Goal: Task Accomplishment & Management: Use online tool/utility

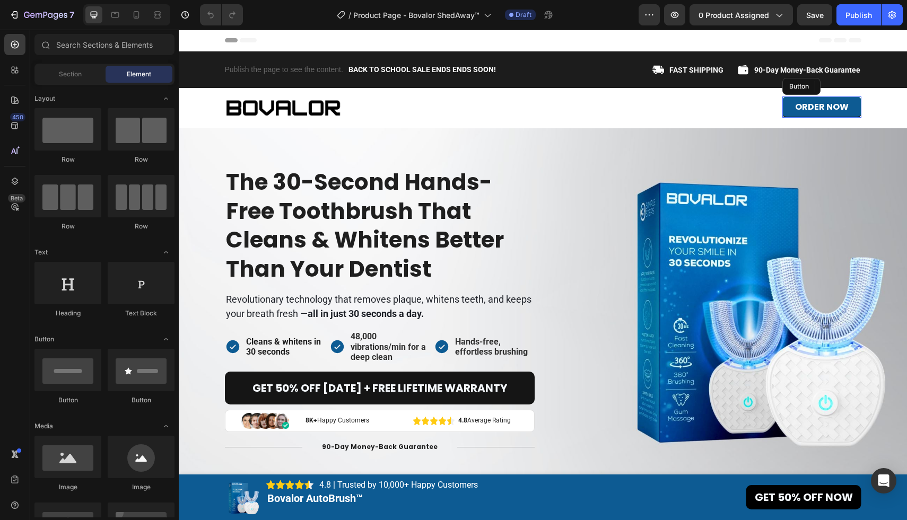
click at [786, 106] on link "Order now" at bounding box center [821, 107] width 79 height 21
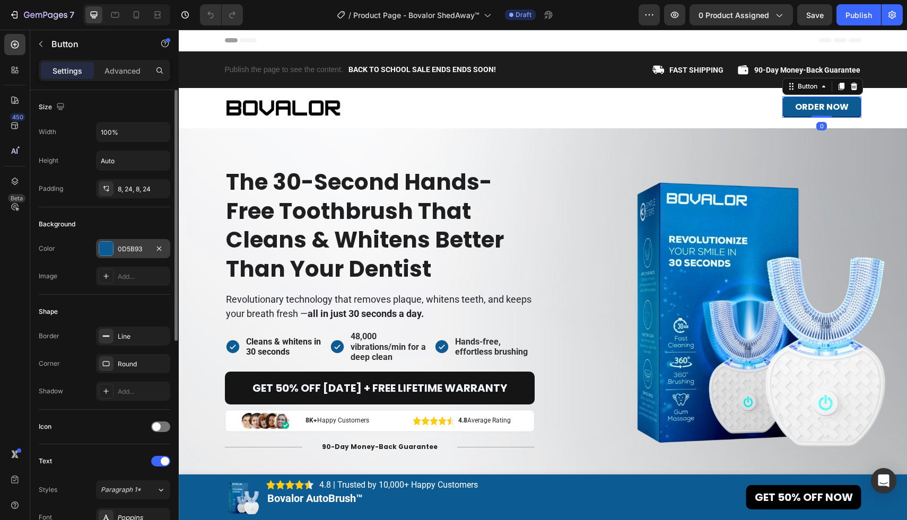
click at [104, 247] on div at bounding box center [106, 249] width 14 height 14
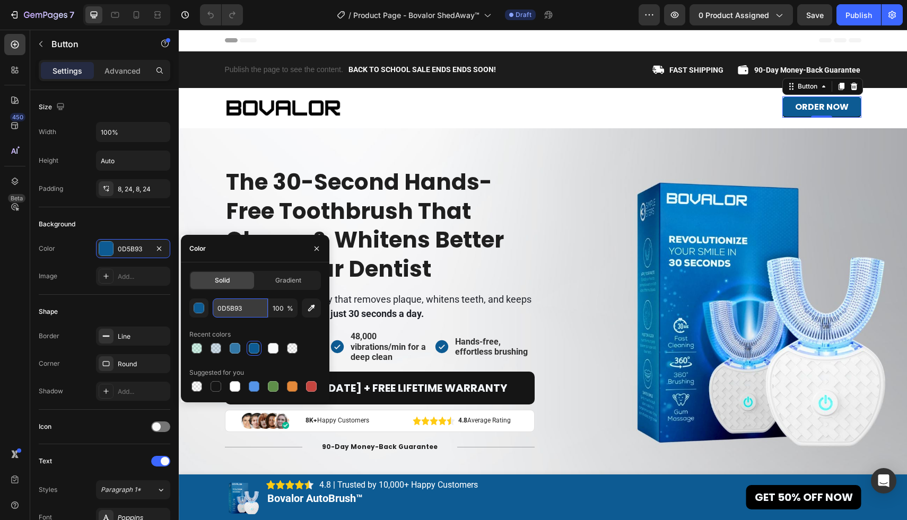
click at [263, 308] on input "0D5B93" at bounding box center [240, 308] width 55 height 19
type input "FBD017"
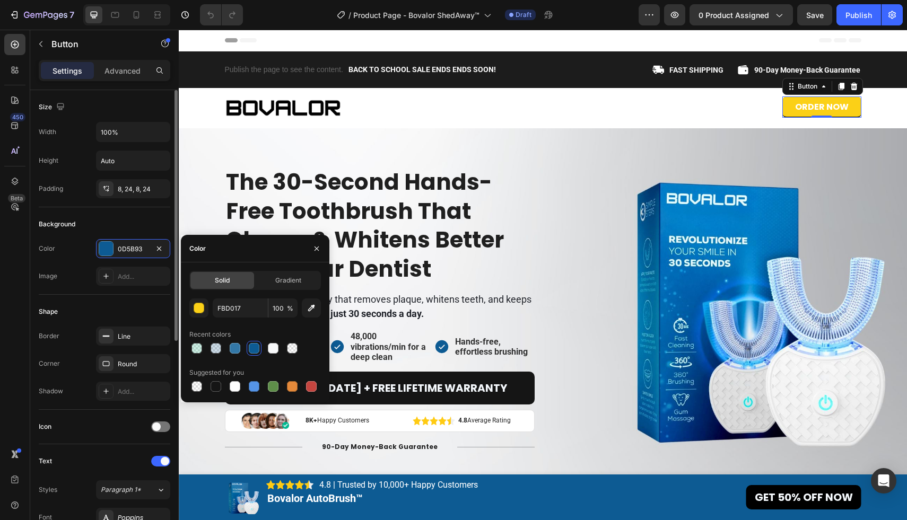
click at [144, 222] on div "Background" at bounding box center [105, 224] width 132 height 17
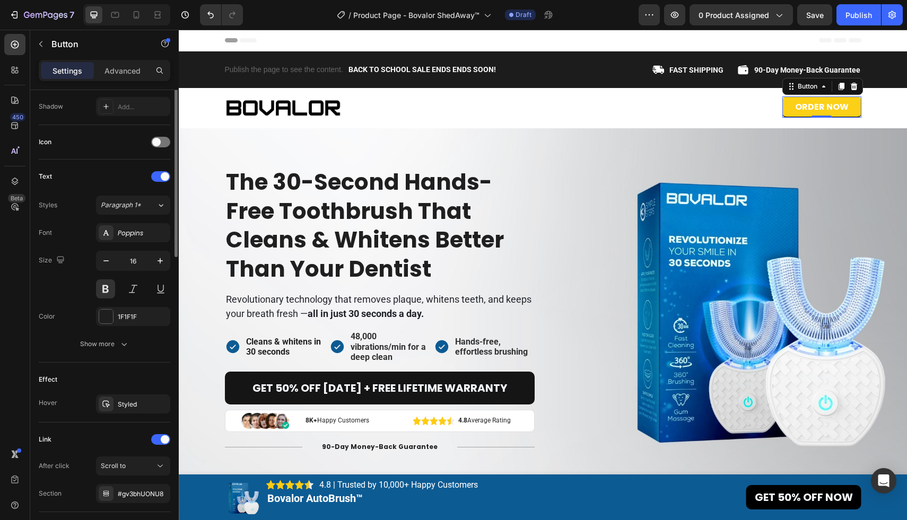
scroll to position [355, 0]
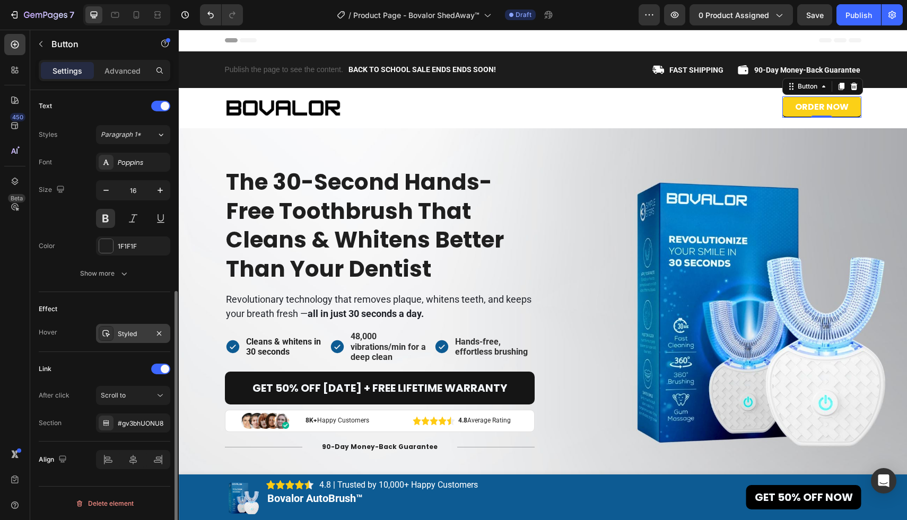
click at [134, 330] on div "Styled" at bounding box center [133, 334] width 31 height 10
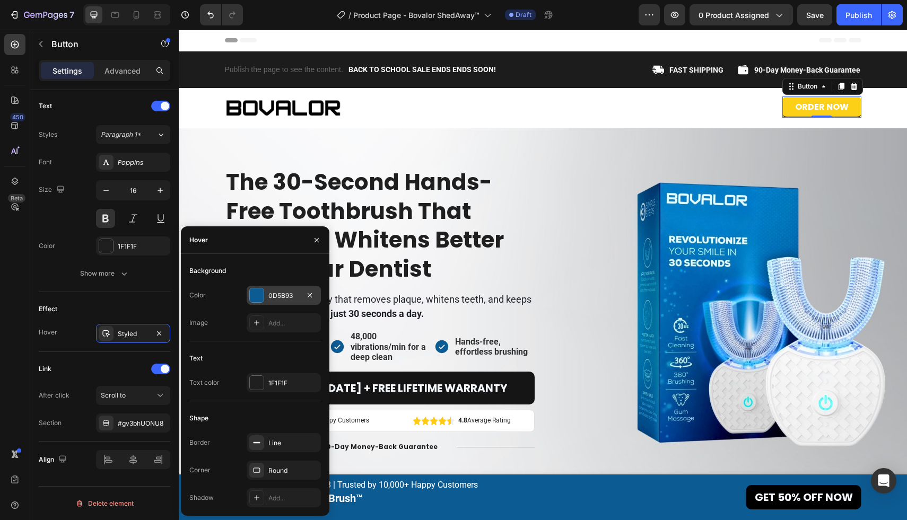
click at [257, 299] on div at bounding box center [257, 296] width 14 height 14
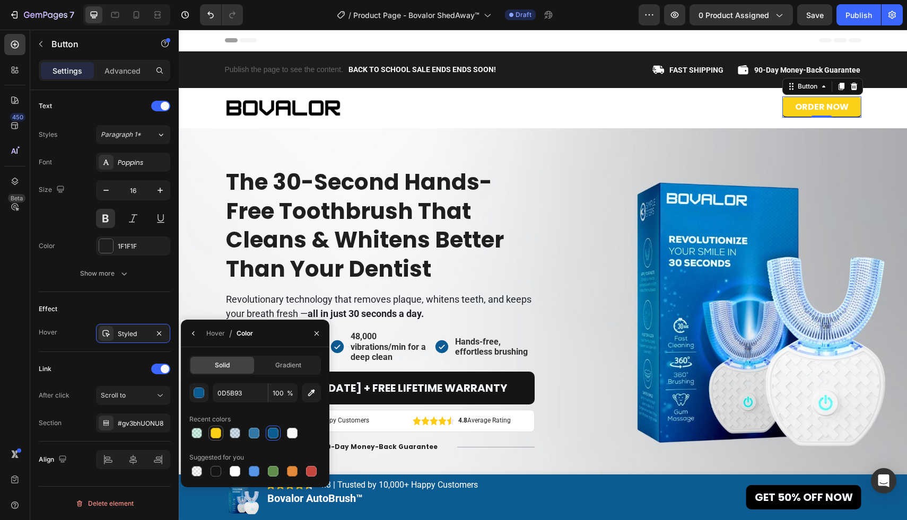
click at [217, 435] on div at bounding box center [216, 433] width 11 height 11
type input "FBD017"
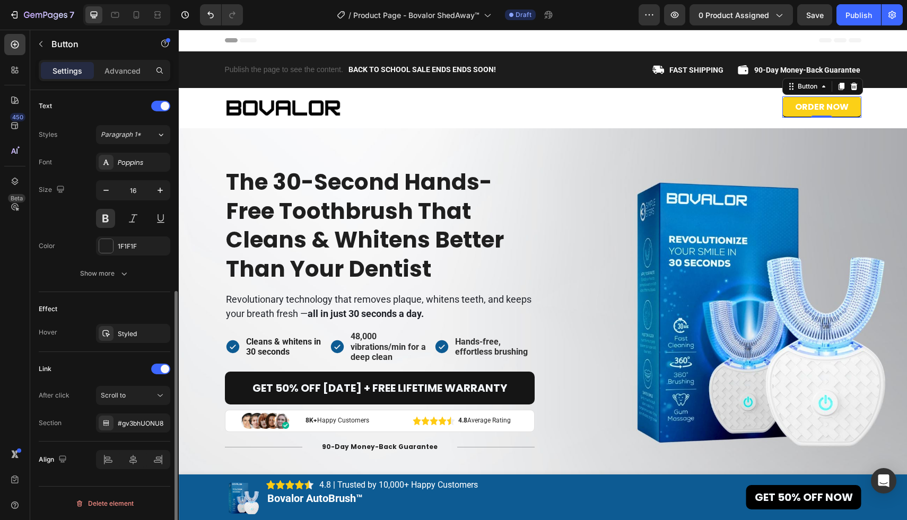
click at [162, 298] on div "Effect Hover Styled" at bounding box center [105, 322] width 132 height 60
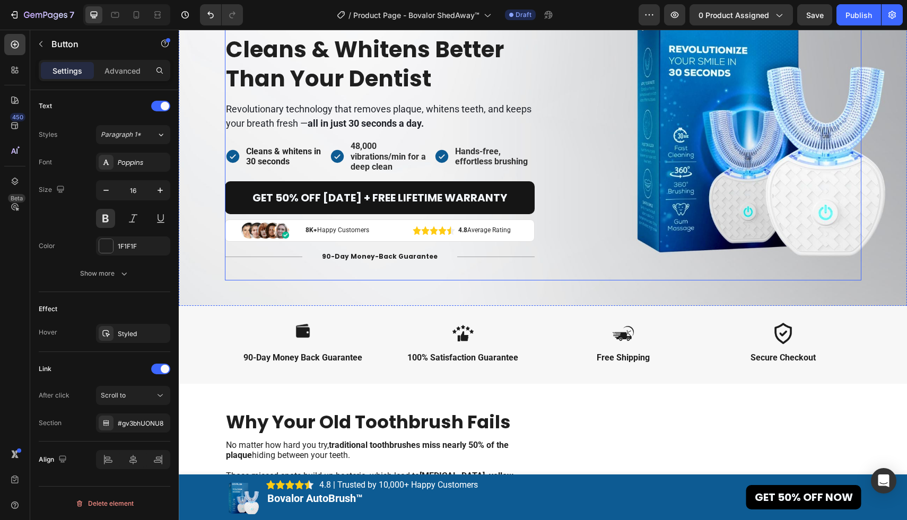
scroll to position [249, 0]
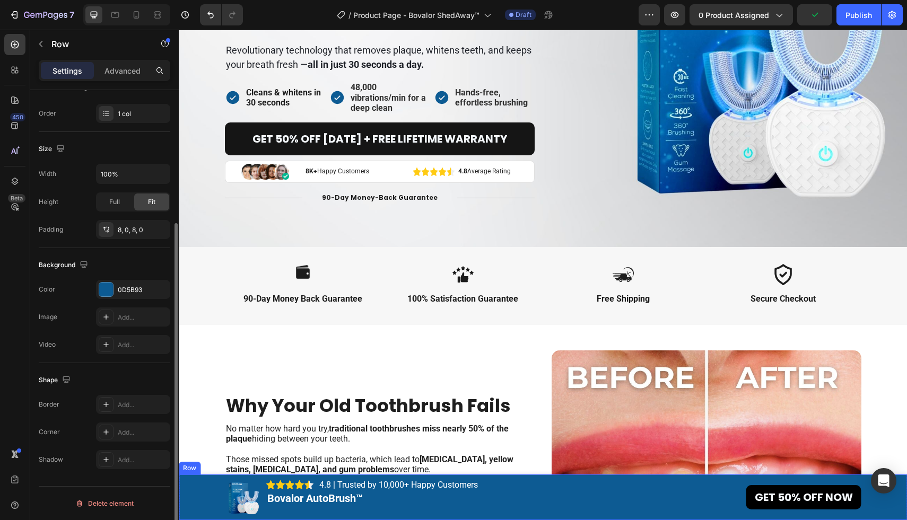
click at [196, 496] on div "Image Image 4.8 | Trusted by 10,000+ Happy Customers Text Block 4.8 Text Block …" at bounding box center [543, 497] width 728 height 37
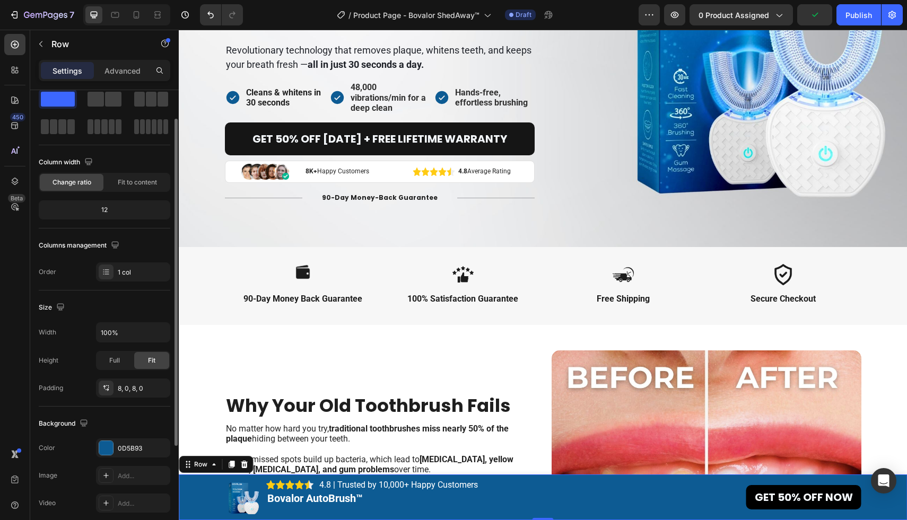
scroll to position [85, 0]
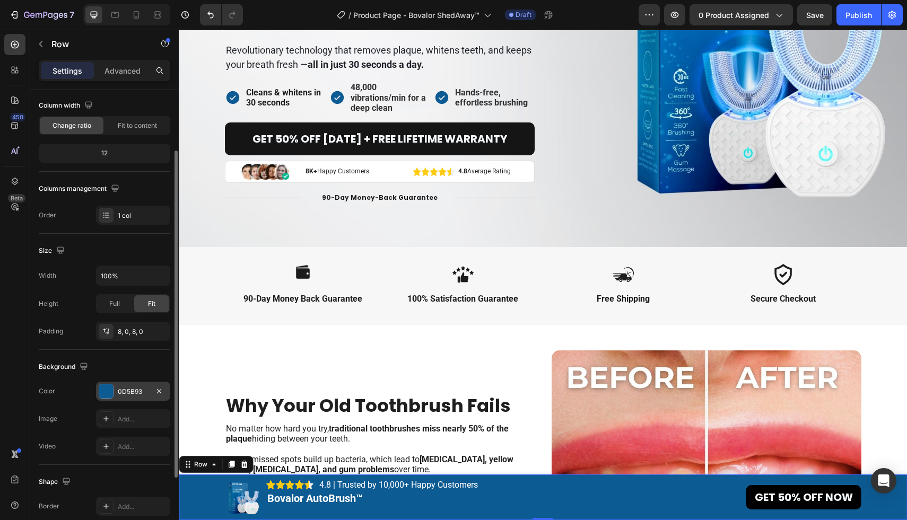
click at [110, 389] on div at bounding box center [106, 392] width 14 height 14
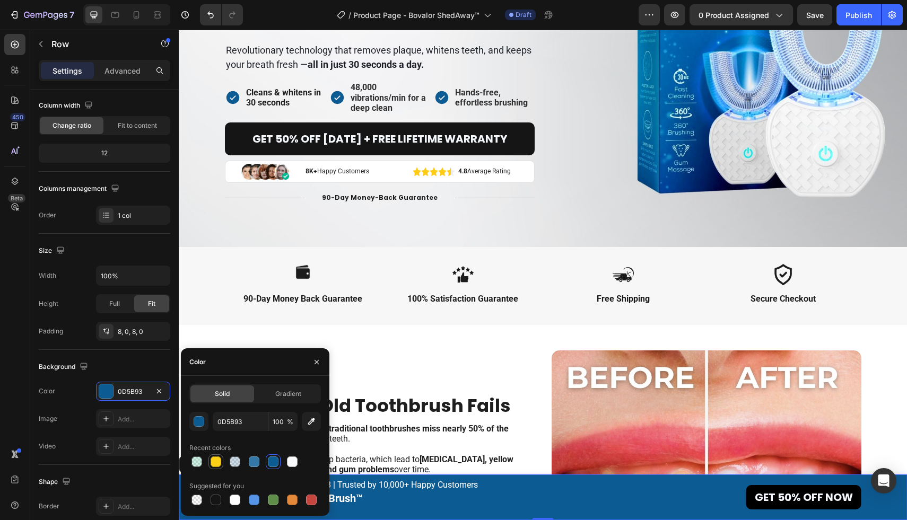
click at [215, 462] on div at bounding box center [216, 462] width 11 height 11
type input "FBD017"
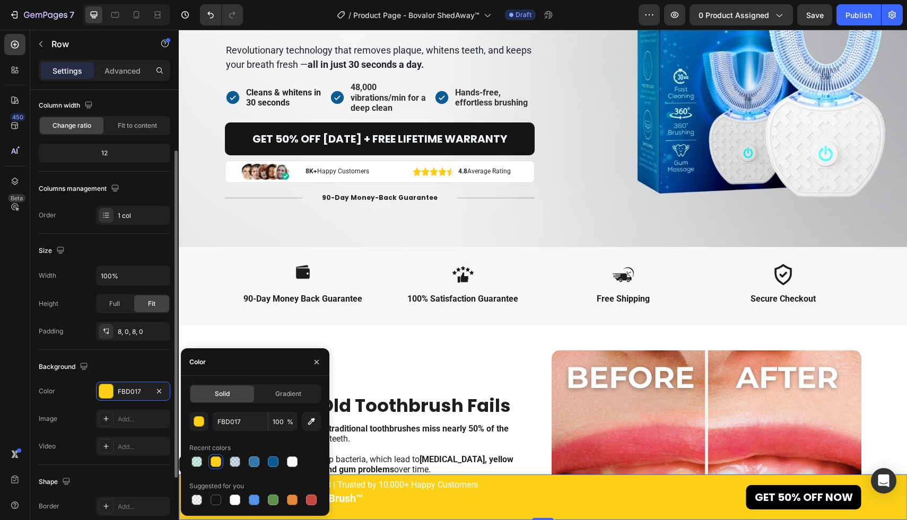
click at [139, 363] on div "Background" at bounding box center [105, 367] width 132 height 17
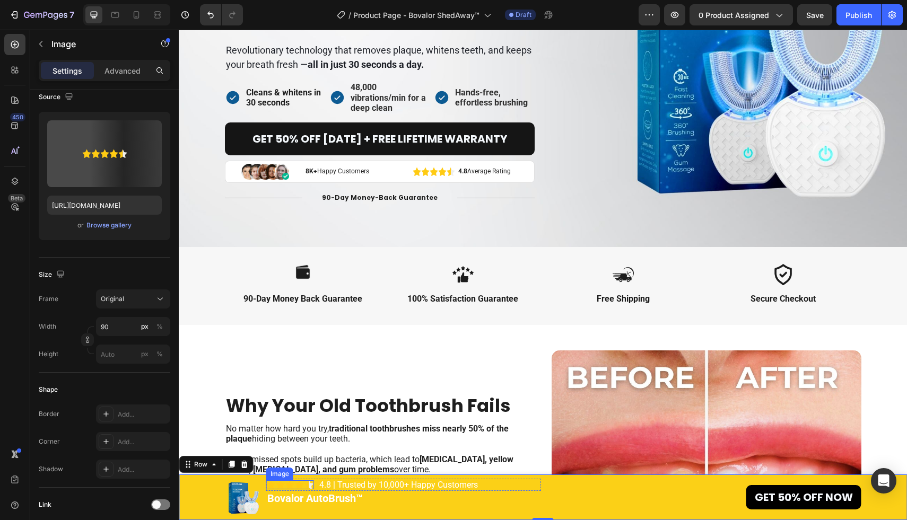
click at [308, 485] on img at bounding box center [290, 485] width 48 height 9
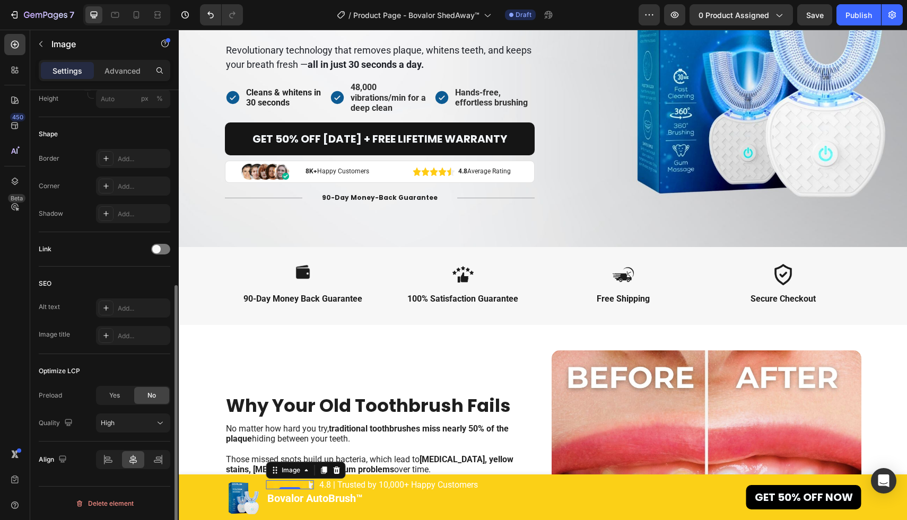
scroll to position [0, 0]
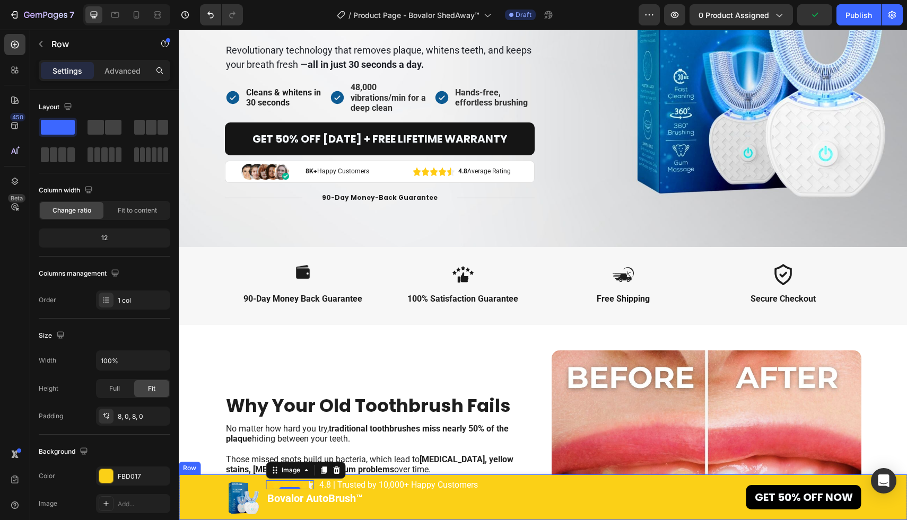
click at [188, 494] on div "Image Image 0 4.8 | Trusted by 10,000+ Happy Customers Text Block 4.8 Text Bloc…" at bounding box center [543, 497] width 728 height 37
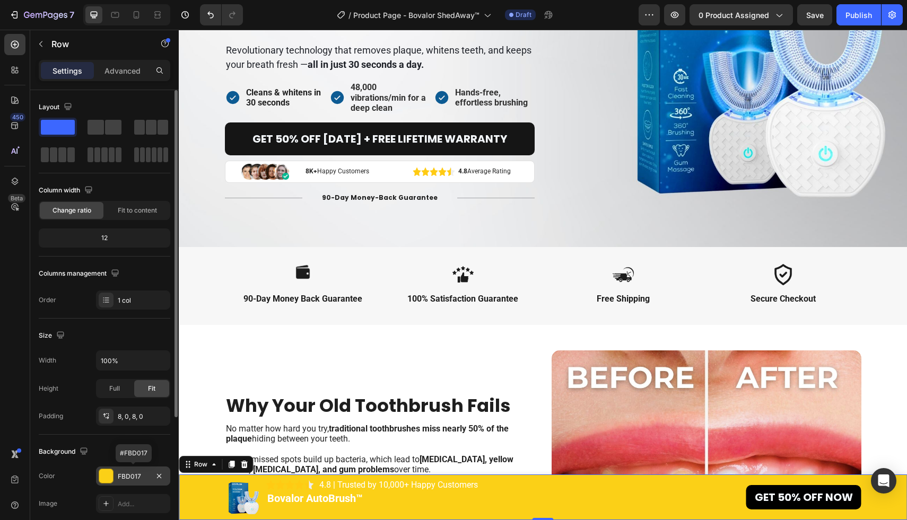
click at [104, 473] on div at bounding box center [106, 476] width 14 height 14
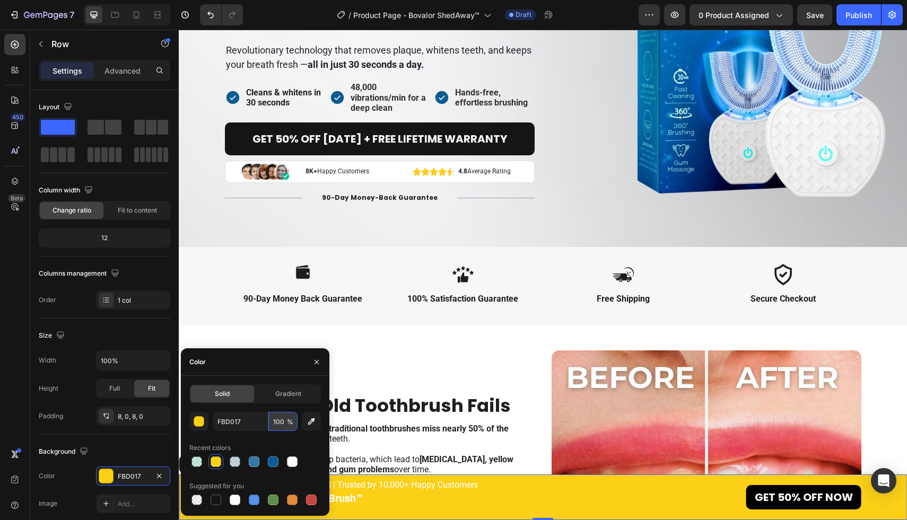
click at [281, 425] on input "100" at bounding box center [282, 421] width 29 height 19
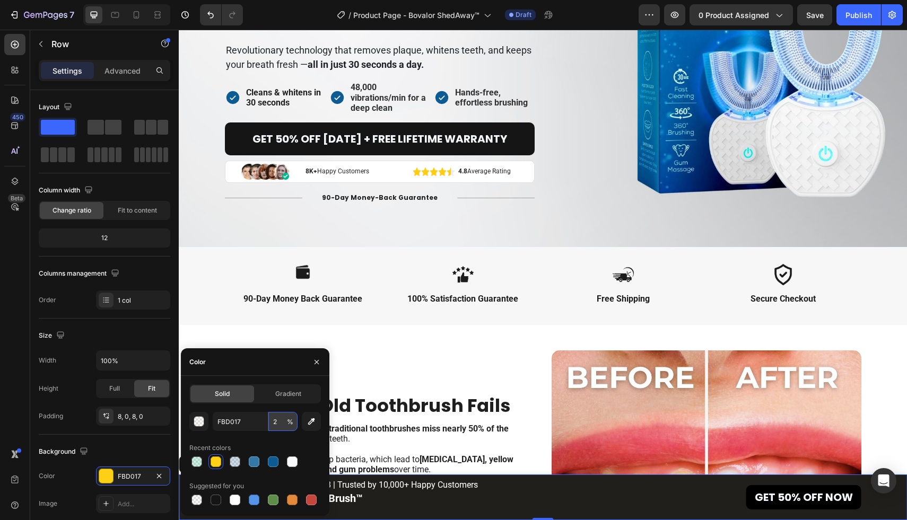
type input "20"
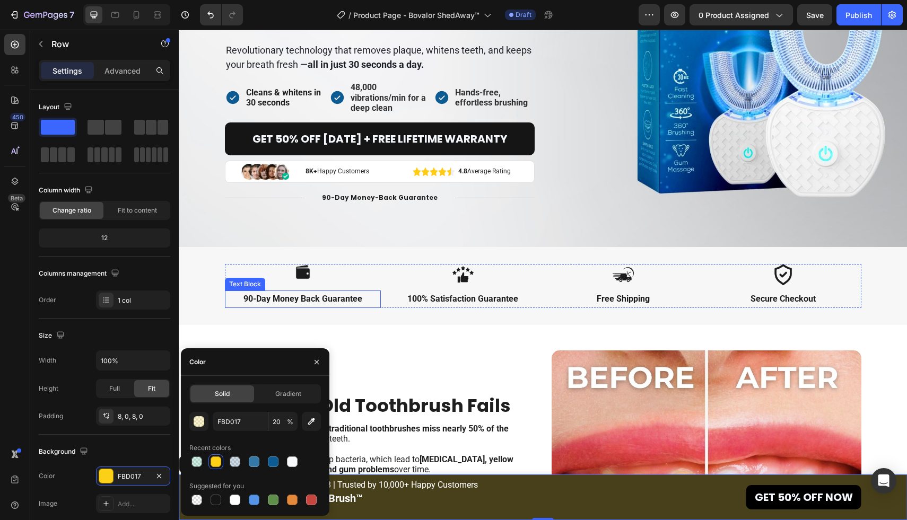
click at [234, 304] on p "90-Day Money Back Guarantee" at bounding box center [303, 299] width 154 height 15
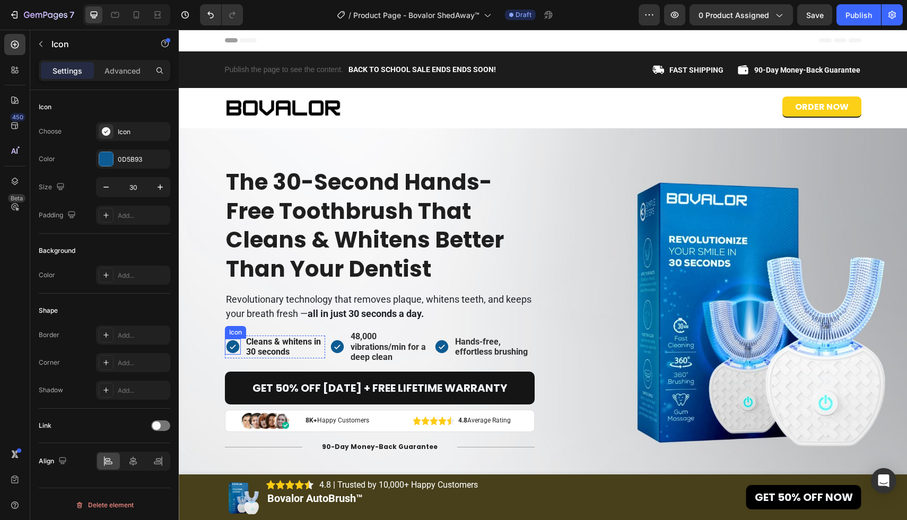
click at [231, 345] on icon at bounding box center [232, 346] width 13 height 13
click at [106, 148] on div "Choose Icon Color 0D5B93 Size 30 Padding Add..." at bounding box center [105, 173] width 132 height 103
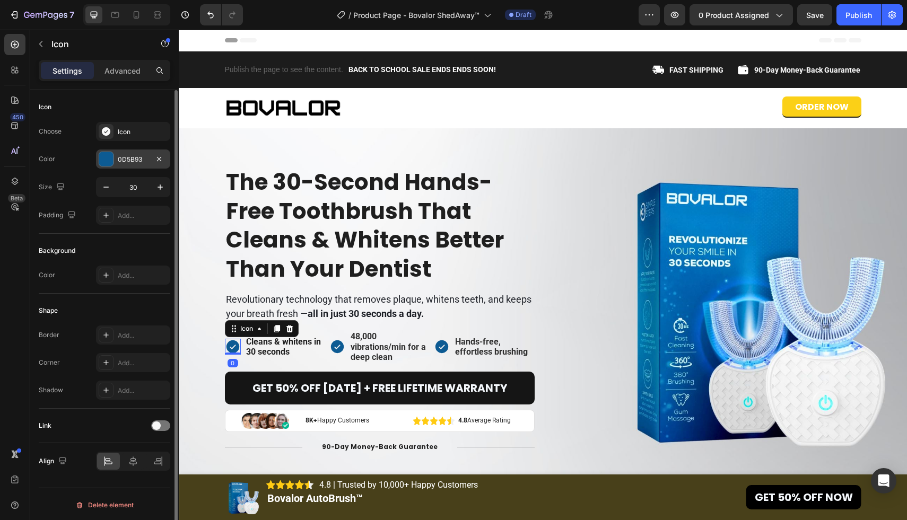
click at [106, 156] on div at bounding box center [106, 159] width 14 height 14
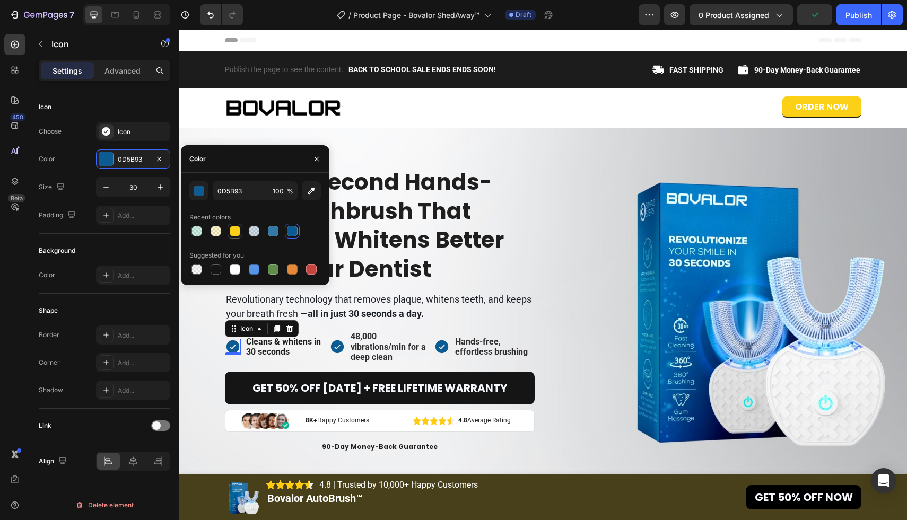
click at [235, 233] on div at bounding box center [235, 231] width 11 height 11
type input "FBD017"
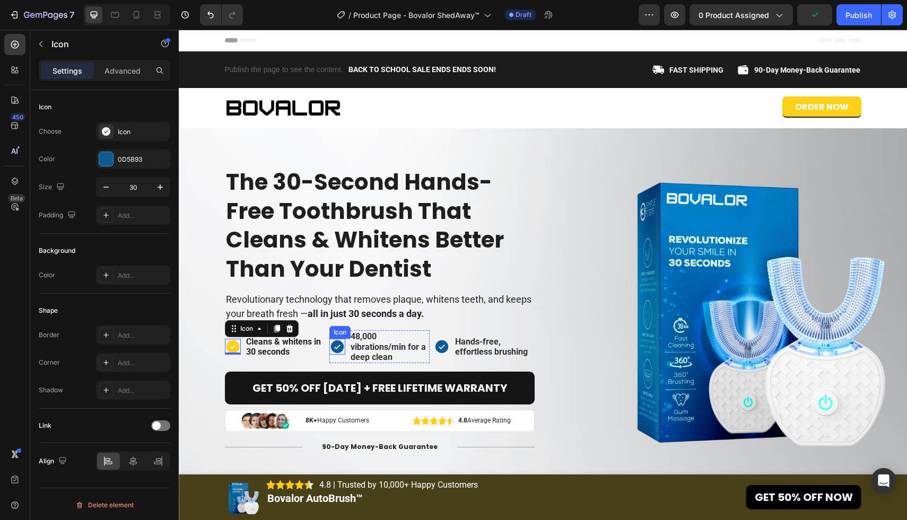
click at [339, 344] on icon at bounding box center [337, 346] width 13 height 13
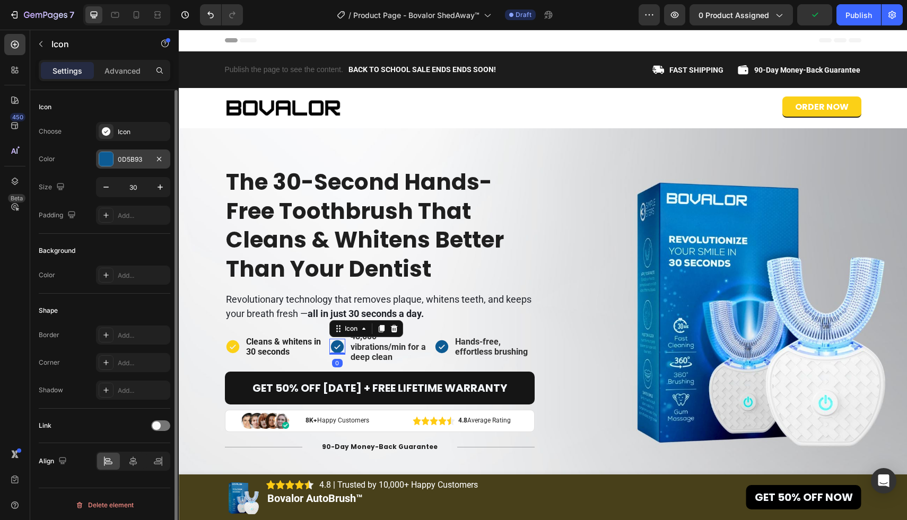
click at [105, 159] on div at bounding box center [106, 159] width 14 height 14
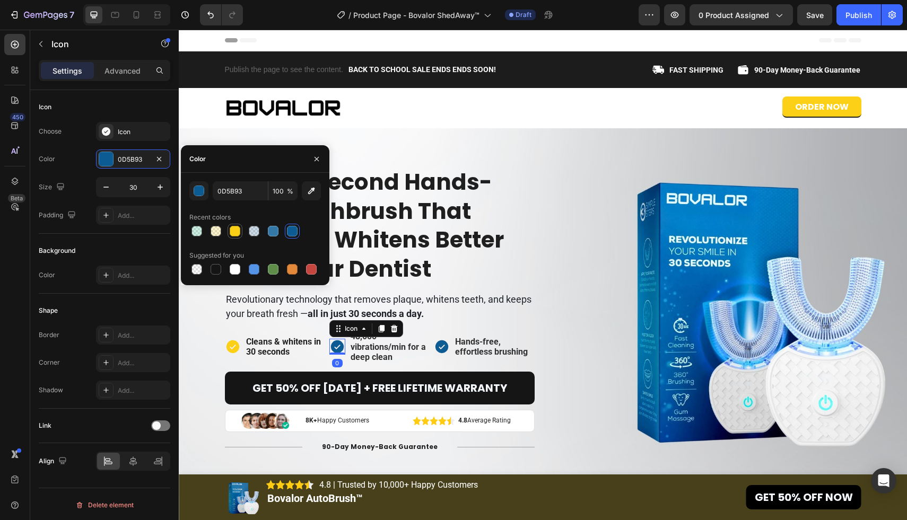
click at [236, 232] on div at bounding box center [235, 231] width 11 height 11
type input "FBD017"
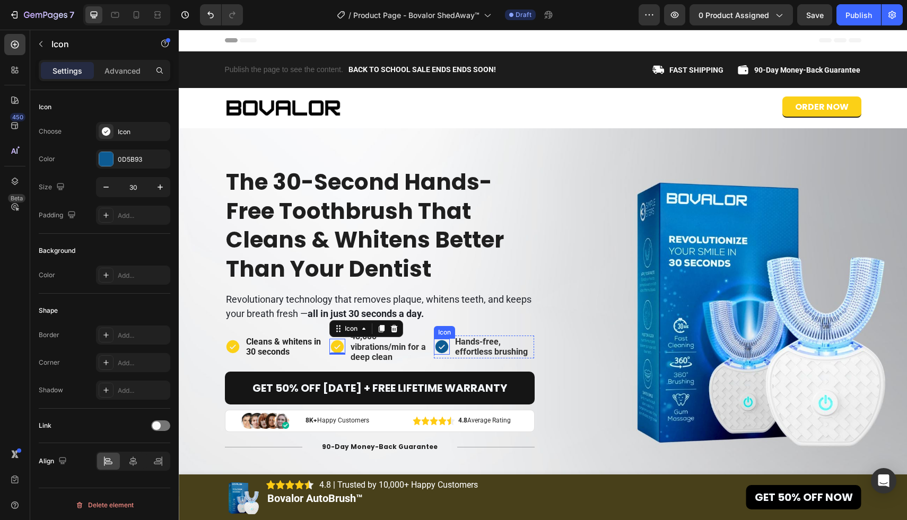
click at [441, 346] on icon at bounding box center [441, 346] width 13 height 13
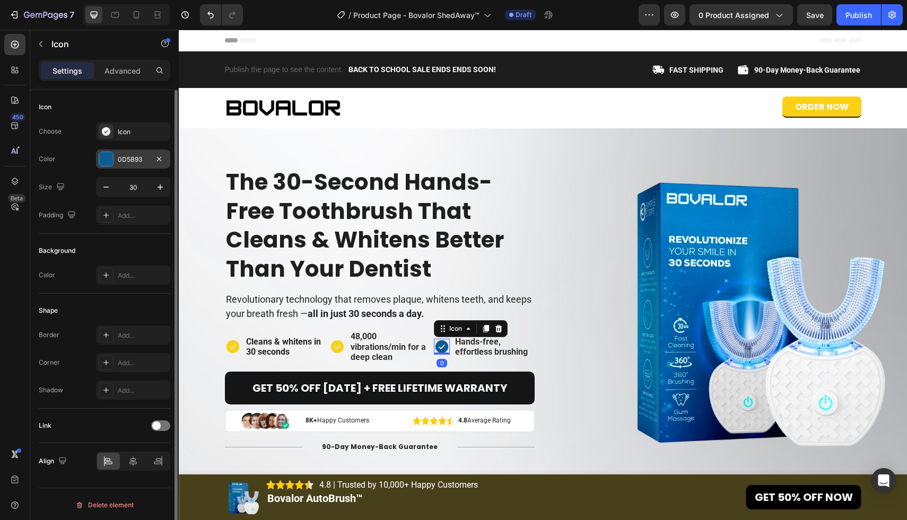
click at [104, 154] on div at bounding box center [106, 159] width 14 height 14
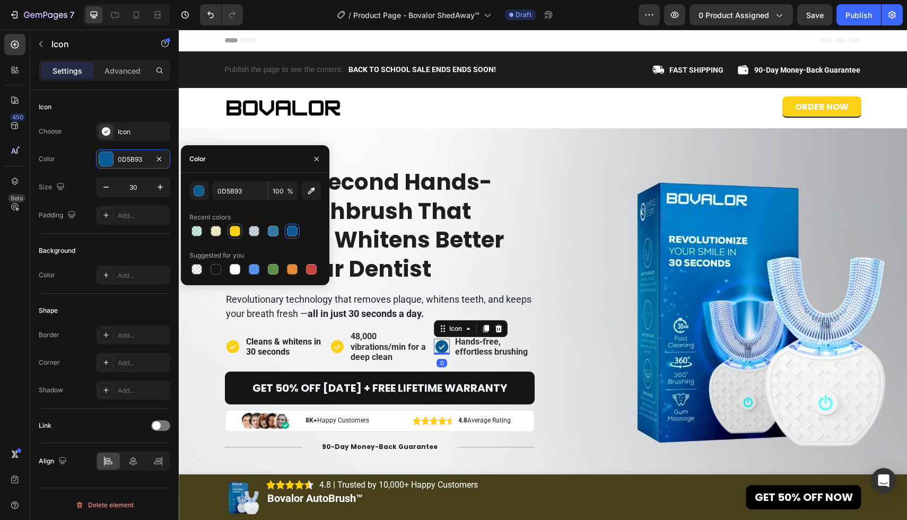
click at [237, 228] on div at bounding box center [235, 231] width 11 height 11
type input "FBD017"
click at [394, 219] on h2 "The 30-Second Hands-Free Toothbrush That Cleans & Whitens Better Than Your Dent…" at bounding box center [380, 226] width 310 height 118
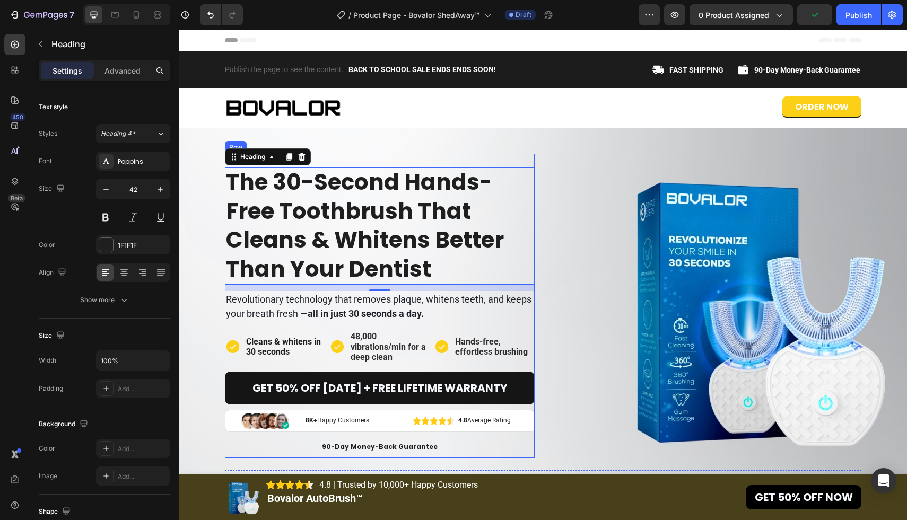
click at [418, 247] on h2 "The 30-Second Hands-Free Toothbrush That Cleans & Whitens Better Than Your Dent…" at bounding box center [380, 226] width 310 height 118
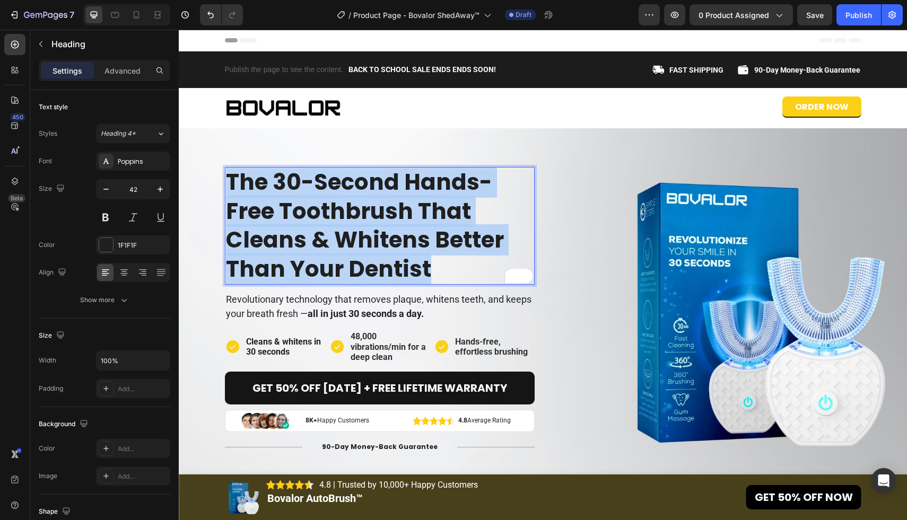
drag, startPoint x: 438, startPoint y: 268, endPoint x: 228, endPoint y: 178, distance: 229.0
click at [228, 178] on p "The 30-Second Hands-Free Toothbrush That Cleans & Whitens Better Than Your Dent…" at bounding box center [380, 226] width 308 height 116
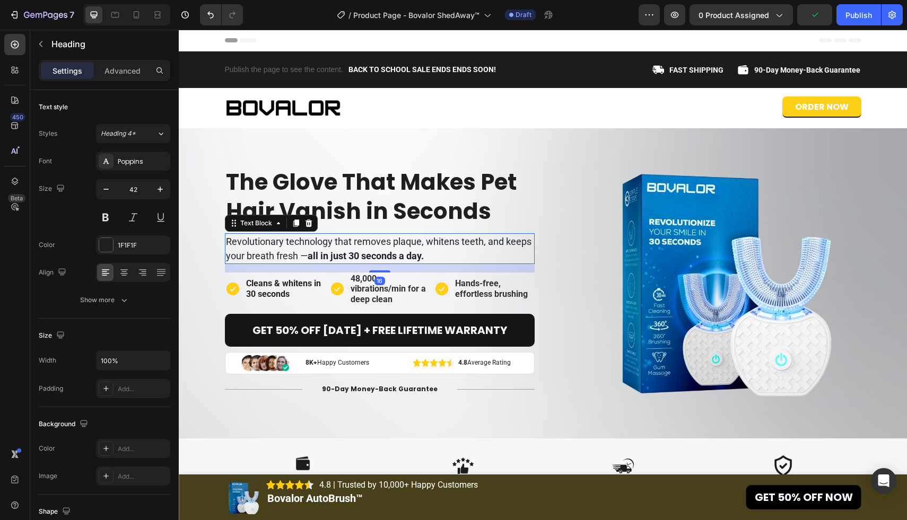
click at [432, 257] on p "Revolutionary technology that removes plaque, whitens teeth, and keeps your bre…" at bounding box center [380, 248] width 308 height 29
click at [442, 257] on p "Revolutionary technology that removes plaque, whitens teeth, and keeps your bre…" at bounding box center [380, 248] width 308 height 29
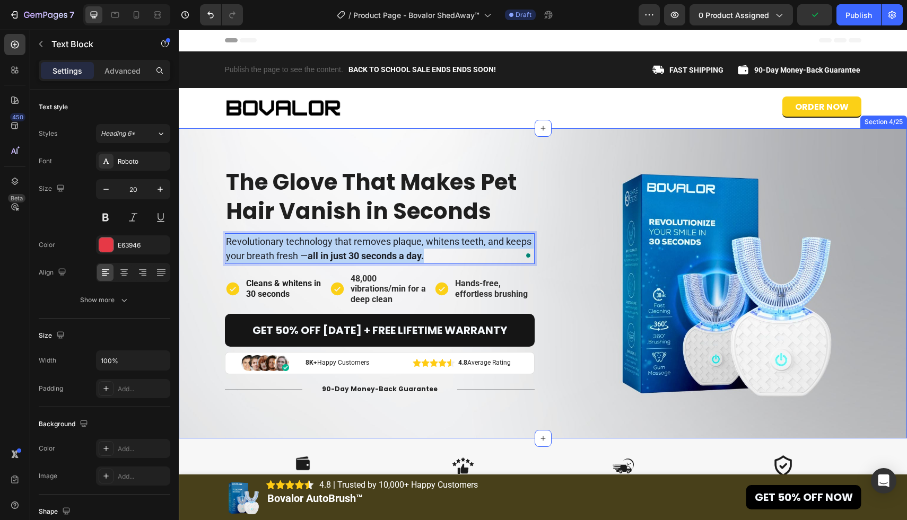
drag, startPoint x: 448, startPoint y: 257, endPoint x: 223, endPoint y: 238, distance: 225.2
click at [223, 238] on div "The Glove That Makes Pet Hair Vanish in Seconds Heading Revolutionary technolog…" at bounding box center [542, 283] width 711 height 259
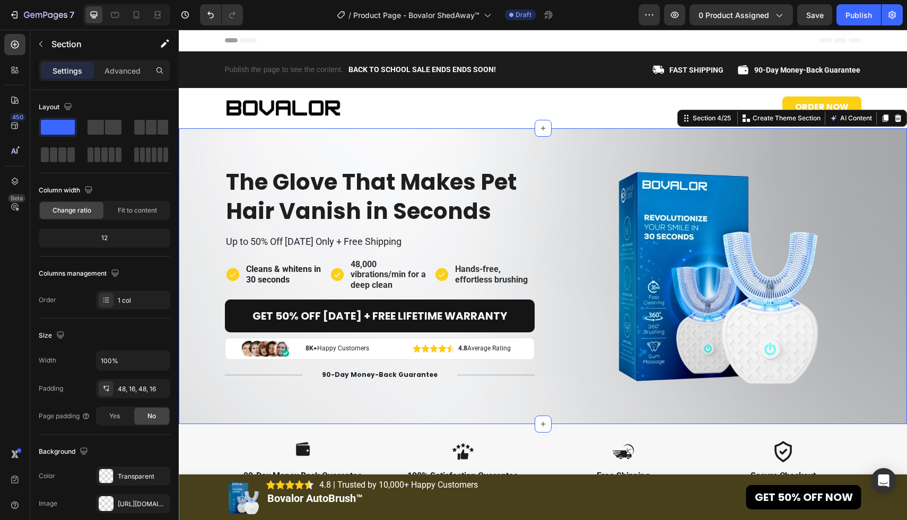
click at [209, 207] on div "The Glove That Makes Pet Hair Vanish in Seconds Heading Up to 50% Off Today Onl…" at bounding box center [542, 276] width 711 height 245
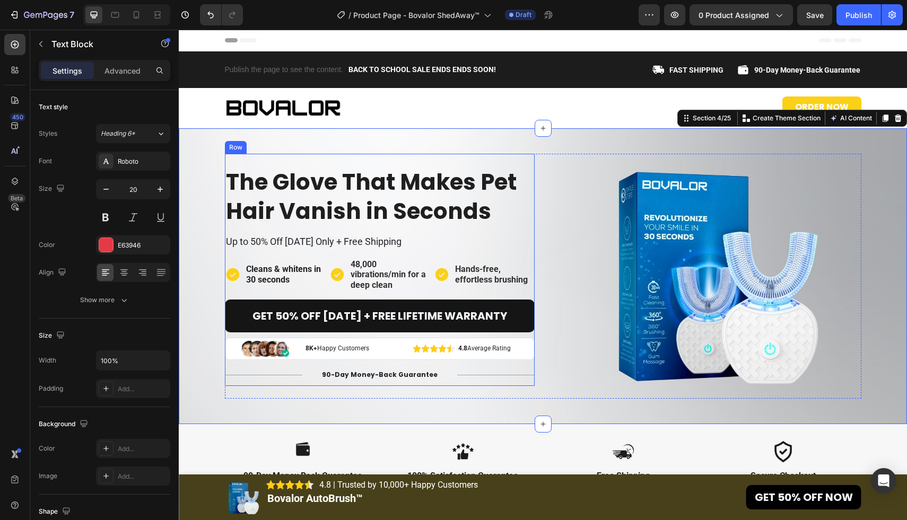
click at [386, 241] on span "Up to 50% Off Today Only + Free Shipping" at bounding box center [314, 241] width 176 height 11
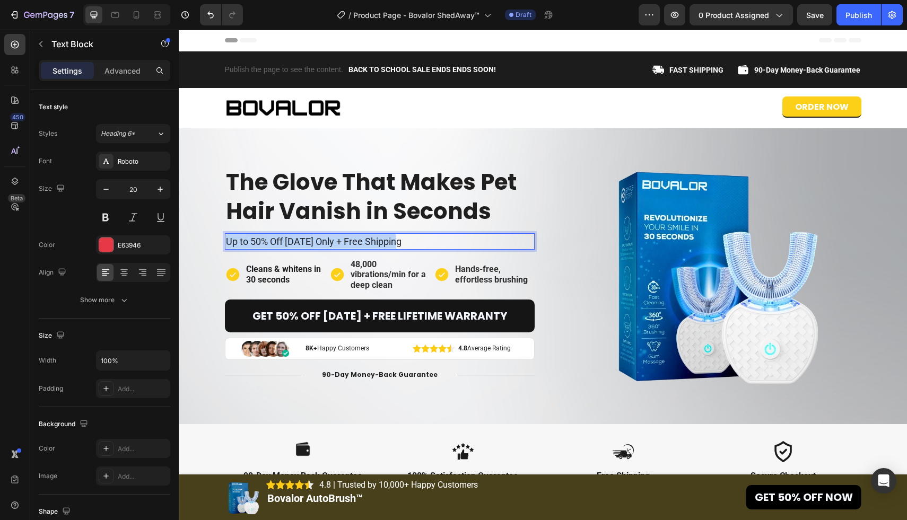
drag, startPoint x: 406, startPoint y: 242, endPoint x: 227, endPoint y: 242, distance: 178.7
click at [227, 242] on p "Up to 50% Off Today Only + Free Shipping" at bounding box center [380, 241] width 308 height 14
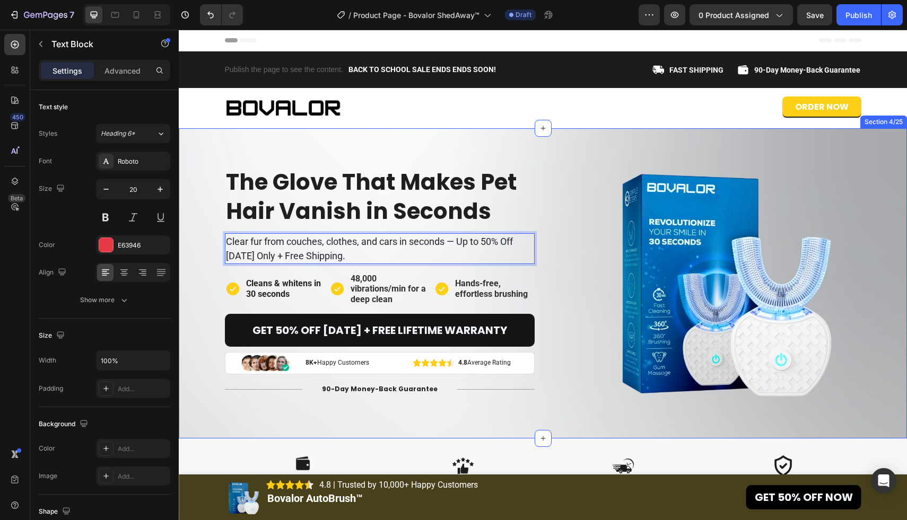
click at [212, 195] on div "The Glove That Makes Pet Hair Vanish in Seconds Heading Clear fur from couches,…" at bounding box center [542, 283] width 711 height 259
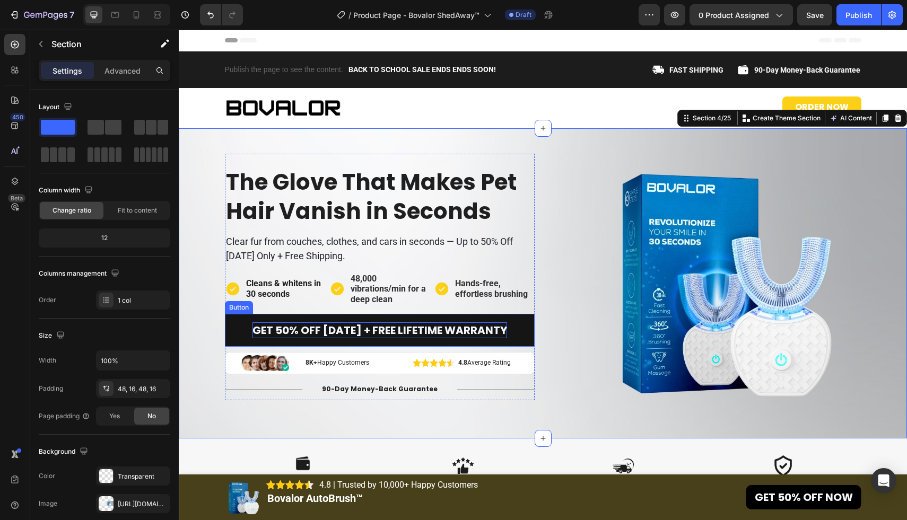
click at [454, 330] on p "Get 50% Off Today + Free Lifetime Warranty" at bounding box center [379, 330] width 255 height 16
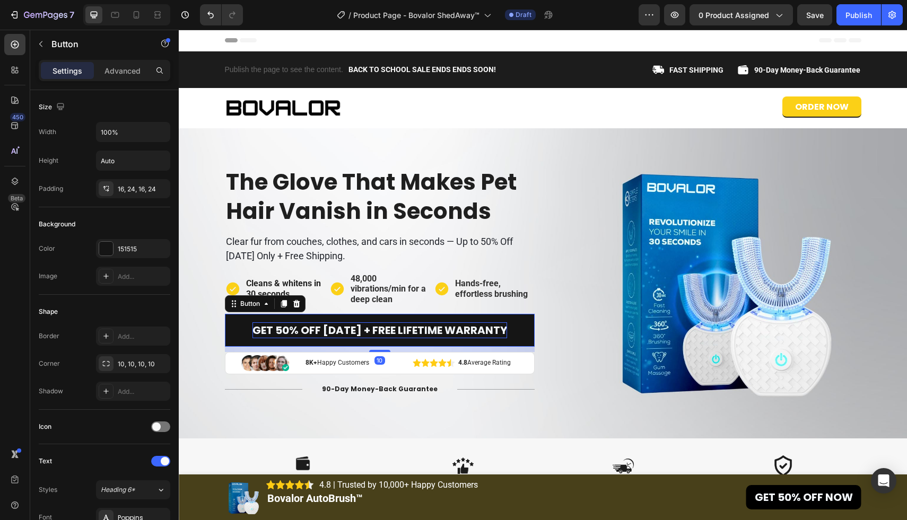
click at [296, 327] on p "Get 50% Off Today + Free Lifetime Warranty" at bounding box center [379, 330] width 255 height 16
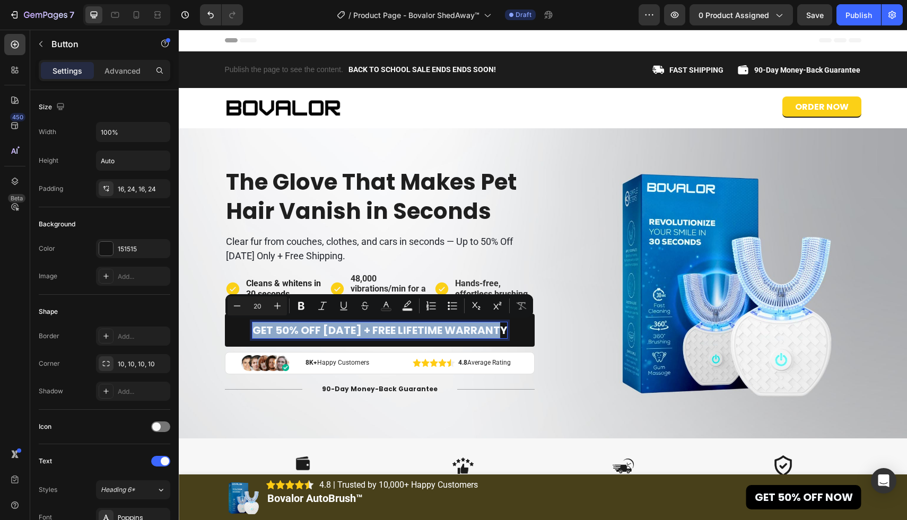
drag, startPoint x: 254, startPoint y: 328, endPoint x: 508, endPoint y: 332, distance: 254.1
click at [508, 332] on link "Get 50% Off Today + Free Lifetime Warranty" at bounding box center [380, 330] width 310 height 33
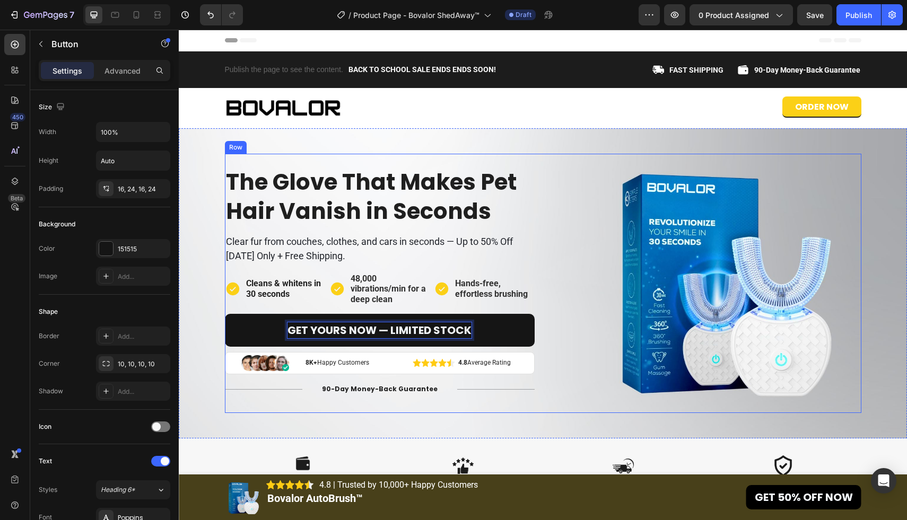
click at [593, 369] on div "Image" at bounding box center [707, 283] width 310 height 259
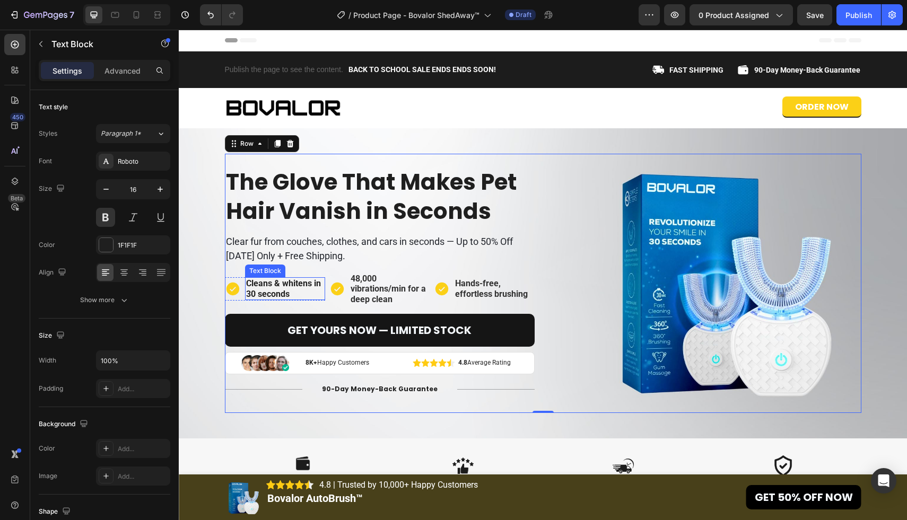
click at [294, 286] on p "Cleans & whitens in 30 seconds" at bounding box center [285, 288] width 78 height 20
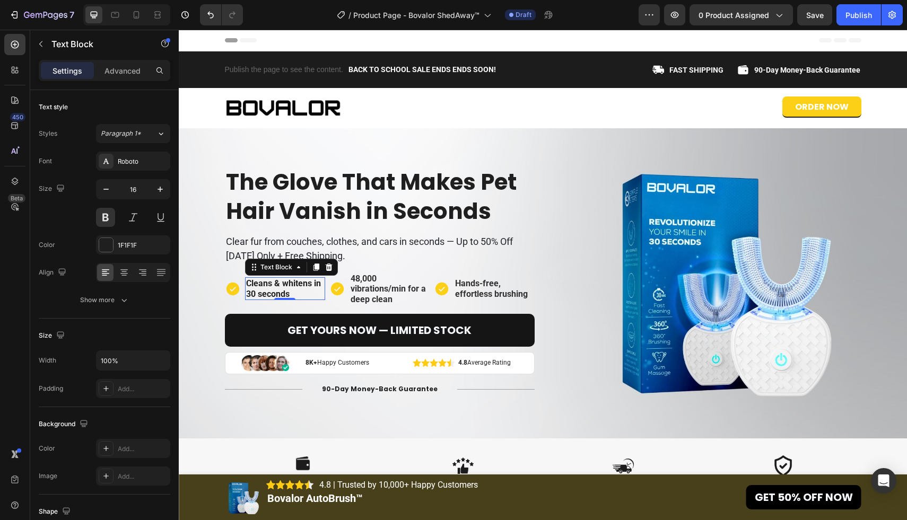
click at [294, 291] on p "Cleans & whitens in 30 seconds" at bounding box center [285, 288] width 78 height 20
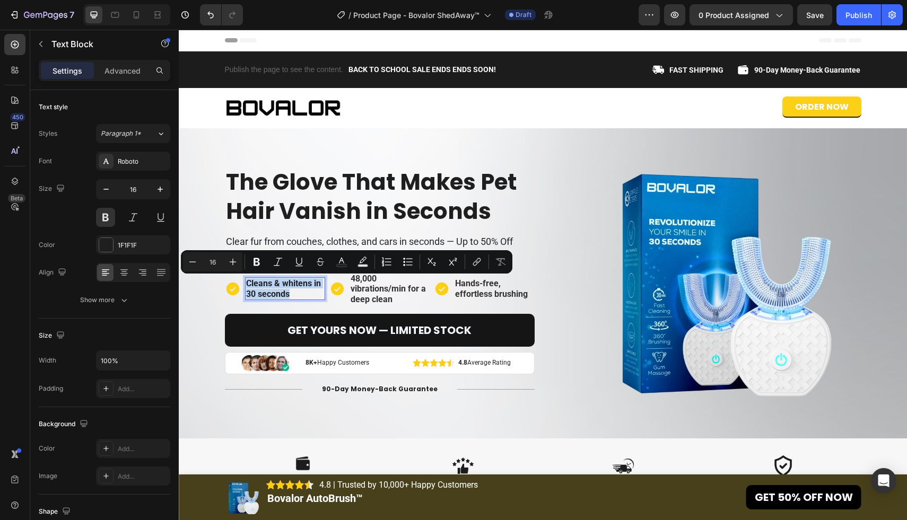
drag, startPoint x: 294, startPoint y: 291, endPoint x: 246, endPoint y: 284, distance: 48.8
click at [246, 284] on p "Cleans & whitens in 30 seconds" at bounding box center [285, 288] width 78 height 20
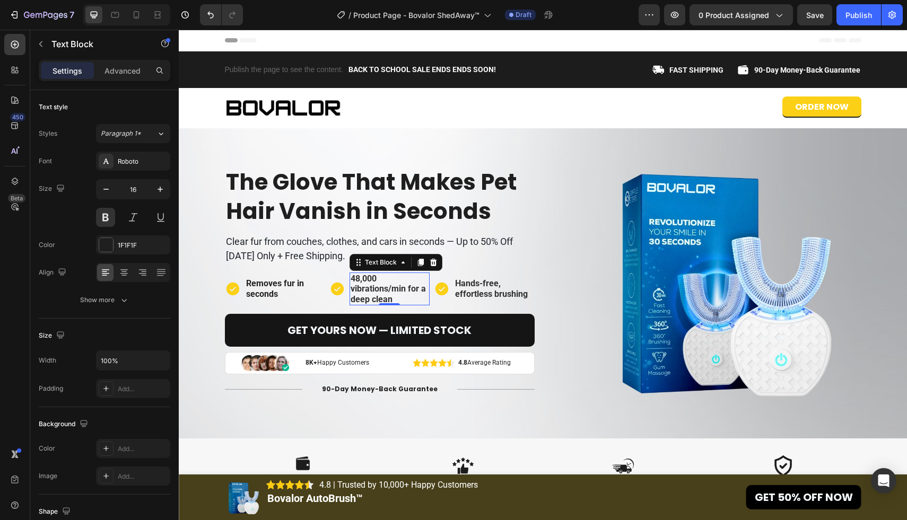
click at [394, 286] on span "48,000 vibrations/min for a deep clean" at bounding box center [388, 289] width 75 height 30
click at [403, 300] on p "48,000 vibrations/min for a deep clean" at bounding box center [390, 289] width 78 height 31
drag, startPoint x: 403, startPoint y: 300, endPoint x: 352, endPoint y: 280, distance: 54.3
click at [352, 280] on p "48,000 vibrations/min for a deep clean" at bounding box center [390, 289] width 78 height 31
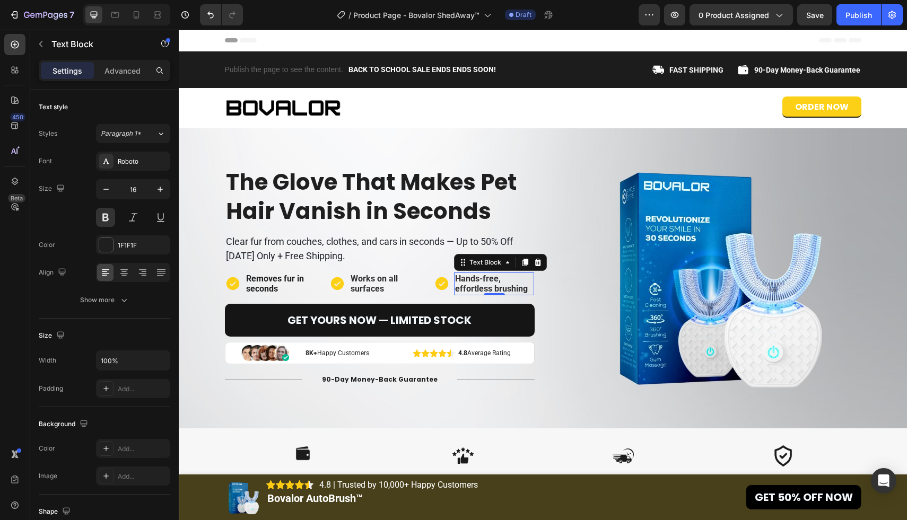
click at [485, 281] on span "Hands-free, effortless brushing" at bounding box center [491, 284] width 73 height 20
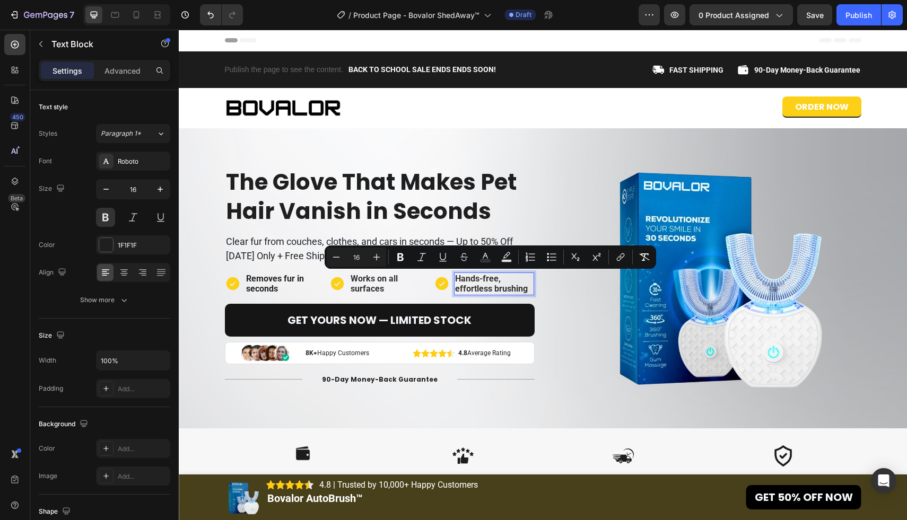
click at [470, 281] on span "Hands-free, effortless brushing" at bounding box center [491, 284] width 73 height 20
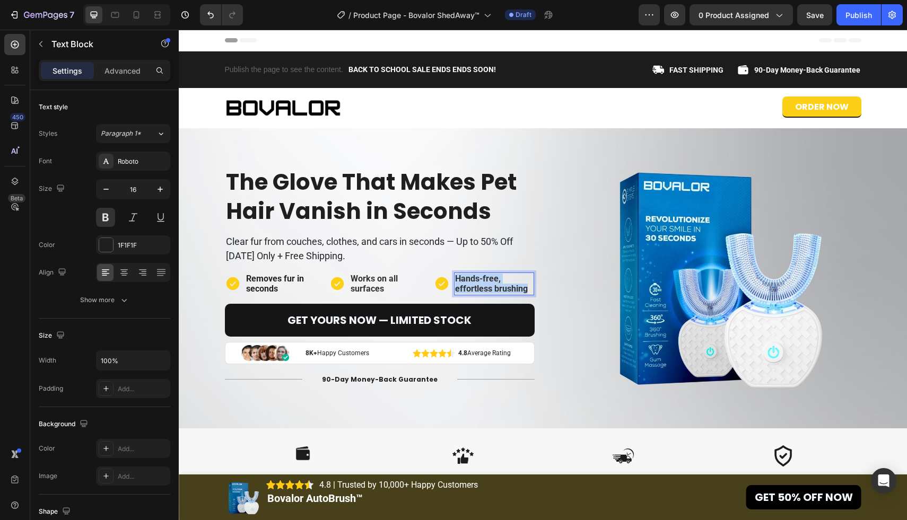
drag, startPoint x: 457, startPoint y: 279, endPoint x: 531, endPoint y: 289, distance: 74.9
click at [531, 289] on p "Hands-free, effortless brushing" at bounding box center [494, 284] width 78 height 20
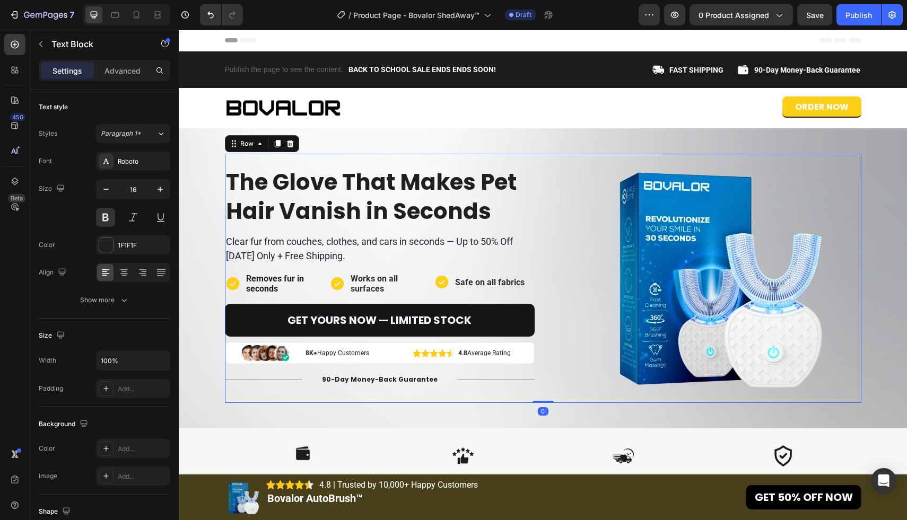
click at [584, 294] on div "Image" at bounding box center [707, 278] width 310 height 249
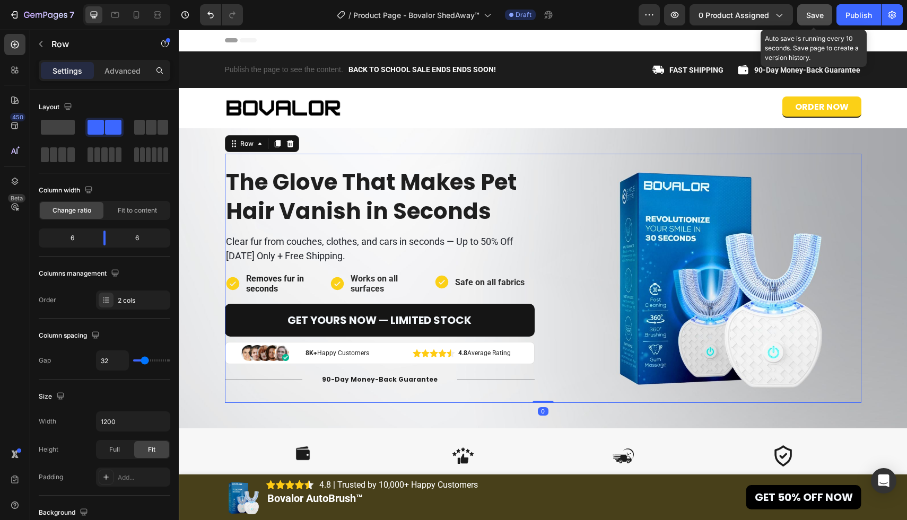
click at [815, 19] on span "Save" at bounding box center [815, 15] width 18 height 9
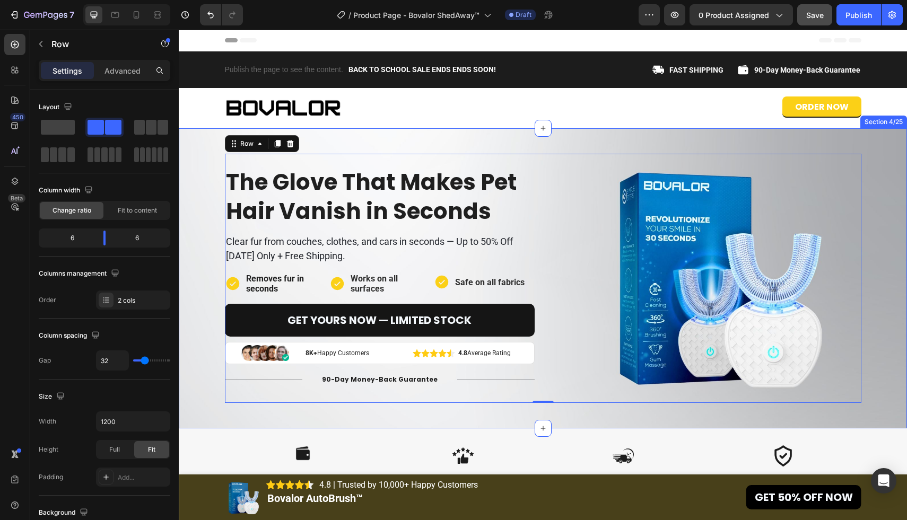
click at [188, 366] on div "The Glove That Makes Pet Hair Vanish in Seconds Heading Clear fur from couches,…" at bounding box center [542, 278] width 711 height 249
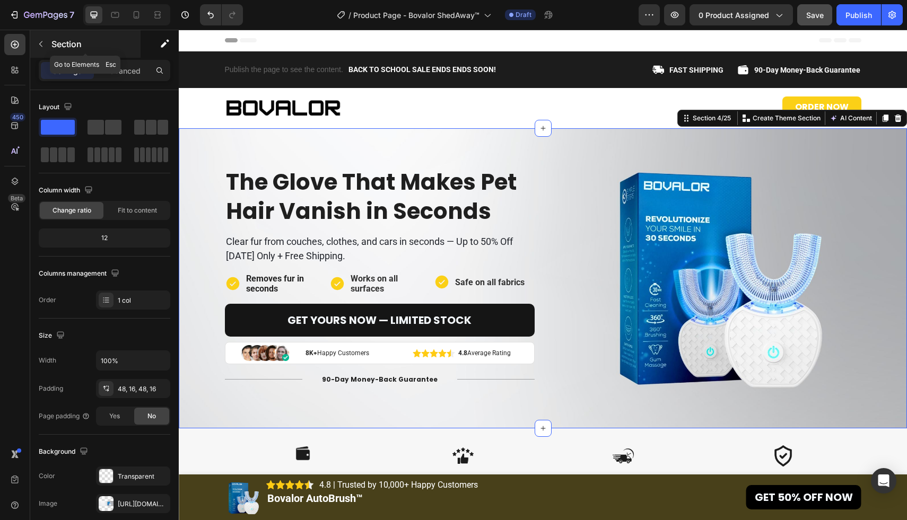
click at [45, 43] on button "button" at bounding box center [40, 44] width 17 height 17
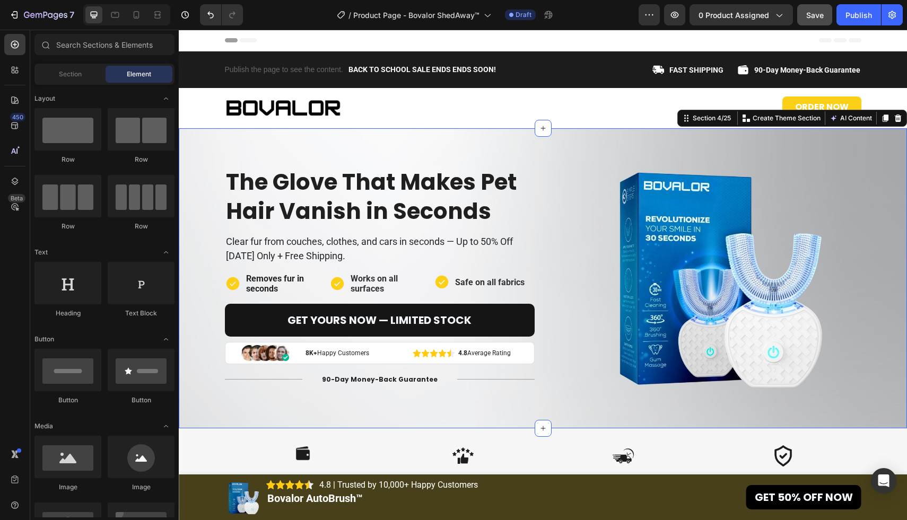
click at [249, 411] on div "The Glove That Makes Pet Hair Vanish in Seconds Heading Clear fur from couches,…" at bounding box center [543, 278] width 728 height 300
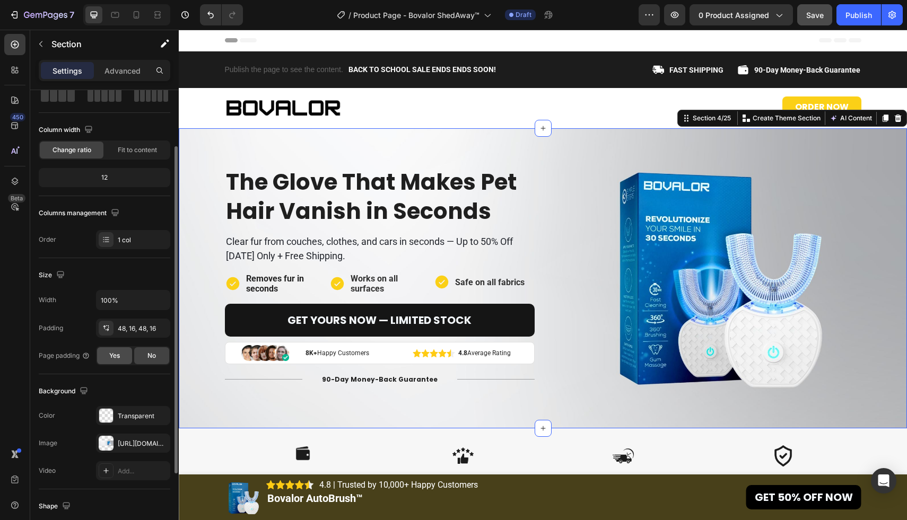
scroll to position [100, 0]
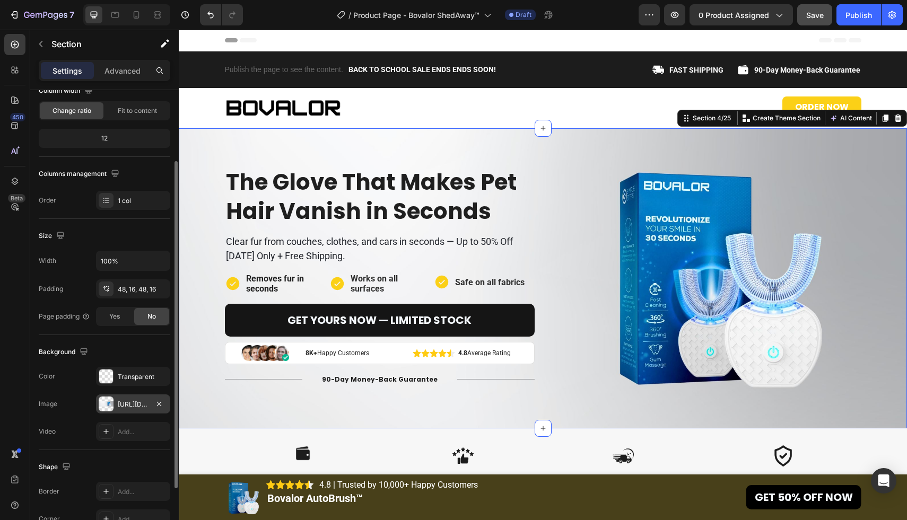
click at [130, 404] on div "https://cdn.shopify.com/s/files/1/0611/6625/6191/files/gempages_570746079641863…" at bounding box center [133, 405] width 31 height 10
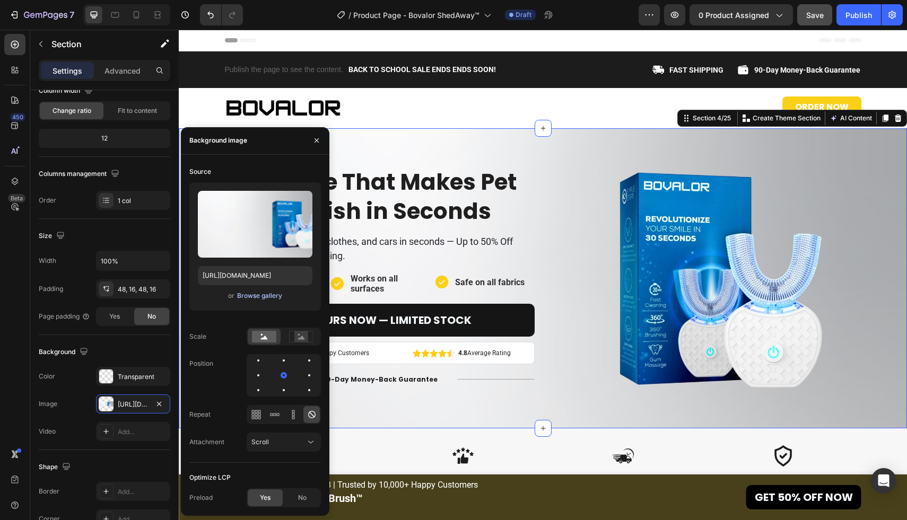
click at [271, 292] on div "Browse gallery" at bounding box center [259, 296] width 45 height 10
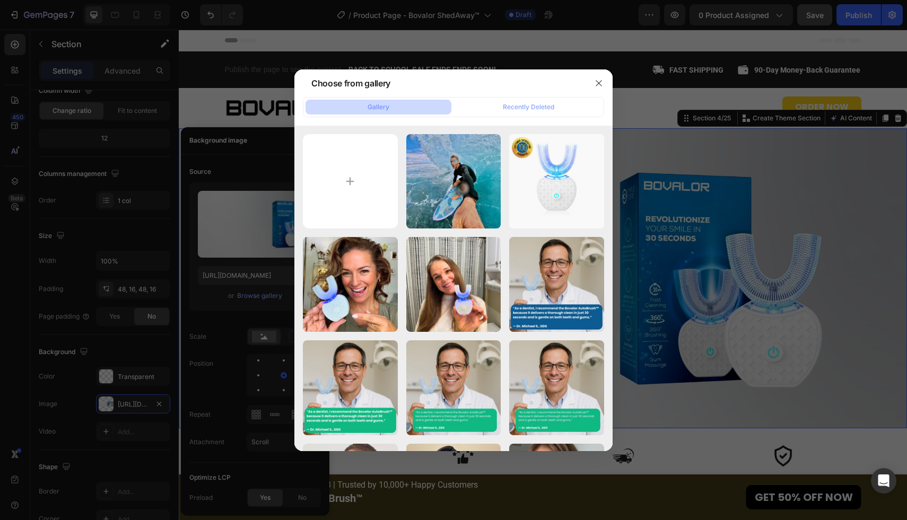
type input "C:\fakepath\Untitled design - 2025-08-27T140124.710.jpg"
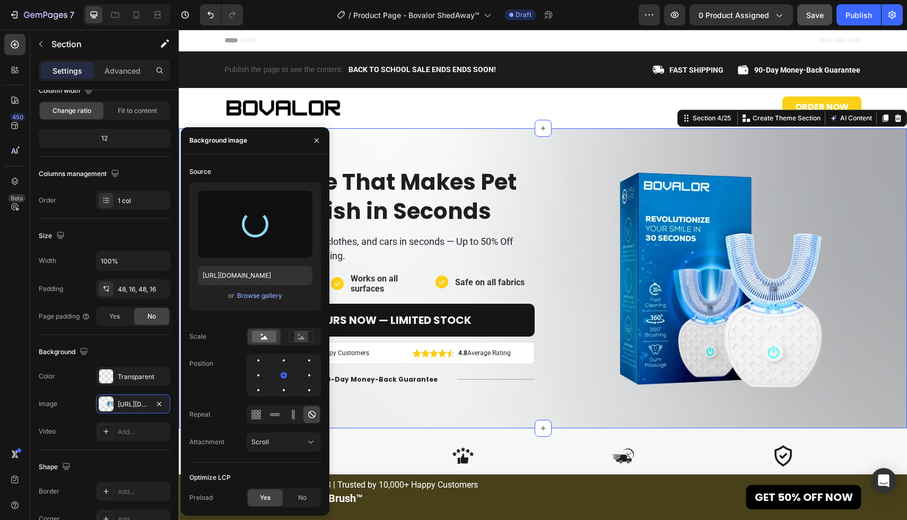
type input "https://cdn.shopify.com/s/files/1/0611/6625/6191/files/gempages_570746079641863…"
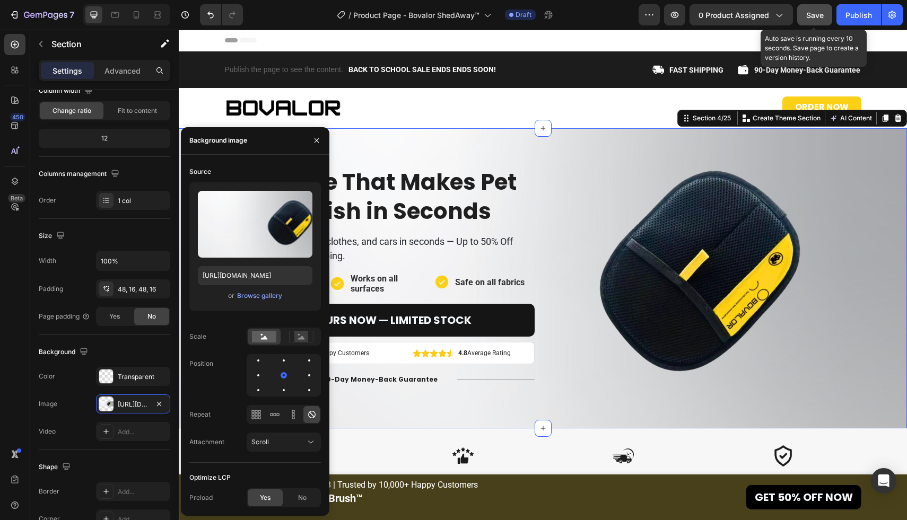
click at [808, 10] on div "Save" at bounding box center [815, 15] width 18 height 11
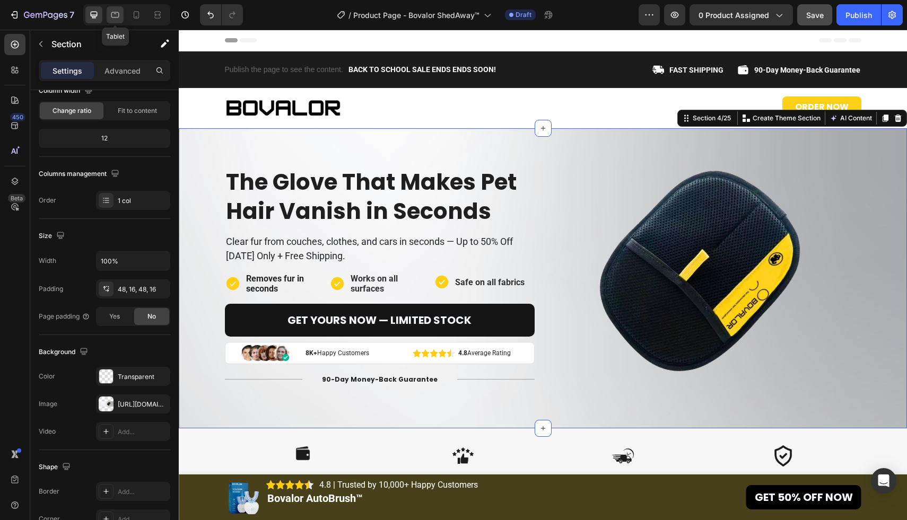
click at [121, 13] on div at bounding box center [115, 14] width 17 height 17
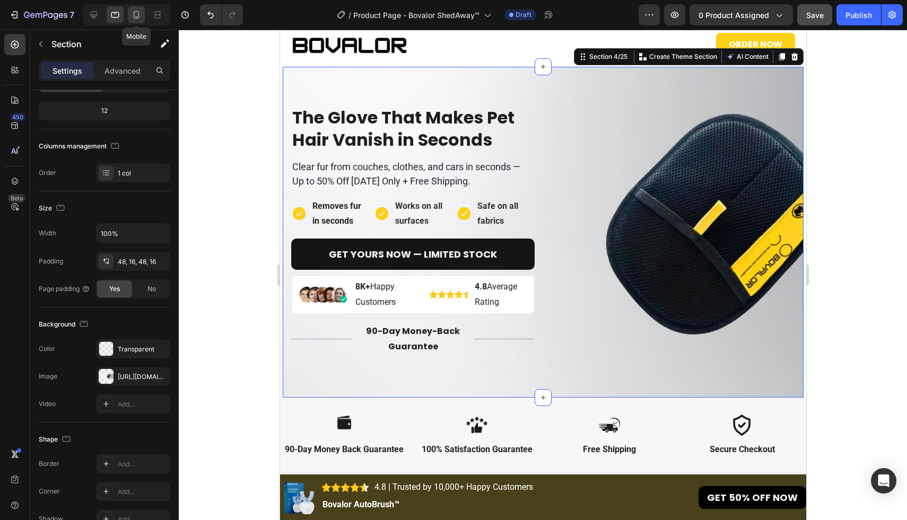
click at [133, 13] on icon at bounding box center [136, 15] width 11 height 11
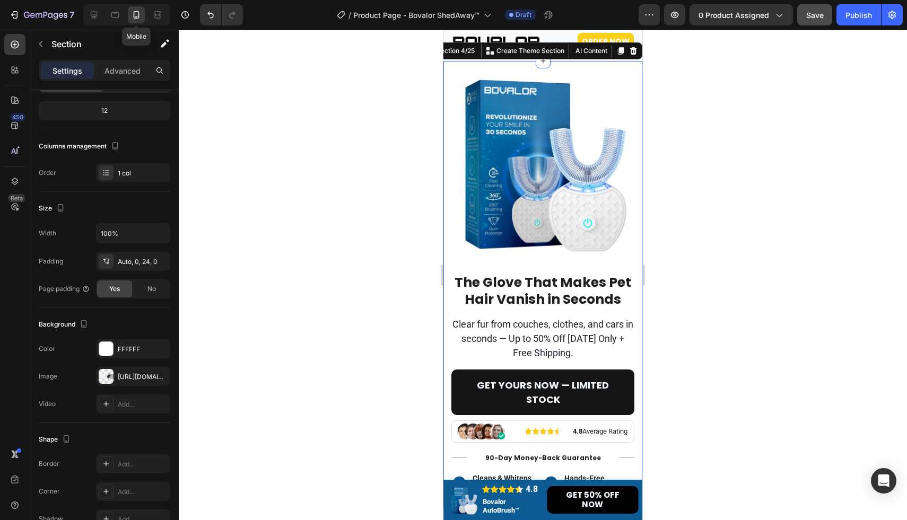
scroll to position [63, 0]
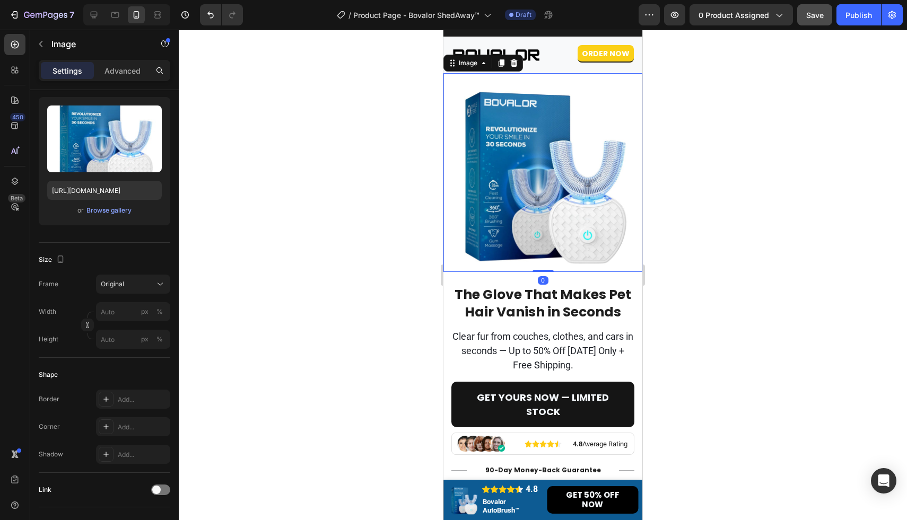
click at [533, 185] on img at bounding box center [542, 172] width 199 height 199
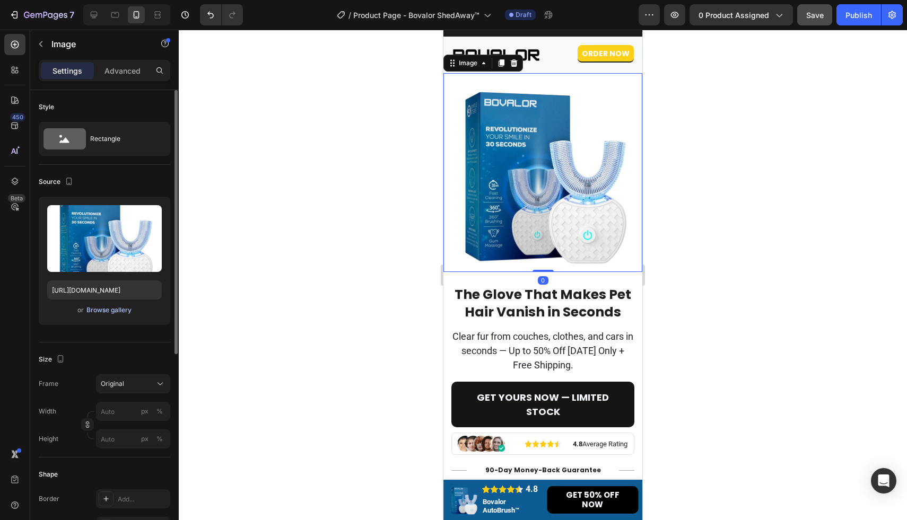
click at [127, 307] on div "Browse gallery" at bounding box center [108, 310] width 45 height 10
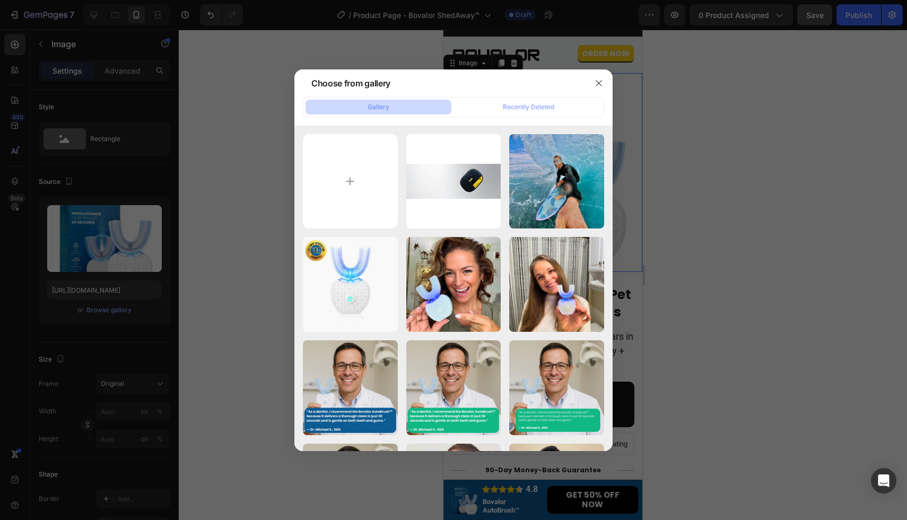
type input "C:\fakepath\1x (2).jpg"
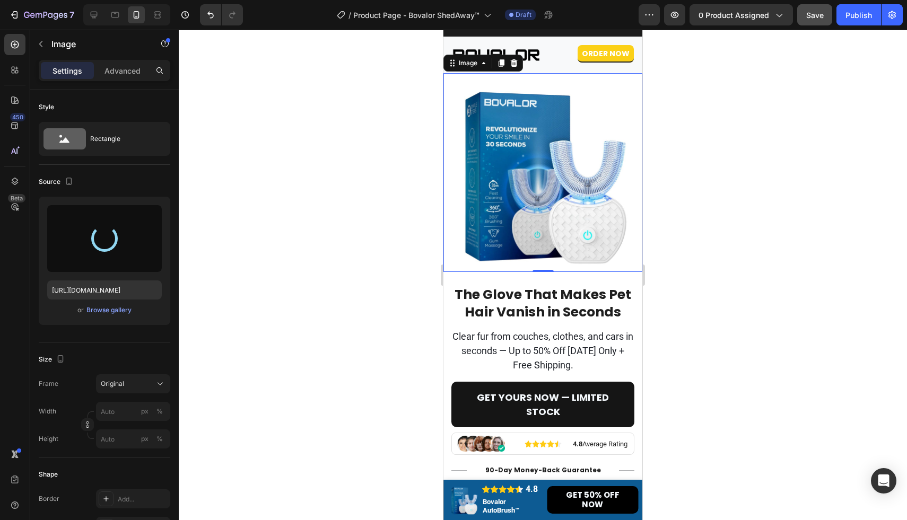
type input "https://cdn.shopify.com/s/files/1/0611/6625/6191/files/gempages_570746079641863…"
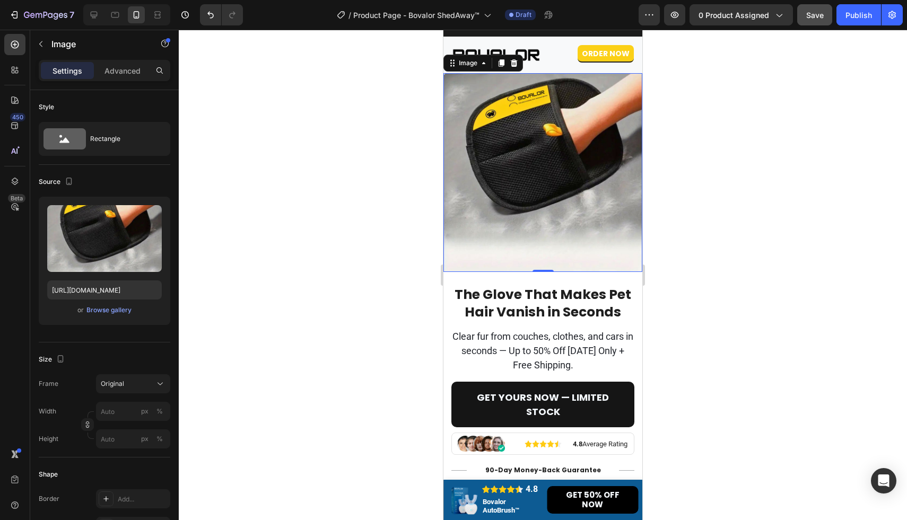
click at [689, 216] on div at bounding box center [543, 275] width 728 height 491
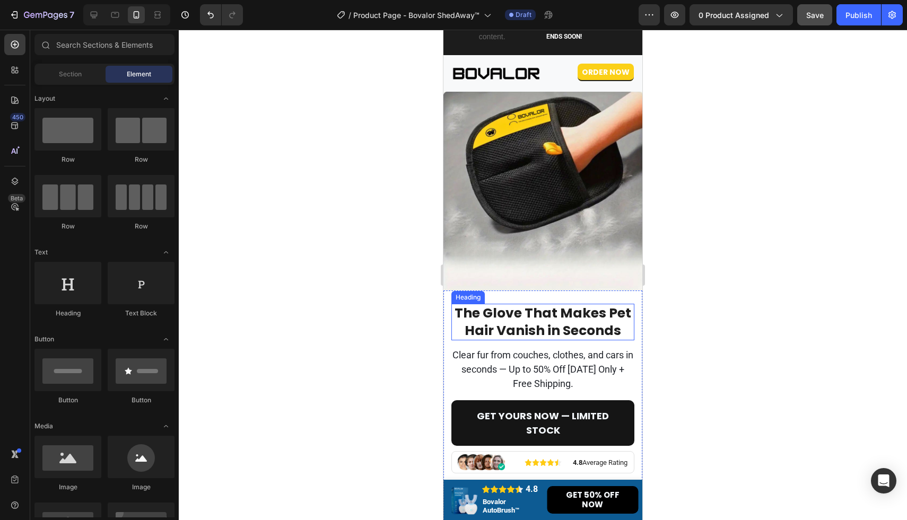
scroll to position [36, 0]
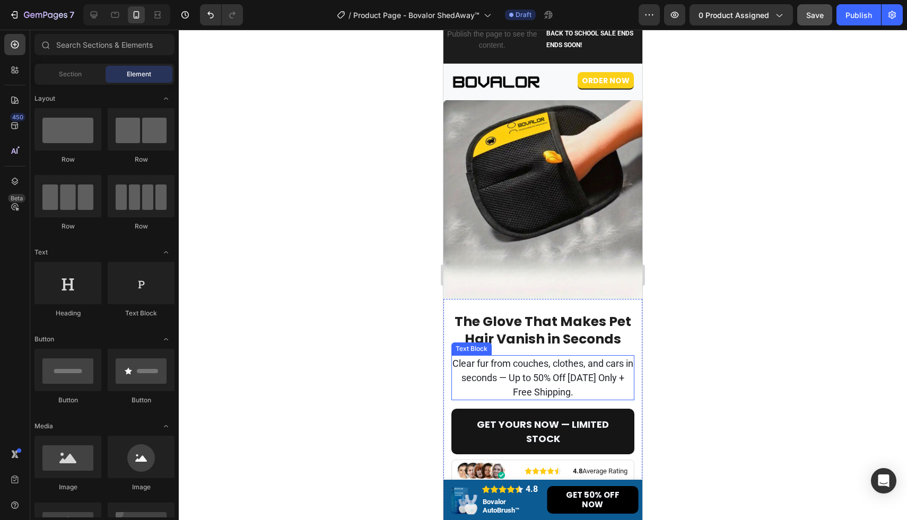
click at [578, 381] on span "Clear fur from couches, clothes, and cars in seconds — Up to 50% Off Today Only…" at bounding box center [542, 378] width 181 height 40
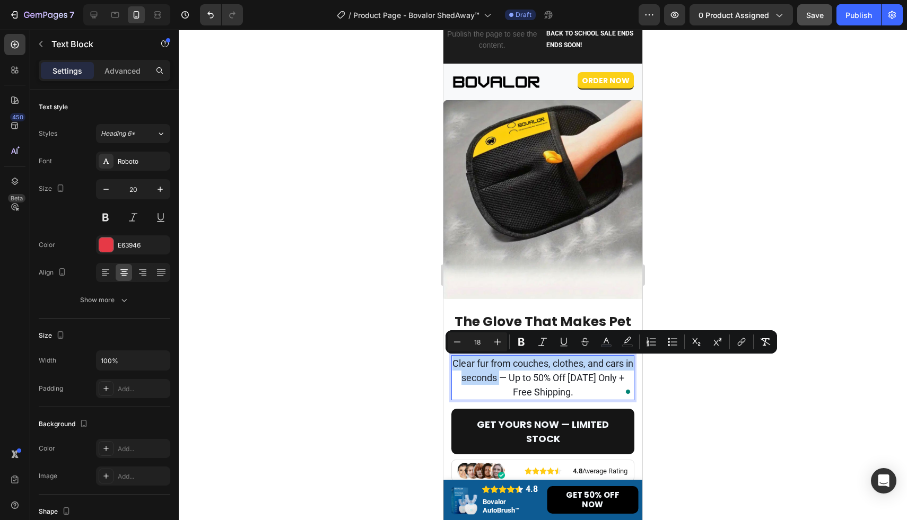
drag, startPoint x: 505, startPoint y: 380, endPoint x: 456, endPoint y: 363, distance: 52.5
click at [456, 363] on p "Clear fur from couches, clothes, and cars in seconds — Up to 50% Off Today Only…" at bounding box center [542, 377] width 181 height 43
click at [522, 343] on icon "Editor contextual toolbar" at bounding box center [521, 342] width 11 height 11
click at [715, 275] on div at bounding box center [543, 275] width 728 height 491
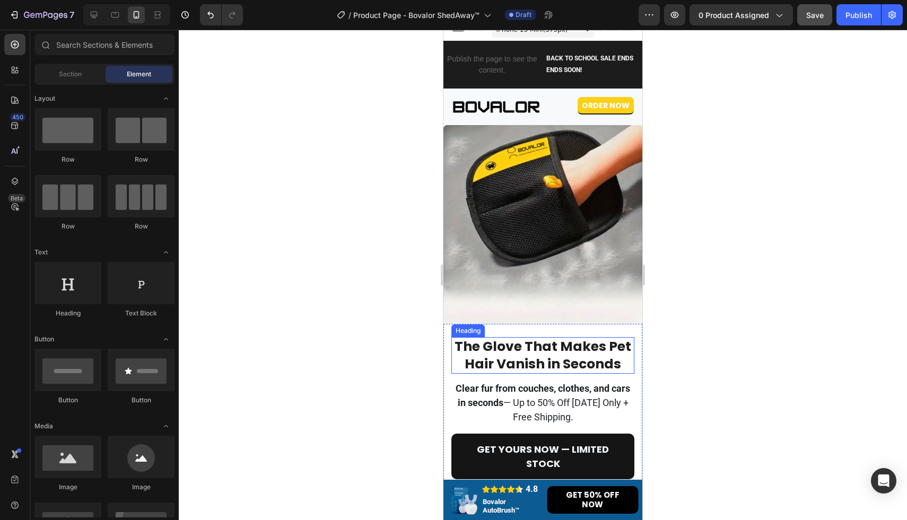
scroll to position [0, 0]
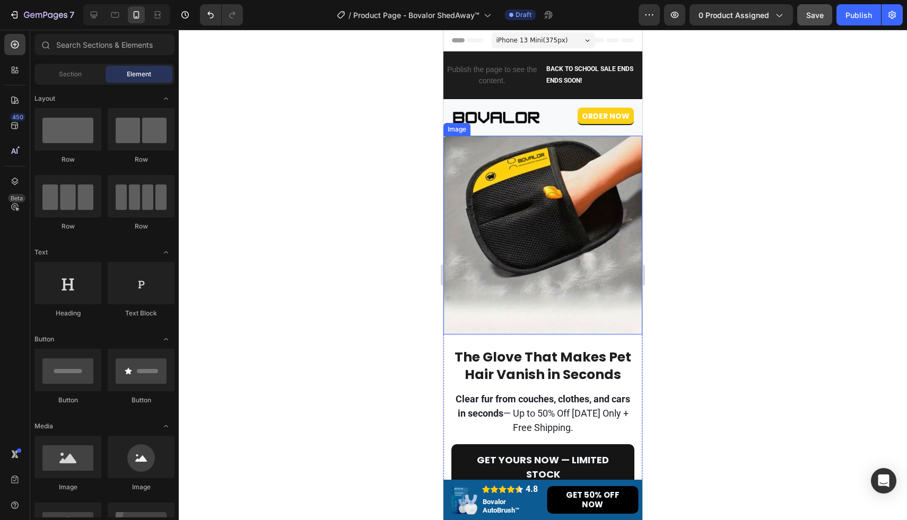
click at [554, 221] on img at bounding box center [542, 235] width 199 height 199
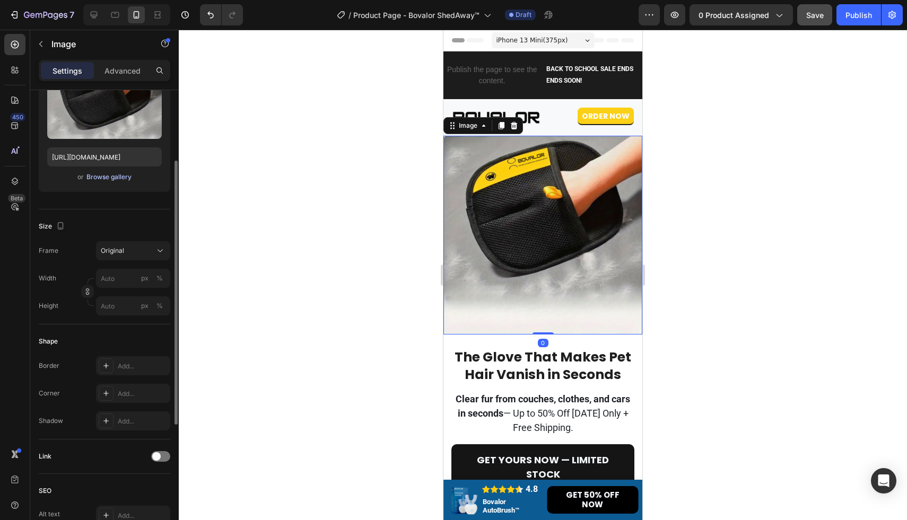
scroll to position [134, 0]
click at [130, 394] on div "Add..." at bounding box center [143, 394] width 50 height 10
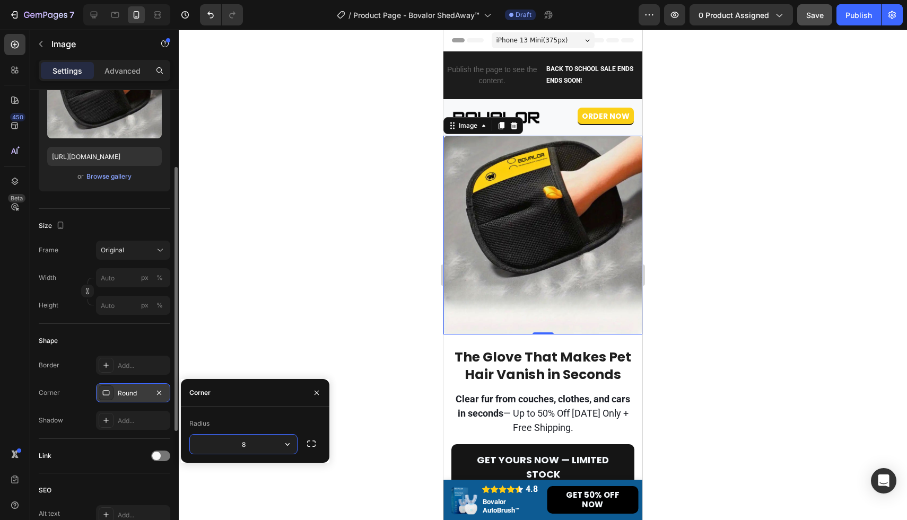
type input "0"
click at [234, 321] on div at bounding box center [543, 275] width 728 height 491
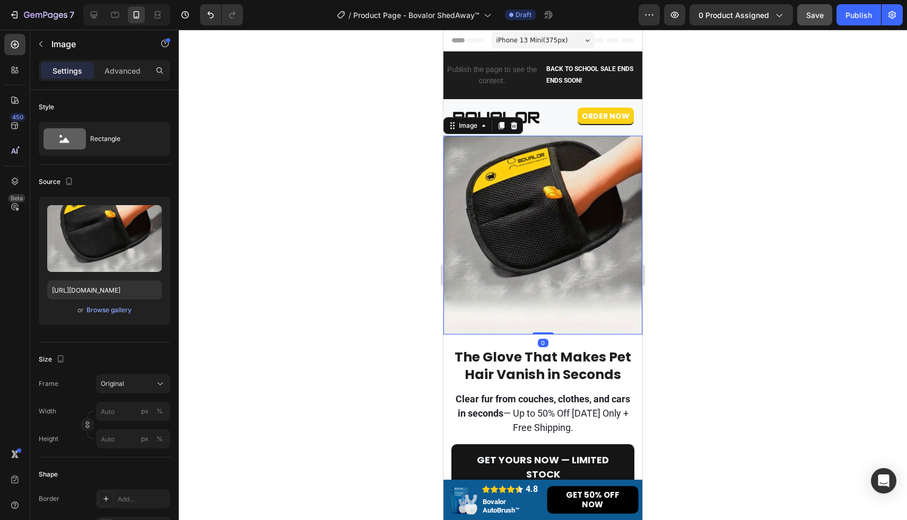
click at [540, 225] on img at bounding box center [542, 235] width 199 height 199
click at [110, 310] on div "Browse gallery" at bounding box center [108, 310] width 45 height 10
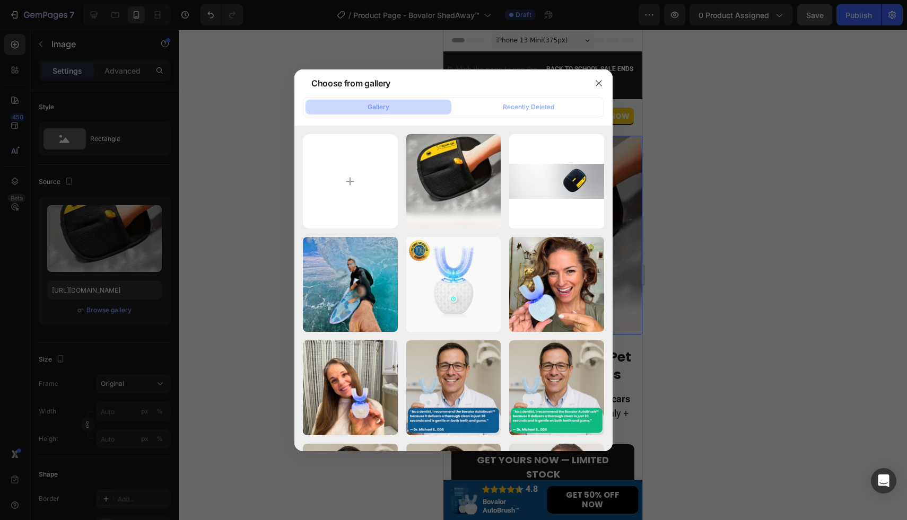
type input "C:\fakepath\1x (3).jpg"
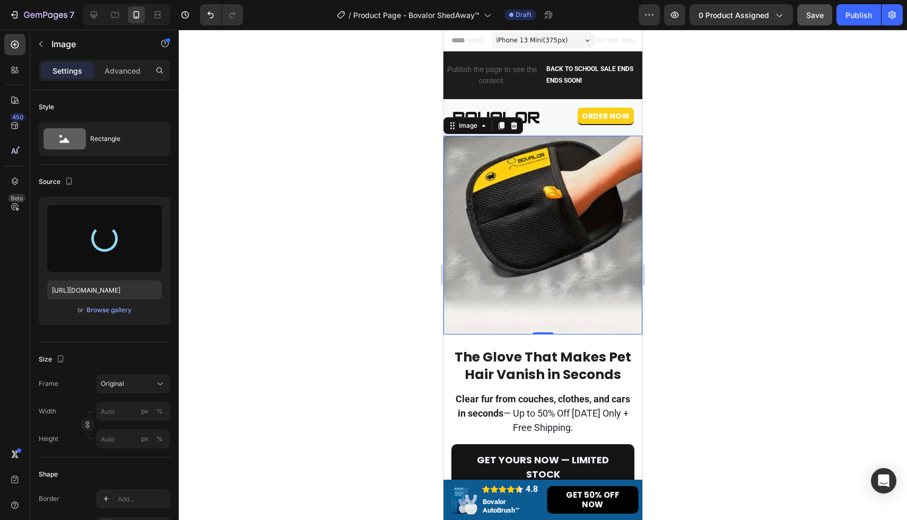
type input "https://cdn.shopify.com/s/files/1/0611/6625/6191/files/gempages_570746079641863…"
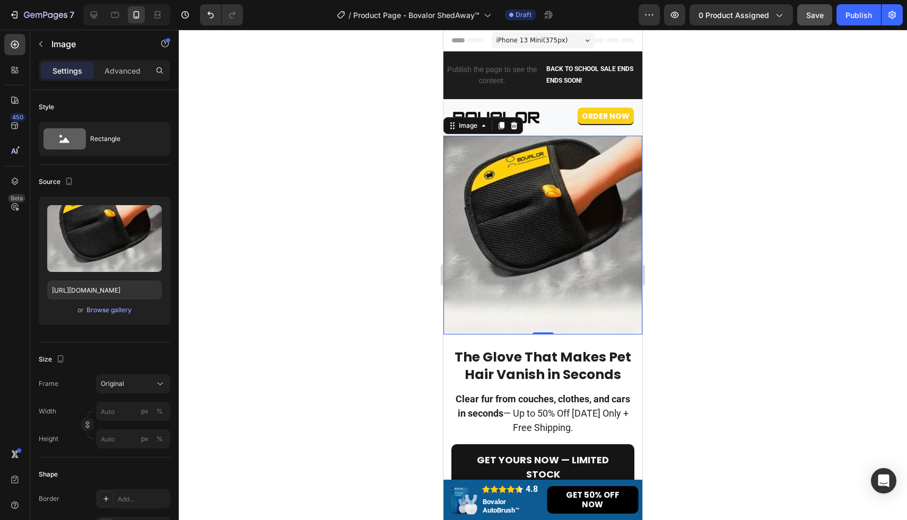
click at [852, 224] on div at bounding box center [543, 275] width 728 height 491
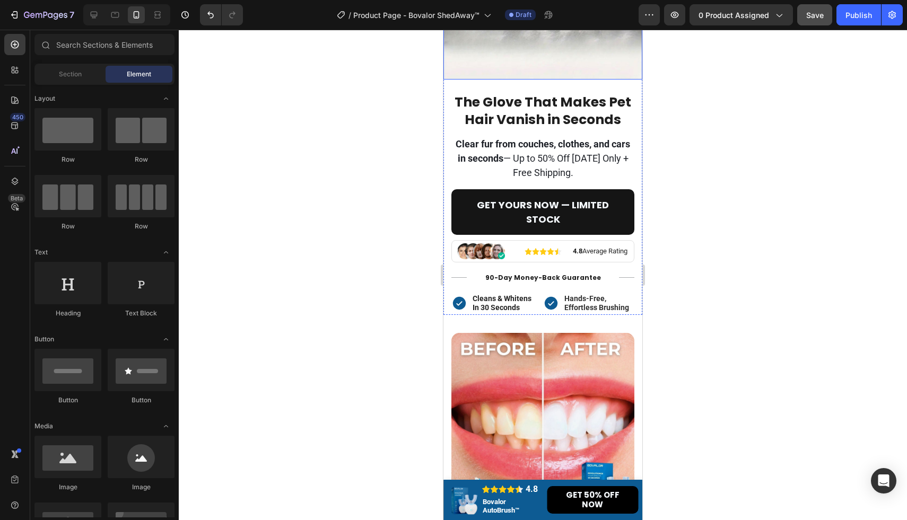
scroll to position [256, 0]
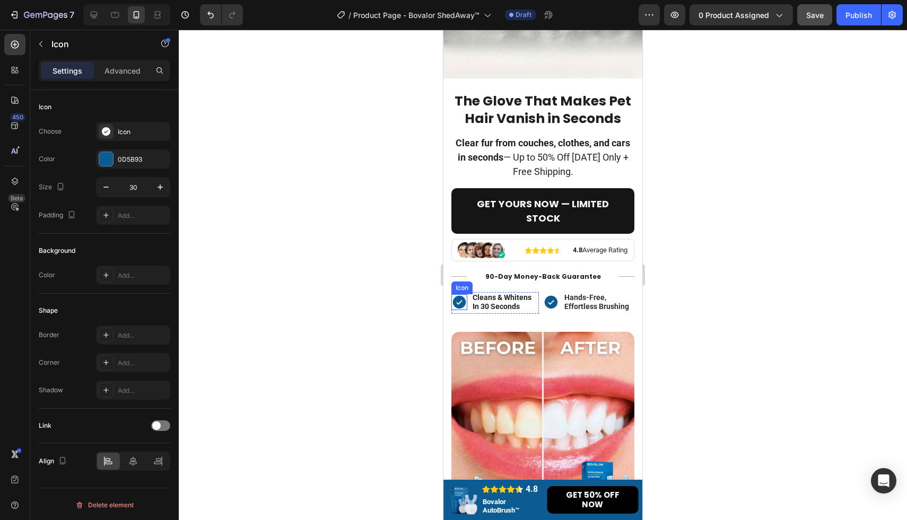
click at [459, 302] on icon at bounding box center [459, 302] width 16 height 16
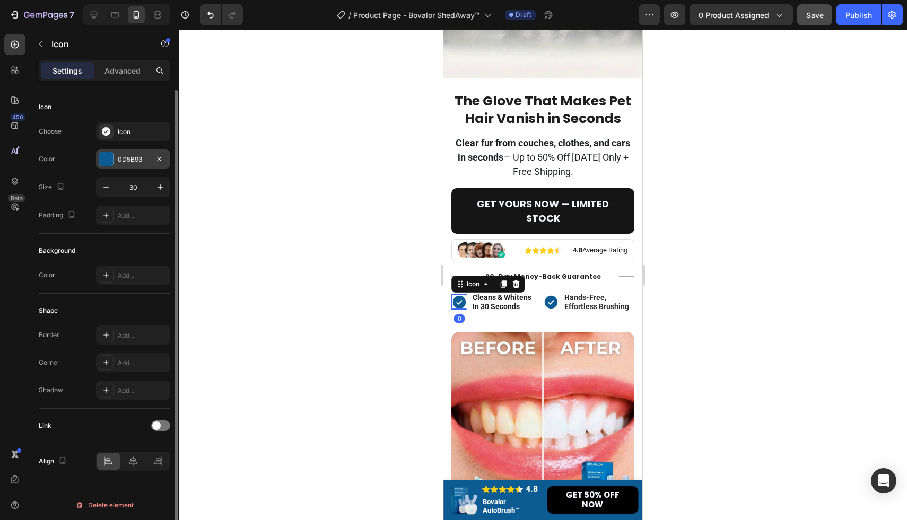
click at [99, 158] on div at bounding box center [106, 159] width 14 height 14
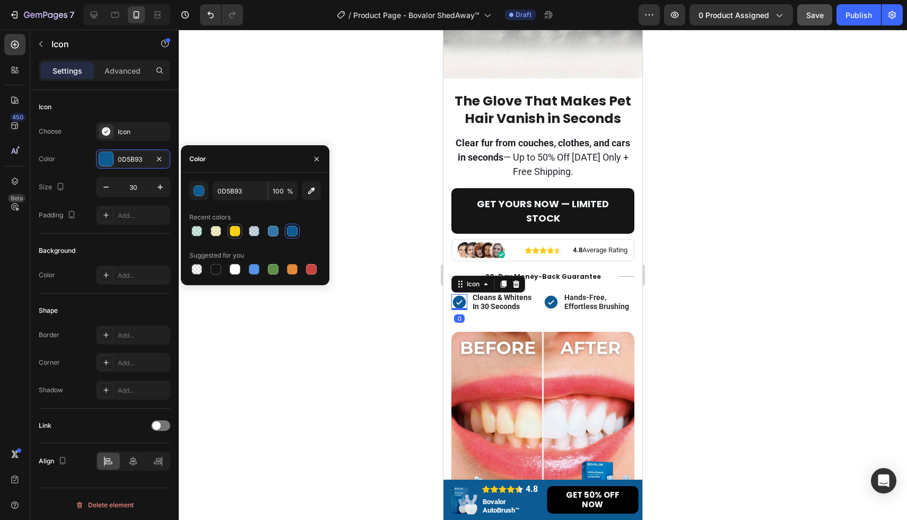
click at [237, 231] on div at bounding box center [235, 231] width 11 height 11
type input "FBD017"
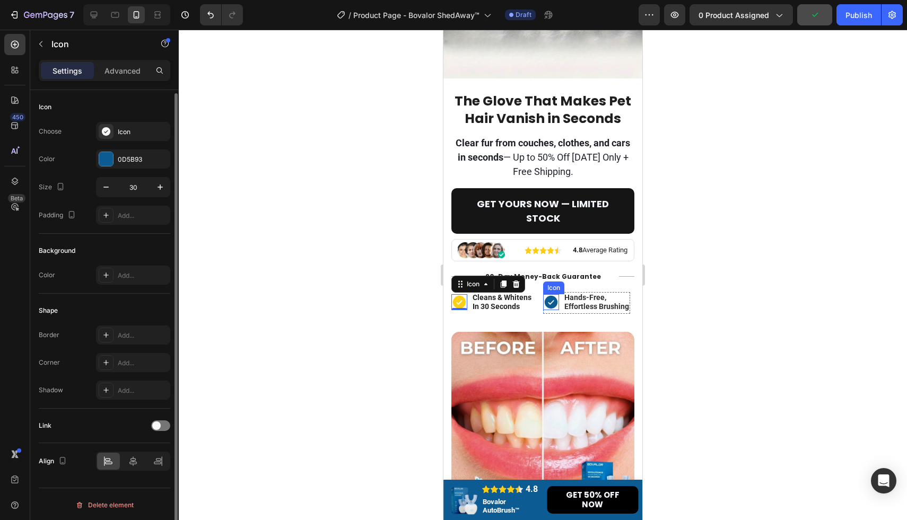
click at [551, 298] on icon at bounding box center [550, 301] width 13 height 13
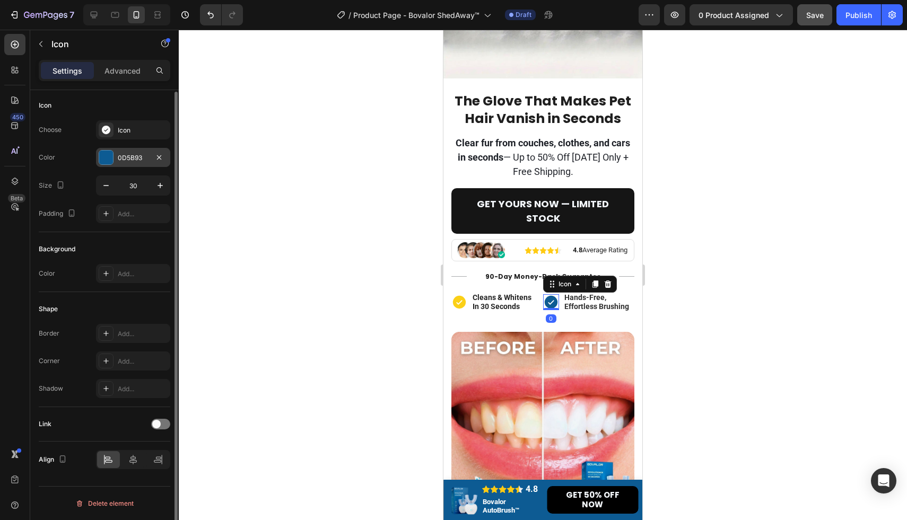
click at [109, 163] on div at bounding box center [106, 158] width 14 height 14
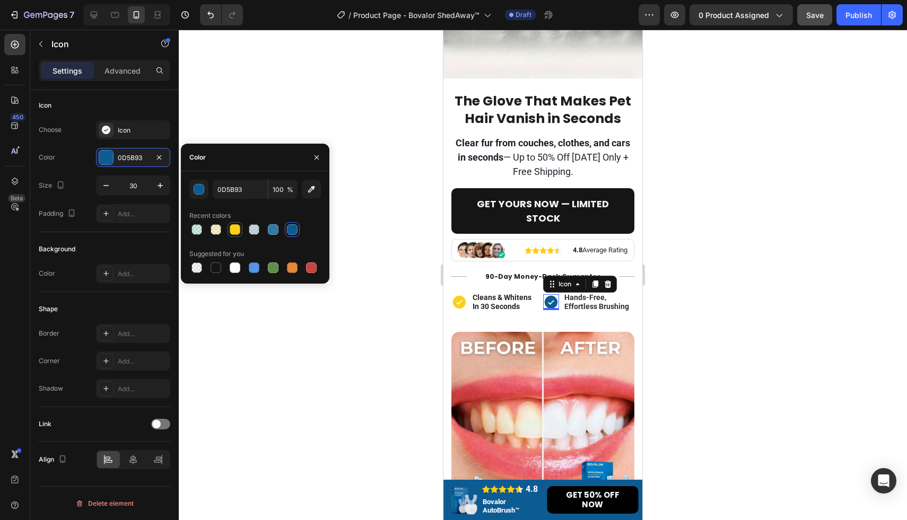
click at [233, 231] on div at bounding box center [235, 229] width 11 height 11
type input "FBD017"
click at [448, 519] on div "Image Image 4.8 | Trusted by 10,000+ Happy Customers Text Block 4.8 Text Block …" at bounding box center [542, 500] width 199 height 40
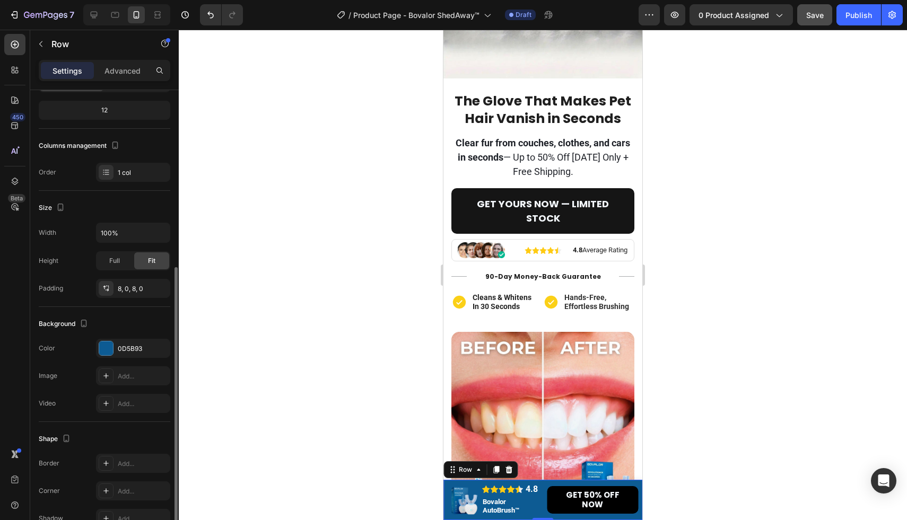
scroll to position [159, 0]
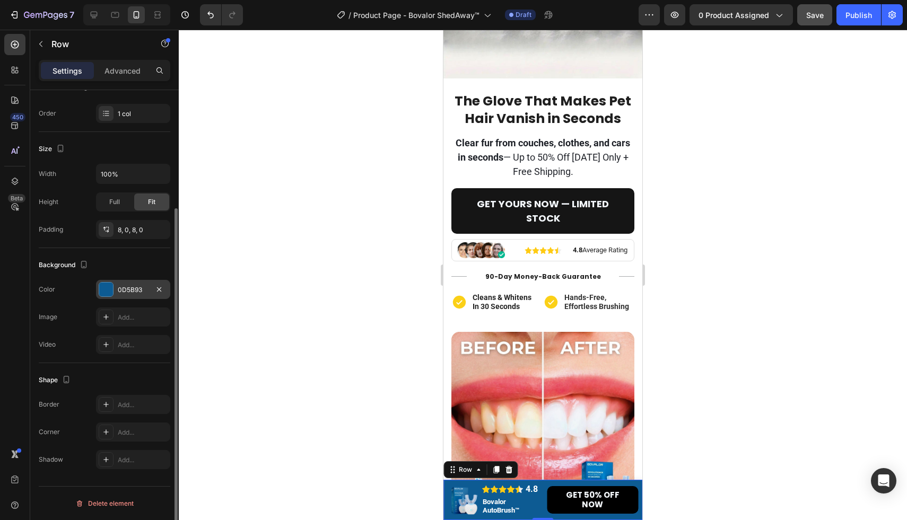
click at [109, 290] on div at bounding box center [106, 290] width 14 height 14
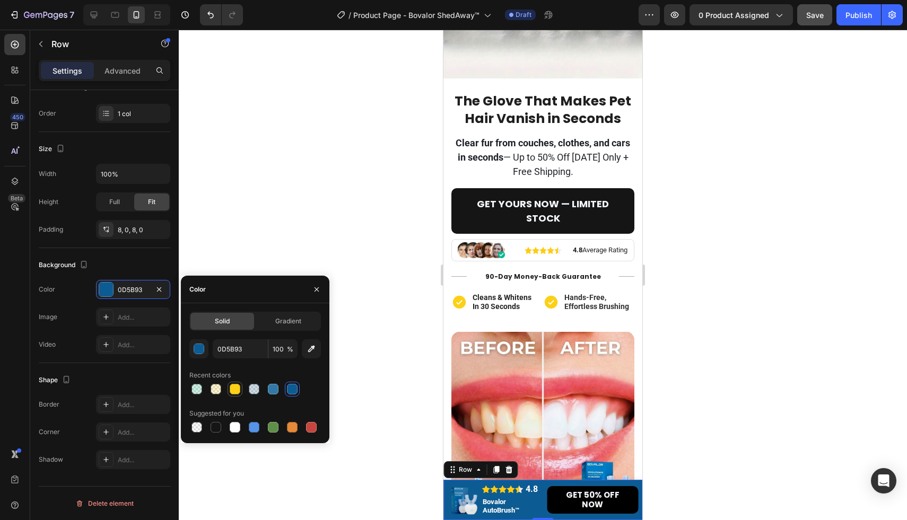
click at [237, 396] on div at bounding box center [235, 389] width 15 height 15
type input "FBD017"
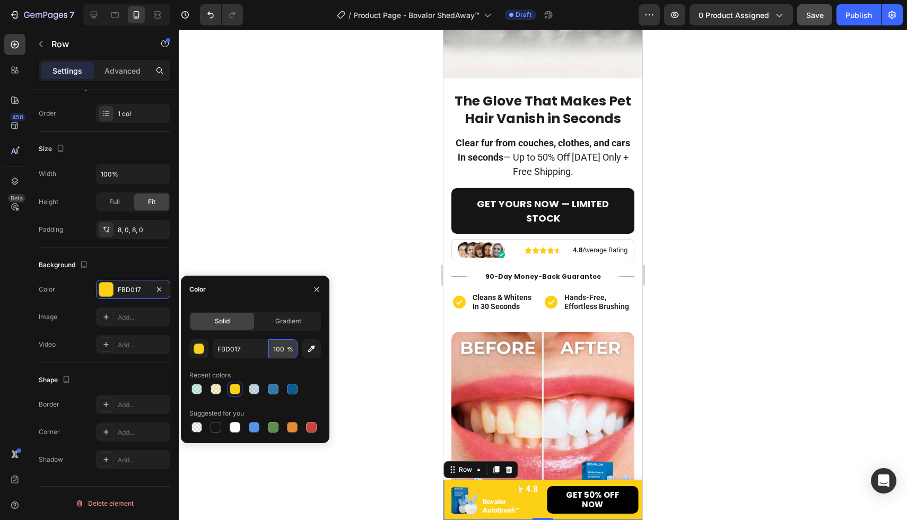
click at [285, 350] on input "100" at bounding box center [282, 348] width 29 height 19
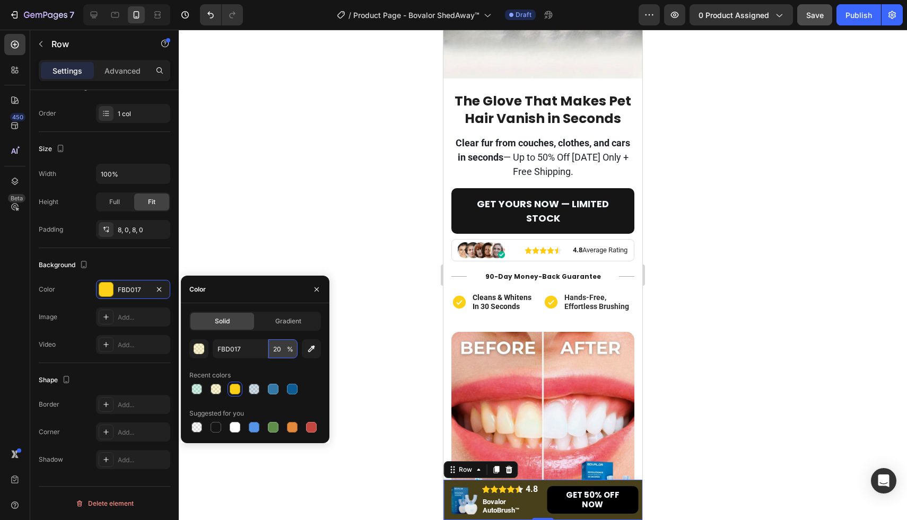
click at [276, 346] on input "20" at bounding box center [282, 348] width 29 height 19
type input "100"
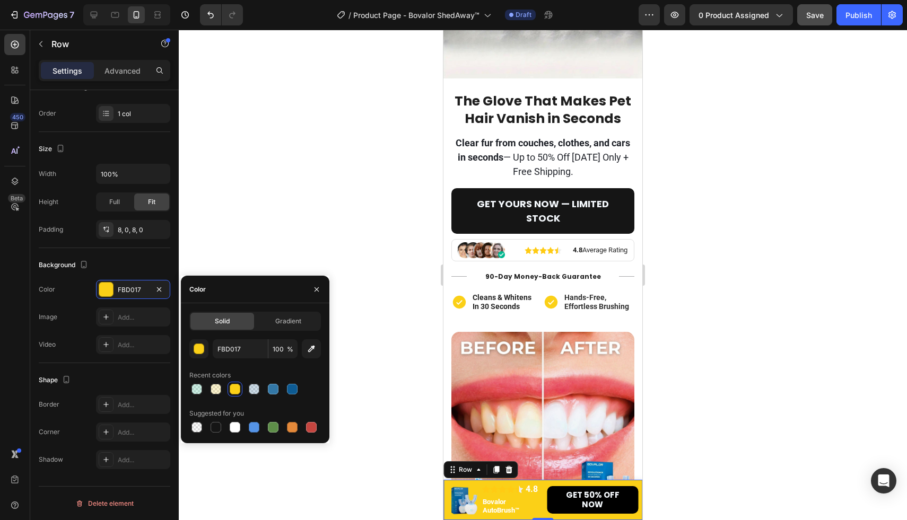
click at [325, 182] on div at bounding box center [543, 275] width 728 height 491
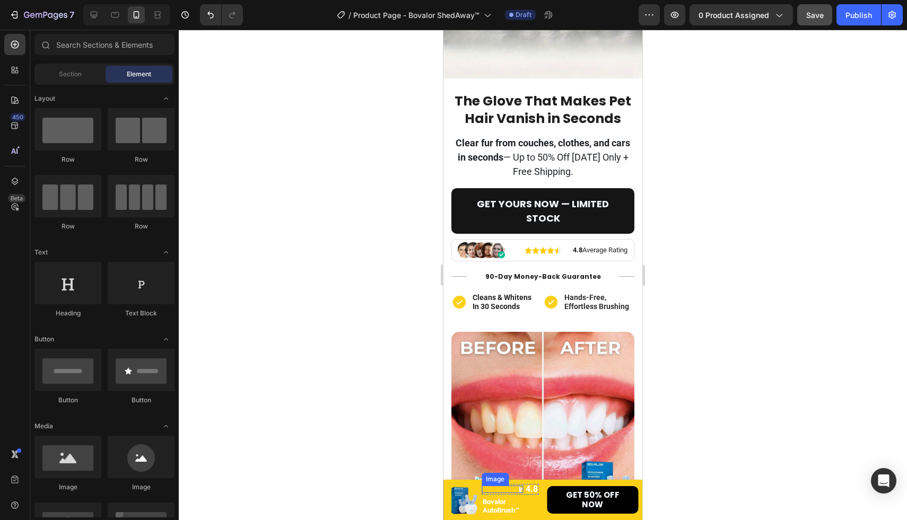
click at [509, 487] on img at bounding box center [503, 490] width 42 height 8
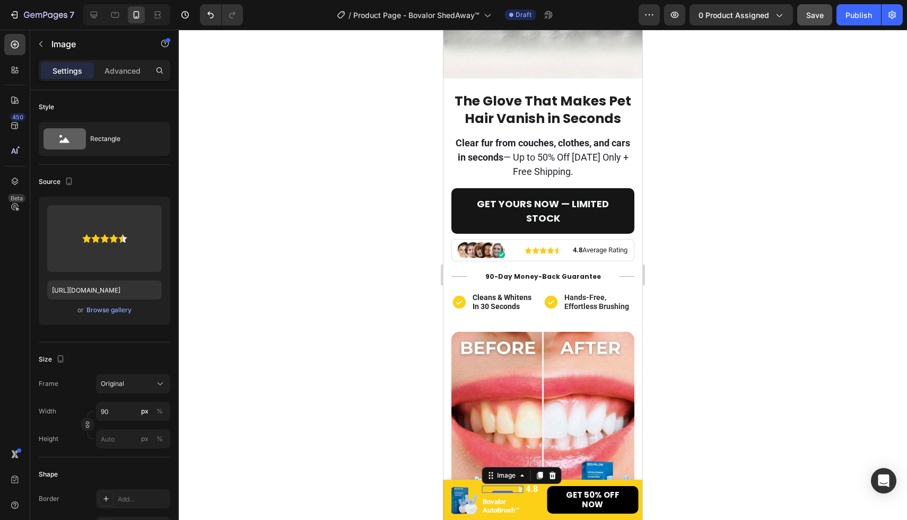
click at [325, 212] on div at bounding box center [543, 275] width 728 height 491
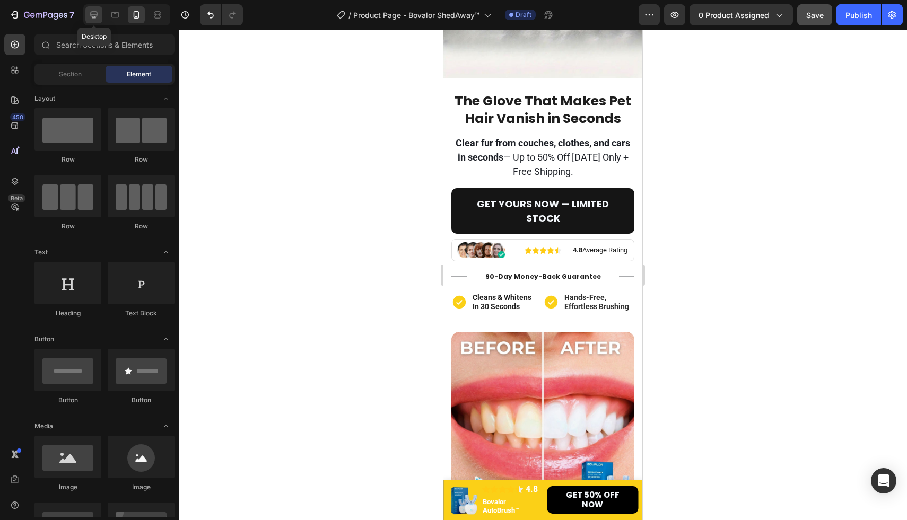
click at [95, 11] on icon at bounding box center [94, 15] width 11 height 11
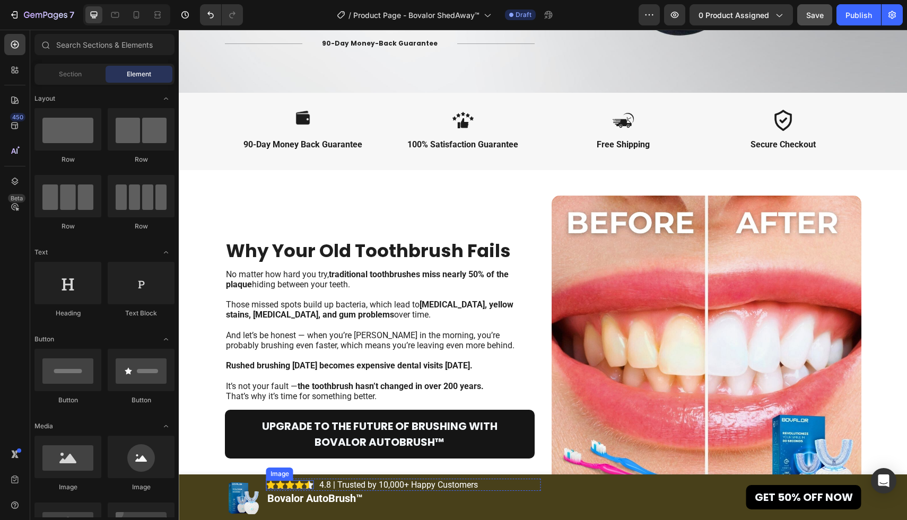
click at [302, 484] on img at bounding box center [290, 485] width 48 height 9
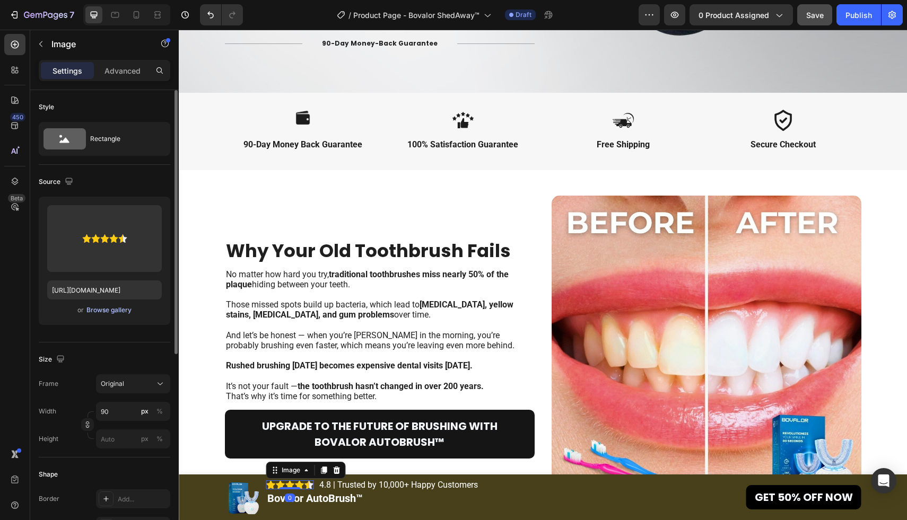
click at [114, 312] on div "Browse gallery" at bounding box center [108, 310] width 45 height 10
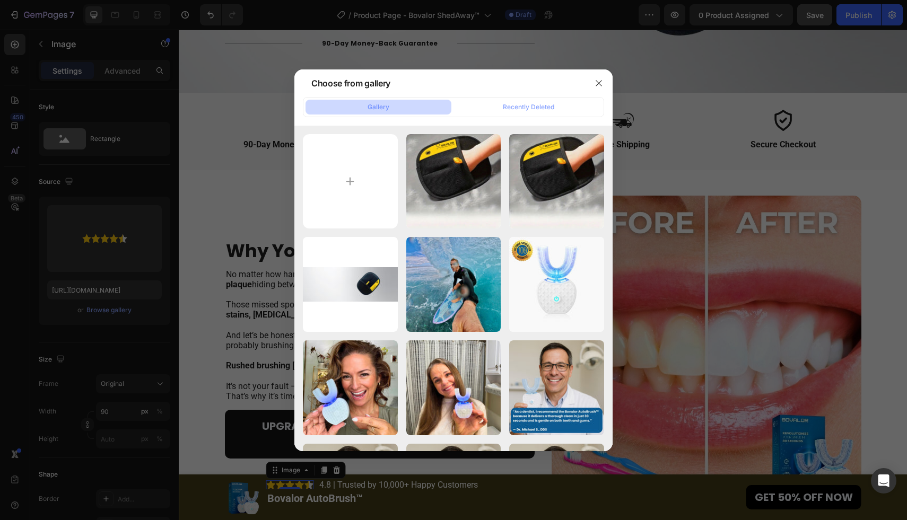
type input "C:\fakepath\four-half-star-rating-black-icon.png"
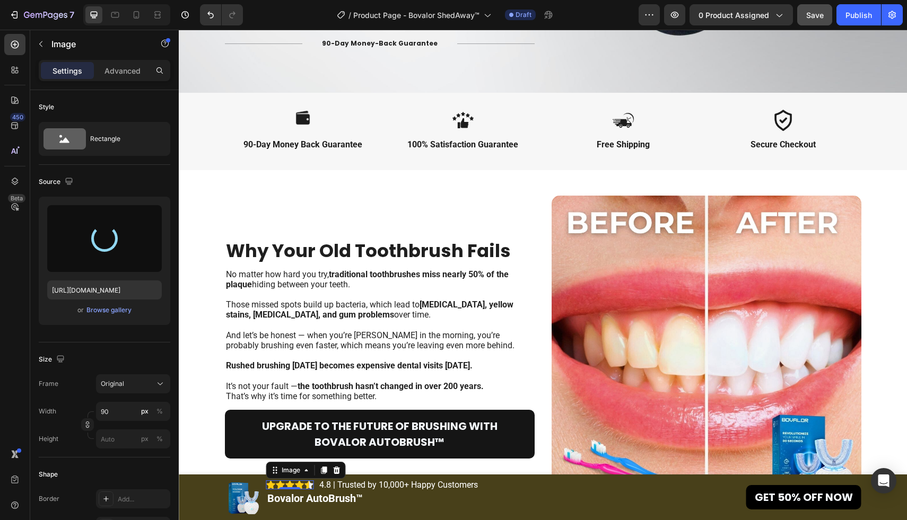
type input "https://cdn.shopify.com/s/files/1/0611/6625/6191/files/gempages_570746079641863…"
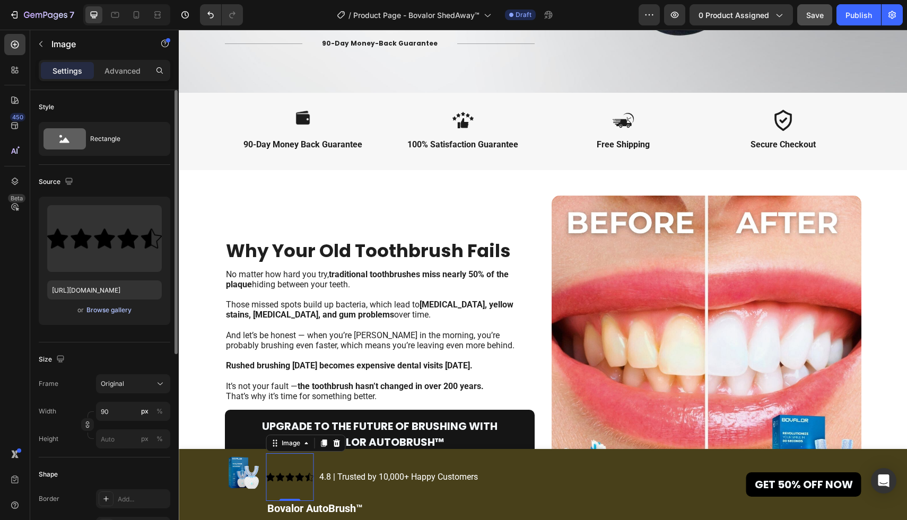
click at [109, 311] on div "Browse gallery" at bounding box center [108, 310] width 45 height 10
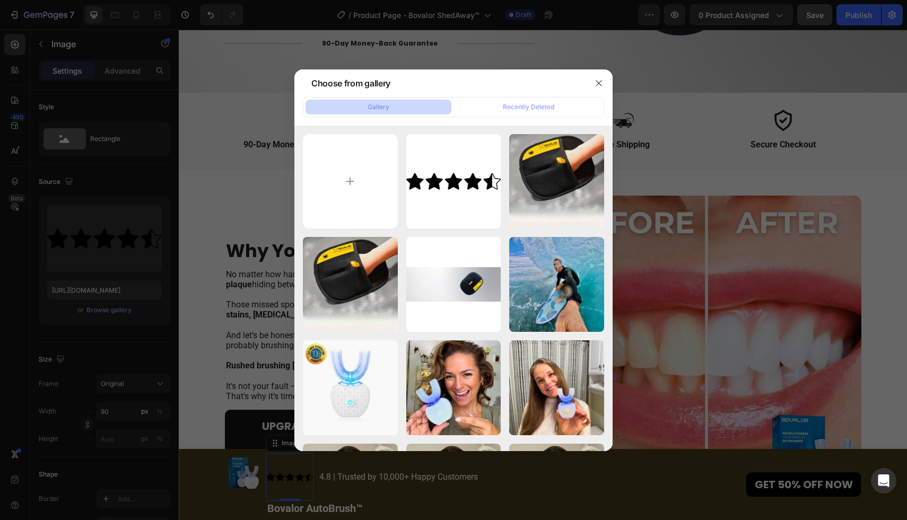
type input "C:\fakepath\four-half-star-rating-black-icon.png"
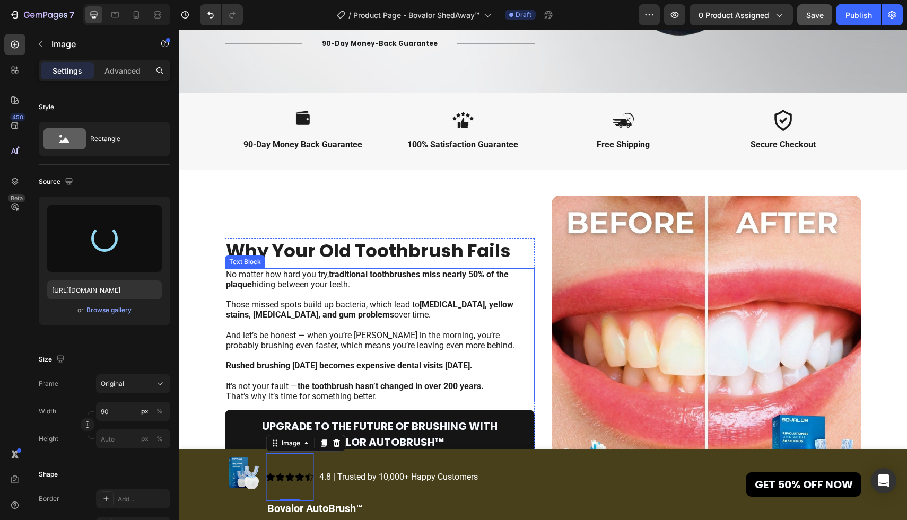
type input "https://cdn.shopify.com/s/files/1/0611/6625/6191/files/gempages_570746079641863…"
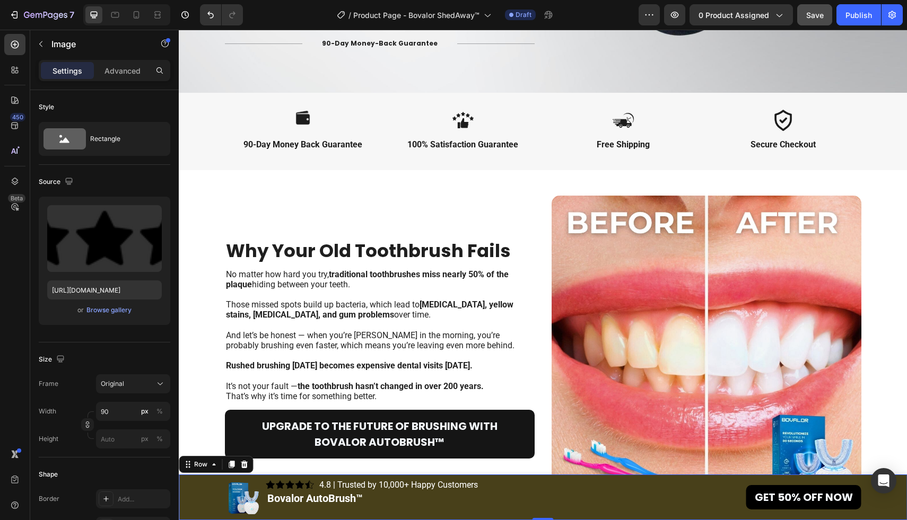
click at [199, 510] on div "Image Image 4.8 | Trusted by 10,000+ Happy Customers Text Block 4.8 Text Block …" at bounding box center [543, 497] width 728 height 37
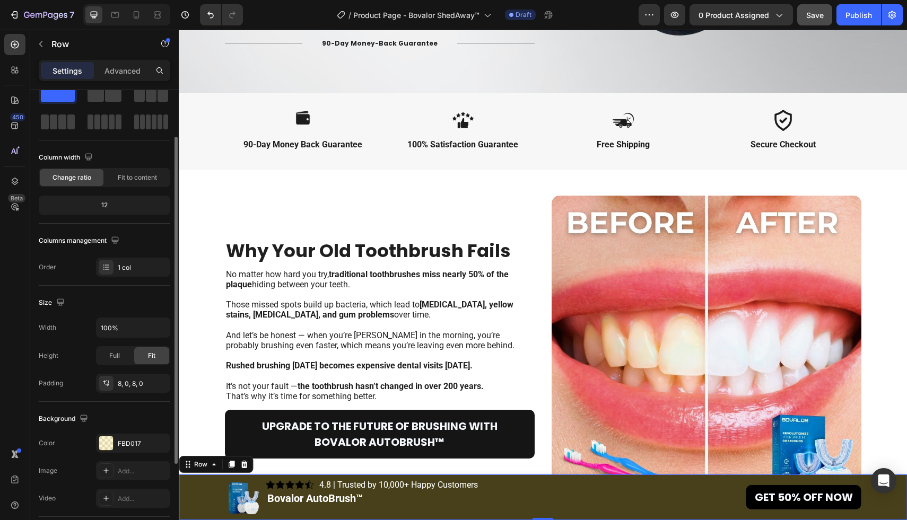
scroll to position [47, 0]
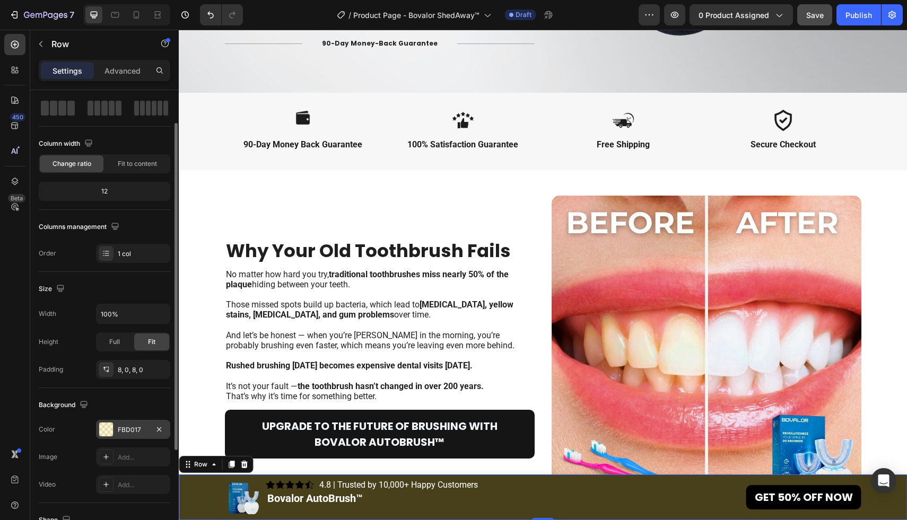
click at [124, 436] on div "FBD017" at bounding box center [133, 429] width 74 height 19
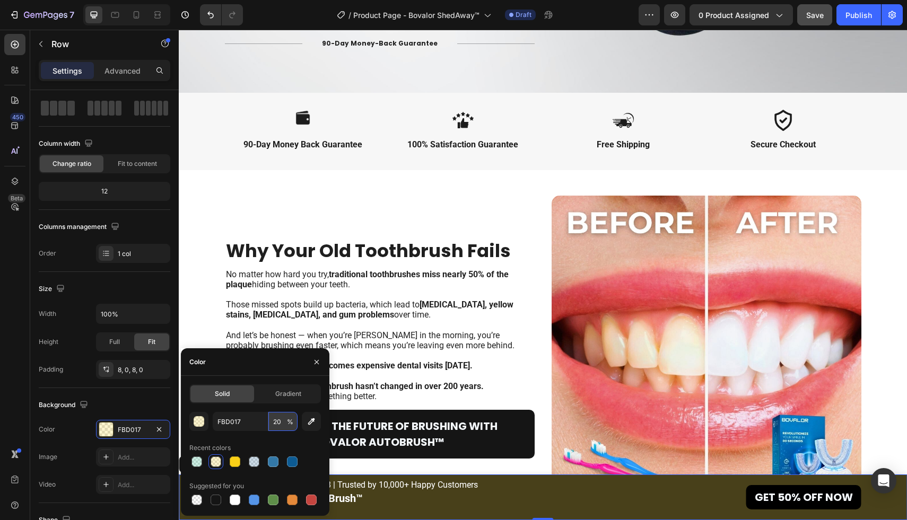
click at [277, 423] on input "20" at bounding box center [282, 421] width 29 height 19
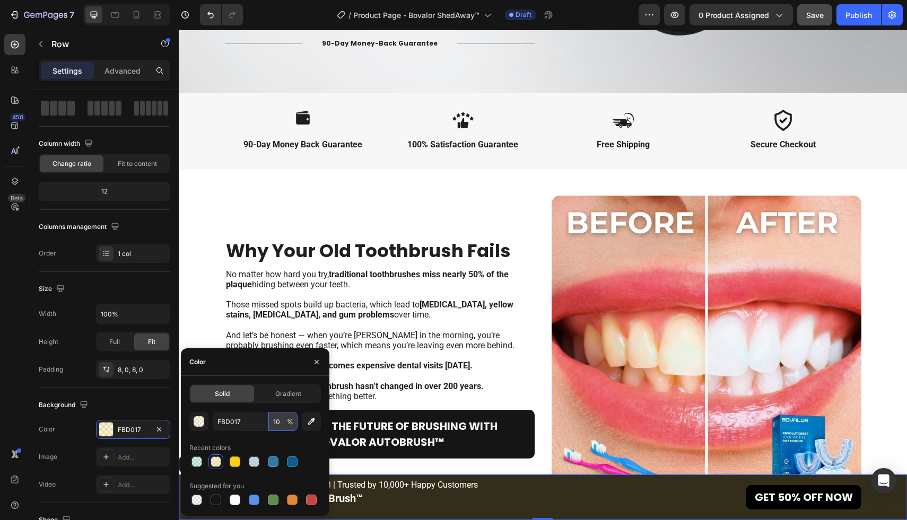
type input "100"
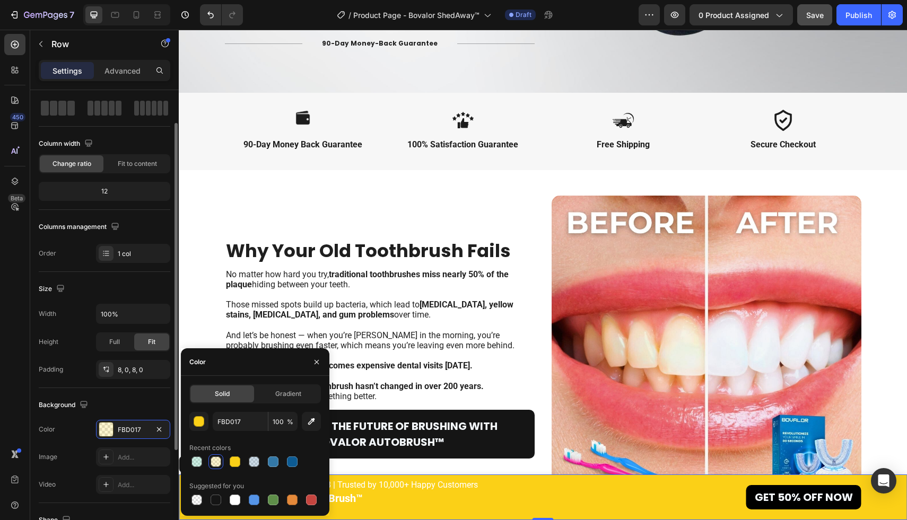
click at [162, 398] on div "Background" at bounding box center [105, 405] width 132 height 17
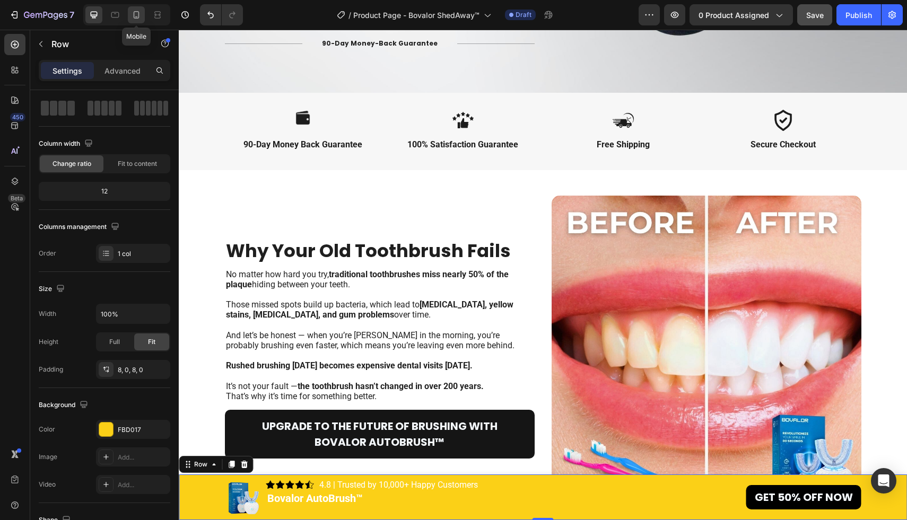
click at [132, 13] on icon at bounding box center [136, 15] width 11 height 11
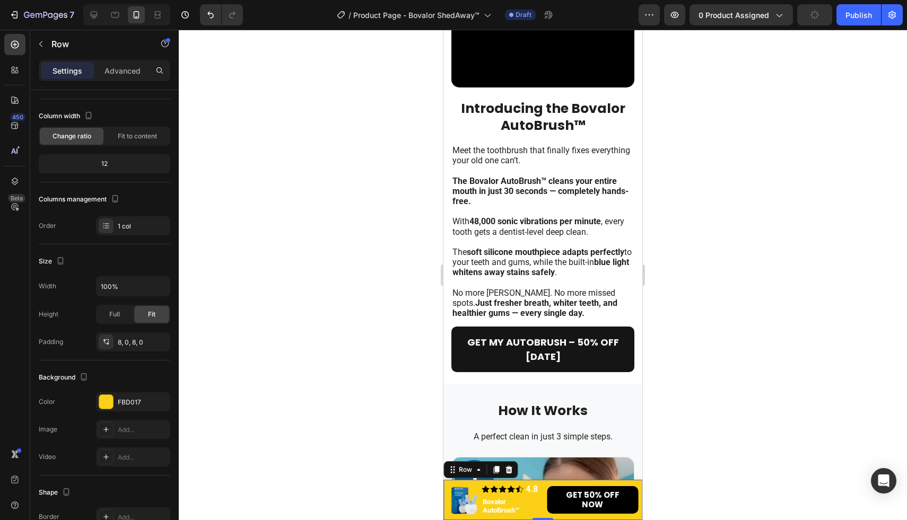
scroll to position [852, 0]
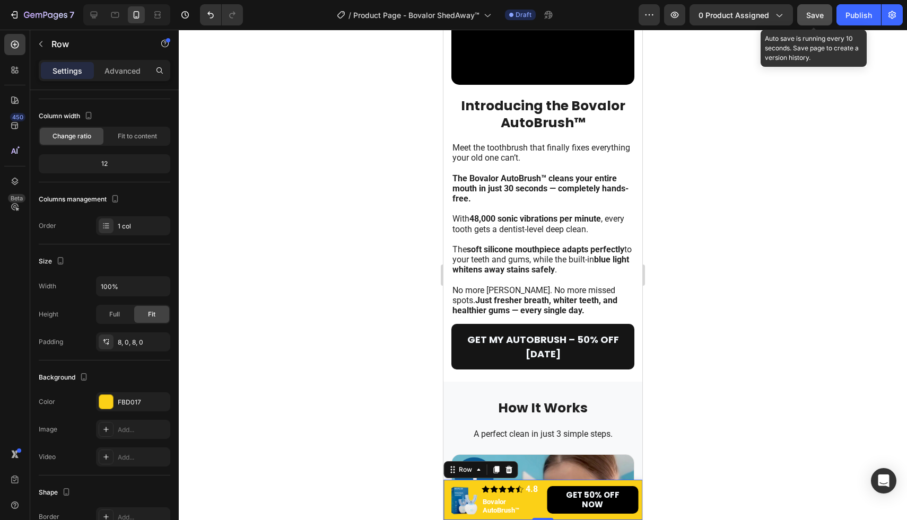
click at [813, 11] on span "Save" at bounding box center [815, 15] width 18 height 9
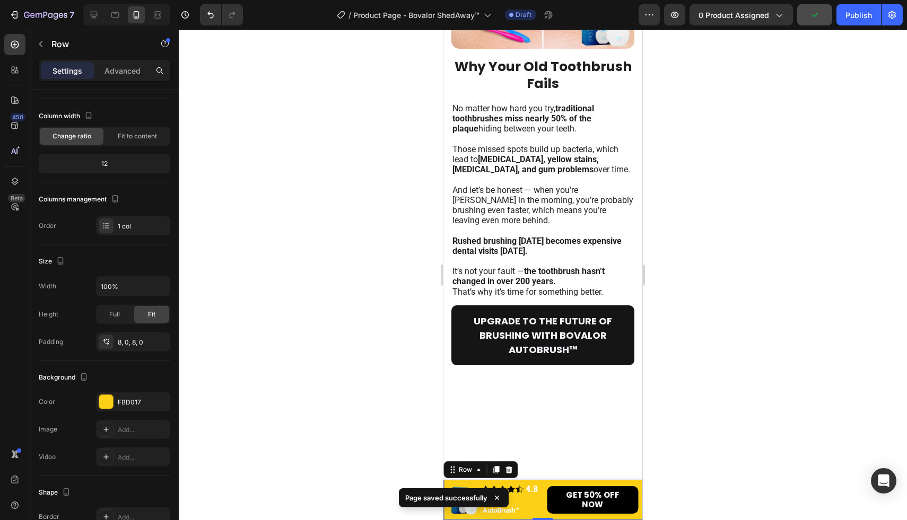
scroll to position [0, 0]
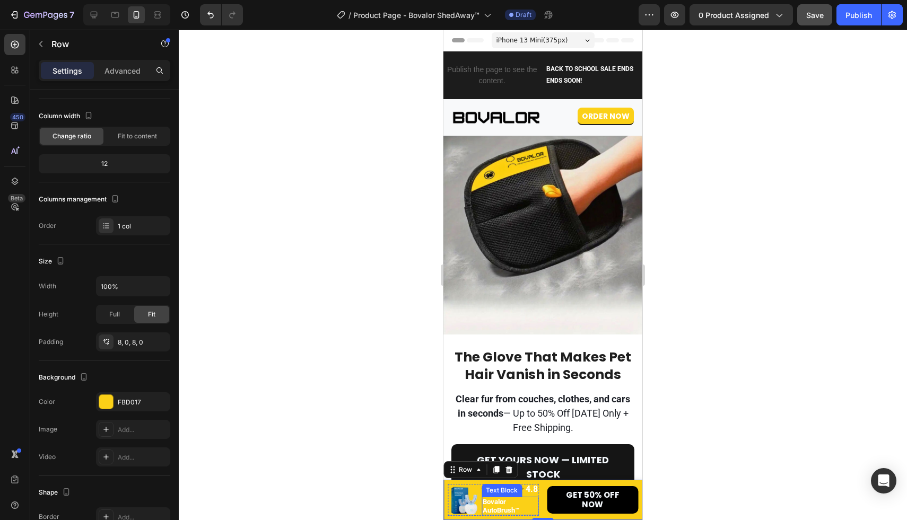
click at [505, 505] on p "Bovalor AutoBrush™" at bounding box center [510, 506] width 55 height 16
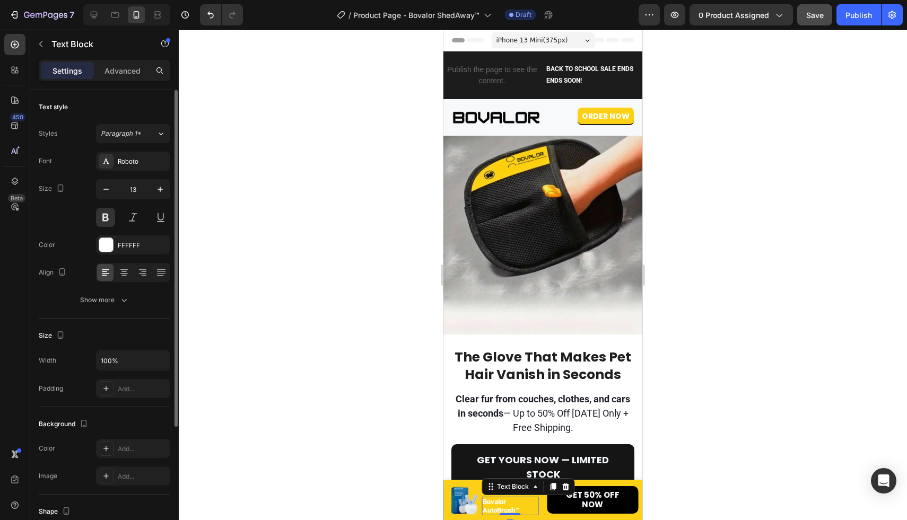
click at [522, 507] on p "Bovalor AutoBrush™" at bounding box center [510, 506] width 55 height 16
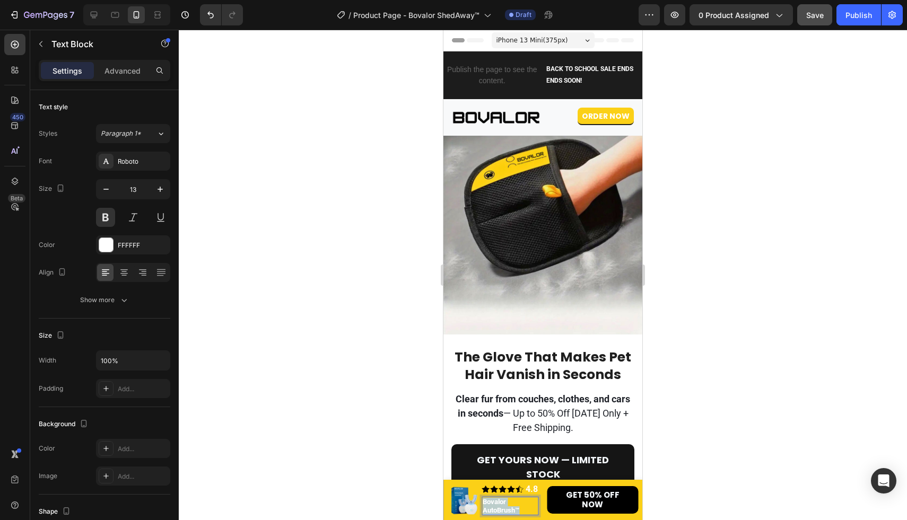
drag, startPoint x: 522, startPoint y: 507, endPoint x: 484, endPoint y: 501, distance: 38.6
click at [484, 501] on p "Bovalor AutoBrush™" at bounding box center [510, 506] width 55 height 16
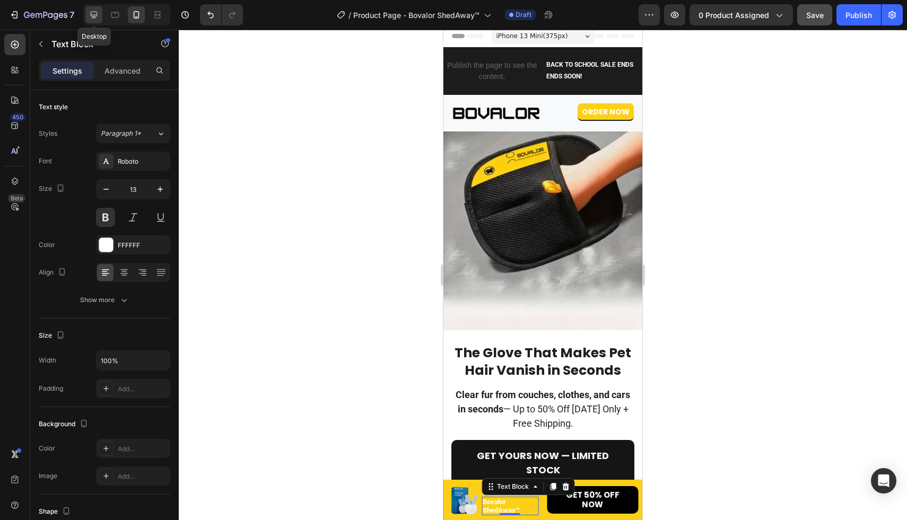
click at [90, 17] on icon at bounding box center [94, 15] width 11 height 11
type input "20"
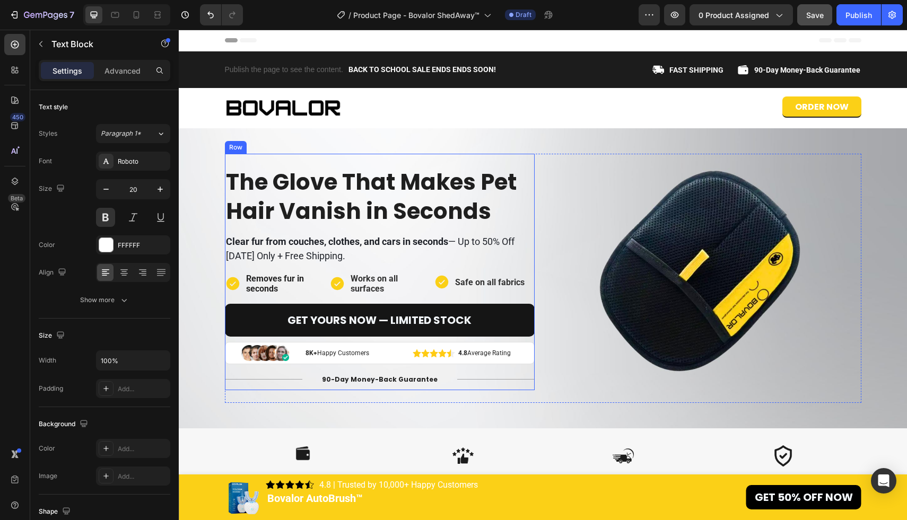
scroll to position [3, 0]
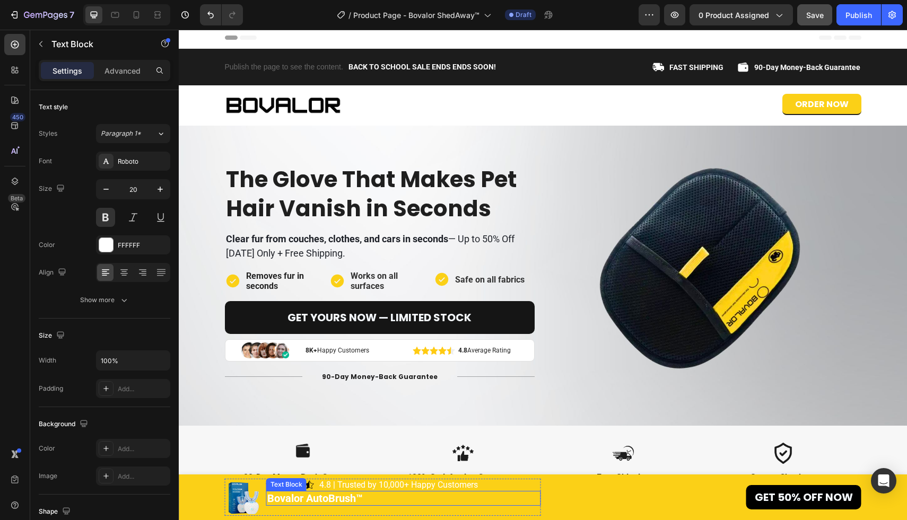
click at [334, 494] on p "Bovalor AutoBrush™" at bounding box center [403, 498] width 273 height 13
click at [368, 498] on p "Bovalor AutoBrush™" at bounding box center [403, 498] width 273 height 13
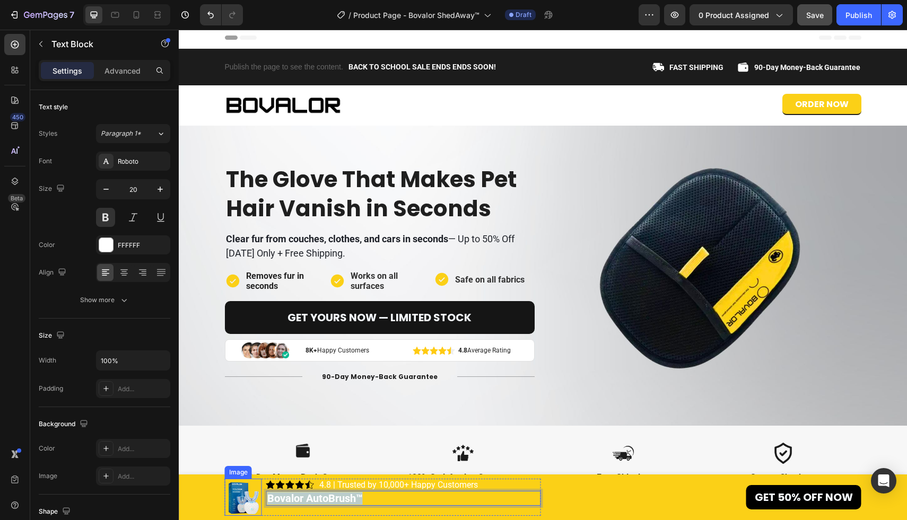
drag, startPoint x: 376, startPoint y: 498, endPoint x: 245, endPoint y: 498, distance: 131.0
click at [245, 498] on div "Image Image 4.8 | Trusted by 10,000+ Happy Customers Text Block 4.8 Text Block …" at bounding box center [383, 497] width 316 height 37
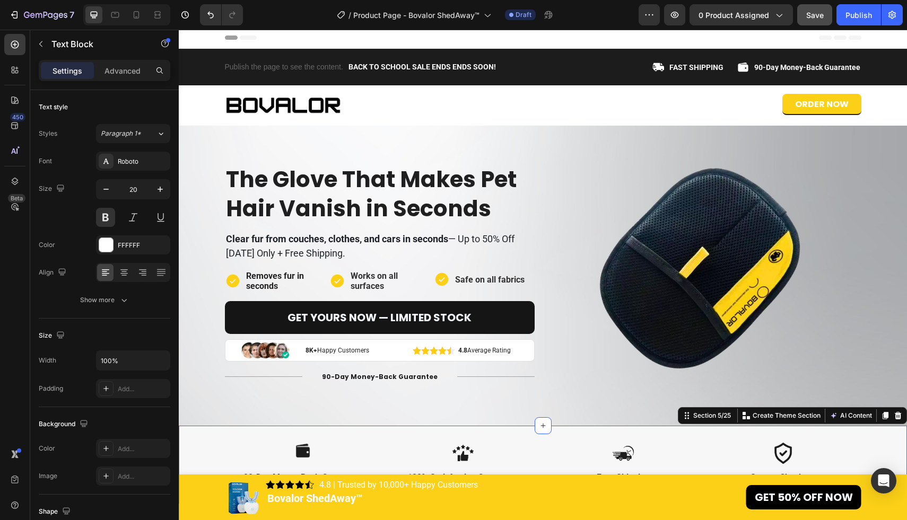
click at [242, 438] on div "Image 90-Day Money Back Guarantee Text Block Image 100% Satisfaction Guarantee …" at bounding box center [543, 465] width 728 height 78
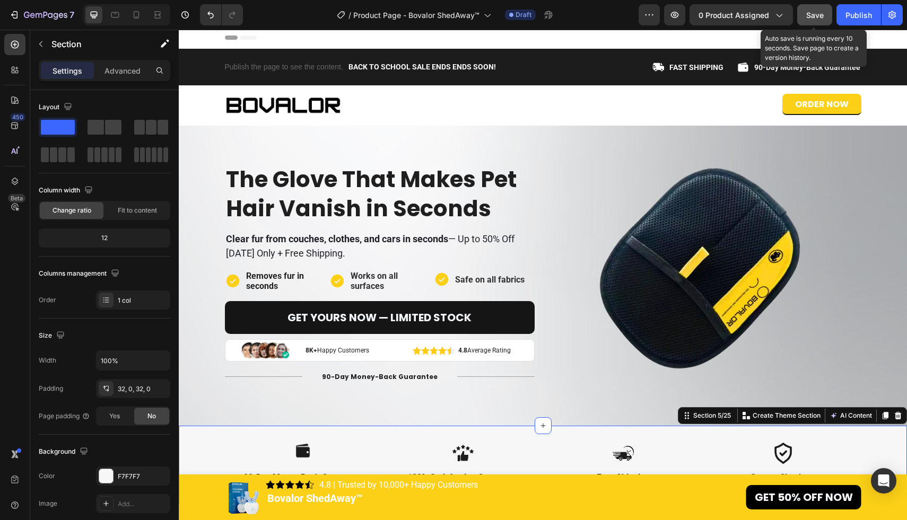
click at [815, 11] on span "Save" at bounding box center [815, 15] width 18 height 9
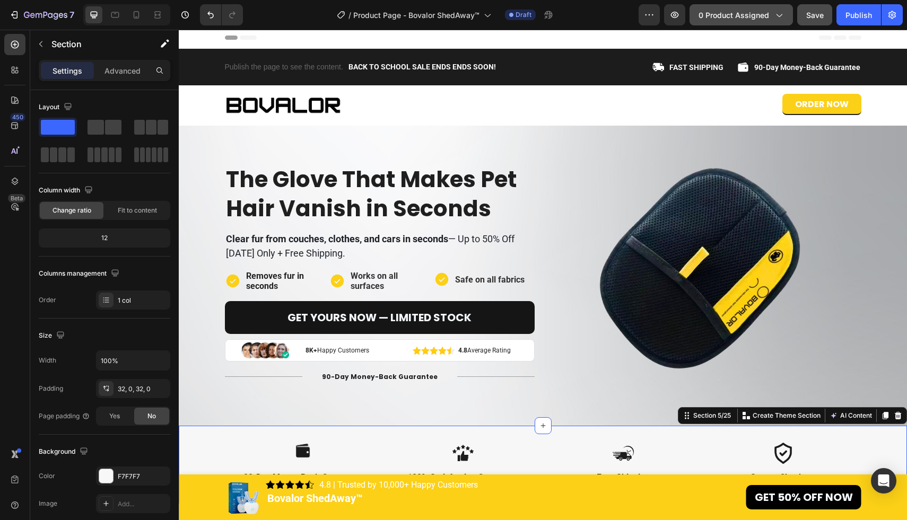
click at [755, 18] on span "0 product assigned" at bounding box center [733, 15] width 71 height 11
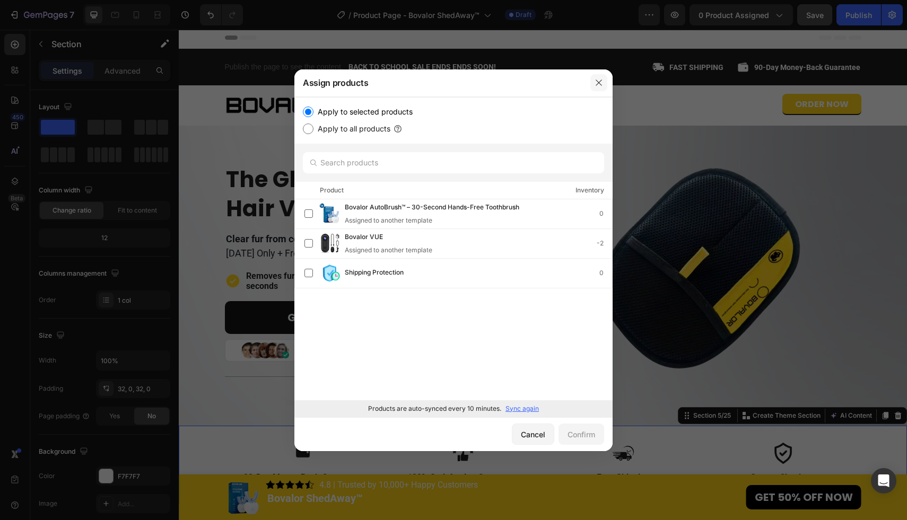
click at [597, 82] on icon "button" at bounding box center [599, 83] width 6 height 6
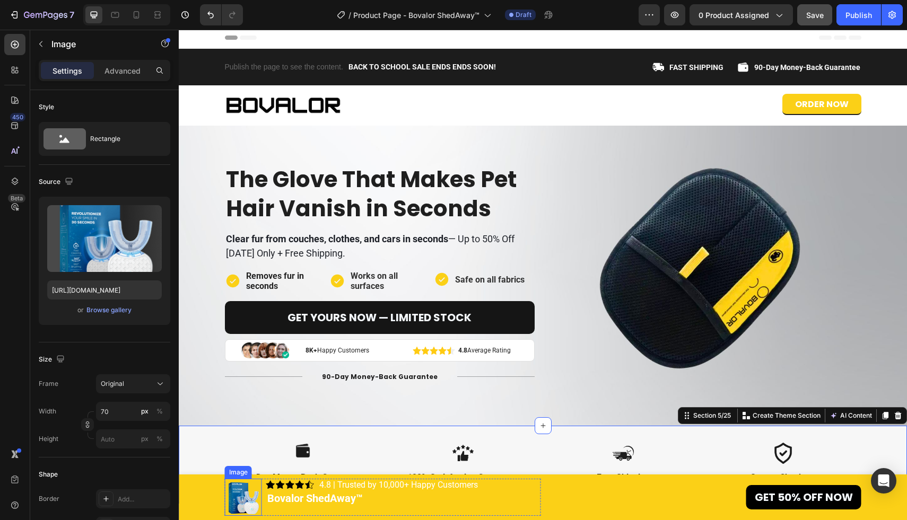
click at [235, 497] on img at bounding box center [243, 497] width 37 height 37
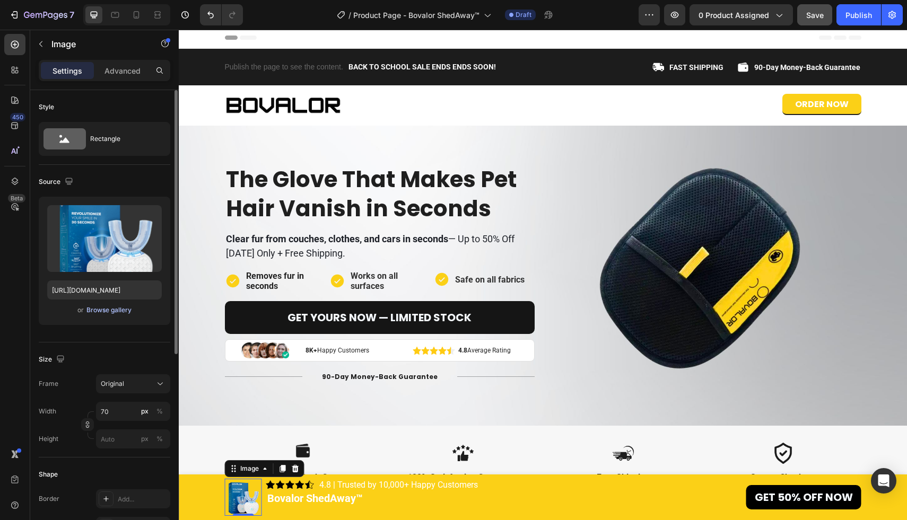
click at [109, 314] on div "Browse gallery" at bounding box center [108, 310] width 45 height 10
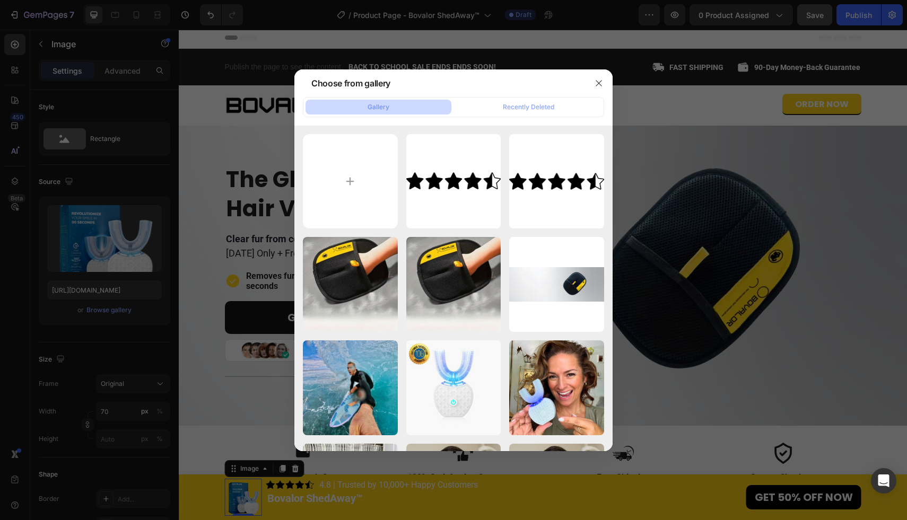
type input "C:\fakepath\1x (500 x 500 px).png"
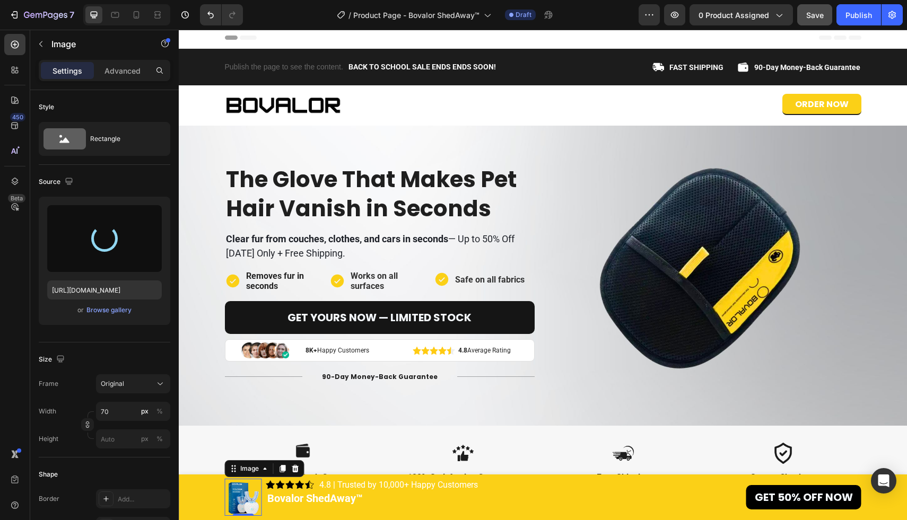
type input "https://cdn.shopify.com/s/files/1/0611/6625/6191/files/gempages_570746079641863…"
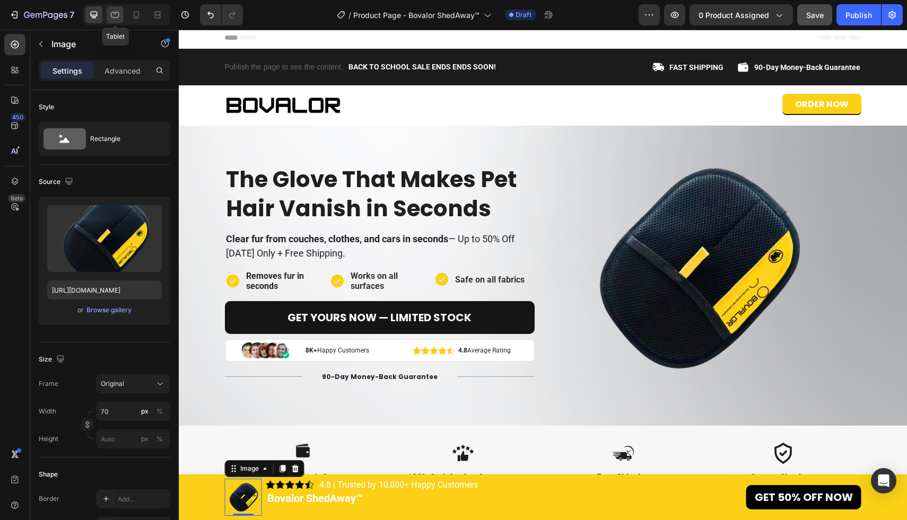
click at [108, 14] on div at bounding box center [115, 14] width 17 height 17
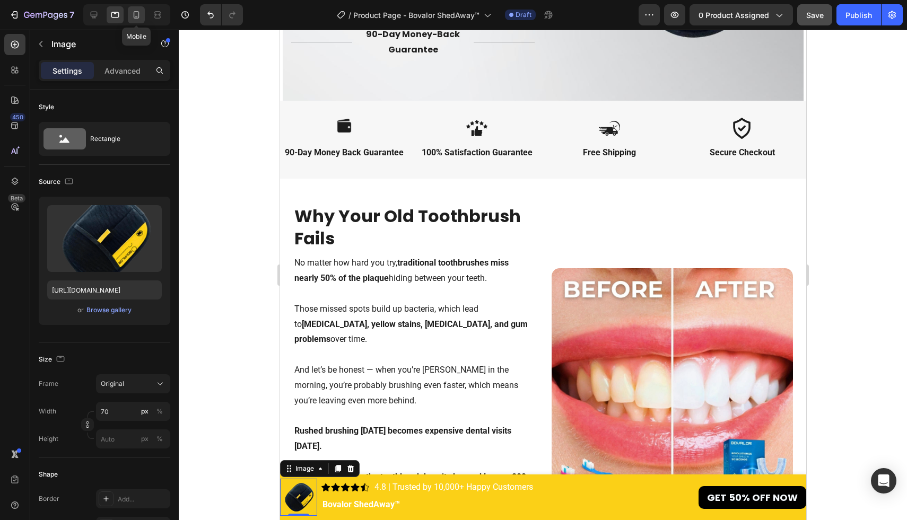
click at [134, 14] on icon at bounding box center [136, 15] width 11 height 11
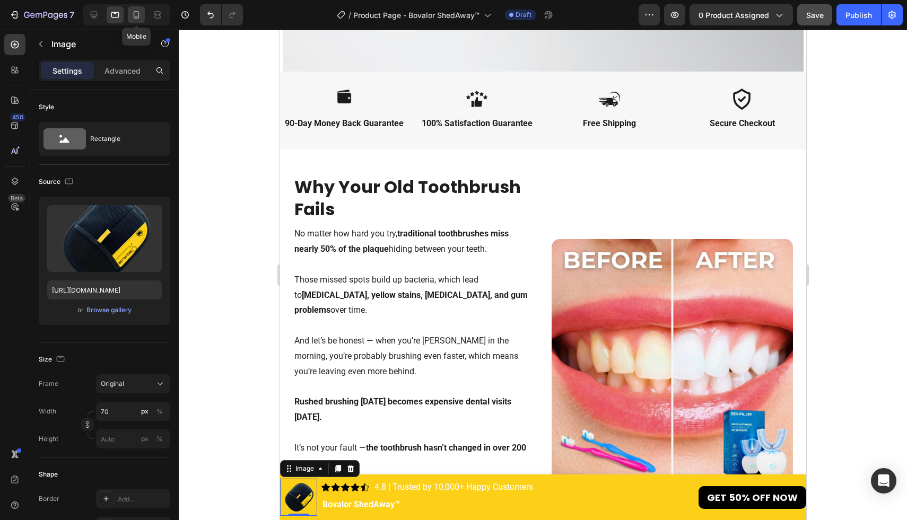
type input "60"
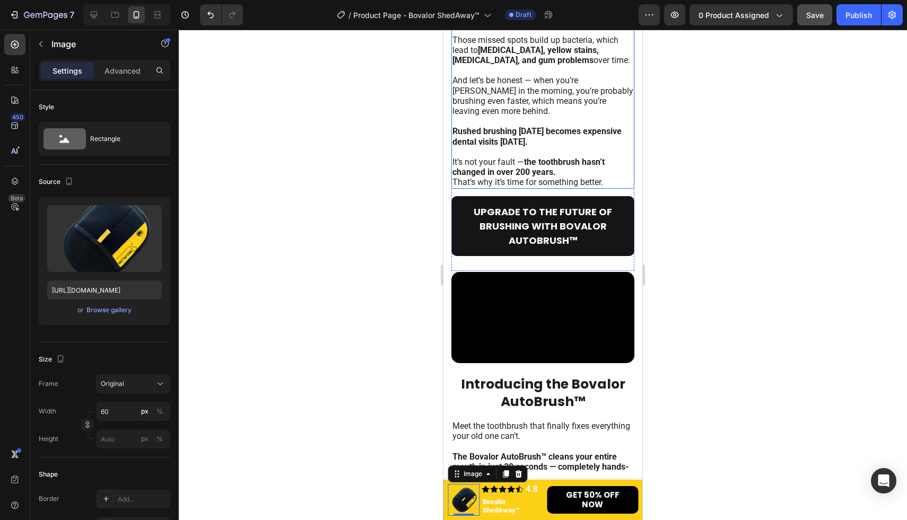
scroll to position [832, 0]
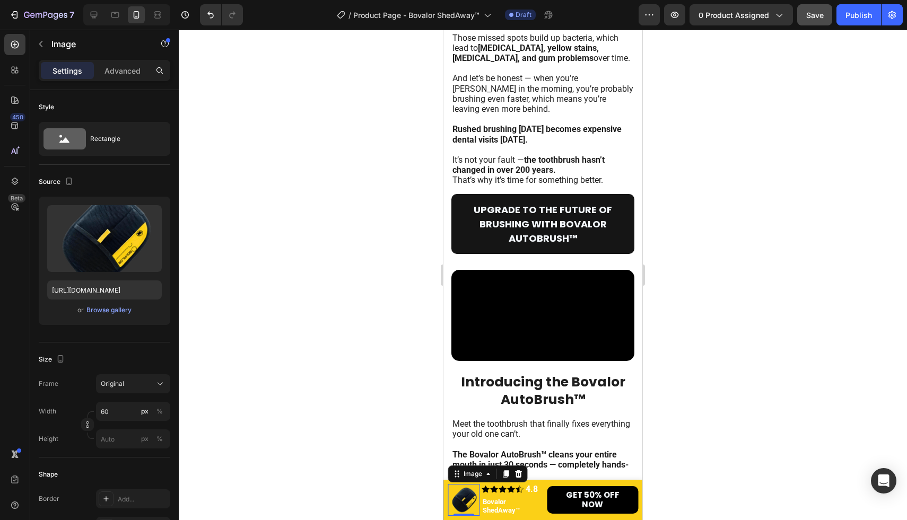
click at [715, 226] on div at bounding box center [543, 275] width 728 height 491
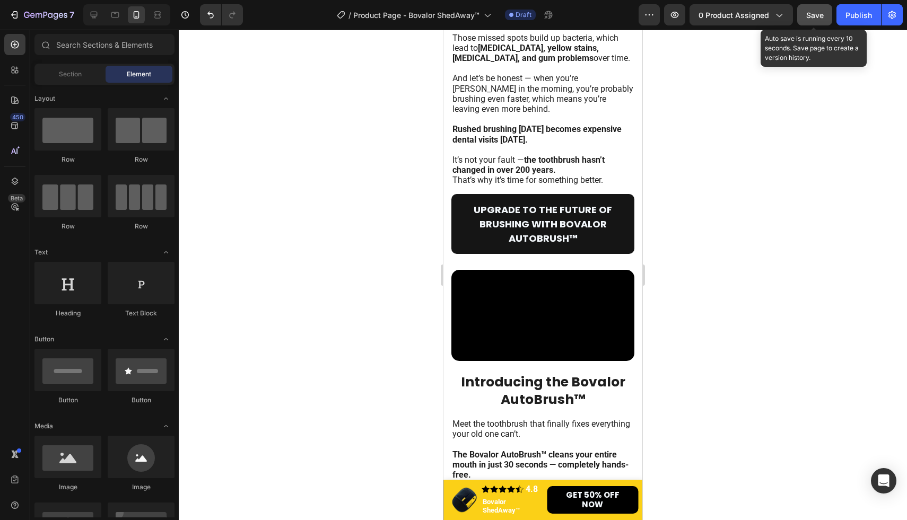
click at [819, 19] on span "Save" at bounding box center [815, 15] width 18 height 9
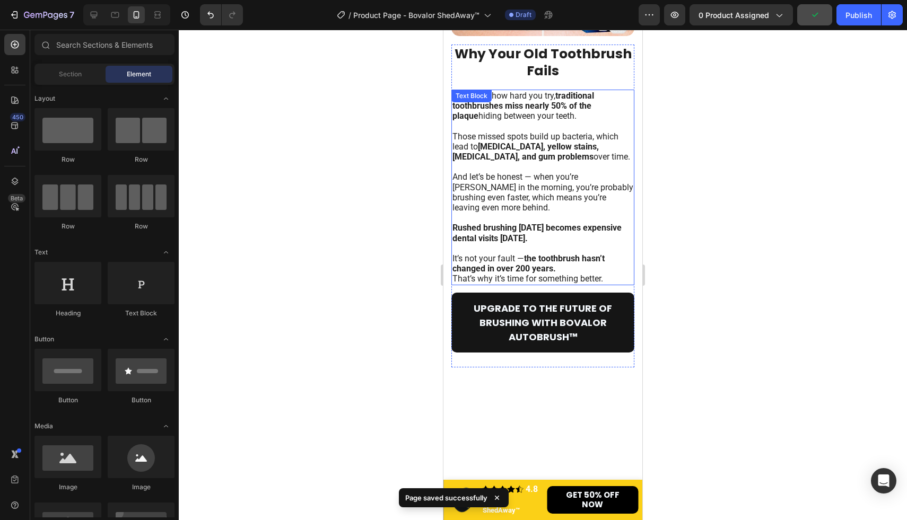
scroll to position [0, 0]
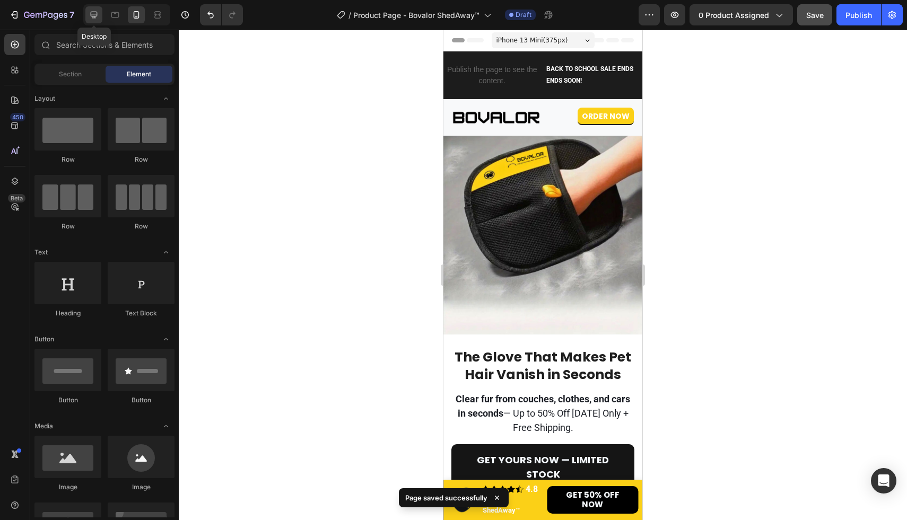
click at [97, 13] on icon at bounding box center [94, 15] width 7 height 7
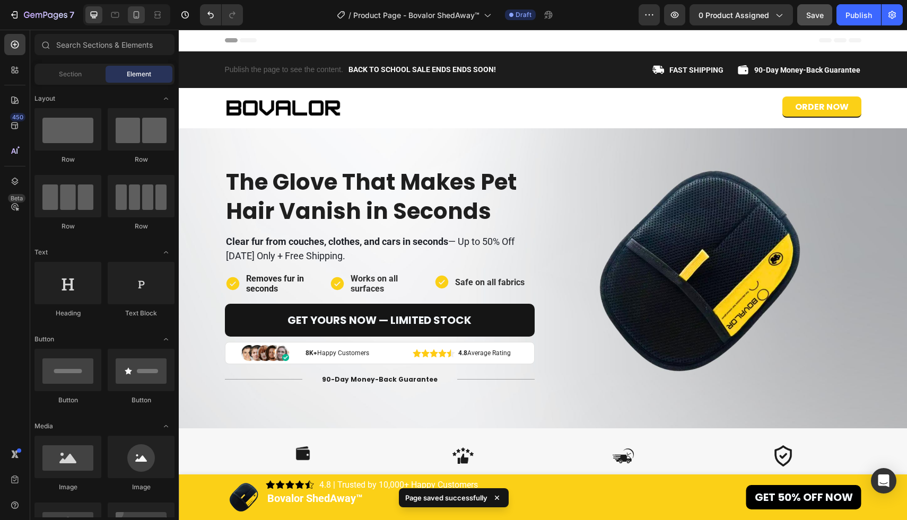
click at [135, 18] on icon at bounding box center [137, 14] width 6 height 7
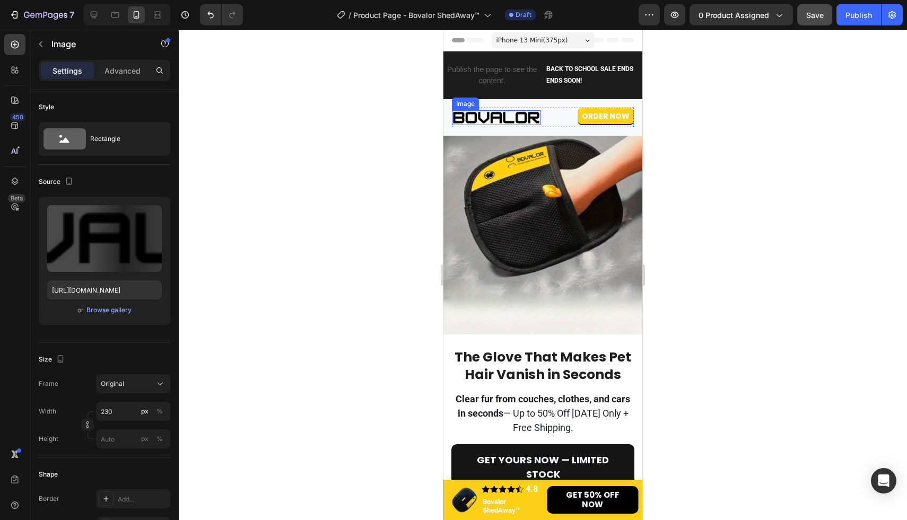
click at [520, 117] on img at bounding box center [496, 117] width 89 height 15
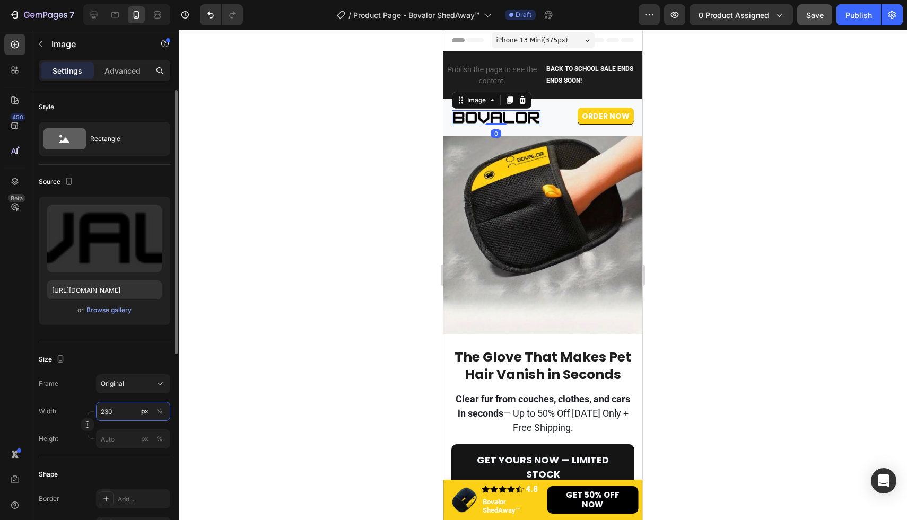
click at [124, 414] on input "230" at bounding box center [133, 411] width 74 height 19
click at [89, 10] on icon at bounding box center [94, 15] width 11 height 11
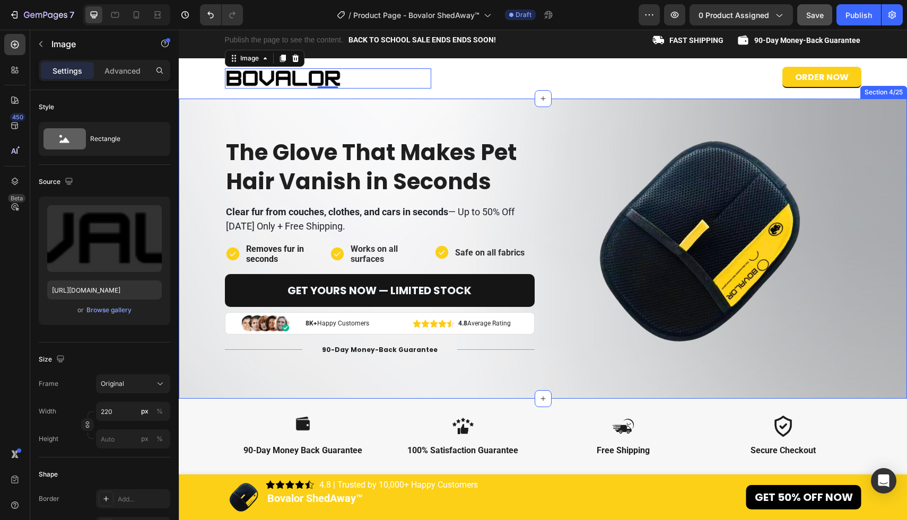
scroll to position [31, 0]
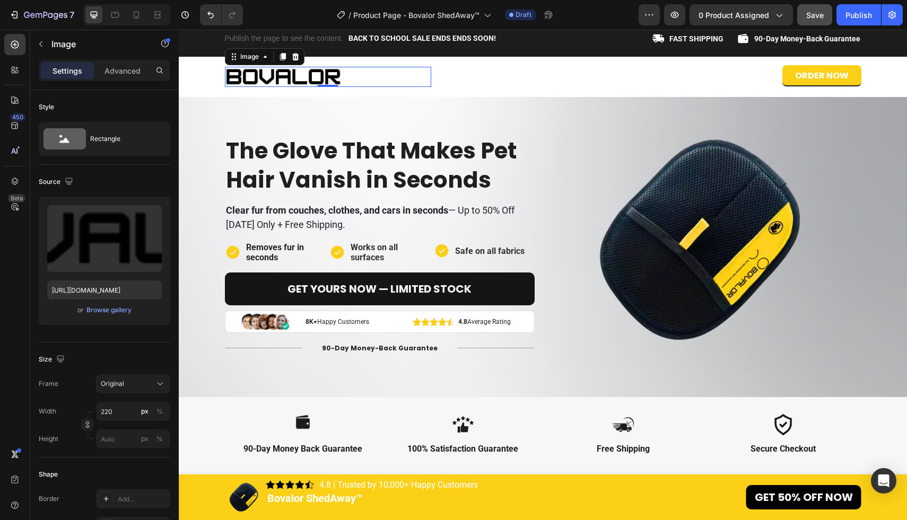
click at [812, 7] on button "Save" at bounding box center [814, 14] width 35 height 21
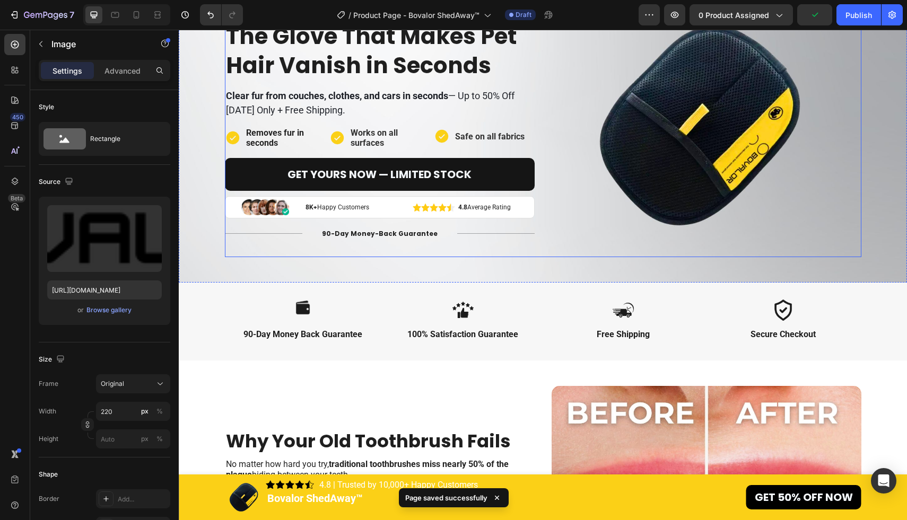
scroll to position [196, 0]
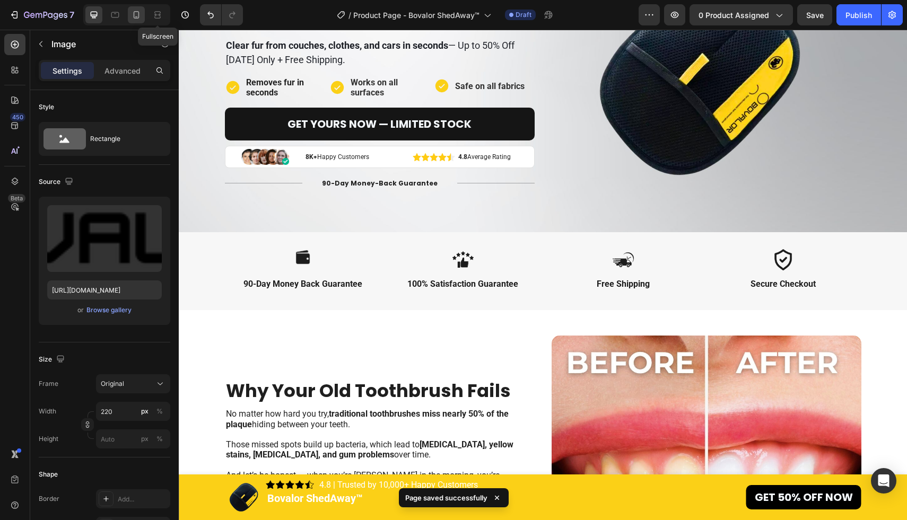
click at [143, 14] on div at bounding box center [136, 14] width 17 height 17
type input "200"
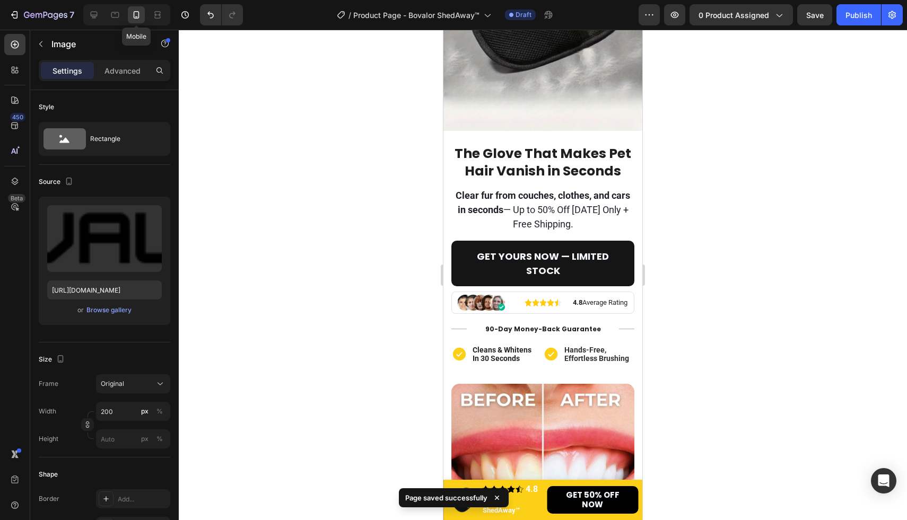
scroll to position [219, 0]
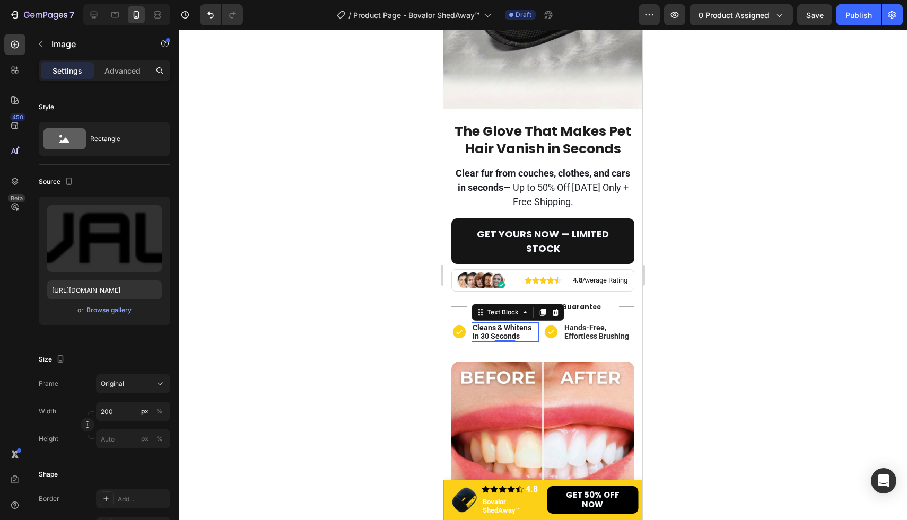
click at [513, 330] on p "cleans & whitens in 30 seconds" at bounding box center [505, 333] width 65 height 18
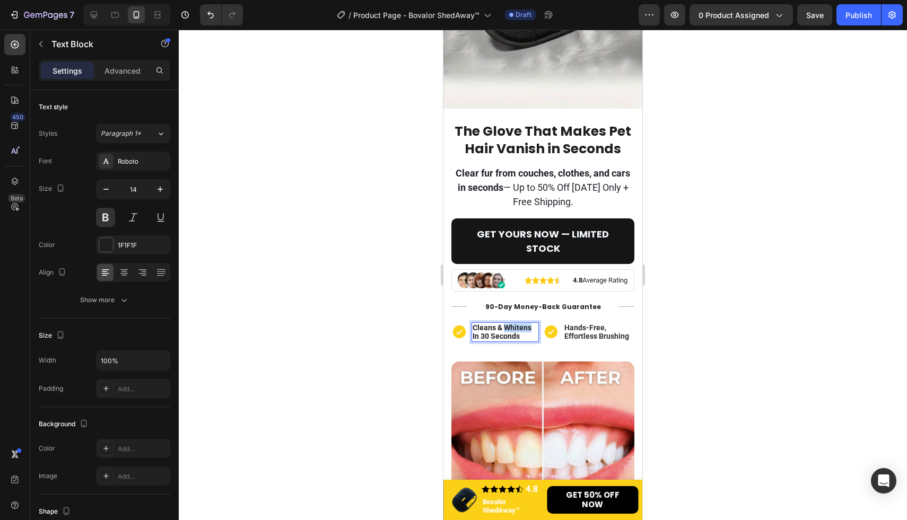
click at [513, 330] on p "cleans & whitens in 30 seconds" at bounding box center [505, 333] width 65 height 18
click at [526, 334] on p "cleans & whitens in 30 seconds" at bounding box center [505, 333] width 65 height 18
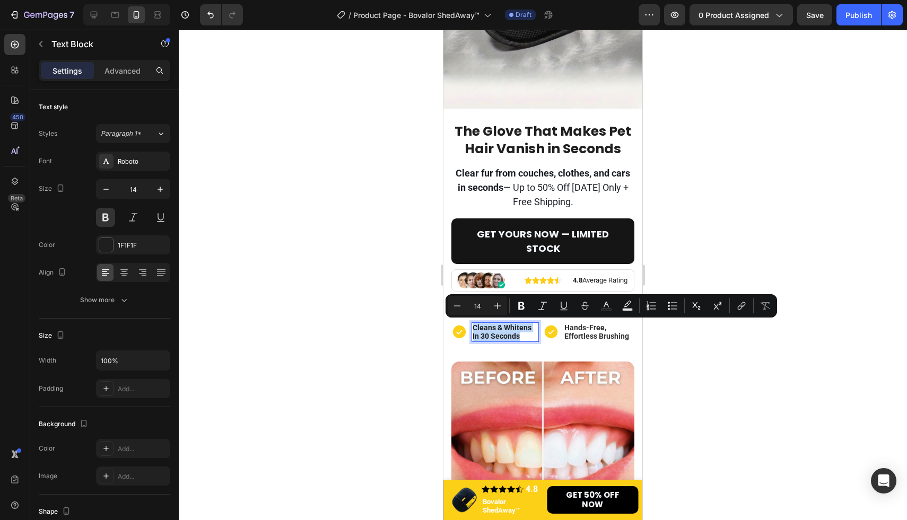
drag, startPoint x: 526, startPoint y: 334, endPoint x: 473, endPoint y: 327, distance: 53.6
click at [473, 327] on p "cleans & whitens in 30 seconds" at bounding box center [505, 333] width 65 height 18
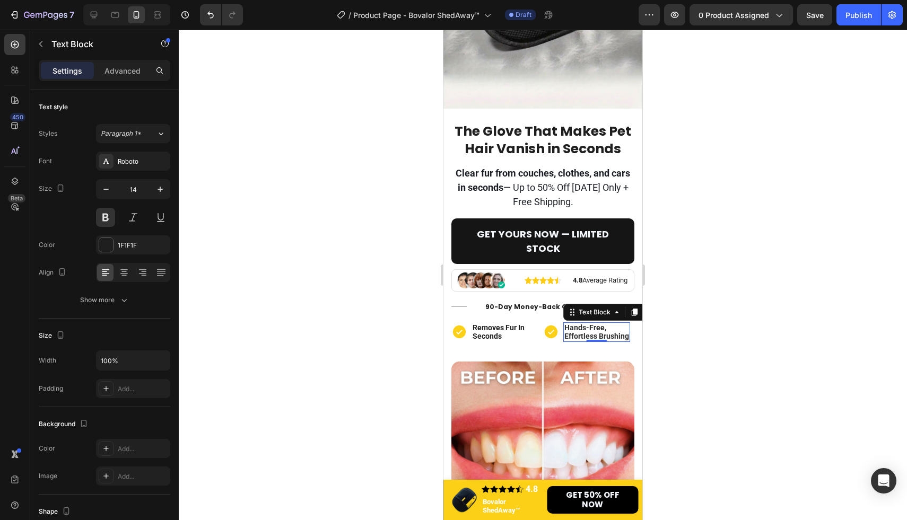
click at [612, 333] on span "hands-free, effortless brushing" at bounding box center [596, 333] width 65 height 18
click at [616, 338] on span "hands-free, effortless brushing" at bounding box center [596, 333] width 65 height 18
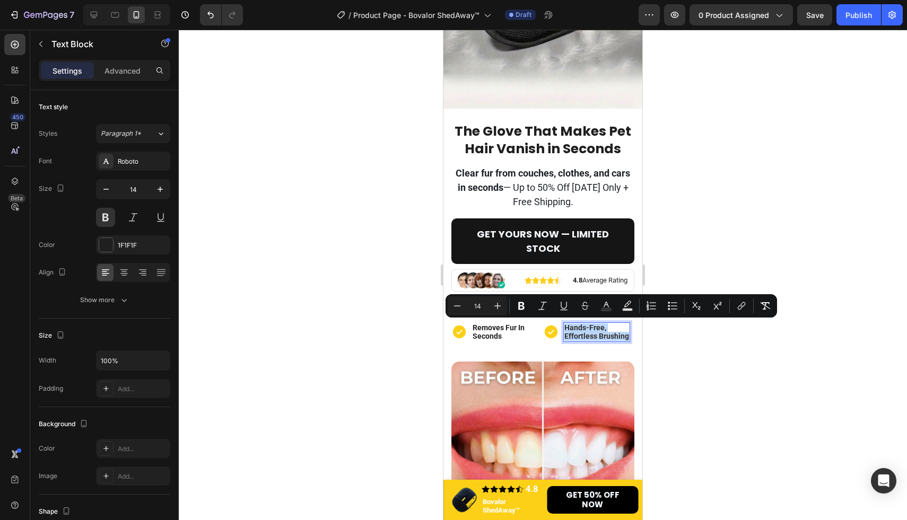
drag, startPoint x: 565, startPoint y: 325, endPoint x: 627, endPoint y: 337, distance: 63.1
click at [627, 337] on span "hands-free, effortless brushing" at bounding box center [596, 333] width 65 height 18
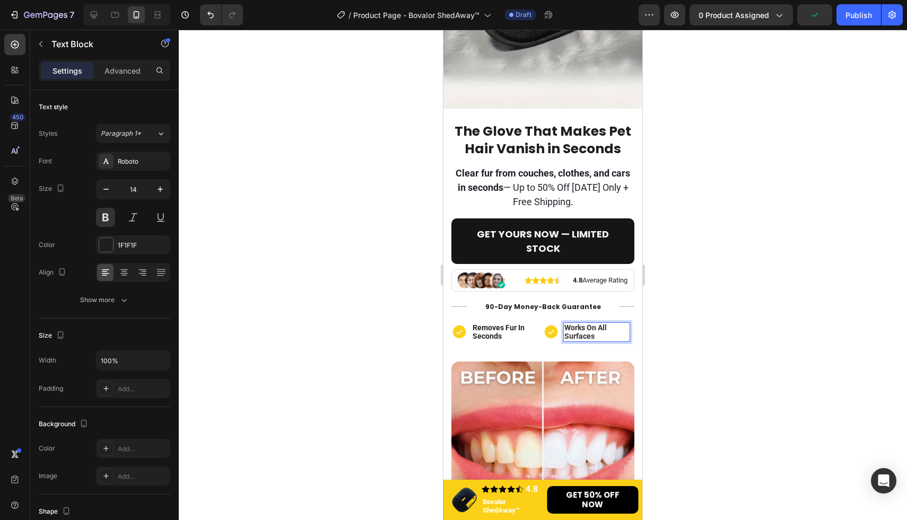
click at [694, 349] on div at bounding box center [543, 275] width 728 height 491
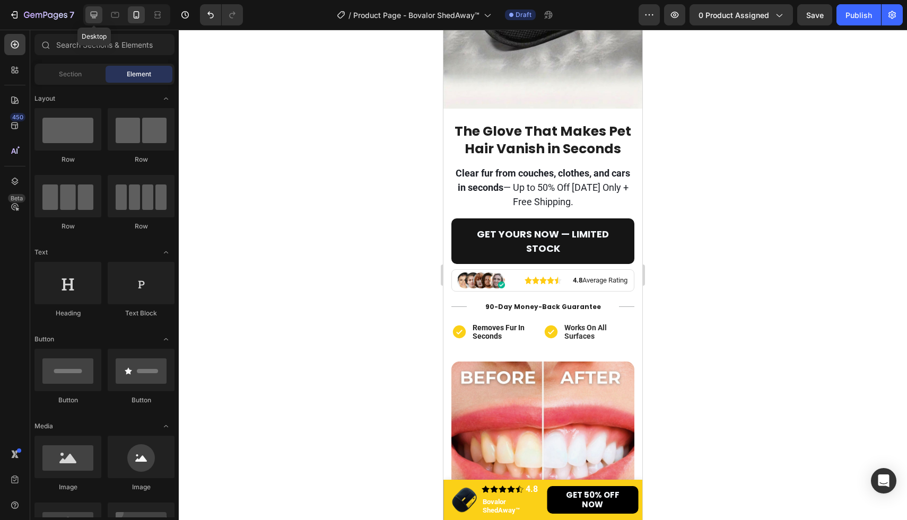
click at [93, 16] on icon at bounding box center [94, 15] width 7 height 7
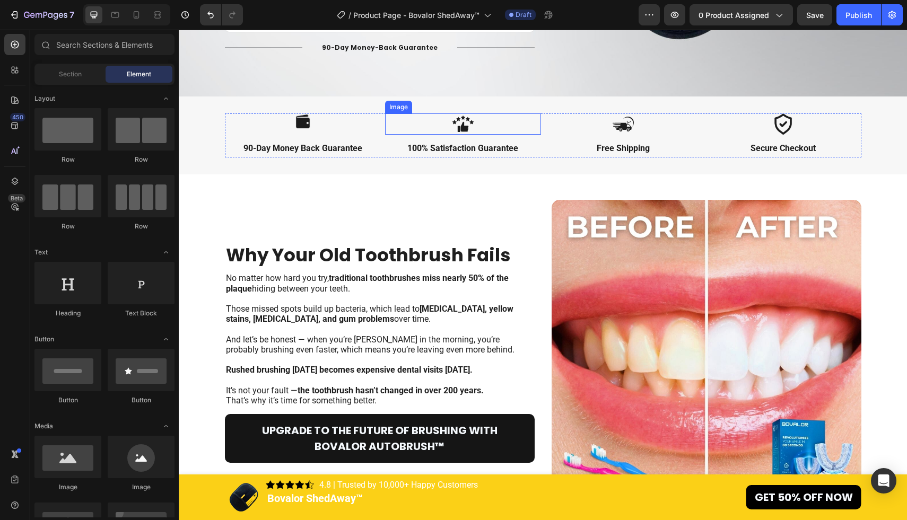
scroll to position [389, 0]
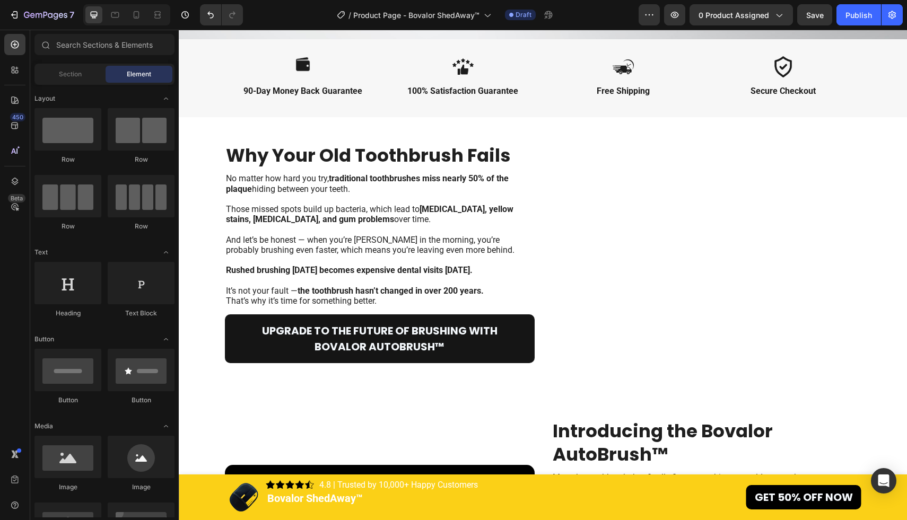
scroll to position [389, 0]
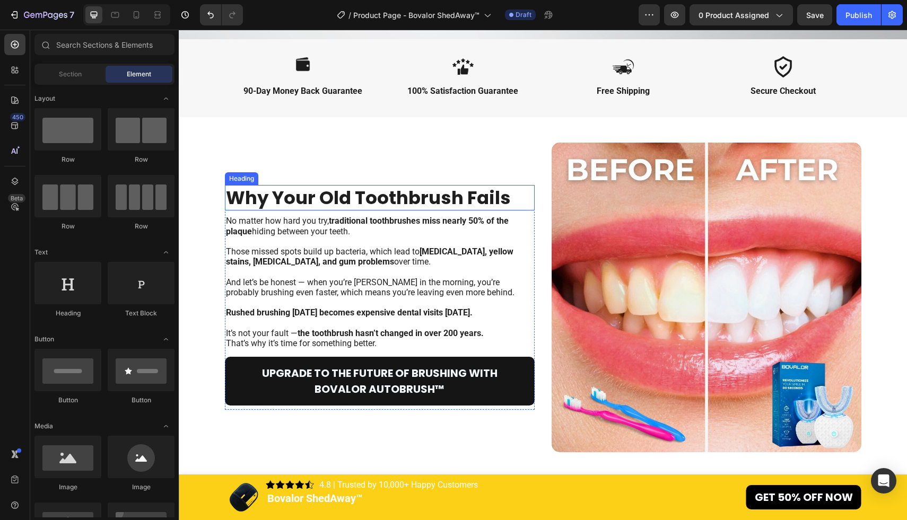
click at [406, 198] on h2 "Why Your Old Toothbrush Fails" at bounding box center [380, 197] width 310 height 25
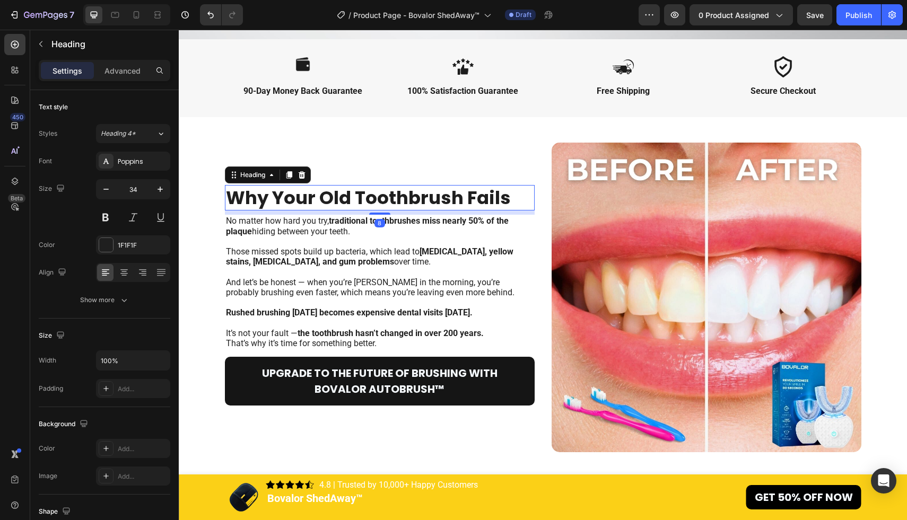
click at [511, 202] on h2 "Why Your Old Toothbrush Fails" at bounding box center [380, 197] width 310 height 25
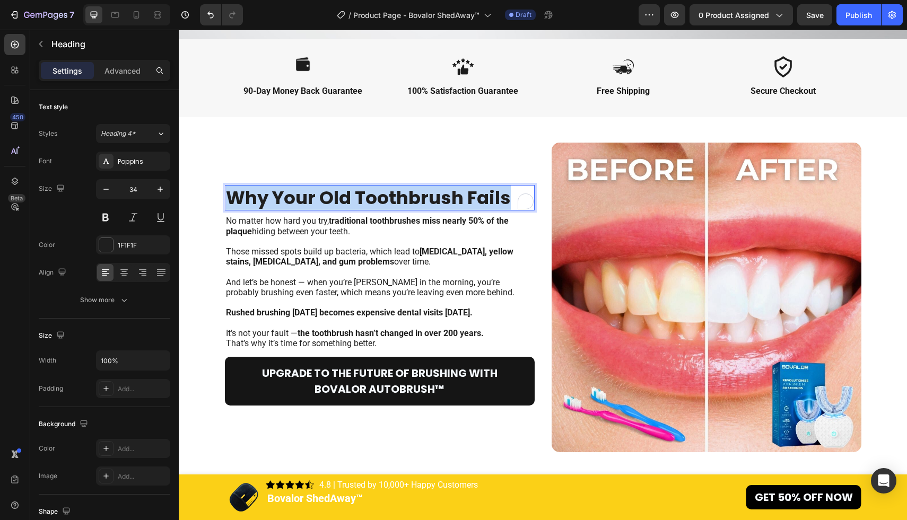
drag, startPoint x: 511, startPoint y: 202, endPoint x: 230, endPoint y: 200, distance: 281.1
click at [230, 200] on p "Why Your Old Toothbrush Fails" at bounding box center [380, 197] width 308 height 23
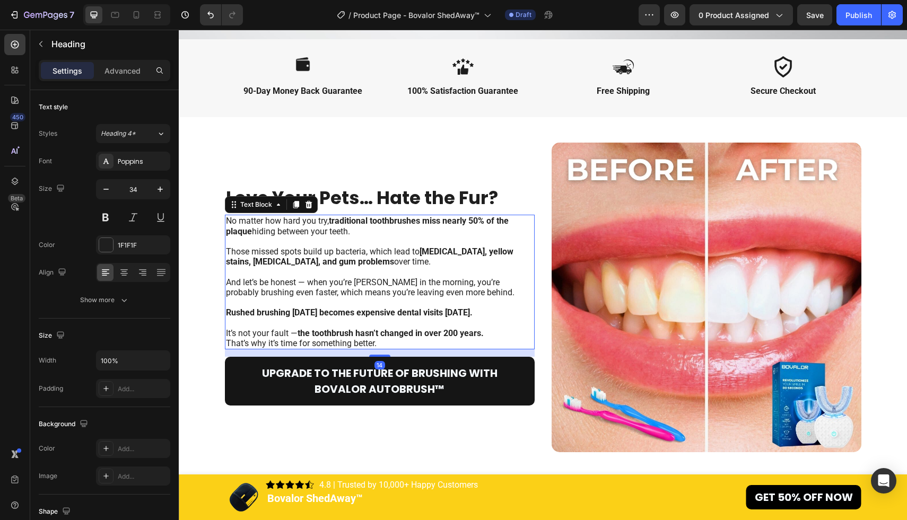
click at [353, 282] on p "And let’s be honest — when you’re rushing in the morning, you’re probably brush…" at bounding box center [380, 287] width 308 height 20
click at [382, 339] on p "That’s why it’s time for something better." at bounding box center [380, 343] width 308 height 10
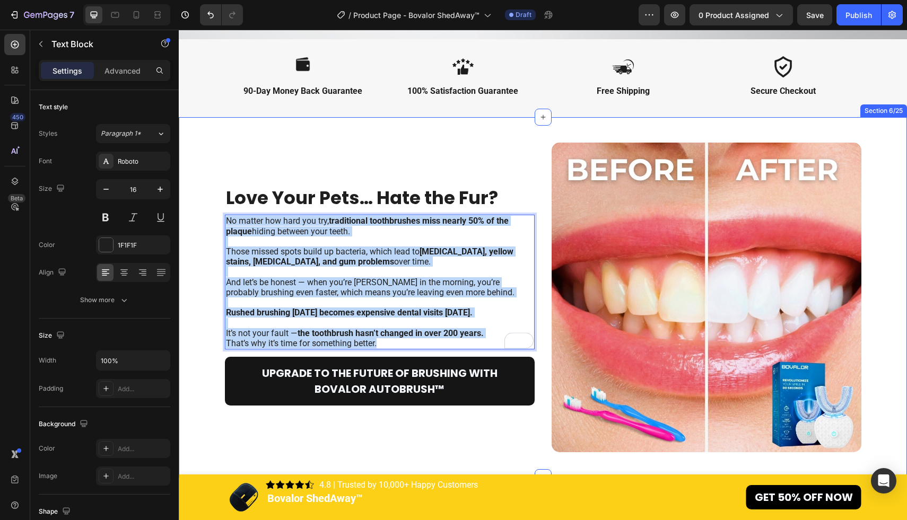
drag, startPoint x: 392, startPoint y: 340, endPoint x: 224, endPoint y: 221, distance: 206.2
click at [224, 221] on div "Love Your Pets… Hate the Fur? Heading No matter how hard you try, traditional t…" at bounding box center [542, 298] width 707 height 310
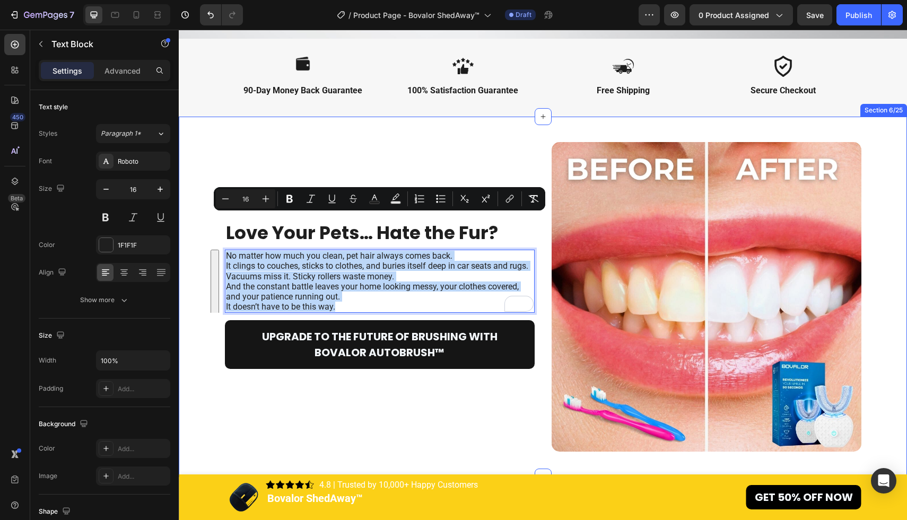
scroll to position [425, 0]
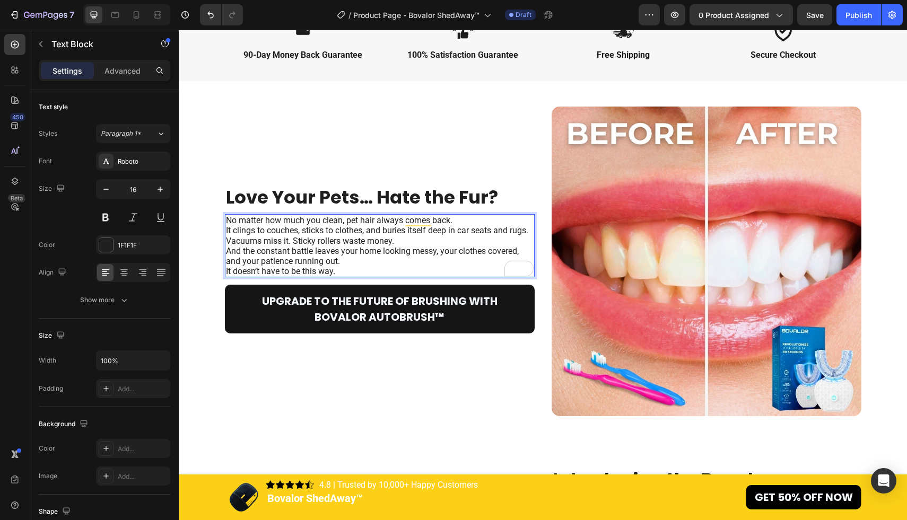
click at [472, 225] on p "No matter how much you clean, pet hair always comes back. It clings to couches,…" at bounding box center [380, 225] width 308 height 20
click at [473, 219] on p "No matter how much you clean, pet hair always comes back. It clings to couches,…" at bounding box center [380, 225] width 308 height 20
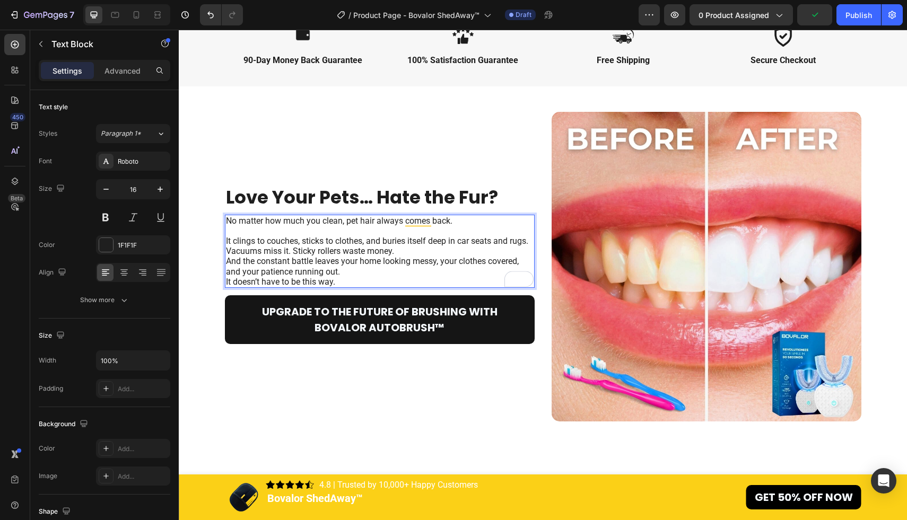
click at [439, 249] on p "Vacuums miss it. Sticky rollers waste money. And the constant battle leaves you…" at bounding box center [380, 261] width 308 height 31
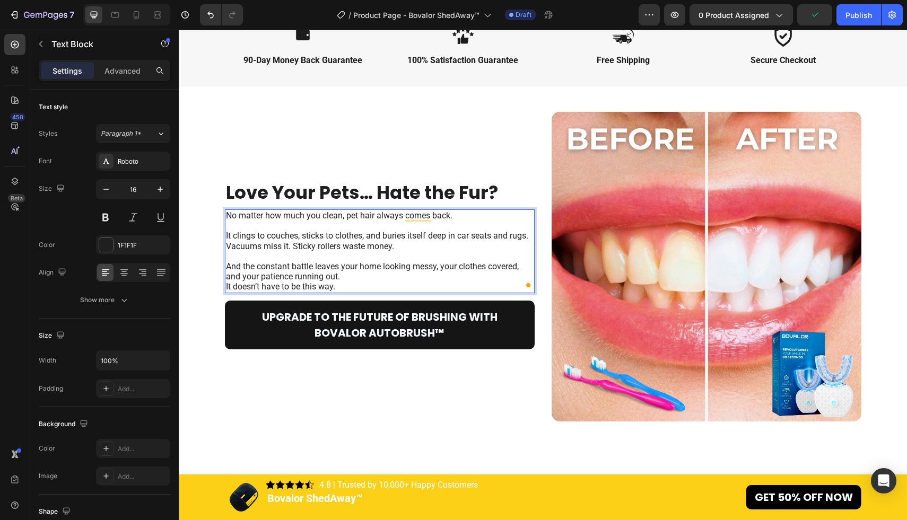
scroll to position [415, 0]
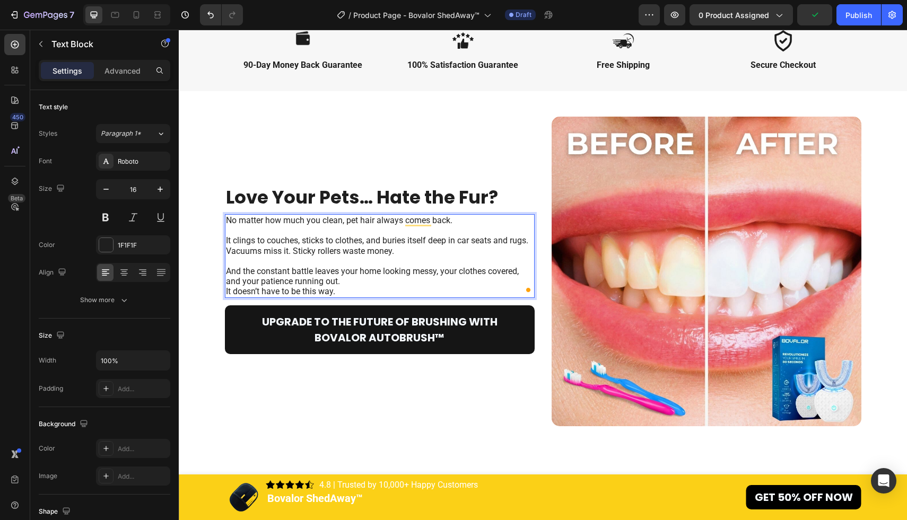
click at [418, 276] on p "⁠⁠⁠⁠⁠⁠⁠ And the constant battle leaves your home looking messy, your clothes co…" at bounding box center [380, 271] width 308 height 31
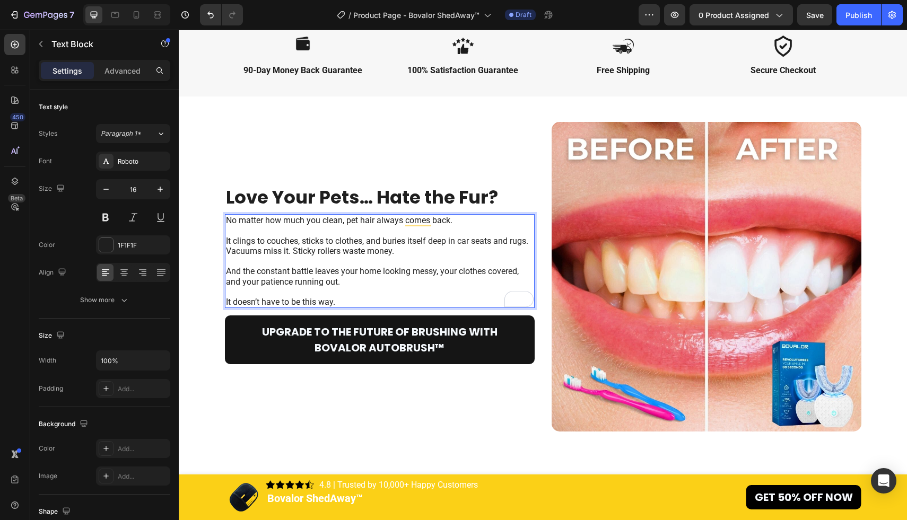
click at [293, 251] on p "Vacuums miss it. Sticky rollers waste money." at bounding box center [380, 251] width 308 height 10
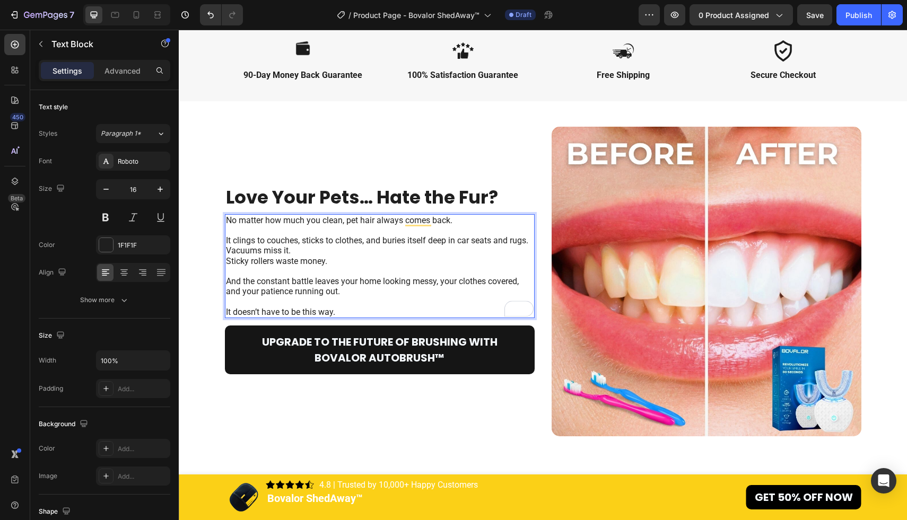
scroll to position [399, 0]
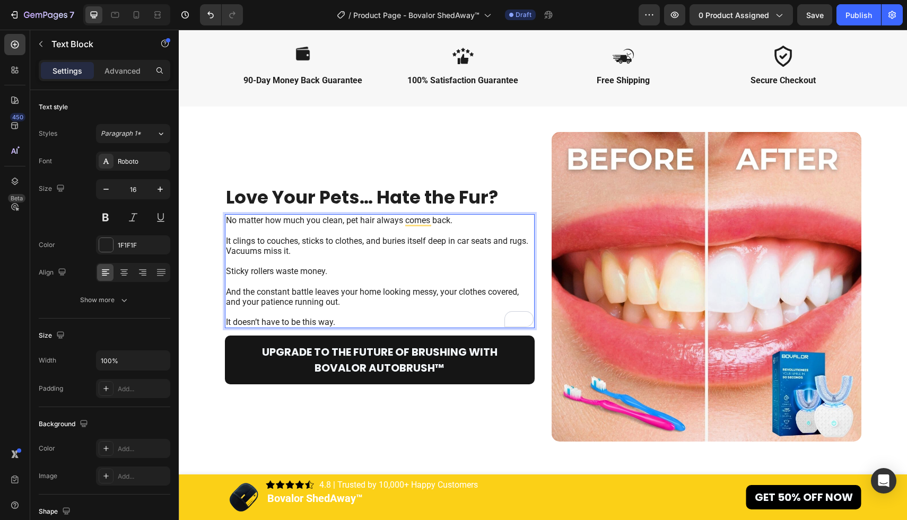
click at [355, 322] on p "It doesn’t have to be this way." at bounding box center [380, 322] width 308 height 10
drag, startPoint x: 355, startPoint y: 322, endPoint x: 227, endPoint y: 322, distance: 127.8
click at [227, 322] on p "It doesn’t have to be this way." at bounding box center [380, 322] width 308 height 10
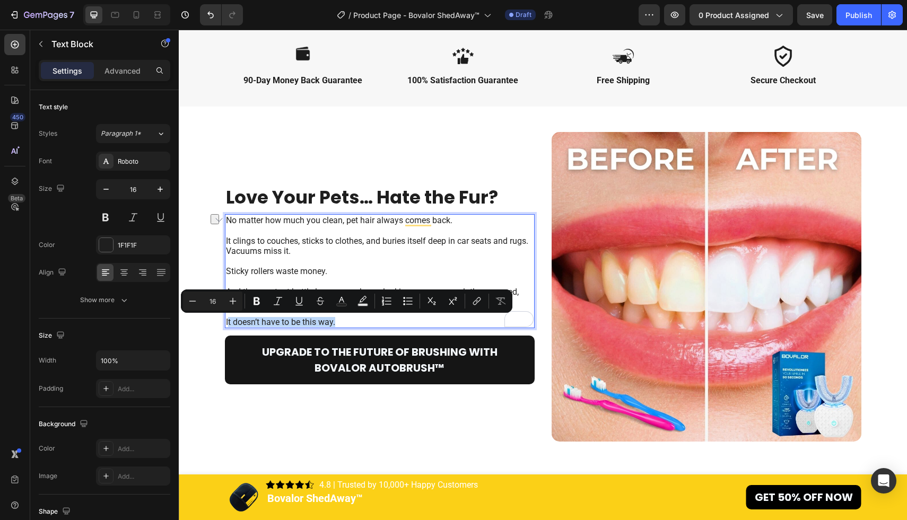
click at [258, 322] on p "It doesn’t have to be this way." at bounding box center [380, 322] width 308 height 10
click at [335, 321] on p "It doesn’t have to be this way." at bounding box center [380, 322] width 308 height 10
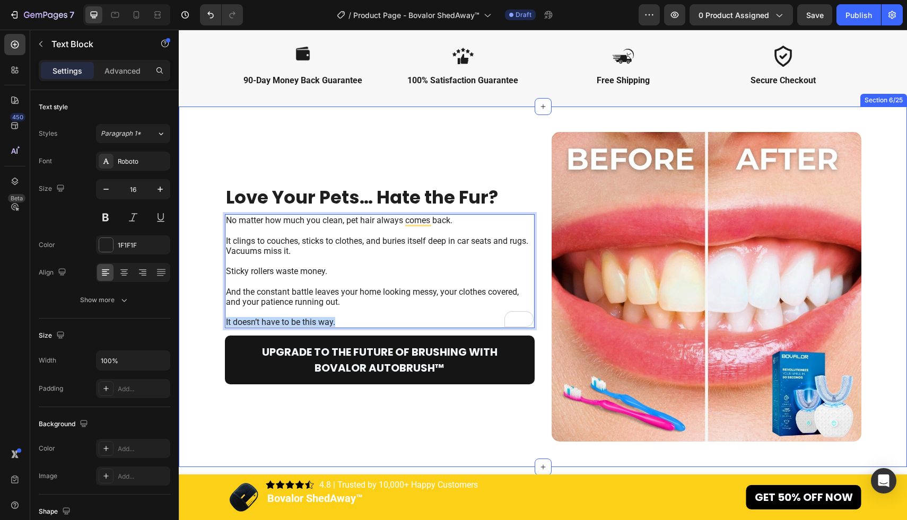
drag, startPoint x: 348, startPoint y: 324, endPoint x: 212, endPoint y: 324, distance: 135.8
click at [212, 324] on div "Love Your Pets… Hate the Fur? Heading No matter how much you clean, pet hair al…" at bounding box center [542, 287] width 707 height 310
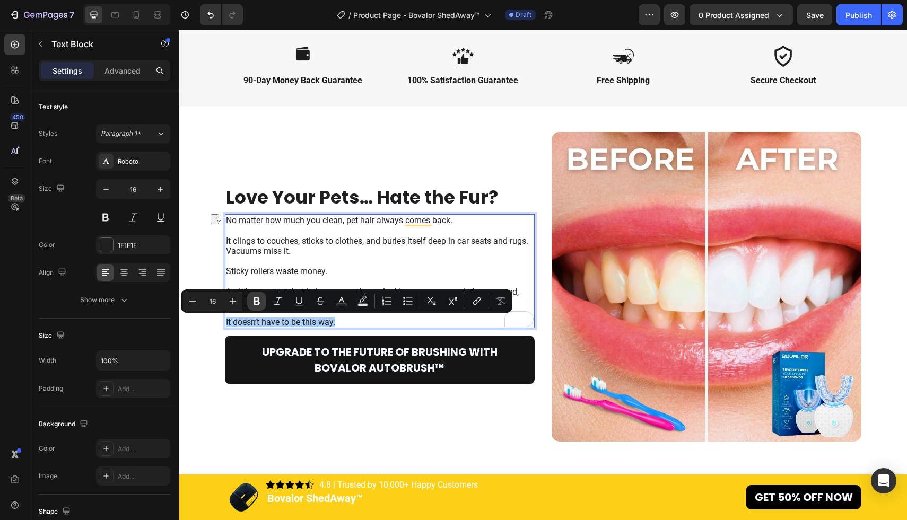
click at [252, 299] on icon "Editor contextual toolbar" at bounding box center [256, 301] width 11 height 11
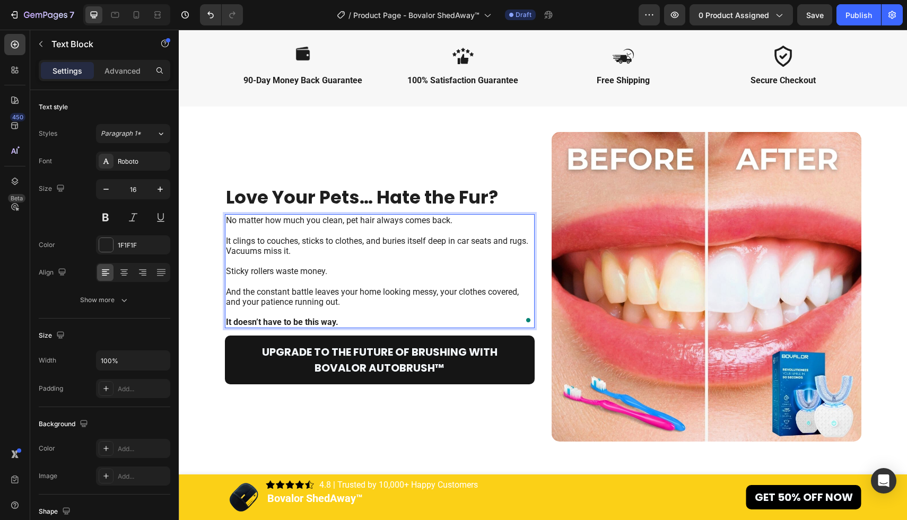
click at [300, 255] on p "Vacuums miss it." at bounding box center [380, 251] width 308 height 10
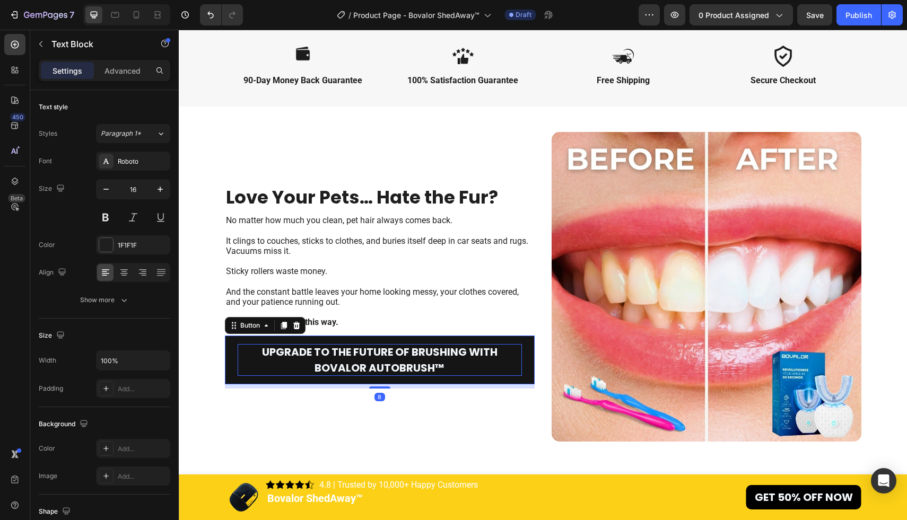
click at [449, 360] on p "Upgrade to the Future of Brushing with Bovalor AutoBrush™" at bounding box center [380, 360] width 284 height 32
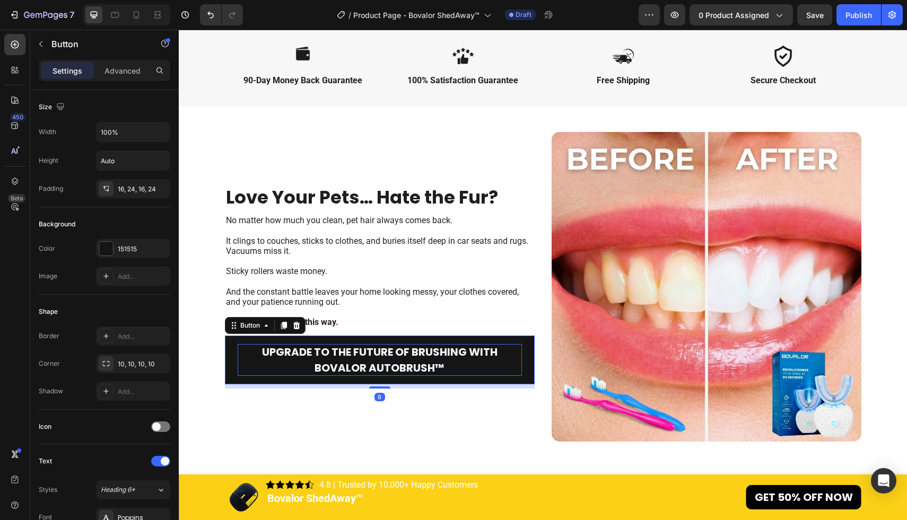
click at [449, 362] on p "Upgrade to the Future of Brushing with Bovalor AutoBrush™" at bounding box center [380, 360] width 284 height 32
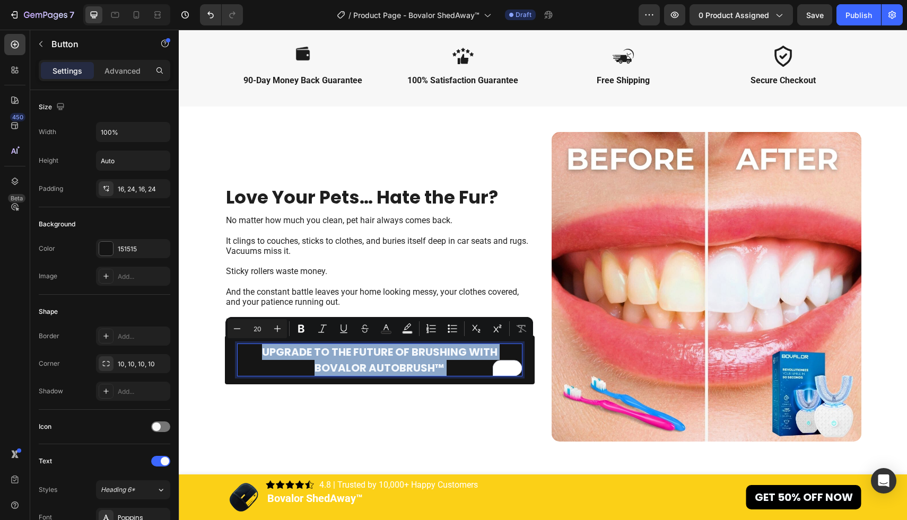
drag, startPoint x: 449, startPoint y: 362, endPoint x: 268, endPoint y: 346, distance: 181.6
click at [268, 346] on p "Upgrade to the Future of Brushing with Bovalor AutoBrush™" at bounding box center [380, 360] width 284 height 32
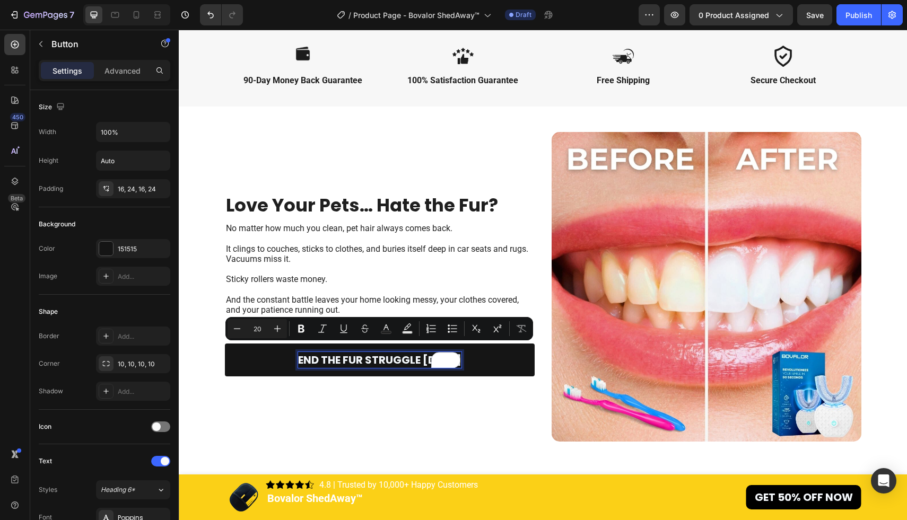
scroll to position [407, 0]
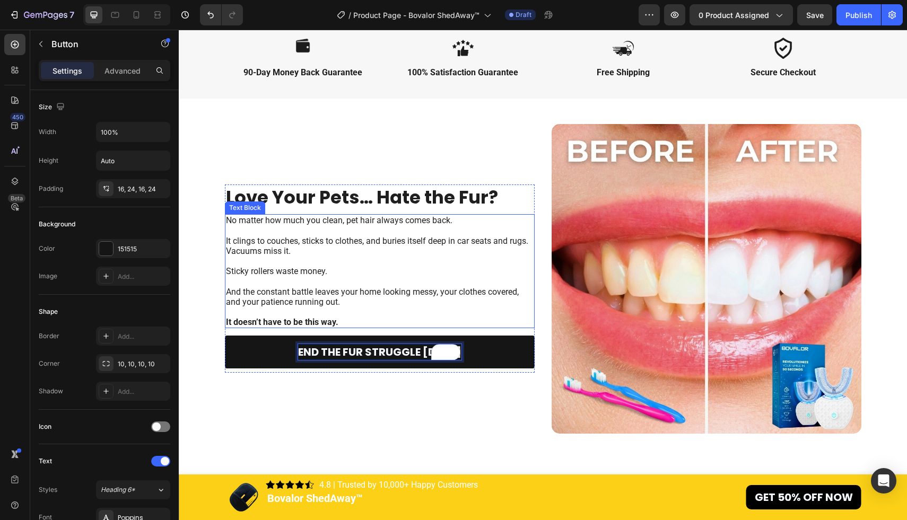
click at [444, 283] on p "And the constant battle leaves your home looking messy, your clothes covered, a…" at bounding box center [380, 291] width 308 height 31
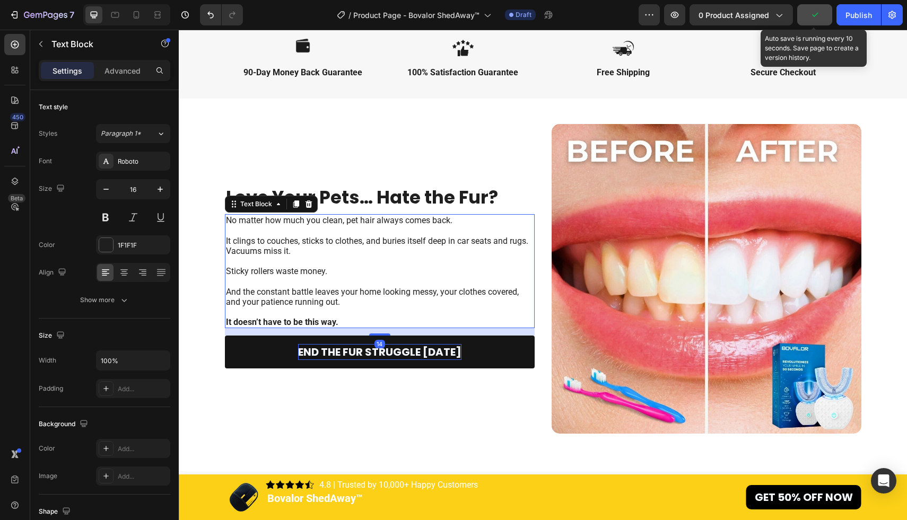
click at [807, 18] on button "button" at bounding box center [814, 14] width 35 height 21
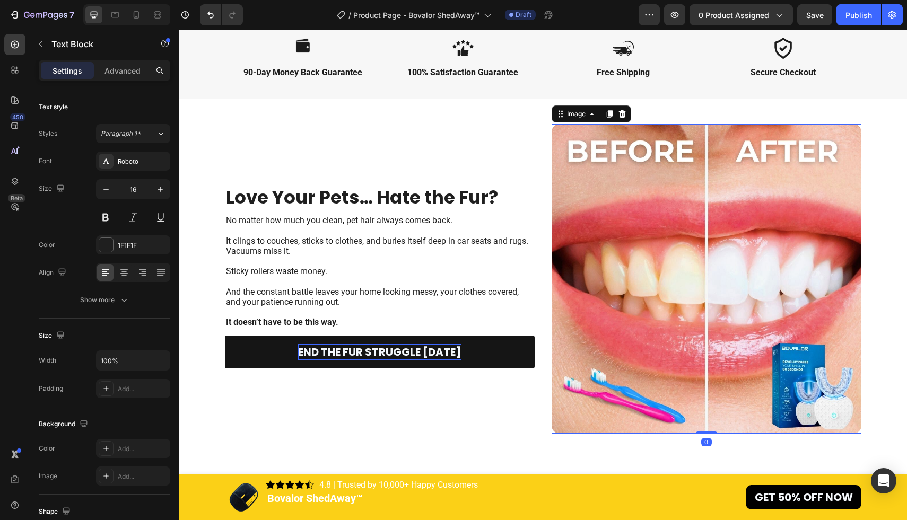
click at [619, 244] on img at bounding box center [707, 279] width 310 height 310
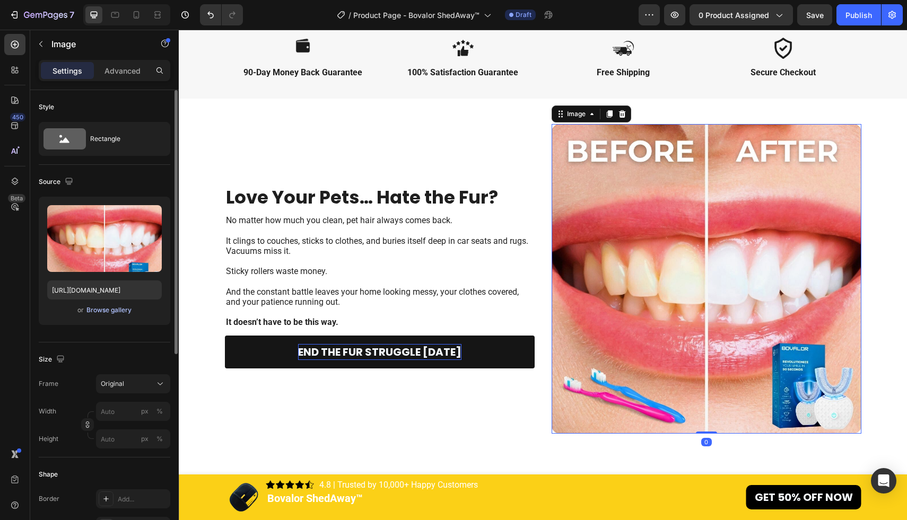
click at [109, 305] on div "Browse gallery" at bounding box center [108, 310] width 45 height 10
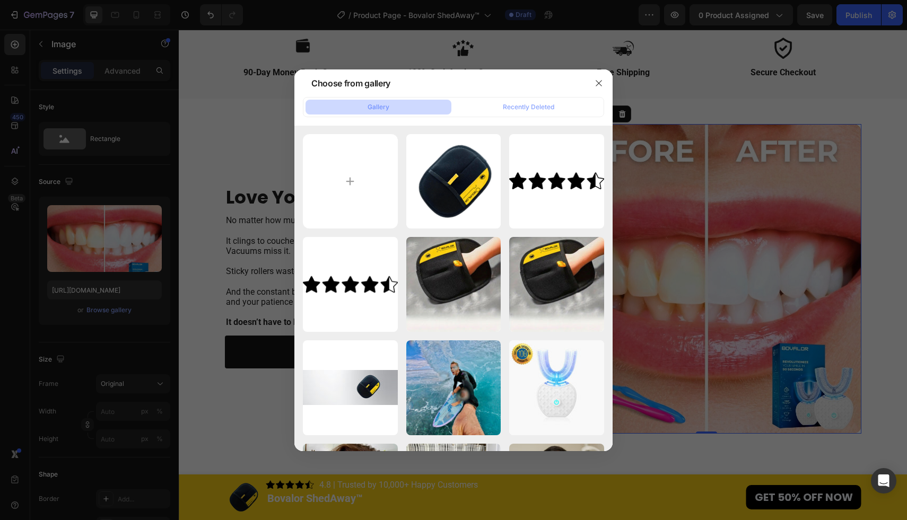
type input "C:\fakepath\1x (4).jpg"
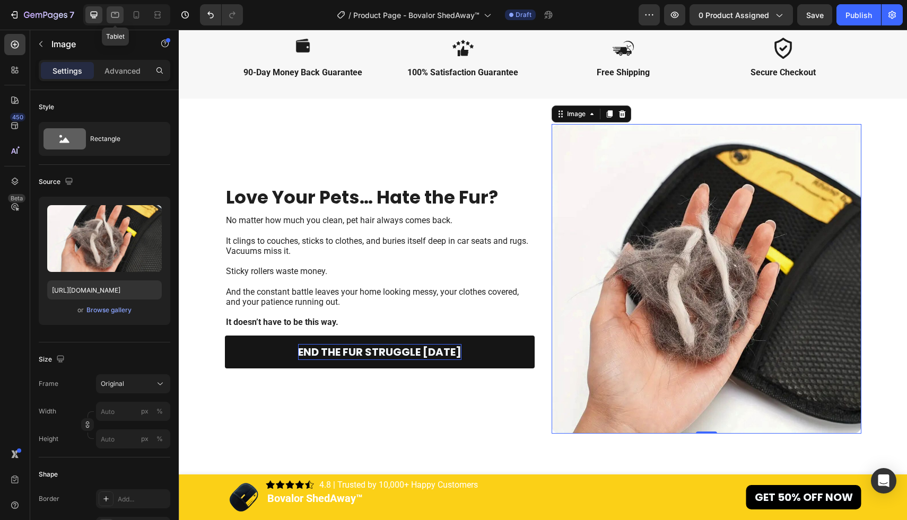
click at [109, 16] on div at bounding box center [115, 14] width 17 height 17
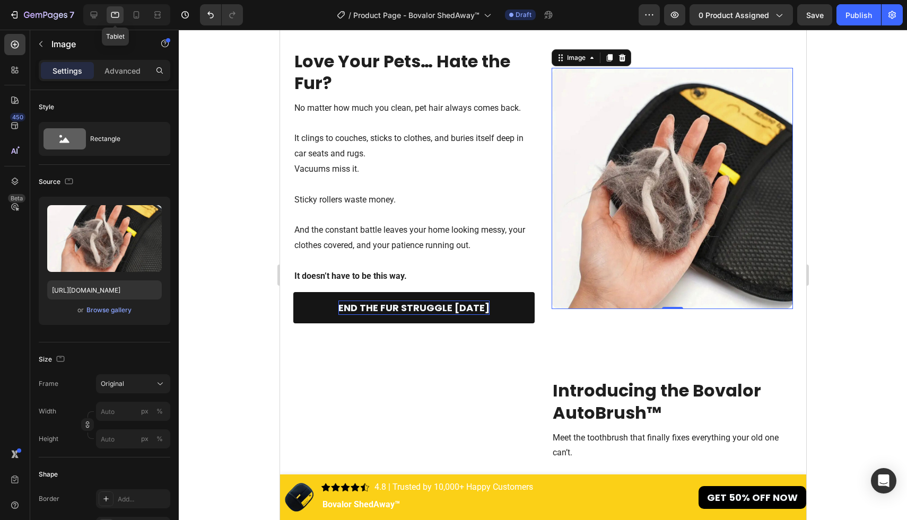
scroll to position [483, 0]
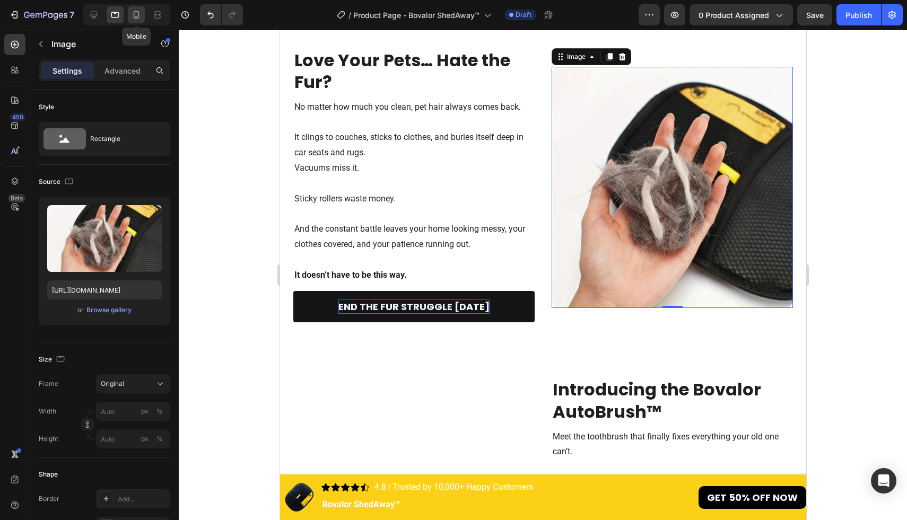
click at [138, 13] on icon at bounding box center [137, 14] width 6 height 7
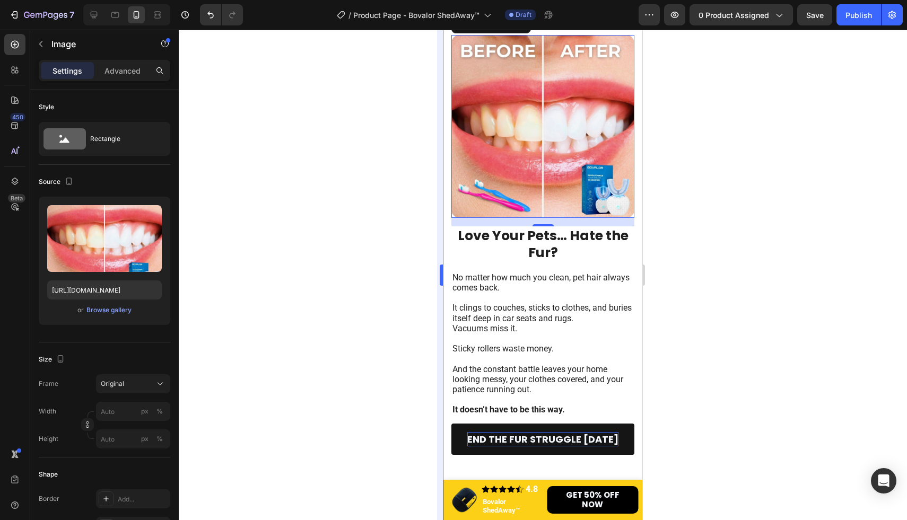
scroll to position [328, 0]
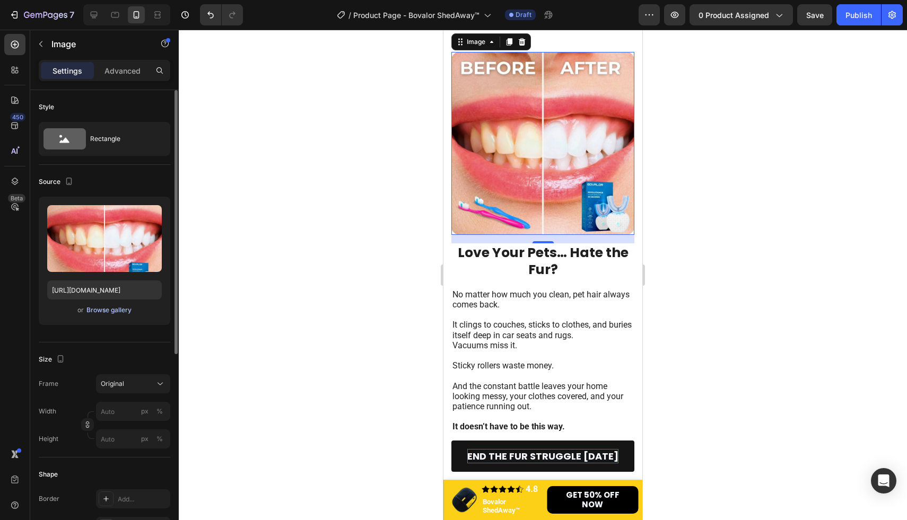
click at [121, 310] on div "Browse gallery" at bounding box center [108, 310] width 45 height 10
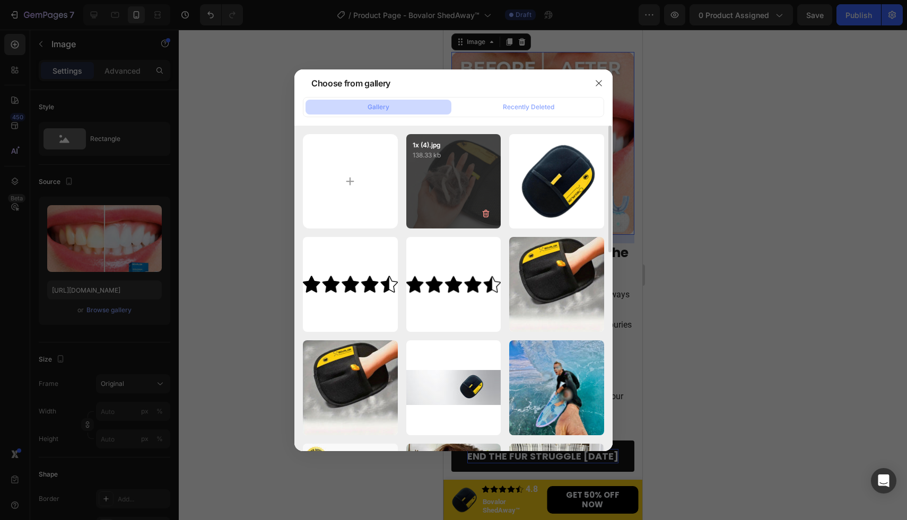
click at [474, 172] on div "1x (4).jpg 138.33 kb" at bounding box center [453, 181] width 95 height 95
type input "https://cdn.shopify.com/s/files/1/0611/6625/6191/files/gempages_570746079641863…"
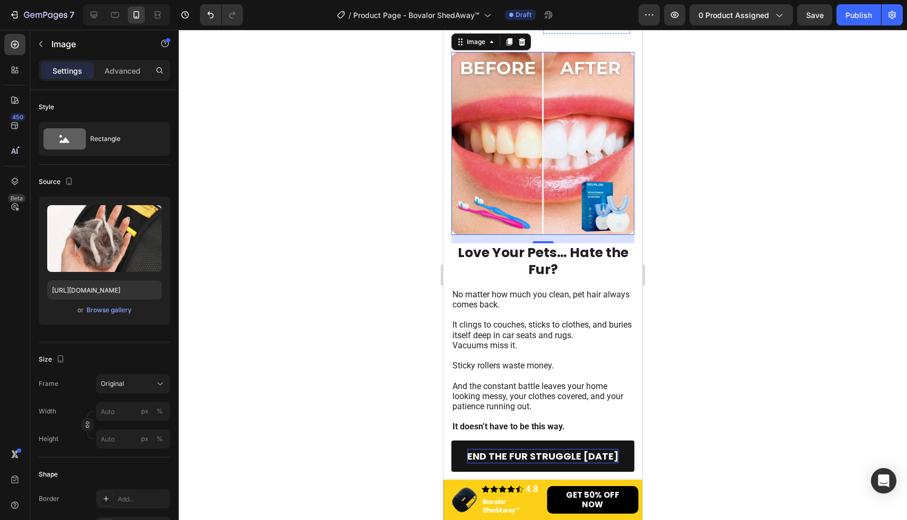
scroll to position [403, 0]
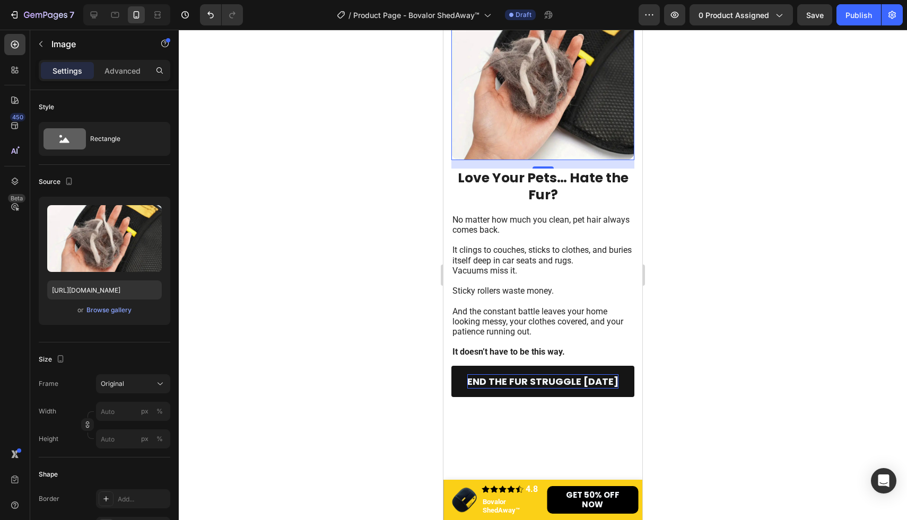
click at [759, 231] on div at bounding box center [543, 275] width 728 height 491
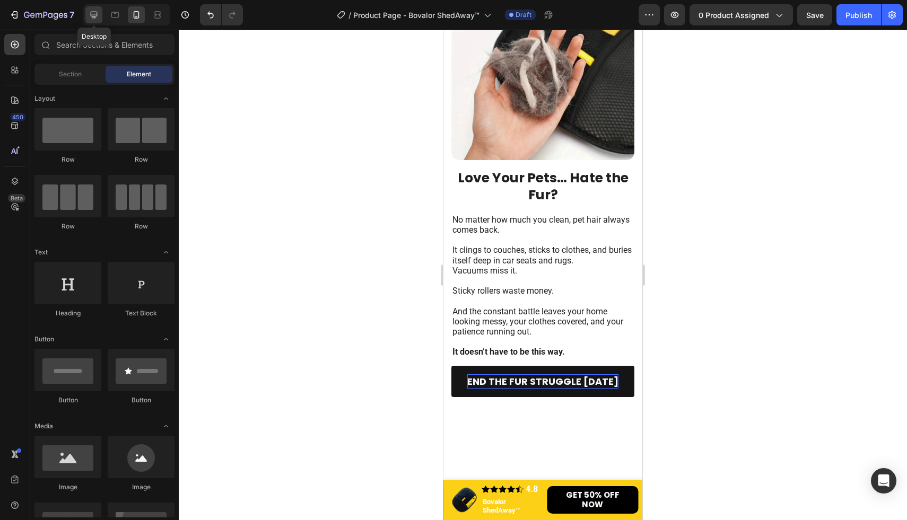
click at [93, 15] on icon at bounding box center [94, 15] width 7 height 7
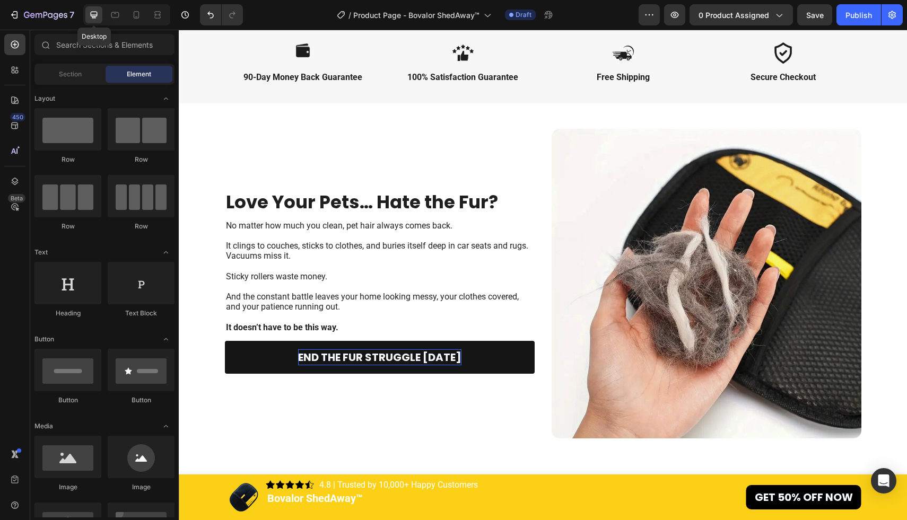
scroll to position [359, 0]
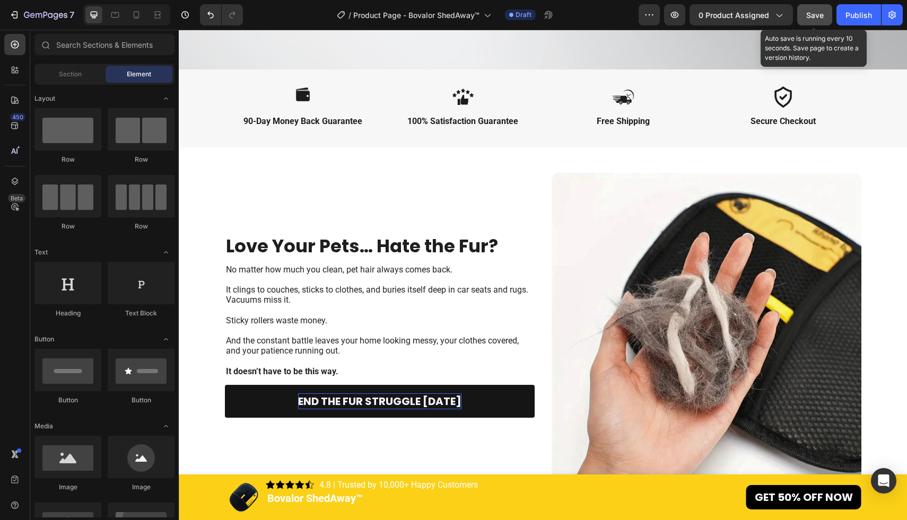
click at [807, 16] on span "Save" at bounding box center [815, 15] width 18 height 9
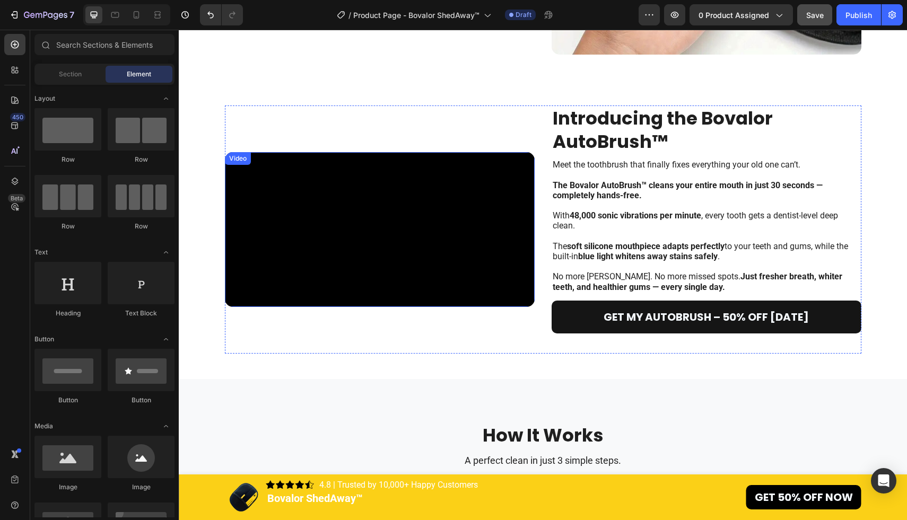
scroll to position [808, 0]
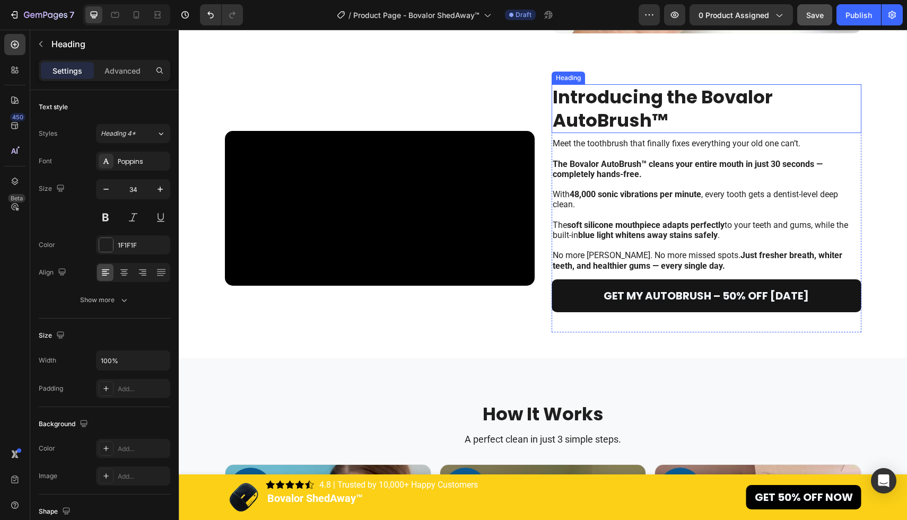
click at [660, 133] on h2 "Introducing the Bovalor AutoBrush™" at bounding box center [707, 108] width 310 height 49
click at [662, 133] on h2 "Introducing the Bovalor AutoBrush™" at bounding box center [707, 108] width 310 height 49
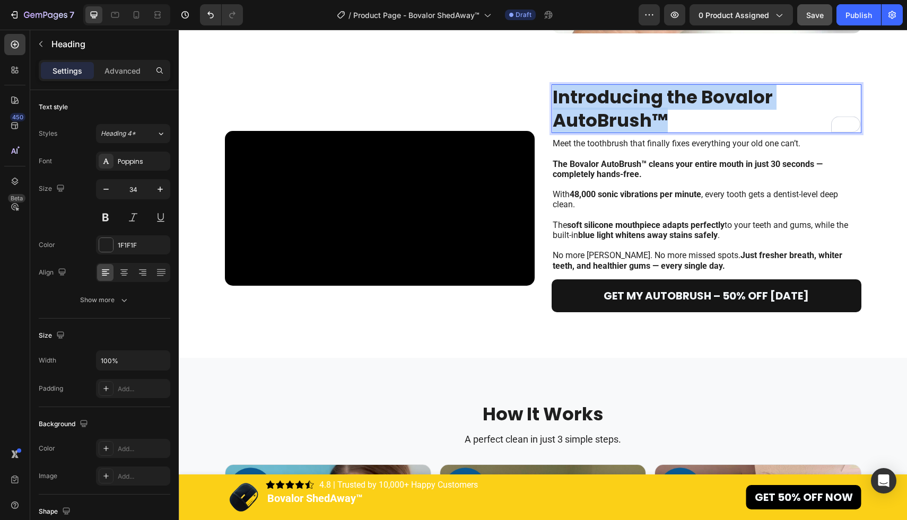
drag, startPoint x: 677, startPoint y: 147, endPoint x: 553, endPoint y: 125, distance: 126.1
click at [553, 125] on p "Introducing the Bovalor AutoBrush™" at bounding box center [707, 108] width 308 height 47
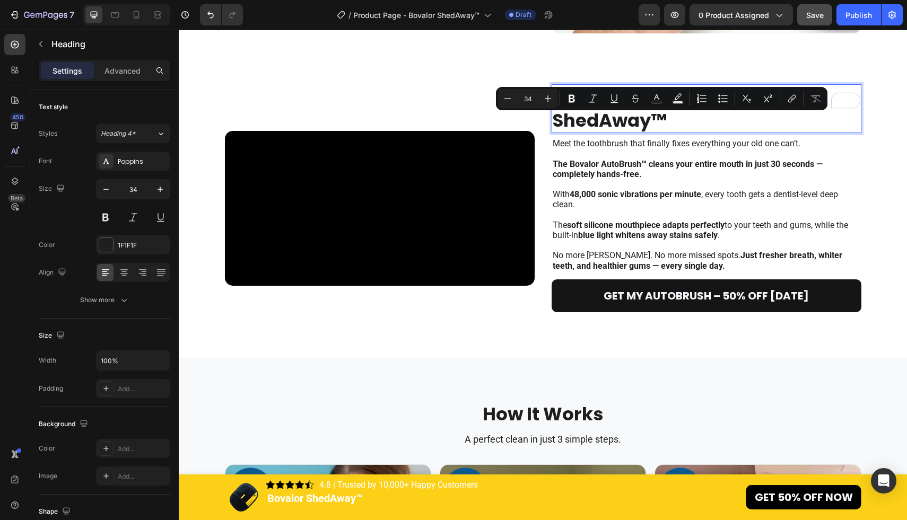
scroll to position [820, 0]
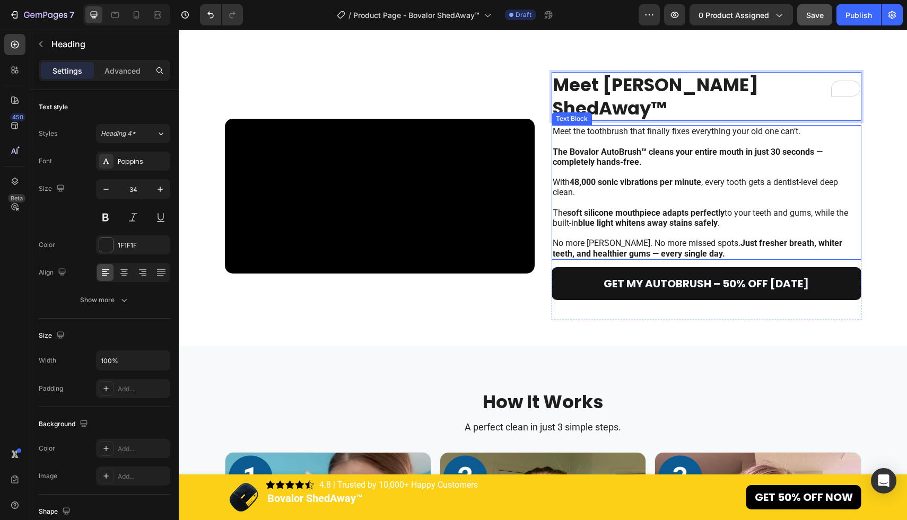
click at [694, 238] on p at bounding box center [707, 233] width 308 height 10
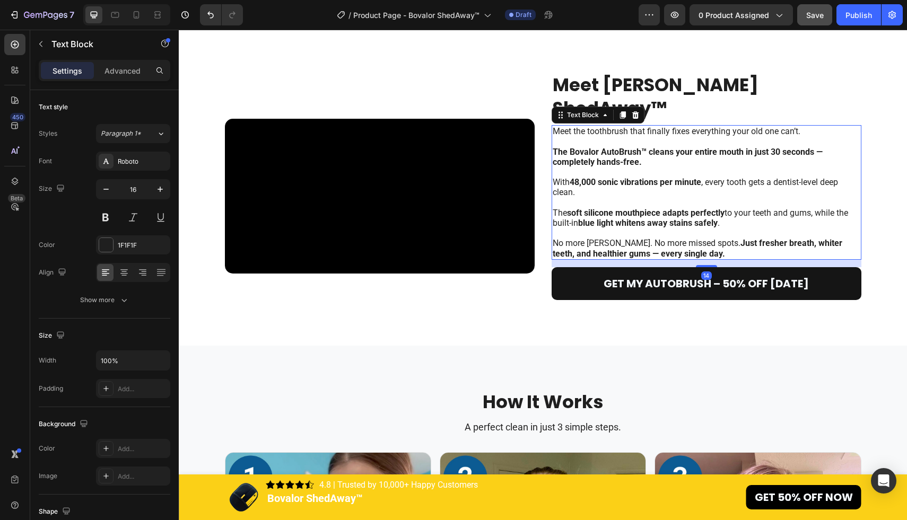
click at [693, 258] on p "No more rushing. No more missed spots. Just fresher breath, whiter teeth, and h…" at bounding box center [707, 248] width 308 height 20
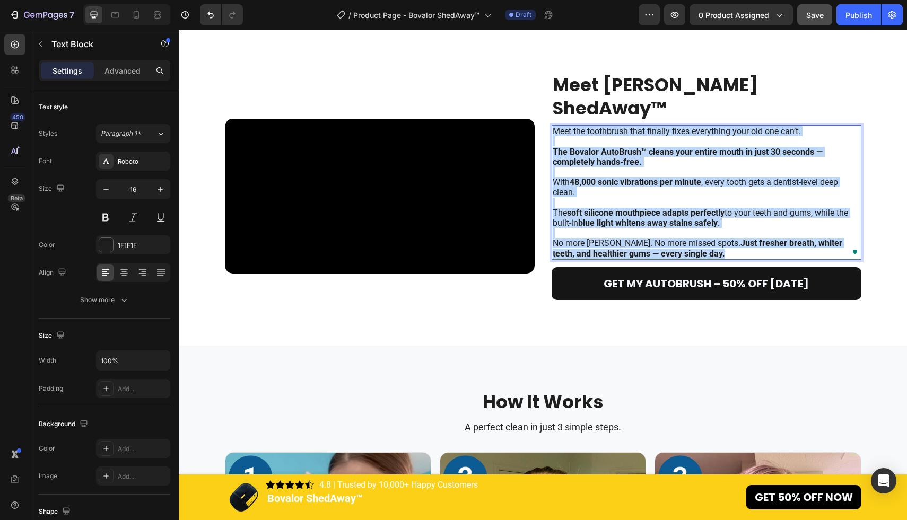
drag, startPoint x: 693, startPoint y: 273, endPoint x: 554, endPoint y: 150, distance: 186.4
click at [554, 150] on div "Meet the toothbrush that finally fixes everything your old one can’t. The Boval…" at bounding box center [707, 192] width 310 height 135
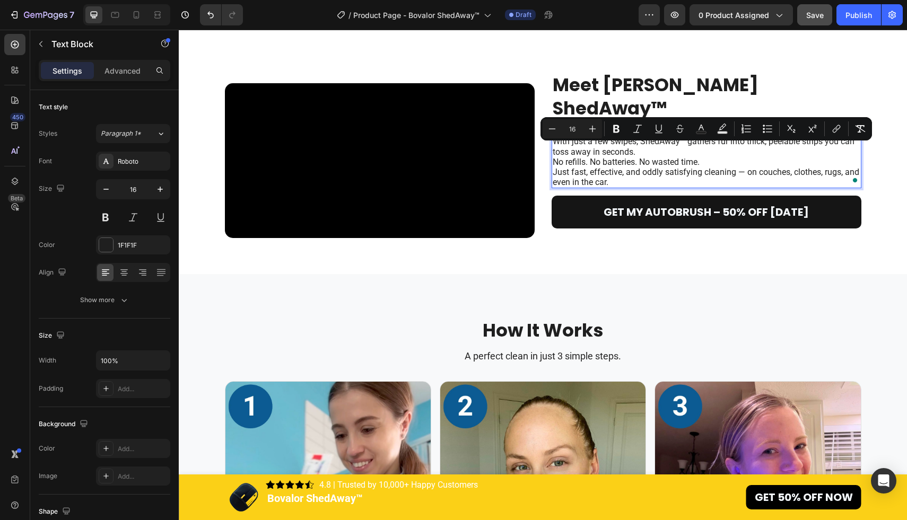
scroll to position [855, 0]
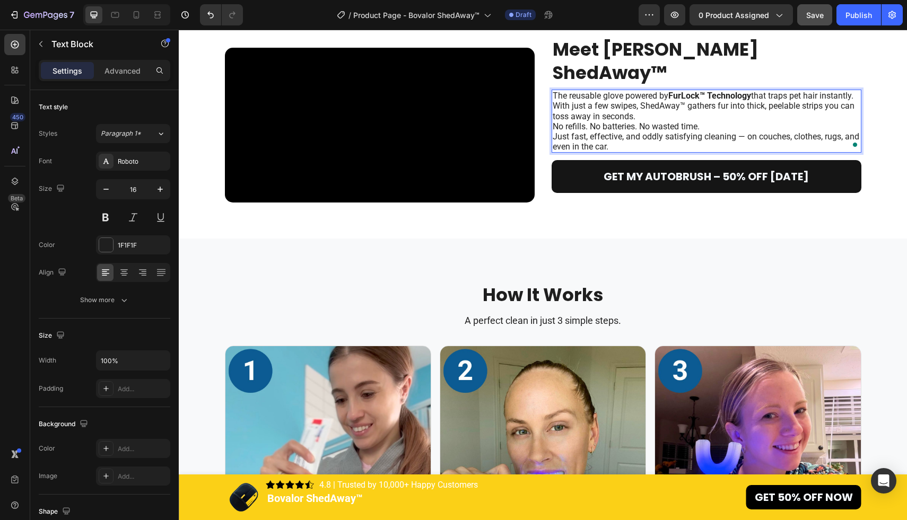
click at [713, 152] on p "No refills. No batteries. No wasted time. Just fast, effective, and oddly satis…" at bounding box center [707, 136] width 308 height 31
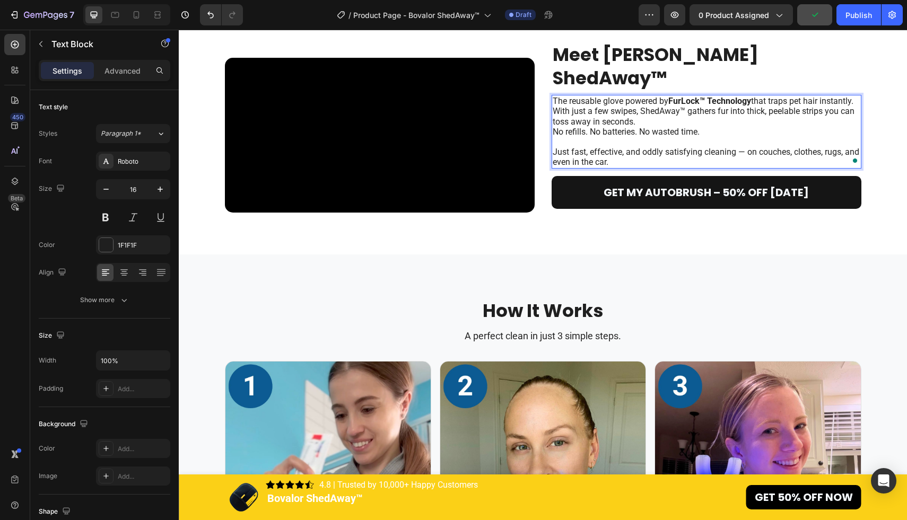
click at [674, 127] on p "The reusable glove powered by FurLock™ Technology that traps pet hair instantly…" at bounding box center [707, 111] width 308 height 31
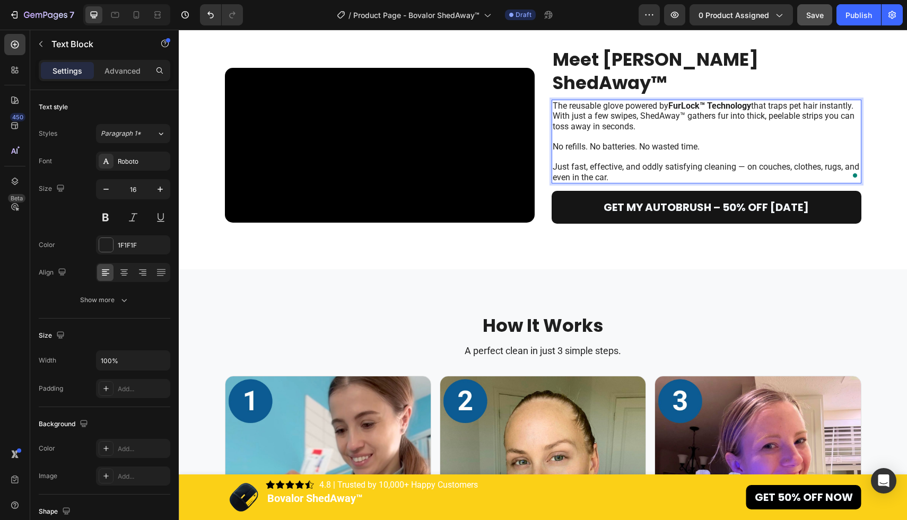
click at [554, 132] on p "The reusable glove powered by FurLock™ Technology that traps pet hair instantly…" at bounding box center [707, 116] width 308 height 31
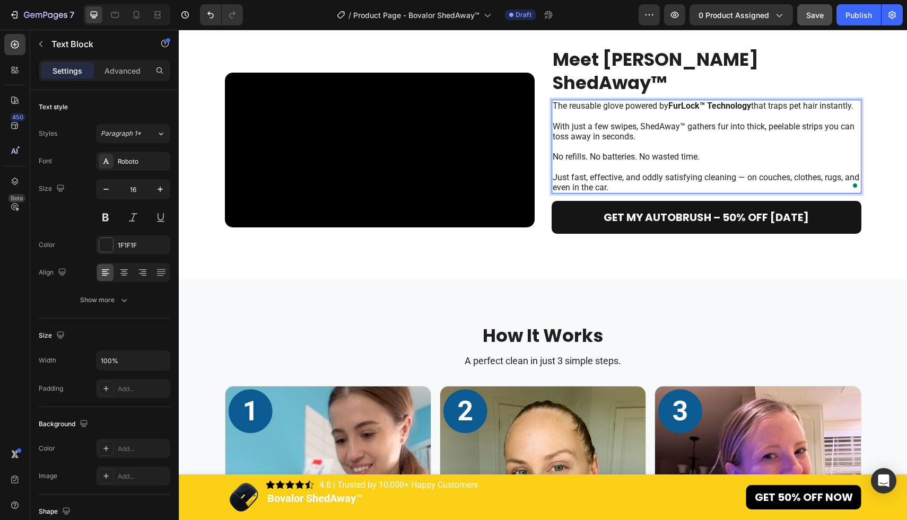
scroll to position [840, 0]
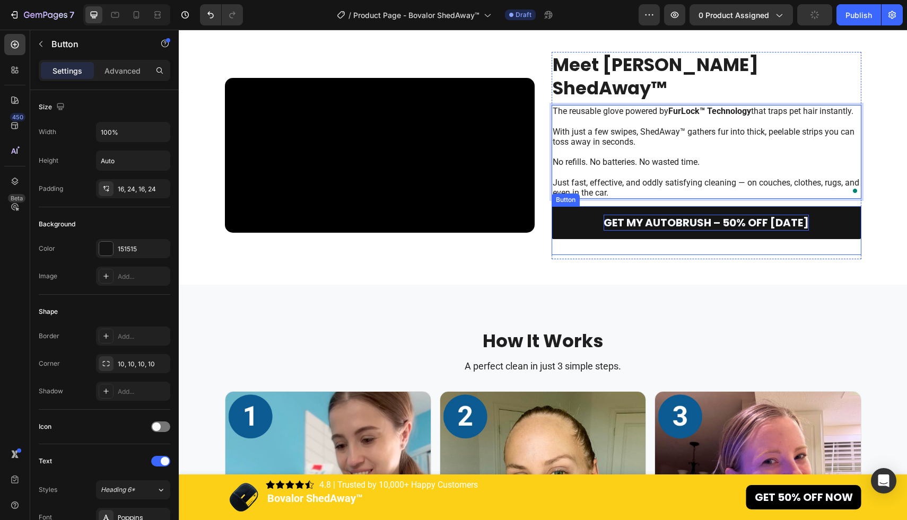
click at [709, 231] on p "Get My AutoBrush – 50% Off Today" at bounding box center [706, 223] width 205 height 16
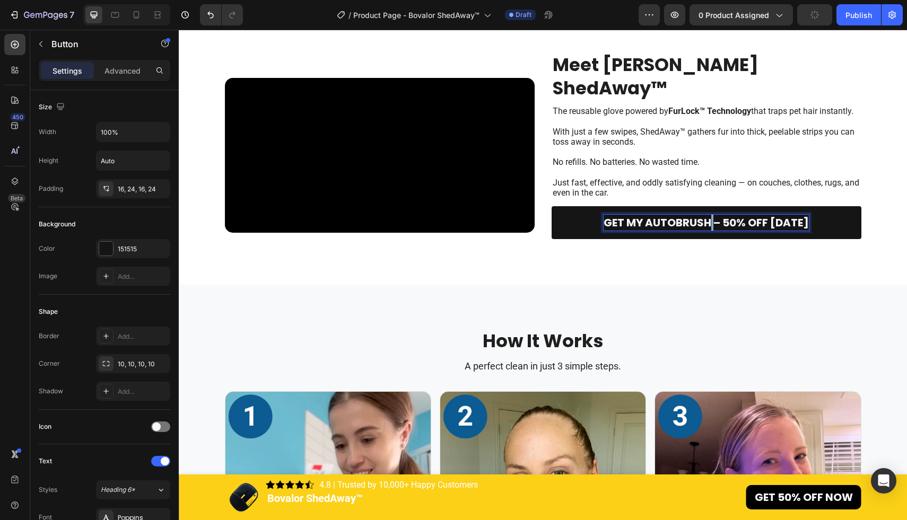
click at [709, 231] on p "Get My AutoBrush – 50% Off Today" at bounding box center [706, 223] width 205 height 16
click at [623, 231] on p "Get My AutoBrush – 50% Off Today" at bounding box center [706, 223] width 205 height 16
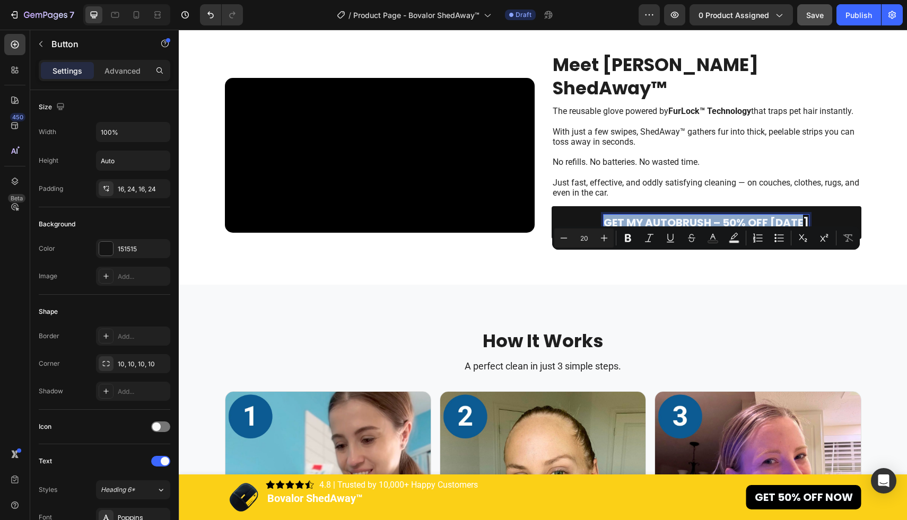
drag, startPoint x: 605, startPoint y: 259, endPoint x: 808, endPoint y: 264, distance: 203.2
click at [808, 239] on link "Get My AutoBrush – 50% Off Today" at bounding box center [707, 222] width 310 height 33
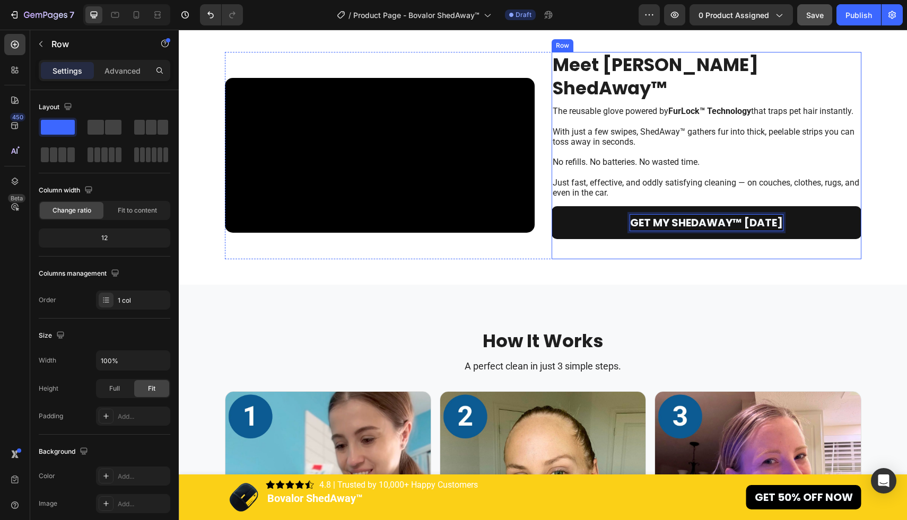
click at [822, 259] on div "Get My ShedAway™ Today Button 8" at bounding box center [707, 232] width 310 height 53
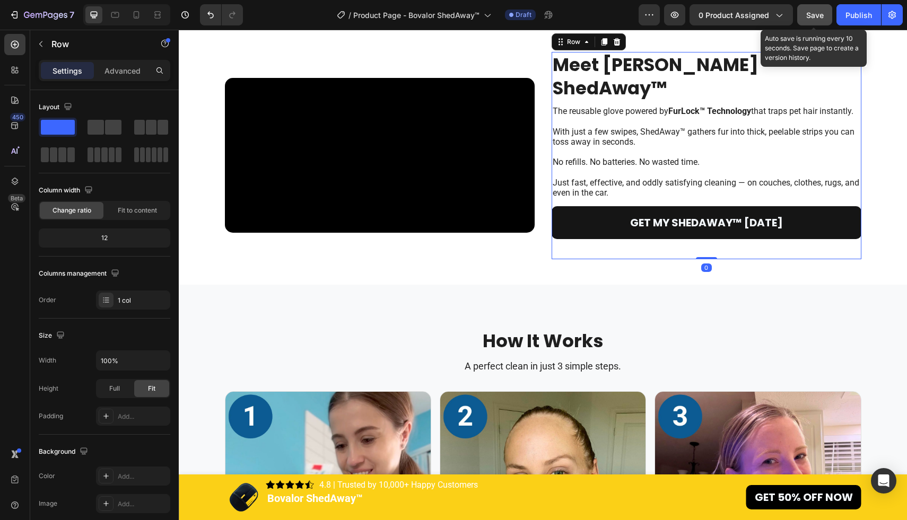
click at [811, 16] on span "Save" at bounding box center [815, 15] width 18 height 9
click at [814, 11] on span "Save" at bounding box center [815, 15] width 18 height 9
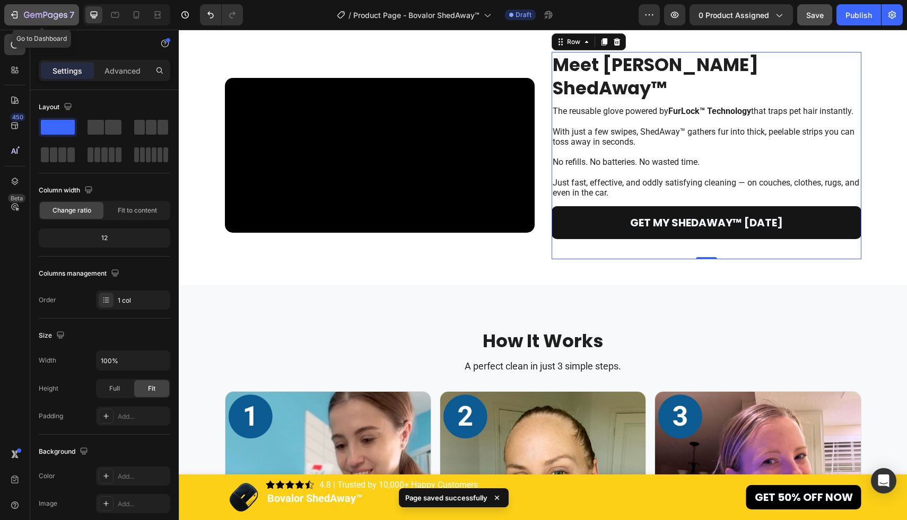
click at [48, 11] on div "7" at bounding box center [49, 14] width 50 height 13
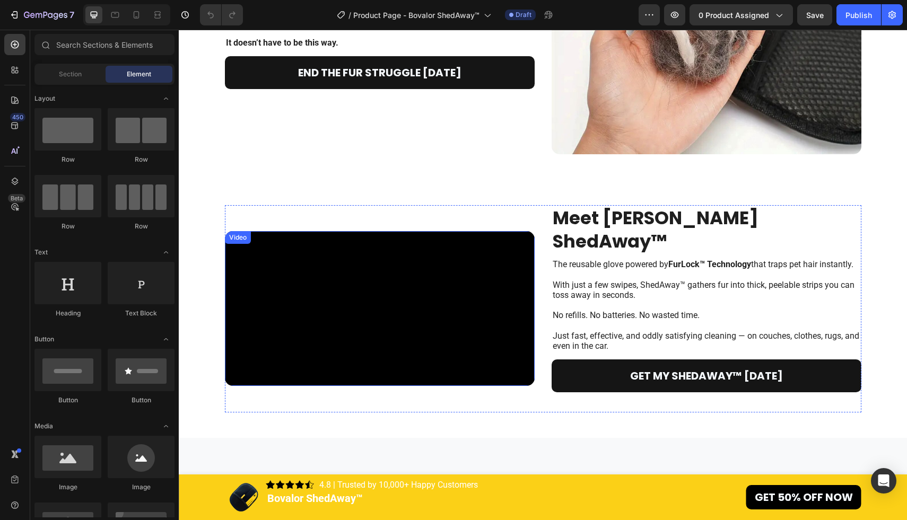
scroll to position [743, 0]
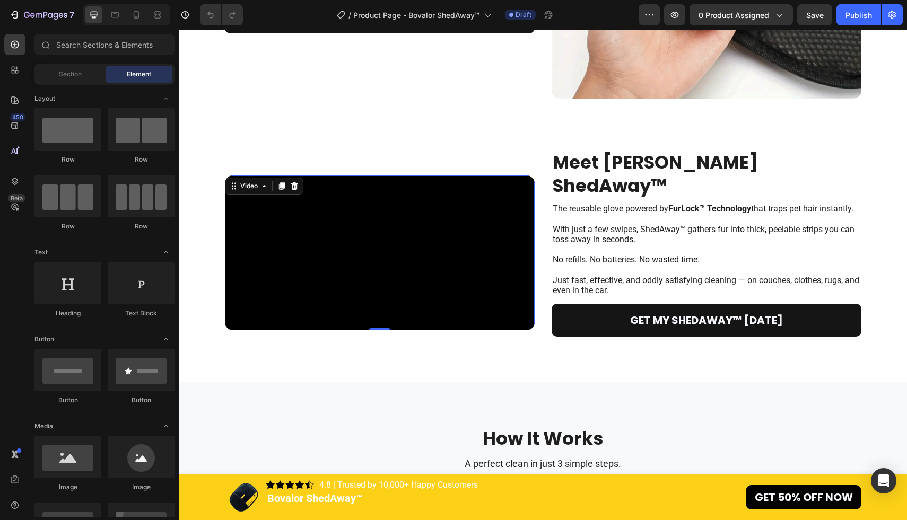
click at [381, 291] on video at bounding box center [380, 253] width 310 height 155
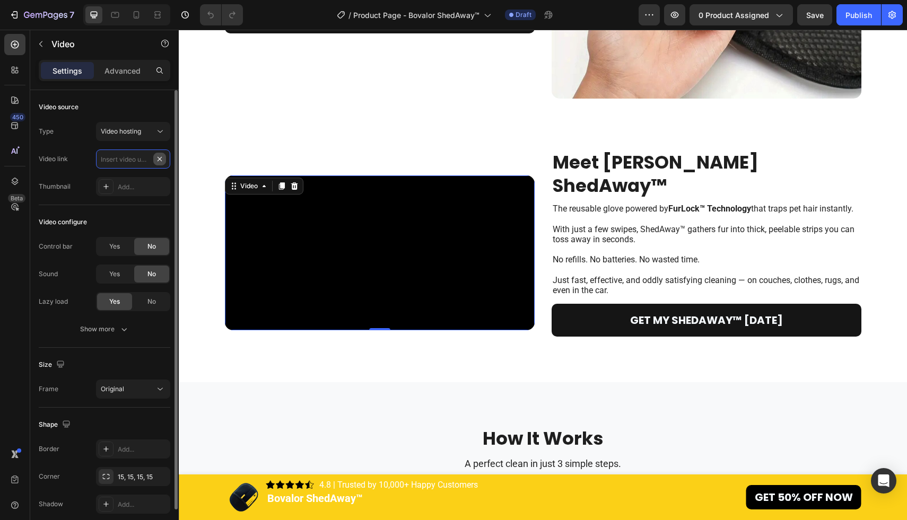
scroll to position [0, 0]
paste input "https://cdn.shopify.com/videos/c/o/v/15b79e6699e74155a816cc00c7c034ac.mp4"
type input "https://cdn.shopify.com/videos/c/o/v/15b79e6699e74155a816cc00c7c034ac.mp4"
click at [83, 158] on div "Video link https://cdn.shopify.com/videos/c/o/v/15b79e6699e74155a816cc00c7c034a…" at bounding box center [105, 159] width 132 height 19
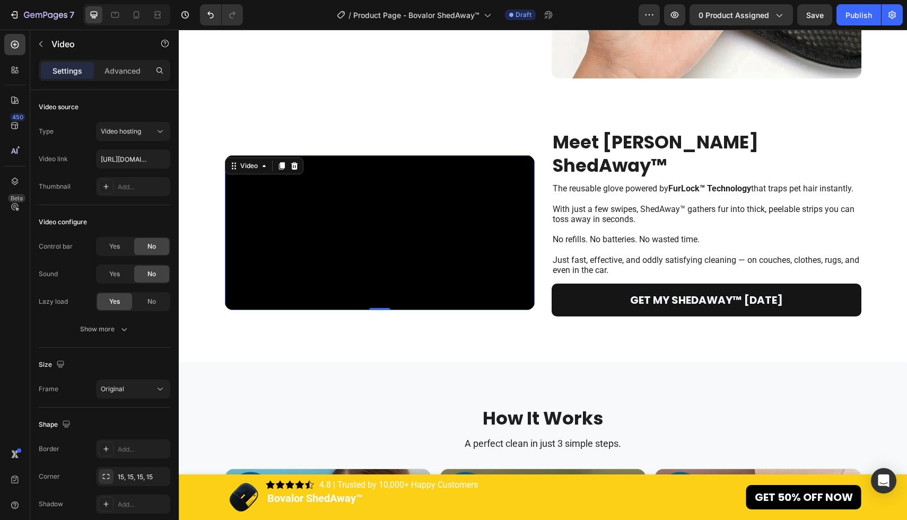
scroll to position [767, 0]
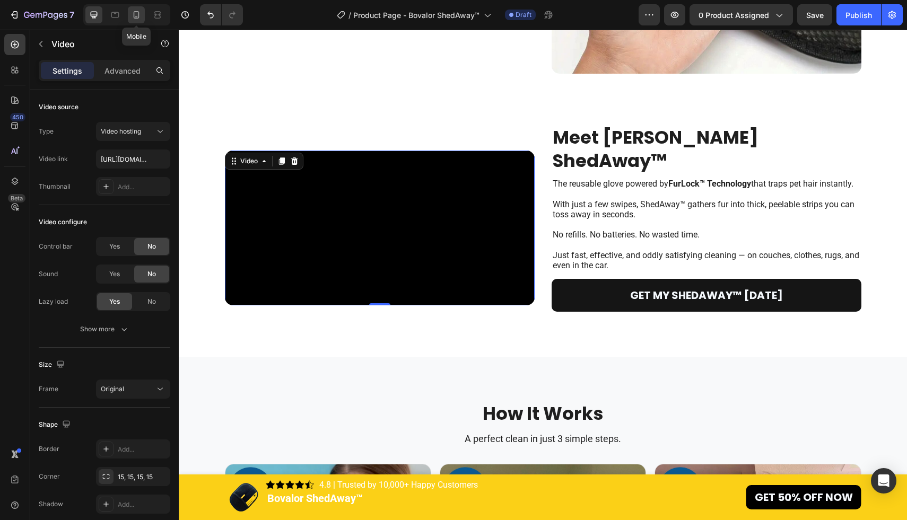
click at [134, 16] on icon at bounding box center [137, 14] width 6 height 7
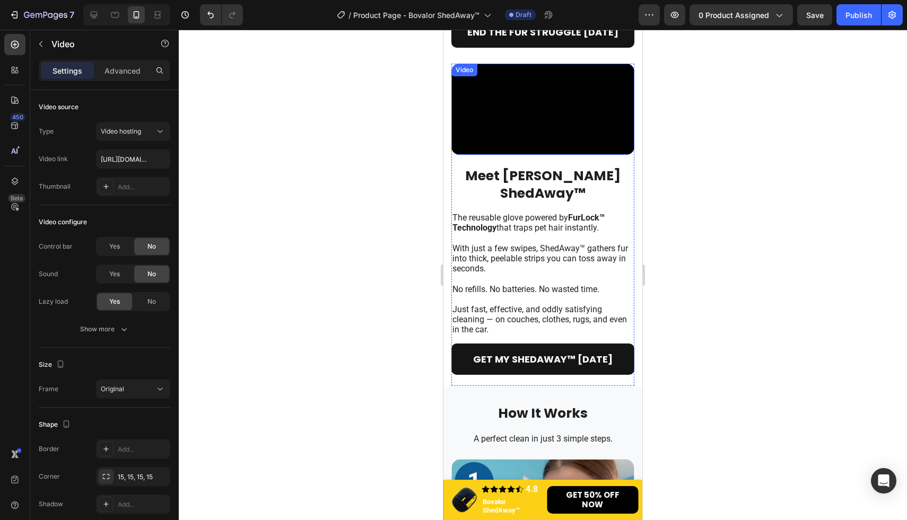
scroll to position [730, 0]
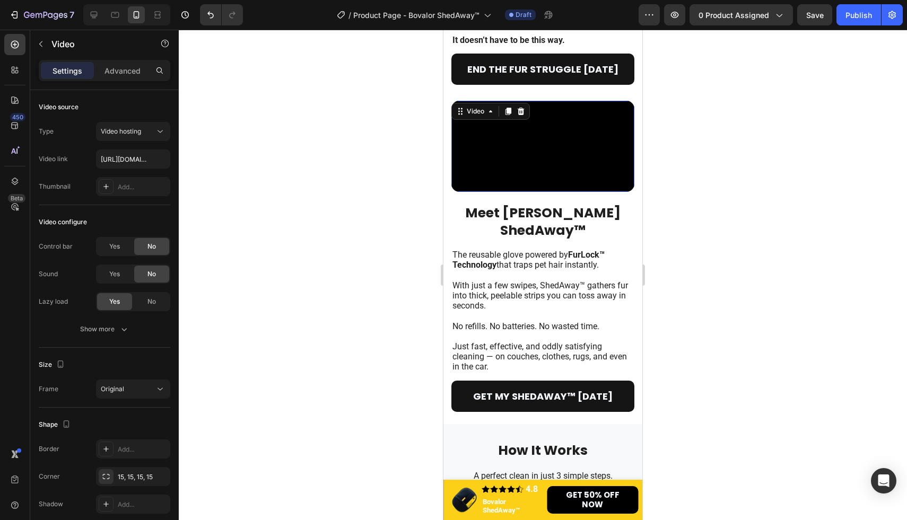
click at [521, 193] on video at bounding box center [542, 147] width 183 height 92
paste input "https://cdn.shopify.com/videos/c/o/v/15b79e6699e74155a816cc00c7c034ac.mp4"
type input "https://cdn.shopify.com/videos/c/o/v/15b79e6699e74155a816cc00c7c034ac.mp4"
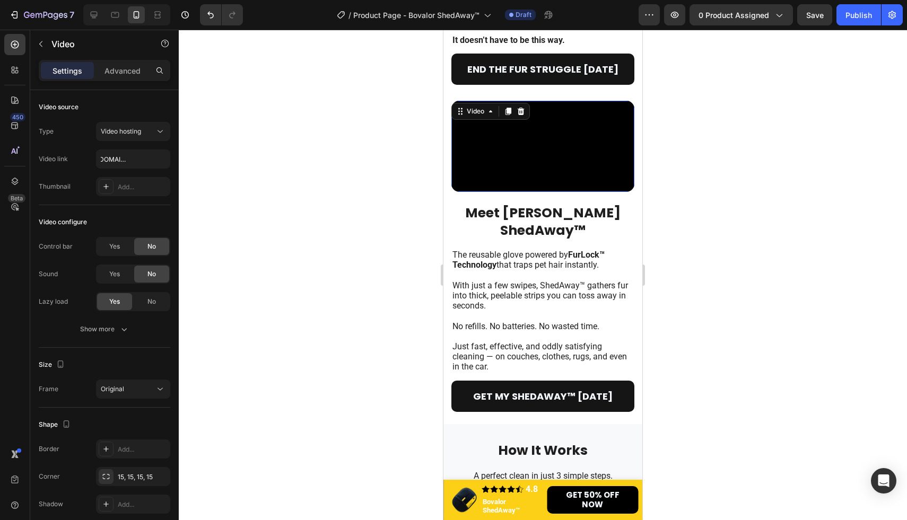
click at [703, 207] on div at bounding box center [543, 275] width 728 height 491
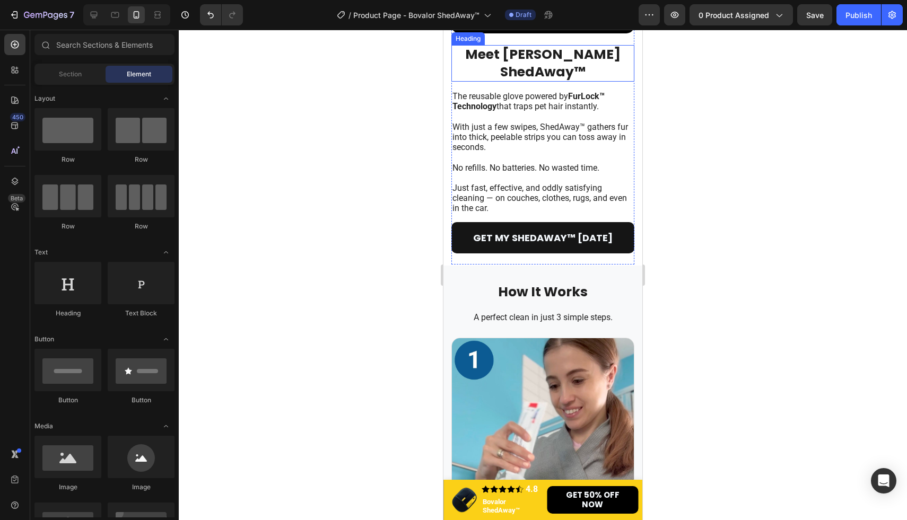
scroll to position [683, 0]
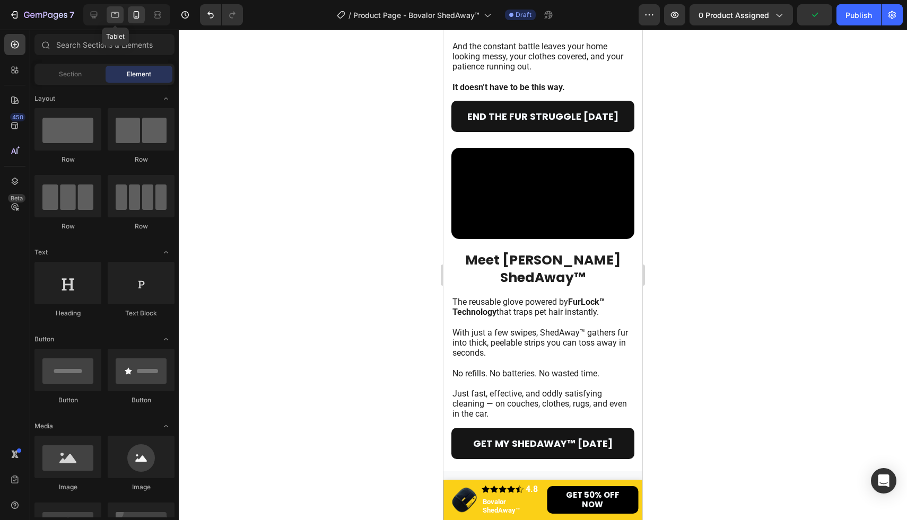
click at [115, 15] on icon at bounding box center [115, 15] width 11 height 11
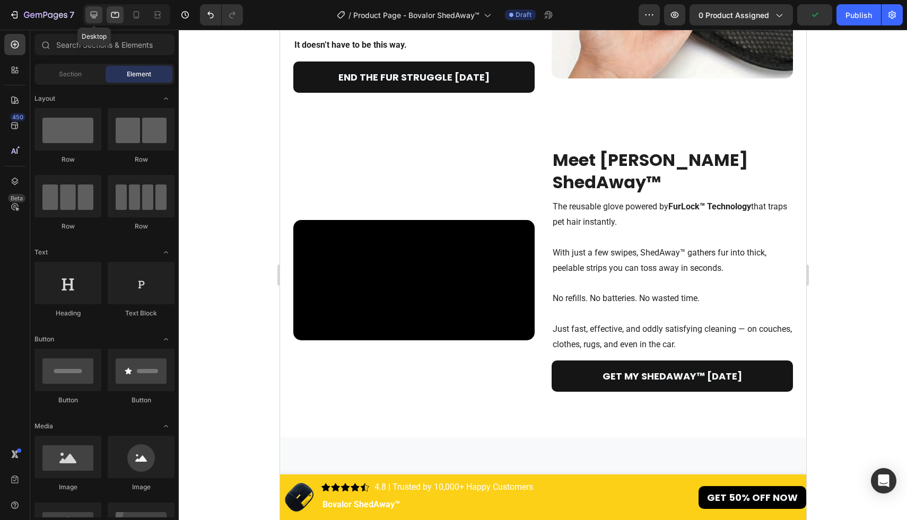
click at [90, 15] on icon at bounding box center [94, 15] width 11 height 11
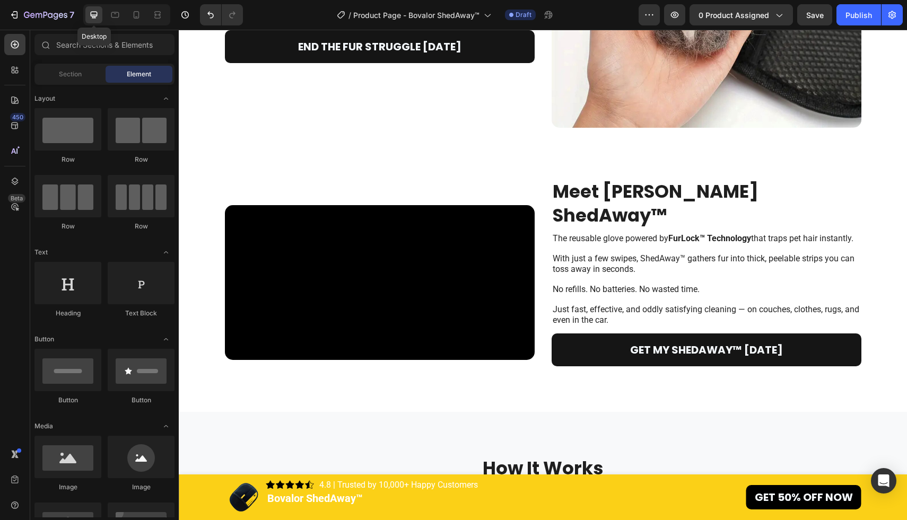
scroll to position [717, 0]
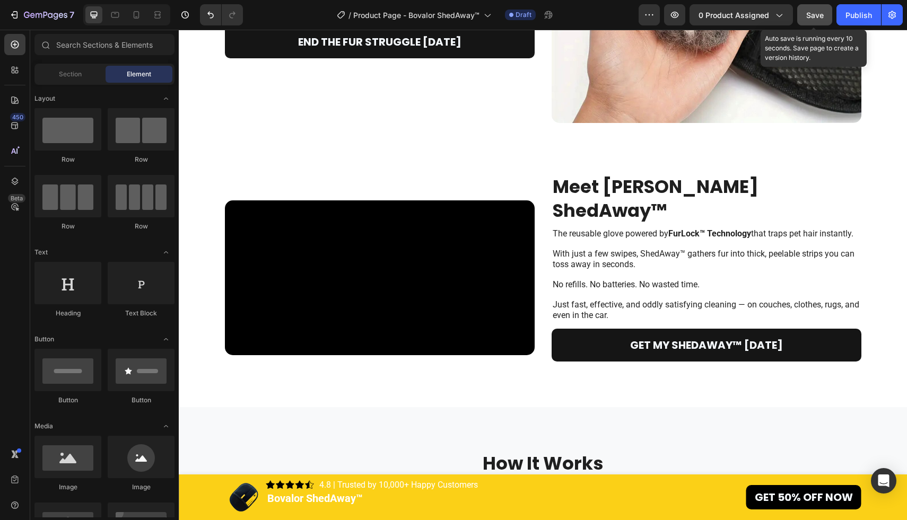
click at [821, 14] on span "Save" at bounding box center [815, 15] width 18 height 9
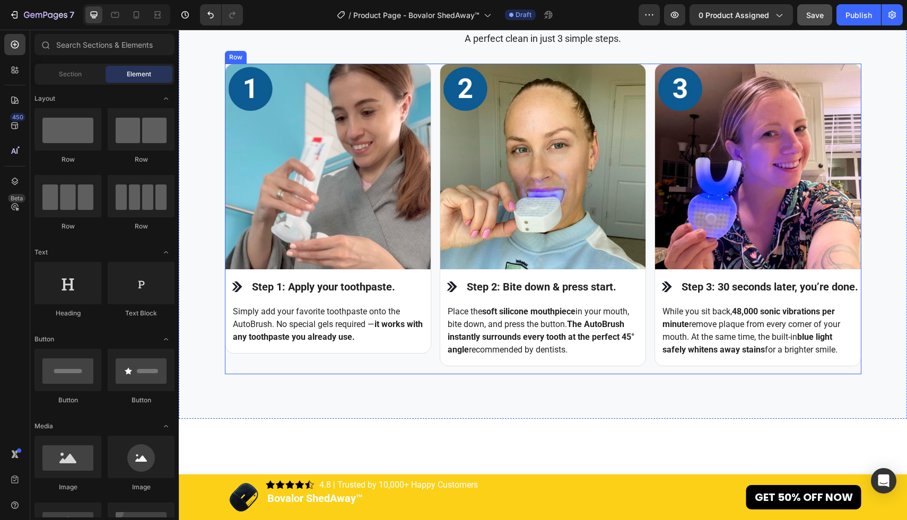
scroll to position [1143, 0]
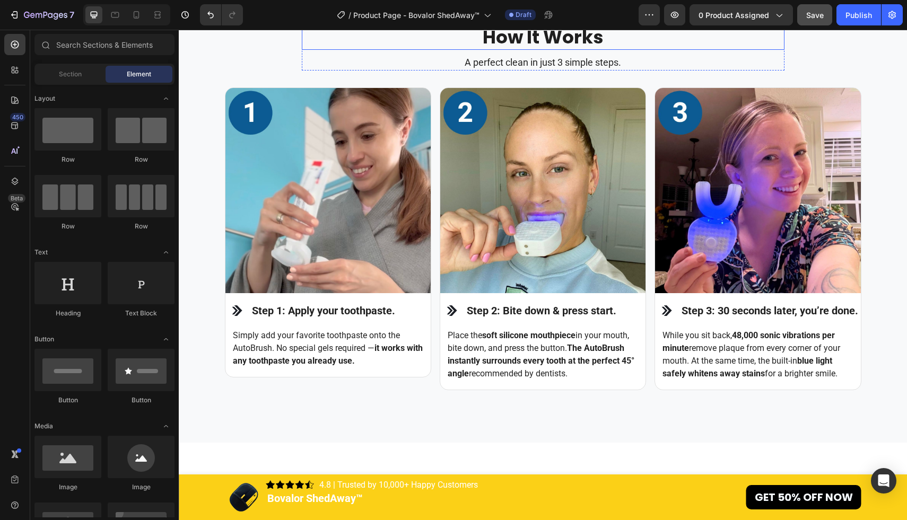
click at [540, 50] on h2 "How It Works" at bounding box center [543, 36] width 483 height 25
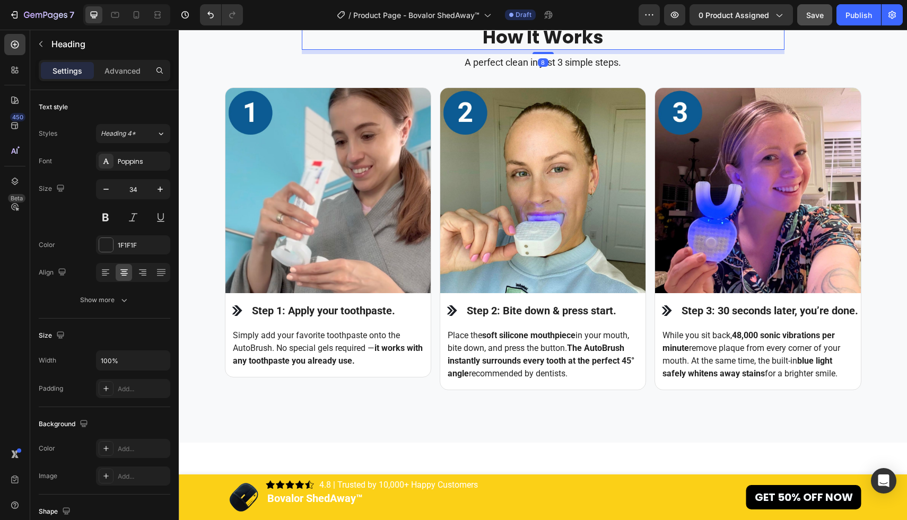
click at [569, 50] on h2 "How It Works" at bounding box center [543, 36] width 483 height 25
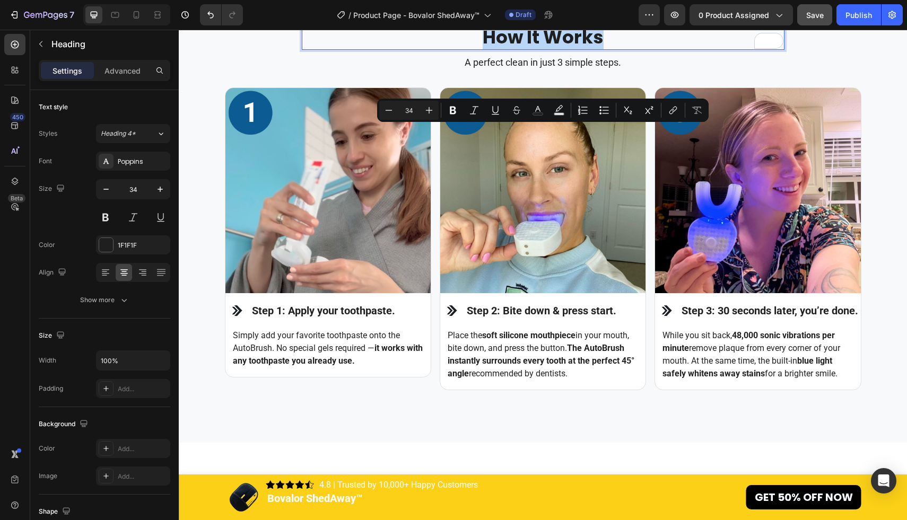
drag, startPoint x: 617, startPoint y: 137, endPoint x: 476, endPoint y: 136, distance: 141.1
click at [476, 49] on p "How It Works" at bounding box center [543, 36] width 481 height 23
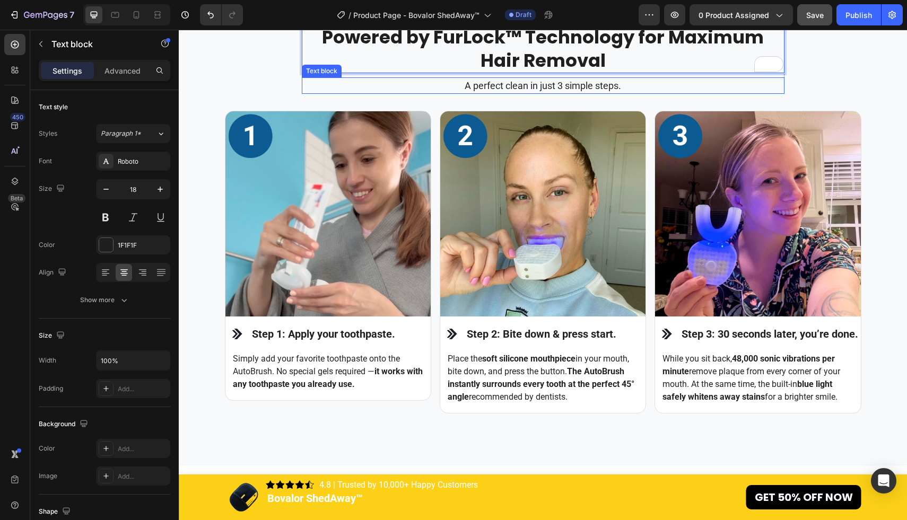
click at [527, 93] on p "A perfect clean in just 3 simple steps." at bounding box center [543, 85] width 464 height 14
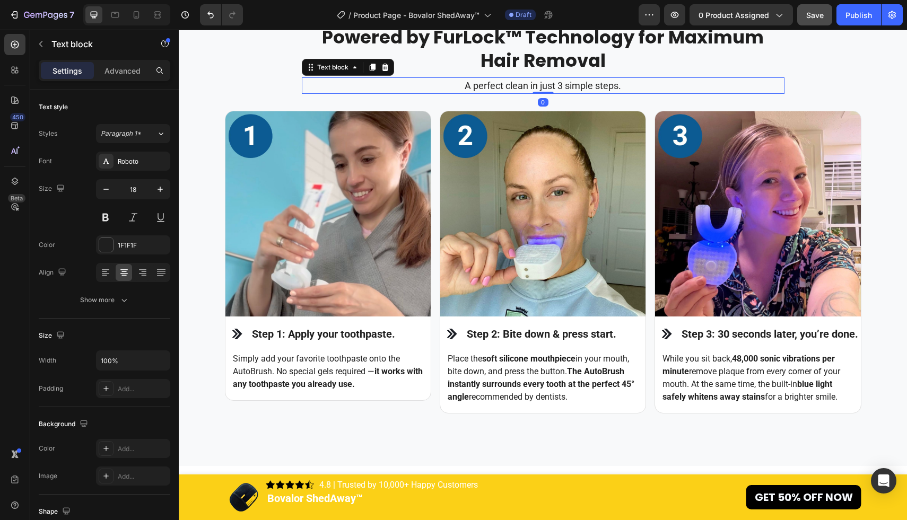
click at [584, 93] on p "A perfect clean in just 3 simple steps." at bounding box center [543, 85] width 464 height 14
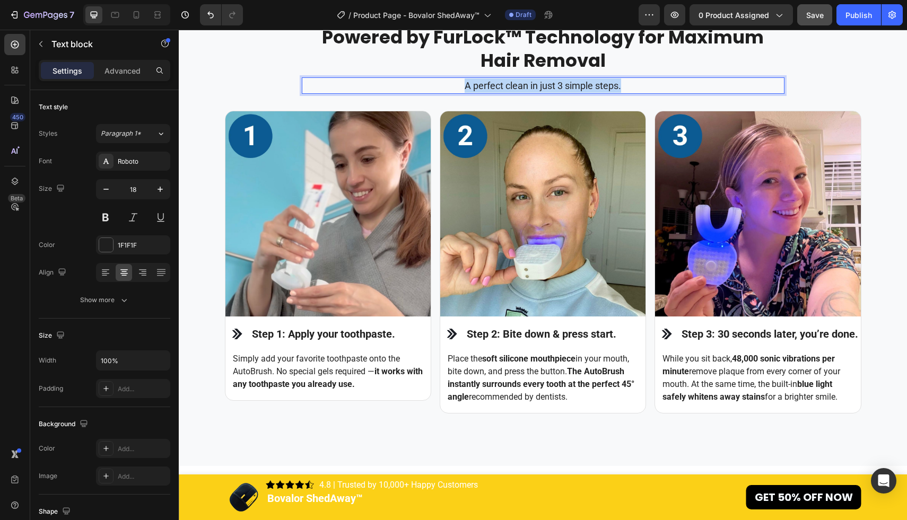
drag, startPoint x: 634, startPoint y: 186, endPoint x: 438, endPoint y: 185, distance: 195.7
click at [438, 93] on p "A perfect clean in just 3 simple steps." at bounding box center [543, 85] width 464 height 14
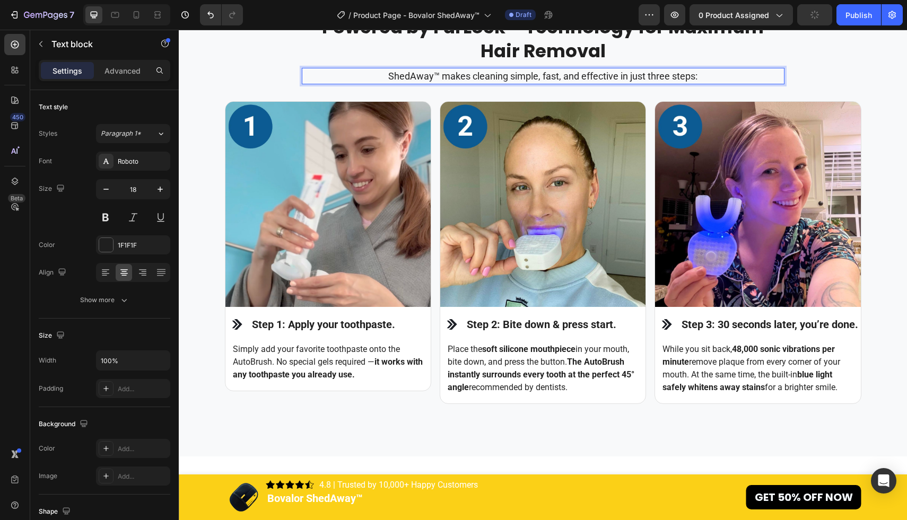
scroll to position [1256, 0]
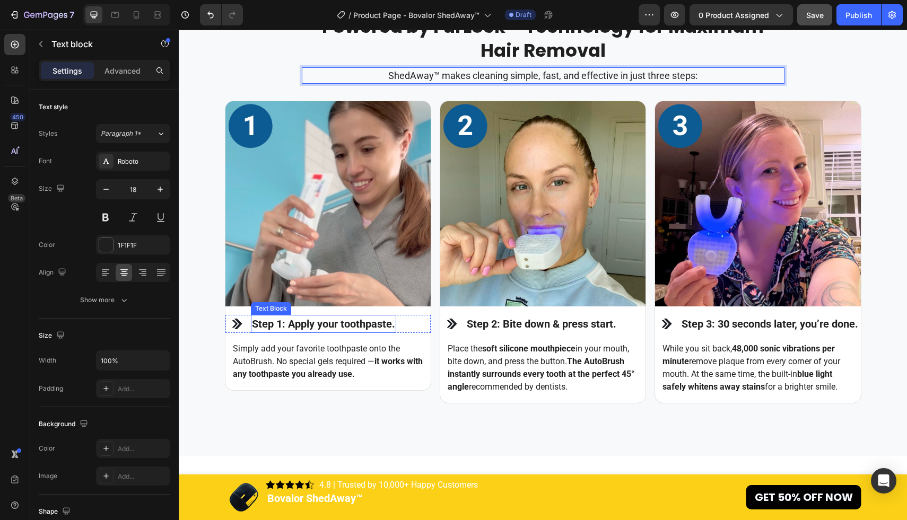
click at [354, 329] on strong "Step 1: Apply your toothpaste." at bounding box center [323, 324] width 143 height 13
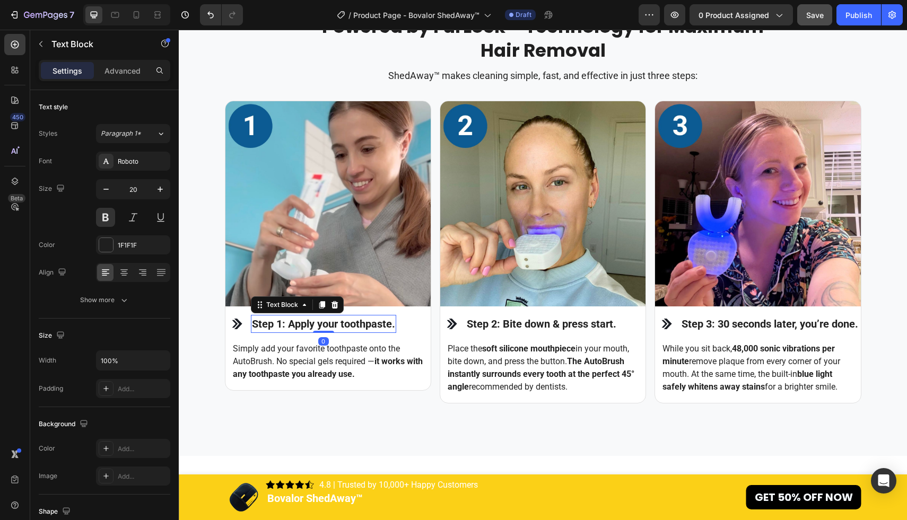
click at [328, 321] on strong "Step 1: Apply your toothpaste." at bounding box center [323, 324] width 143 height 13
drag, startPoint x: 289, startPoint y: 321, endPoint x: 394, endPoint y: 324, distance: 105.6
click at [394, 324] on strong "Step 1: Apply your toothpaste." at bounding box center [323, 324] width 143 height 13
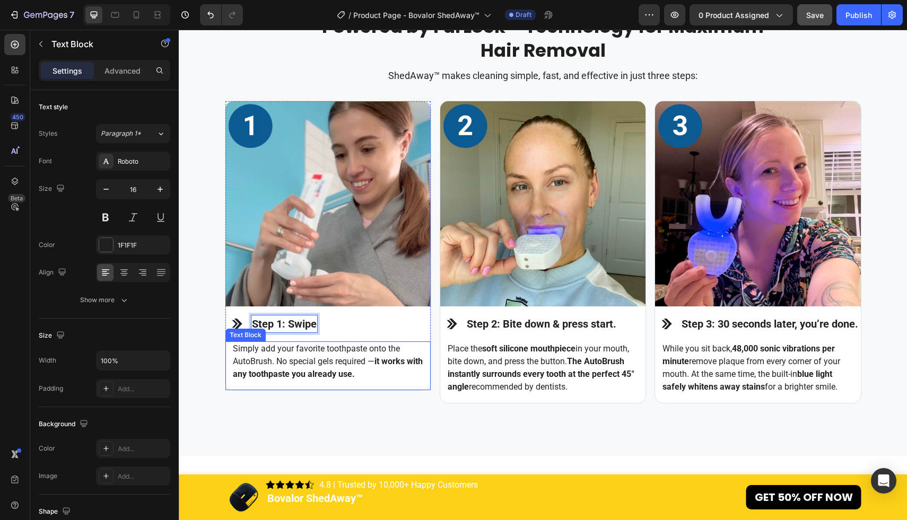
click at [356, 367] on p "Simply add your favorite toothpaste onto the AutoBrush. No special gels require…" at bounding box center [328, 362] width 190 height 38
click at [383, 377] on p "Simply add your favorite toothpaste onto the AutoBrush. No special gels require…" at bounding box center [328, 362] width 190 height 38
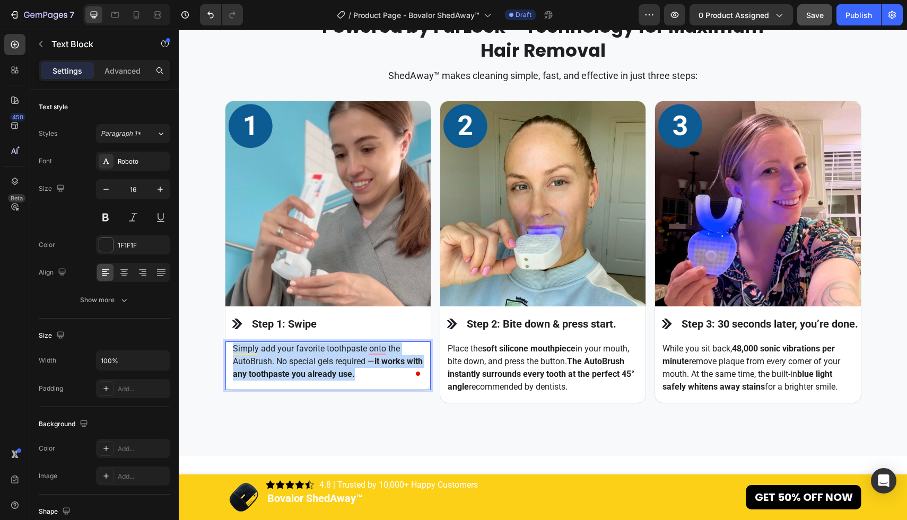
drag, startPoint x: 383, startPoint y: 377, endPoint x: 232, endPoint y: 349, distance: 153.6
click at [233, 349] on p "Simply add your favorite toothpaste onto the AutoBrush. No special gels require…" at bounding box center [328, 362] width 190 height 38
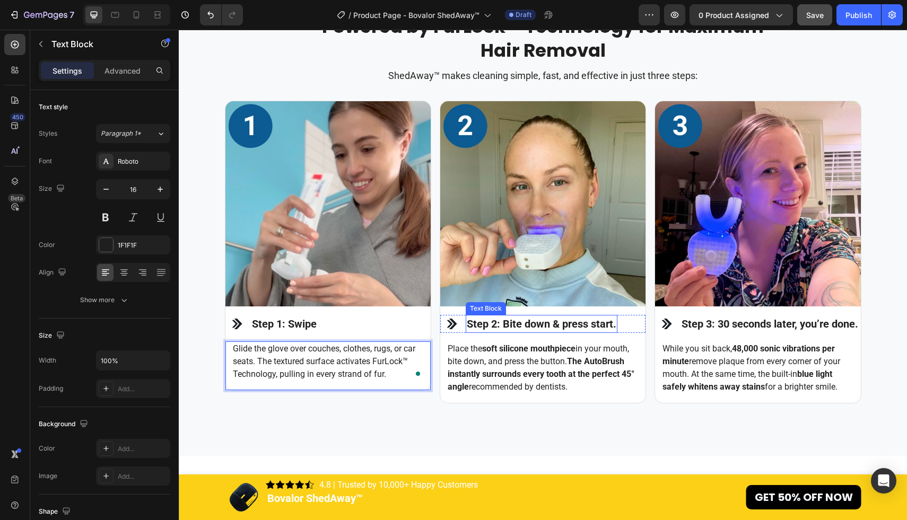
click at [576, 328] on p "Step 2: Bite down & press start." at bounding box center [542, 324] width 150 height 16
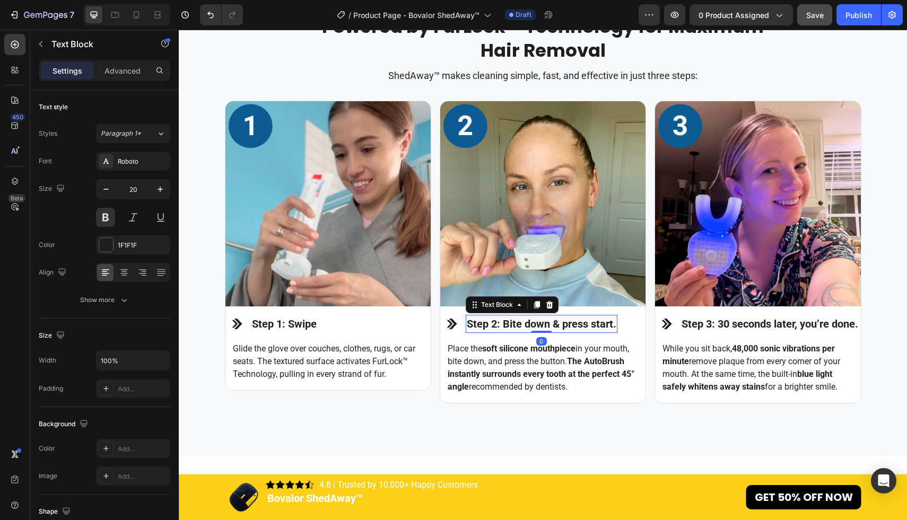
click at [592, 325] on p "Step 2: Bite down & press start." at bounding box center [542, 324] width 150 height 16
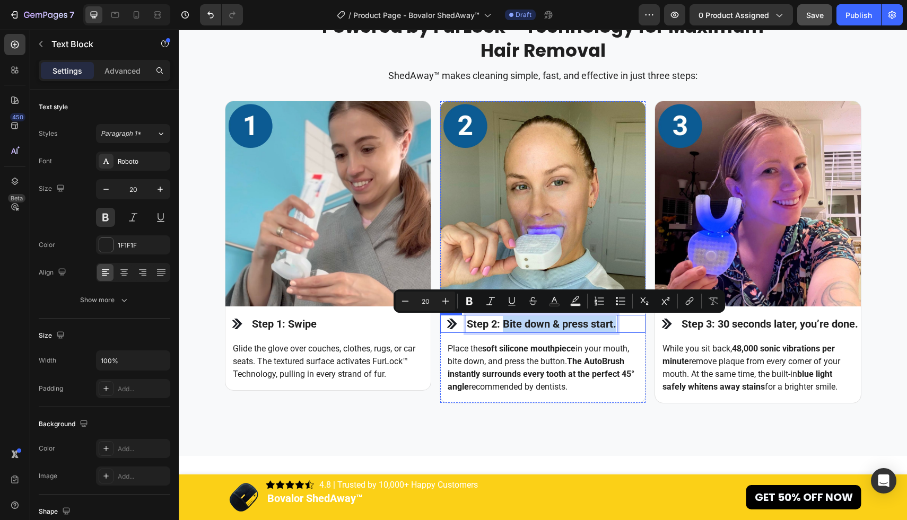
drag, startPoint x: 503, startPoint y: 322, endPoint x: 634, endPoint y: 323, distance: 130.5
click at [634, 323] on div "Image Step 2: Bite down & press start. Text Block 0 Row" at bounding box center [542, 324] width 205 height 18
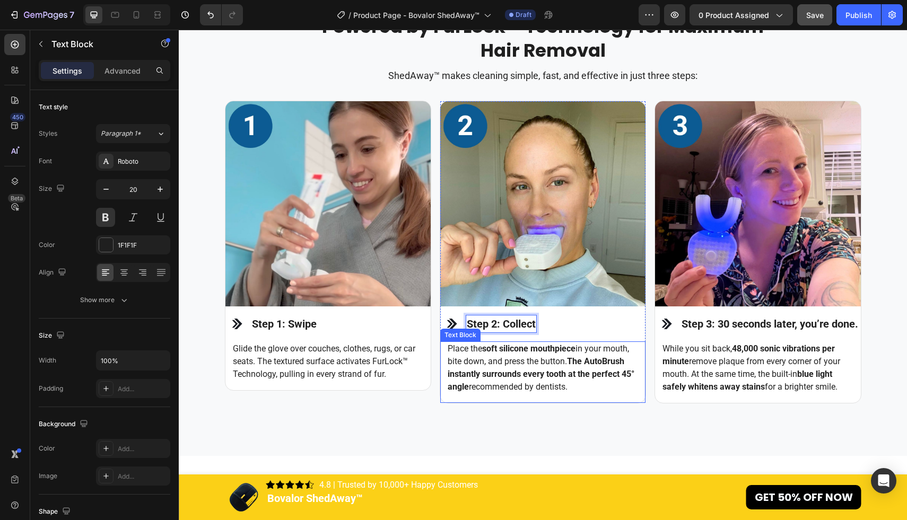
click at [555, 370] on strong "The AutoBrush instantly surrounds every tooth at the perfect 45° angle" at bounding box center [541, 374] width 187 height 36
click at [577, 383] on p "Place the soft silicone mouthpiece in your mouth, bite down, and press the butt…" at bounding box center [543, 368] width 190 height 51
drag, startPoint x: 577, startPoint y: 383, endPoint x: 448, endPoint y: 352, distance: 132.7
click at [448, 352] on p "Place the soft silicone mouthpiece in your mouth, bite down, and press the butt…" at bounding box center [543, 368] width 190 height 51
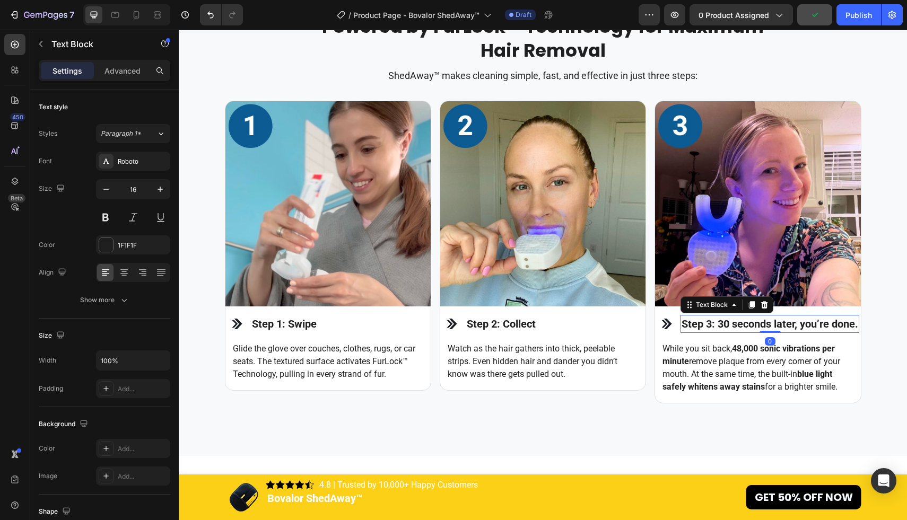
click at [736, 332] on p "Step 3: 30 seconds later, you’re done." at bounding box center [770, 324] width 177 height 16
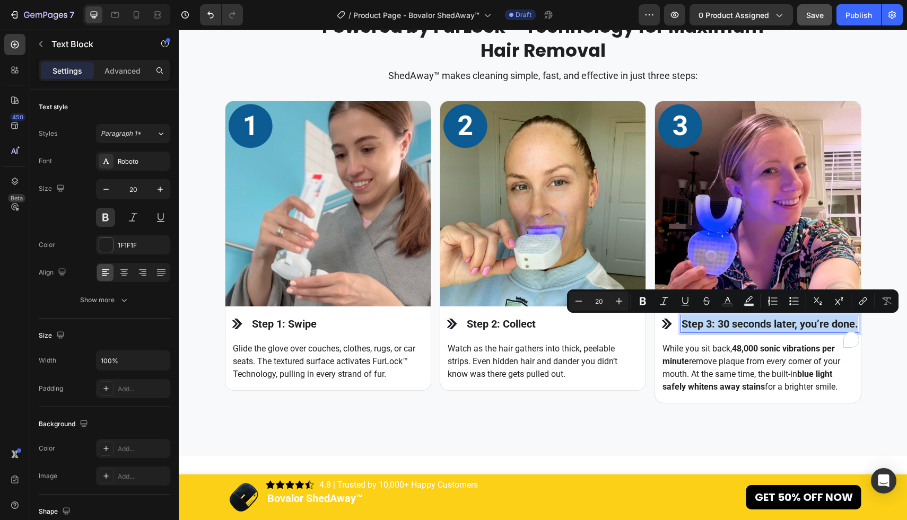
drag, startPoint x: 736, startPoint y: 341, endPoint x: 730, endPoint y: 325, distance: 17.4
click at [730, 325] on p "Step 3: 30 seconds later, you’re done." at bounding box center [770, 324] width 177 height 16
drag, startPoint x: 720, startPoint y: 324, endPoint x: 729, endPoint y: 337, distance: 15.9
click at [729, 332] on p "Step 3: 30 seconds later, you’re done." at bounding box center [770, 324] width 177 height 16
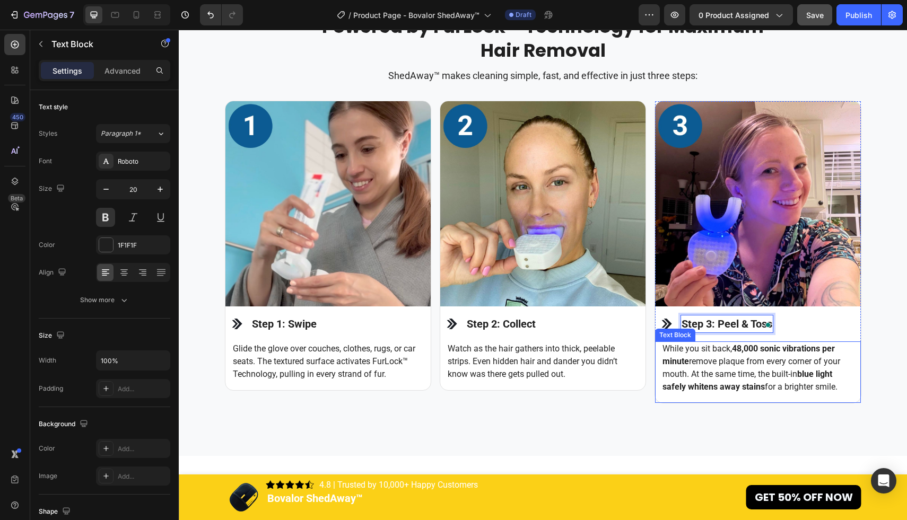
click at [719, 363] on p "While you sit back, 48,000 sonic vibrations per minute remove plaque from every…" at bounding box center [757, 368] width 190 height 51
click at [769, 366] on p "While you sit back, 48,000 sonic vibrations per minute remove plaque from every…" at bounding box center [757, 368] width 190 height 51
drag, startPoint x: 840, startPoint y: 387, endPoint x: 665, endPoint y: 351, distance: 178.7
click at [665, 351] on p "While you sit back, 48,000 sonic vibrations per minute remove plaque from every…" at bounding box center [757, 368] width 190 height 51
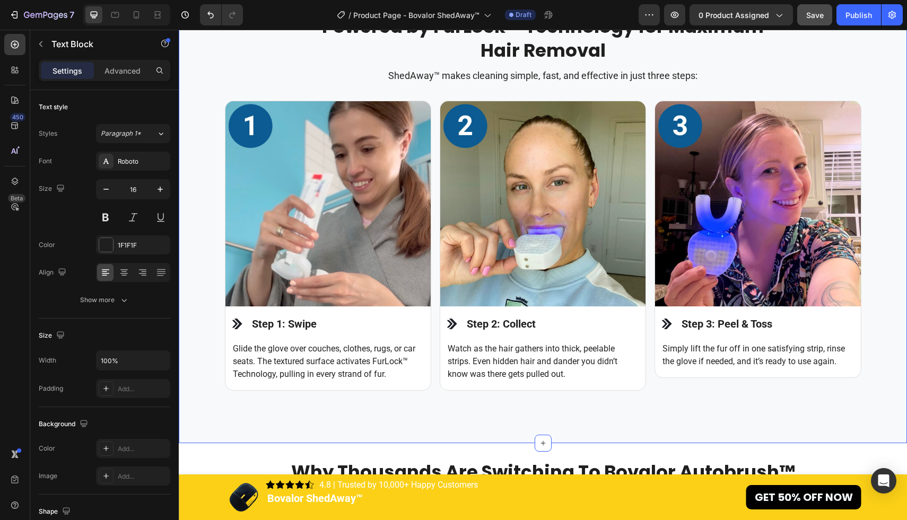
click at [891, 320] on div "Powered by FurLock™ Technology for Maximum Hair Removal Heading ShedAway™ makes…" at bounding box center [543, 215] width 728 height 402
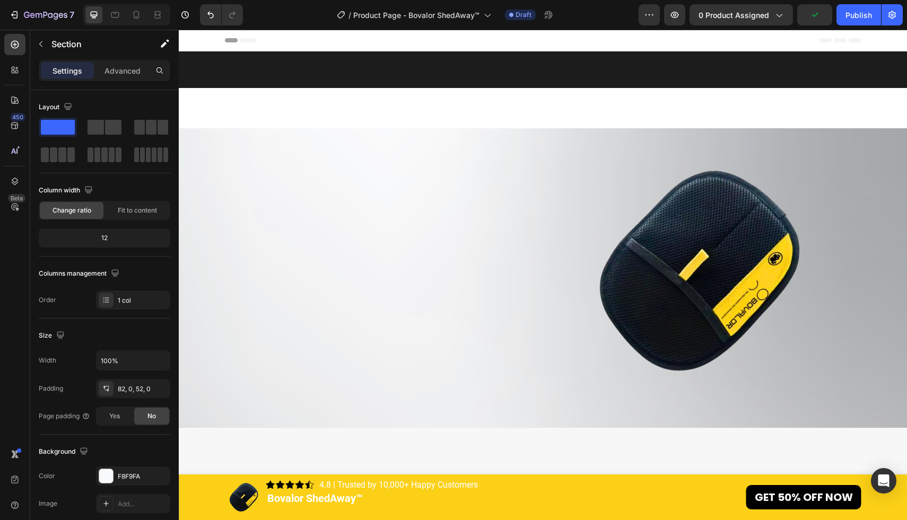
scroll to position [1256, 0]
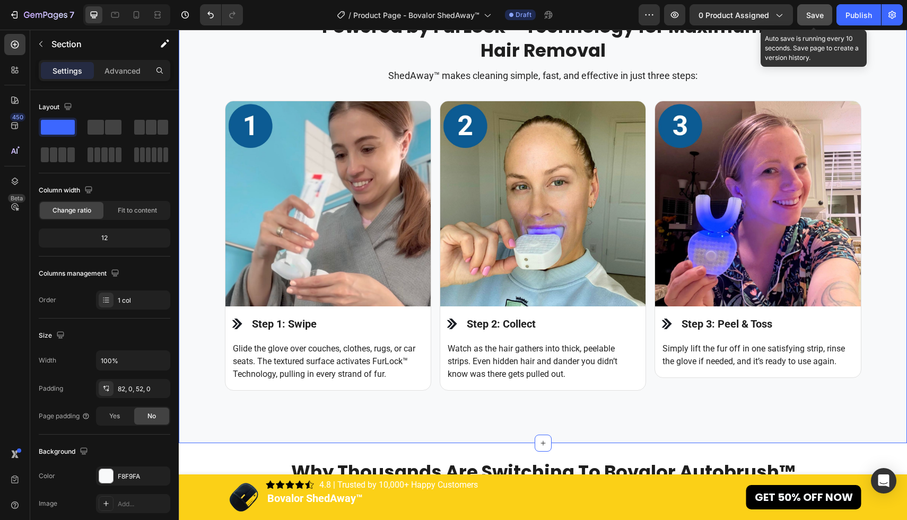
click at [817, 13] on span "Save" at bounding box center [815, 15] width 18 height 9
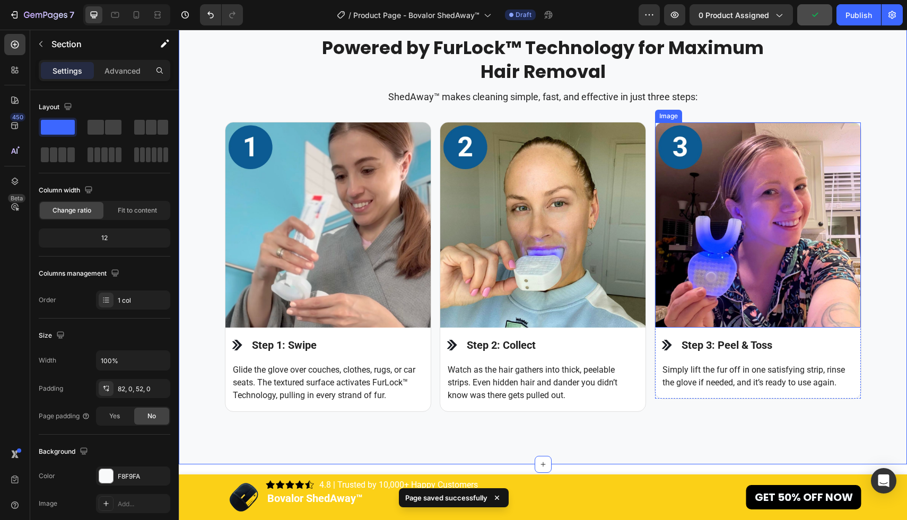
scroll to position [1234, 0]
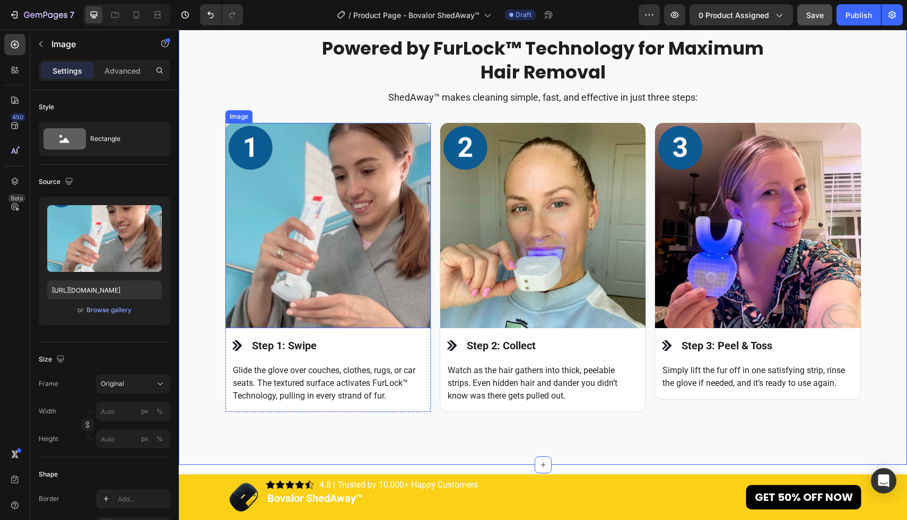
click at [388, 220] on img at bounding box center [327, 225] width 205 height 205
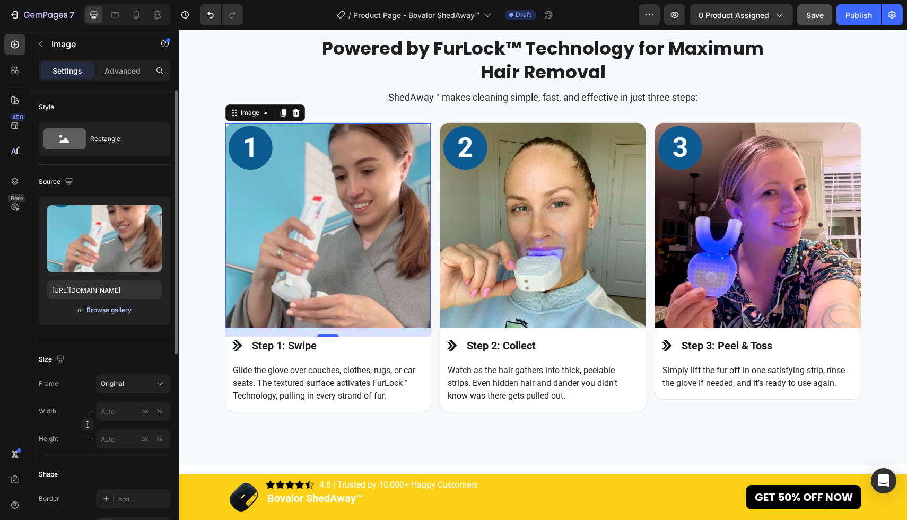
click at [126, 309] on div "Browse gallery" at bounding box center [108, 310] width 45 height 10
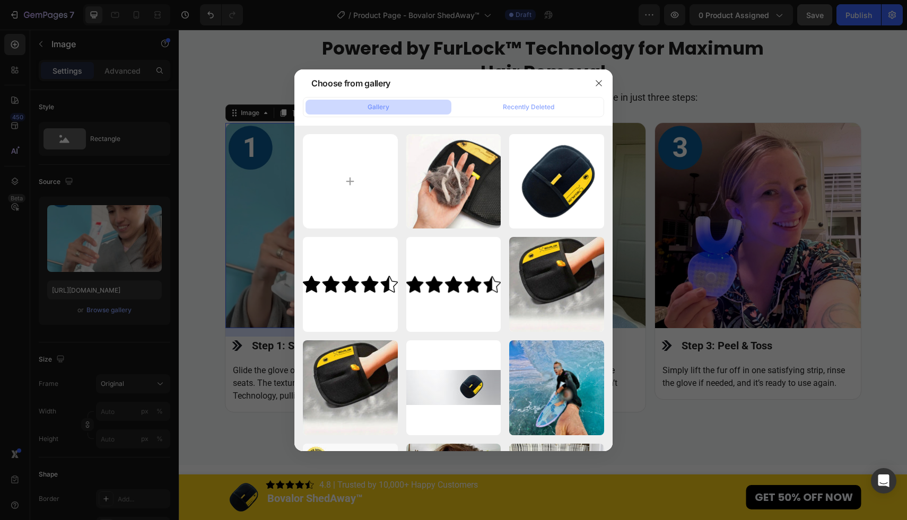
type input "C:\fakepath\8.jpg"
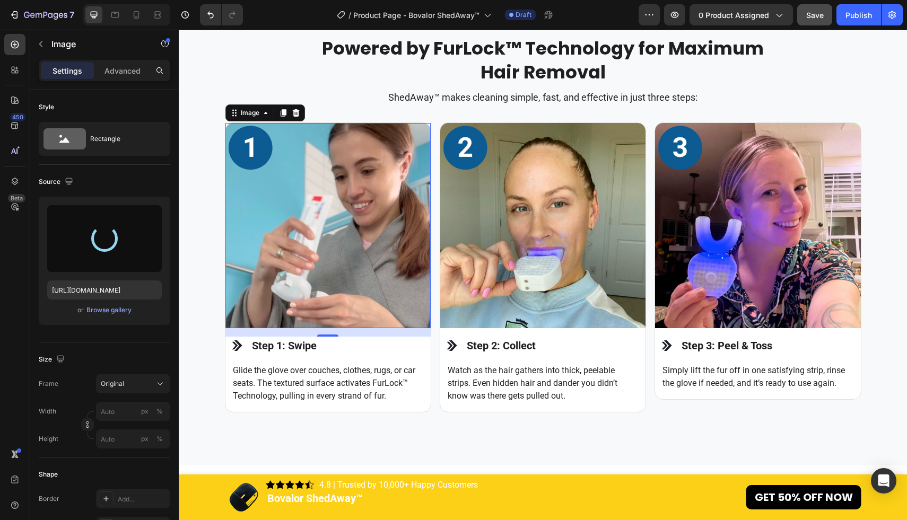
type input "[URL][DOMAIN_NAME]"
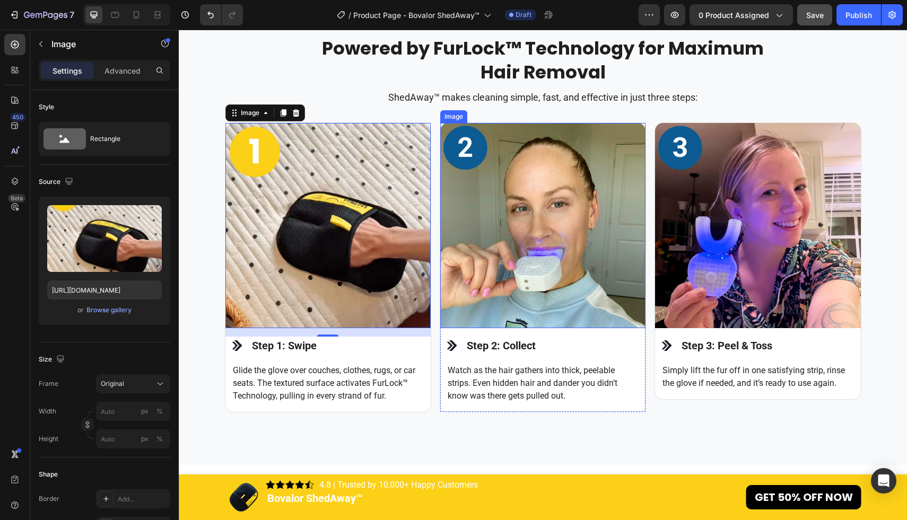
click at [495, 214] on img at bounding box center [542, 225] width 205 height 205
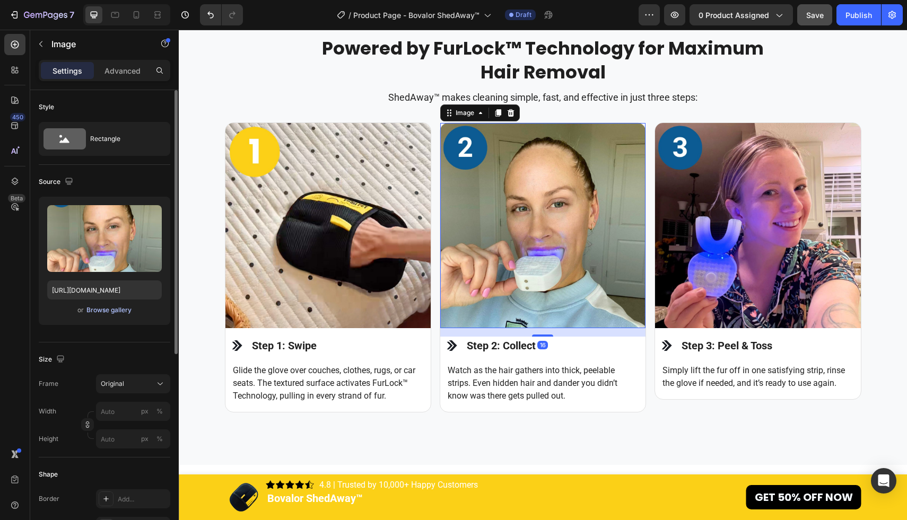
click at [112, 312] on div "Browse gallery" at bounding box center [108, 310] width 45 height 10
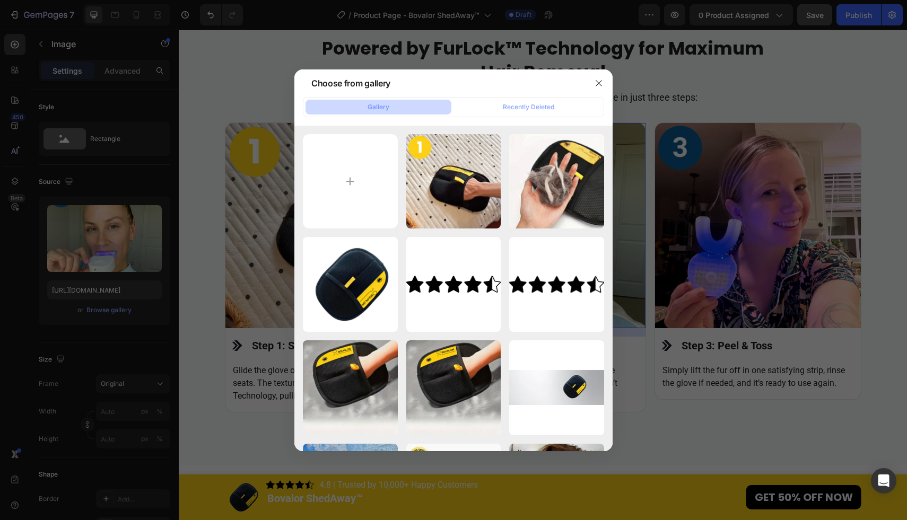
type input "C:\fakepath\9.jpg"
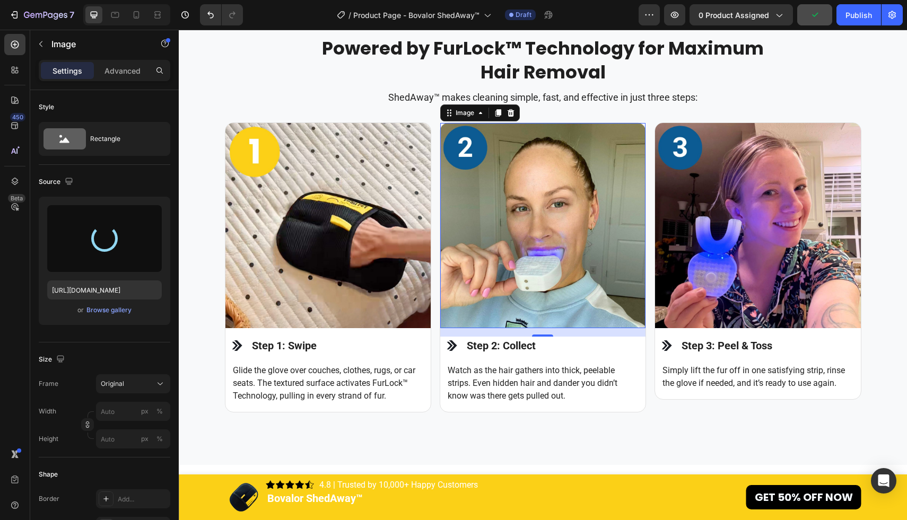
type input "[URL][DOMAIN_NAME]"
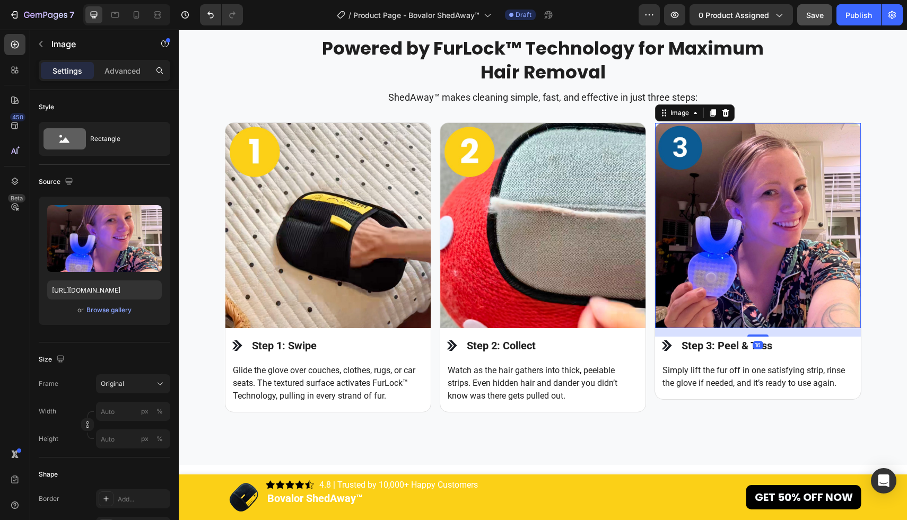
click at [775, 199] on img at bounding box center [757, 225] width 205 height 205
click at [118, 309] on div "Browse gallery" at bounding box center [108, 310] width 45 height 10
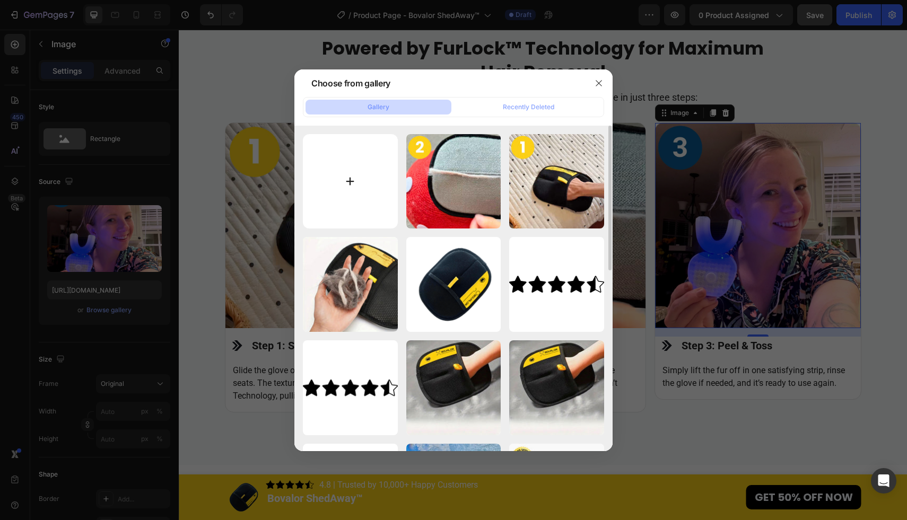
type input "C:\fakepath\10.jpg"
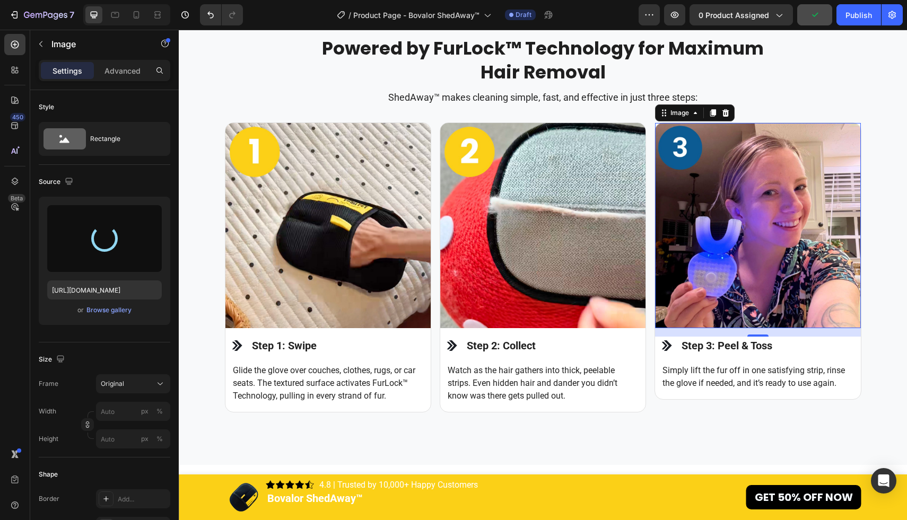
type input "[URL][DOMAIN_NAME]"
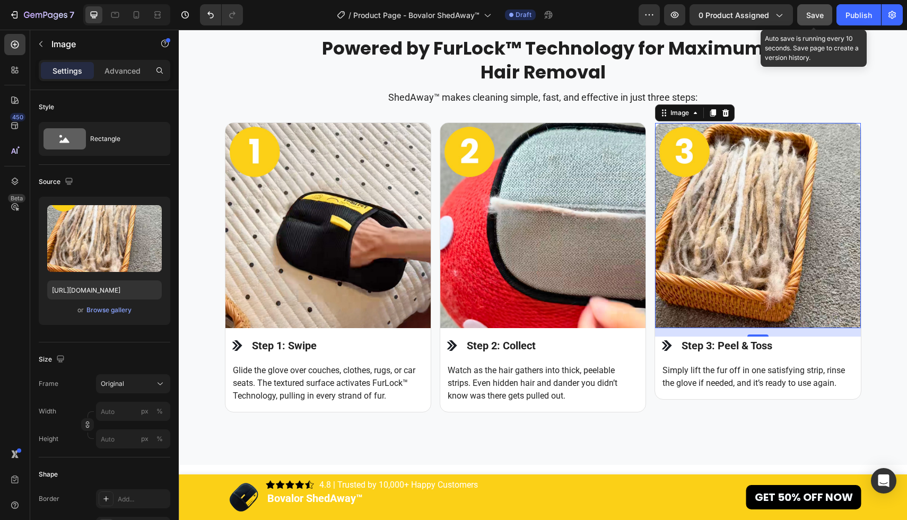
click at [818, 14] on span "Save" at bounding box center [815, 15] width 18 height 9
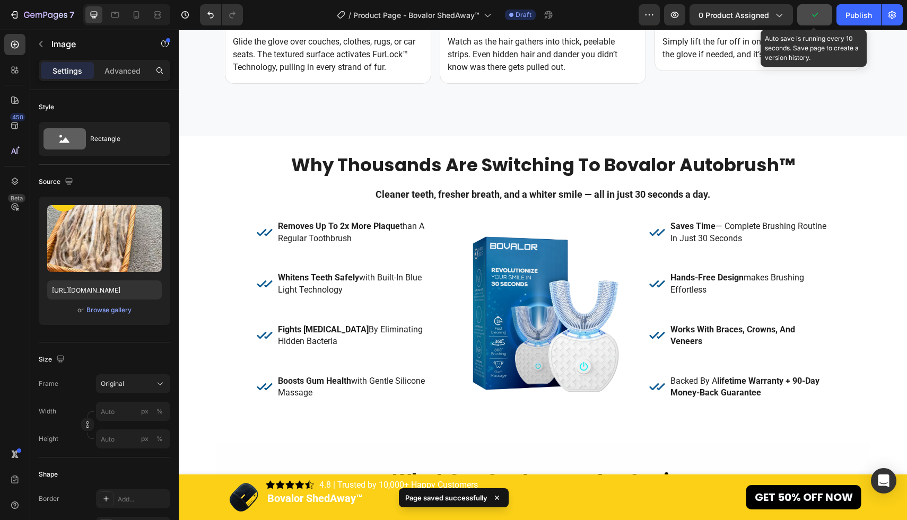
scroll to position [1579, 0]
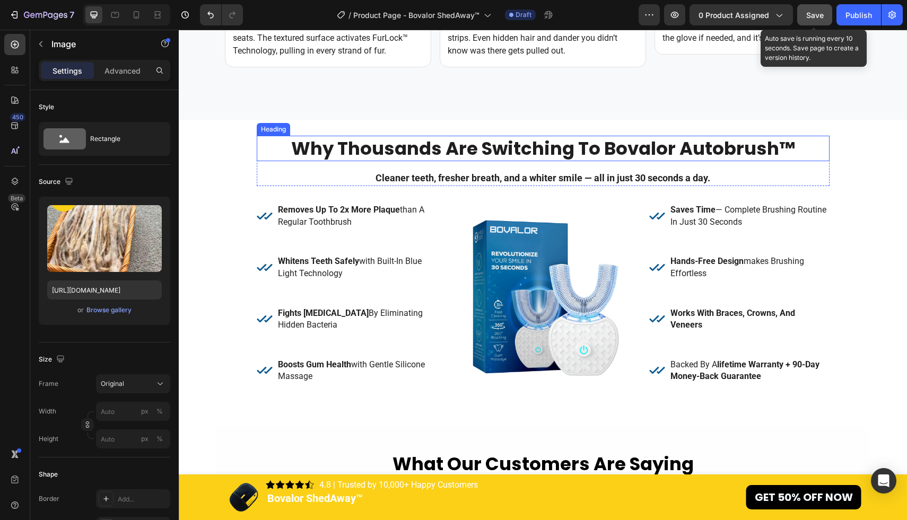
click at [791, 151] on h2 "why thousands are switching to bovalor autobrush™" at bounding box center [543, 148] width 573 height 25
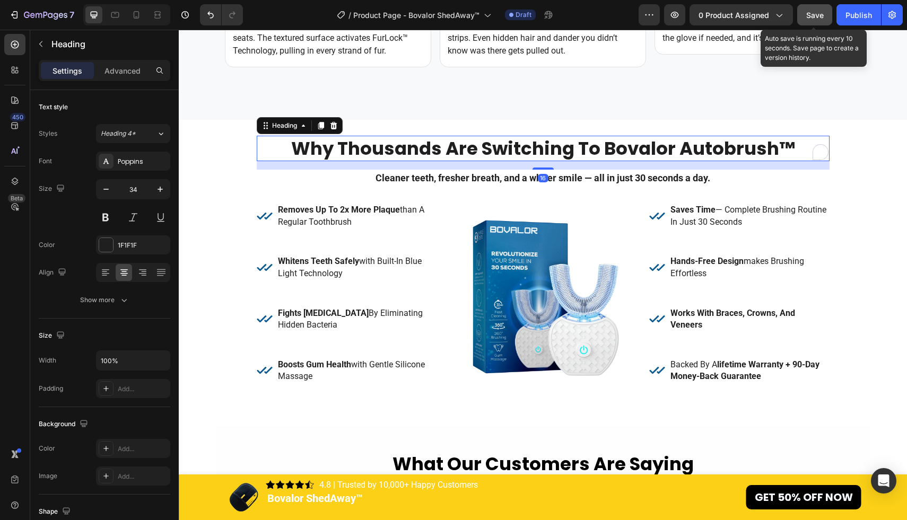
click at [803, 146] on h2 "why thousands are switching to bovalor autobrush™" at bounding box center [543, 148] width 573 height 25
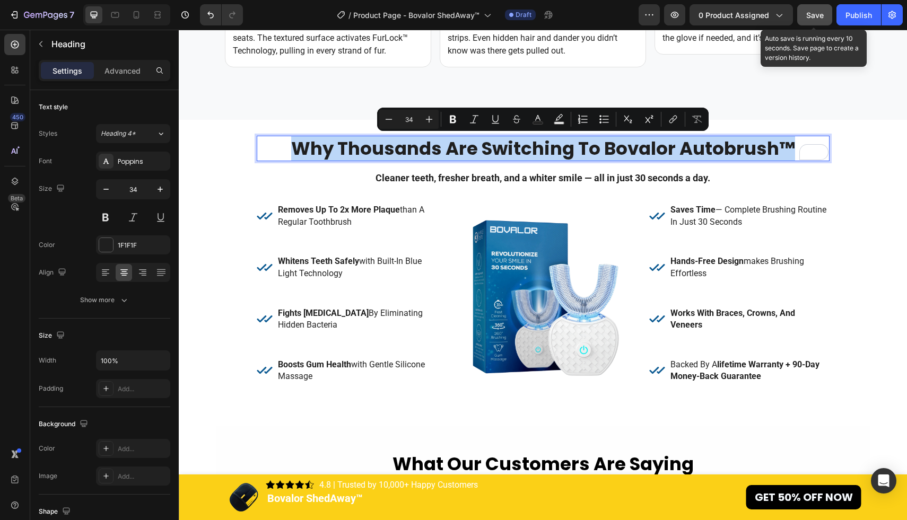
drag, startPoint x: 803, startPoint y: 146, endPoint x: 278, endPoint y: 154, distance: 525.1
click at [278, 154] on p "why thousands are switching to bovalor autobrush™" at bounding box center [543, 148] width 571 height 23
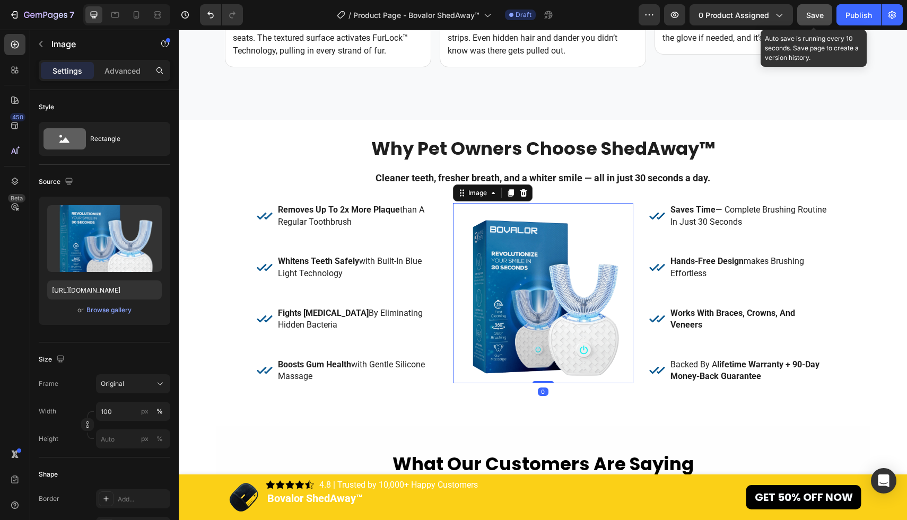
click at [552, 318] on img at bounding box center [543, 293] width 180 height 180
click at [125, 310] on div "Browse gallery" at bounding box center [108, 310] width 45 height 10
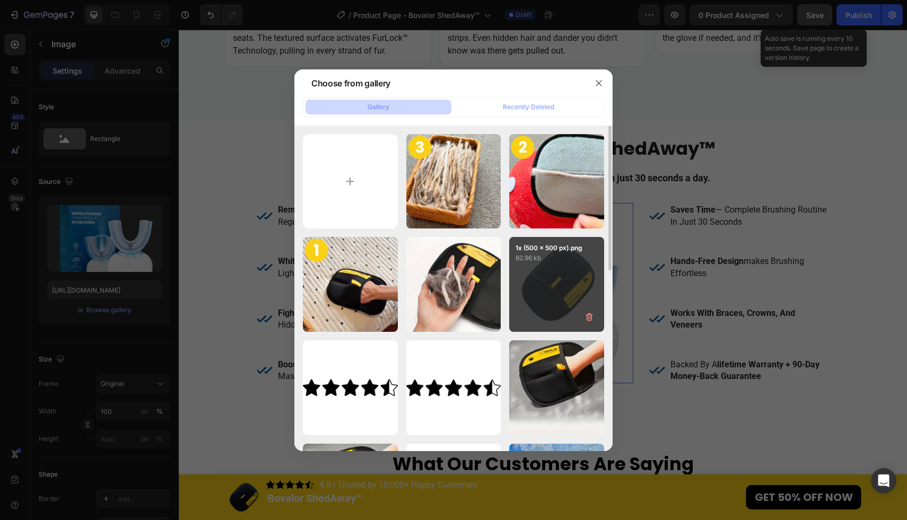
click at [562, 280] on div "1x (500 x 500 px).png 82.96 kb" at bounding box center [556, 284] width 95 height 95
type input "https://cdn.shopify.com/s/files/1/0611/6625/6191/files/gempages_570746079641863…"
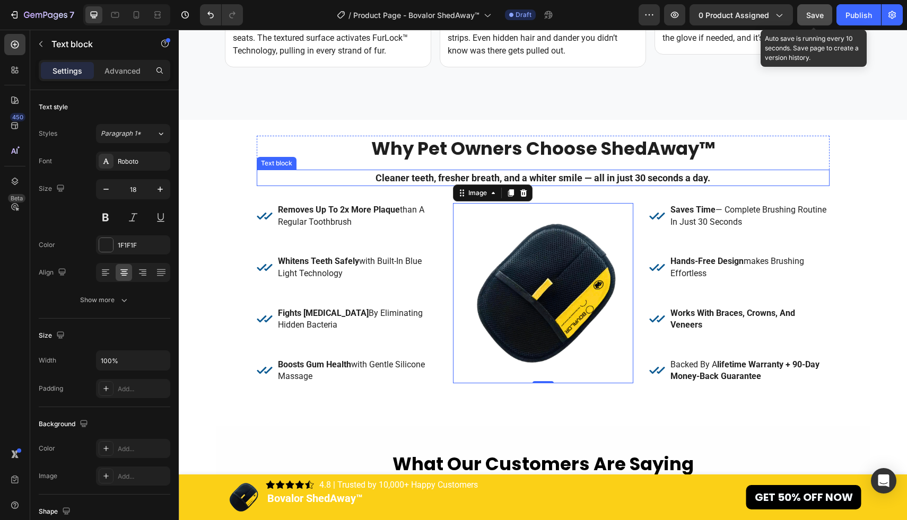
click at [658, 173] on strong "Cleaner teeth, fresher breath, and a whiter smile — all in just 30 seconds a da…" at bounding box center [542, 177] width 335 height 11
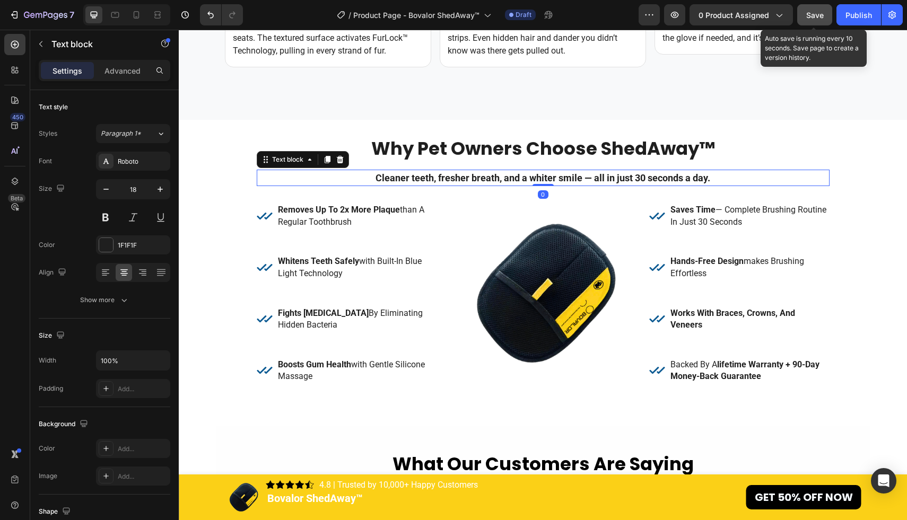
click at [728, 185] on div "Cleaner teeth, fresher breath, and a whiter smile — all in just 30 seconds a da…" at bounding box center [543, 178] width 556 height 16
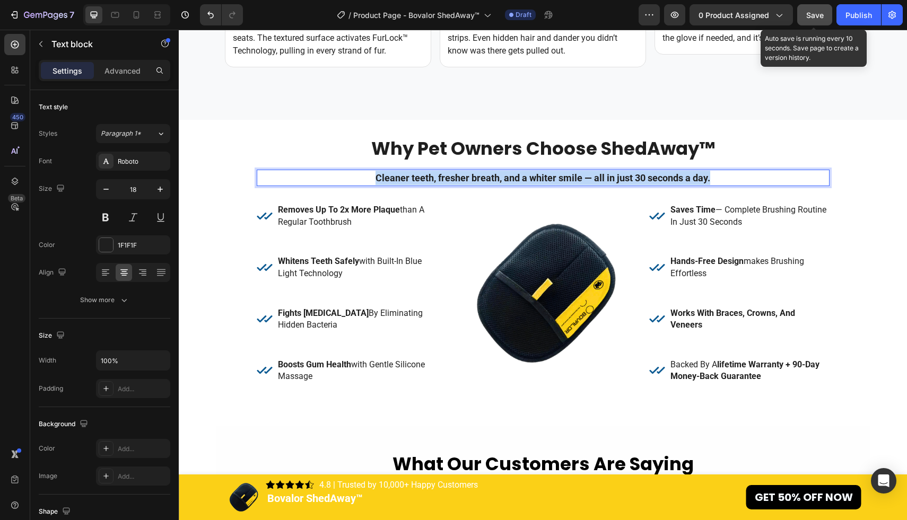
drag, startPoint x: 742, startPoint y: 177, endPoint x: 320, endPoint y: 178, distance: 421.6
click at [320, 178] on p "Cleaner teeth, fresher breath, and a whiter smile — all in just 30 seconds a da…" at bounding box center [543, 178] width 554 height 14
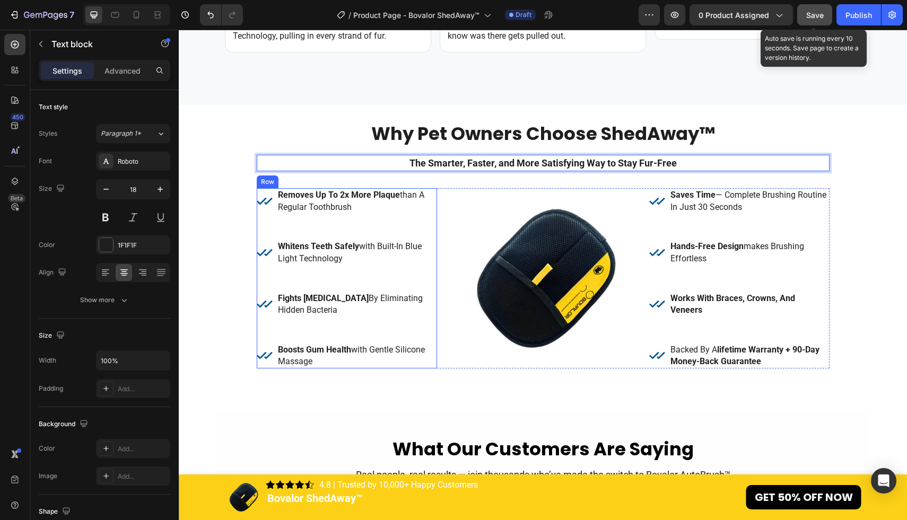
scroll to position [1595, 0]
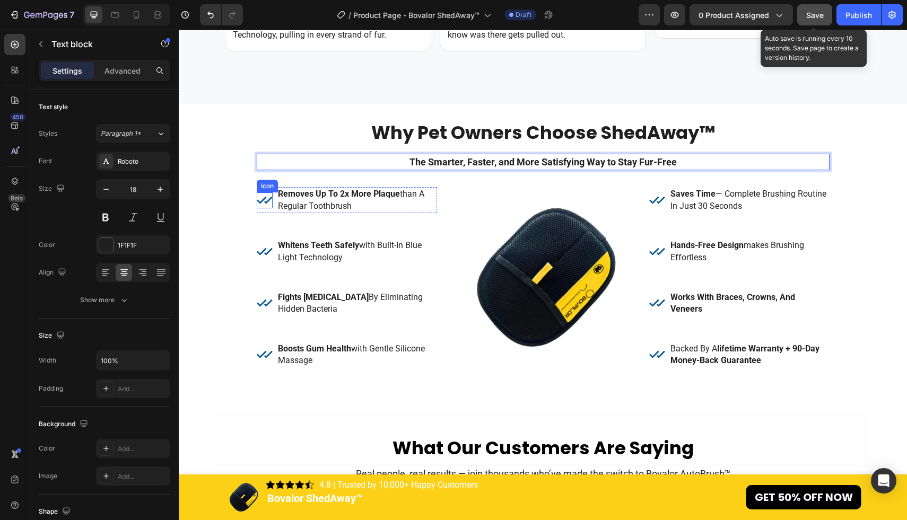
click at [263, 198] on icon at bounding box center [265, 201] width 16 height 16
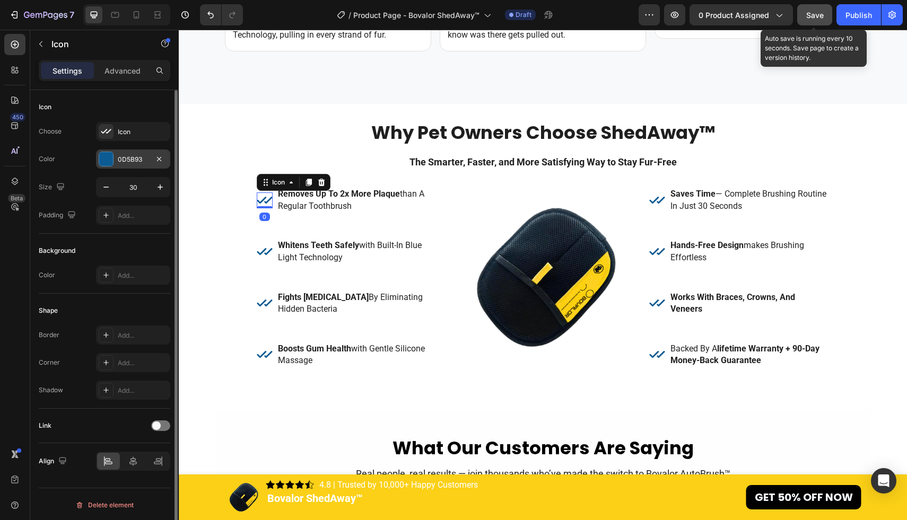
click at [105, 163] on div at bounding box center [106, 159] width 14 height 14
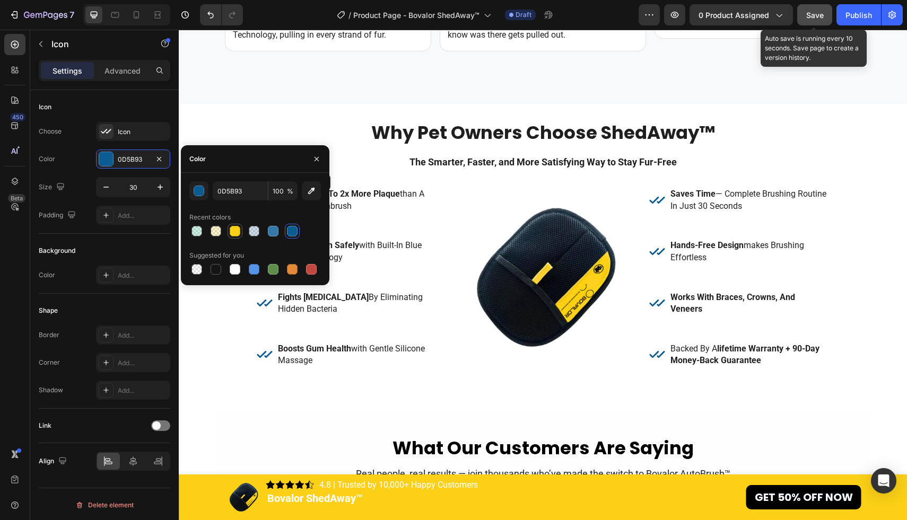
click at [239, 235] on div at bounding box center [235, 231] width 11 height 11
type input "FBD017"
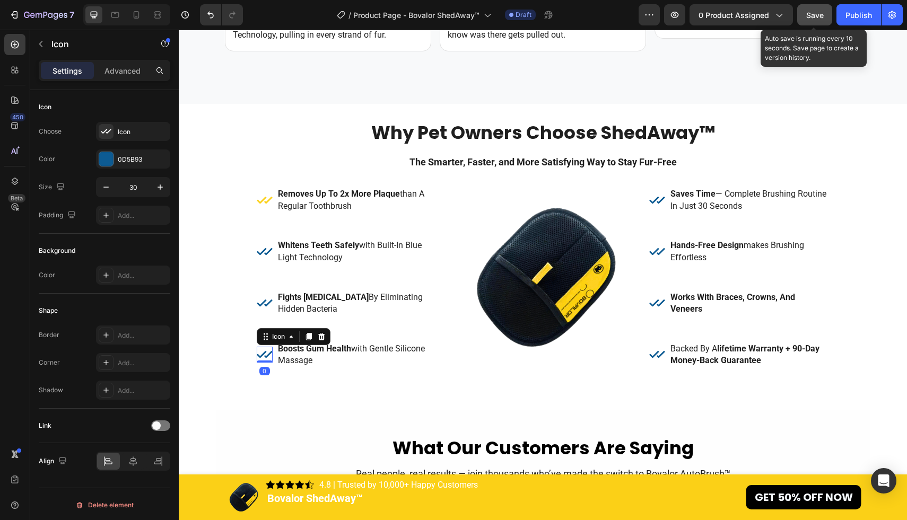
click at [261, 347] on div "Icon 0" at bounding box center [265, 355] width 16 height 16
click at [107, 164] on div at bounding box center [106, 159] width 14 height 14
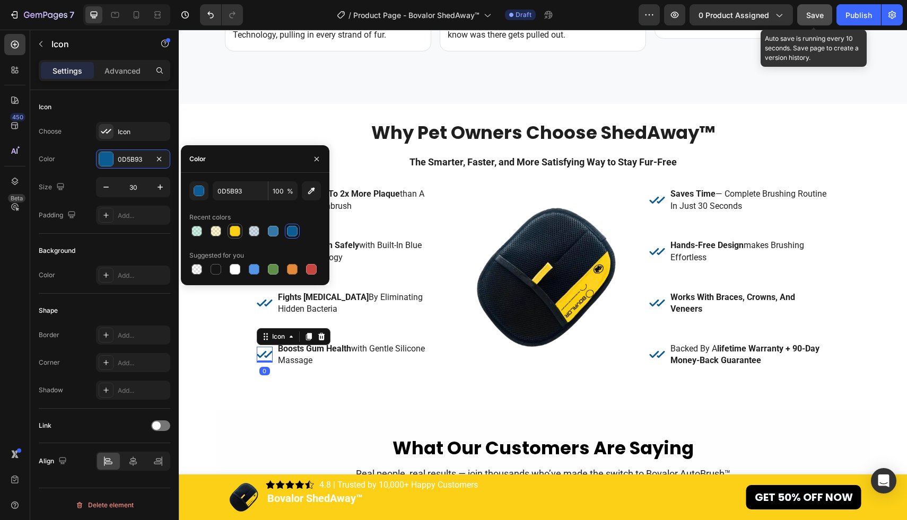
click at [235, 232] on div at bounding box center [235, 231] width 11 height 11
type input "FBD017"
click at [261, 304] on icon at bounding box center [264, 303] width 15 height 7
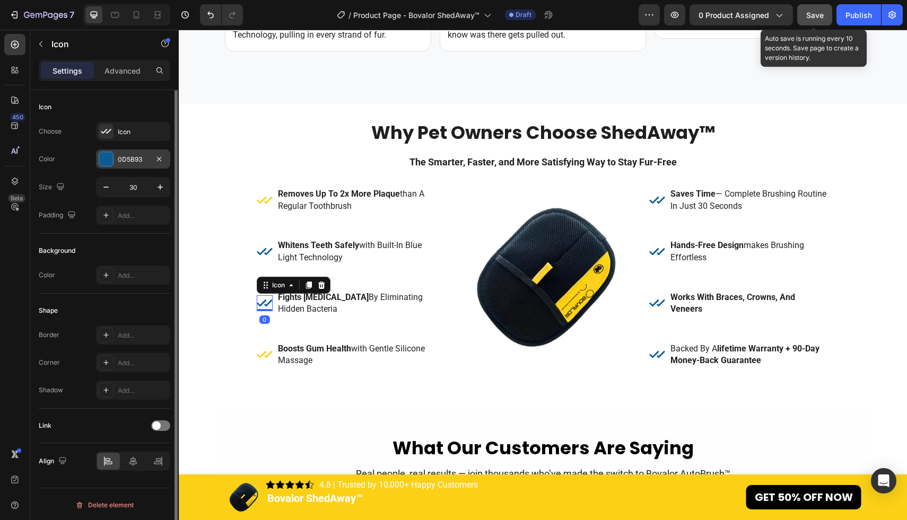
click at [108, 160] on div at bounding box center [106, 159] width 14 height 14
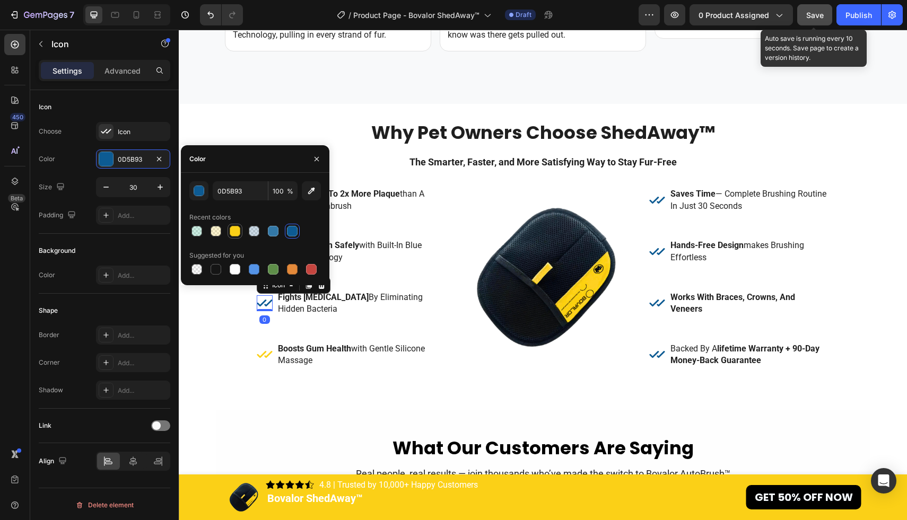
click at [239, 235] on div at bounding box center [235, 231] width 11 height 11
type input "FBD017"
click at [381, 262] on p "whitens teeth safely with built-in blue light technology" at bounding box center [357, 252] width 158 height 24
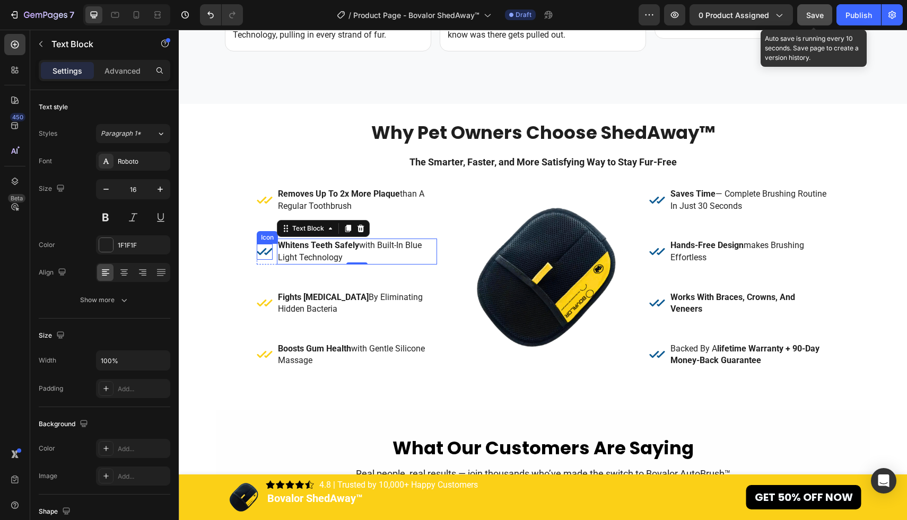
click at [263, 248] on icon at bounding box center [265, 252] width 16 height 16
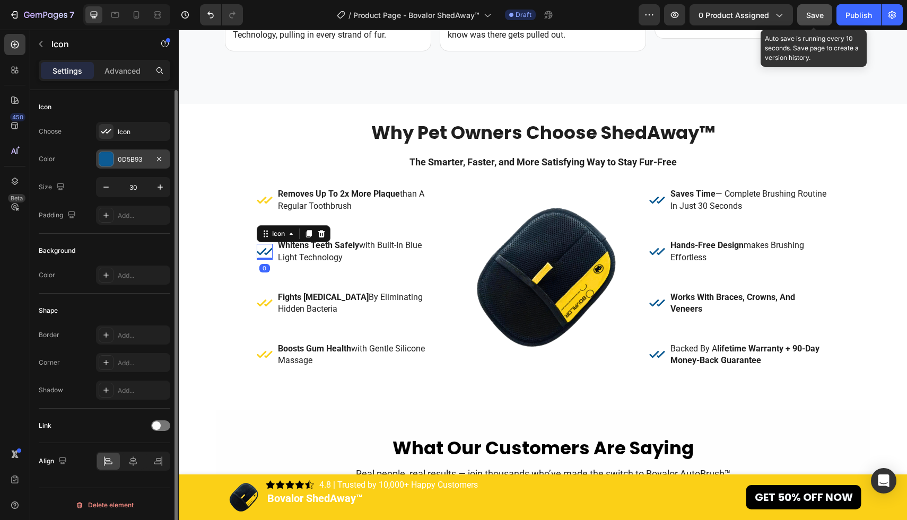
click at [108, 165] on div at bounding box center [106, 159] width 14 height 14
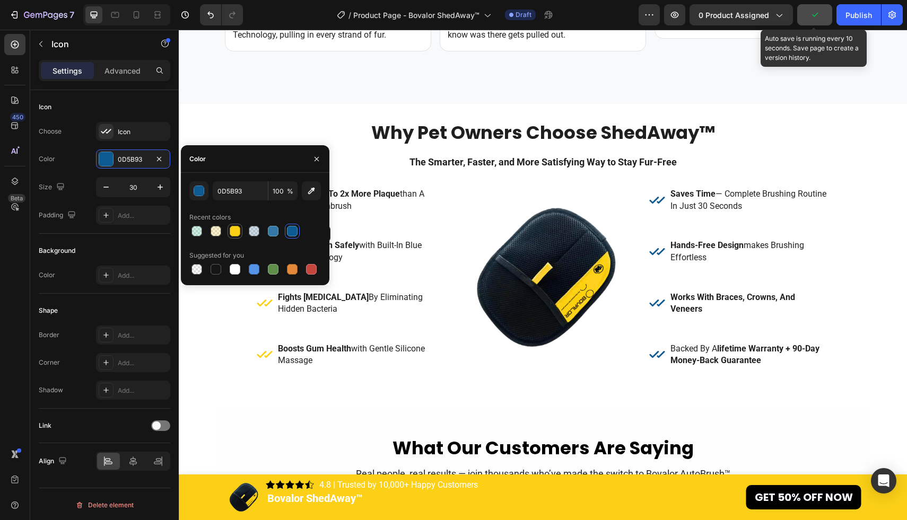
click at [238, 228] on div at bounding box center [235, 231] width 11 height 11
type input "FBD017"
click at [659, 353] on icon at bounding box center [657, 355] width 16 height 16
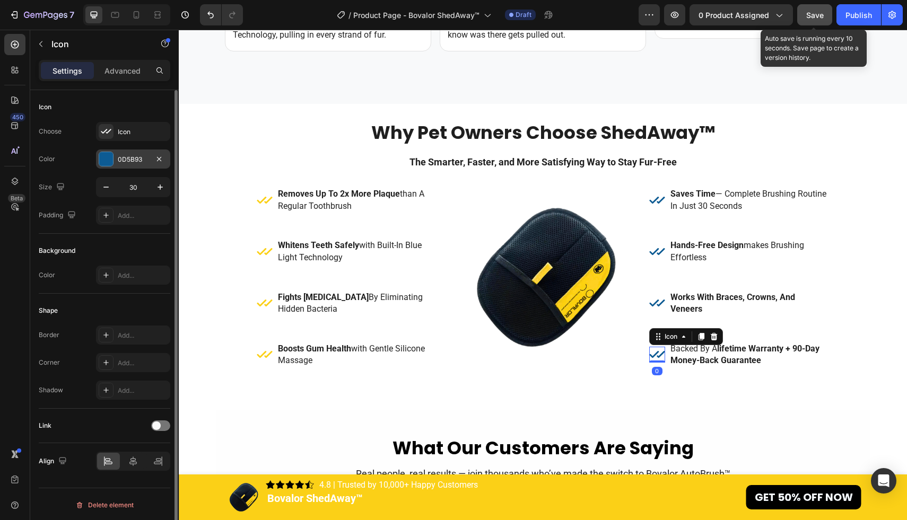
click at [111, 161] on div at bounding box center [106, 159] width 14 height 14
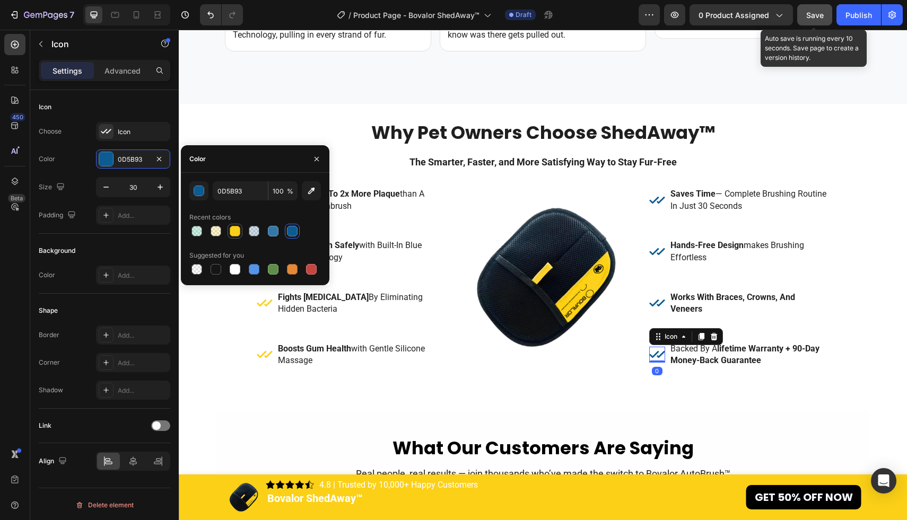
click at [238, 231] on div at bounding box center [235, 231] width 11 height 11
type input "FBD017"
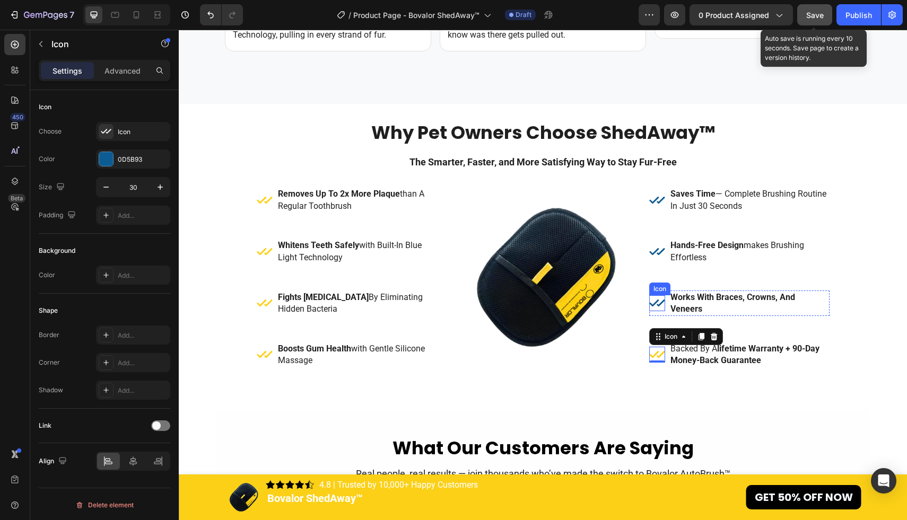
click at [654, 297] on icon at bounding box center [657, 303] width 16 height 16
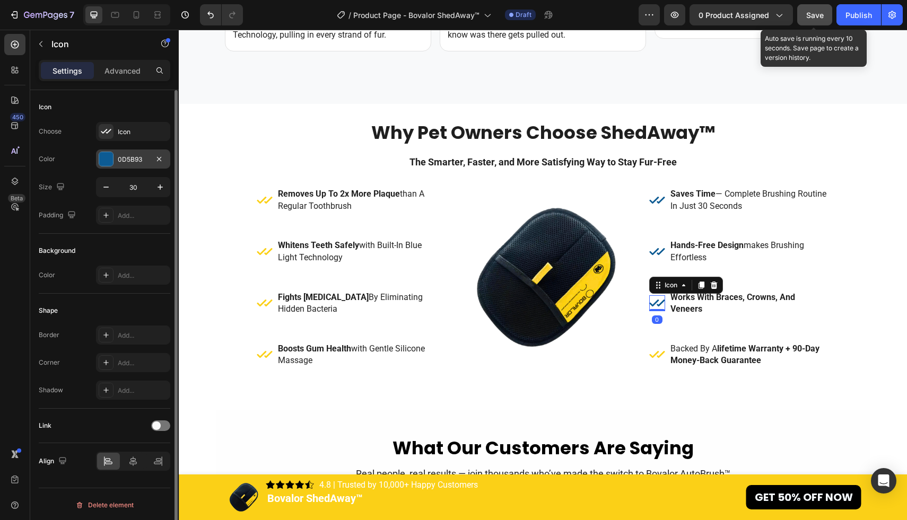
click at [108, 158] on div at bounding box center [106, 159] width 14 height 14
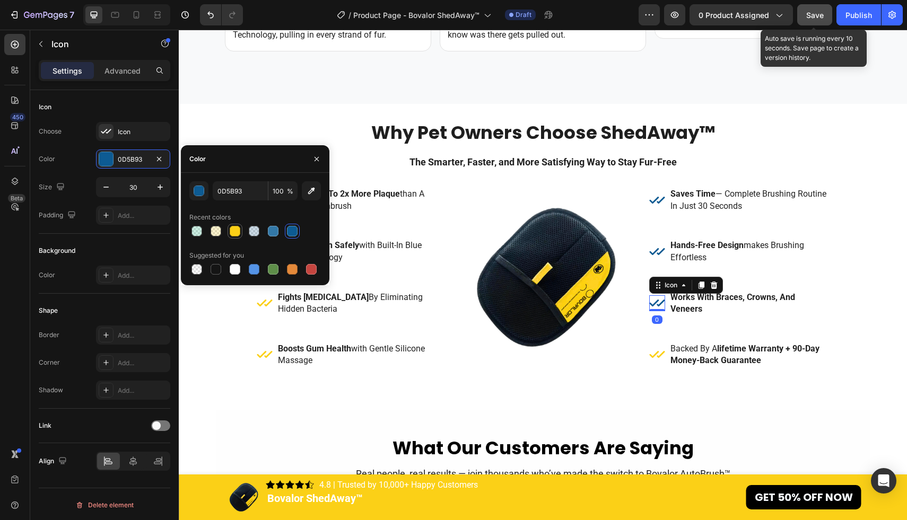
click at [238, 232] on div at bounding box center [235, 231] width 11 height 11
type input "FBD017"
click at [659, 250] on icon at bounding box center [657, 252] width 16 height 16
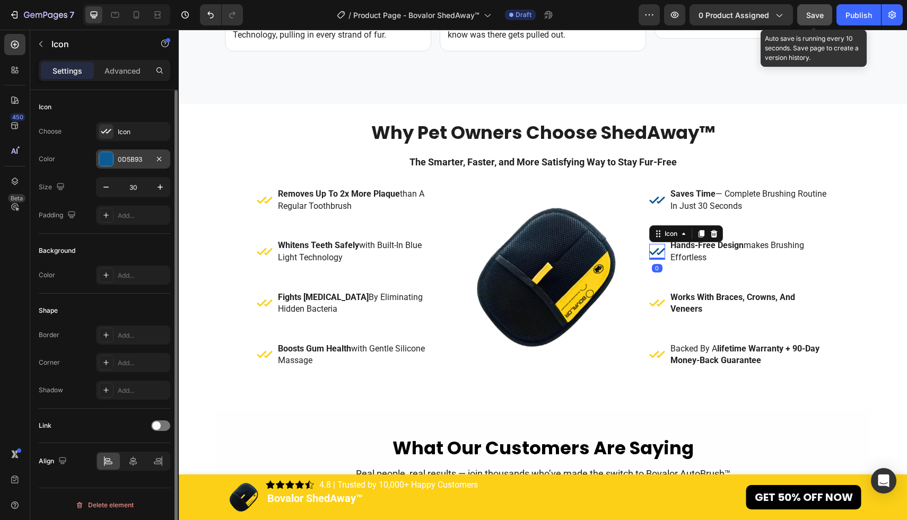
click at [111, 158] on div at bounding box center [106, 159] width 14 height 14
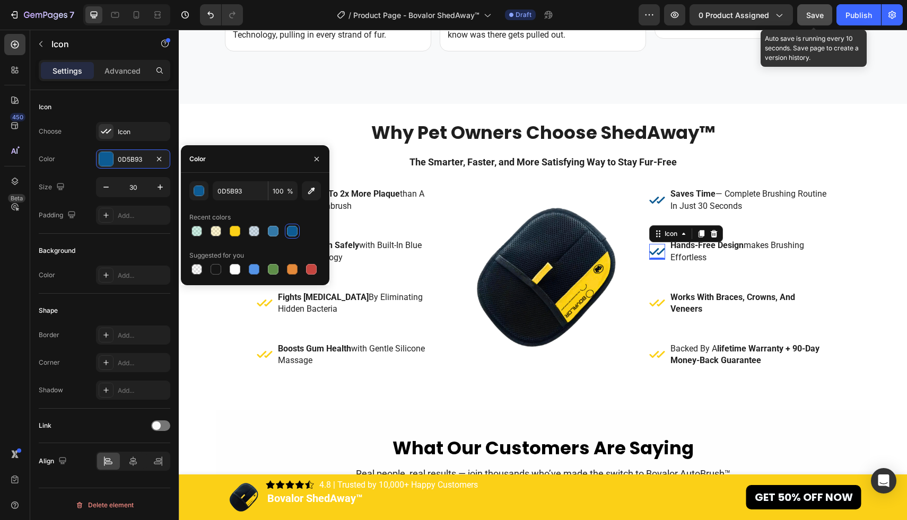
click at [232, 223] on div "Recent colors" at bounding box center [255, 217] width 132 height 17
click at [235, 229] on div at bounding box center [235, 231] width 11 height 11
type input "FBD017"
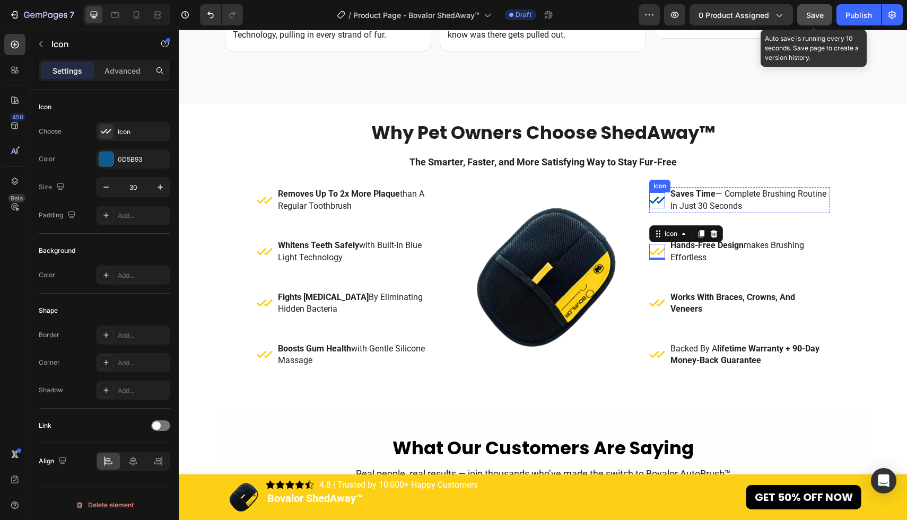
click at [662, 195] on icon at bounding box center [657, 201] width 16 height 16
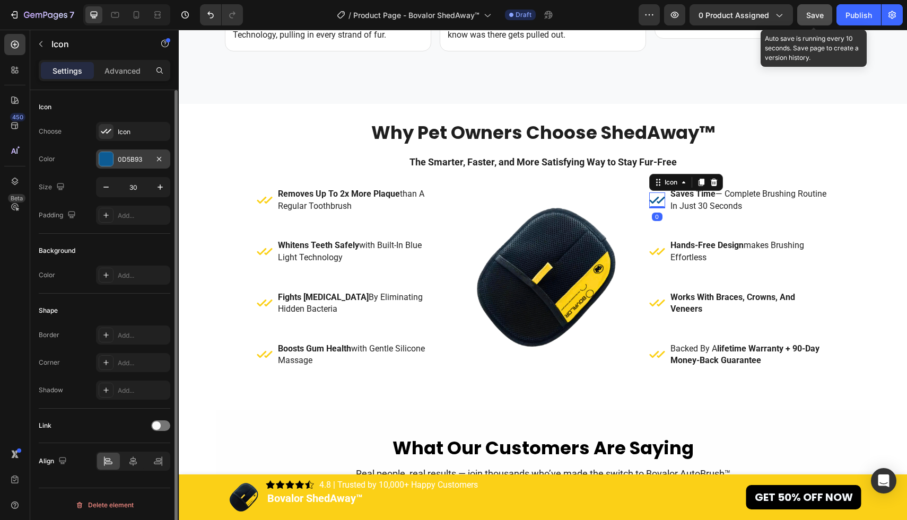
click at [113, 154] on div at bounding box center [106, 159] width 15 height 15
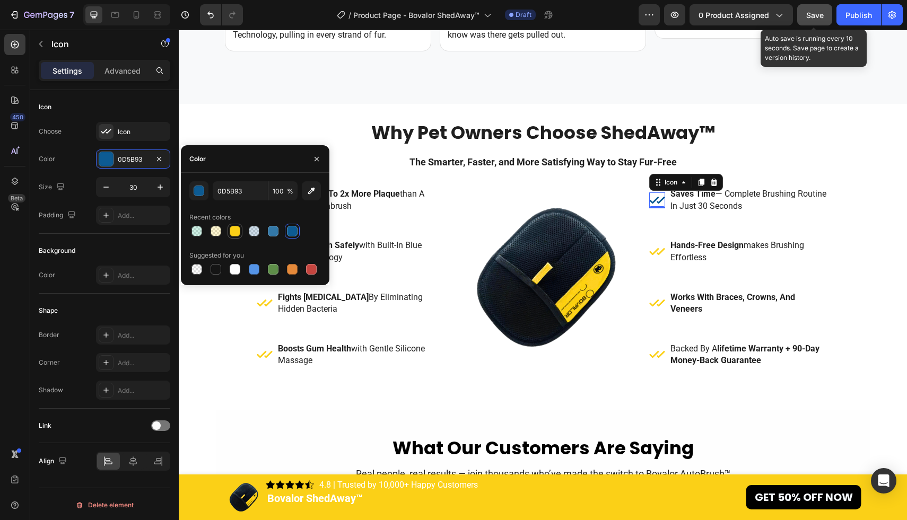
click at [235, 226] on div at bounding box center [235, 231] width 11 height 11
type input "FBD017"
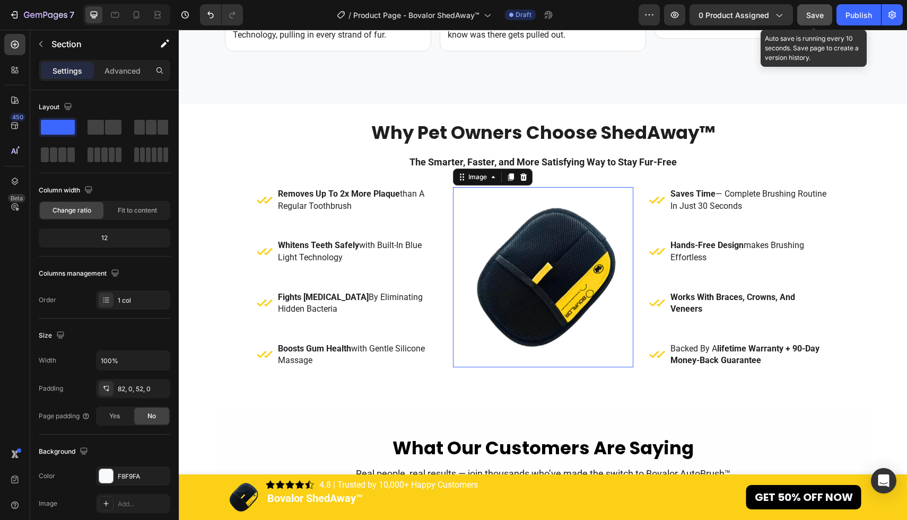
click at [545, 266] on img at bounding box center [543, 277] width 180 height 180
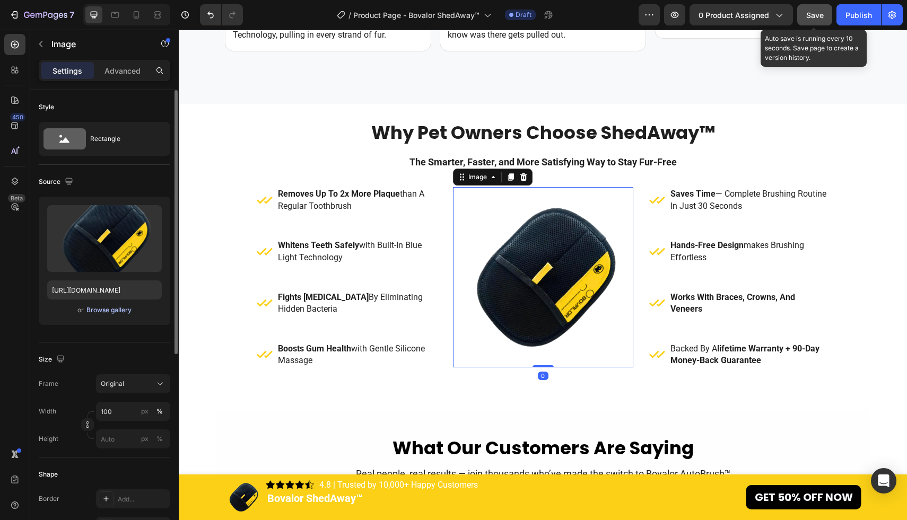
click at [121, 308] on div "Browse gallery" at bounding box center [108, 310] width 45 height 10
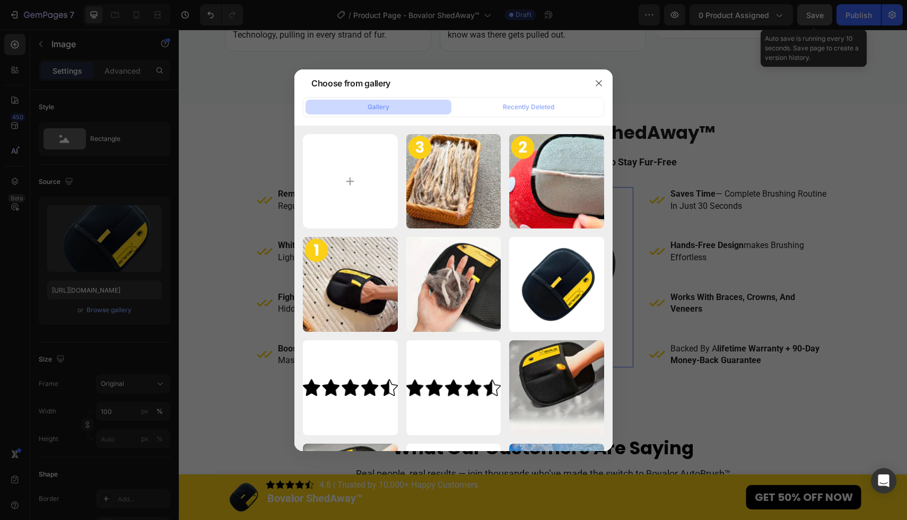
type input "C:\fakepath\1x (3).png"
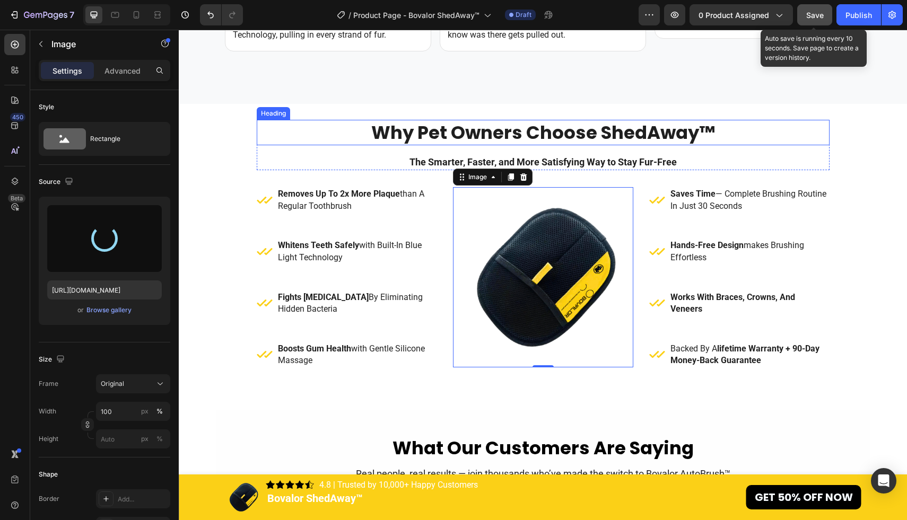
type input "https://cdn.shopify.com/s/files/1/0611/6625/6191/files/gempages_570746079641863…"
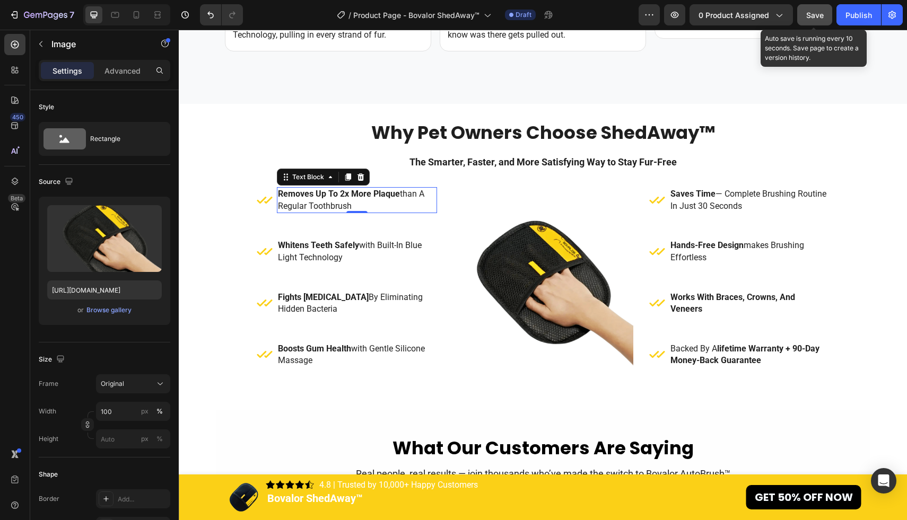
click at [371, 207] on p "removes up to 2x more plaque than a regular toothbrush" at bounding box center [357, 200] width 158 height 24
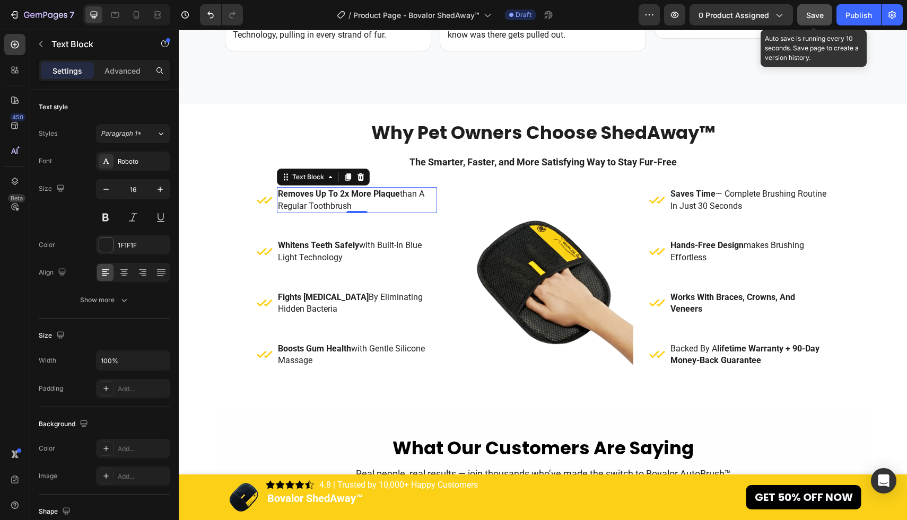
click at [371, 207] on p "removes up to 2x more plaque than a regular toothbrush" at bounding box center [357, 200] width 158 height 24
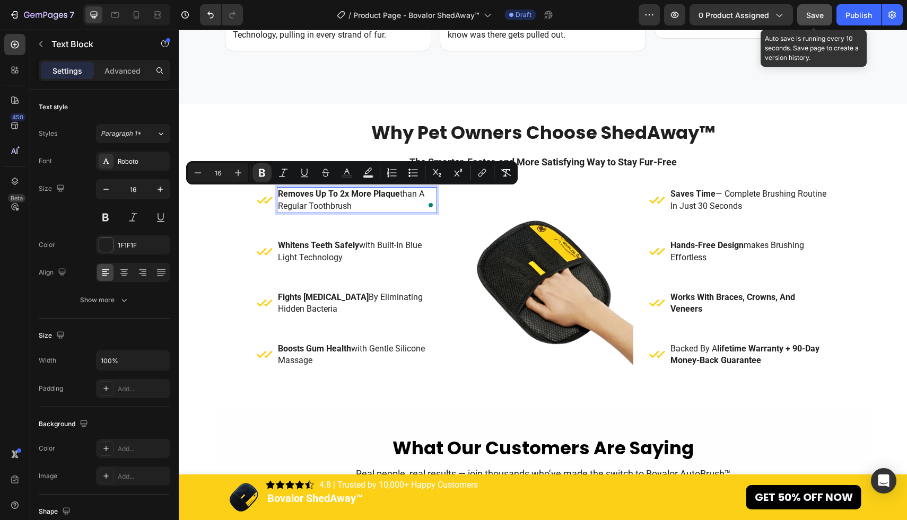
drag, startPoint x: 371, startPoint y: 207, endPoint x: 301, endPoint y: 197, distance: 71.2
click at [301, 197] on p "removes up to 2x more plaque than a regular toothbrush" at bounding box center [357, 200] width 158 height 24
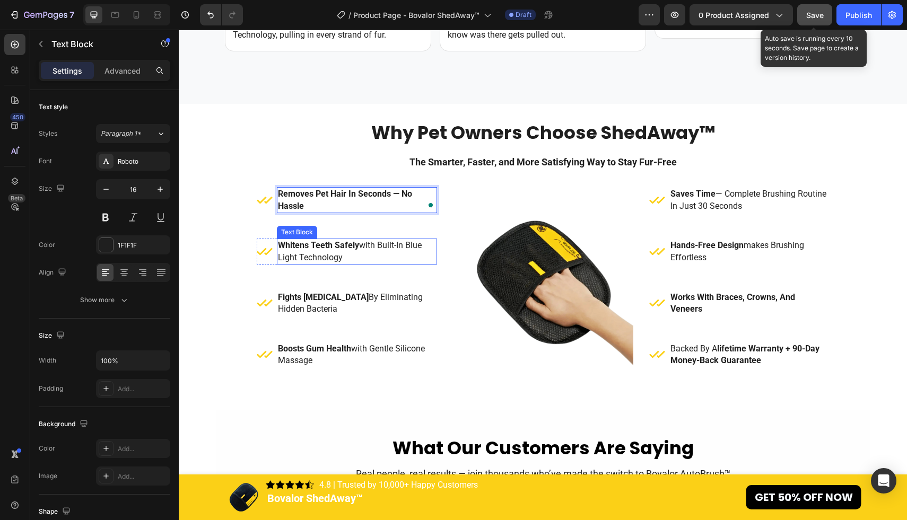
click at [364, 248] on p "whitens teeth safely with built-in blue light technology" at bounding box center [357, 252] width 158 height 24
click at [361, 258] on p "whitens teeth safely with built-in blue light technology" at bounding box center [357, 252] width 158 height 24
drag, startPoint x: 361, startPoint y: 258, endPoint x: 279, endPoint y: 244, distance: 83.4
click at [279, 244] on p "whitens teeth safely with built-in blue light technology" at bounding box center [357, 252] width 158 height 24
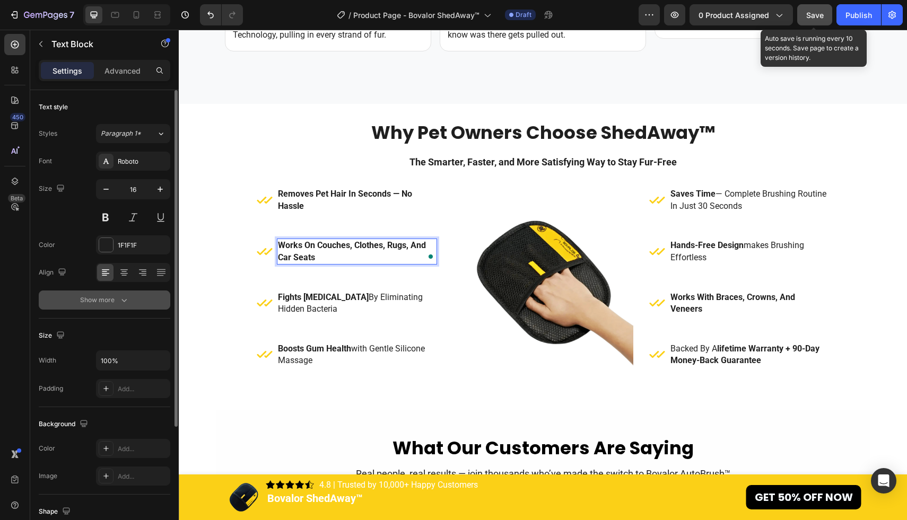
click at [124, 306] on button "Show more" at bounding box center [105, 300] width 132 height 19
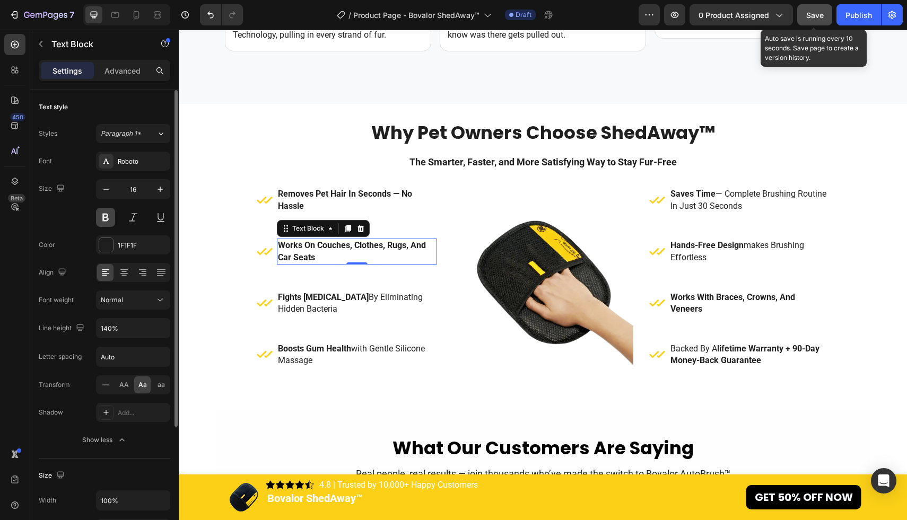
click at [106, 212] on button at bounding box center [105, 217] width 19 height 19
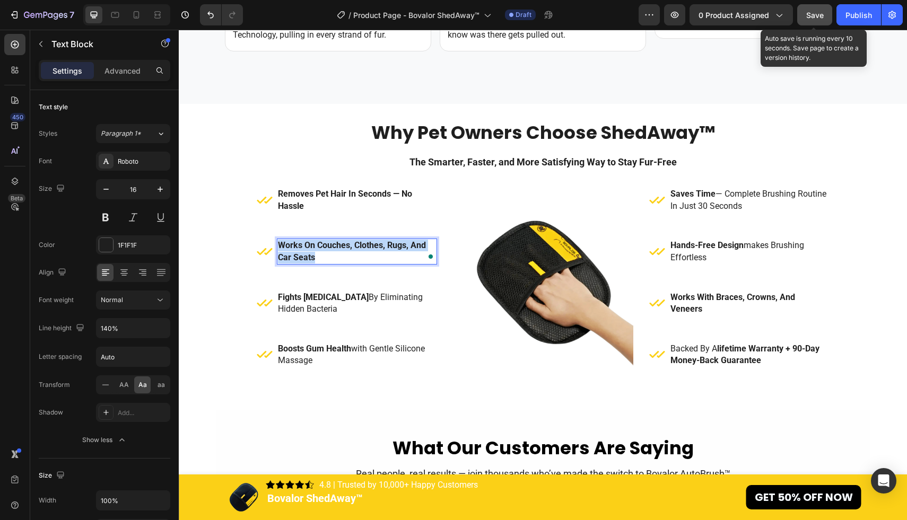
drag, startPoint x: 325, startPoint y: 258, endPoint x: 277, endPoint y: 244, distance: 49.3
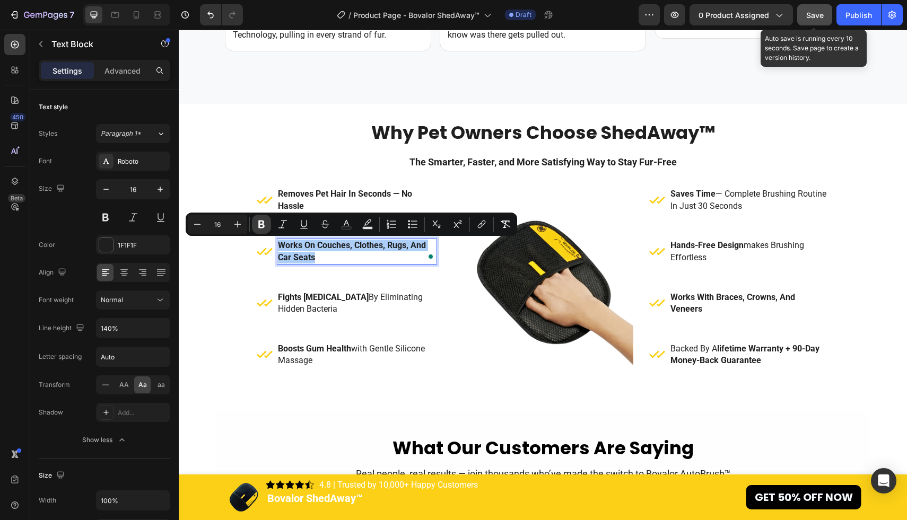
click at [263, 224] on icon "Editor contextual toolbar" at bounding box center [261, 224] width 11 height 11
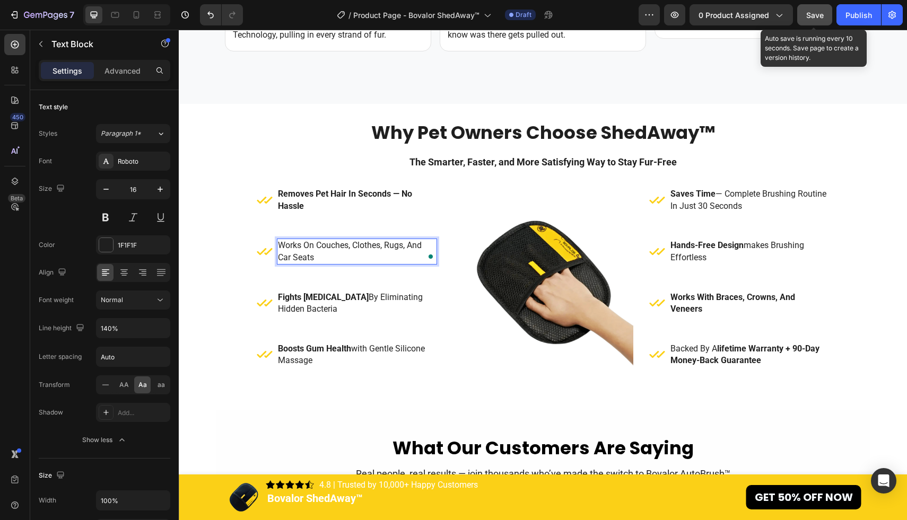
click at [336, 255] on p "Works on couches, clothes, rugs, and car seats" at bounding box center [357, 252] width 158 height 24
click at [334, 189] on strong "Removes pet hair in seconds — no hassle" at bounding box center [345, 200] width 134 height 22
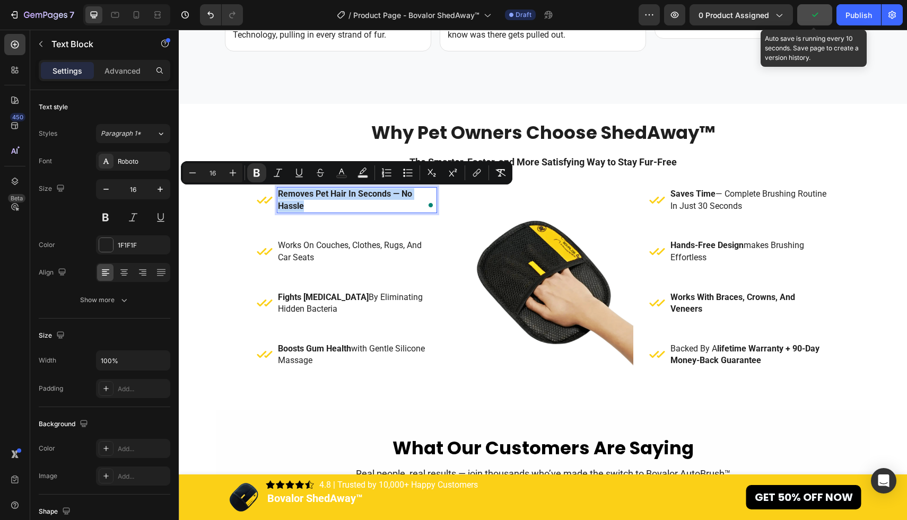
drag, startPoint x: 325, startPoint y: 205, endPoint x: 277, endPoint y: 192, distance: 49.0
click at [278, 192] on p "Removes pet hair in seconds — no hassle" at bounding box center [357, 200] width 158 height 24
click at [327, 255] on p "Works on couches, clothes, rugs, and car seats" at bounding box center [357, 252] width 158 height 24
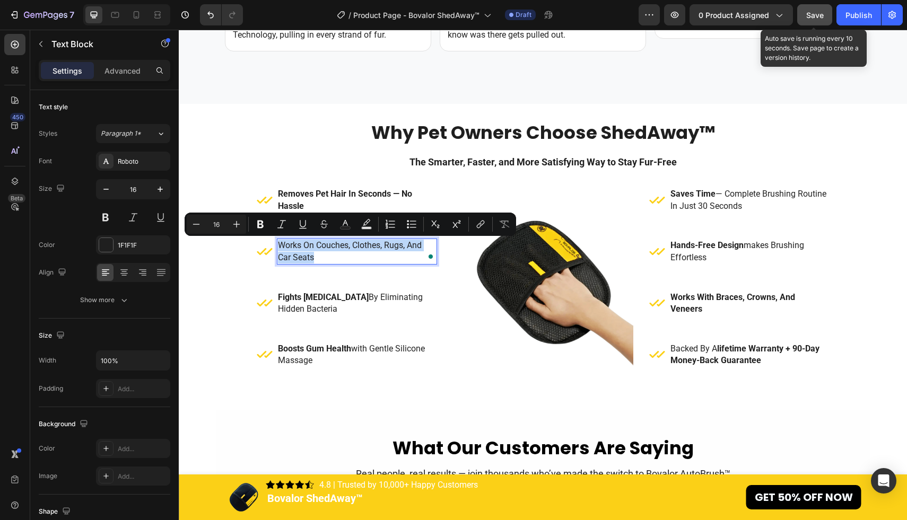
drag, startPoint x: 327, startPoint y: 255, endPoint x: 294, endPoint y: 246, distance: 34.6
click at [294, 246] on p "Works on couches, clothes, rugs, and car seats" at bounding box center [357, 252] width 158 height 24
click at [263, 221] on icon "Editor contextual toolbar" at bounding box center [260, 224] width 11 height 11
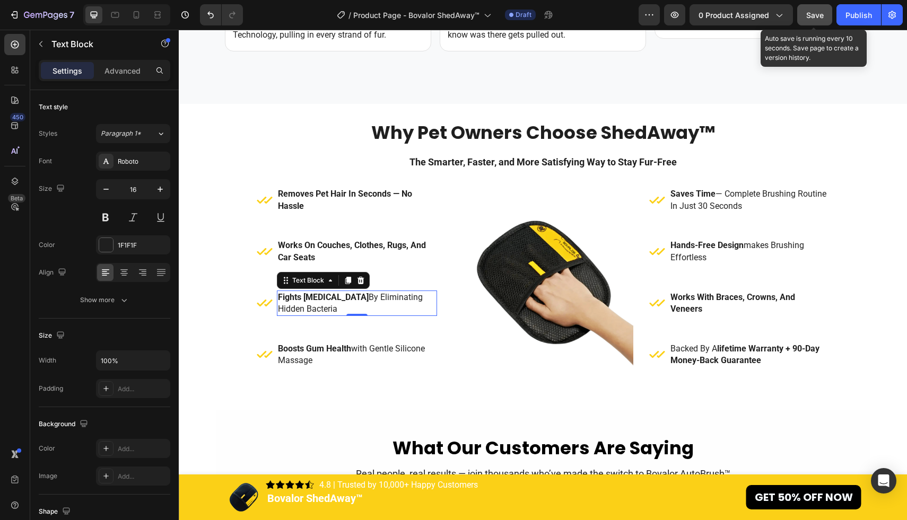
click at [333, 308] on p "fights bad breath by eliminating hidden bacteria" at bounding box center [357, 304] width 158 height 24
click at [330, 308] on p "fights bad breath by eliminating hidden bacteria" at bounding box center [357, 304] width 158 height 24
drag, startPoint x: 330, startPoint y: 308, endPoint x: 279, endPoint y: 296, distance: 52.4
click at [279, 296] on p "fights bad breath by eliminating hidden bacteria" at bounding box center [357, 304] width 158 height 24
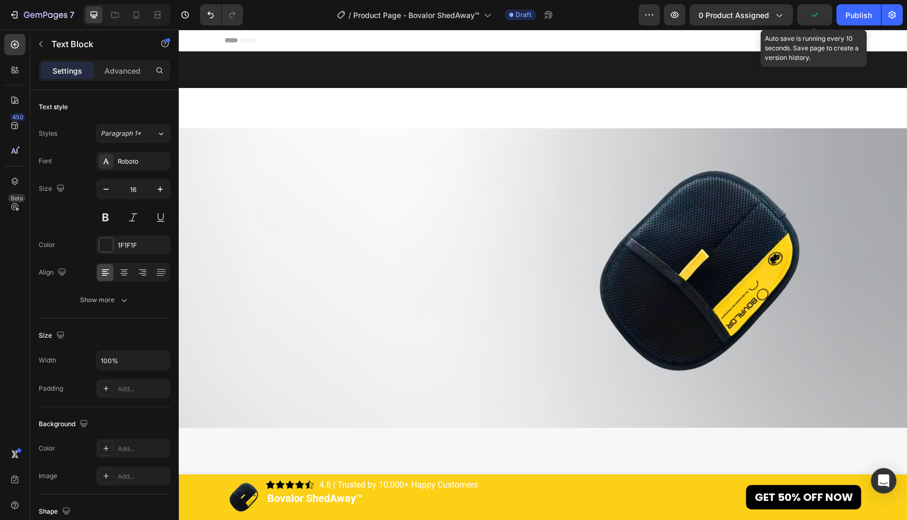
scroll to position [1595, 0]
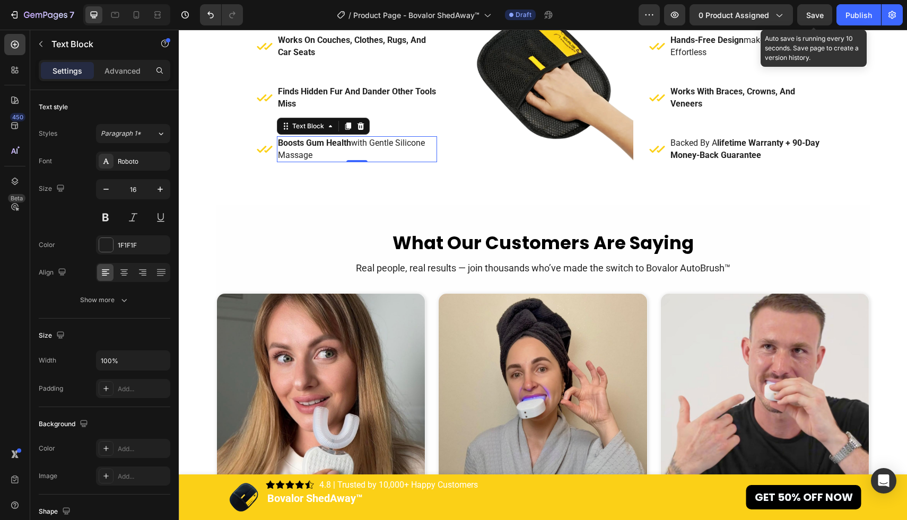
click at [325, 161] on p "boosts gum health with gentle silicone massage" at bounding box center [357, 149] width 158 height 24
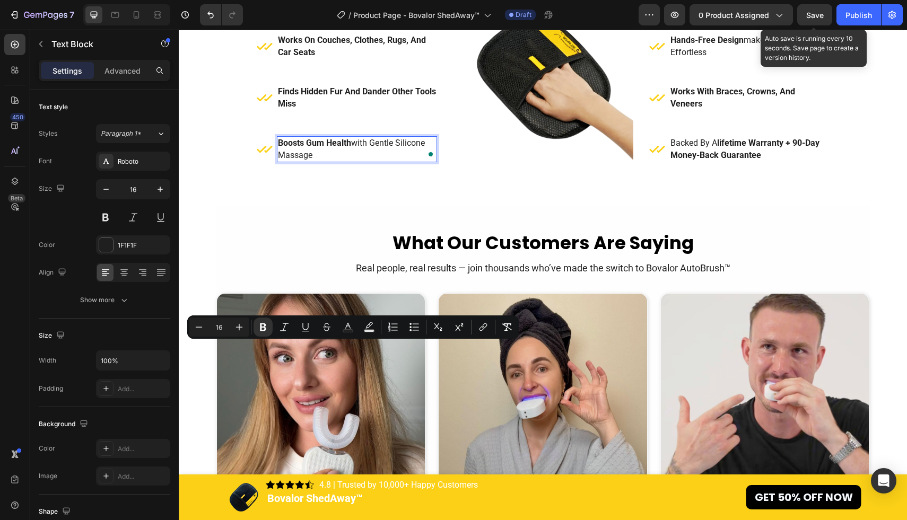
drag, startPoint x: 325, startPoint y: 365, endPoint x: 298, endPoint y: 359, distance: 27.7
click at [298, 161] on p "boosts gum health with gentle silicone massage" at bounding box center [357, 149] width 158 height 24
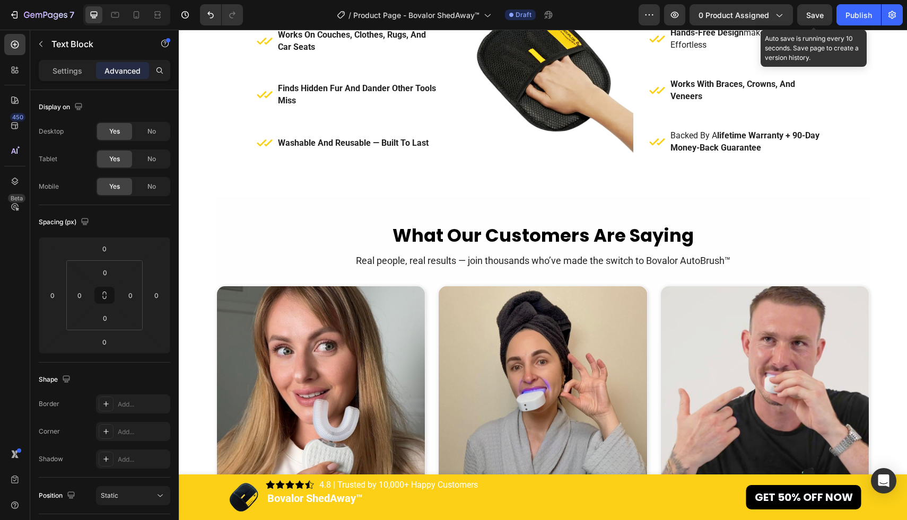
drag, startPoint x: 759, startPoint y: 200, endPoint x: 670, endPoint y: 188, distance: 90.0
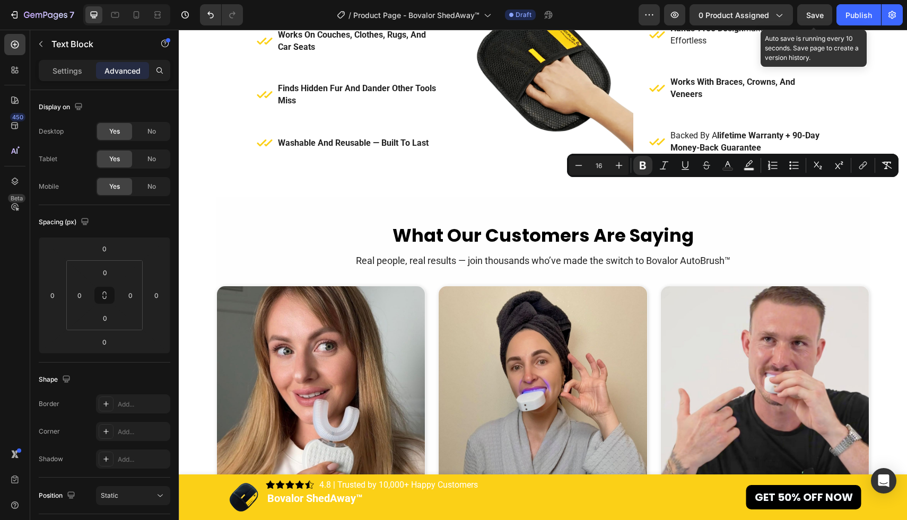
scroll to position [1604, 0]
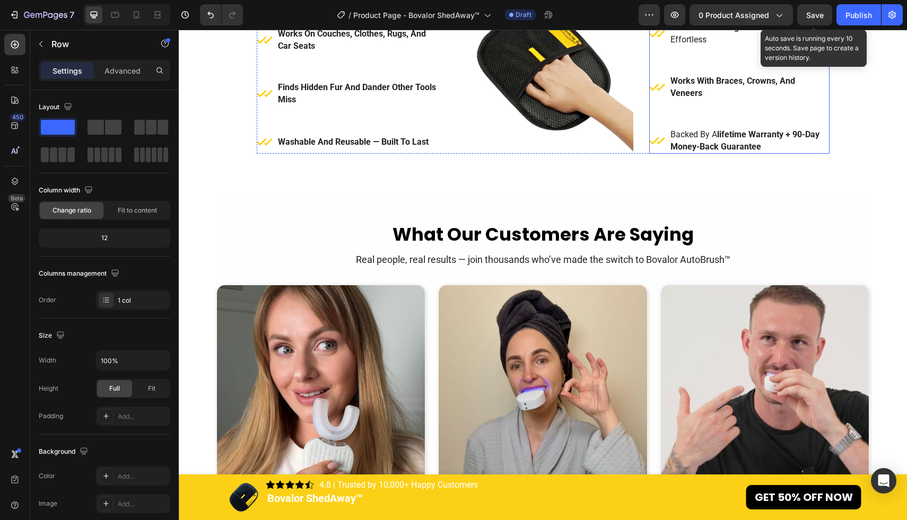
click at [713, 154] on div "Icon No refills, no batteries, no extra costs Text Block 0 Advanced List Icon h…" at bounding box center [739, 63] width 180 height 180
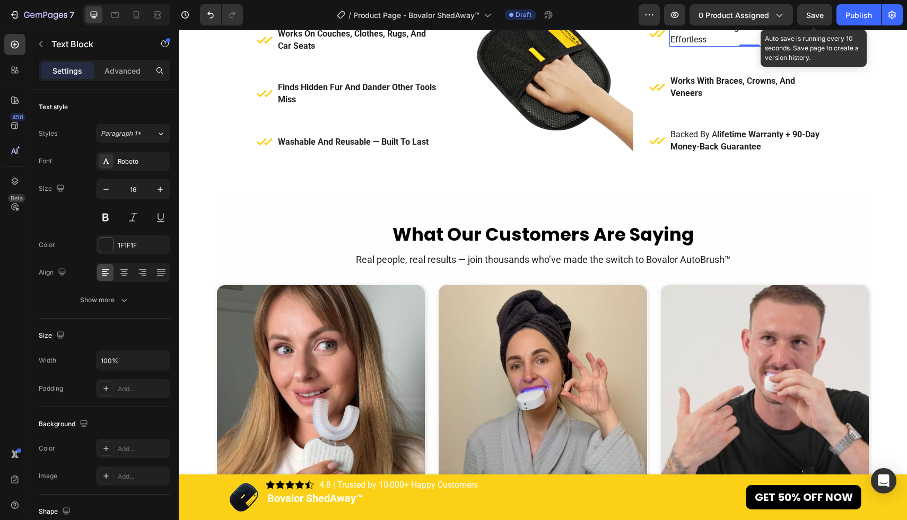
click at [722, 46] on p "hands-free design makes brushing effortless" at bounding box center [749, 34] width 158 height 24
click at [724, 46] on p "hands-free design makes brushing effortless" at bounding box center [749, 34] width 158 height 24
drag, startPoint x: 724, startPoint y: 248, endPoint x: 670, endPoint y: 234, distance: 56.0
click at [670, 46] on p "hands-free design makes brushing effortless" at bounding box center [749, 34] width 158 height 24
click at [700, 98] on strong "works with braces, crowns, and veneers" at bounding box center [732, 87] width 125 height 22
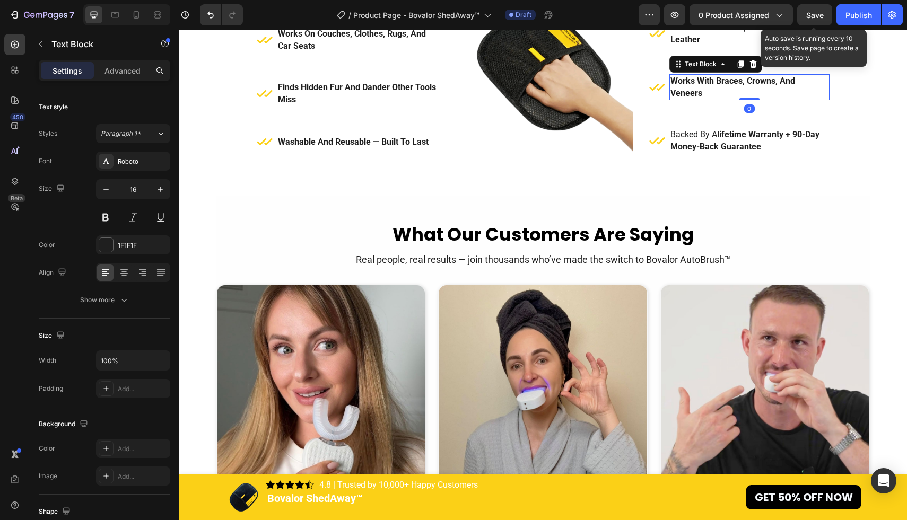
click at [702, 98] on strong "works with braces, crowns, and veneers" at bounding box center [732, 87] width 125 height 22
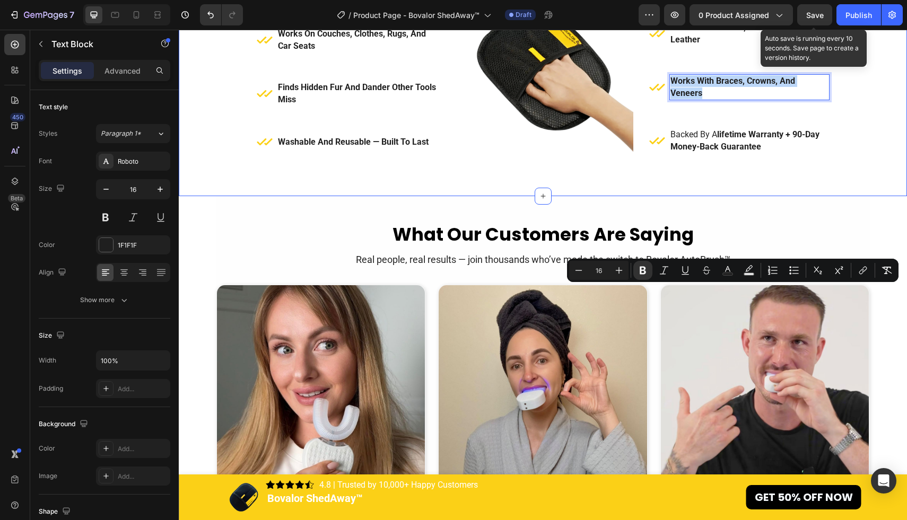
drag, startPoint x: 670, startPoint y: 291, endPoint x: 840, endPoint y: 302, distance: 169.6
click at [840, 154] on div "Why Pet Owners Choose ShedAway™ Heading The Smarter, Faster, and More Satisfyin…" at bounding box center [543, 30] width 712 height 248
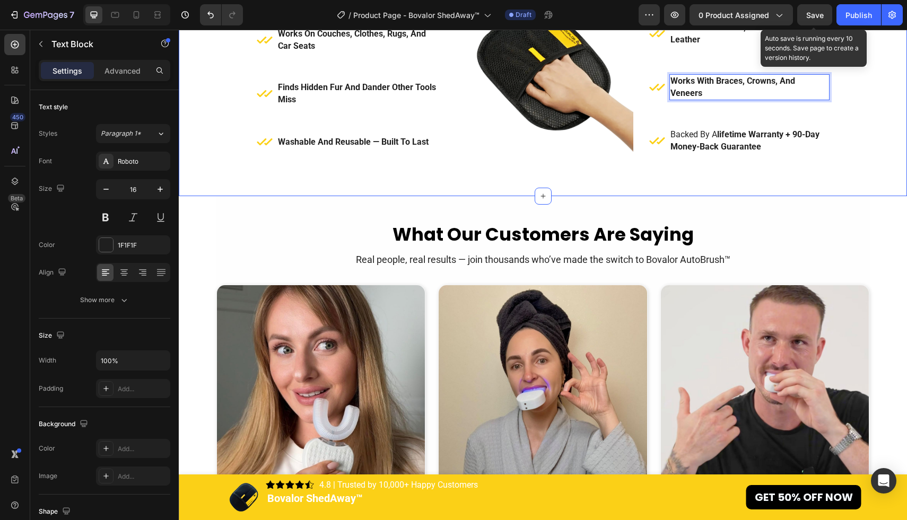
scroll to position [1599, 0]
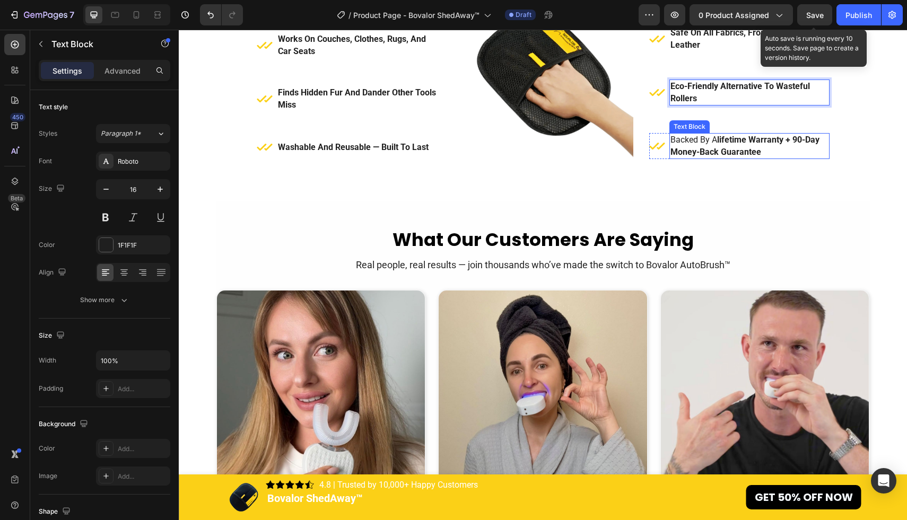
click at [706, 158] on p "backed by a lifetime warranty + 90-day money-back guarantee" at bounding box center [749, 146] width 158 height 24
click at [756, 156] on strong "lifetime warranty + 90-day money-back guarantee" at bounding box center [744, 146] width 149 height 22
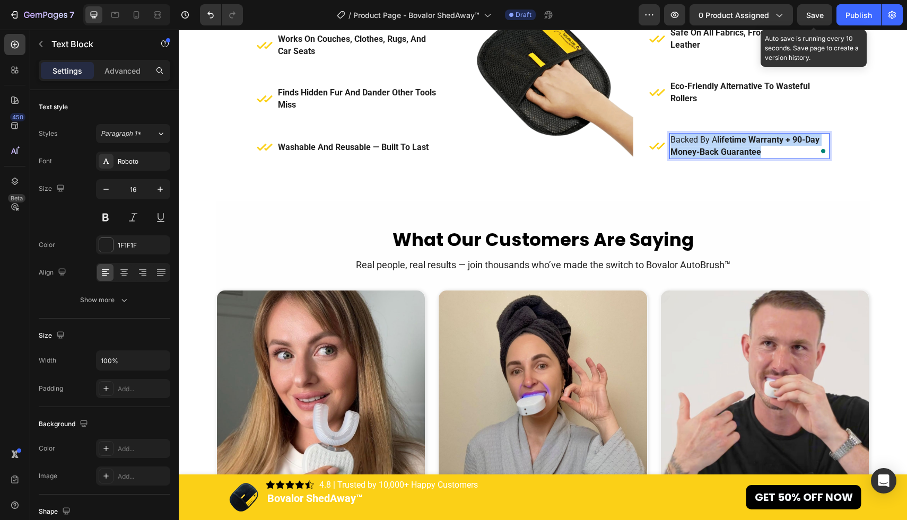
drag, startPoint x: 767, startPoint y: 358, endPoint x: 670, endPoint y: 343, distance: 98.2
click at [670, 158] on p "backed by a lifetime warranty + 90-day money-back guarantee" at bounding box center [749, 146] width 158 height 24
drag, startPoint x: 712, startPoint y: 360, endPoint x: 666, endPoint y: 347, distance: 48.0
click at [666, 159] on div "Icon Makes cleaning oddly satisfying and addictive Text Block 0 Advanced List" at bounding box center [739, 146] width 180 height 26
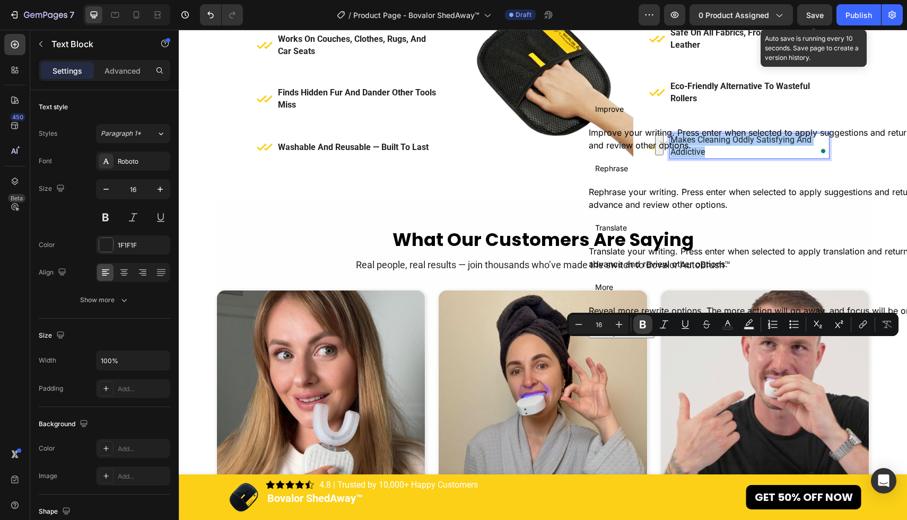
click at [642, 321] on icon "Editor contextual toolbar" at bounding box center [643, 325] width 6 height 8
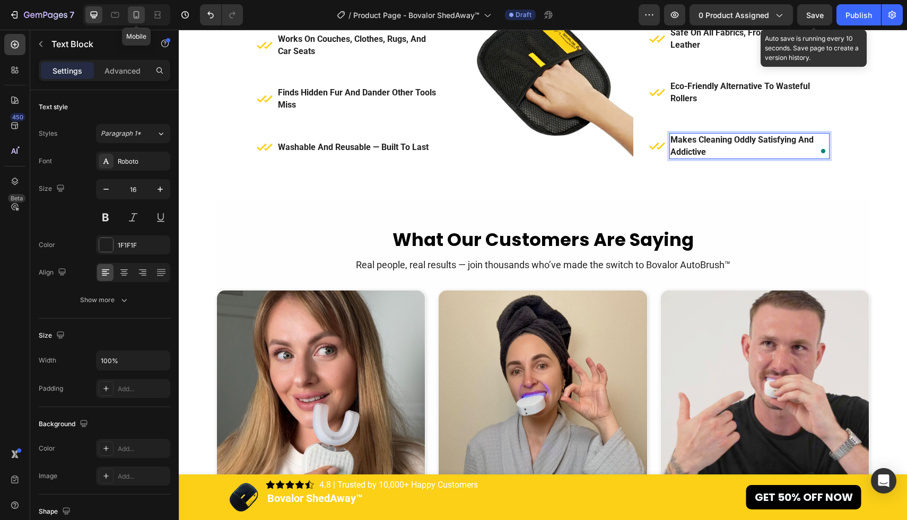
click at [142, 14] on icon at bounding box center [136, 15] width 11 height 11
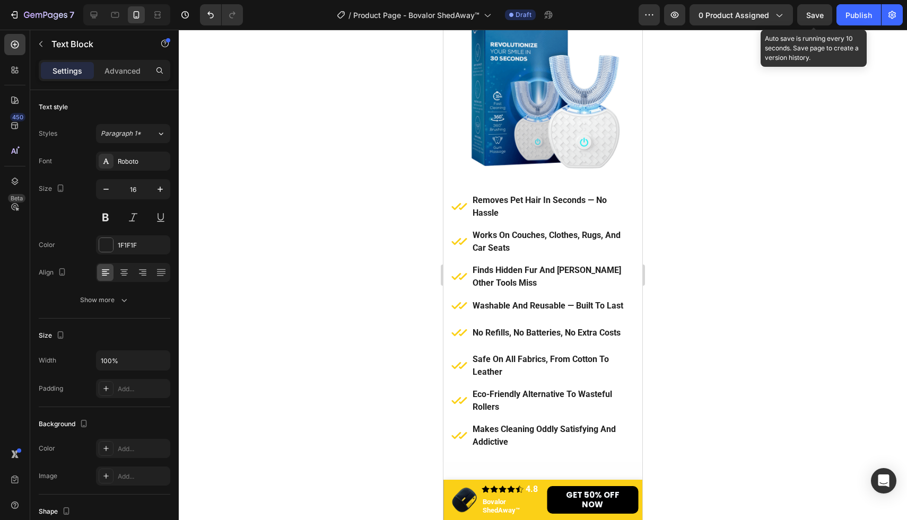
scroll to position [2040, 0]
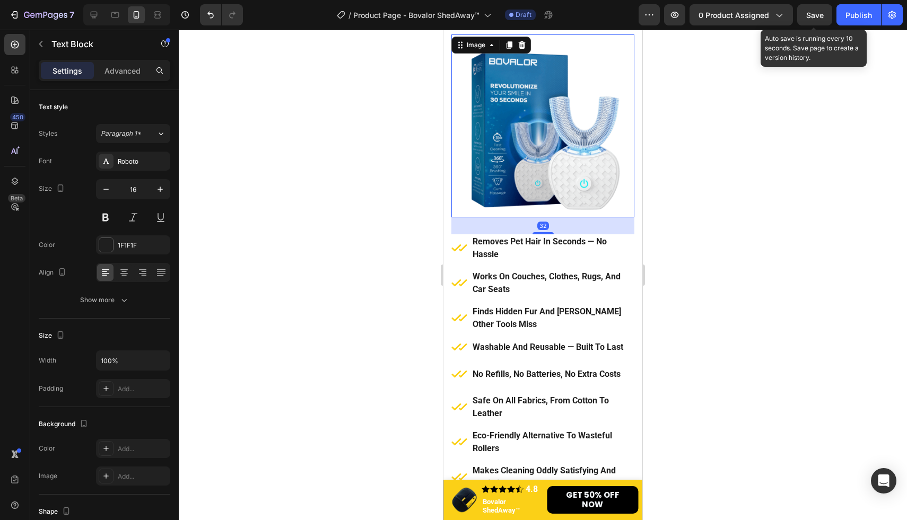
click at [566, 132] on img at bounding box center [542, 125] width 183 height 183
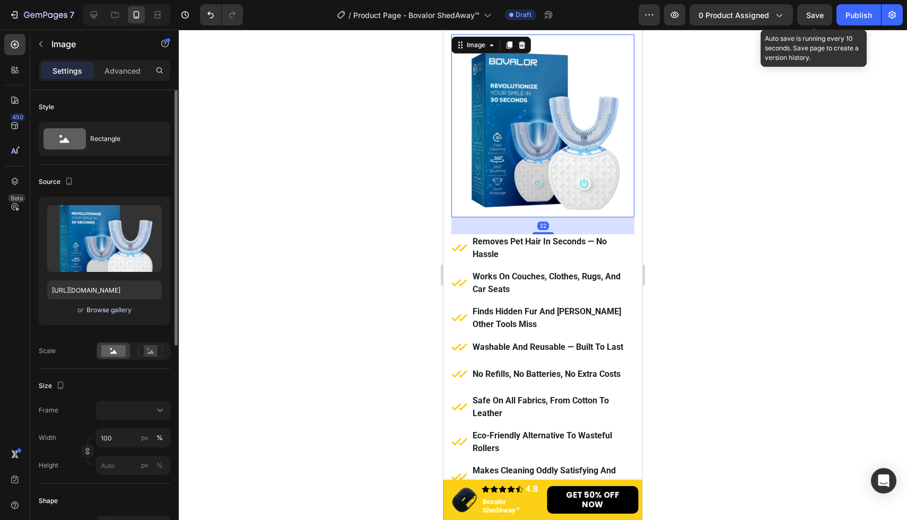
click at [123, 310] on div "Browse gallery" at bounding box center [108, 310] width 45 height 10
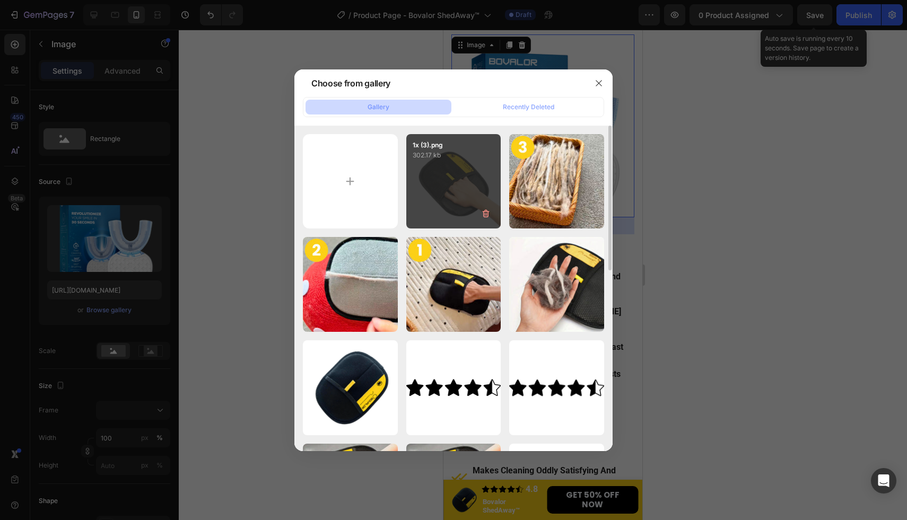
click at [433, 191] on div "1x (3).png 302.17 kb" at bounding box center [453, 181] width 95 height 95
type input "[URL][DOMAIN_NAME]"
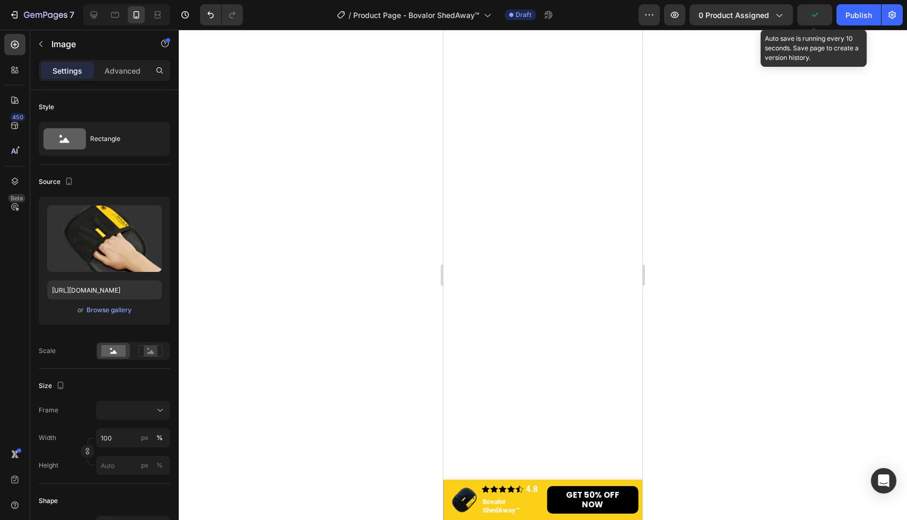
scroll to position [1859, 0]
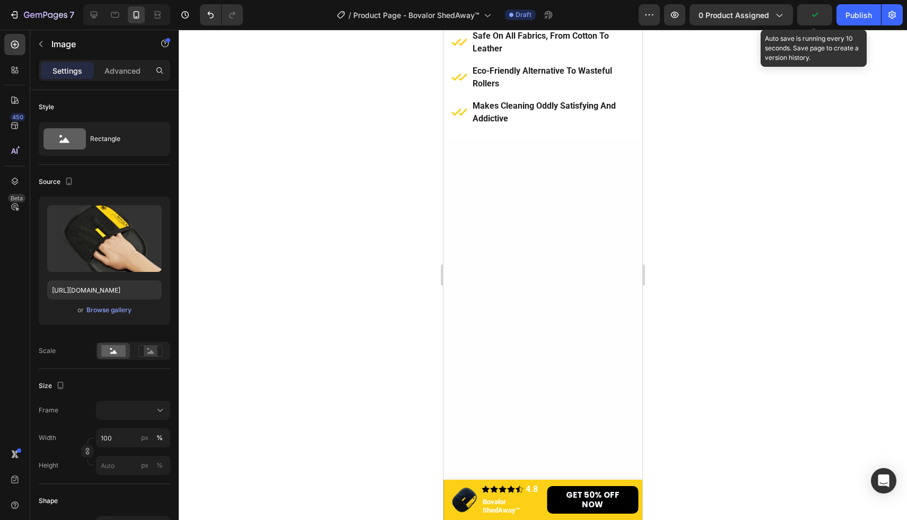
click at [738, 247] on div at bounding box center [543, 275] width 728 height 491
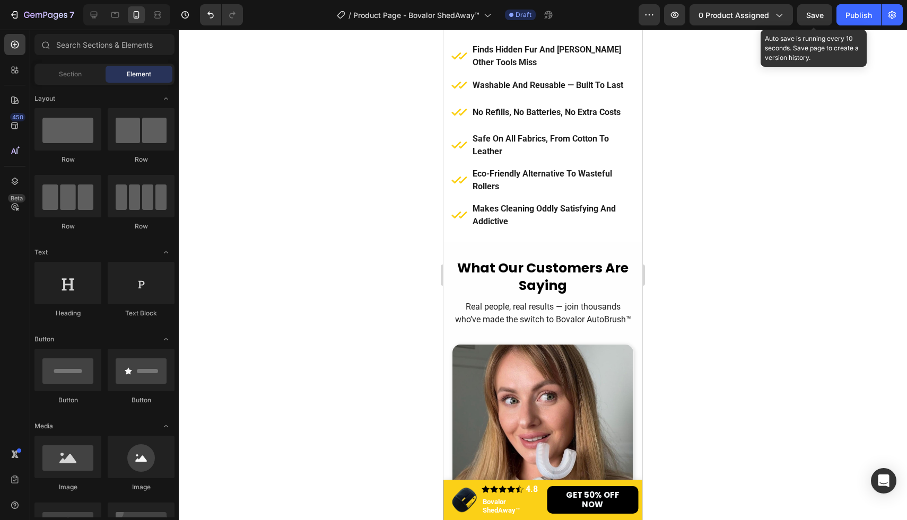
scroll to position [2308, 0]
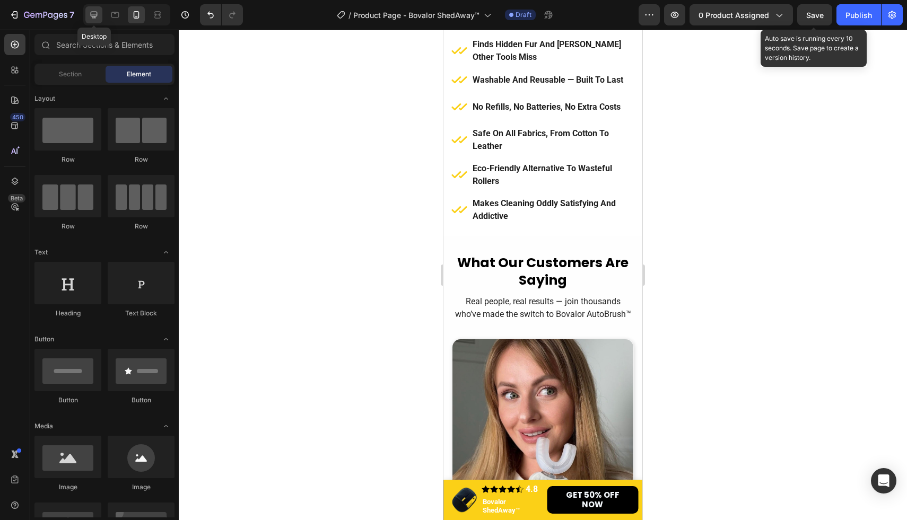
click at [95, 11] on icon at bounding box center [94, 15] width 11 height 11
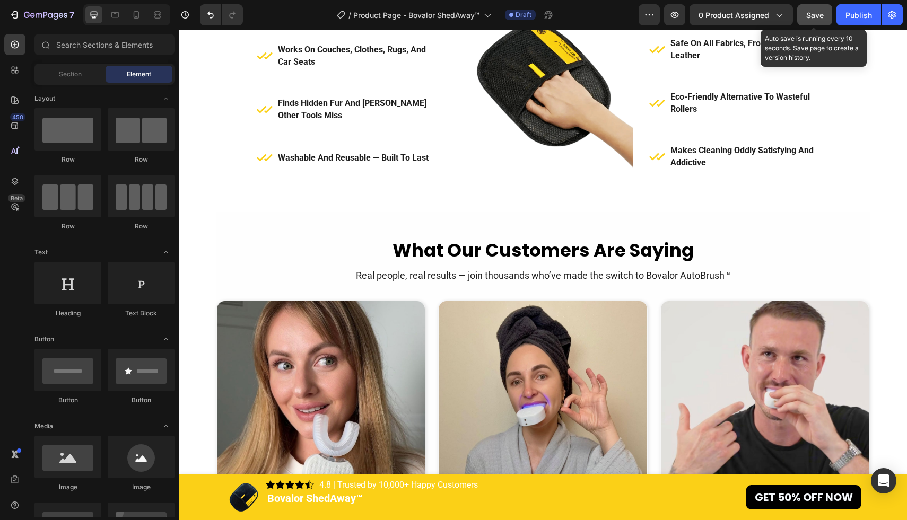
click at [802, 15] on button "Save" at bounding box center [814, 14] width 35 height 21
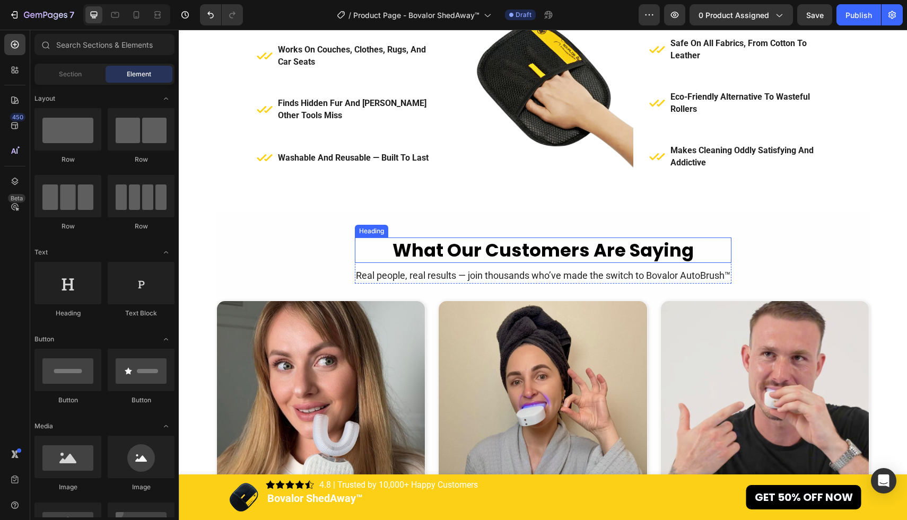
click at [636, 243] on h2 "What Our Customers Are Saying" at bounding box center [543, 250] width 377 height 25
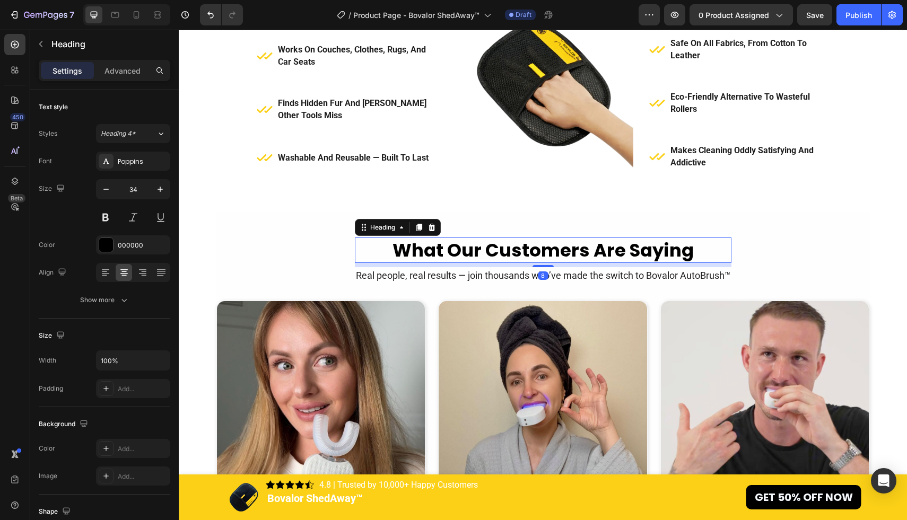
click at [671, 252] on h2 "What Our Customers Are Saying" at bounding box center [543, 250] width 377 height 25
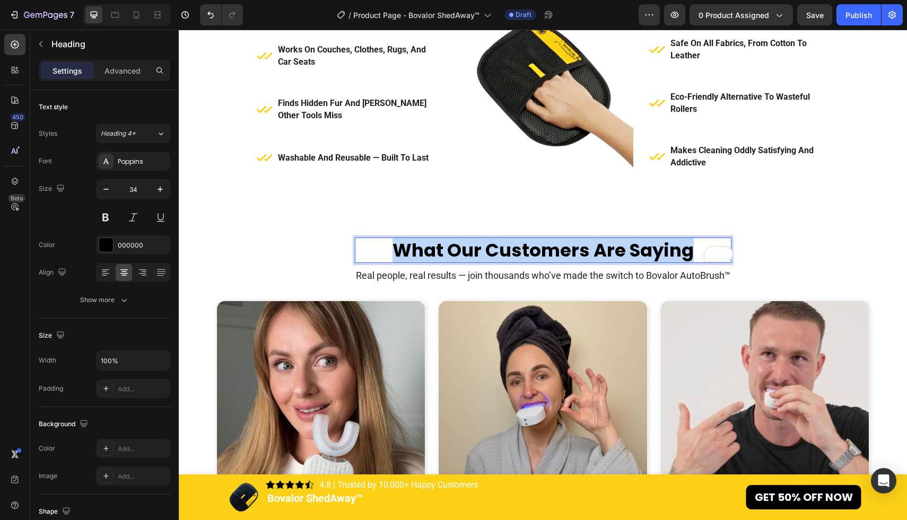
drag, startPoint x: 692, startPoint y: 251, endPoint x: 398, endPoint y: 249, distance: 293.3
click at [398, 249] on p "What Our Customers Are Saying" at bounding box center [543, 250] width 374 height 23
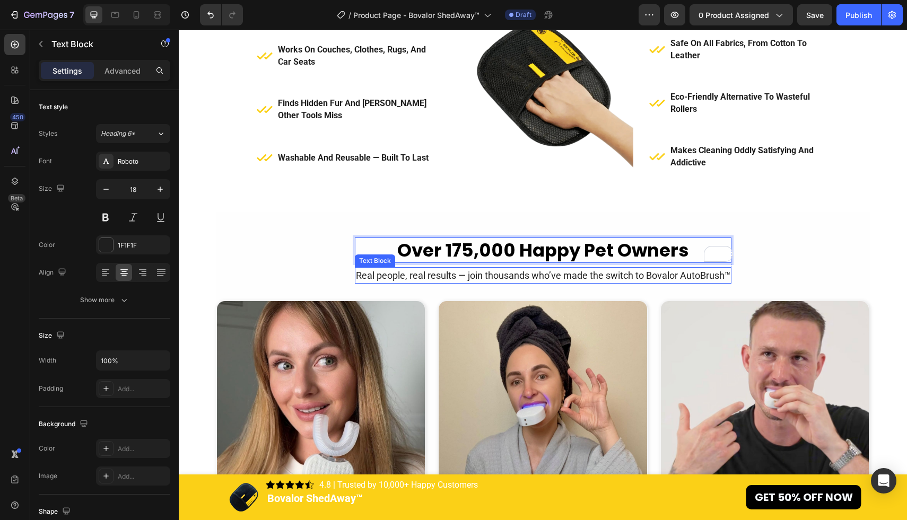
click at [586, 275] on p "Real people, real results — join thousands who’ve made the switch to Bovalor Au…" at bounding box center [543, 275] width 374 height 14
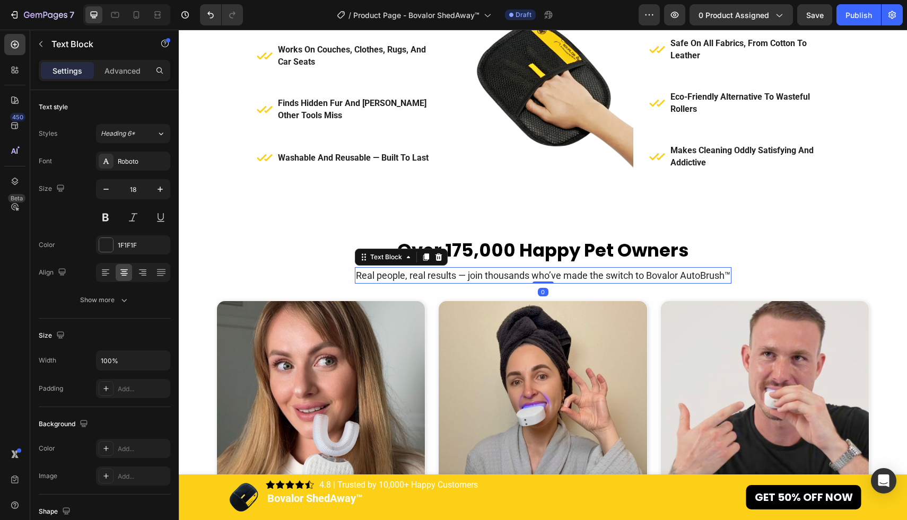
click at [375, 271] on p "Real people, real results — join thousands who’ve made the switch to Bovalor Au…" at bounding box center [543, 275] width 374 height 14
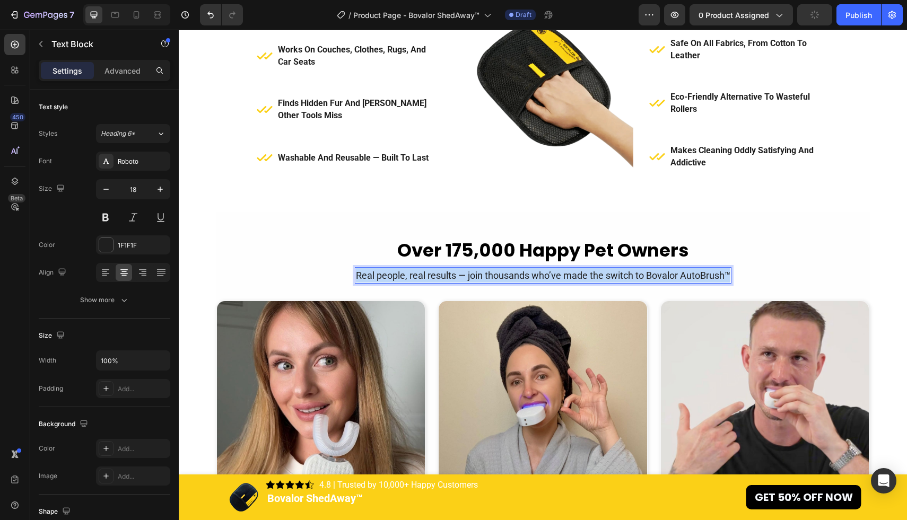
drag, startPoint x: 354, startPoint y: 275, endPoint x: 729, endPoint y: 275, distance: 375.0
click at [729, 275] on p "Real people, real results — join thousands who’ve made the switch to Bovalor Au…" at bounding box center [543, 275] width 374 height 14
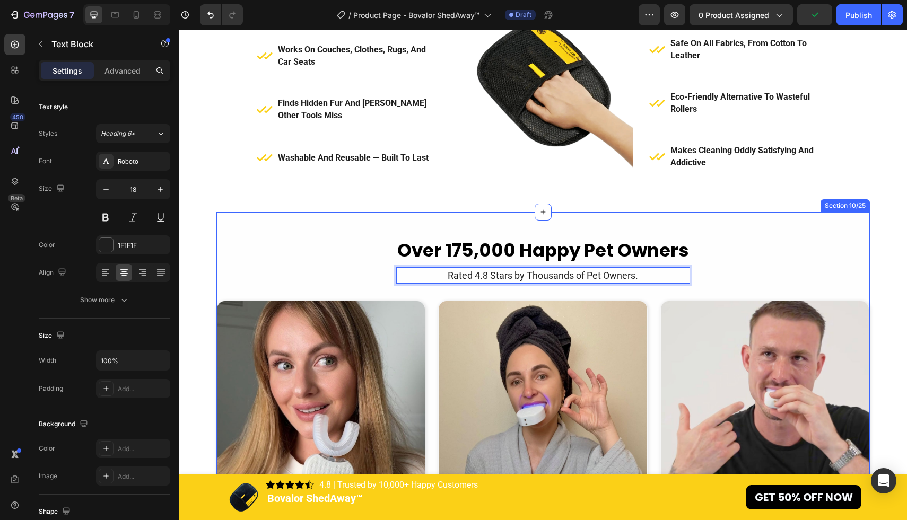
click at [743, 274] on div "Over 175,000 Happy Pet Owners Heading Rated 4.8 Stars by Thousands of Pet Owner…" at bounding box center [542, 457] width 653 height 439
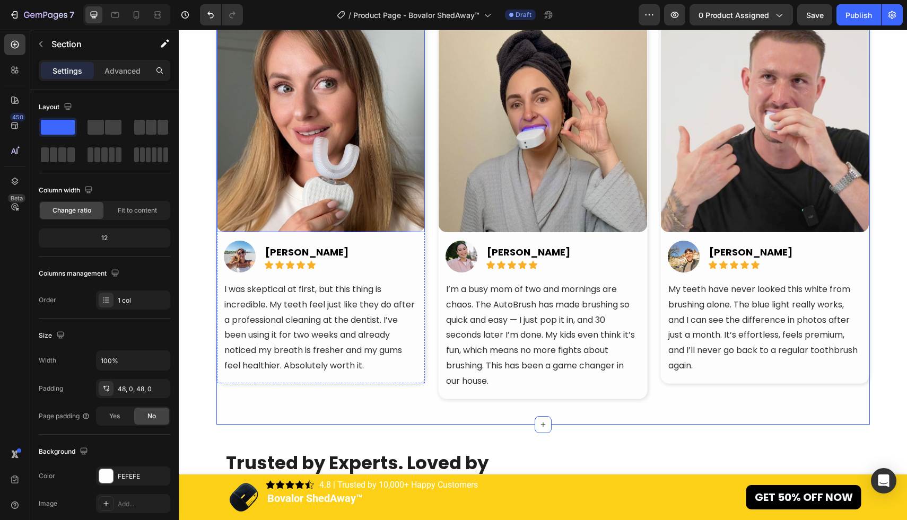
scroll to position [2641, 0]
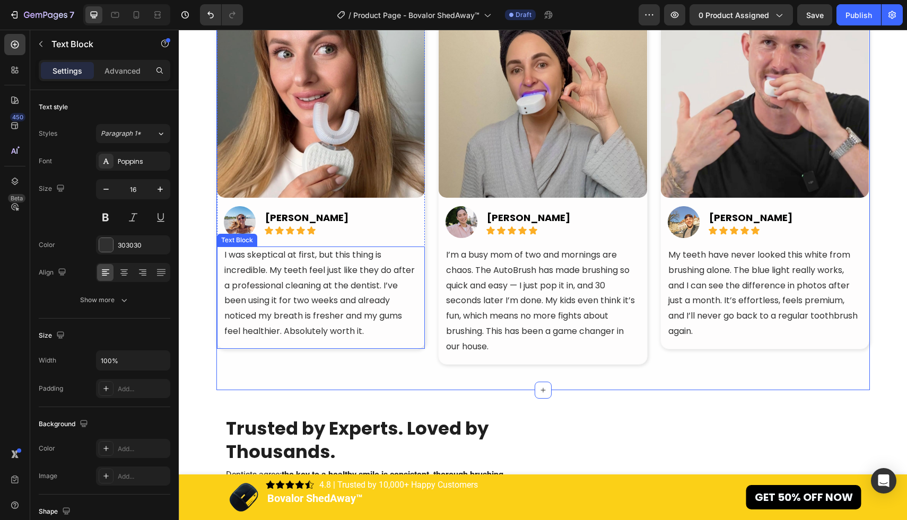
click at [330, 303] on span "I was skeptical at first, but this thing is incredible. My teeth feel just like…" at bounding box center [319, 293] width 190 height 89
click at [386, 324] on p "I was skeptical at first, but this thing is incredible. My teeth feel just like…" at bounding box center [321, 294] width 194 height 92
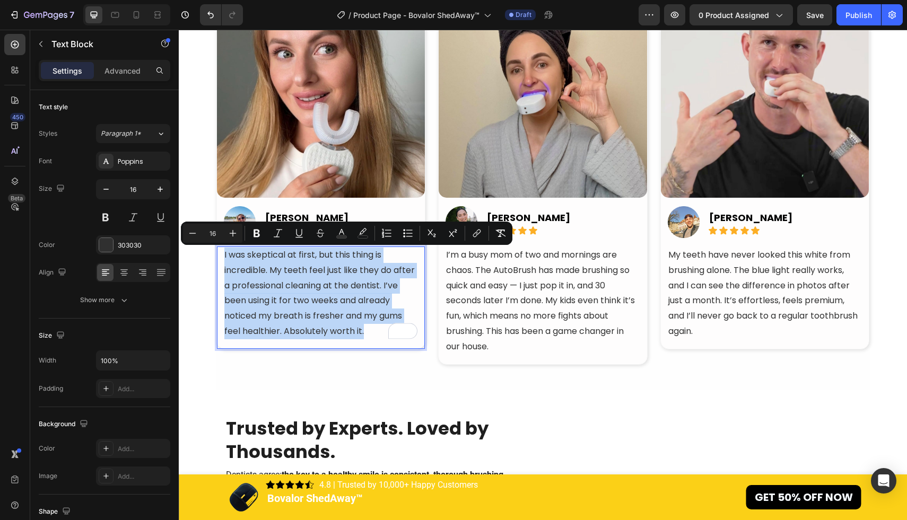
drag, startPoint x: 380, startPoint y: 330, endPoint x: 195, endPoint y: 249, distance: 202.6
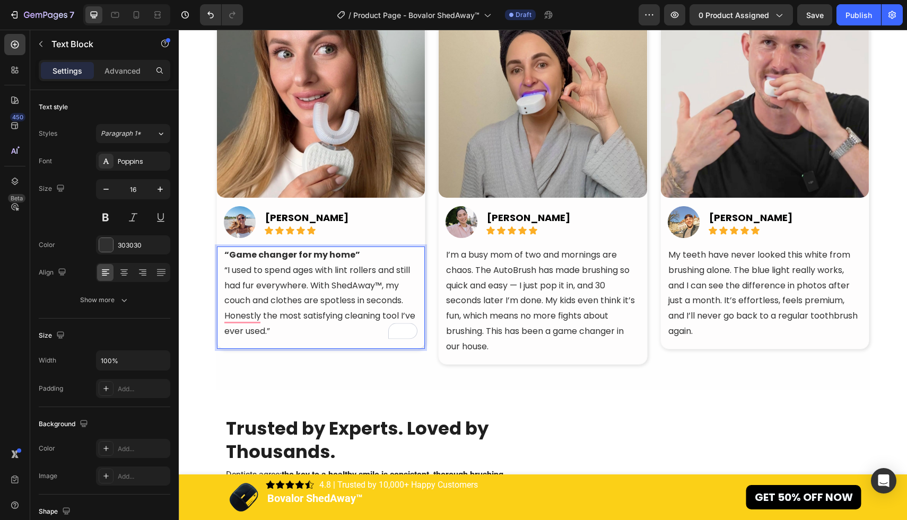
click at [372, 257] on p "“Game changer for my home” “I used to spend ages with lint rollers and still ha…" at bounding box center [321, 294] width 194 height 92
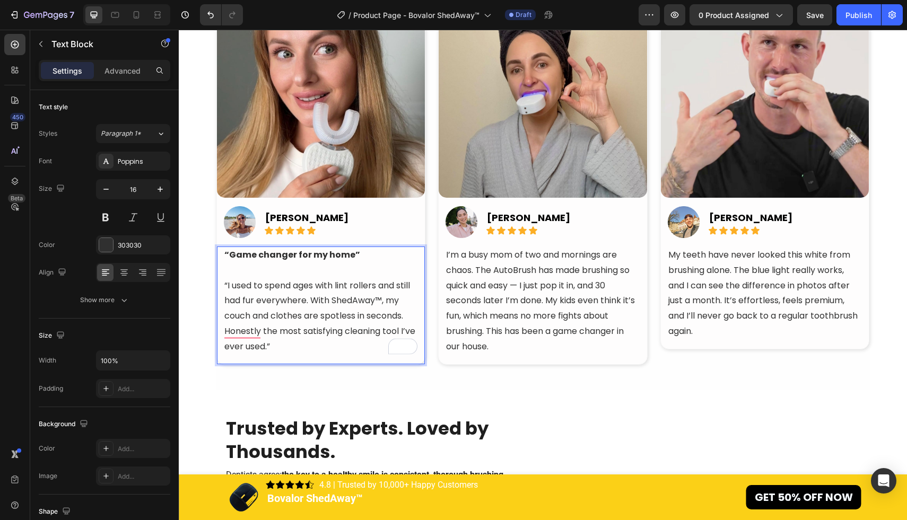
click at [227, 285] on p "⁠⁠⁠⁠⁠⁠⁠ “I used to spend ages with lint rollers and still had fur everywhere. W…" at bounding box center [321, 309] width 194 height 92
click at [295, 342] on p "I used to spend ages with lint rollers and still had fur everywhere. With ShedA…" at bounding box center [321, 309] width 194 height 92
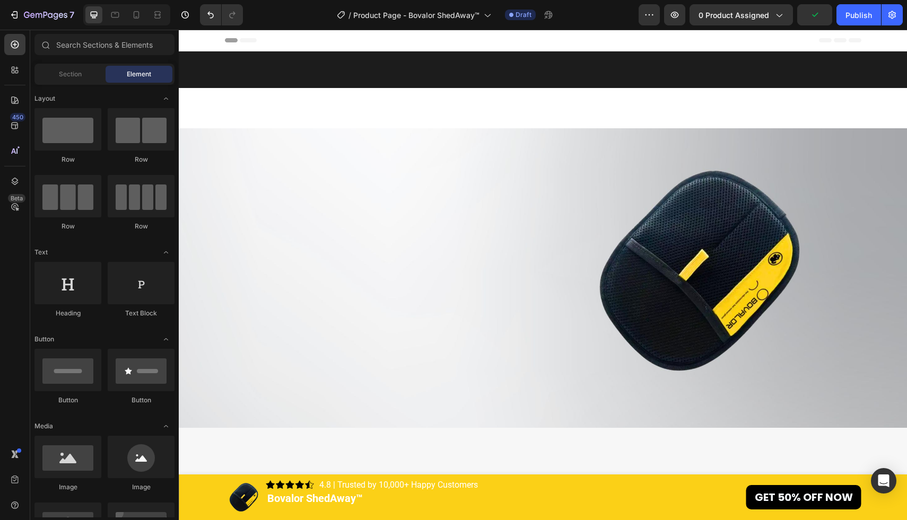
scroll to position [2641, 0]
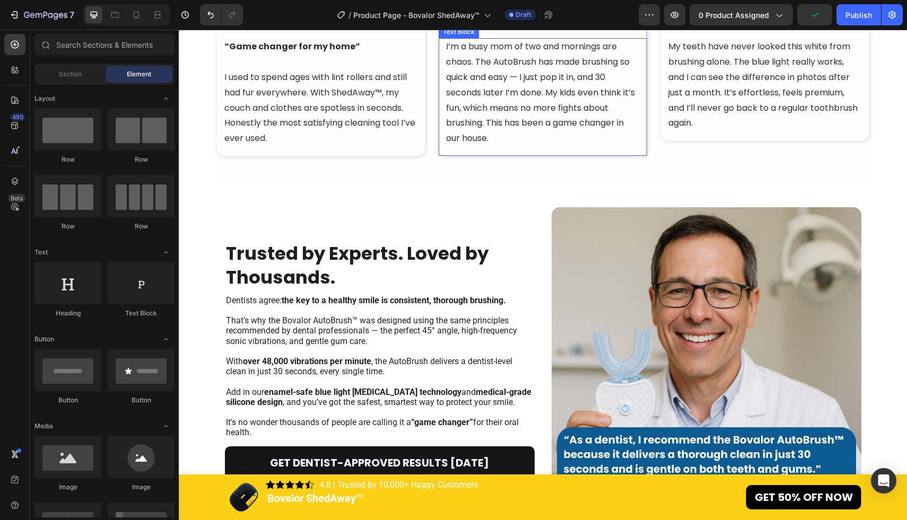
click at [550, 144] on span "I’m a busy mom of two and mornings are chaos. The AutoBrush has made brushing s…" at bounding box center [540, 92] width 189 height 104
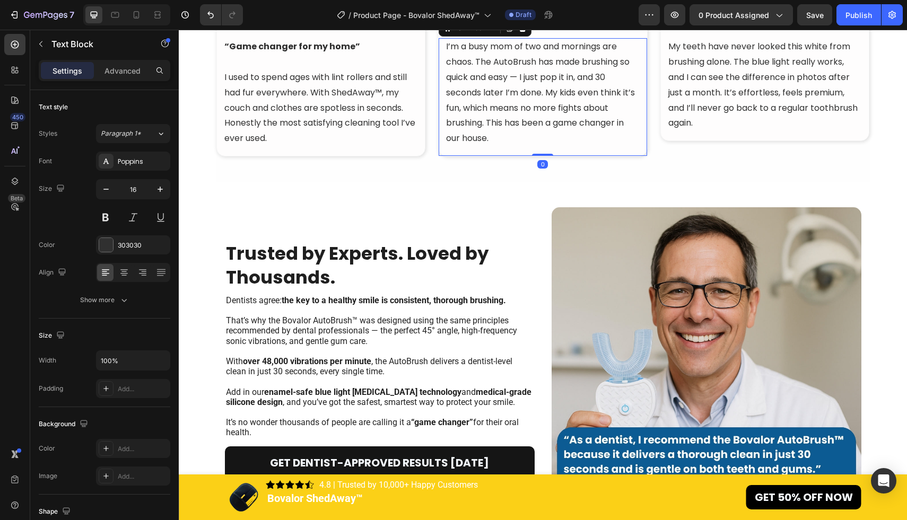
click at [507, 146] on p "I’m a busy mom of two and mornings are chaos. The AutoBrush has made brushing s…" at bounding box center [543, 92] width 194 height 107
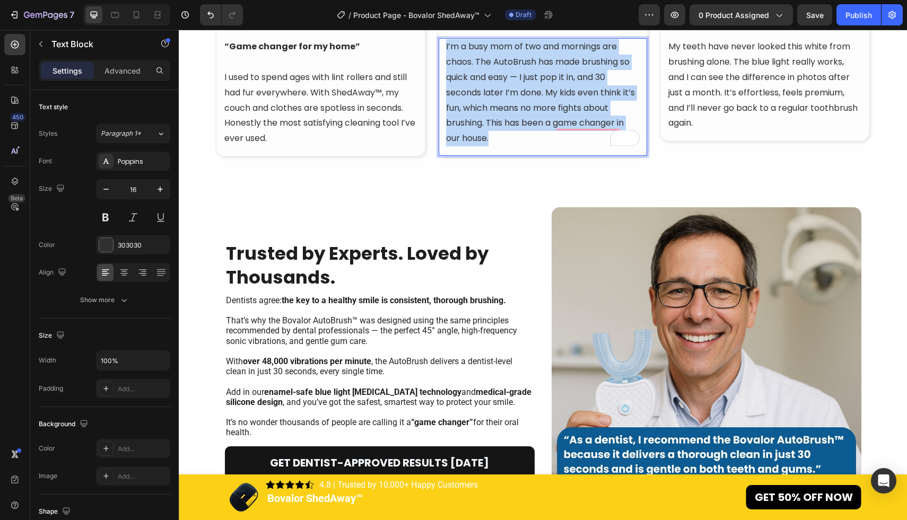
drag, startPoint x: 506, startPoint y: 346, endPoint x: 444, endPoint y: 255, distance: 110.3
click at [444, 156] on div "I’m a busy mom of two and mornings are chaos. The AutoBrush has made brushing s…" at bounding box center [543, 97] width 208 height 118
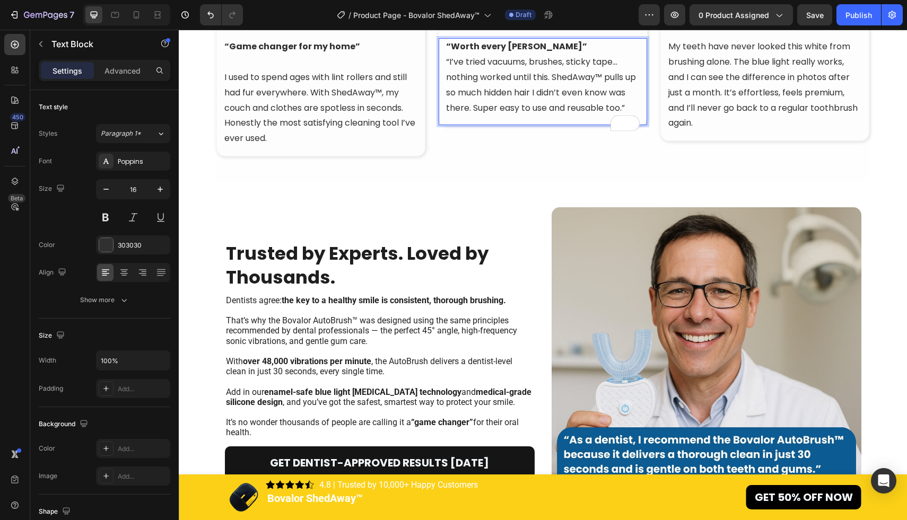
click at [449, 116] on p "“Worth every [PERSON_NAME]” “I’ve tried vacuums, brushes, sticky tape… nothing …" at bounding box center [543, 77] width 194 height 76
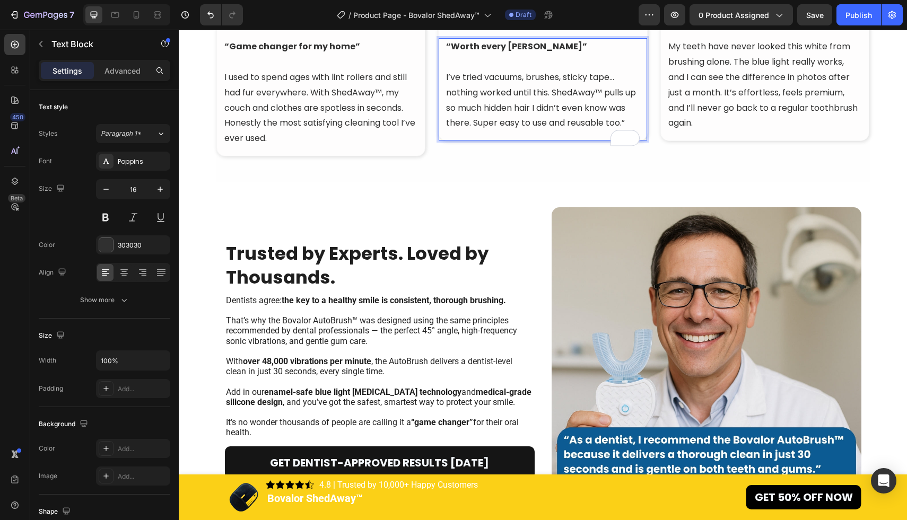
click at [483, 131] on p "I’ve tried vacuums, brushes, sticky tape… nothing worked until this. ShedAway™ …" at bounding box center [543, 100] width 194 height 61
click at [691, 129] on span "My teeth have never looked this white from brushing alone. The blue light reall…" at bounding box center [762, 84] width 189 height 89
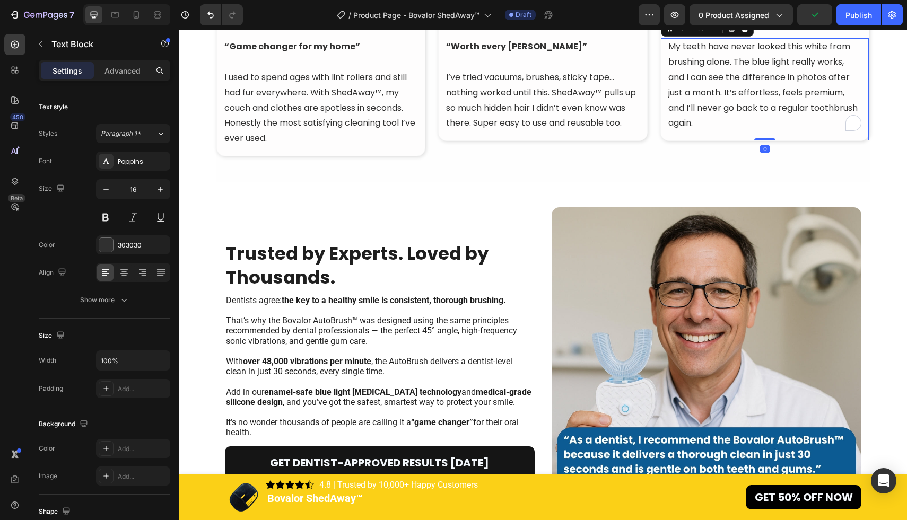
click at [701, 131] on p "My teeth have never looked this white from brushing alone. The blue light reall…" at bounding box center [765, 85] width 194 height 92
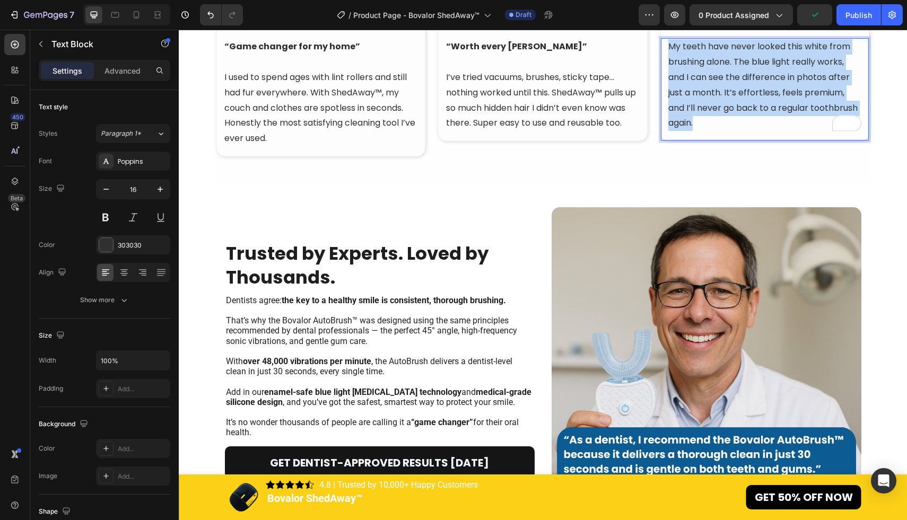
drag, startPoint x: 701, startPoint y: 330, endPoint x: 668, endPoint y: 259, distance: 78.1
click at [668, 131] on p "My teeth have never looked this white from brushing alone. The blue light reall…" at bounding box center [765, 85] width 194 height 92
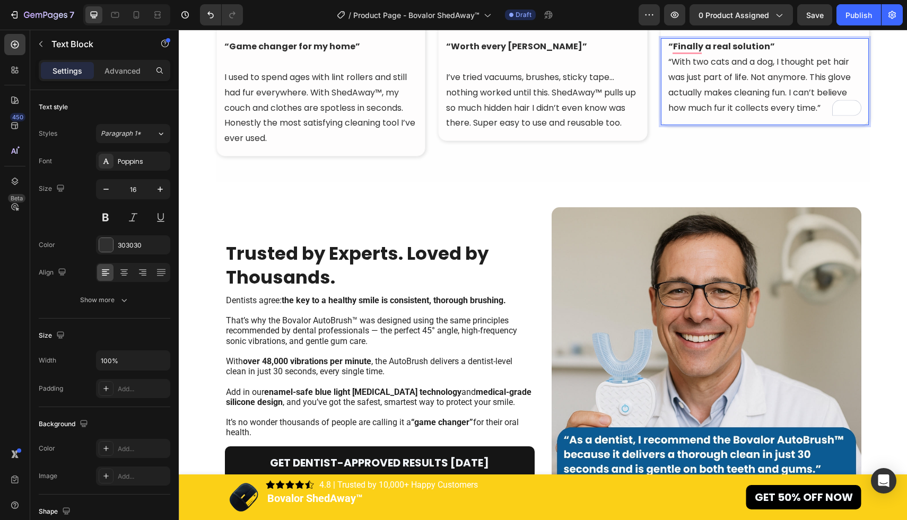
click at [674, 116] on p "“Finally a real solution” “With two cats and a dog, I thought pet hair was just…" at bounding box center [765, 77] width 194 height 76
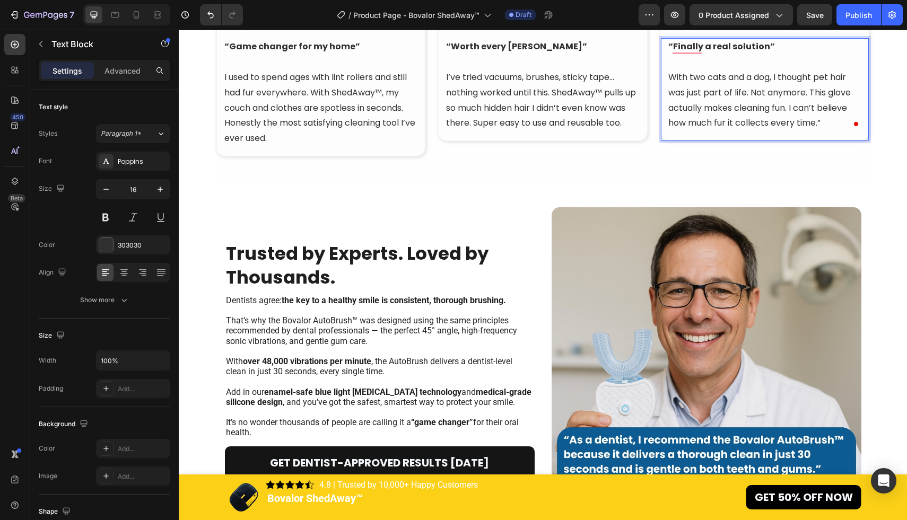
click at [831, 131] on p "With two cats and a dog, I thought pet hair was just part of life. Not anymore.…" at bounding box center [765, 100] width 194 height 61
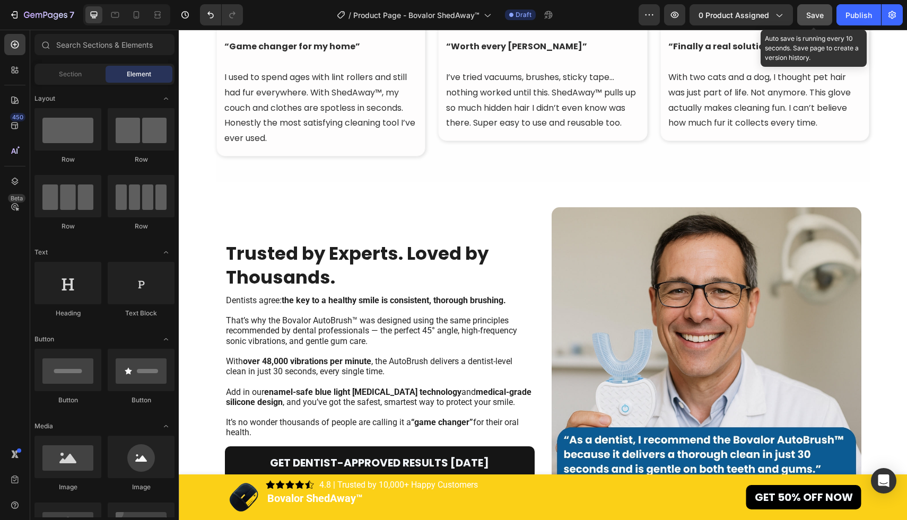
click at [815, 10] on div "Save" at bounding box center [815, 15] width 18 height 11
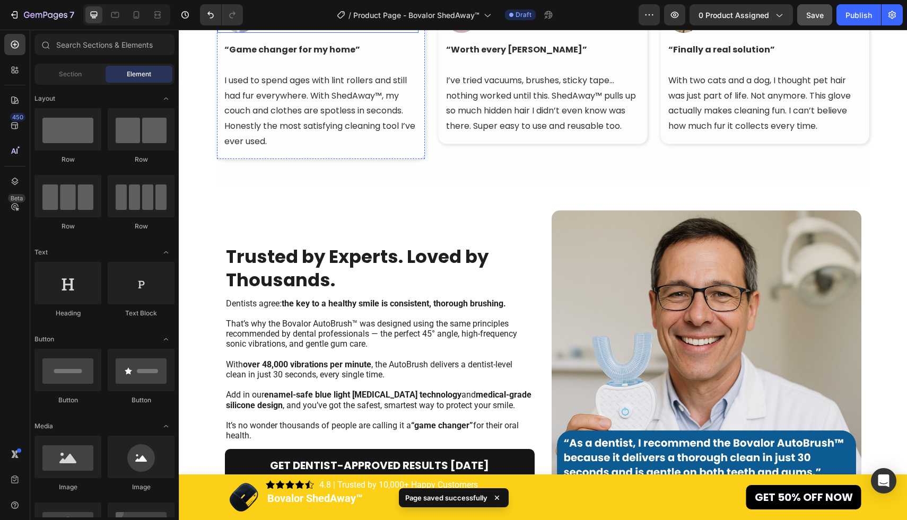
scroll to position [2456, 0]
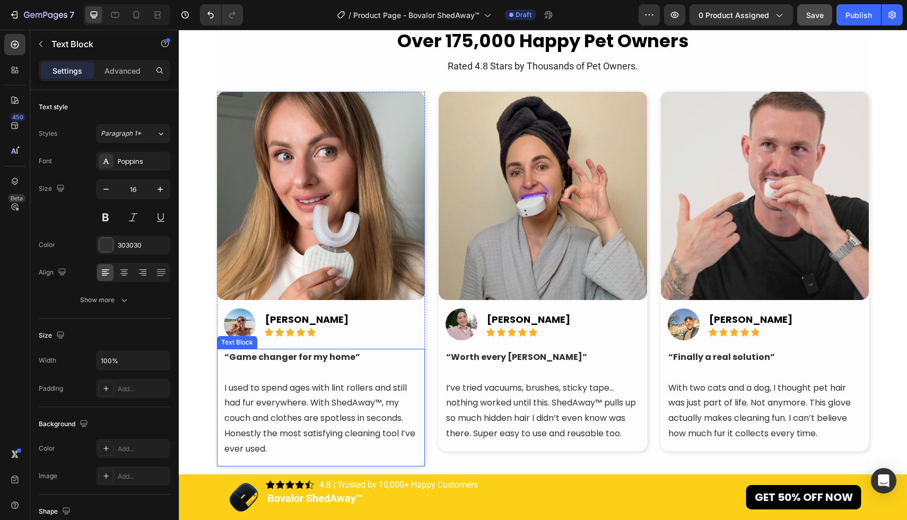
click at [365, 406] on p "I used to spend ages with lint rollers and still had fur everywhere. With ShedA…" at bounding box center [321, 411] width 194 height 92
click at [381, 403] on p "I used to spend ages with lint rollers and still had fur everywhere. With ShedA…" at bounding box center [321, 411] width 194 height 92
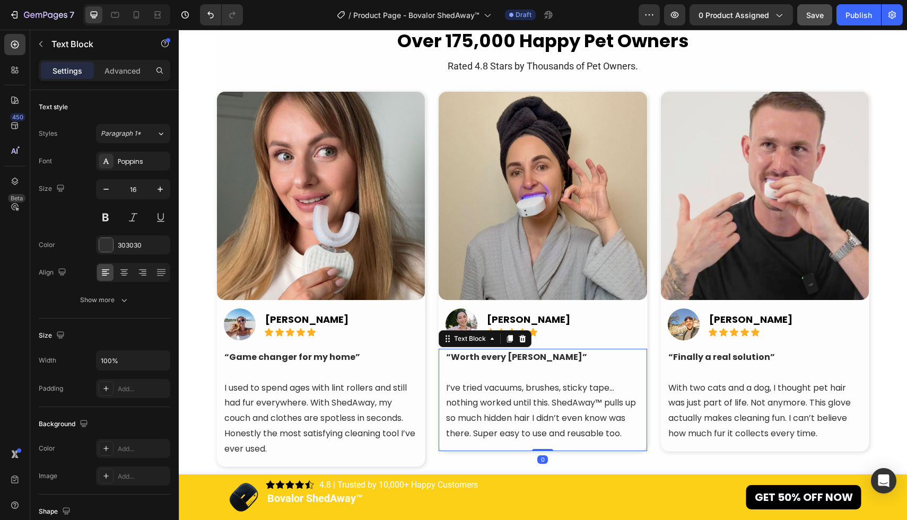
click at [538, 395] on p "I’ve tried vacuums, brushes, sticky tape… nothing worked until this. ShedAway™ …" at bounding box center [543, 411] width 194 height 61
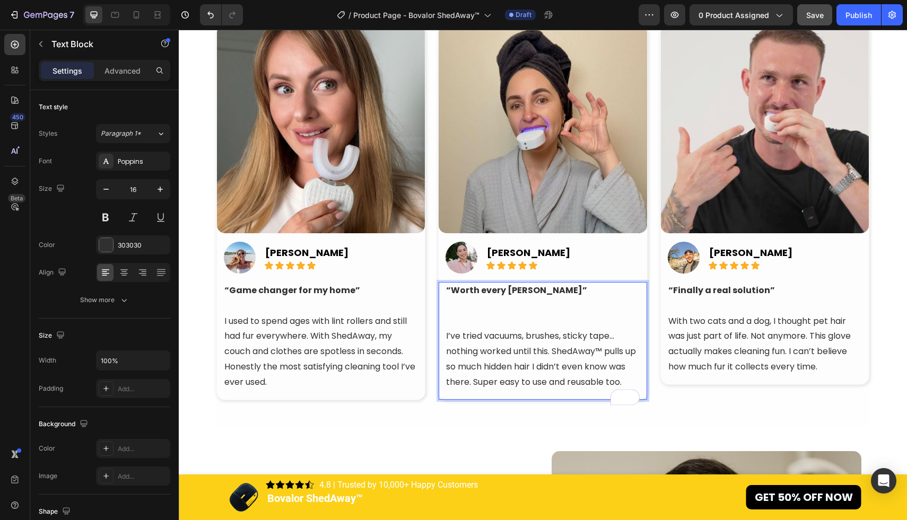
scroll to position [2533, 0]
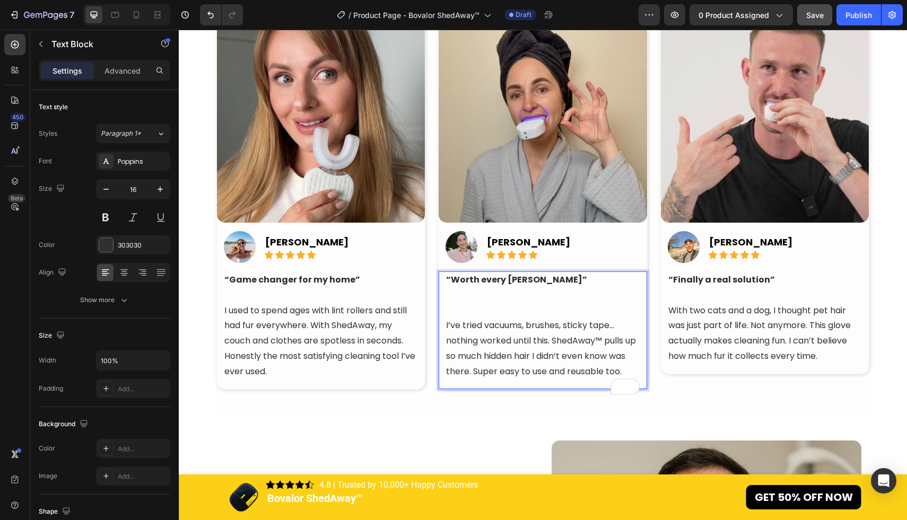
click at [555, 302] on p "“Worth every [PERSON_NAME]”" at bounding box center [543, 296] width 194 height 46
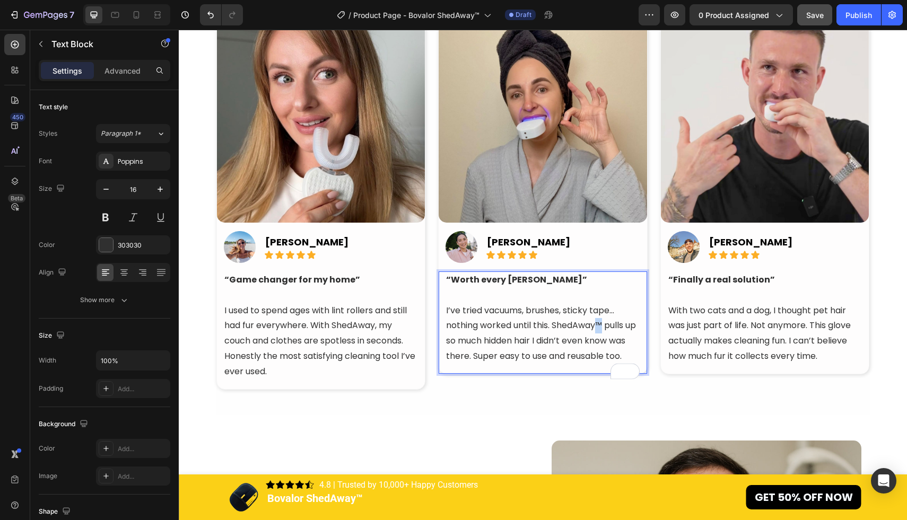
click at [601, 325] on p "I’ve tried vacuums, brushes, sticky tape… nothing worked until this. ShedAway™ …" at bounding box center [543, 333] width 194 height 61
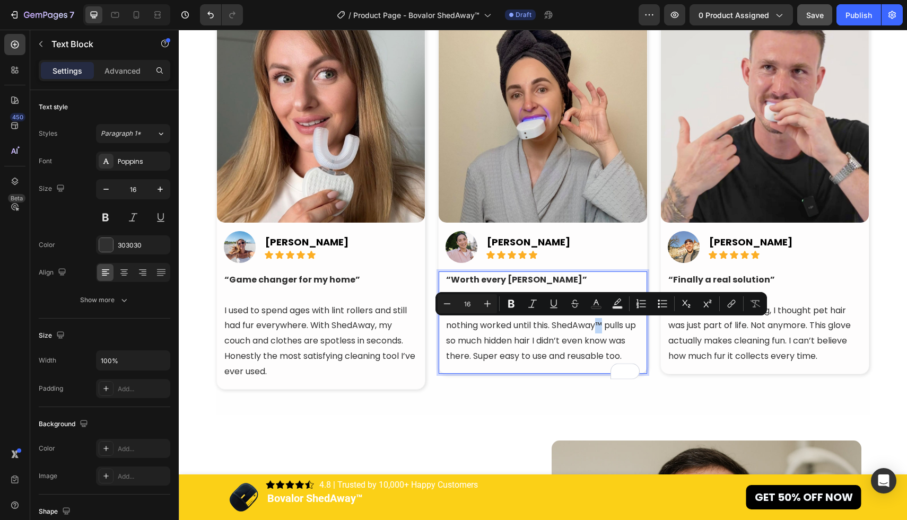
copy p "™"
click at [342, 302] on p "I used to spend ages with lint rollers and still had fur everywhere. With ShedA…" at bounding box center [321, 334] width 194 height 92
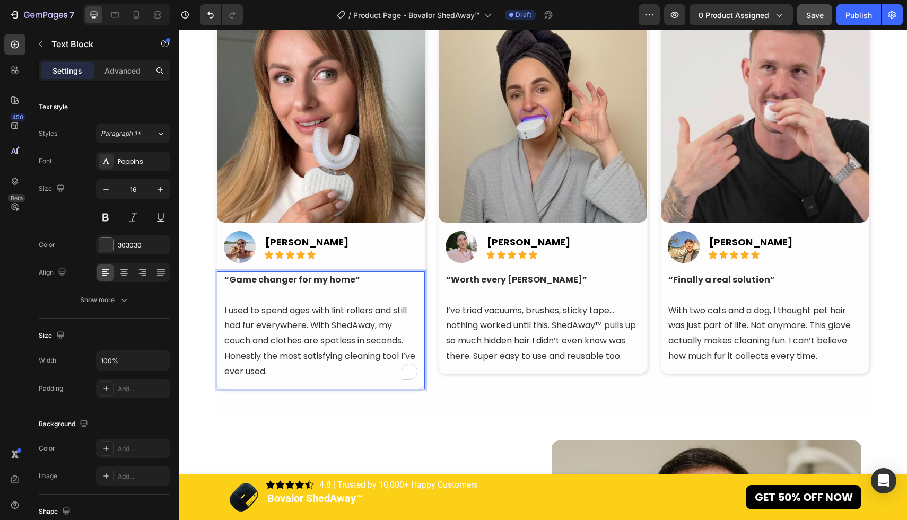
click at [375, 327] on p "I used to spend ages with lint rollers and still had fur everywhere. With ShedA…" at bounding box center [321, 334] width 194 height 92
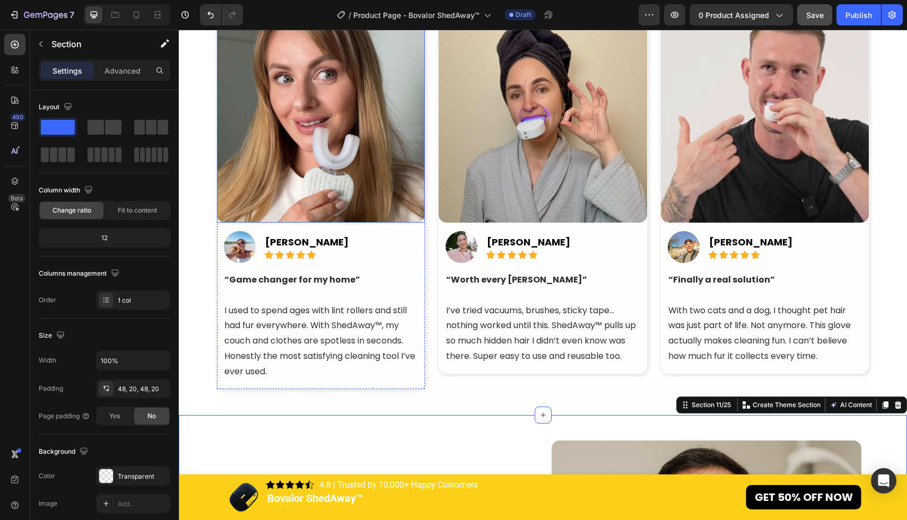
click at [310, 121] on img at bounding box center [321, 118] width 208 height 208
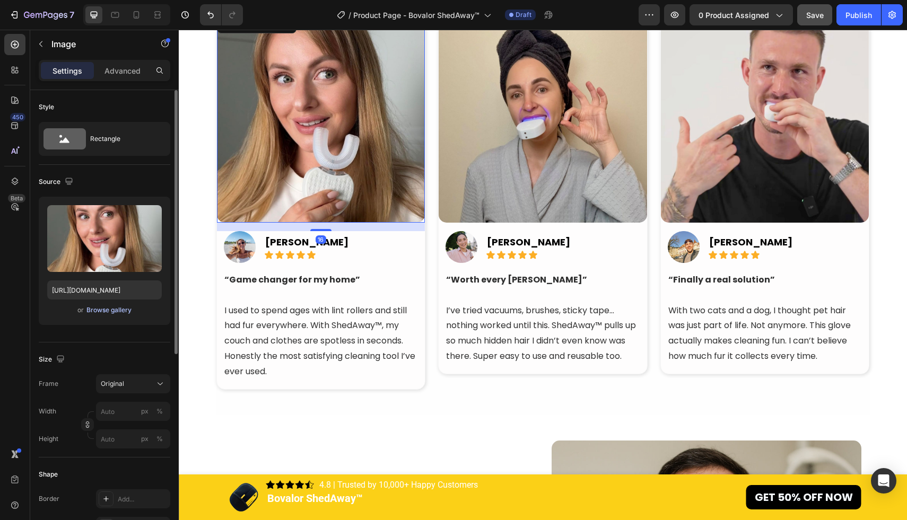
click at [125, 309] on div "Browse gallery" at bounding box center [108, 310] width 45 height 10
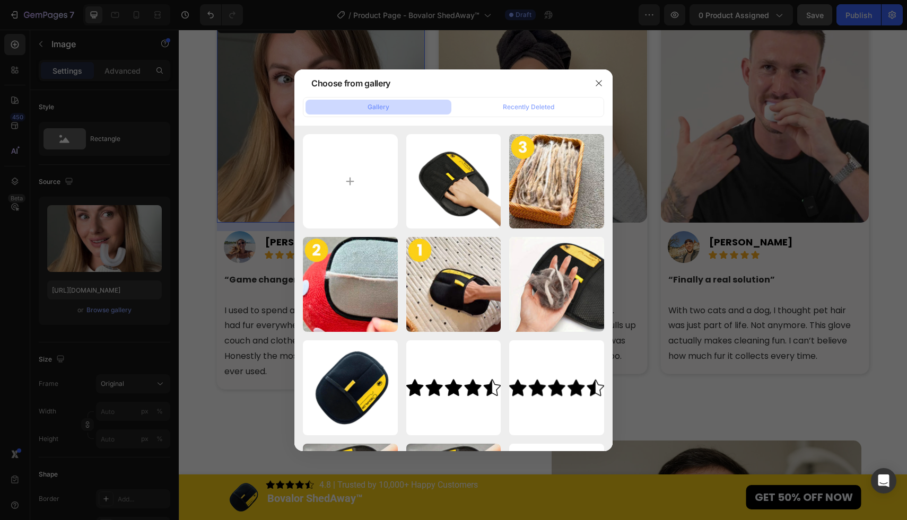
type input "C:\fakepath\12.jpg"
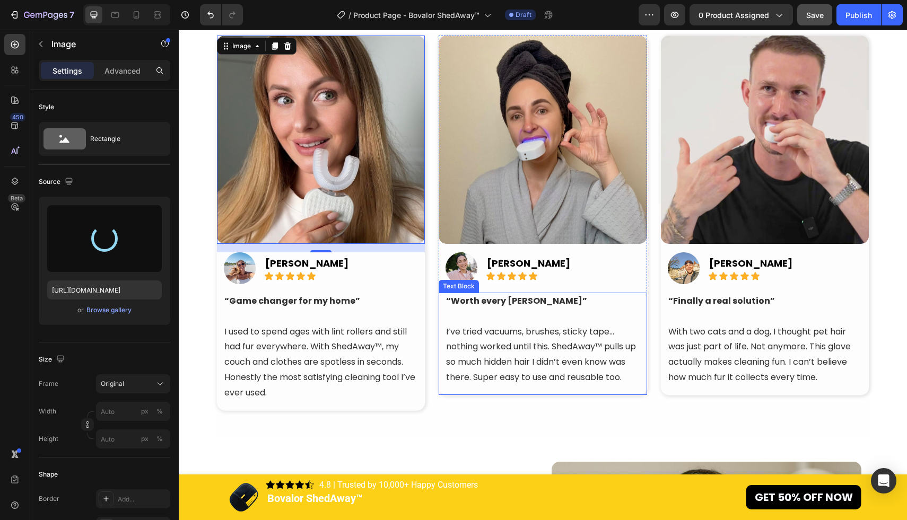
scroll to position [2483, 0]
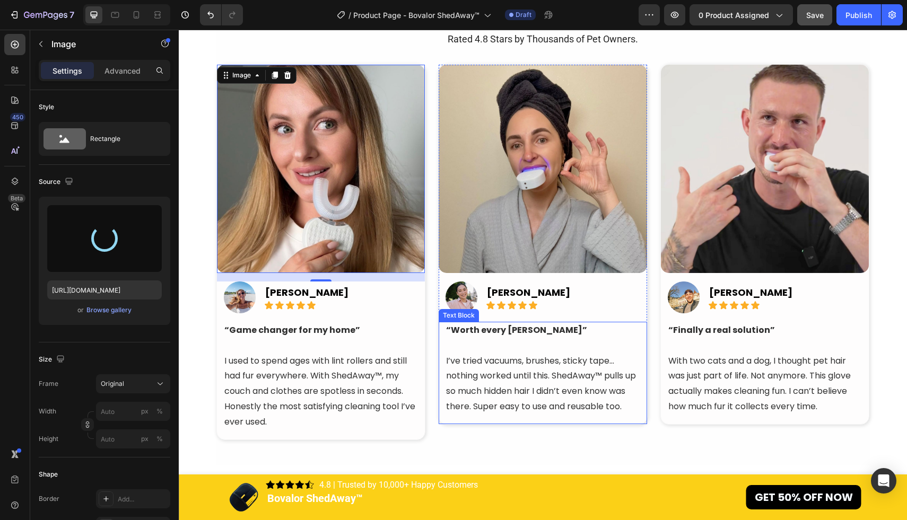
type input "https://cdn.shopify.com/s/files/1/0611/6625/6191/files/gempages_570746079641863…"
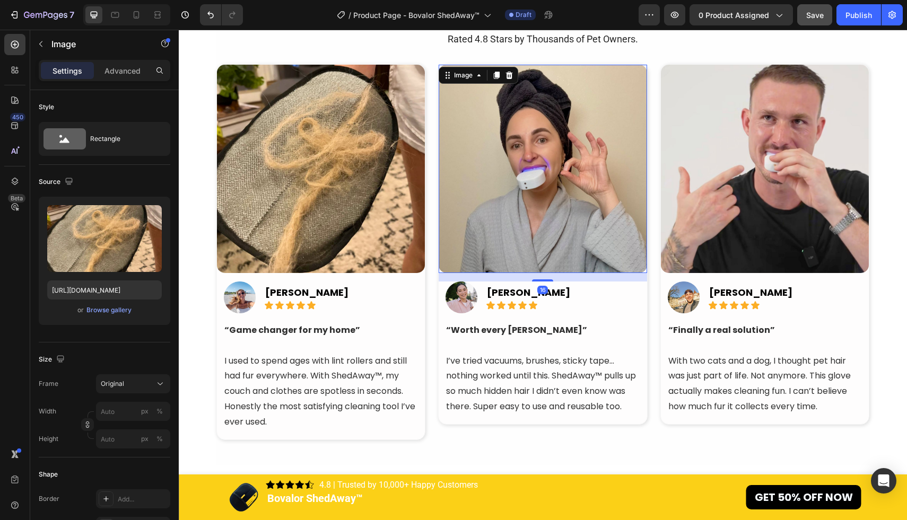
click at [554, 154] on img at bounding box center [543, 169] width 208 height 208
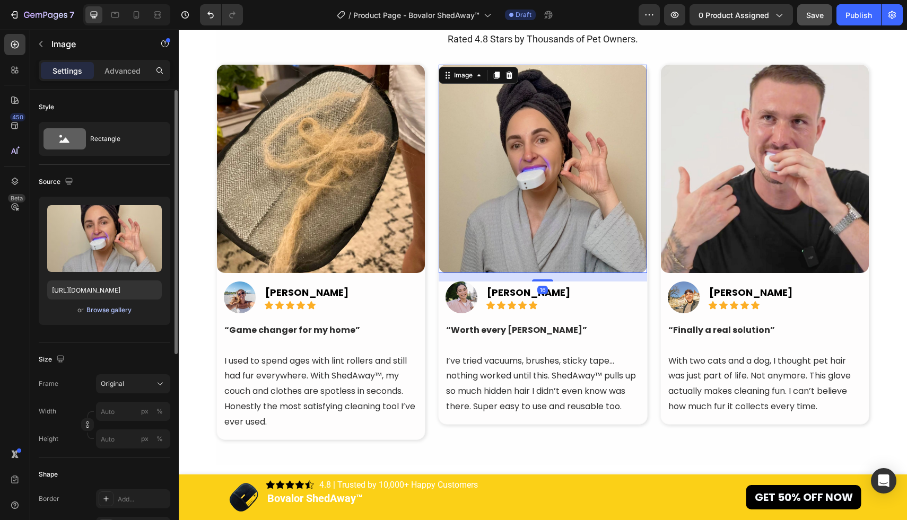
click at [124, 311] on div "Browse gallery" at bounding box center [108, 310] width 45 height 10
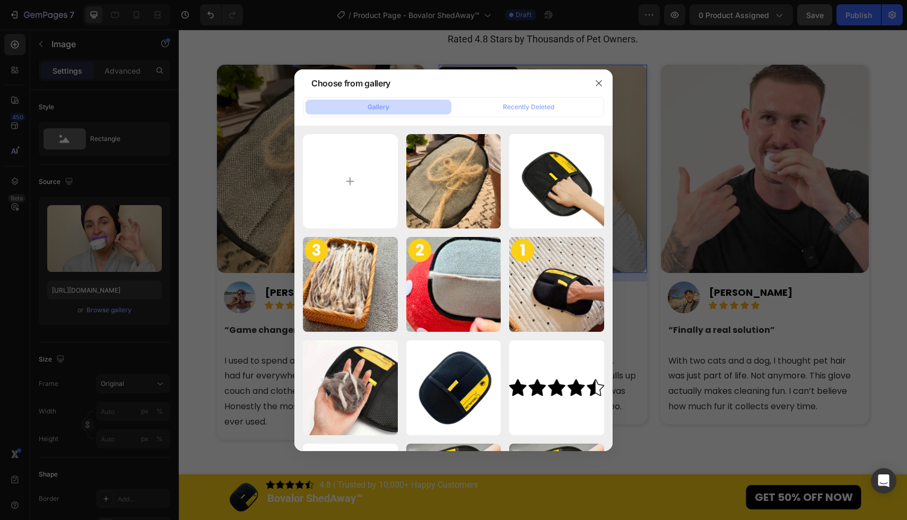
type input "C:\fakepath\13.jpg"
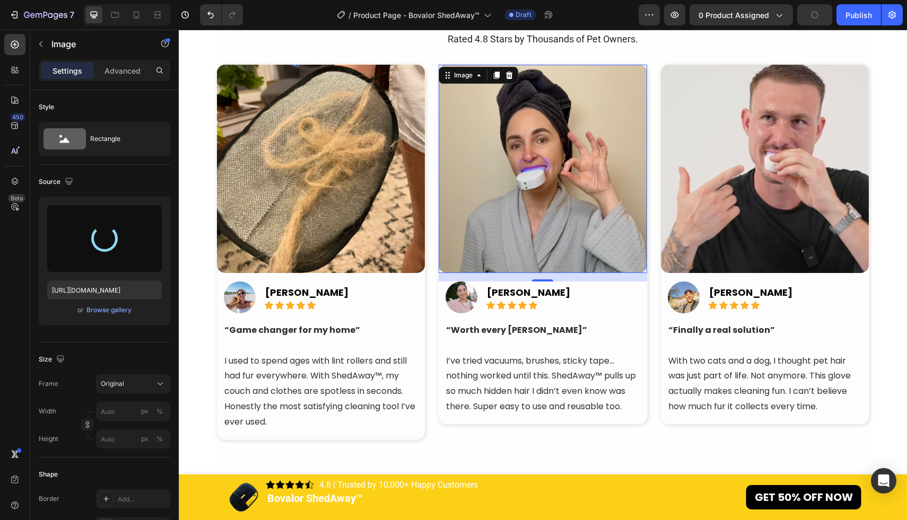
type input "https://cdn.shopify.com/s/files/1/0611/6625/6191/files/gempages_570746079641863…"
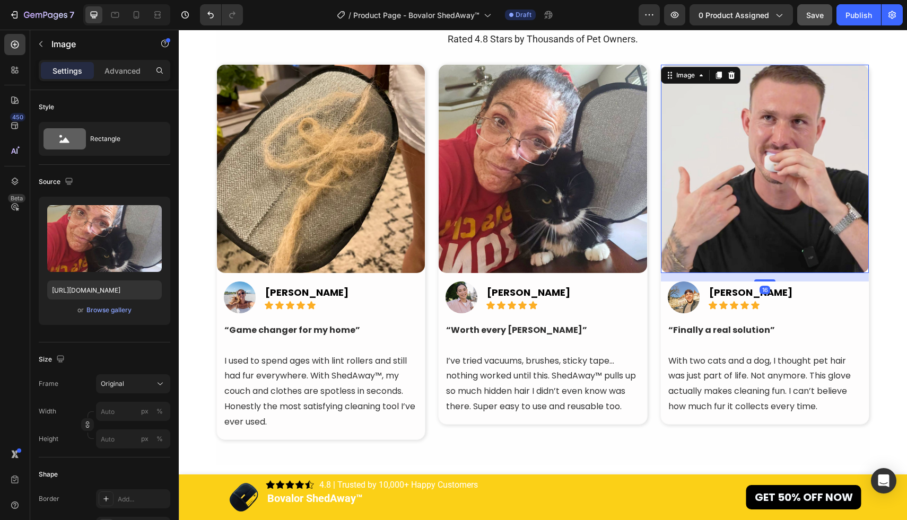
click at [813, 145] on img at bounding box center [765, 169] width 208 height 208
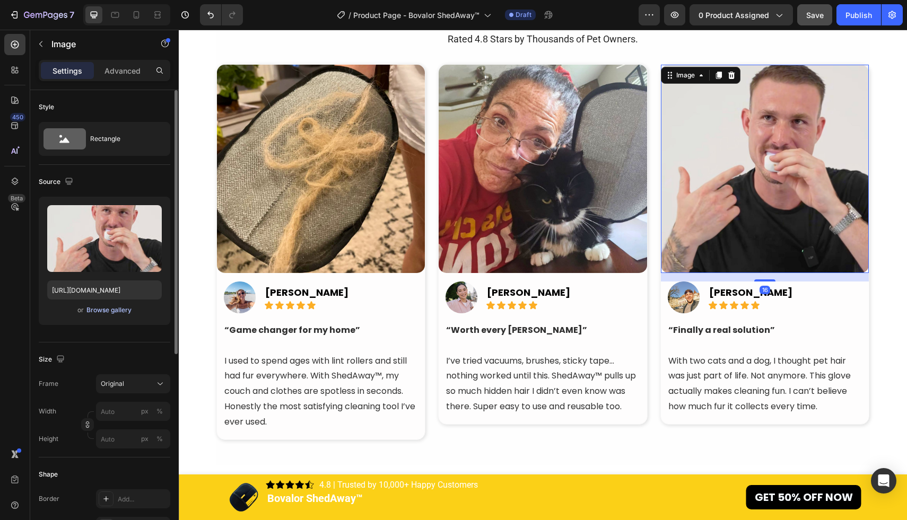
click at [124, 309] on div "Browse gallery" at bounding box center [108, 310] width 45 height 10
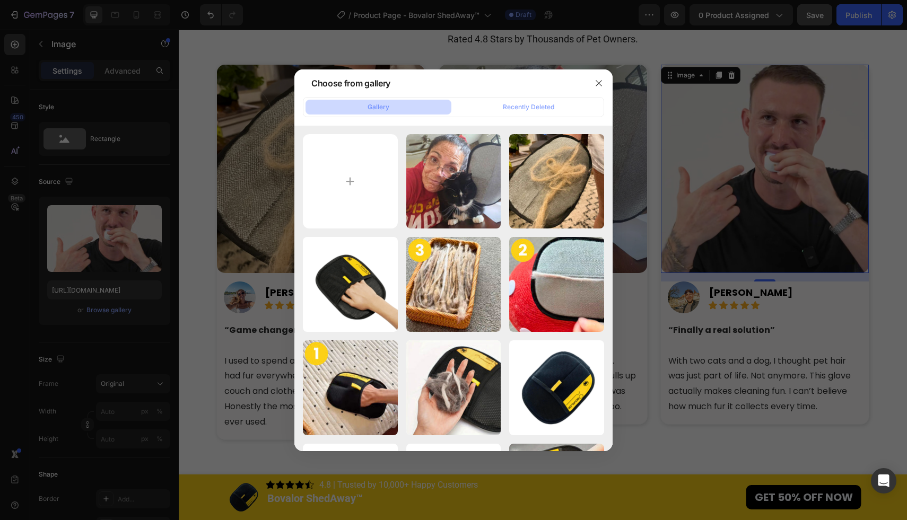
type input "C:\fakepath\14.jpg"
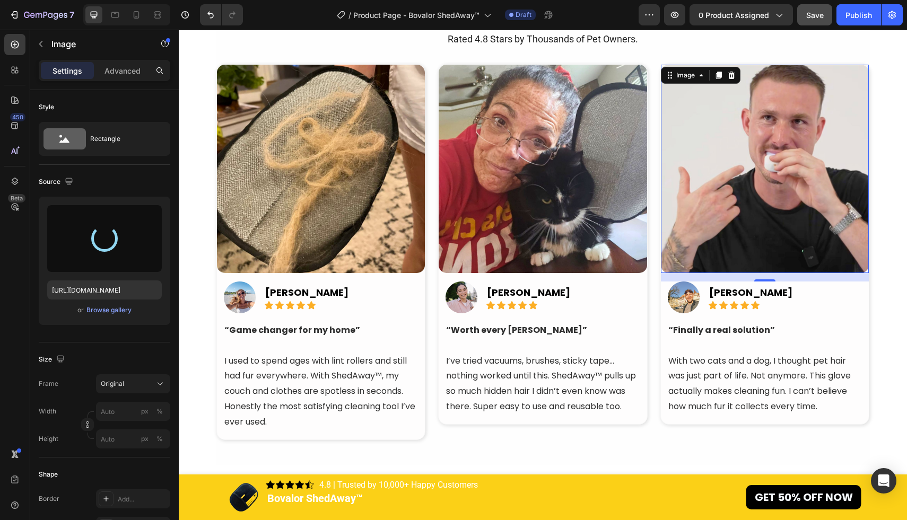
type input "https://cdn.shopify.com/s/files/1/0611/6625/6191/files/gempages_570746079641863…"
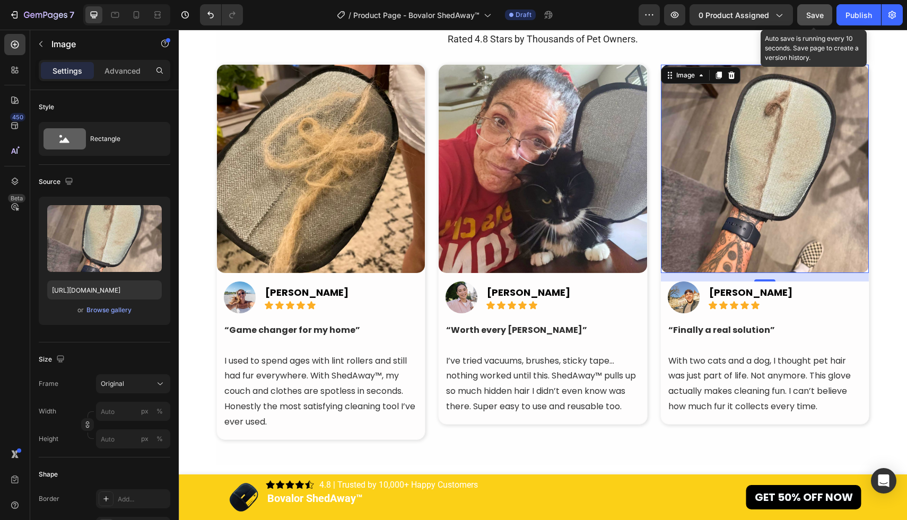
click at [816, 19] on span "Save" at bounding box center [815, 15] width 18 height 9
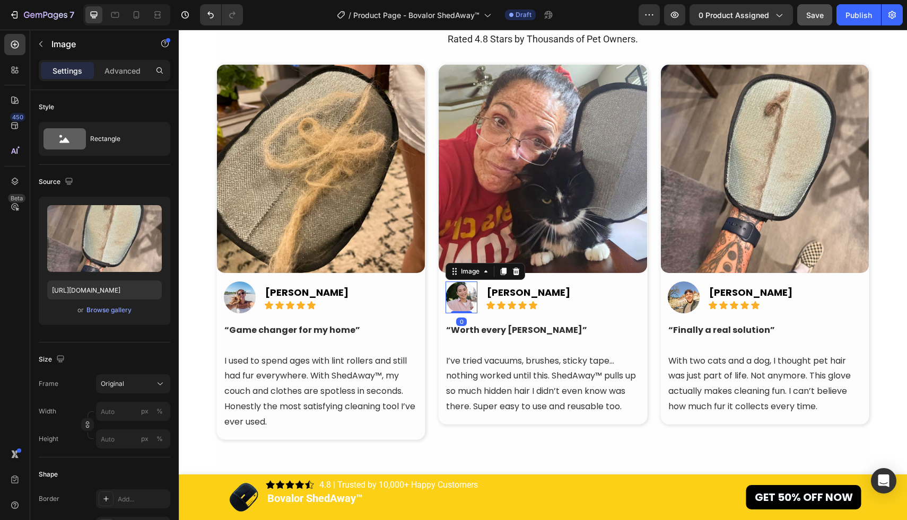
click at [462, 293] on img at bounding box center [462, 298] width 32 height 32
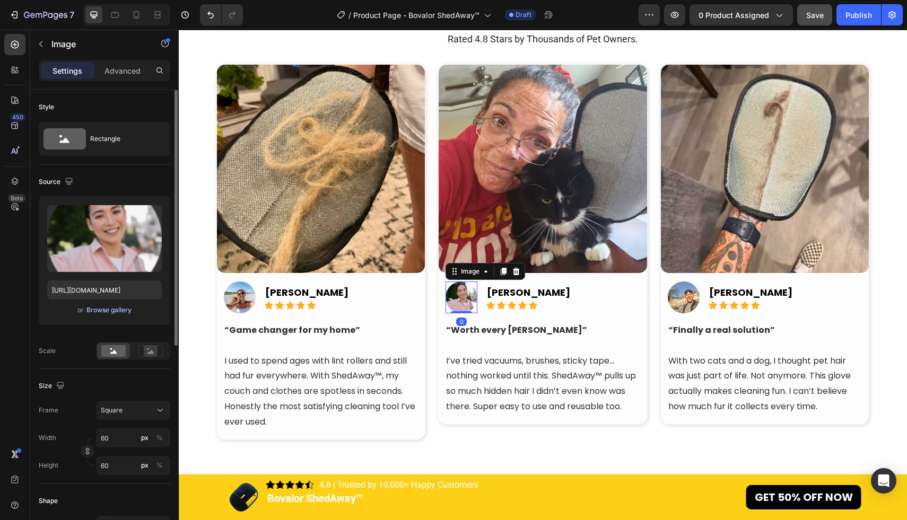
click at [121, 314] on div "Browse gallery" at bounding box center [108, 310] width 45 height 10
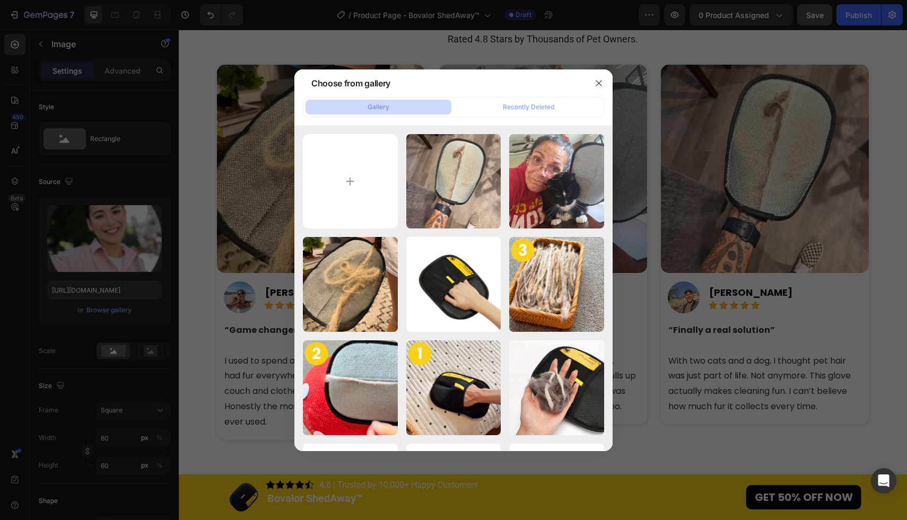
type input "C:\fakepath\Untitled design (56).png"
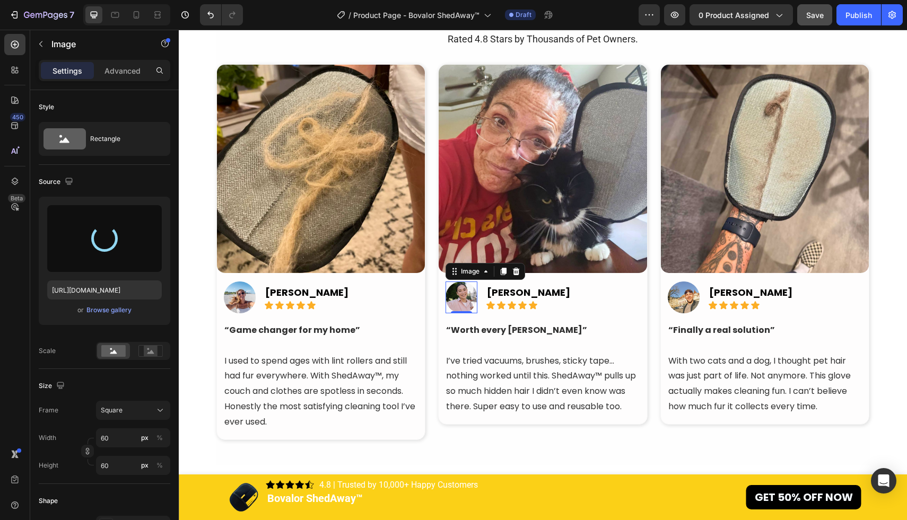
type input "https://cdn.shopify.com/s/files/1/0611/6625/6191/files/gempages_570746079641863…"
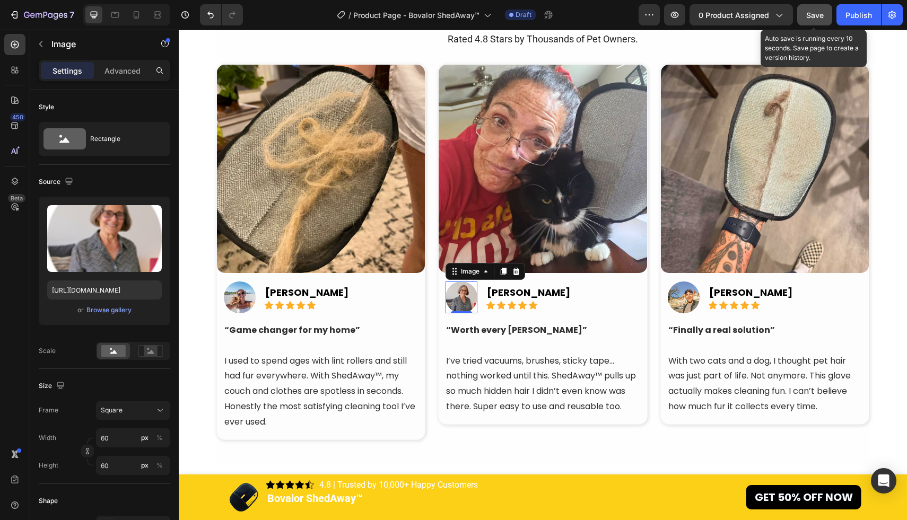
click at [811, 15] on span "Save" at bounding box center [815, 15] width 18 height 9
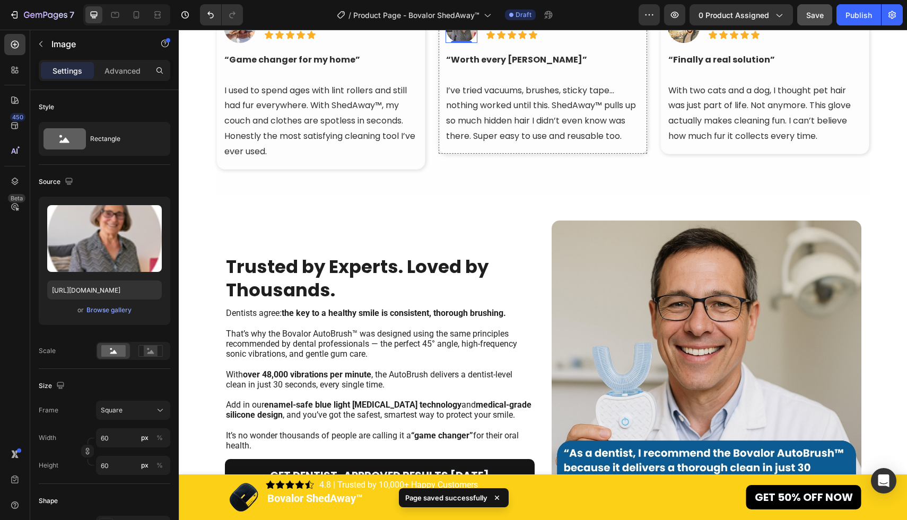
scroll to position [2862, 0]
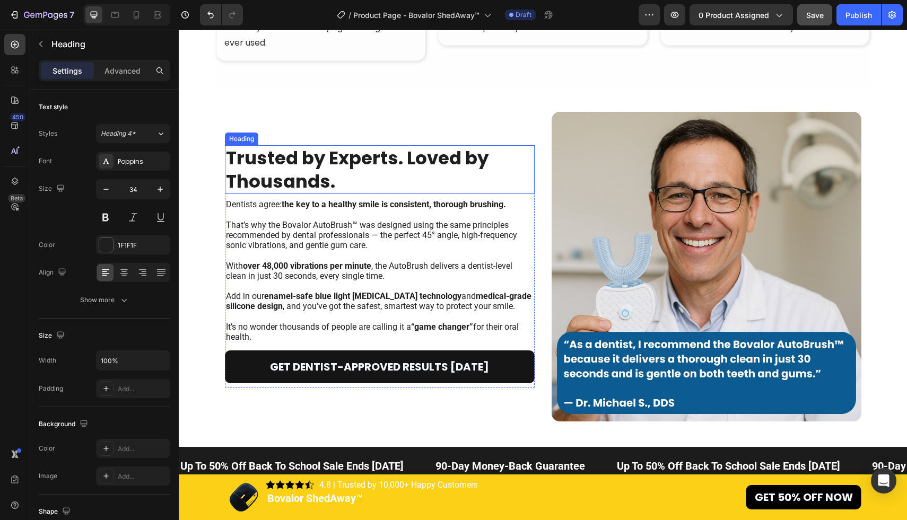
click at [344, 172] on h2 "Trusted by Experts. Loved by Thousands." at bounding box center [380, 169] width 310 height 49
click at [344, 177] on h2 "Trusted by Experts. Loved by Thousands." at bounding box center [380, 169] width 310 height 49
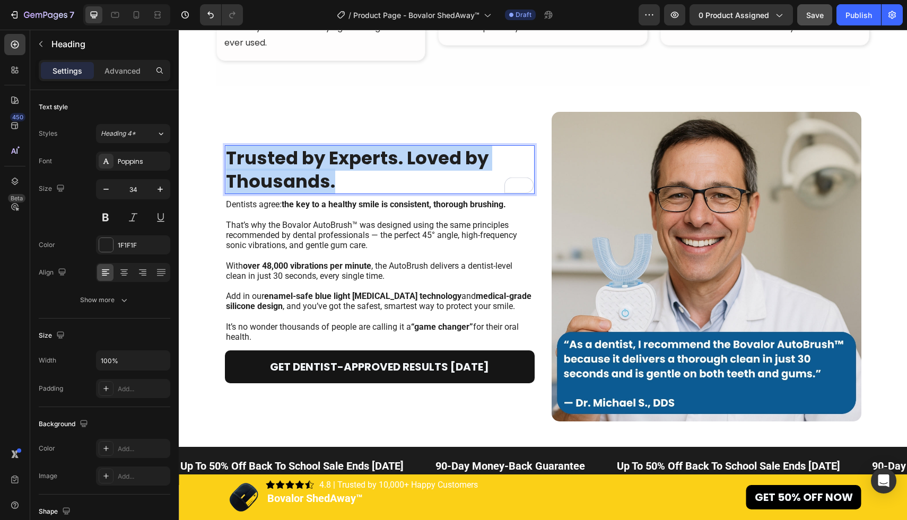
drag, startPoint x: 344, startPoint y: 177, endPoint x: 228, endPoint y: 154, distance: 118.5
click at [228, 154] on p "Trusted by Experts. Loved by Thousands." at bounding box center [380, 169] width 308 height 47
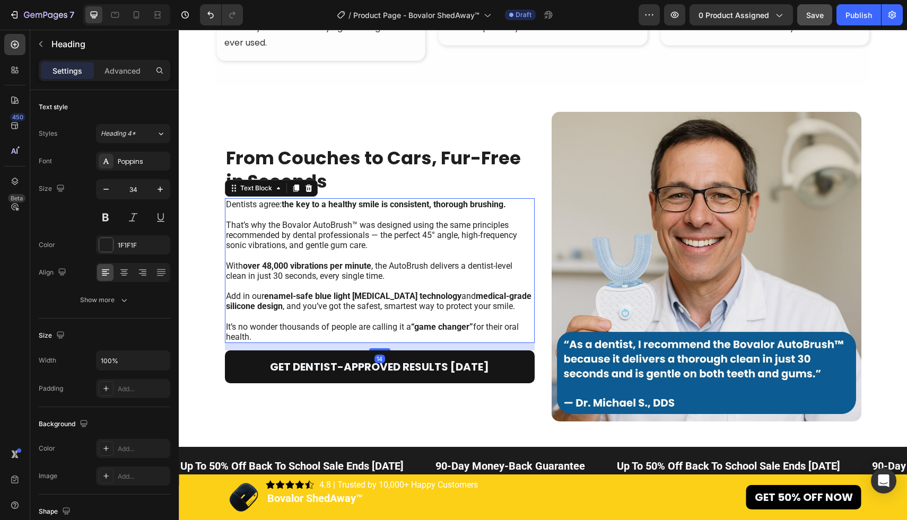
click at [403, 296] on strong "enamel-safe blue light whitening technology" at bounding box center [362, 296] width 197 height 10
click at [312, 331] on p "It’s no wonder thousands of people are calling it a “game changer” for their or…" at bounding box center [380, 332] width 308 height 20
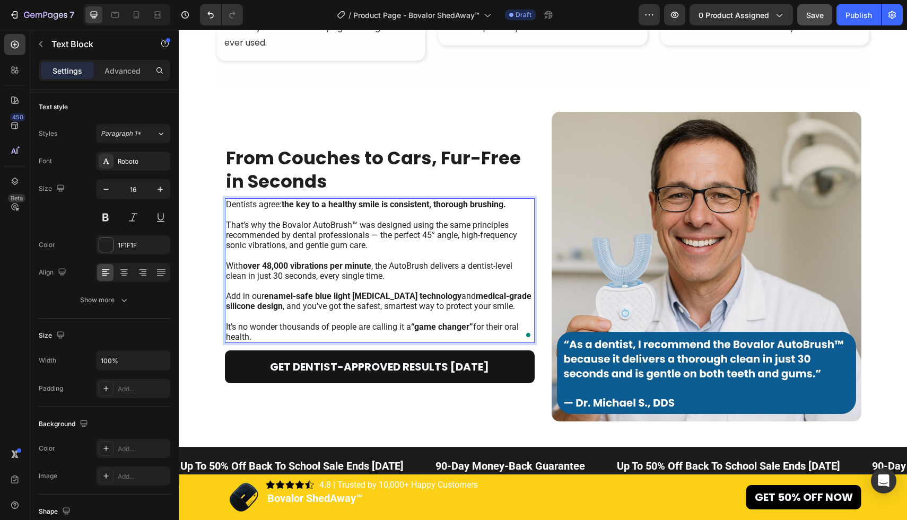
click at [295, 337] on p "It’s no wonder thousands of people are calling it a “game changer” for their or…" at bounding box center [380, 332] width 308 height 20
drag, startPoint x: 295, startPoint y: 337, endPoint x: 226, endPoint y: 206, distance: 148.0
click at [226, 206] on div "Dentists agree: the key to a healthy smile is consistent, thorough brushing. Th…" at bounding box center [380, 270] width 310 height 145
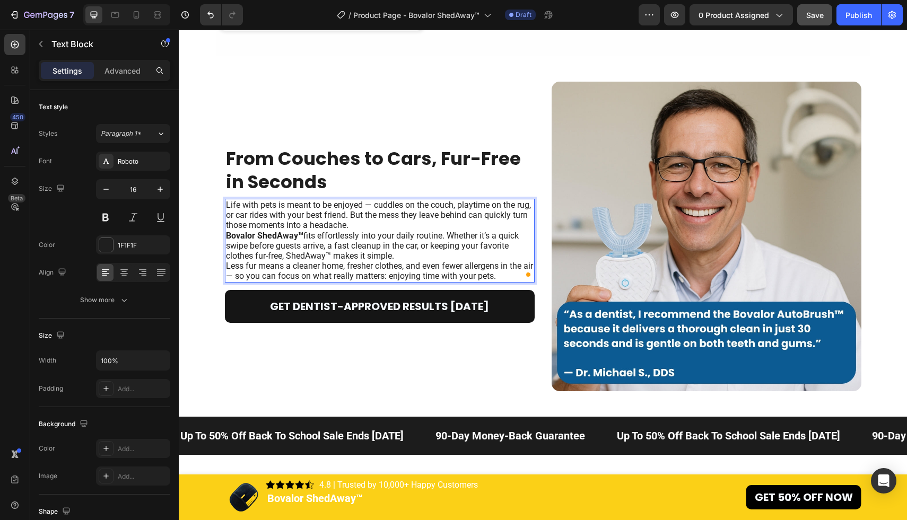
click at [390, 231] on p "Bovalor ShedAway™ fits effortlessly into your daily routine. Whether it’s a qui…" at bounding box center [380, 246] width 308 height 31
click at [391, 225] on p "Life with pets is meant to be enjoyed — cuddles on the couch, playtime on the r…" at bounding box center [380, 215] width 308 height 31
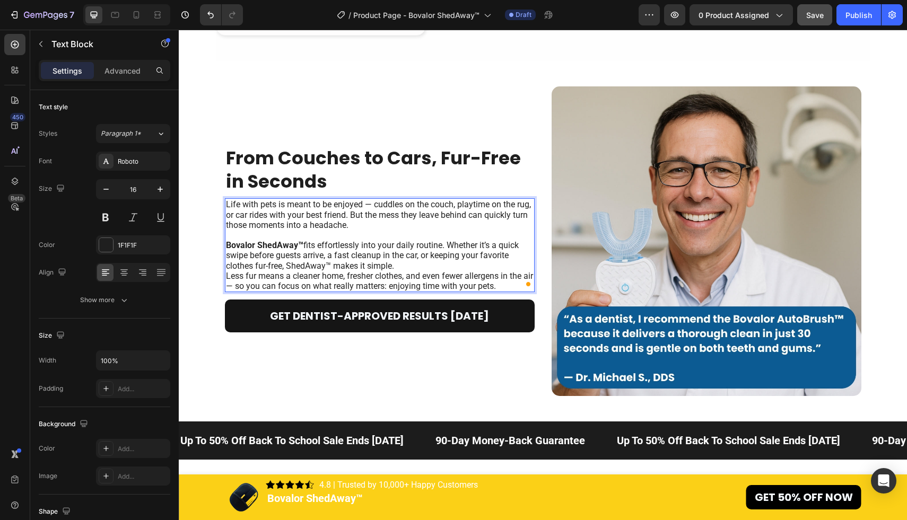
click at [404, 261] on p "Bovalor ShedAway™ fits effortlessly into your daily routine. Whether it’s a qui…" at bounding box center [380, 255] width 308 height 31
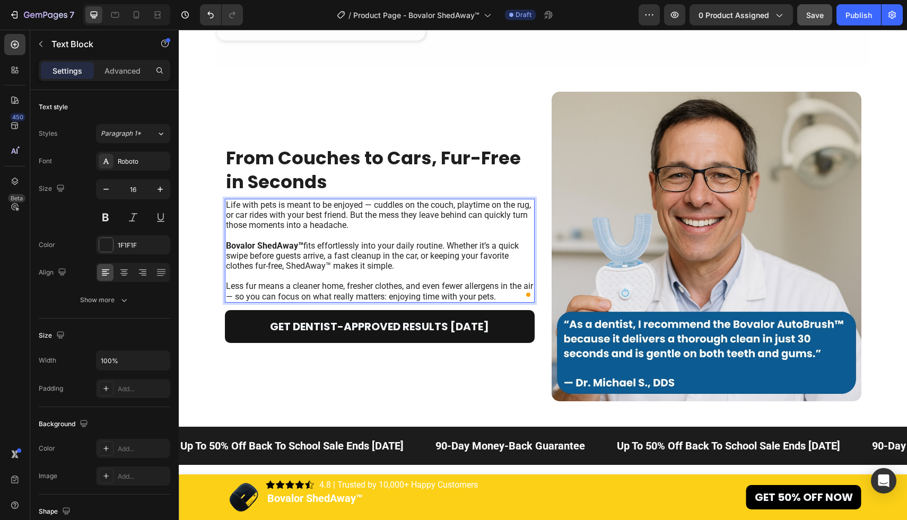
click at [353, 216] on p "Life with pets is meant to be enjoyed — cuddles on the couch, playtime on the r…" at bounding box center [380, 215] width 308 height 31
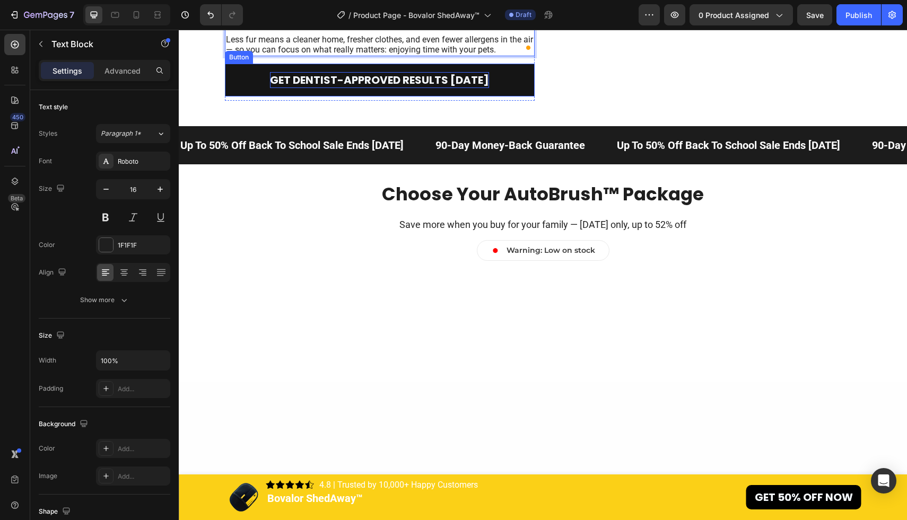
click at [446, 88] on p "Get Dentist-Approved Results [DATE]" at bounding box center [379, 80] width 219 height 16
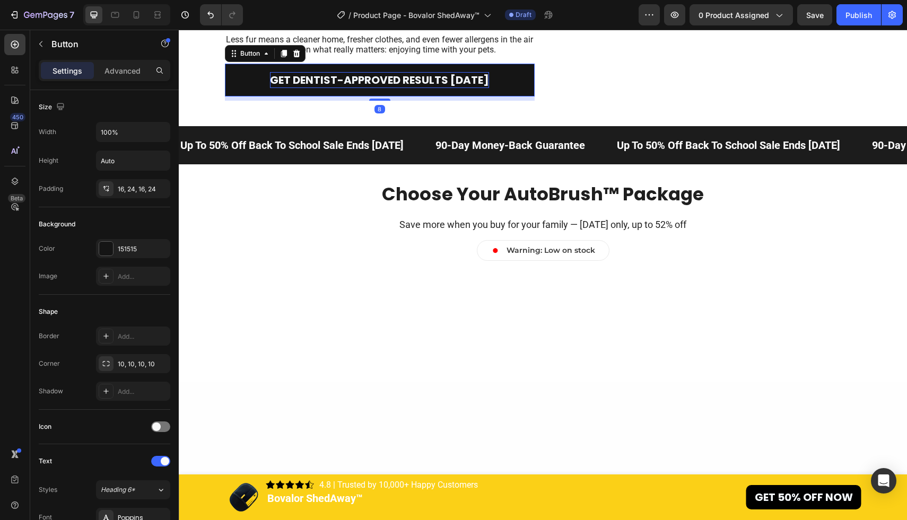
click at [446, 88] on p "Get Dentist-Approved Results [DATE]" at bounding box center [379, 80] width 219 height 16
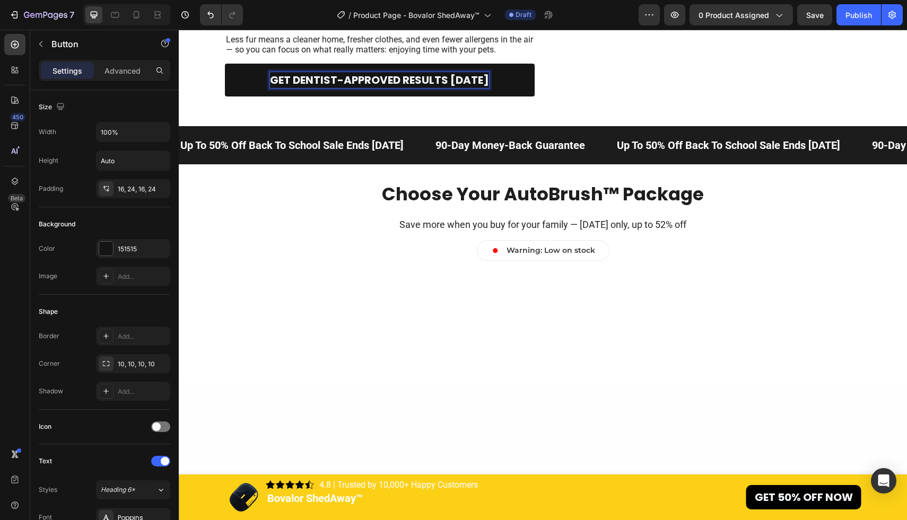
click at [285, 88] on p "Get Dentist-Approved Results [DATE]" at bounding box center [379, 80] width 219 height 16
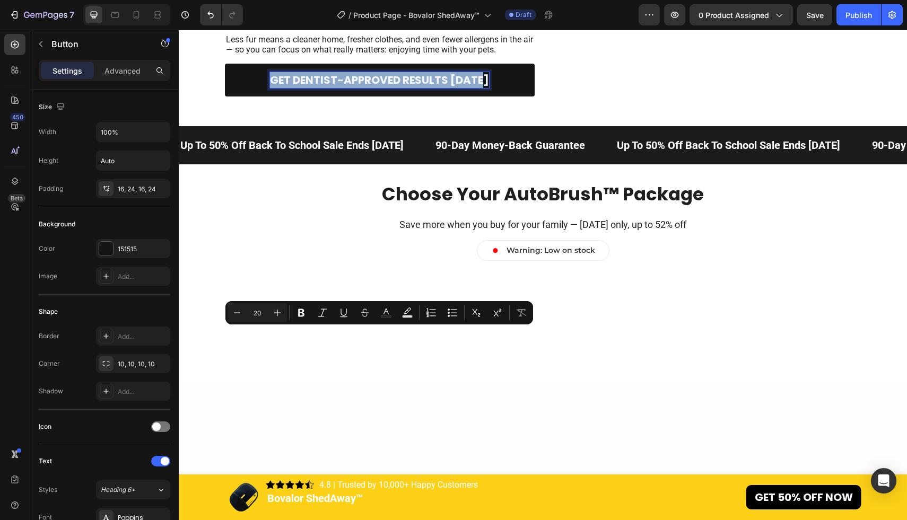
drag, startPoint x: 273, startPoint y: 335, endPoint x: 485, endPoint y: 336, distance: 211.6
click at [485, 88] on p "Get Dentist-Approved Results [DATE]" at bounding box center [379, 80] width 219 height 16
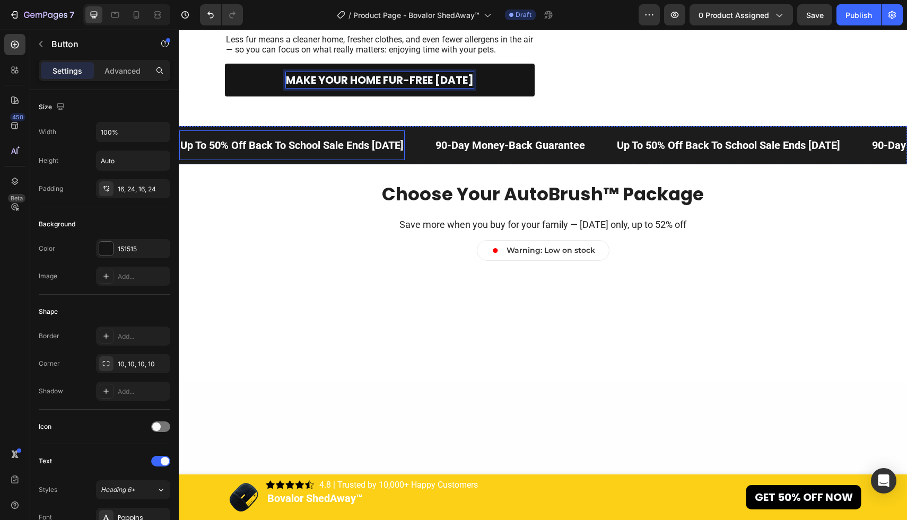
click at [339, 155] on p "Up To 50% Off Back To School Sale Ends [DATE]" at bounding box center [291, 145] width 223 height 19
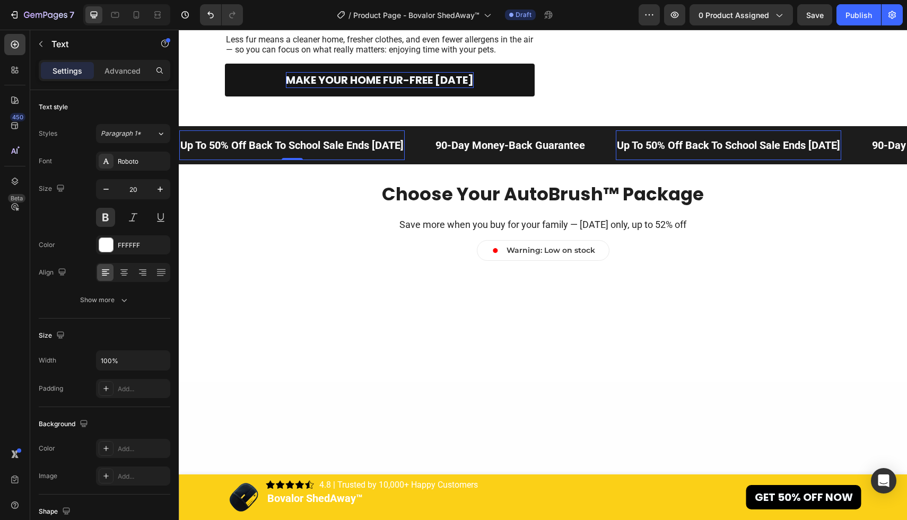
click at [281, 155] on p "Up To 50% Off Back To School Sale Ends [DATE]" at bounding box center [291, 145] width 223 height 19
click at [278, 155] on p "Up To 50% Off Back To School Sale Ends [DATE]" at bounding box center [291, 145] width 223 height 19
click at [292, 155] on p "Up To 50% Off Back-To School Sale Ends [DATE]" at bounding box center [292, 145] width 225 height 19
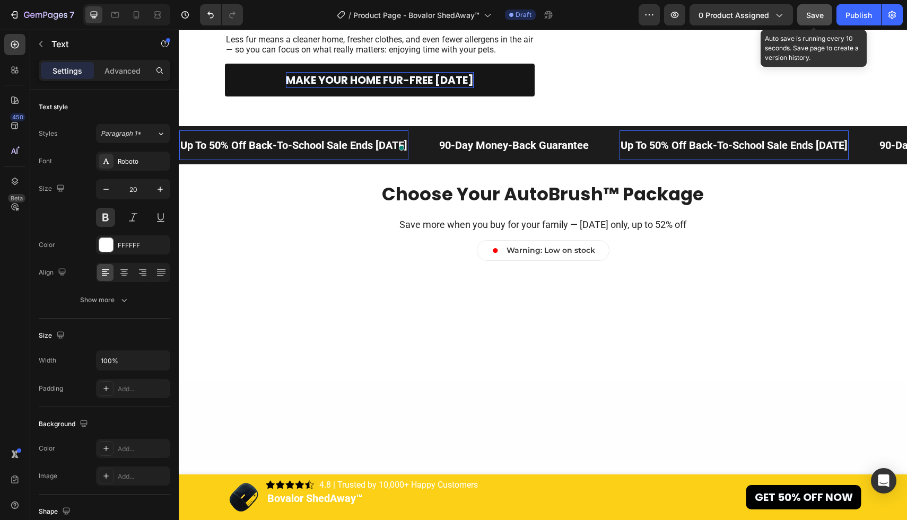
click at [818, 23] on button "Save" at bounding box center [814, 14] width 35 height 21
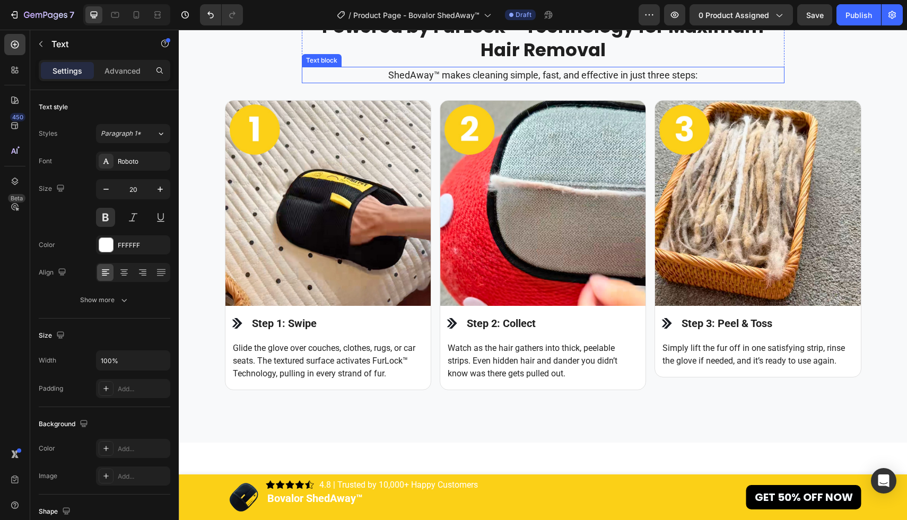
scroll to position [1209, 0]
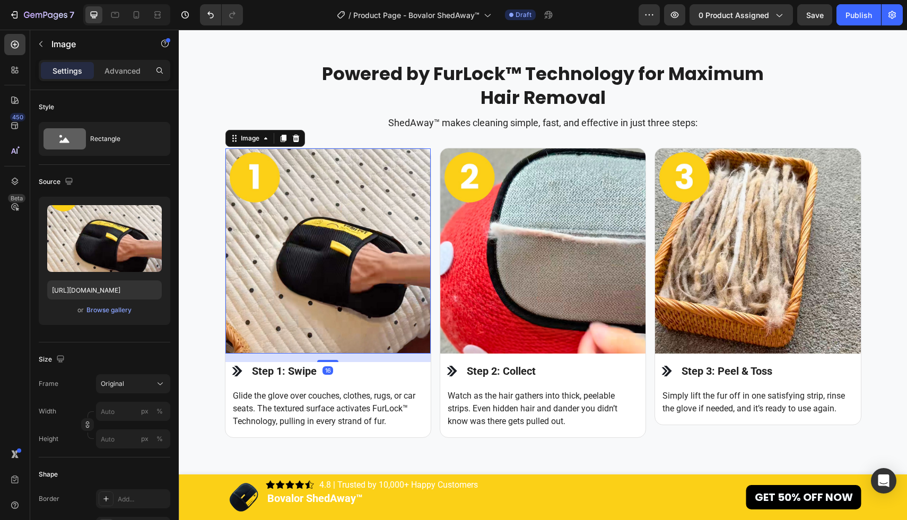
click at [341, 273] on img at bounding box center [327, 251] width 205 height 205
click at [117, 309] on div "Browse gallery" at bounding box center [108, 310] width 45 height 10
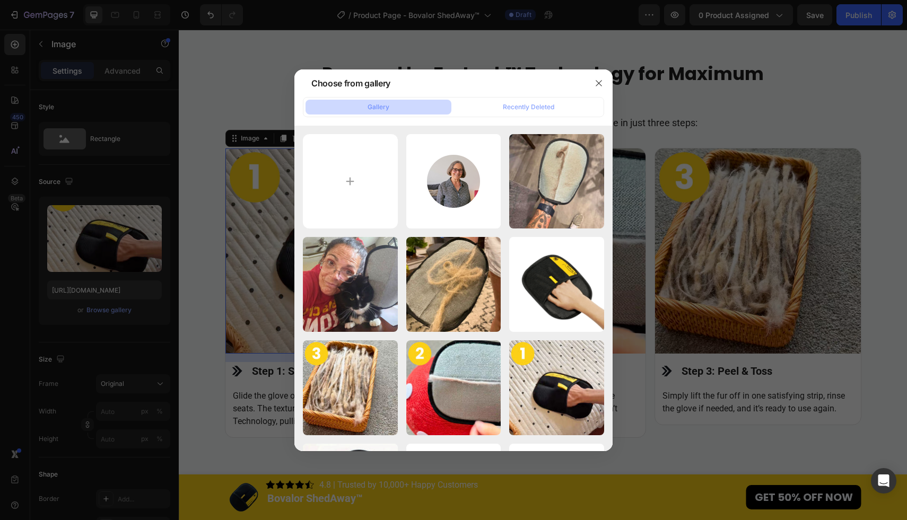
type input "C:\fakepath\1x (5).jpg"
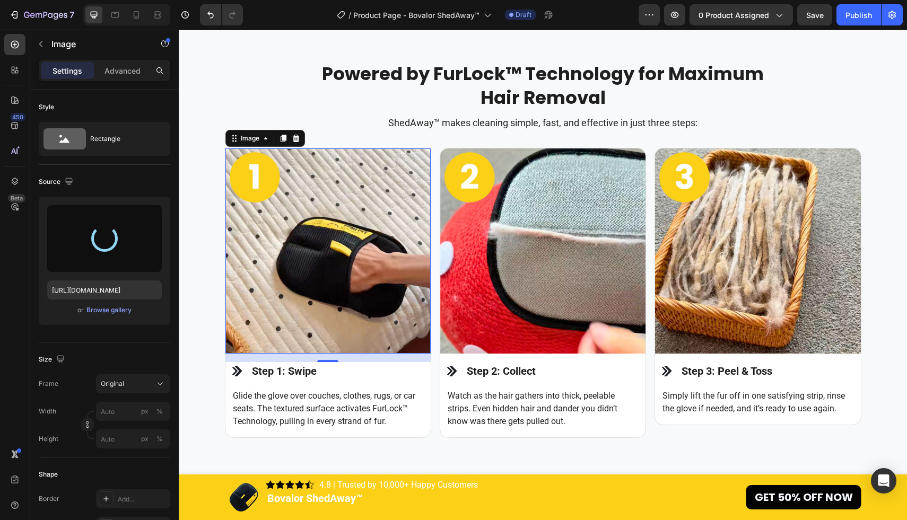
type input "[URL][DOMAIN_NAME]"
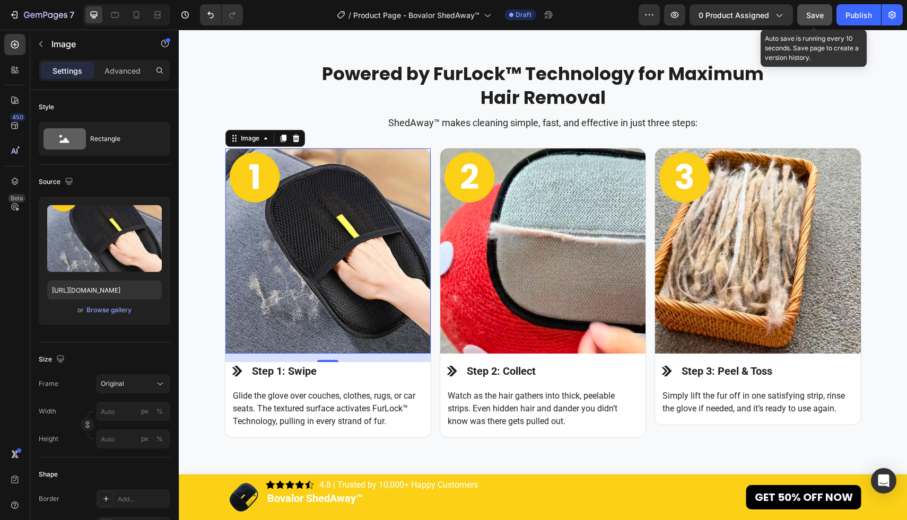
click at [813, 11] on span "Save" at bounding box center [815, 15] width 18 height 9
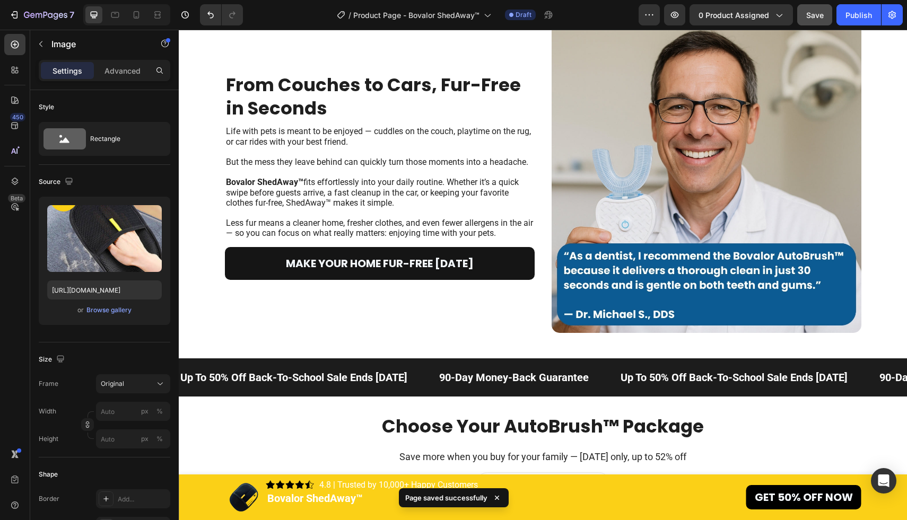
scroll to position [2518, 0]
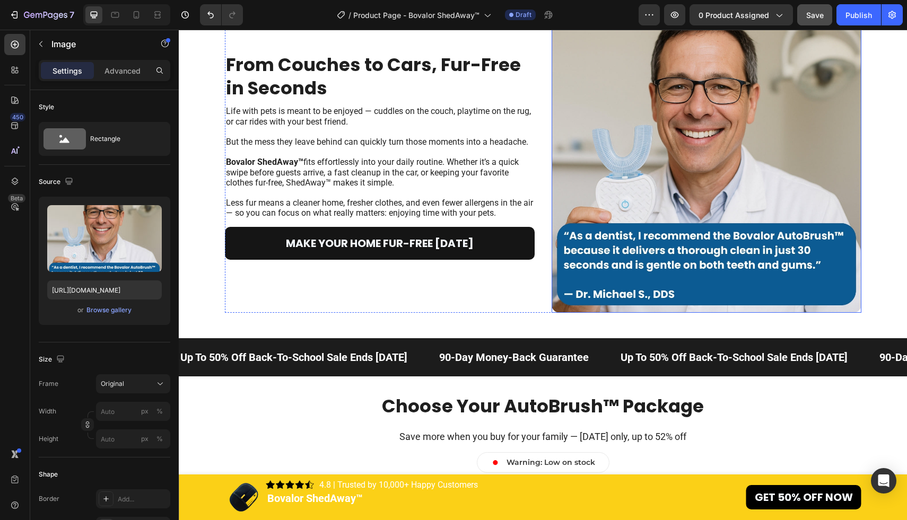
click at [598, 177] on img at bounding box center [707, 158] width 310 height 310
click at [123, 306] on div "Browse gallery" at bounding box center [108, 310] width 45 height 10
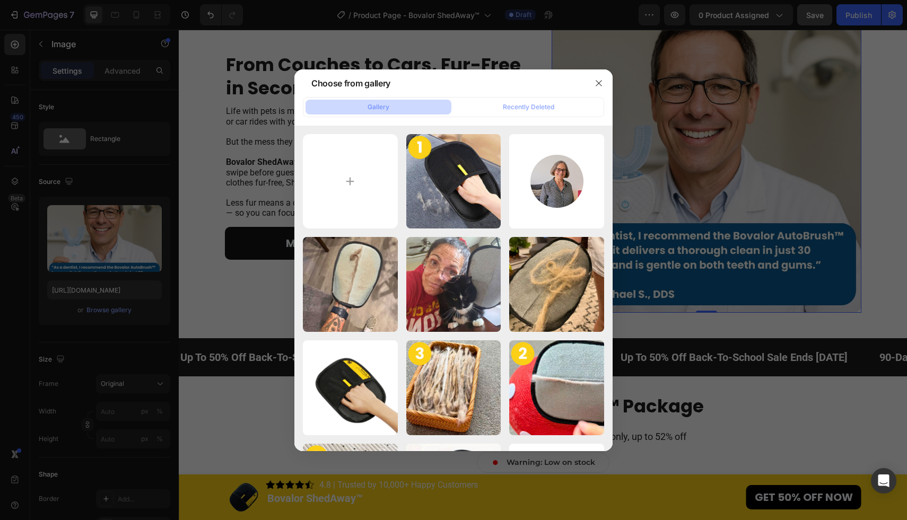
type input "C:\fakepath\1x (6).jpg"
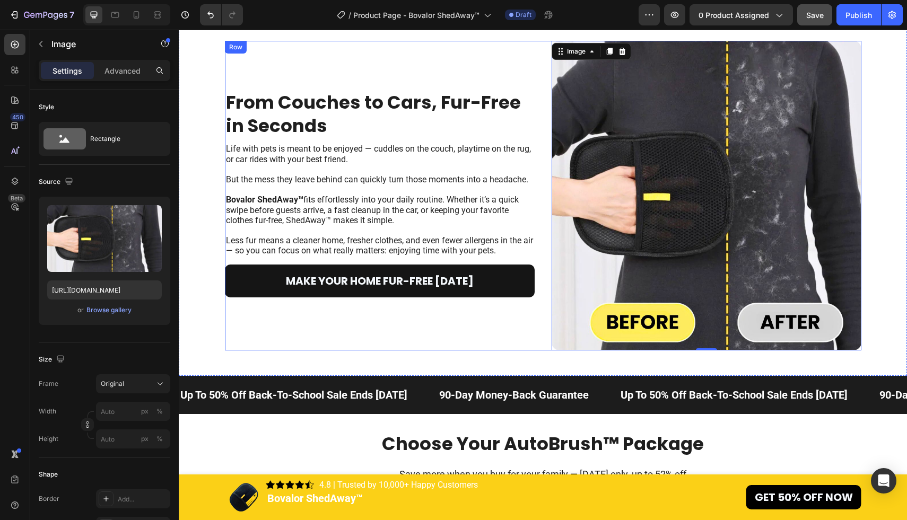
scroll to position [2425, 0]
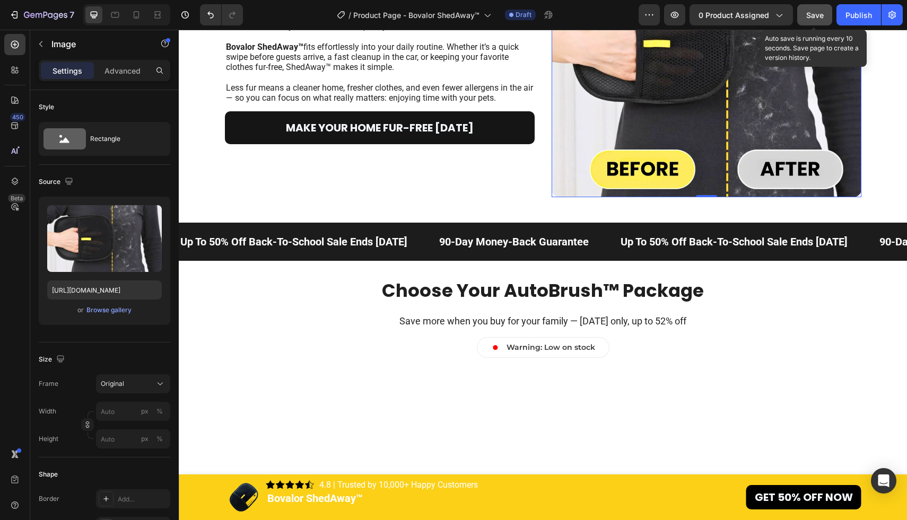
click at [819, 18] on span "Save" at bounding box center [815, 15] width 18 height 9
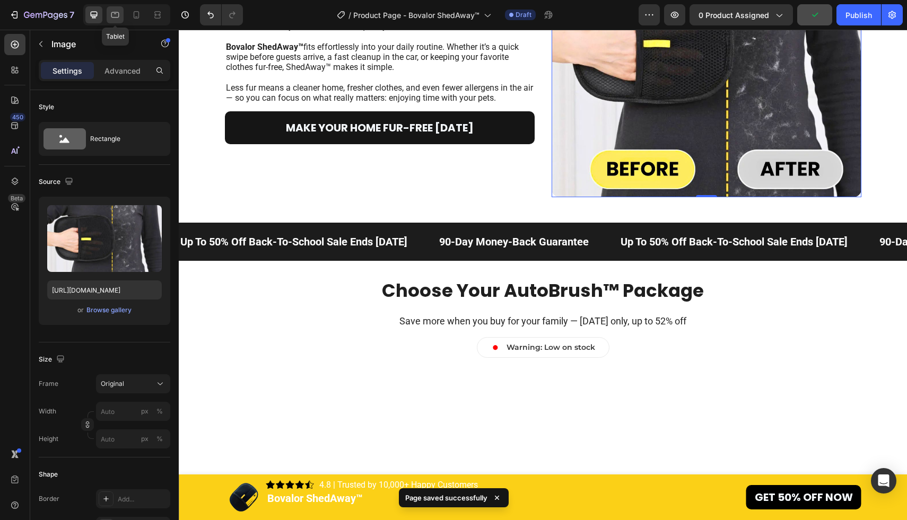
click at [119, 13] on icon at bounding box center [115, 15] width 11 height 11
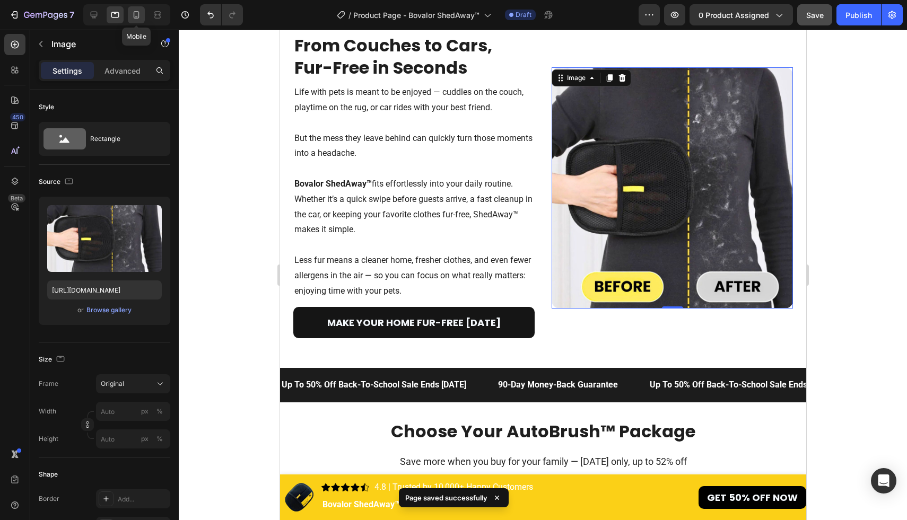
click at [134, 13] on icon at bounding box center [137, 14] width 6 height 7
type input "[URL][DOMAIN_NAME]"
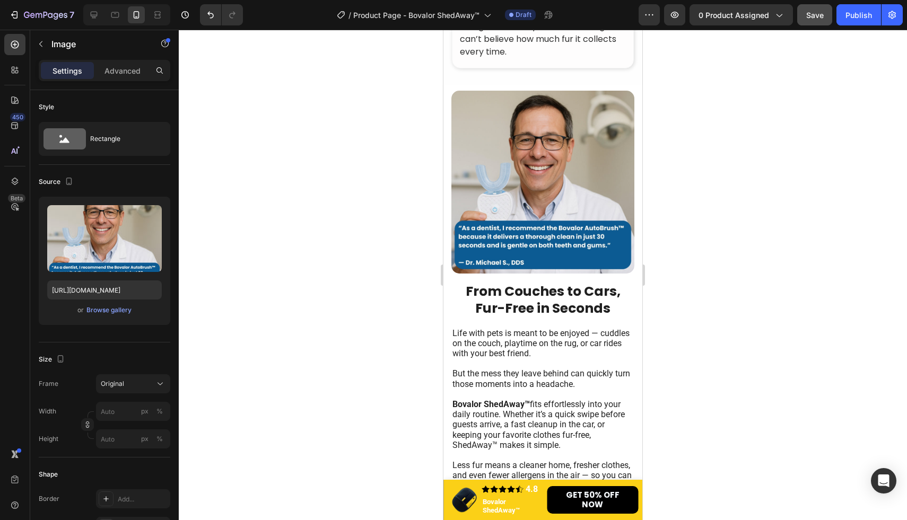
scroll to position [3058, 0]
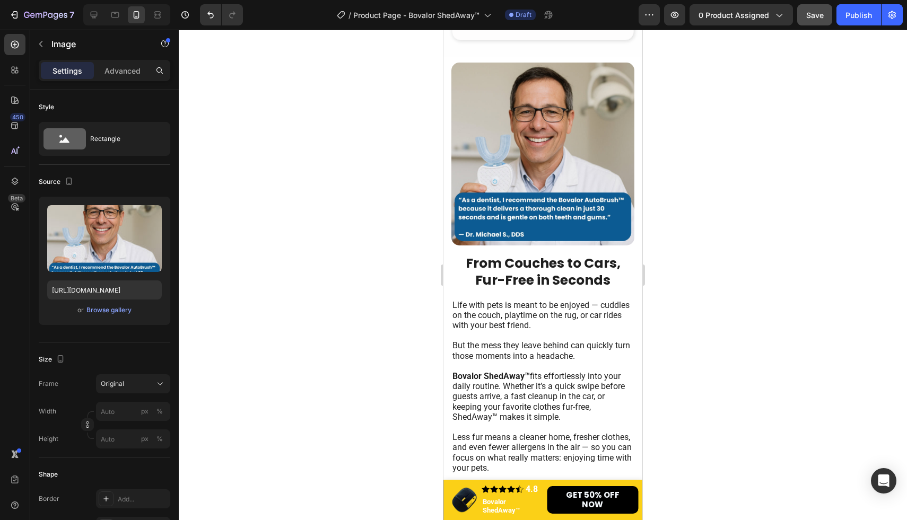
click at [562, 189] on img at bounding box center [542, 154] width 183 height 183
click at [772, 223] on div at bounding box center [543, 275] width 728 height 491
click at [558, 180] on img at bounding box center [542, 154] width 183 height 183
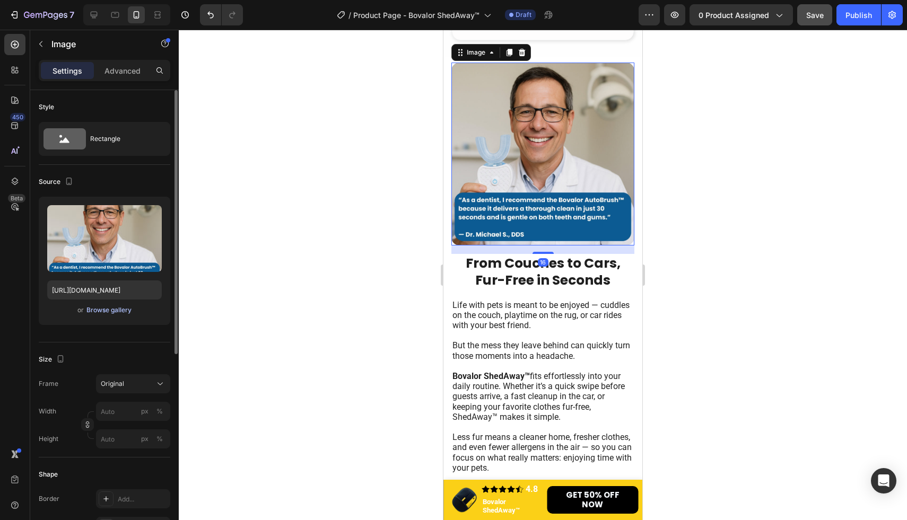
click at [110, 311] on div "Browse gallery" at bounding box center [108, 310] width 45 height 10
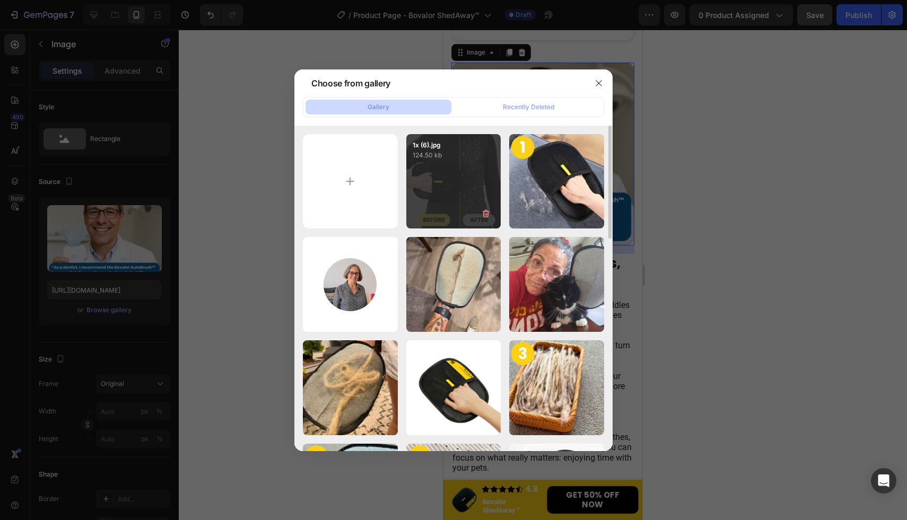
click at [444, 191] on div "1x (6).jpg 124.50 kb" at bounding box center [453, 181] width 95 height 95
type input "[URL][DOMAIN_NAME]"
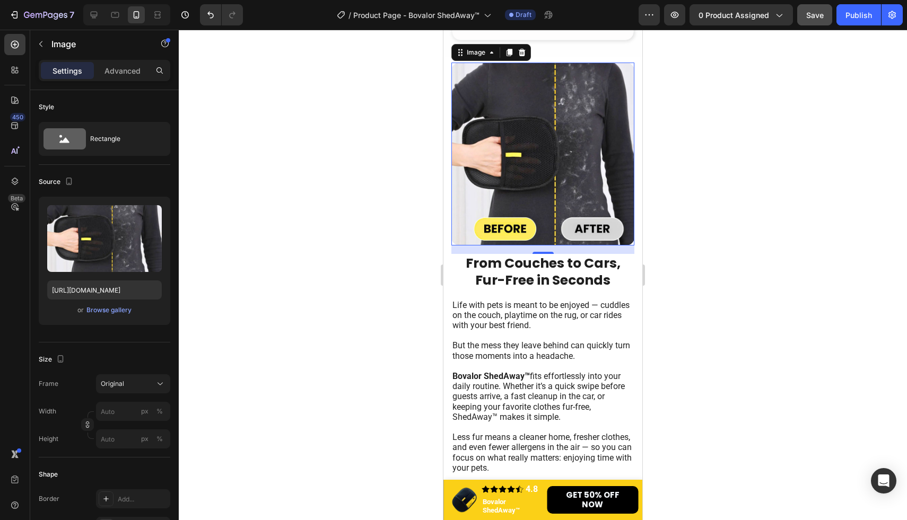
click at [719, 218] on div at bounding box center [543, 275] width 728 height 491
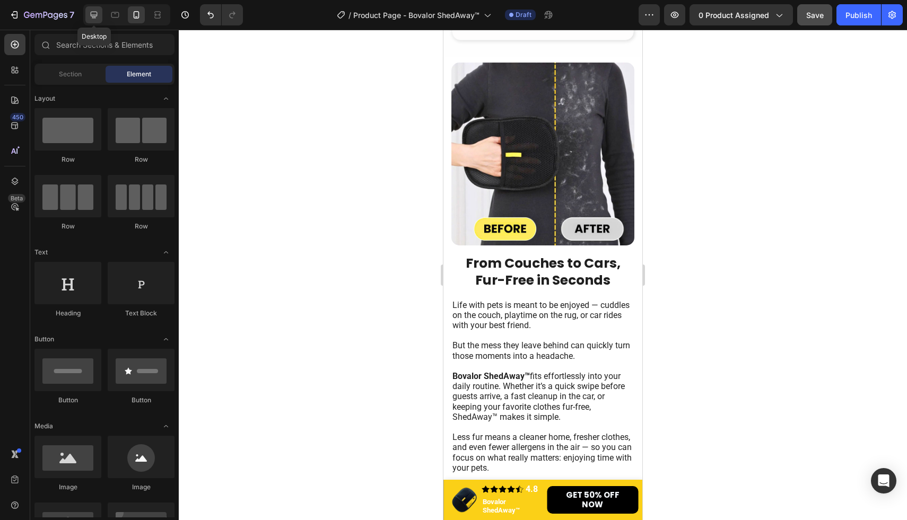
click at [90, 13] on icon at bounding box center [94, 15] width 11 height 11
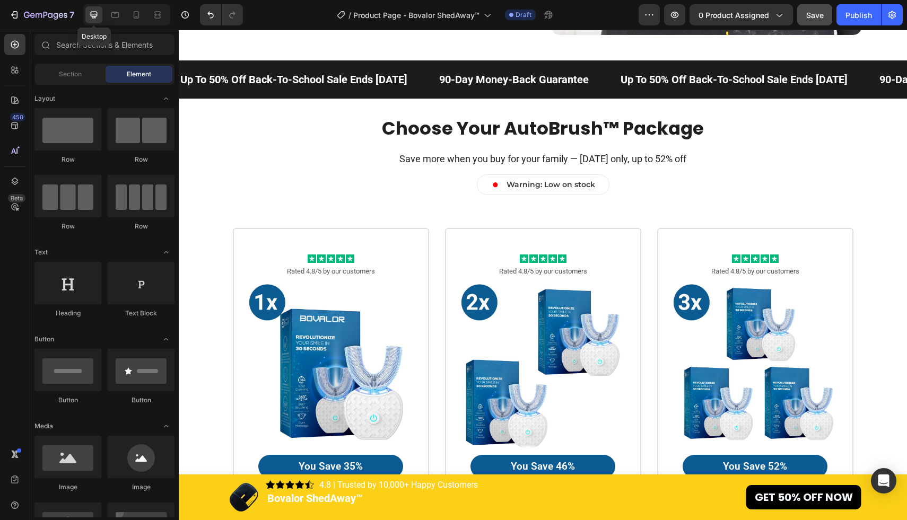
scroll to position [3171, 0]
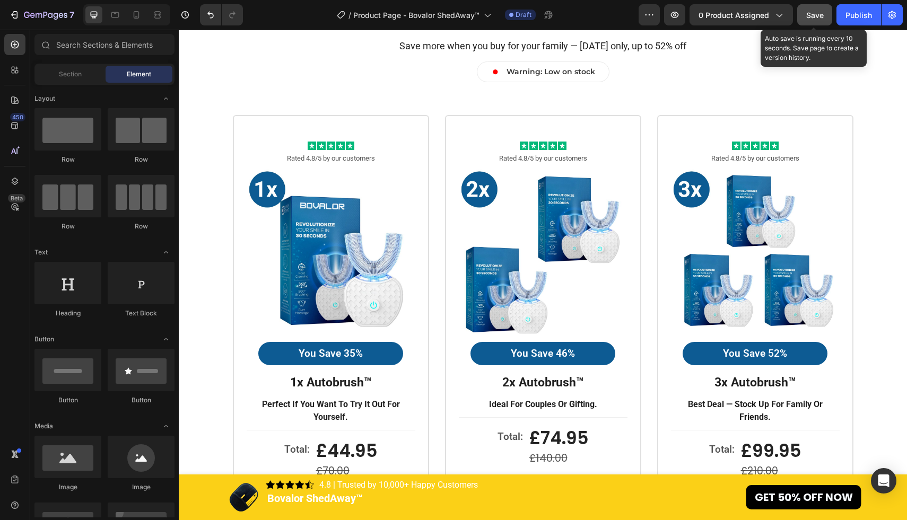
click at [823, 15] on span "Save" at bounding box center [815, 15] width 18 height 9
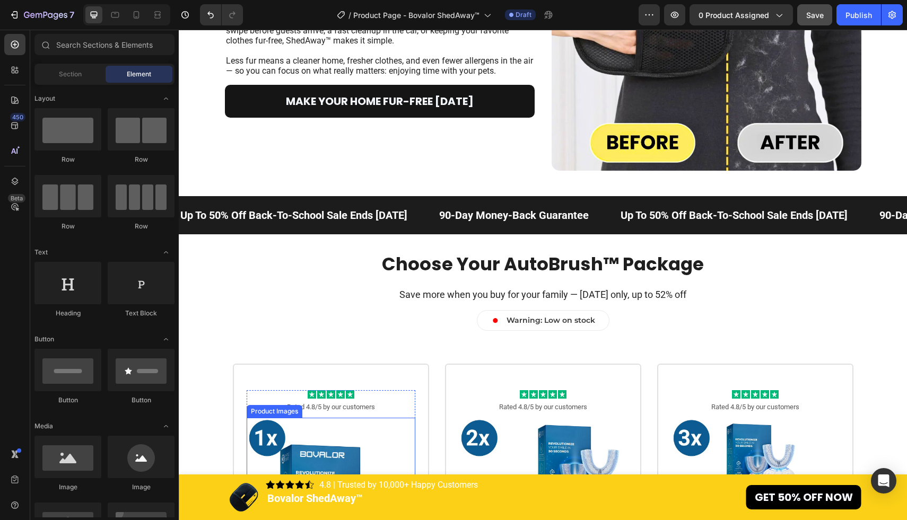
scroll to position [2913, 0]
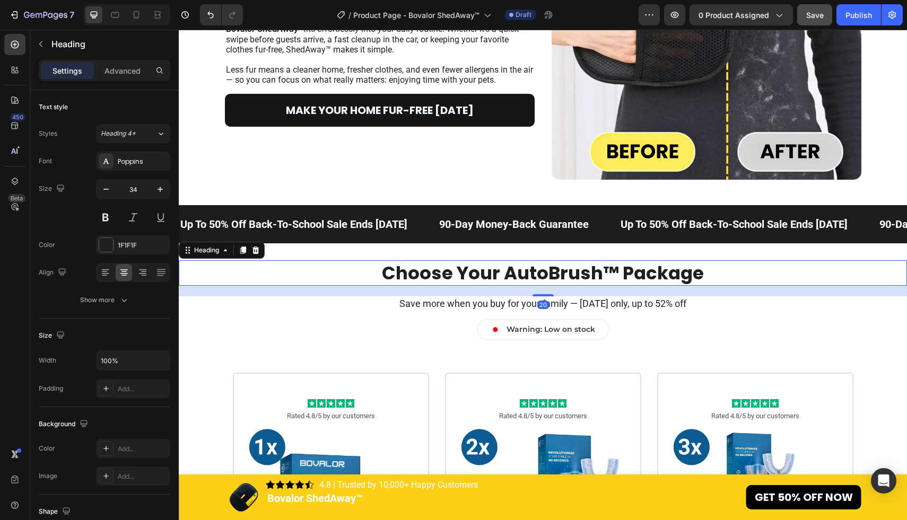
click at [571, 275] on strong "Choose Your AutoBrush™ Package" at bounding box center [543, 272] width 322 height 25
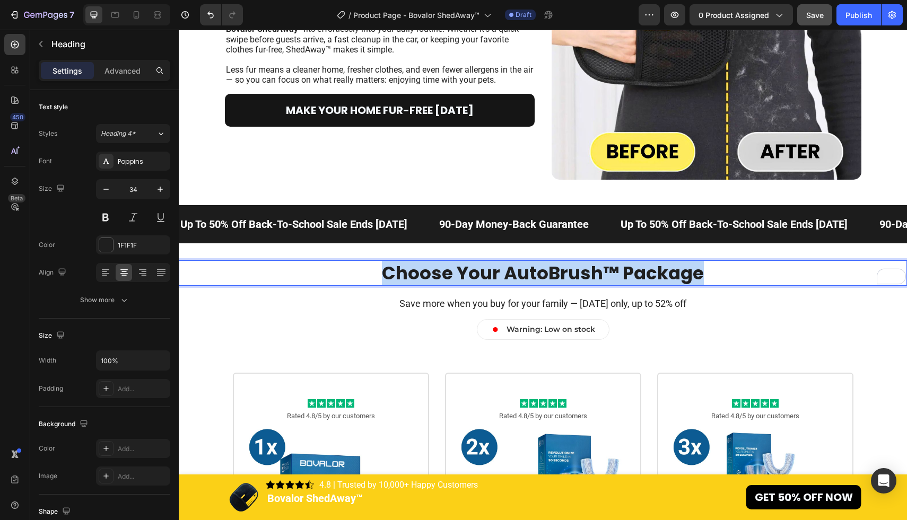
drag, startPoint x: 723, startPoint y: 278, endPoint x: 378, endPoint y: 278, distance: 345.3
click at [378, 278] on p "Choose Your AutoBrush™ Package" at bounding box center [543, 272] width 726 height 23
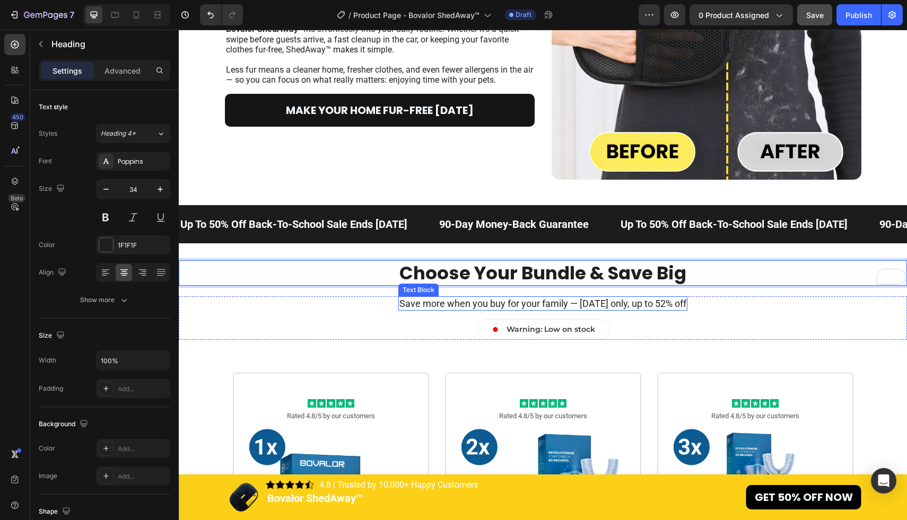
click at [621, 302] on p "Save more when you buy for your family — [DATE] only, up to 52% off" at bounding box center [542, 304] width 287 height 12
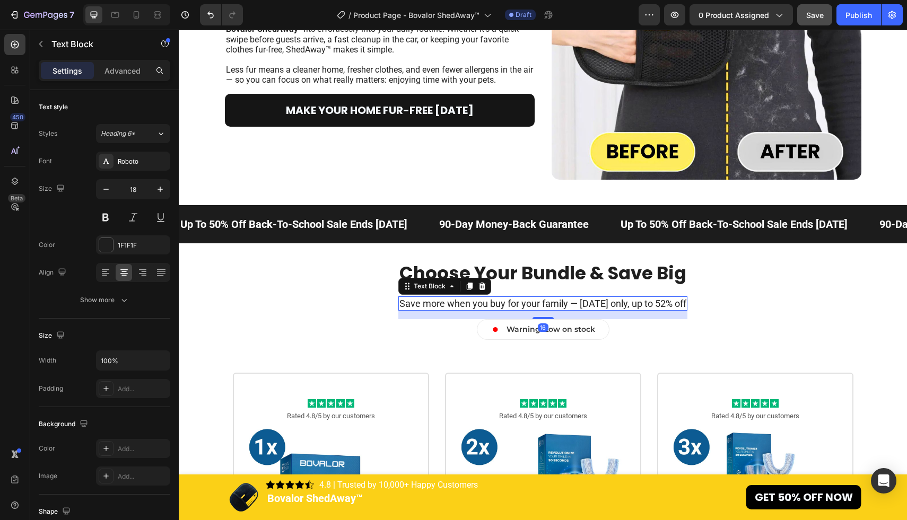
click at [651, 302] on p "Save more when you buy for your family — [DATE] only, up to 52% off" at bounding box center [542, 304] width 287 height 12
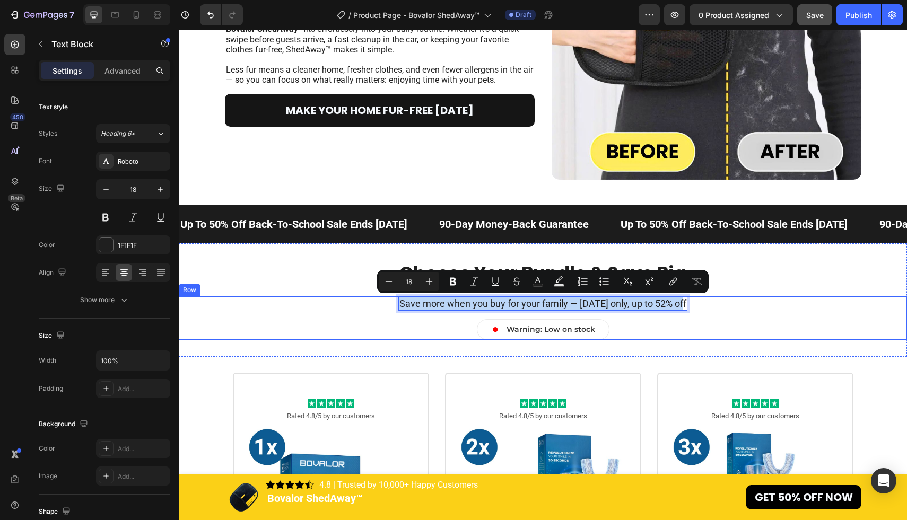
drag, startPoint x: 401, startPoint y: 301, endPoint x: 690, endPoint y: 305, distance: 289.1
click at [690, 305] on div "Save more when you buy for your family — [DATE] only, up to 52% off Text Block …" at bounding box center [543, 317] width 342 height 43
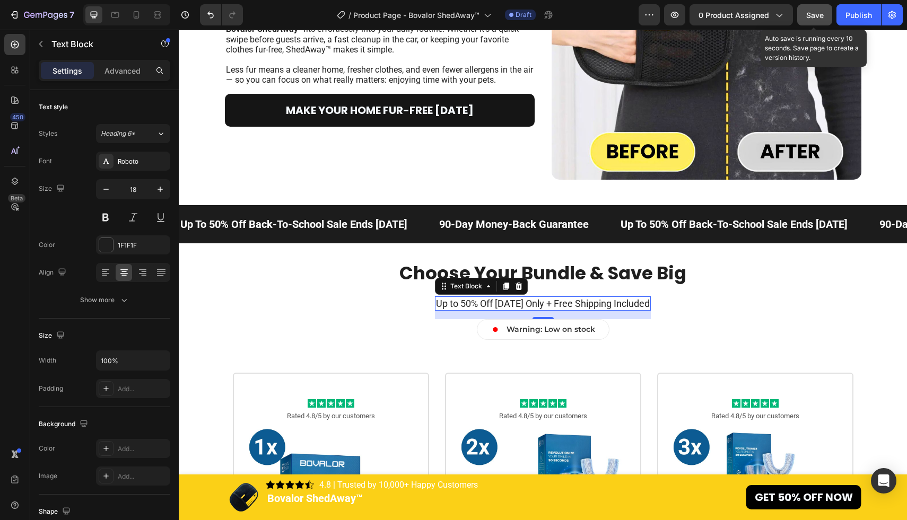
click at [813, 17] on span "Save" at bounding box center [815, 15] width 18 height 9
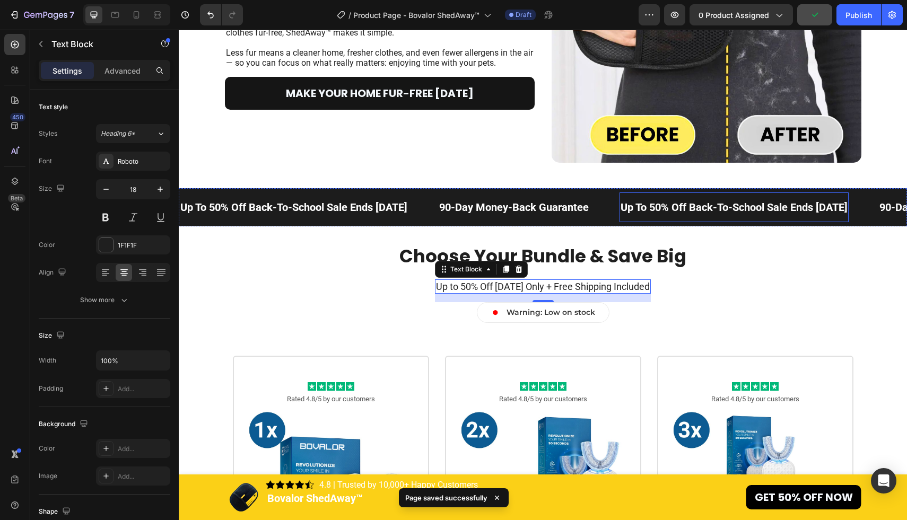
scroll to position [2950, 0]
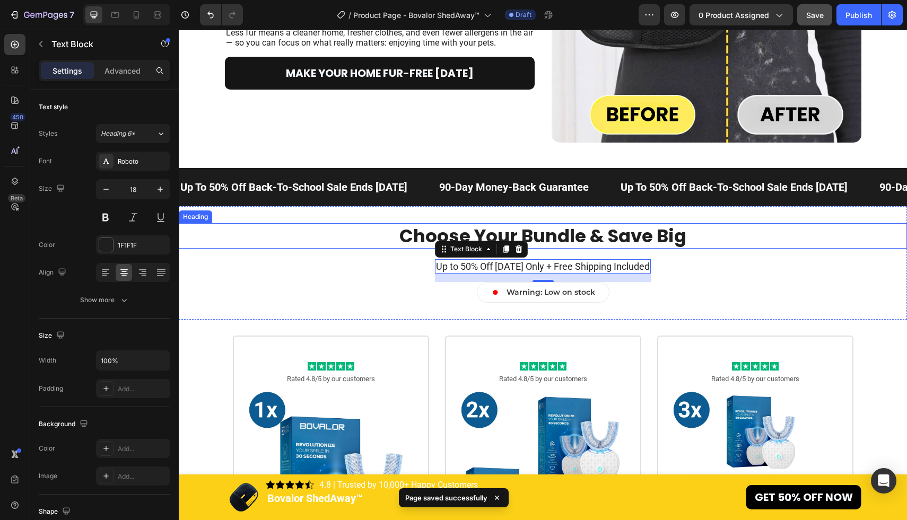
click at [360, 248] on h2 "⁠⁠⁠⁠⁠⁠⁠ Choose Your Bundle & Save Big" at bounding box center [543, 235] width 728 height 25
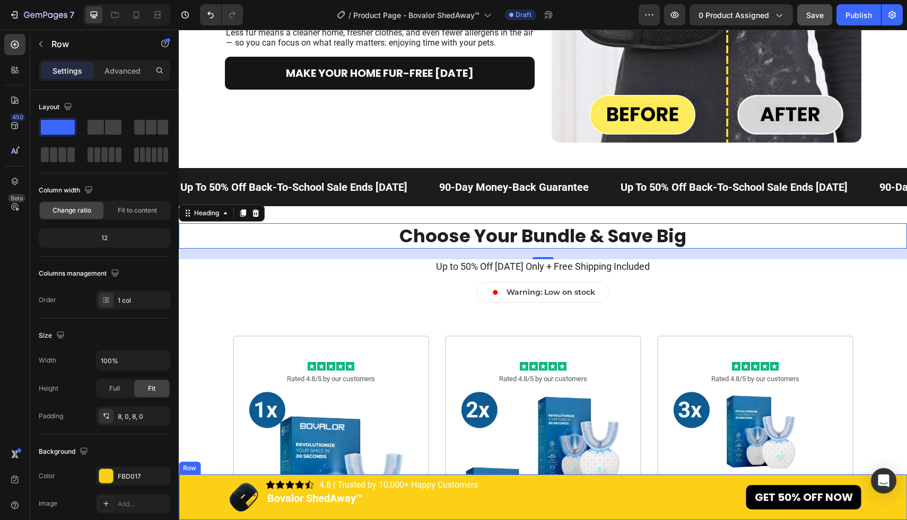
click at [195, 496] on div "Image Image 4.8 | Trusted by 10,000+ Happy Customers Text Block 4.8 Text Block …" at bounding box center [543, 497] width 728 height 37
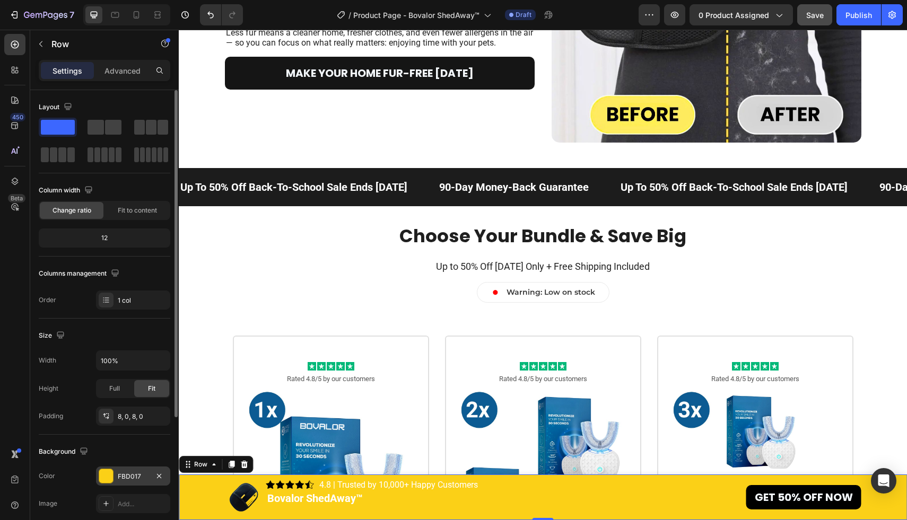
click at [138, 475] on div "FBD017" at bounding box center [133, 477] width 31 height 10
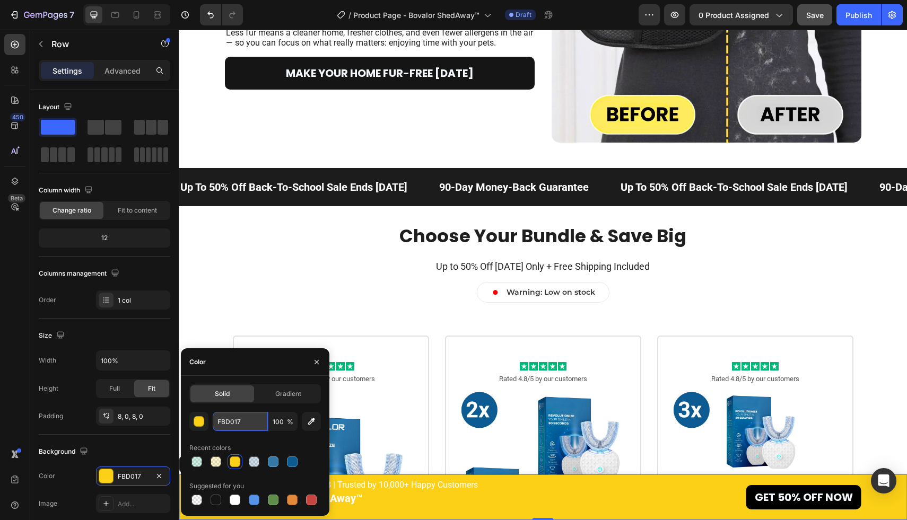
click at [254, 427] on input "FBD017" at bounding box center [240, 421] width 55 height 19
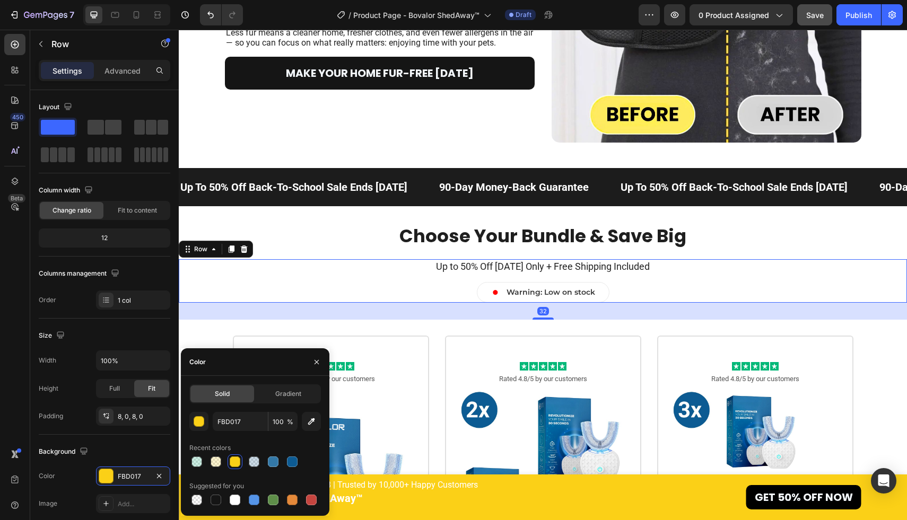
click at [267, 275] on div "Up to 50% Off Today Only + Free Shipping Included Text Block • Text Block Warni…" at bounding box center [543, 280] width 728 height 43
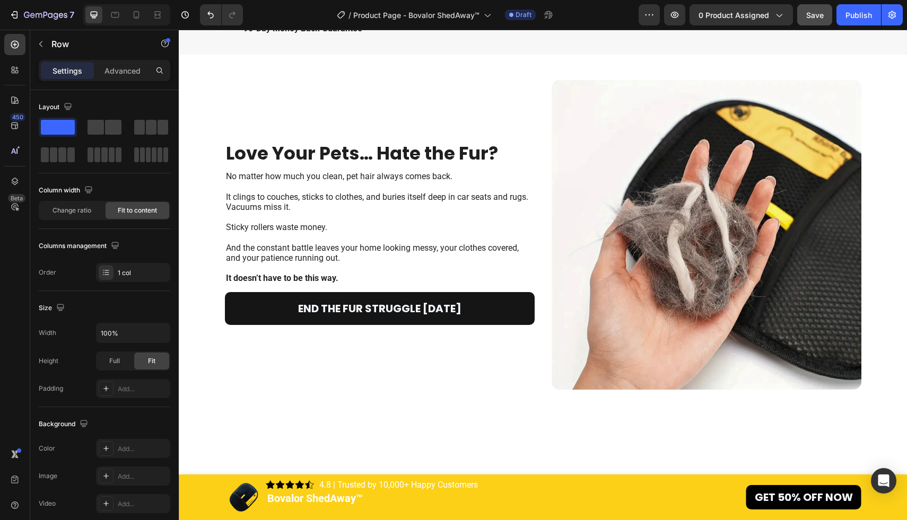
scroll to position [0, 0]
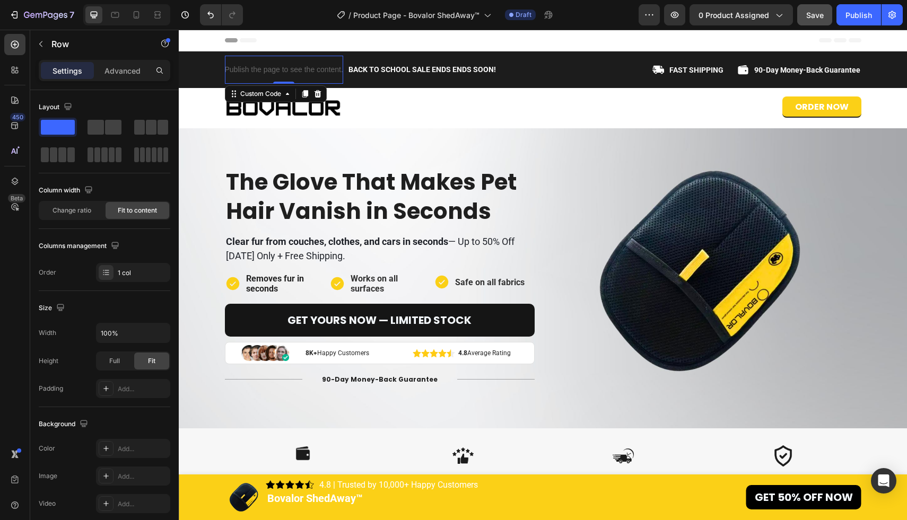
click at [282, 80] on div "Publish the page to see the content." at bounding box center [284, 70] width 118 height 28
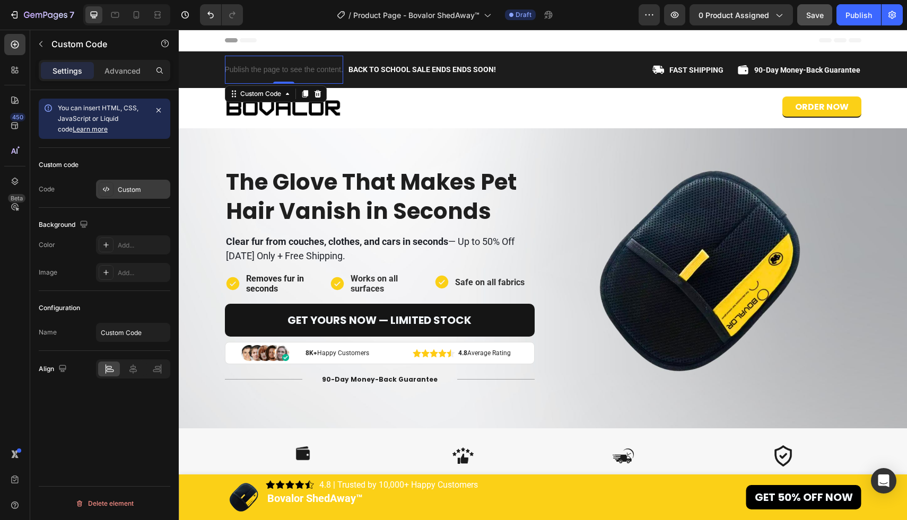
click at [133, 185] on div "Custom" at bounding box center [143, 190] width 50 height 10
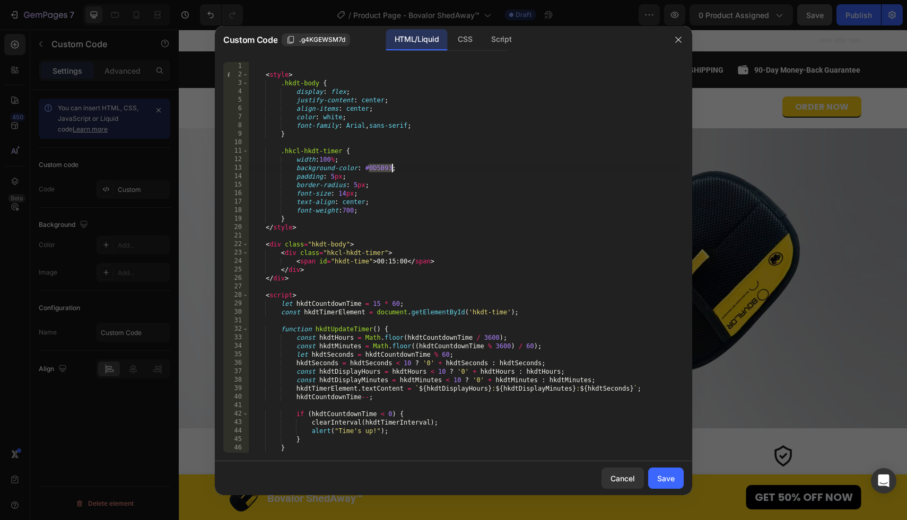
drag, startPoint x: 369, startPoint y: 169, endPoint x: 391, endPoint y: 169, distance: 21.8
click at [391, 169] on div "< style > .hkdt-body { display : flex ; justify-content : center ; align-items …" at bounding box center [465, 266] width 435 height 408
paste textarea "FBD017"
type textarea "background-color: #FBD017;"
click at [676, 479] on button "Save" at bounding box center [666, 478] width 36 height 21
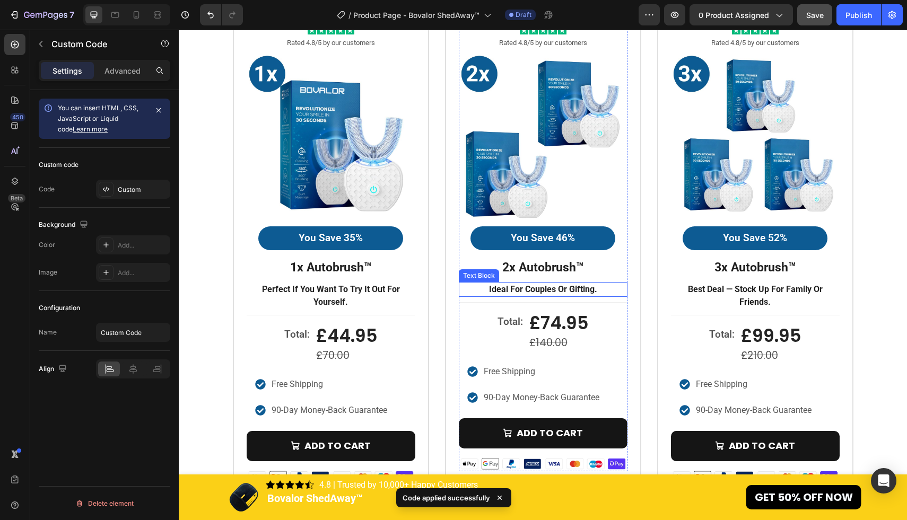
scroll to position [3023, 0]
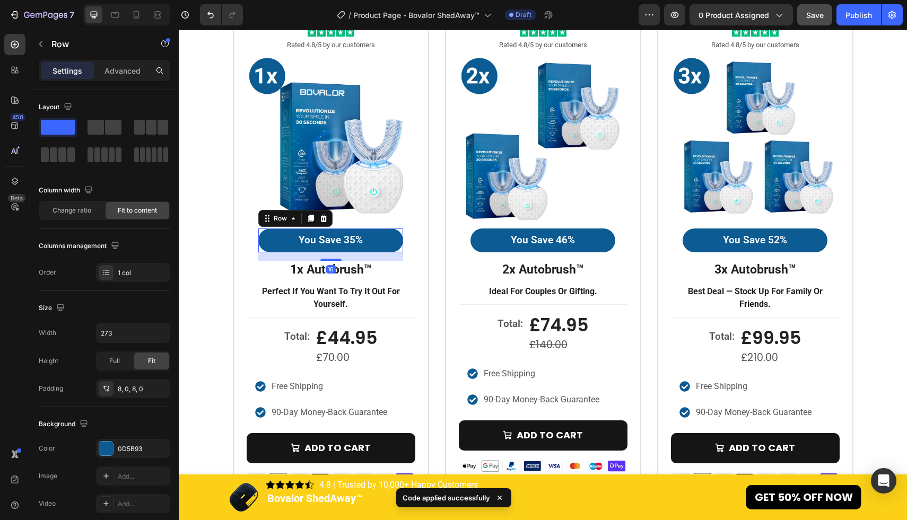
click at [274, 241] on div "You Save 35% Text Block Row 16" at bounding box center [330, 241] width 145 height 24
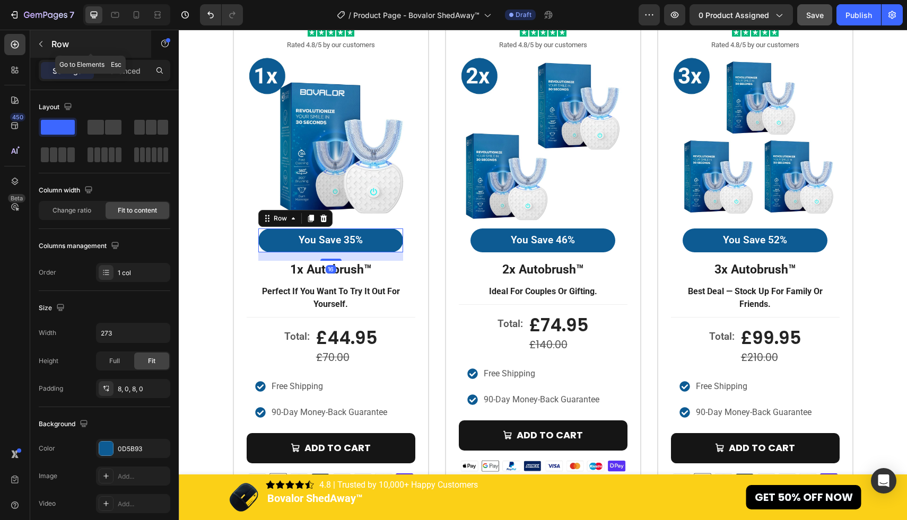
click at [43, 41] on icon "button" at bounding box center [41, 44] width 8 height 8
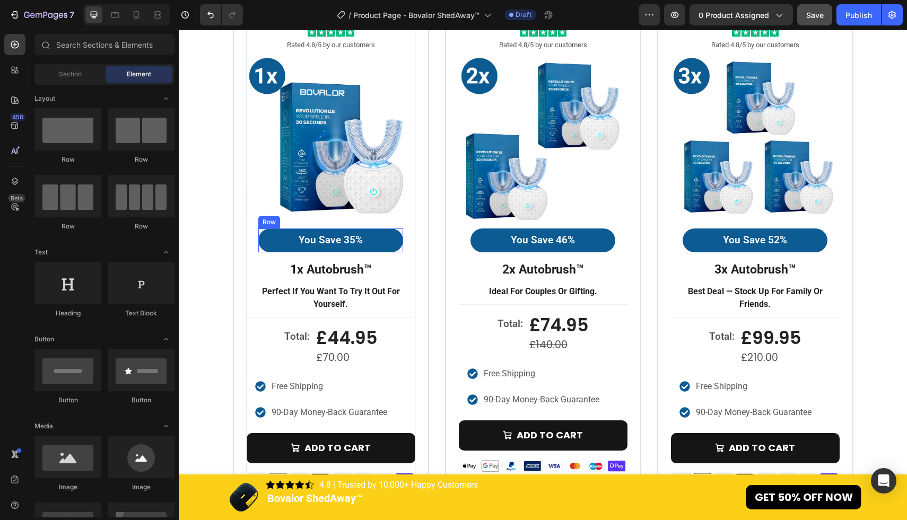
click at [273, 244] on div "You Save 35% Text Block Row" at bounding box center [330, 241] width 145 height 24
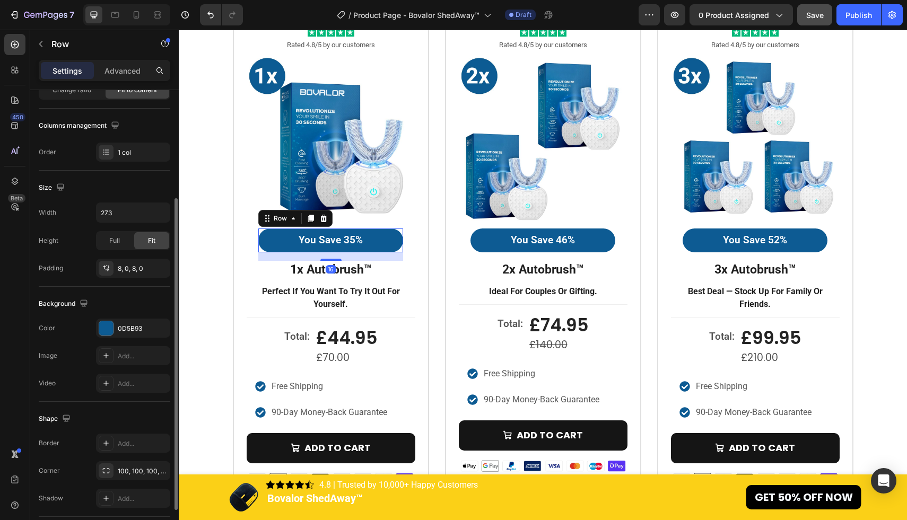
scroll to position [219, 0]
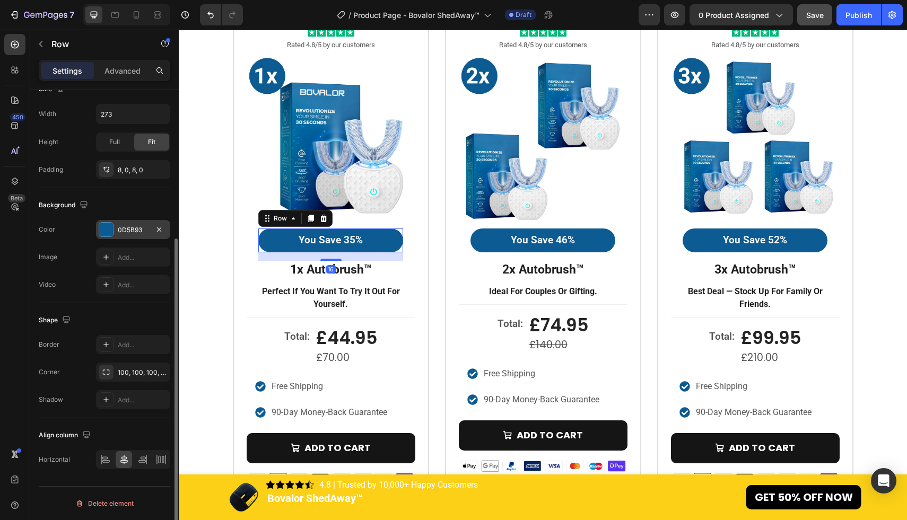
click at [108, 231] on div at bounding box center [106, 230] width 14 height 14
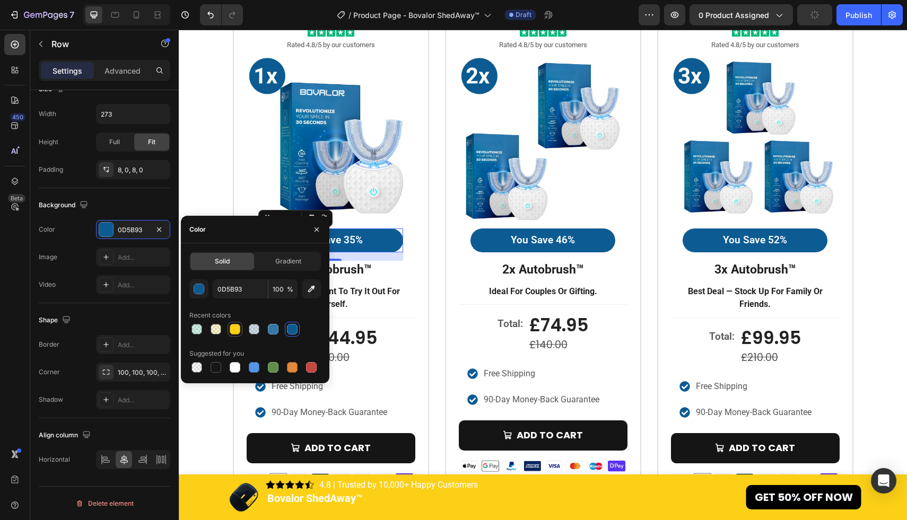
click at [239, 331] on div at bounding box center [235, 329] width 11 height 11
type input "FBD017"
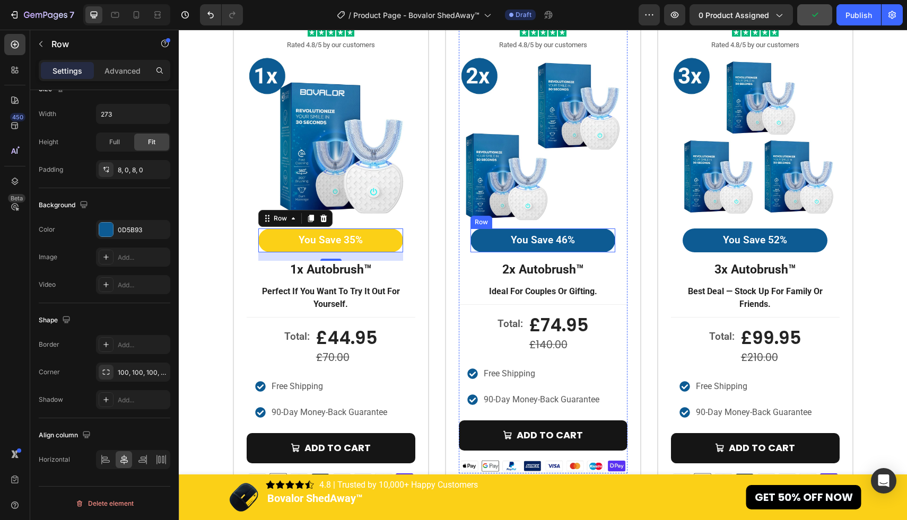
click at [486, 242] on div "You Save 46% Text Block Row" at bounding box center [542, 241] width 145 height 24
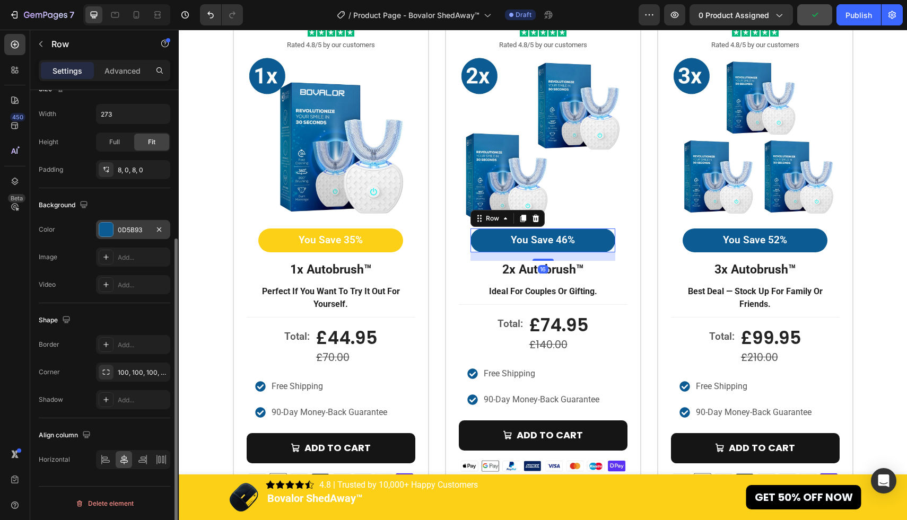
click at [113, 230] on div "0D5B93" at bounding box center [133, 229] width 74 height 19
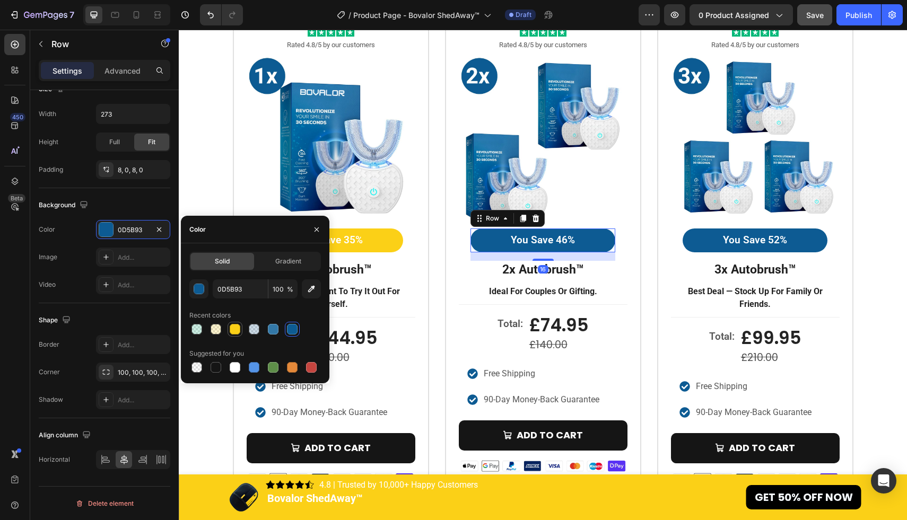
click at [238, 328] on div at bounding box center [235, 329] width 11 height 11
type input "FBD017"
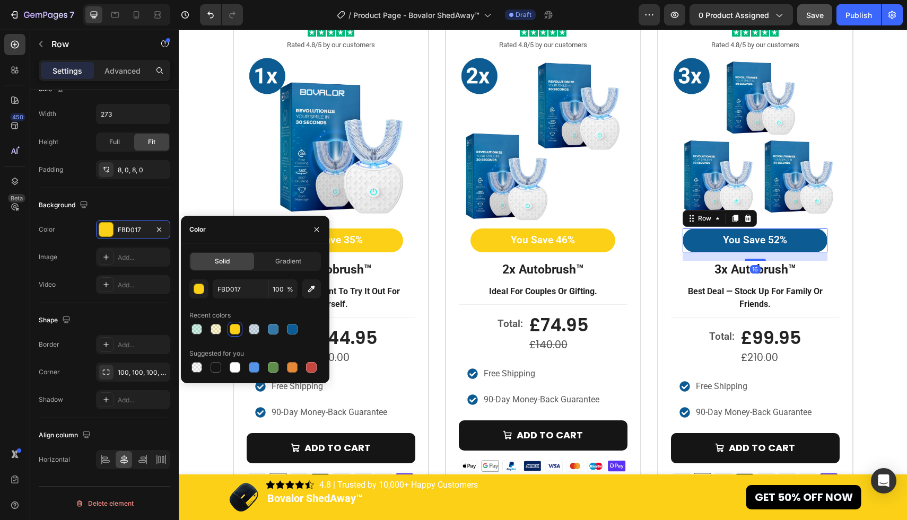
click at [686, 244] on div "You Save 52% Text Block Row 16" at bounding box center [755, 241] width 145 height 24
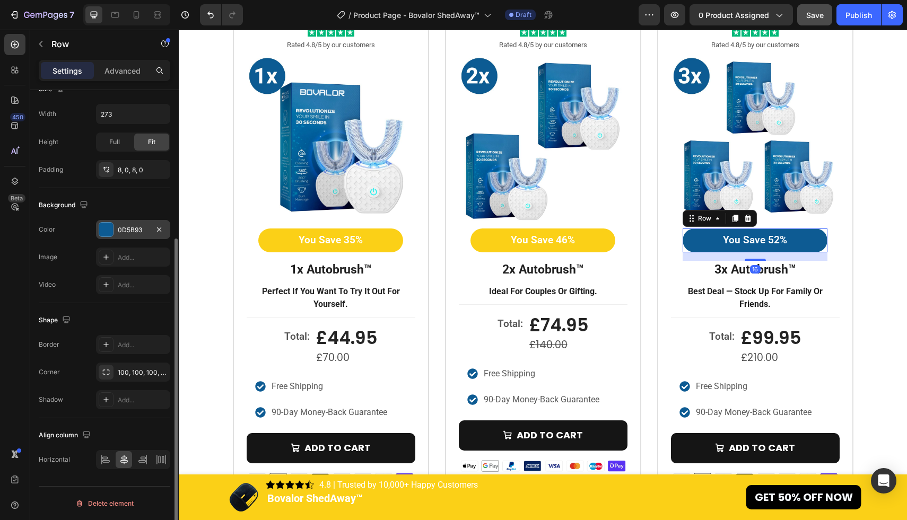
click at [106, 226] on div at bounding box center [106, 230] width 14 height 14
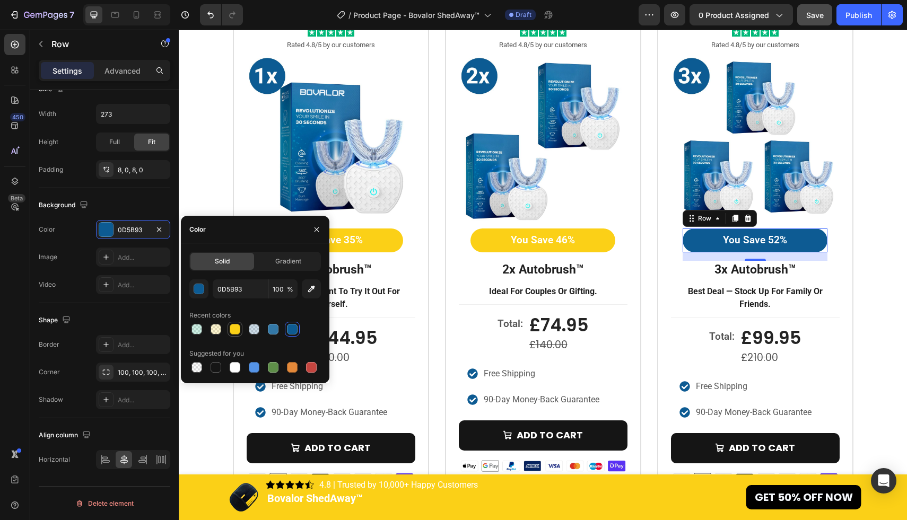
click at [232, 326] on div at bounding box center [235, 329] width 11 height 11
type input "FBD017"
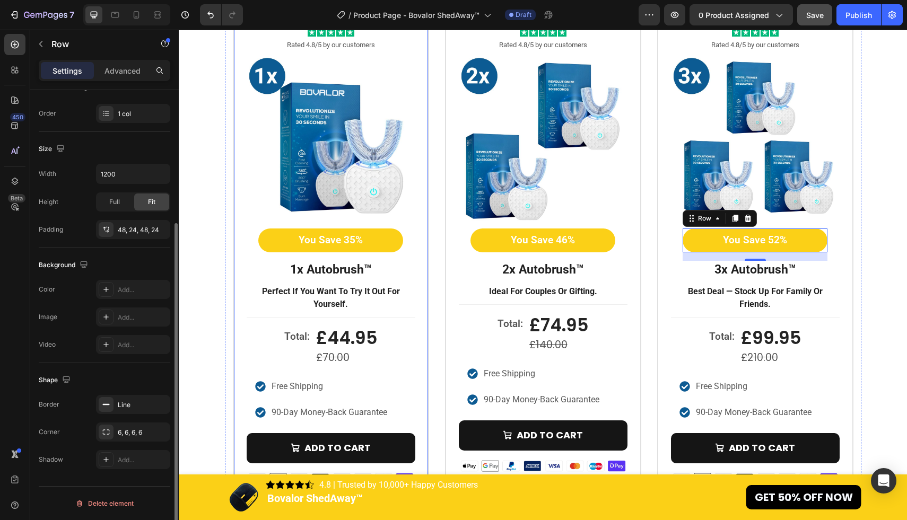
click at [235, 154] on div "Icon Icon Icon Icon Icon Icon List Rated 4.8/5 by our customers Text Block Prod…" at bounding box center [331, 257] width 196 height 511
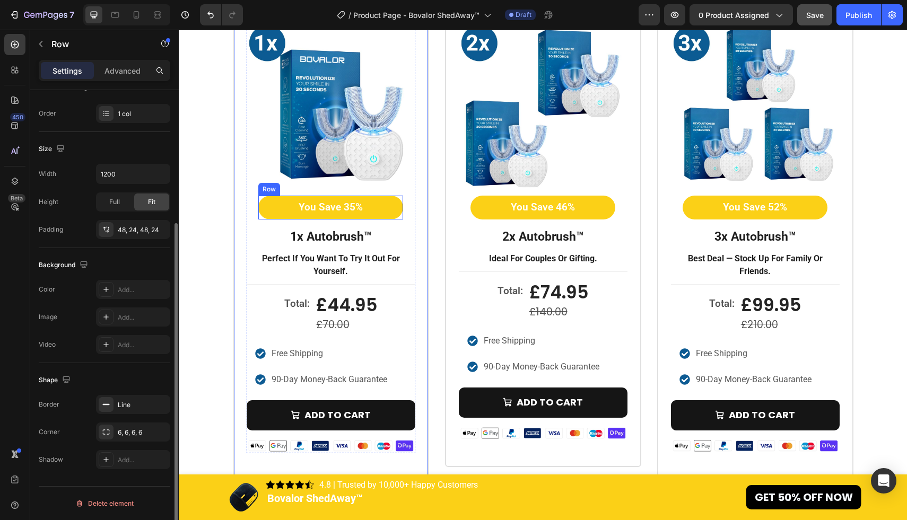
scroll to position [3099, 0]
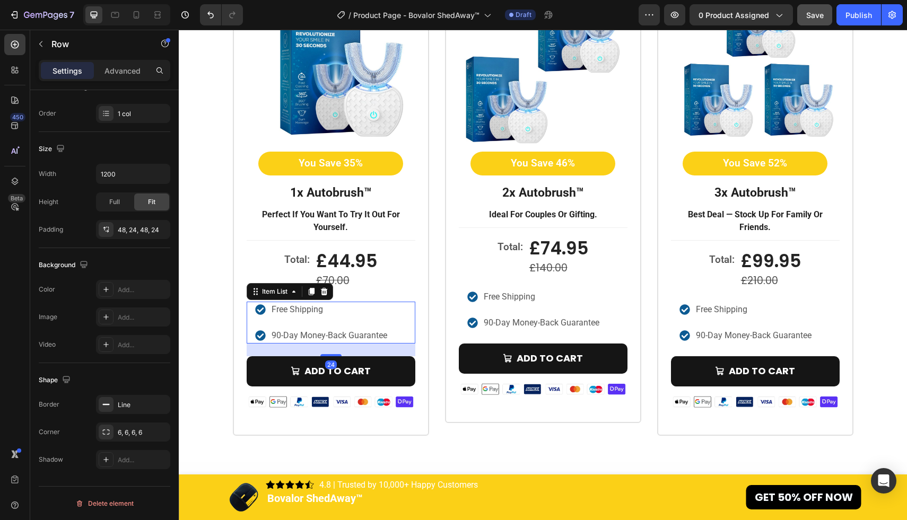
click at [260, 312] on icon at bounding box center [260, 309] width 10 height 10
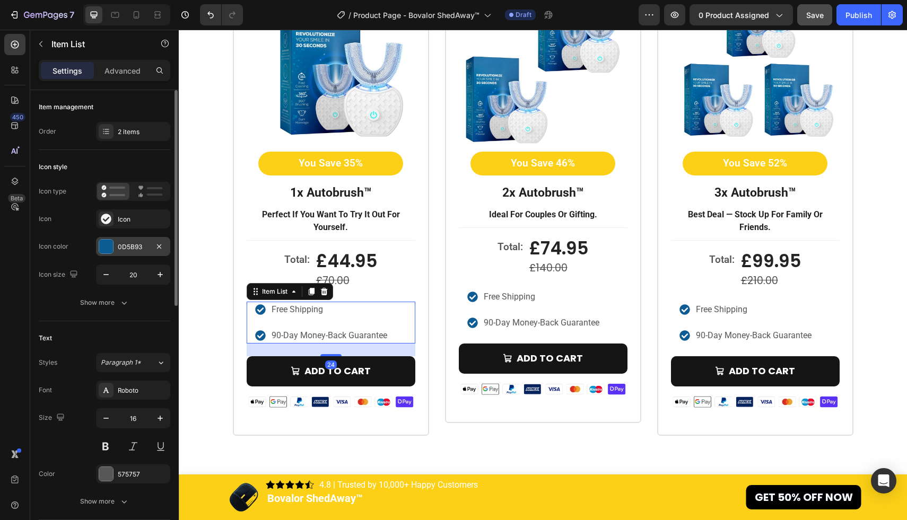
click at [110, 246] on div at bounding box center [106, 247] width 14 height 14
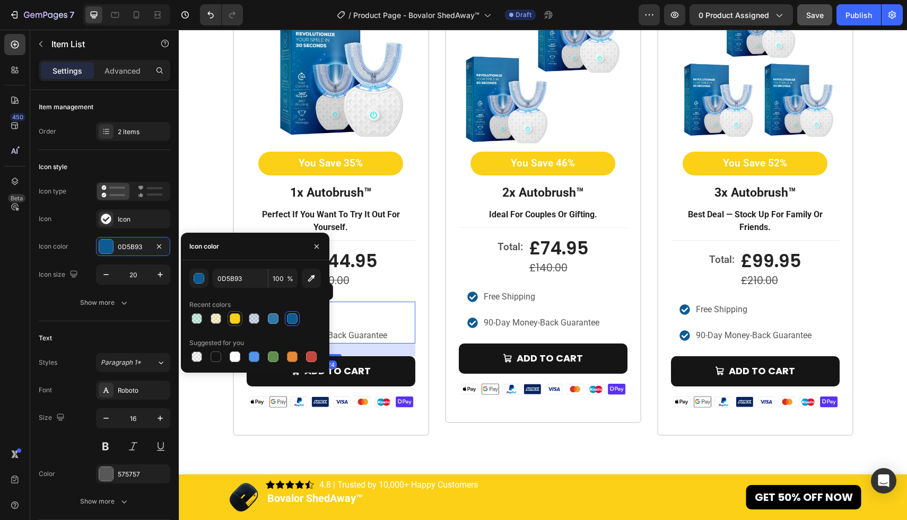
click at [233, 317] on div at bounding box center [235, 318] width 11 height 11
type input "FBD017"
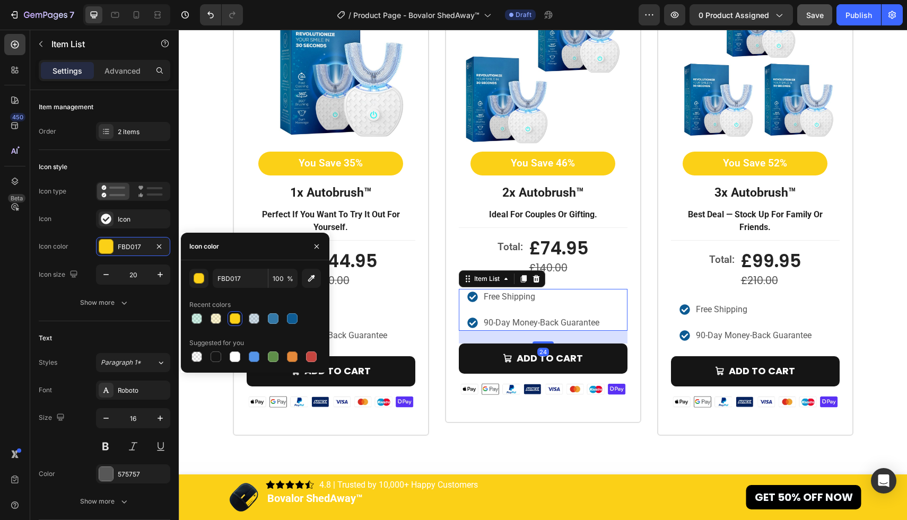
click at [471, 295] on icon at bounding box center [472, 297] width 10 height 10
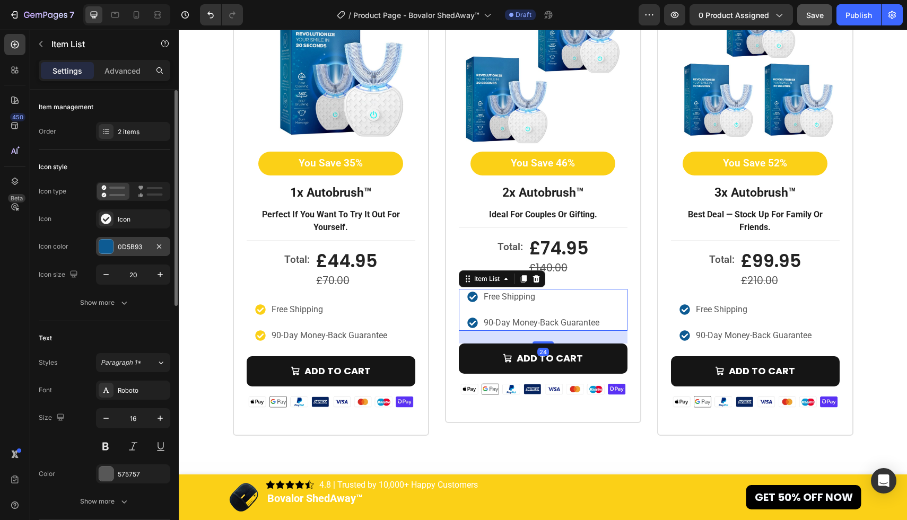
click at [115, 248] on div "0D5B93" at bounding box center [133, 246] width 74 height 19
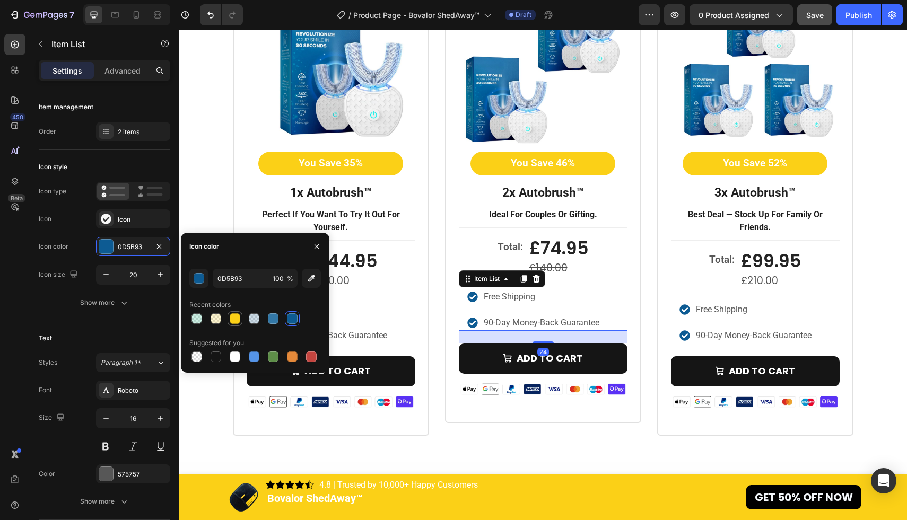
click at [240, 318] on div at bounding box center [235, 318] width 11 height 11
type input "FBD017"
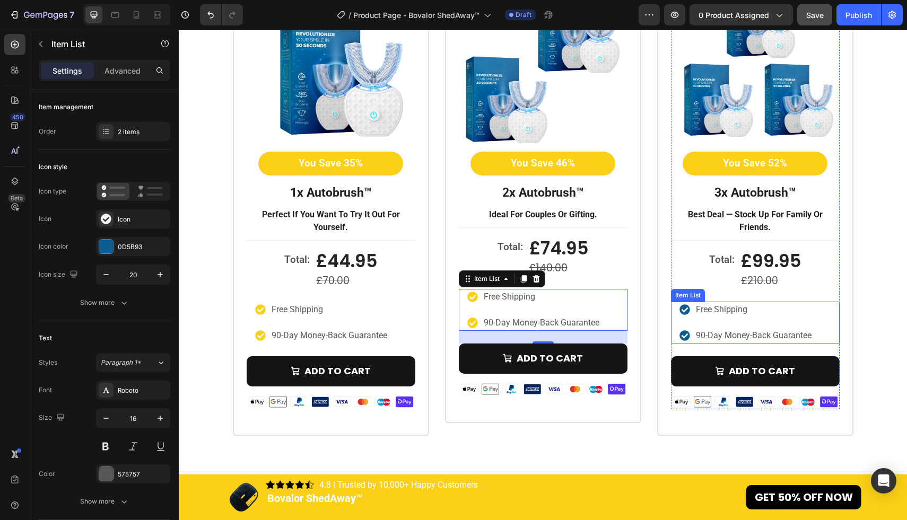
click at [685, 309] on icon at bounding box center [684, 309] width 10 height 10
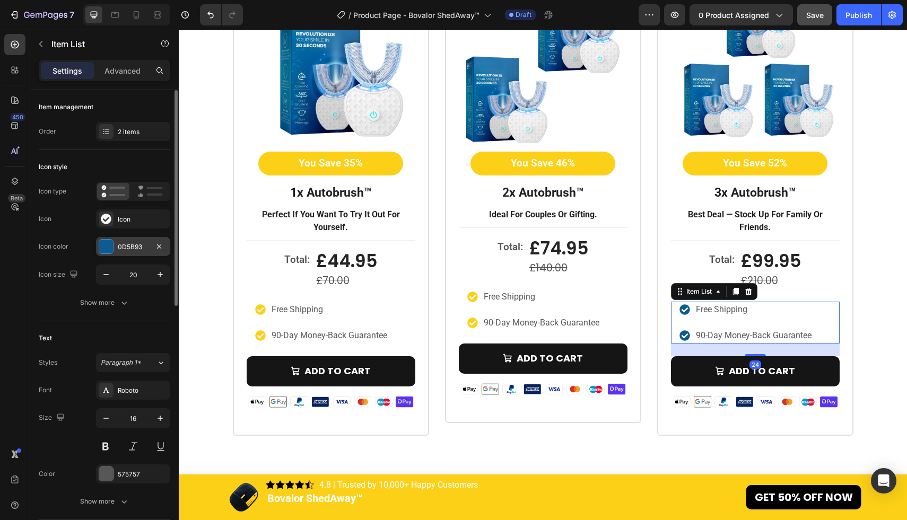
click at [108, 244] on div at bounding box center [106, 247] width 14 height 14
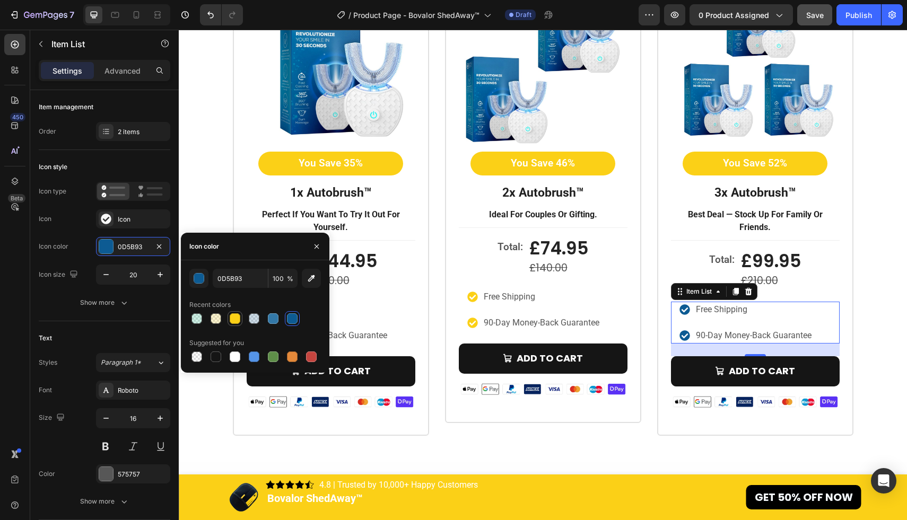
click at [241, 319] on div at bounding box center [235, 318] width 13 height 13
type input "FBD017"
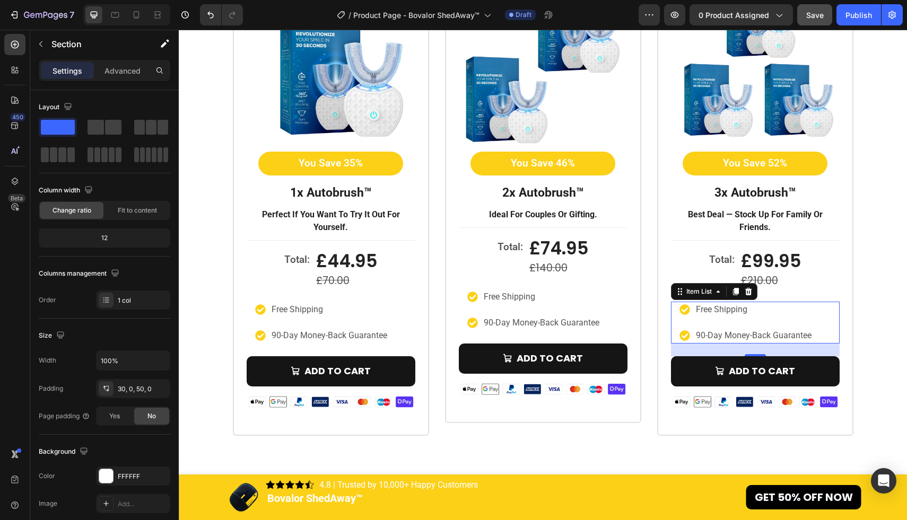
click at [214, 204] on div "Icon Icon Icon Icon Icon Icon List Rated 4.8/5 by our customers Text Block Prod…" at bounding box center [543, 180] width 728 height 511
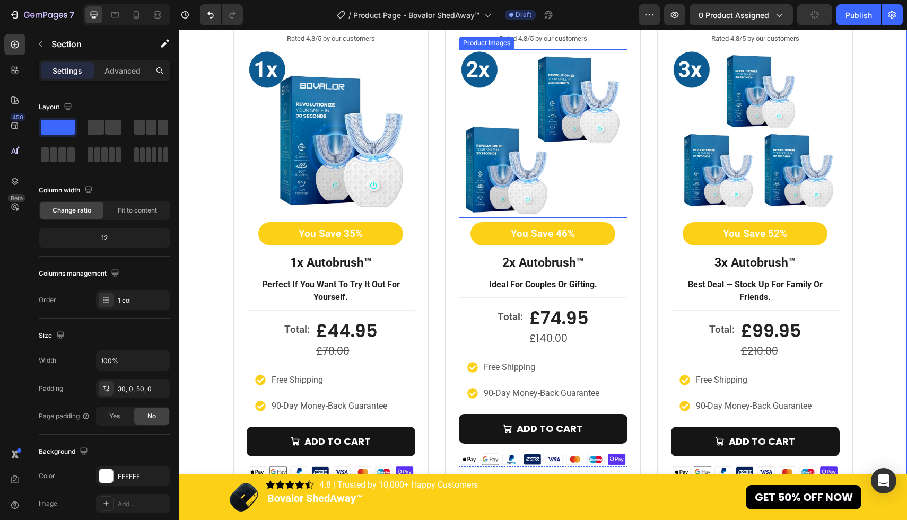
scroll to position [2949, 0]
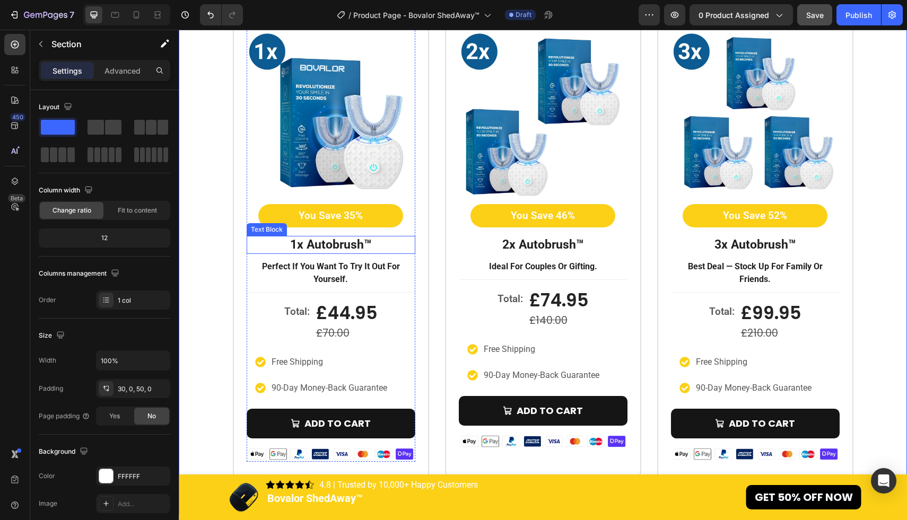
click at [365, 250] on strong "1x autobrush™" at bounding box center [331, 245] width 82 height 14
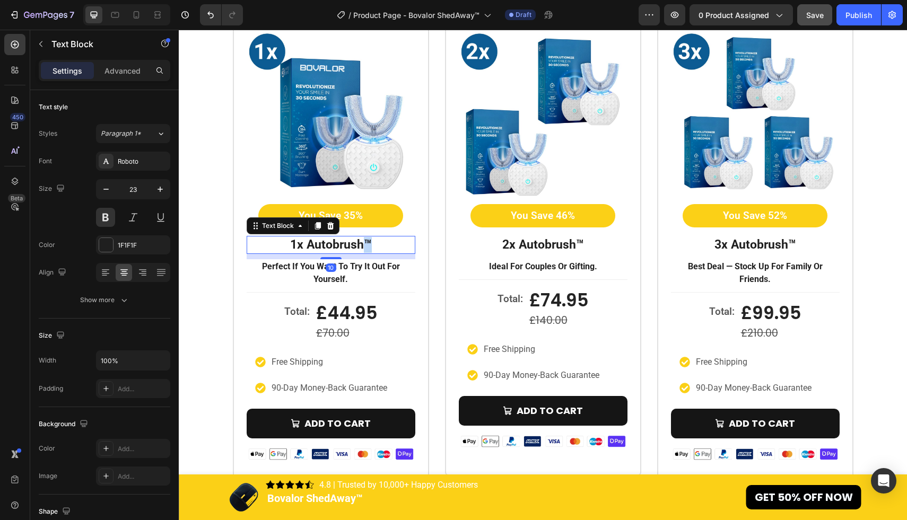
click at [365, 250] on strong "1x autobrush™" at bounding box center [331, 245] width 82 height 14
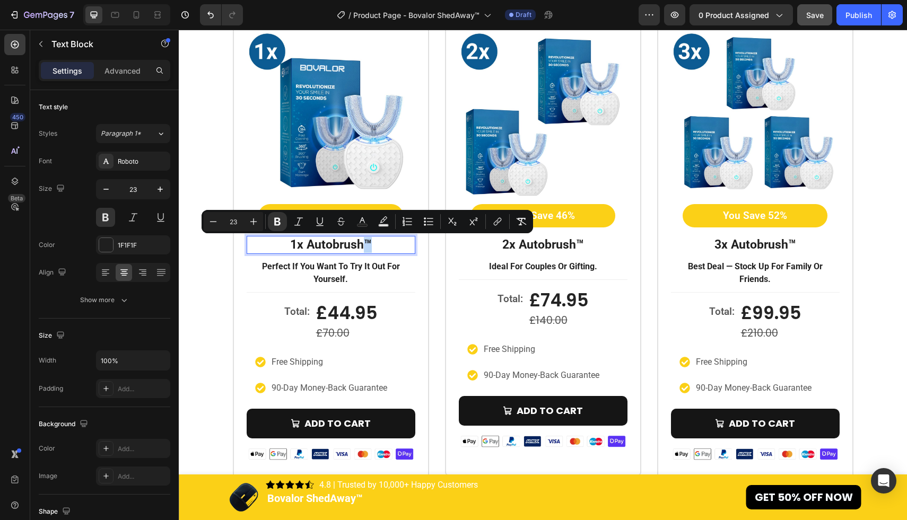
click at [386, 250] on p "1x autobrush™" at bounding box center [331, 245] width 167 height 16
drag, startPoint x: 386, startPoint y: 250, endPoint x: 286, endPoint y: 249, distance: 99.7
click at [286, 249] on p "1x autobrush™" at bounding box center [331, 245] width 167 height 16
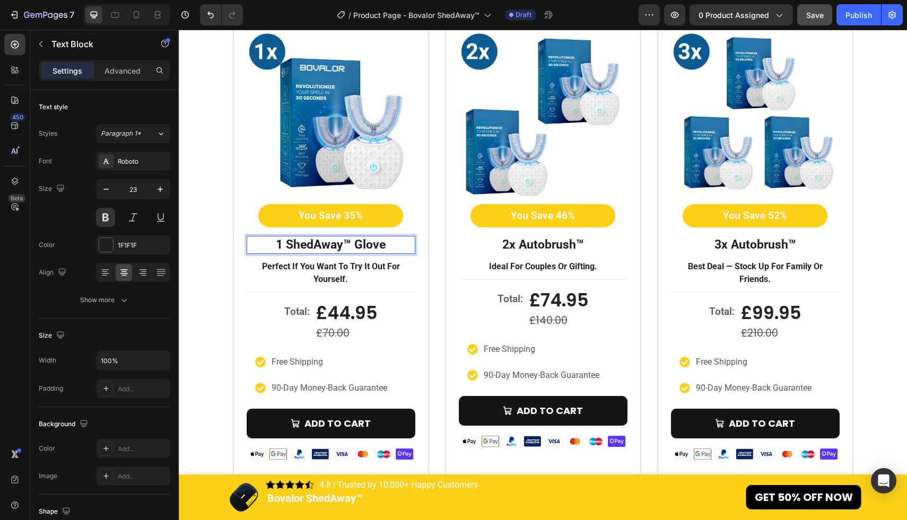
click at [281, 246] on strong "1 ShedAway™ Glove" at bounding box center [331, 245] width 110 height 14
click at [545, 243] on strong "2x autobrush™" at bounding box center [543, 245] width 82 height 14
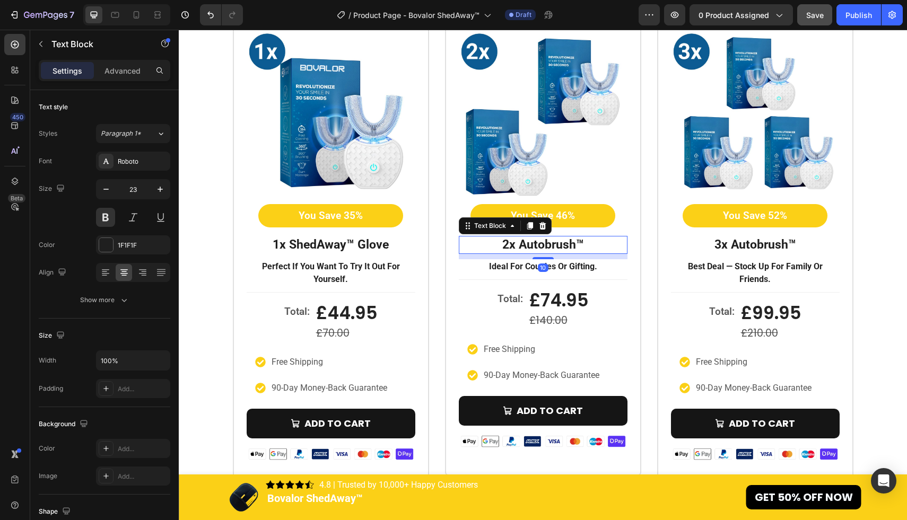
click at [566, 244] on strong "2x autobrush™" at bounding box center [543, 245] width 82 height 14
drag, startPoint x: 602, startPoint y: 246, endPoint x: 496, endPoint y: 245, distance: 106.1
click at [496, 245] on p "2x autobrush™" at bounding box center [543, 245] width 167 height 16
click at [492, 246] on strong "2 ShedAway™ Gloves" at bounding box center [543, 245] width 116 height 14
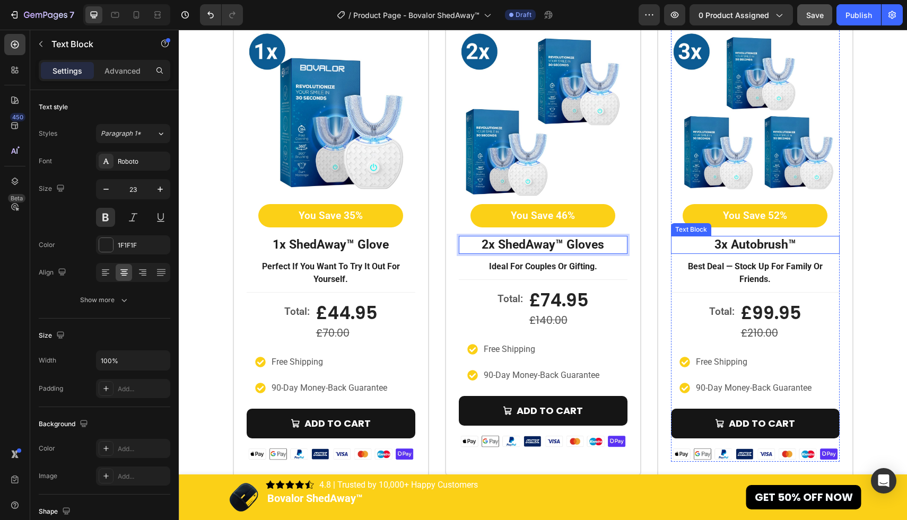
click at [752, 245] on strong "3x autobrush™" at bounding box center [755, 245] width 82 height 14
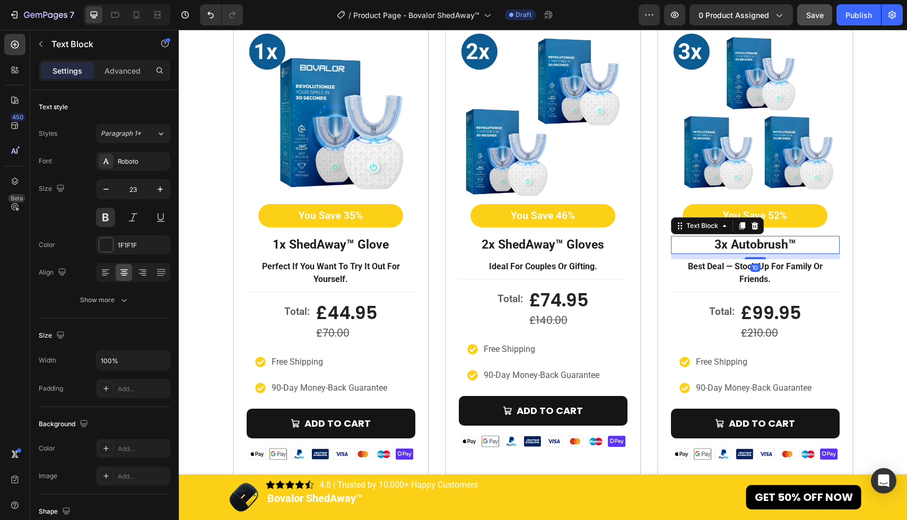
click at [788, 245] on strong "3x autobrush™" at bounding box center [755, 245] width 82 height 14
drag, startPoint x: 802, startPoint y: 242, endPoint x: 696, endPoint y: 242, distance: 106.1
click at [696, 242] on p "3x autobrush™" at bounding box center [755, 245] width 167 height 16
click at [704, 246] on strong "3 ShedAway™ Gloves" at bounding box center [755, 245] width 116 height 14
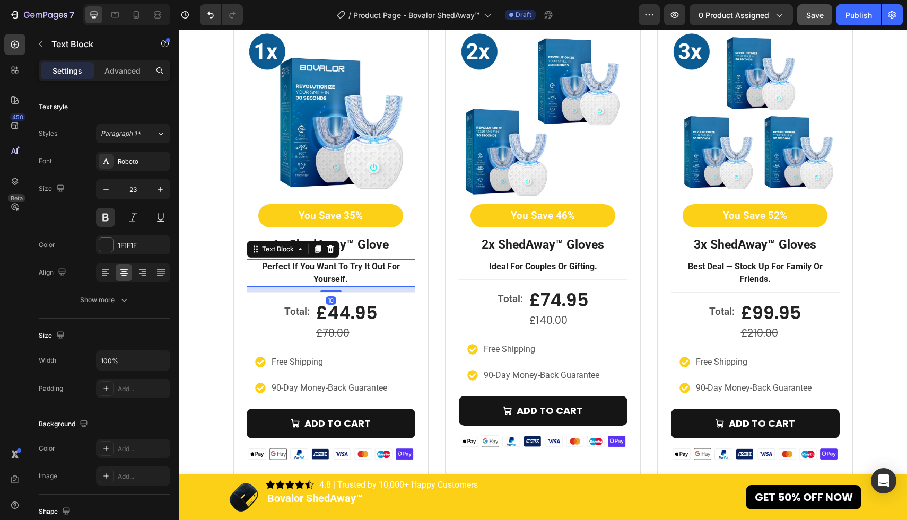
click at [352, 267] on p "perfect if you want to try it out for yourself." at bounding box center [331, 272] width 167 height 25
click at [354, 280] on p "perfect if you want to try it out for yourself." at bounding box center [331, 272] width 167 height 25
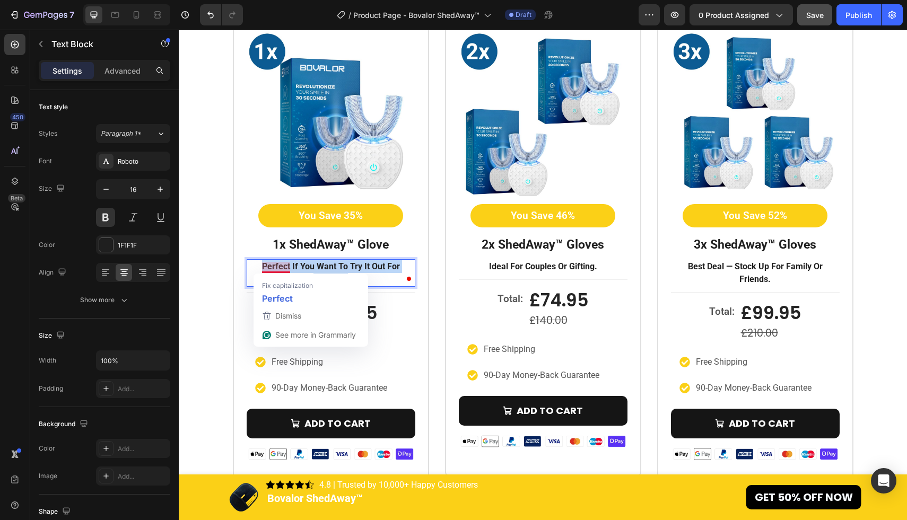
drag, startPoint x: 361, startPoint y: 280, endPoint x: 262, endPoint y: 264, distance: 100.4
click at [262, 264] on p "perfect if you want to try it out for yourself." at bounding box center [331, 272] width 167 height 25
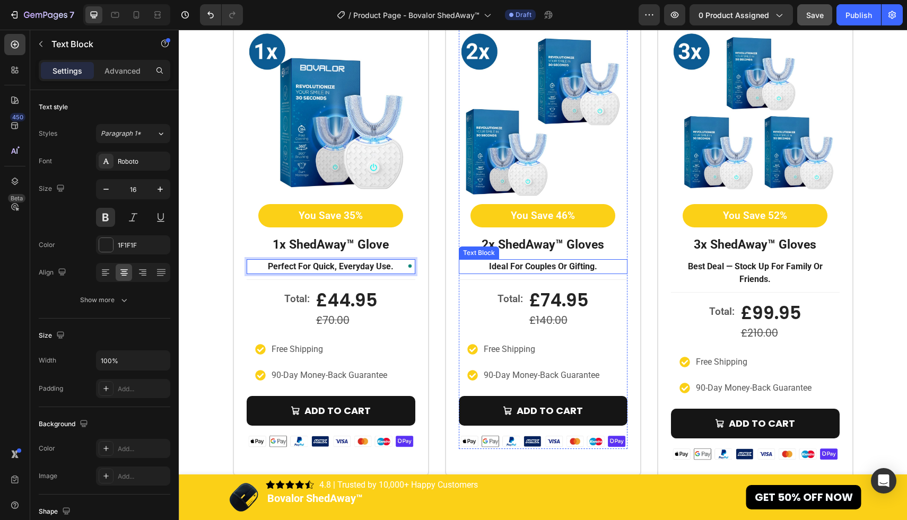
click at [575, 268] on p "ideal for couples or gifting." at bounding box center [543, 266] width 167 height 13
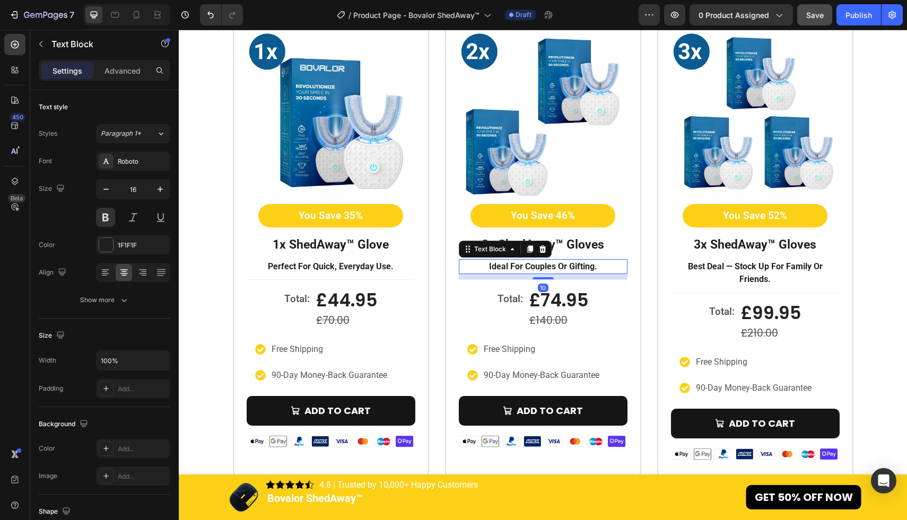
click at [600, 268] on p "ideal for couples or gifting." at bounding box center [543, 266] width 167 height 13
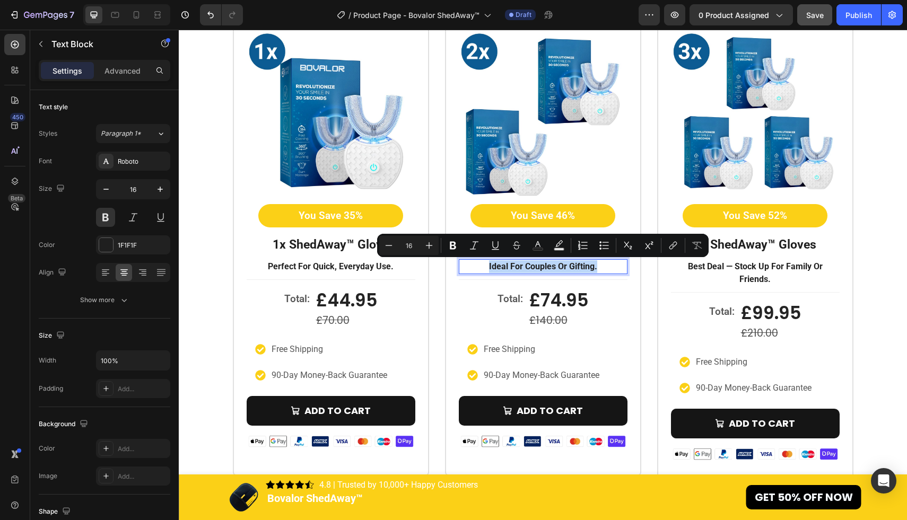
drag, startPoint x: 605, startPoint y: 268, endPoint x: 488, endPoint y: 268, distance: 116.7
click at [488, 268] on p "ideal for couples or gifting." at bounding box center [543, 266] width 167 height 13
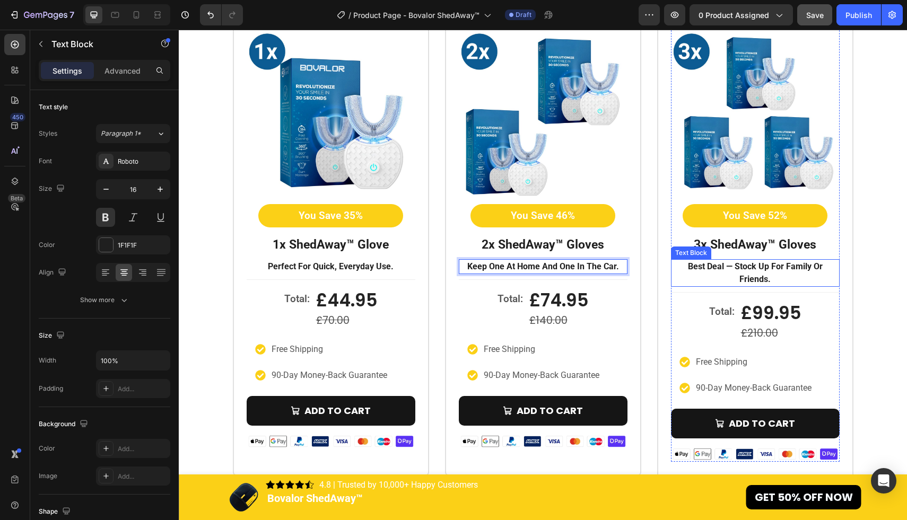
click at [763, 274] on p "best deal — stock up for family or friends." at bounding box center [755, 272] width 167 height 25
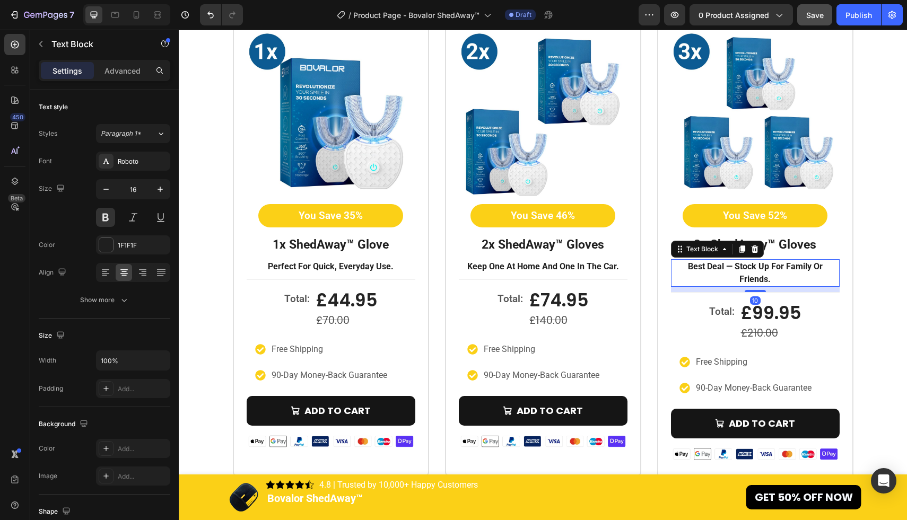
click at [778, 277] on p "best deal — stock up for family or friends." at bounding box center [755, 272] width 167 height 25
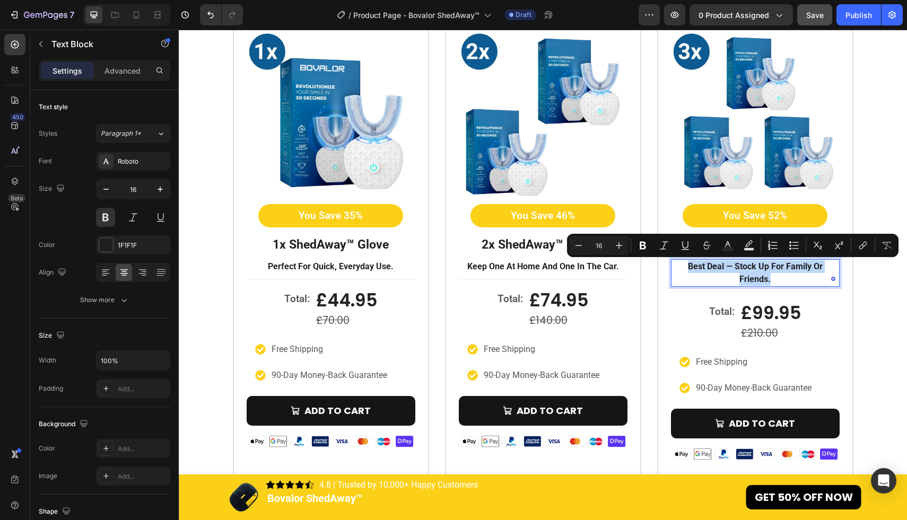
drag, startPoint x: 778, startPoint y: 277, endPoint x: 690, endPoint y: 265, distance: 88.3
click at [690, 265] on p "best deal — stock up for family or friends." at bounding box center [755, 272] width 167 height 25
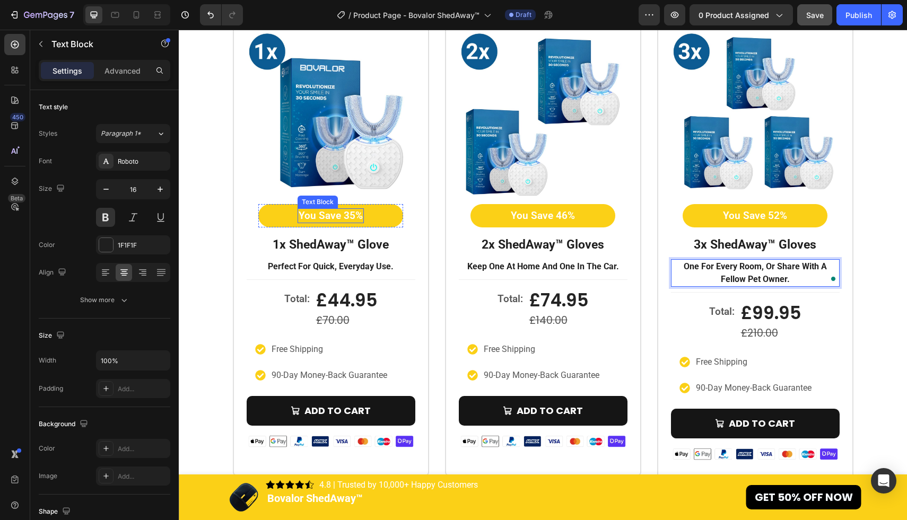
click at [351, 211] on p "You Save 35%" at bounding box center [331, 215] width 64 height 13
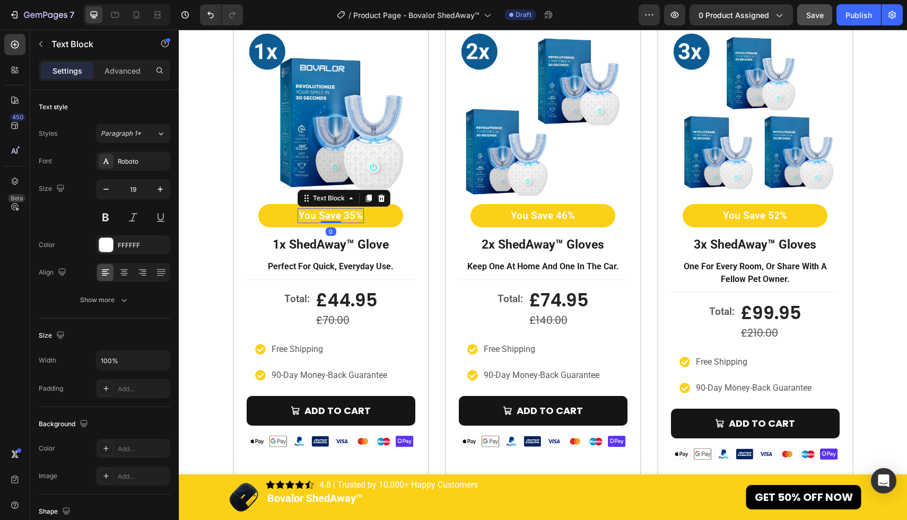
click at [348, 219] on p "You Save 35%" at bounding box center [331, 215] width 64 height 13
click at [560, 219] on p "You Save 46%" at bounding box center [543, 215] width 64 height 13
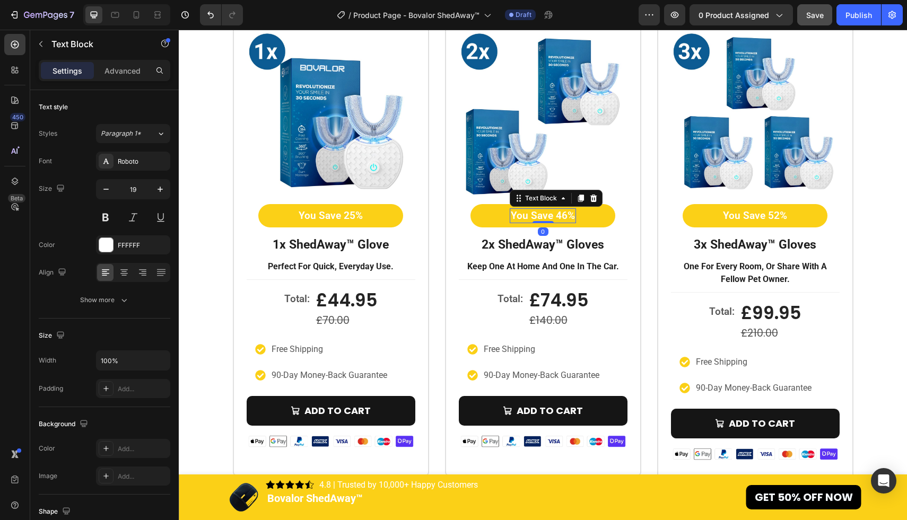
click at [565, 216] on p "You Save 46%" at bounding box center [543, 215] width 64 height 13
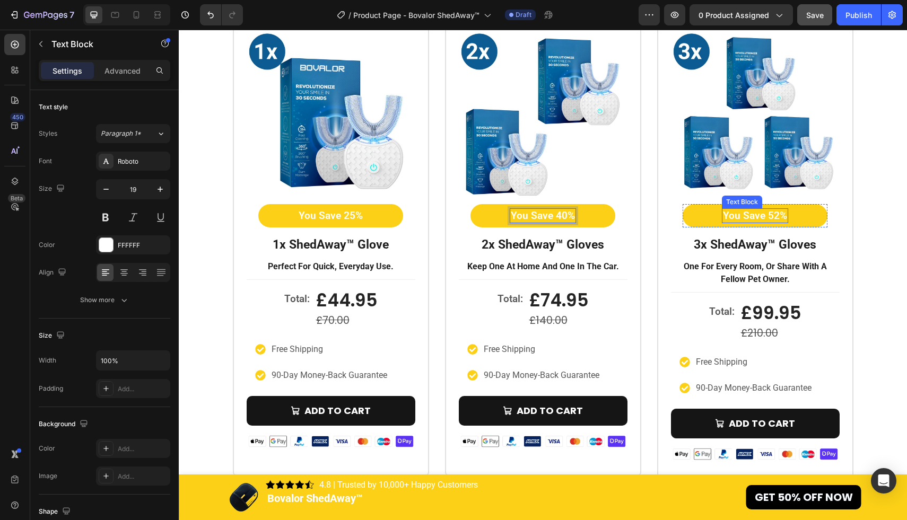
click at [762, 209] on p "You Save 52%" at bounding box center [755, 215] width 64 height 13
click at [779, 211] on p "You Save 52%" at bounding box center [755, 215] width 64 height 13
click at [779, 214] on p "You Save 52%" at bounding box center [755, 215] width 64 height 13
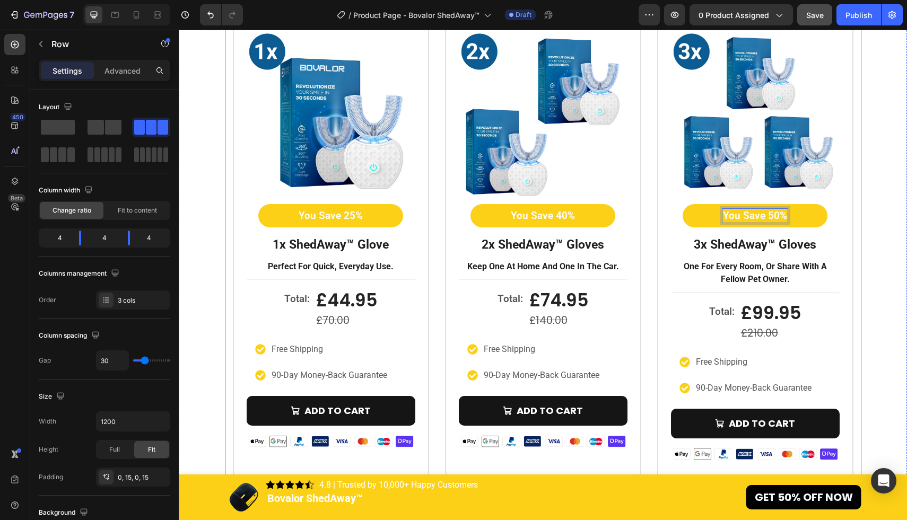
click at [857, 246] on div "Icon Icon Icon Icon Icon Icon List Rated 4.8/5 by our customers Text Block Prod…" at bounding box center [543, 232] width 636 height 511
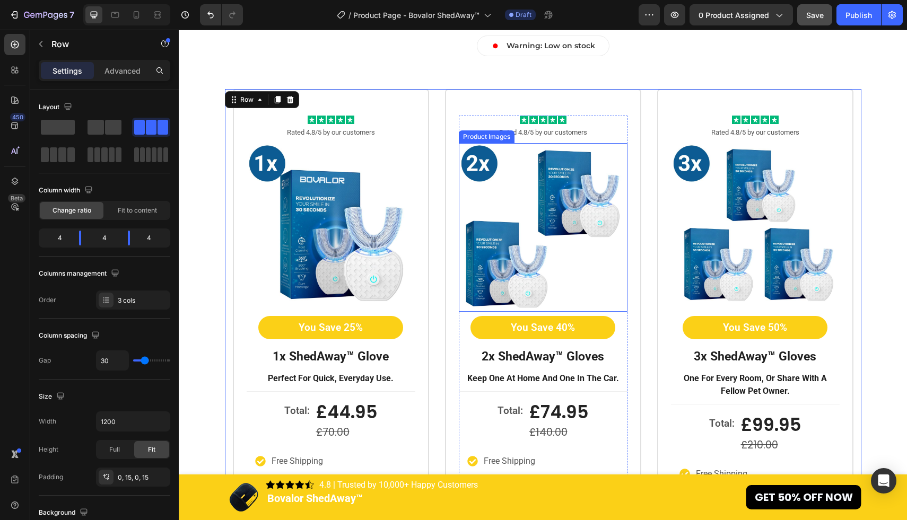
scroll to position [2919, 0]
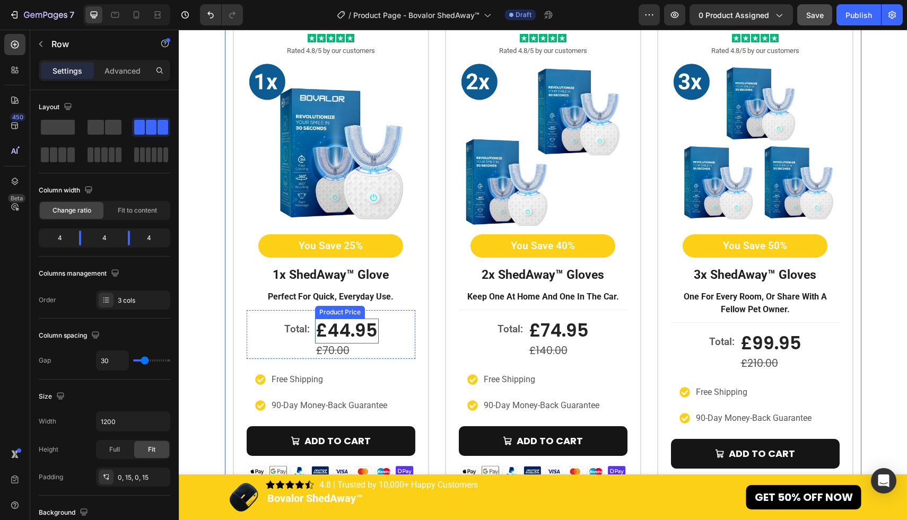
click at [346, 327] on div "£44.95" at bounding box center [347, 331] width 64 height 25
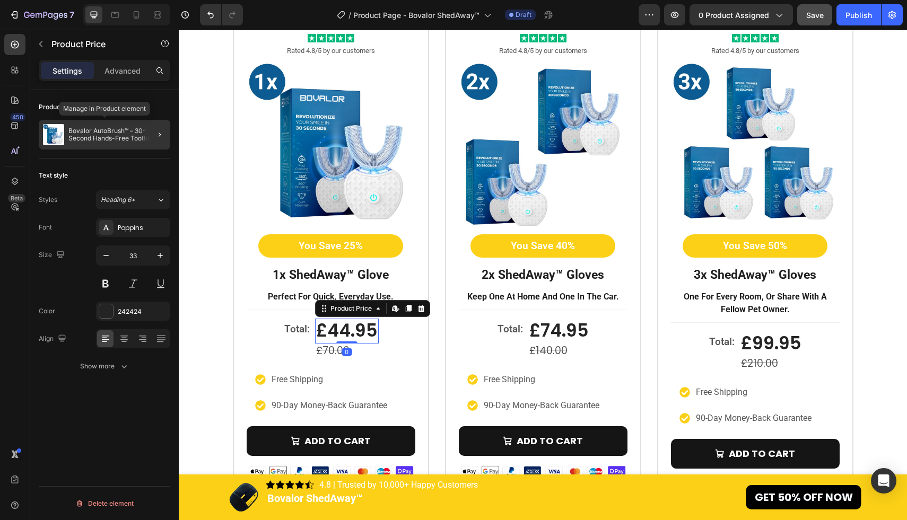
click at [103, 134] on p "Bovalor AutoBrush™ – 30-Second Hands-Free Toothbrush" at bounding box center [117, 134] width 98 height 15
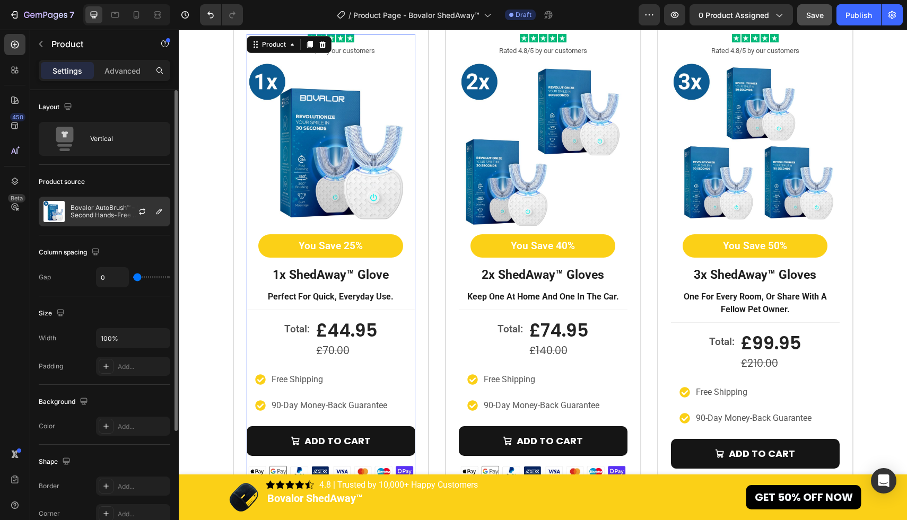
click at [111, 212] on p "Bovalor AutoBrush™ – 30-Second Hands-Free Toothbrush" at bounding box center [118, 211] width 95 height 15
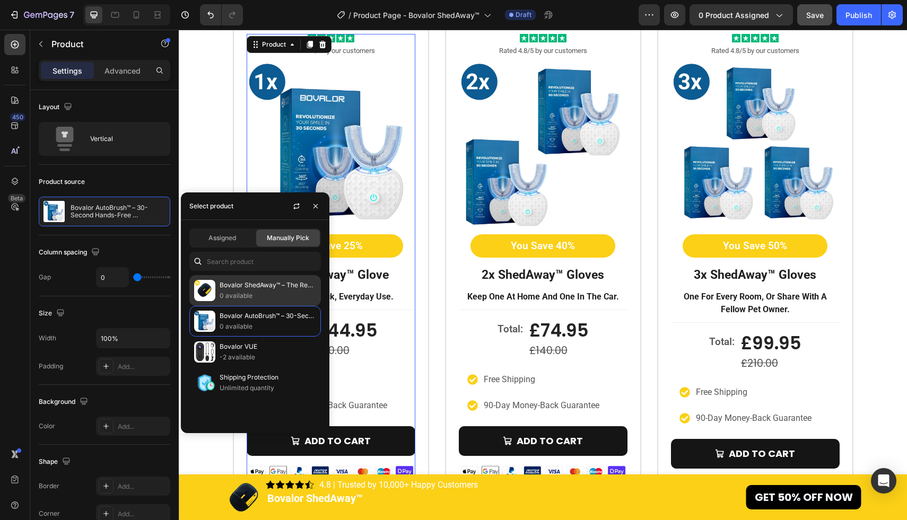
click at [234, 289] on p "Bovalor ShedAway™ – The Reusable Pet Hair & Dander Remover Glove" at bounding box center [268, 285] width 97 height 11
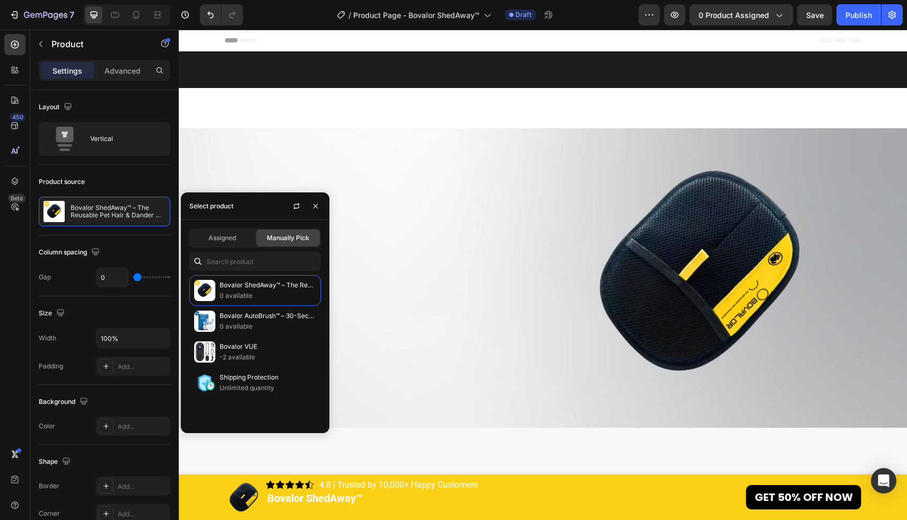
scroll to position [2919, 0]
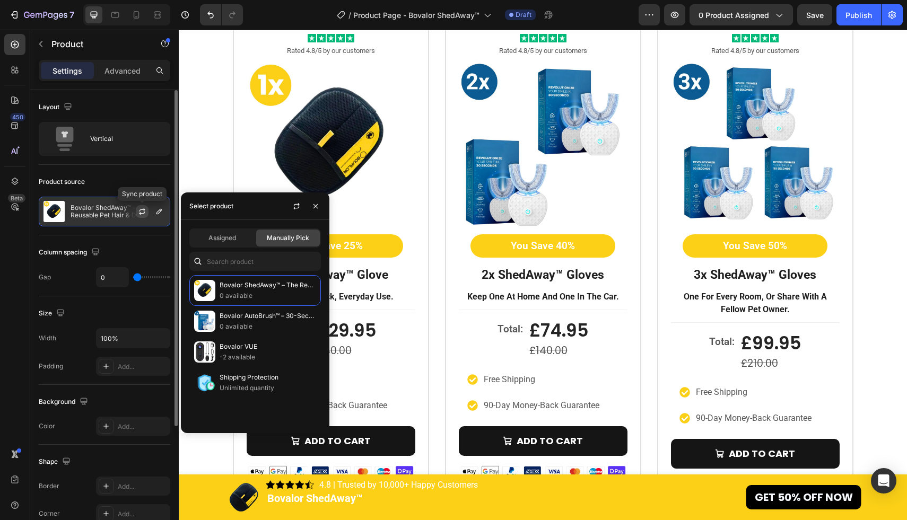
click at [145, 209] on icon "button" at bounding box center [142, 211] width 8 height 8
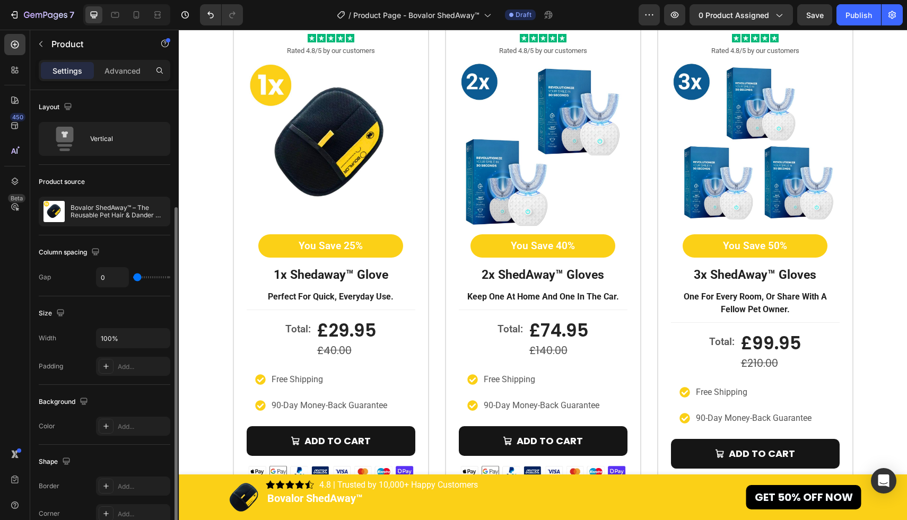
scroll to position [169, 0]
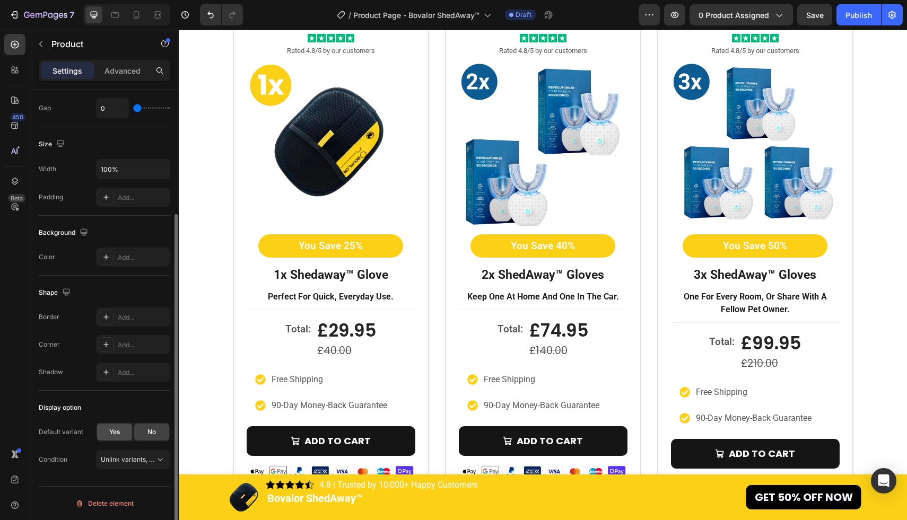
click at [123, 438] on div "Yes" at bounding box center [114, 432] width 35 height 17
click at [142, 487] on span "Unlink variants, quantity <br> between same products" at bounding box center [182, 487] width 163 height 8
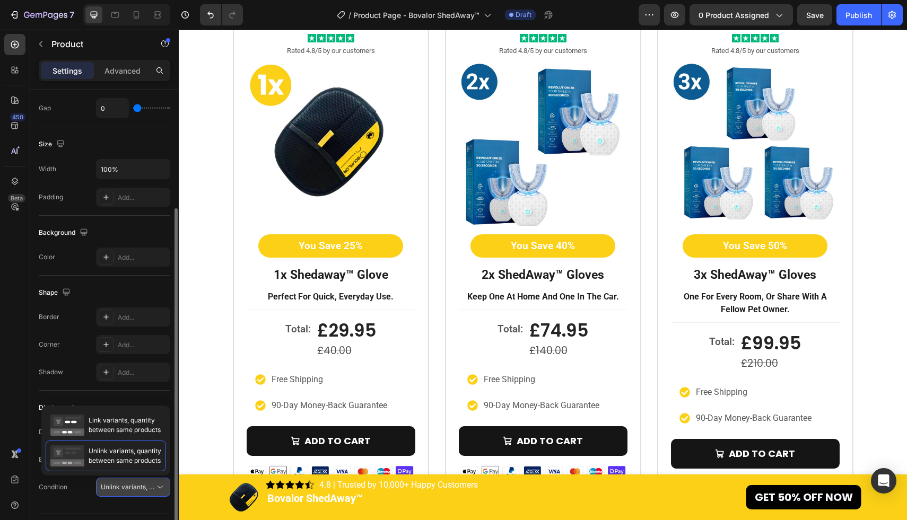
click at [142, 487] on span "Unlink variants, quantity <br> between same products" at bounding box center [182, 487] width 163 height 8
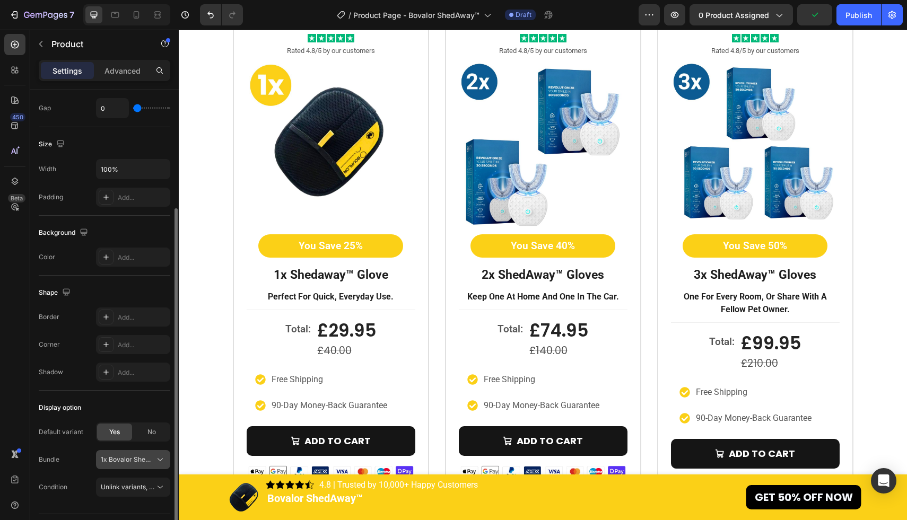
click at [148, 461] on span "1x Bovalor ShedAway™" at bounding box center [127, 460] width 52 height 10
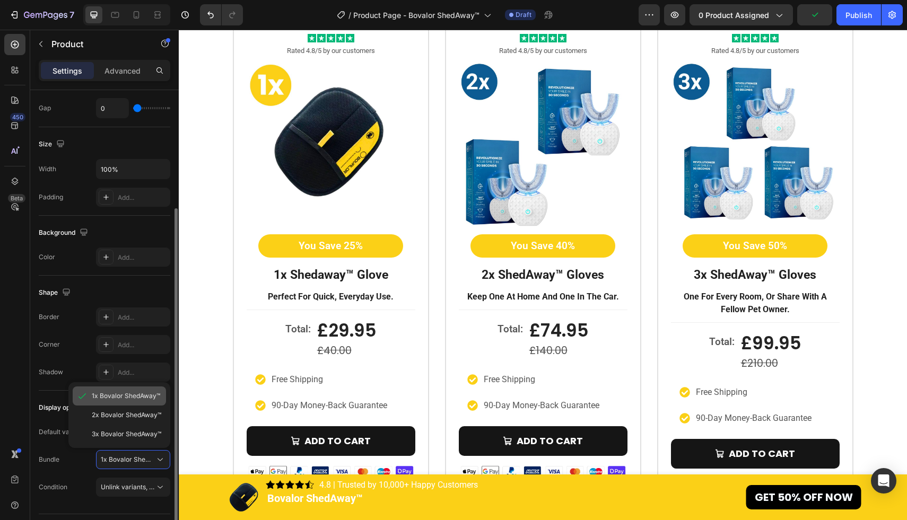
click at [139, 392] on span "1x Bovalor ShedAway™" at bounding box center [126, 396] width 68 height 10
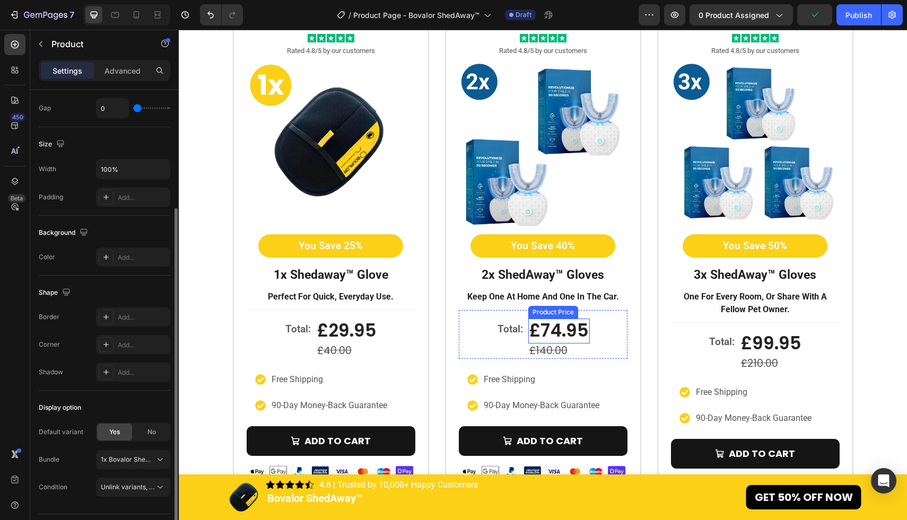
click at [560, 335] on div "£74.95" at bounding box center [559, 331] width 62 height 25
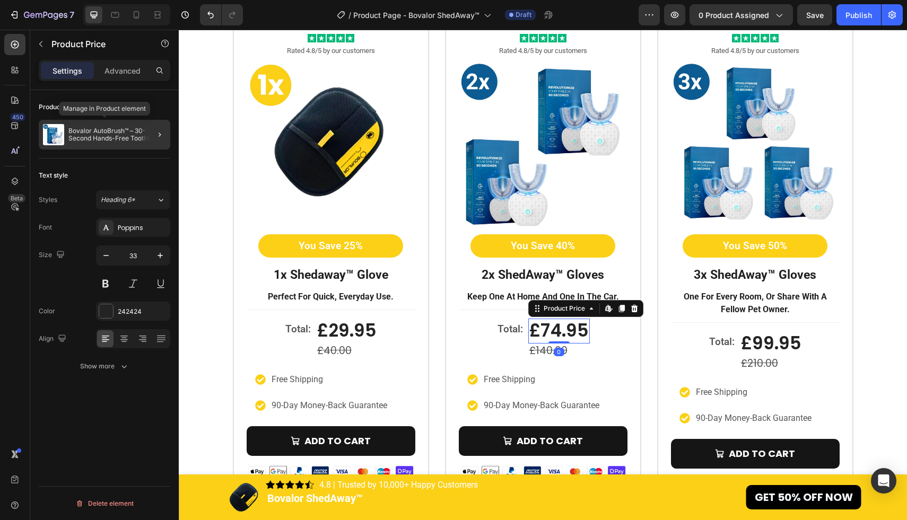
click at [119, 130] on p "Bovalor AutoBrush™ – 30-Second Hands-Free Toothbrush" at bounding box center [117, 134] width 98 height 15
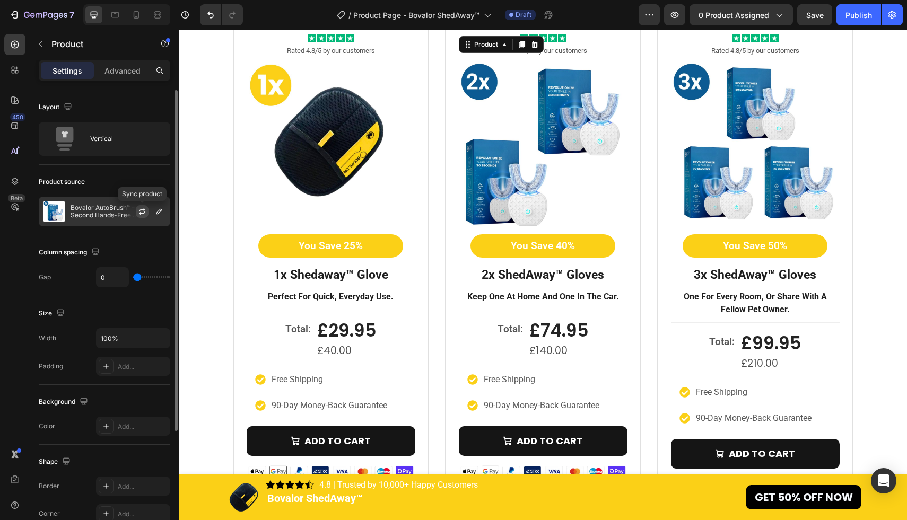
click at [141, 211] on icon "button" at bounding box center [142, 211] width 8 height 8
click at [109, 211] on p "Bovalor AutoBrush™ – 30-Second Hands-Free Toothbrush" at bounding box center [118, 211] width 95 height 15
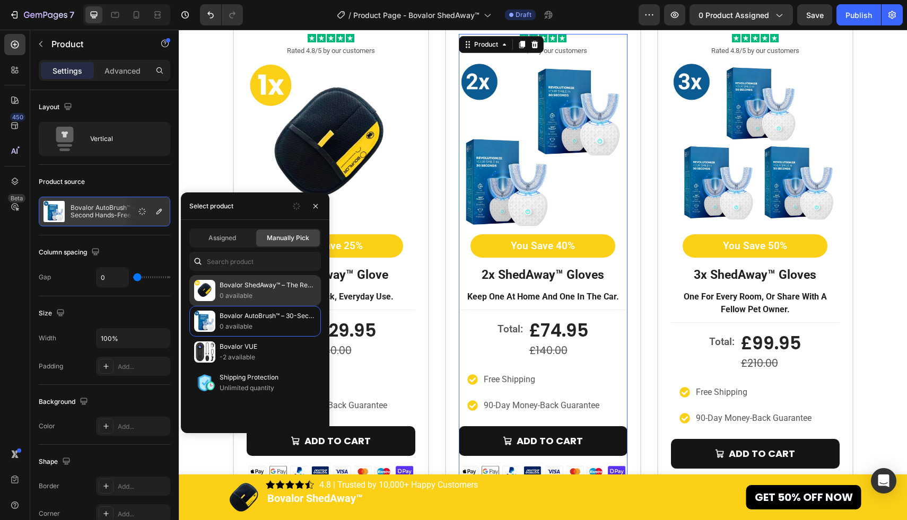
click at [256, 295] on p "0 available" at bounding box center [268, 296] width 97 height 11
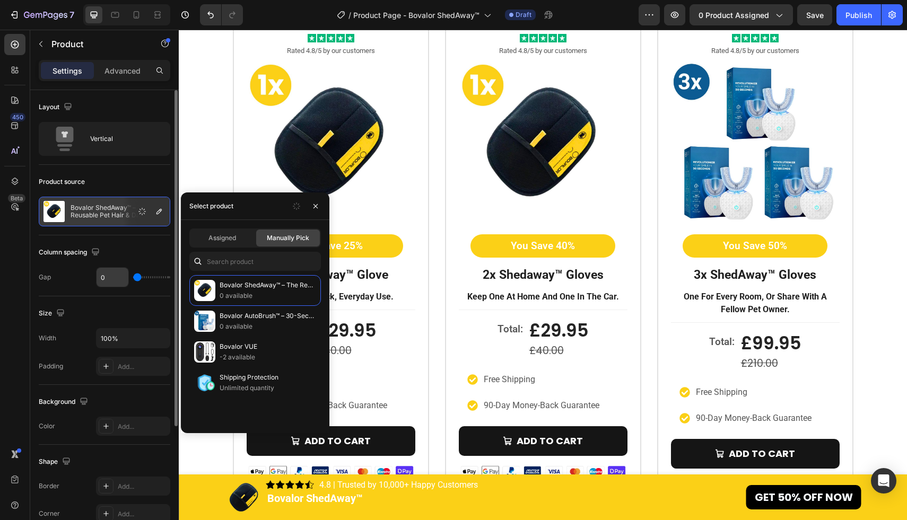
scroll to position [169, 0]
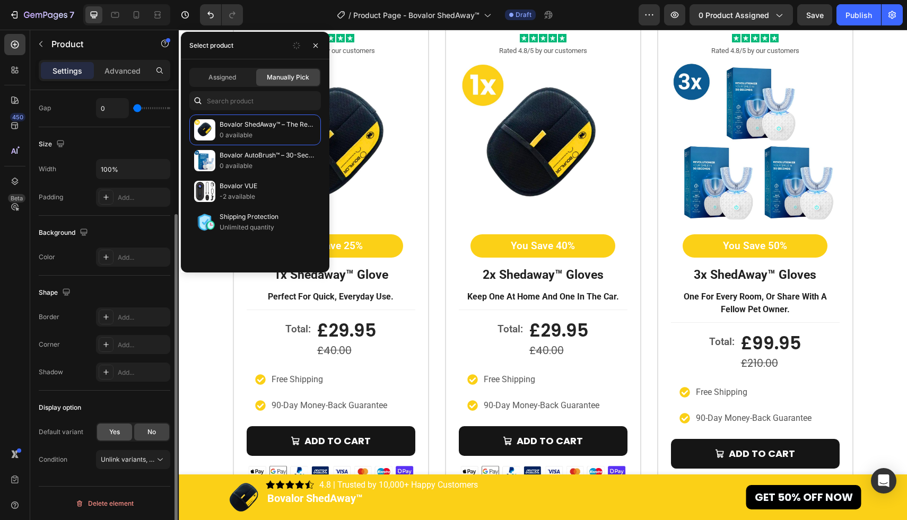
click at [121, 432] on div "Yes" at bounding box center [114, 432] width 35 height 17
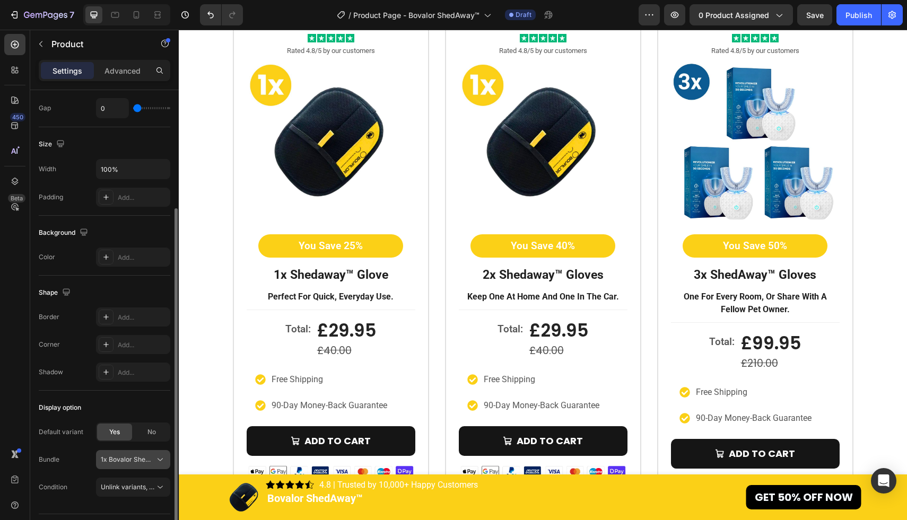
click at [131, 459] on span "1x Bovalor ShedAway™" at bounding box center [127, 460] width 52 height 10
click at [133, 416] on span "2x Bovalor ShedAway™" at bounding box center [126, 416] width 69 height 10
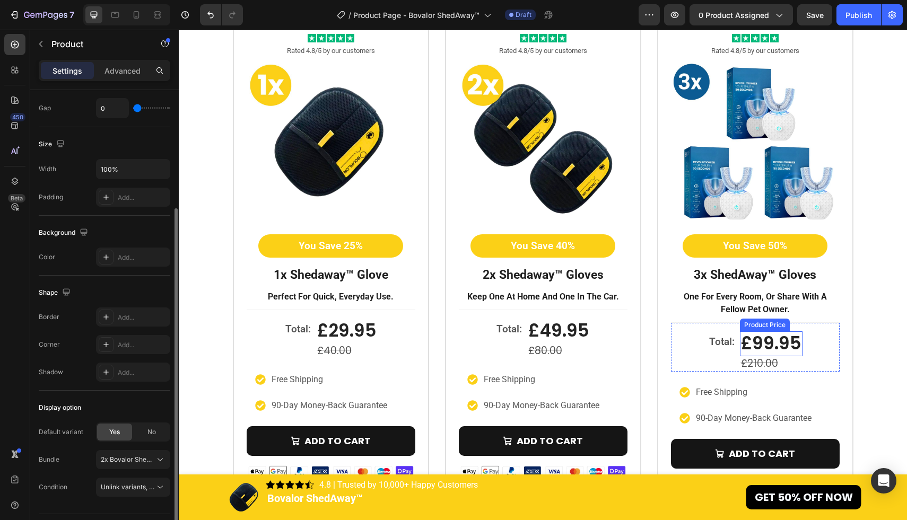
click at [762, 337] on div "£99.95" at bounding box center [771, 343] width 63 height 25
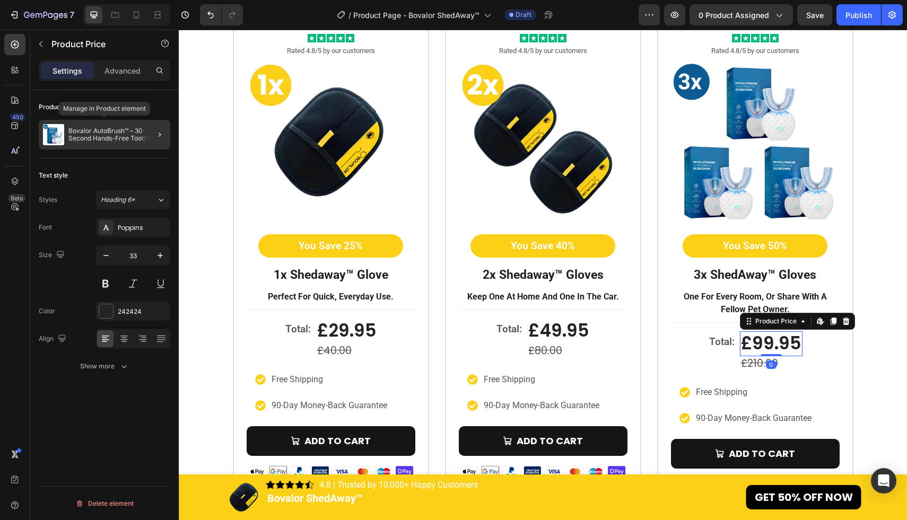
click at [103, 142] on p "Bovalor AutoBrush™ – 30-Second Hands-Free Toothbrush" at bounding box center [117, 134] width 98 height 15
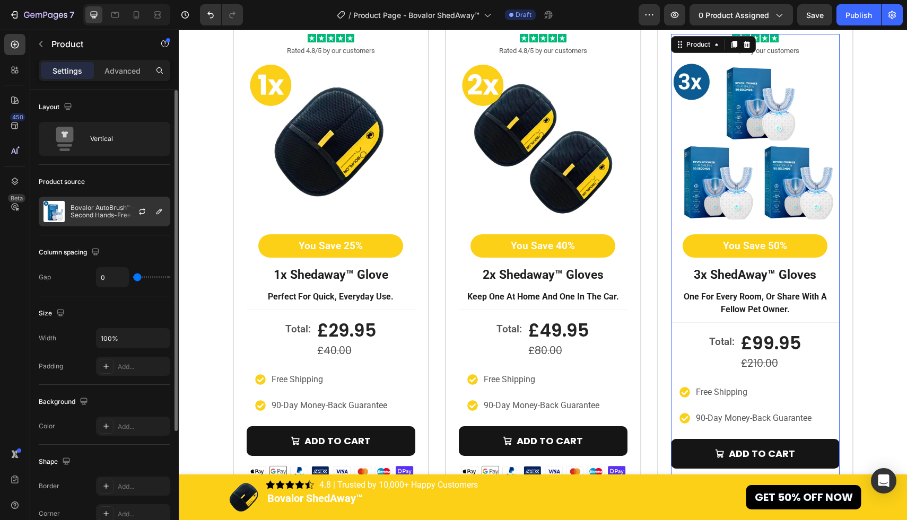
click at [107, 200] on div "Bovalor AutoBrush™ – 30-Second Hands-Free Toothbrush" at bounding box center [105, 212] width 132 height 30
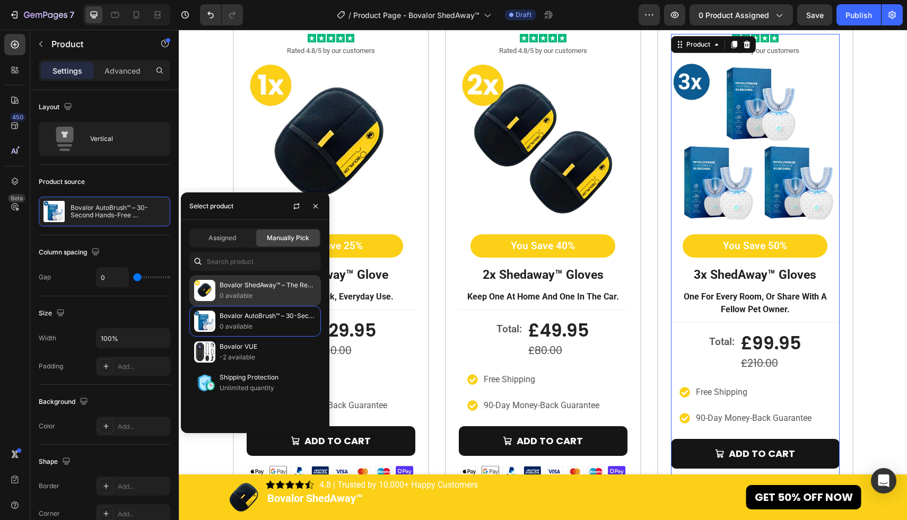
click at [224, 294] on p "0 available" at bounding box center [268, 296] width 97 height 11
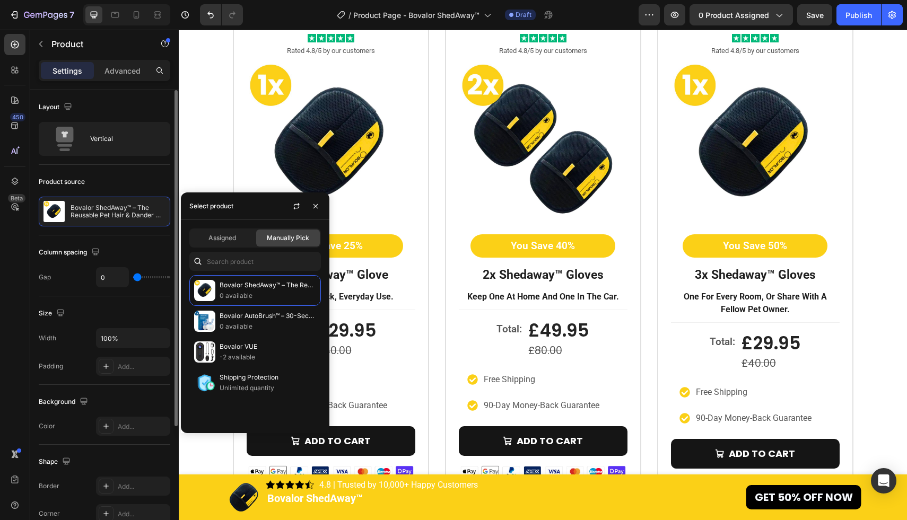
scroll to position [169, 0]
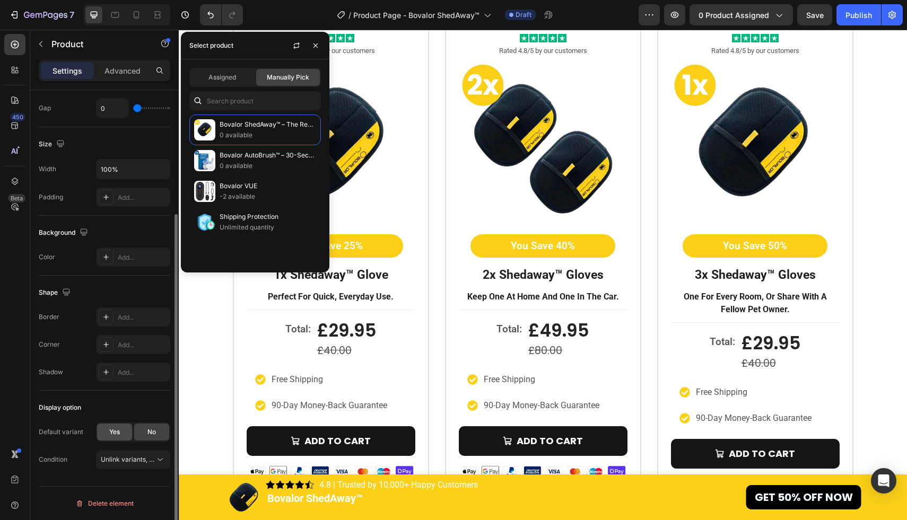
click at [117, 430] on span "Yes" at bounding box center [114, 432] width 11 height 10
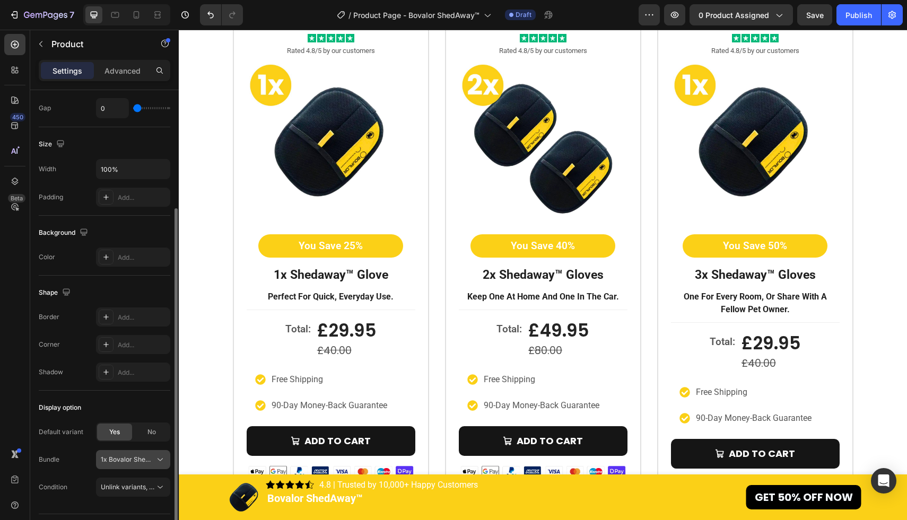
click at [126, 452] on button "1x Bovalor ShedAway™" at bounding box center [133, 459] width 74 height 19
click at [136, 438] on span "3x Bovalor ShedAway™" at bounding box center [126, 435] width 69 height 10
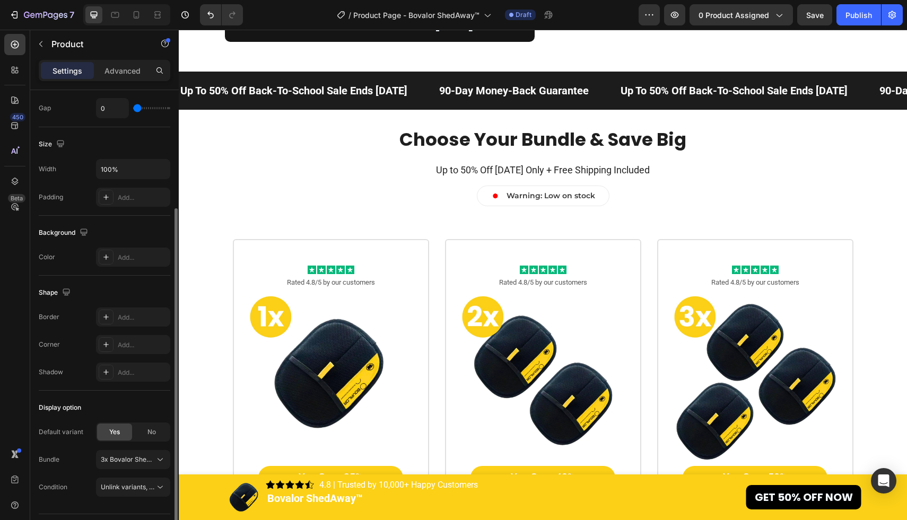
scroll to position [2690, 0]
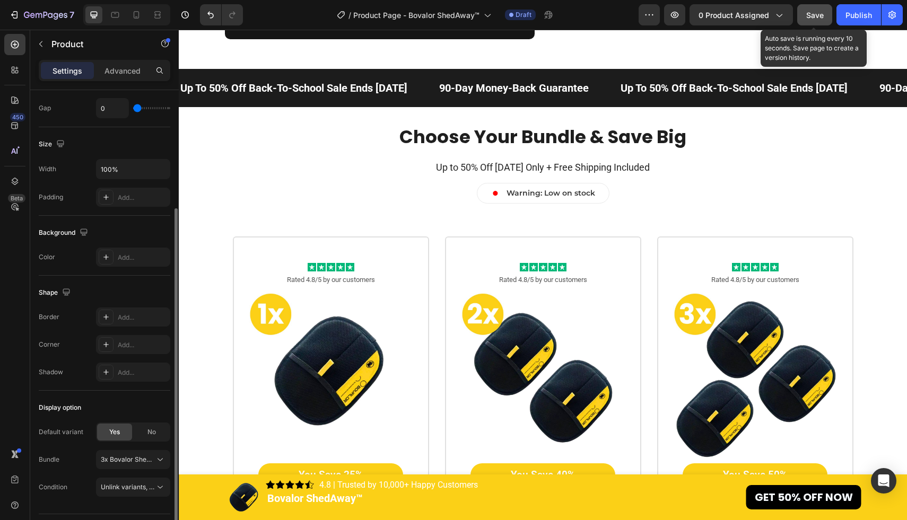
click at [815, 15] on span "Save" at bounding box center [815, 15] width 18 height 9
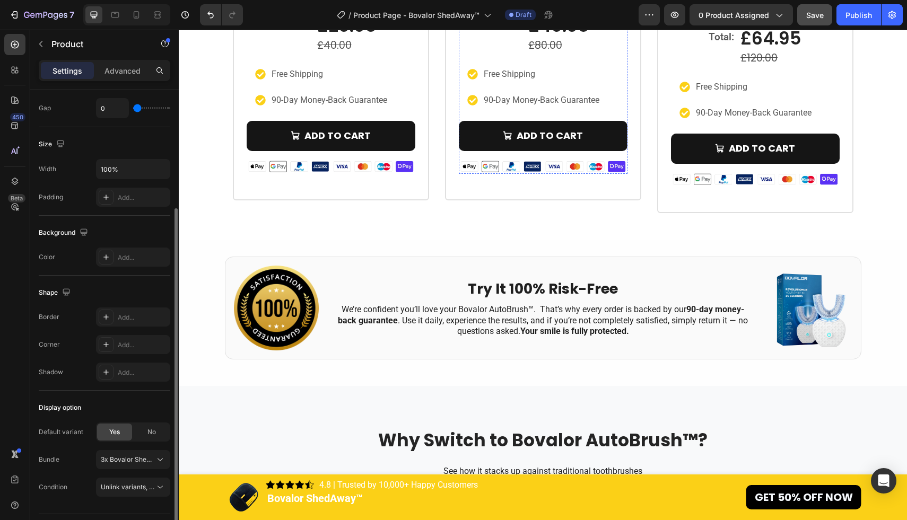
scroll to position [3329, 0]
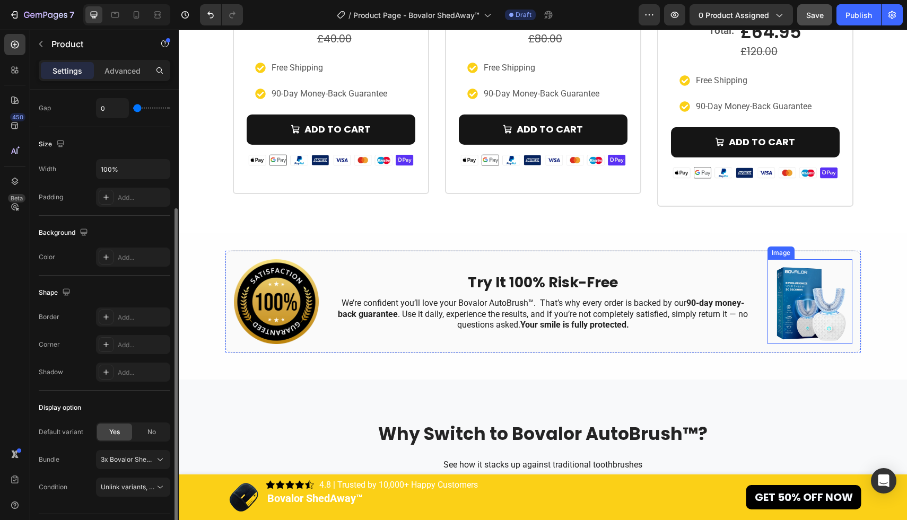
click at [805, 301] on img at bounding box center [809, 301] width 85 height 85
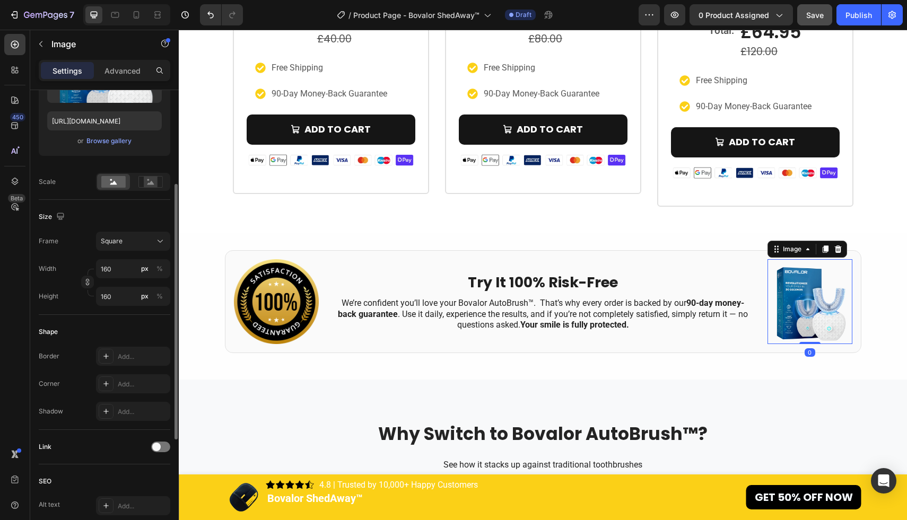
scroll to position [0, 0]
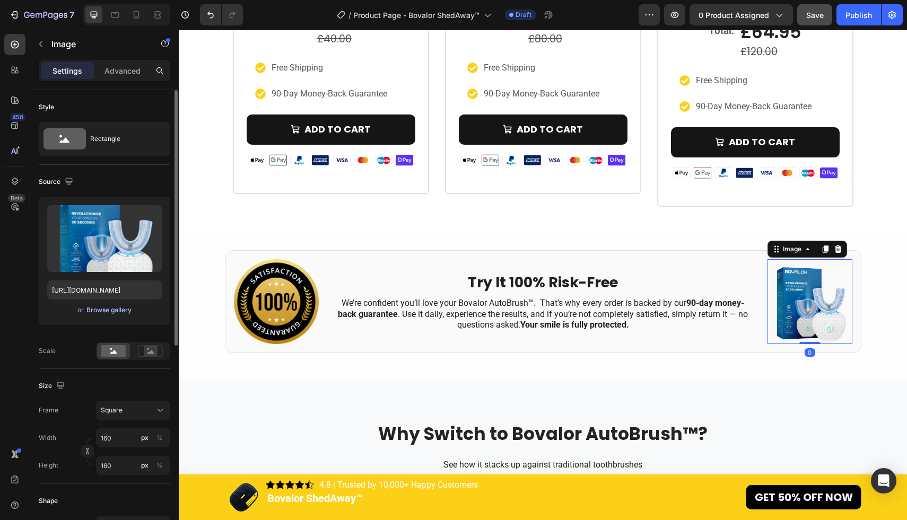
click at [120, 305] on div "Browse gallery" at bounding box center [108, 310] width 45 height 10
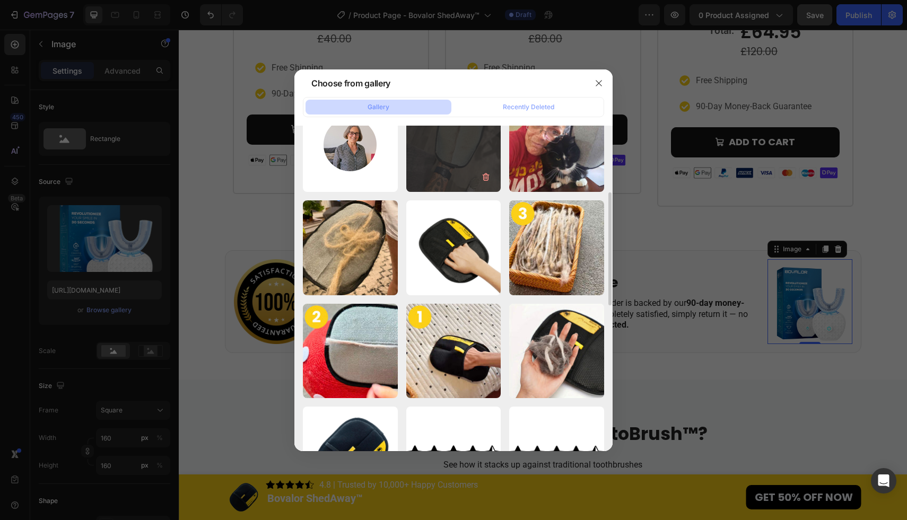
scroll to position [196, 0]
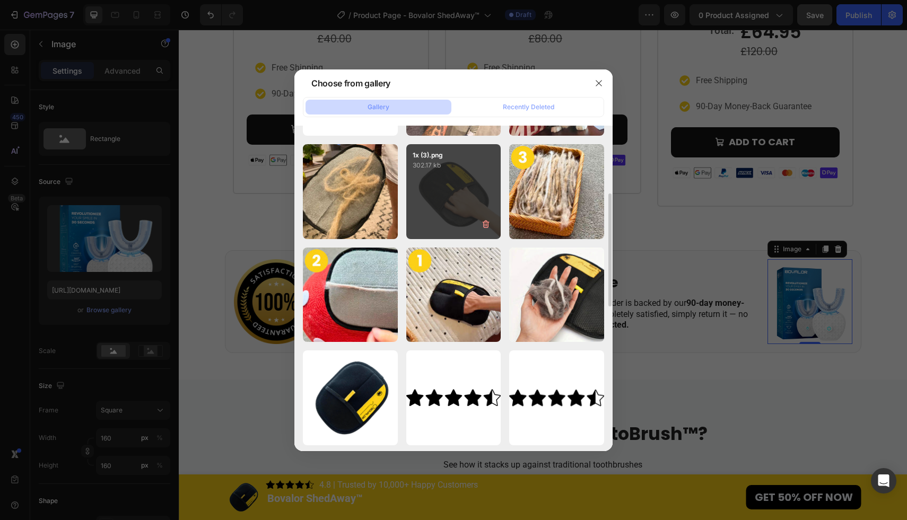
click at [468, 181] on div "1x (3).png 302.17 kb" at bounding box center [453, 191] width 95 height 95
type input "[URL][DOMAIN_NAME]"
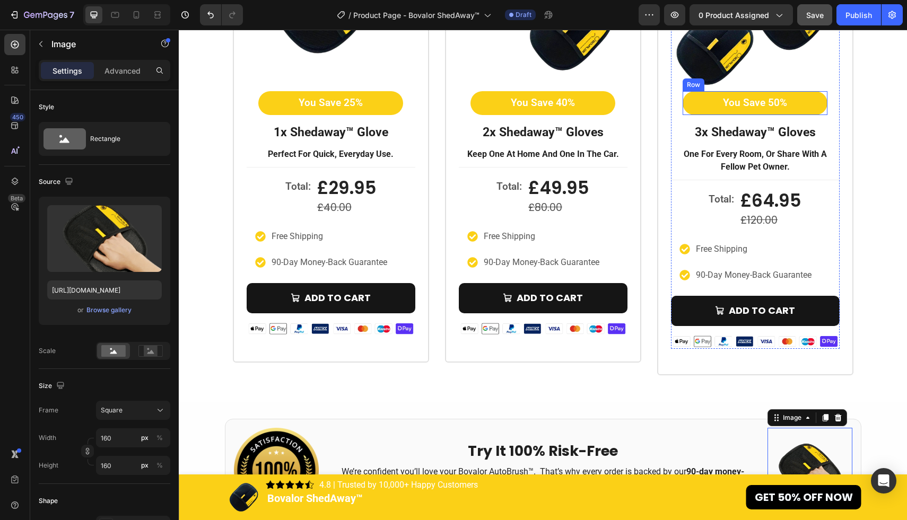
scroll to position [3102, 0]
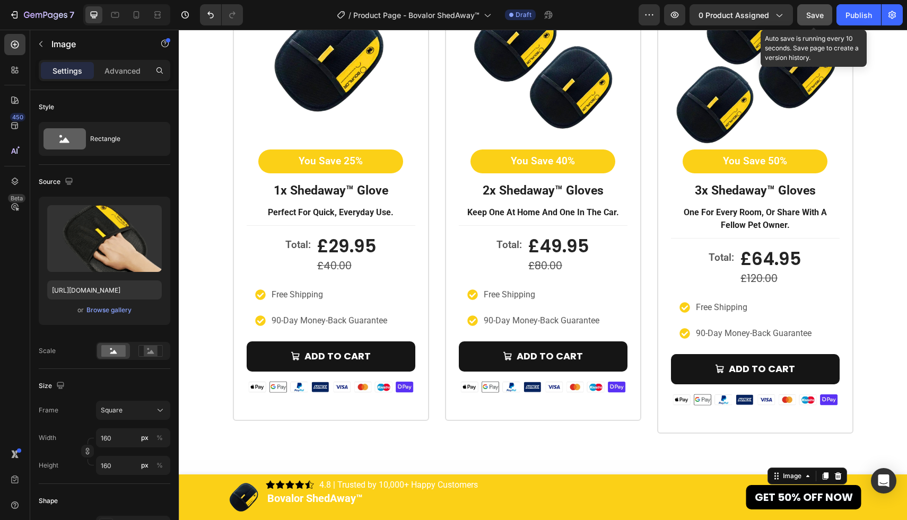
click at [809, 16] on span "Save" at bounding box center [815, 15] width 18 height 9
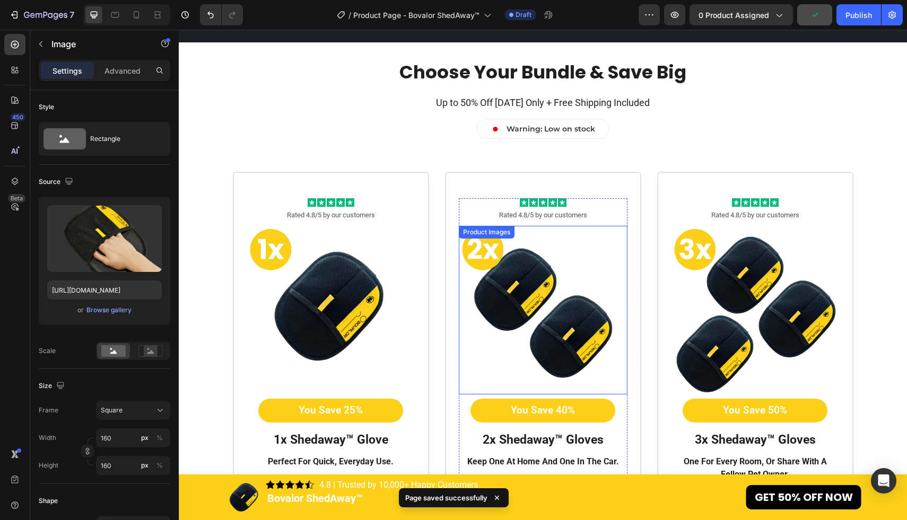
scroll to position [2834, 0]
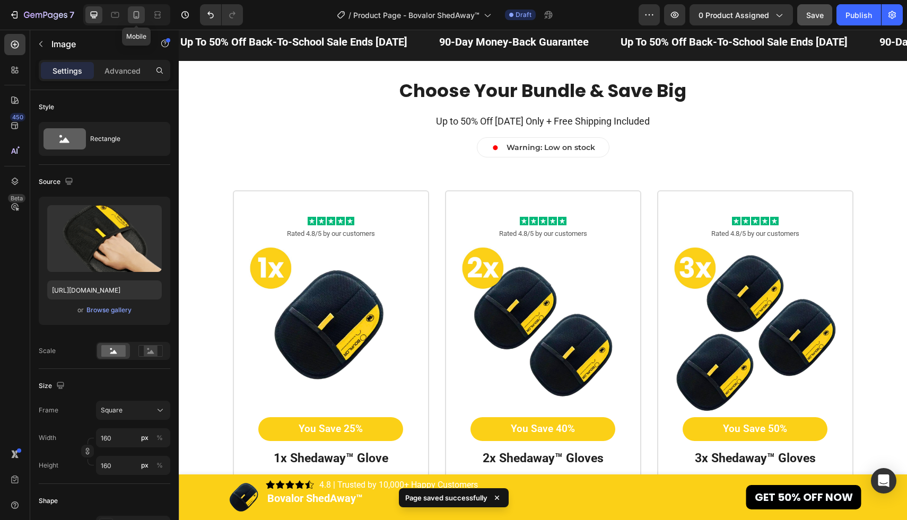
click at [135, 11] on icon at bounding box center [137, 14] width 6 height 7
type input "120"
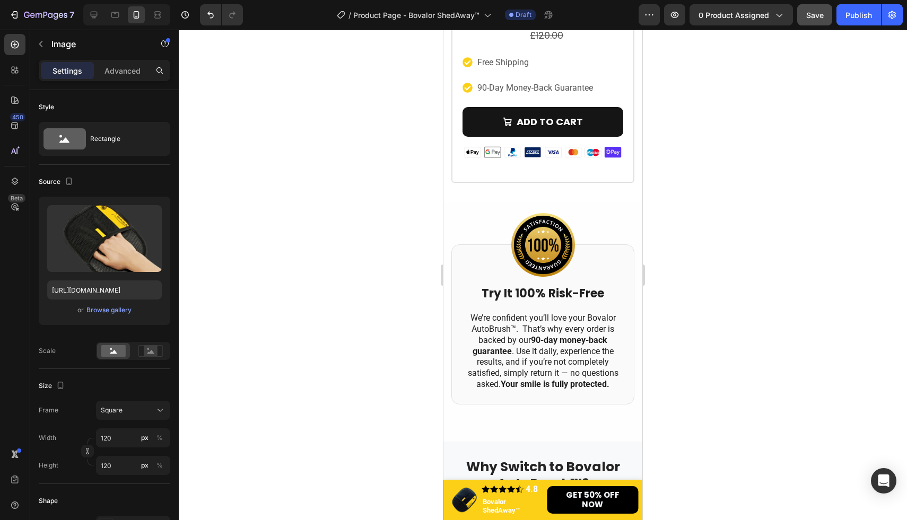
scroll to position [4179, 0]
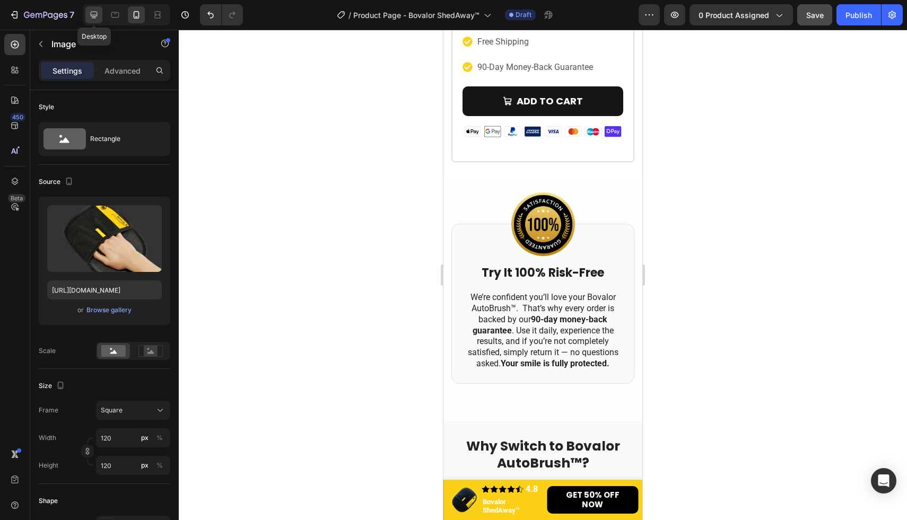
click at [97, 12] on icon at bounding box center [94, 15] width 11 height 11
type input "160"
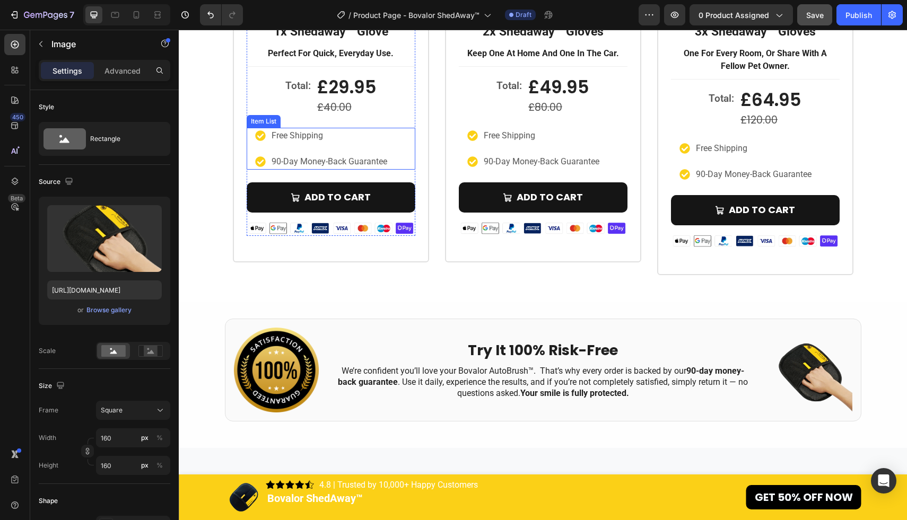
scroll to position [3596, 0]
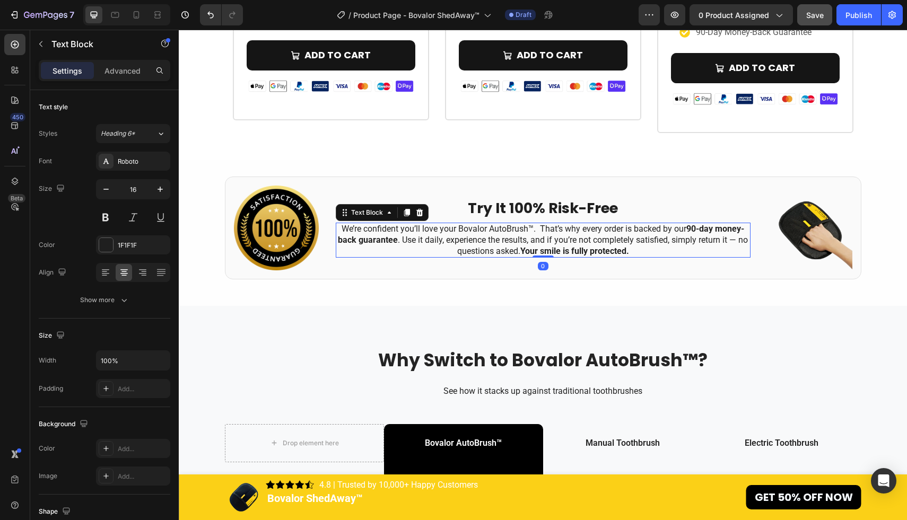
click at [582, 249] on strong "Your smile is fully protected." at bounding box center [574, 251] width 109 height 10
click at [627, 251] on strong "Your smile is fully protected." at bounding box center [574, 251] width 109 height 10
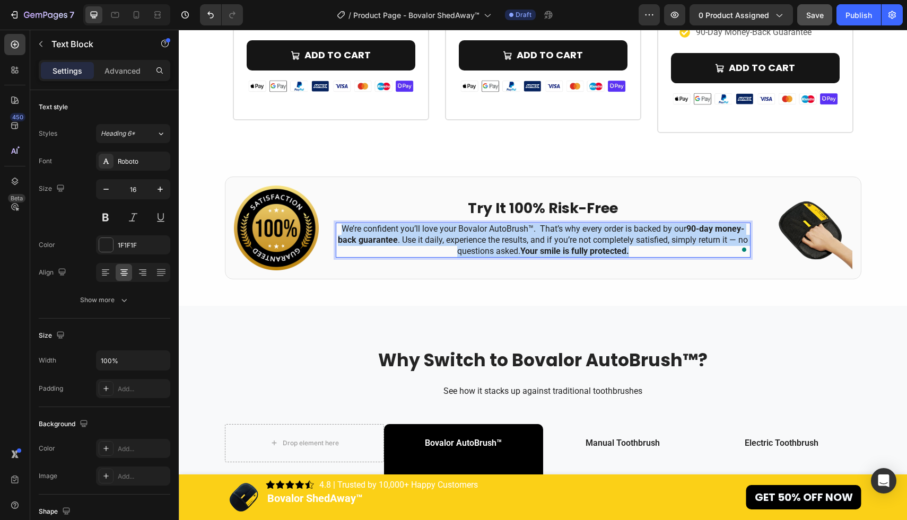
drag, startPoint x: 639, startPoint y: 251, endPoint x: 339, endPoint y: 228, distance: 300.6
click at [339, 228] on p "We’re confident you’ll love your Bovalor AutoBrush™. That’s why every order is …" at bounding box center [543, 240] width 413 height 33
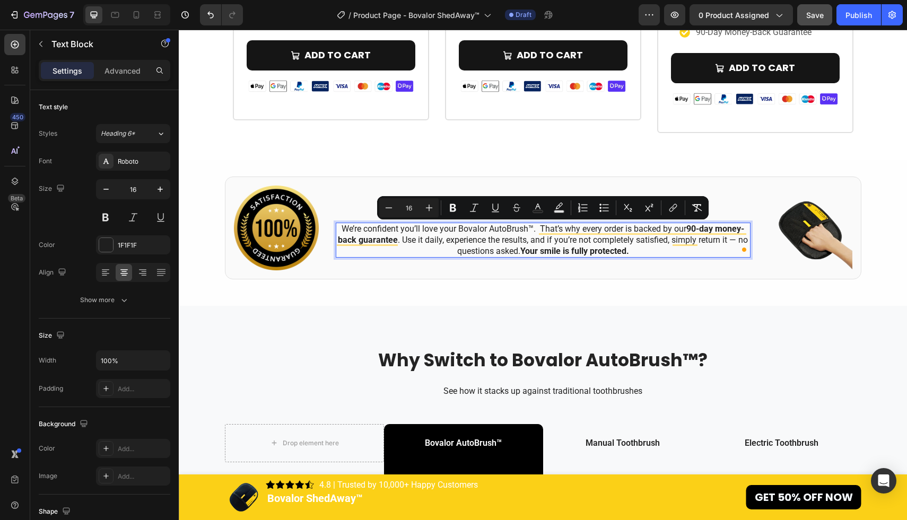
scroll to position [3591, 0]
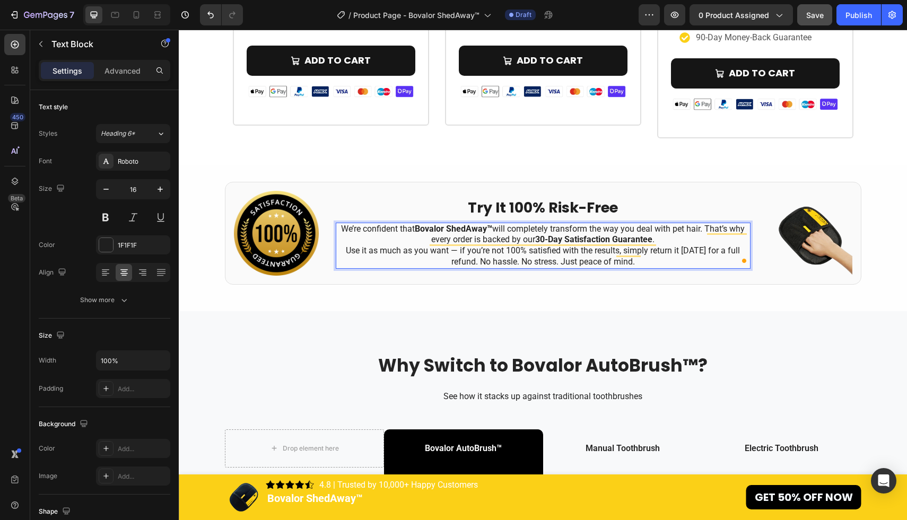
click at [668, 242] on p "We’re confident that Bovalor ShedAway™ will completely transform the way you de…" at bounding box center [543, 235] width 413 height 22
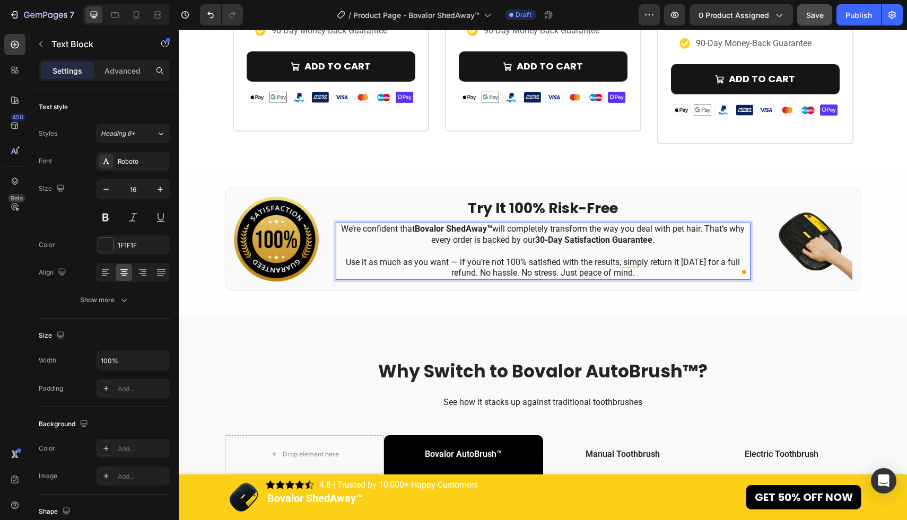
click at [542, 239] on strong "30-Day Satisfaction Guarantee" at bounding box center [593, 240] width 117 height 10
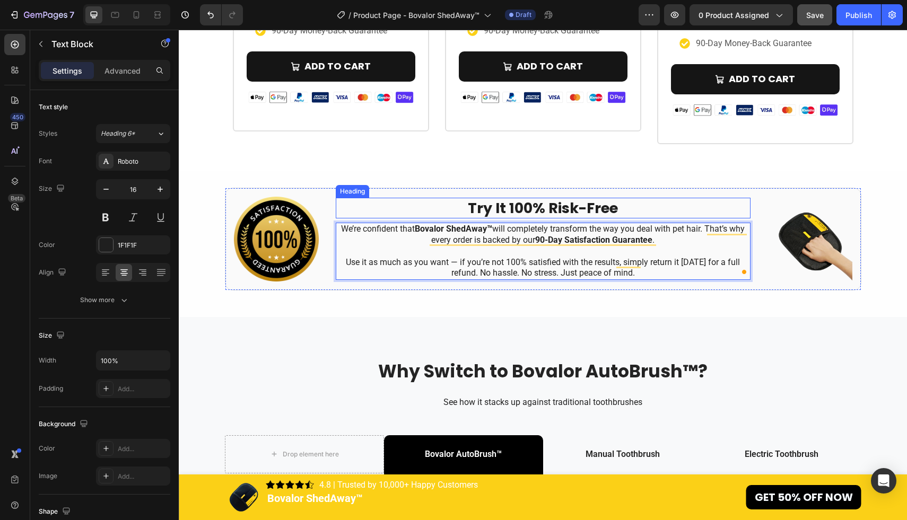
click at [582, 207] on h2 "Try It 100% Risk-Free" at bounding box center [543, 208] width 415 height 21
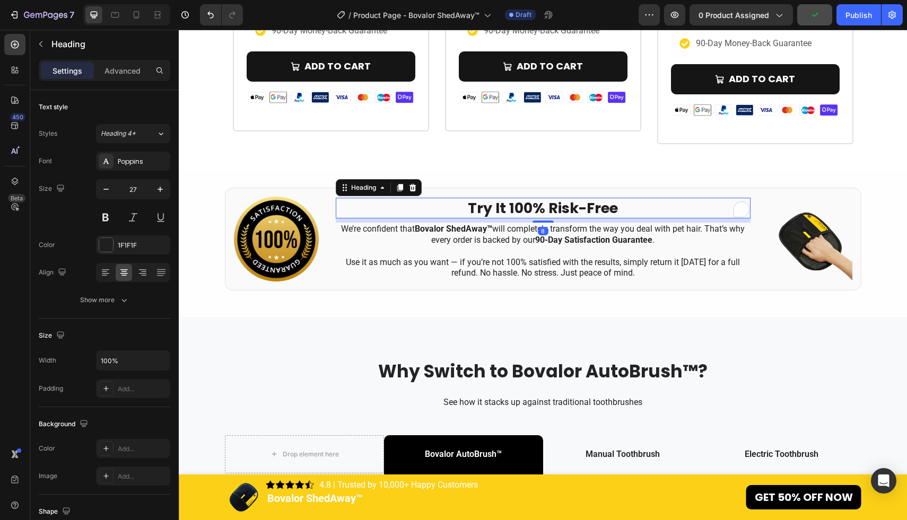
click at [606, 206] on h2 "Try It 100% Risk-Free" at bounding box center [543, 208] width 415 height 21
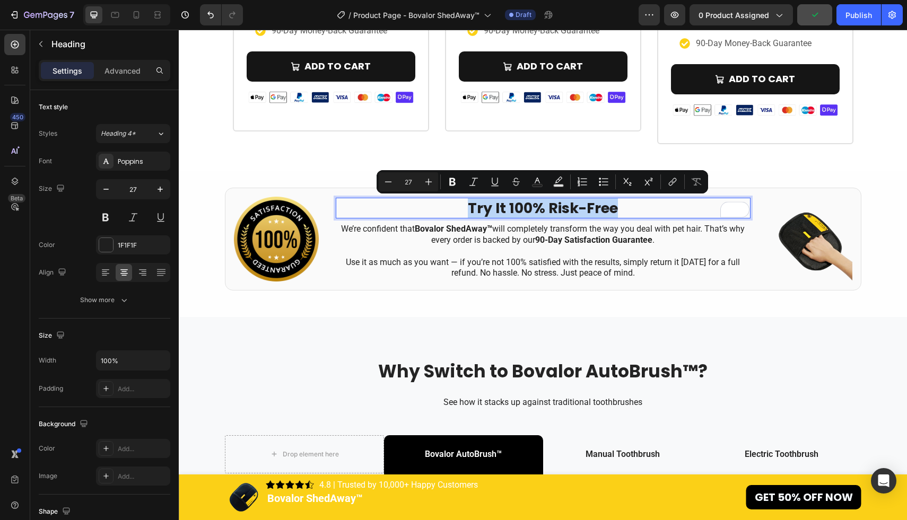
drag, startPoint x: 640, startPoint y: 207, endPoint x: 470, endPoint y: 207, distance: 169.7
click at [470, 207] on p "Try It 100% Risk-Free" at bounding box center [543, 208] width 413 height 19
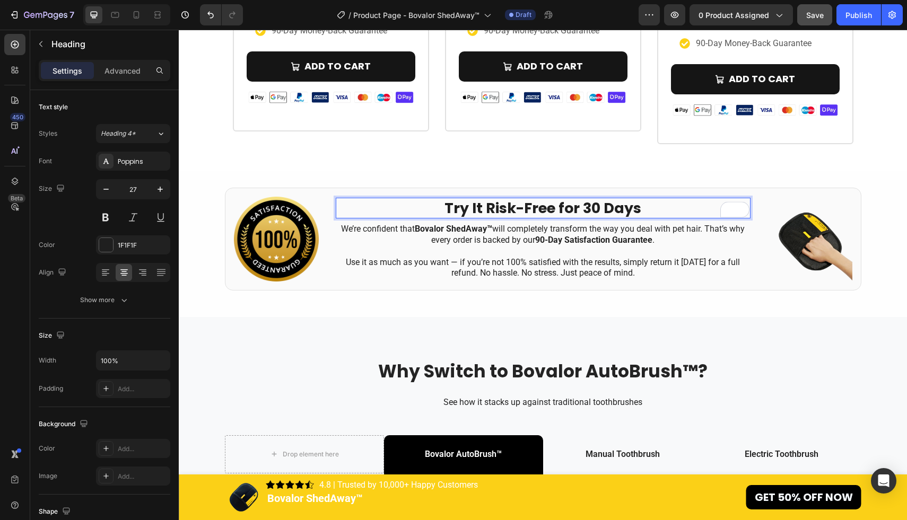
click at [591, 212] on p "Try It Risk-Free for 30 Days" at bounding box center [543, 208] width 413 height 19
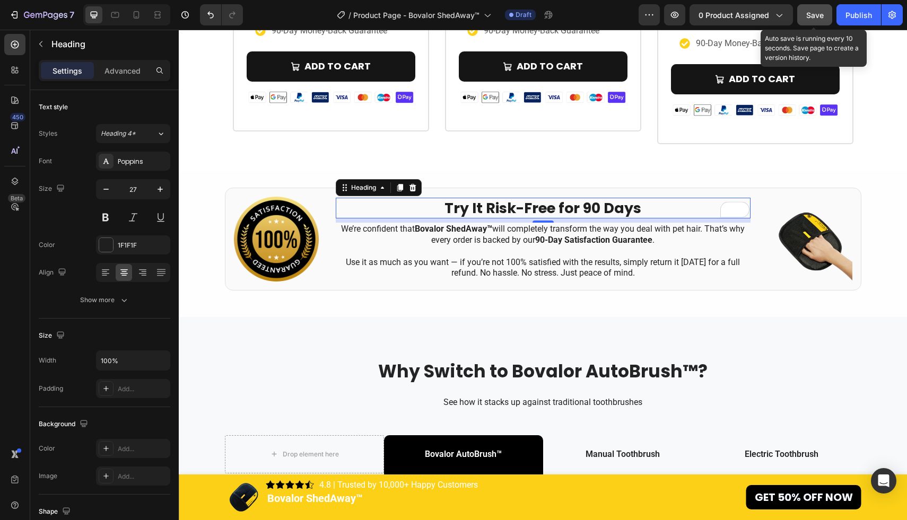
click at [817, 13] on span "Save" at bounding box center [815, 15] width 18 height 9
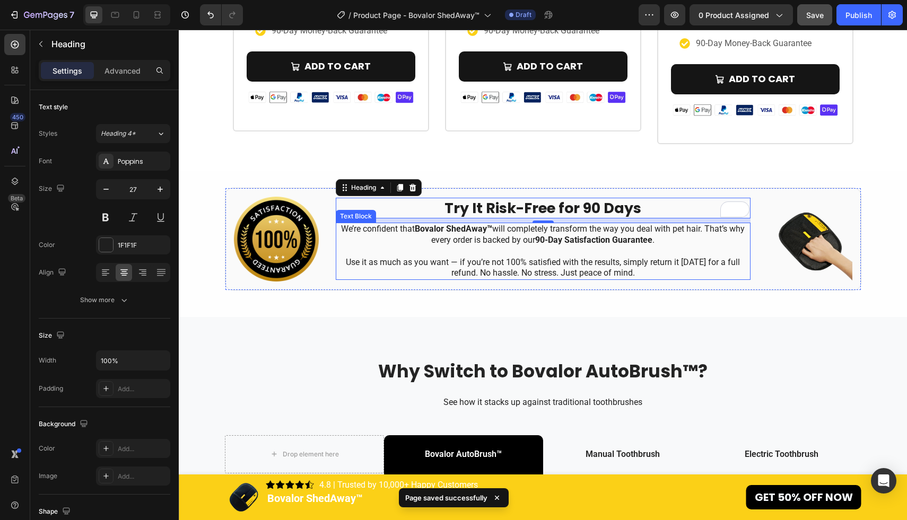
click at [706, 264] on p "Use it as much as you want — if you’re not 100% satisfied with the results, sim…" at bounding box center [543, 268] width 413 height 22
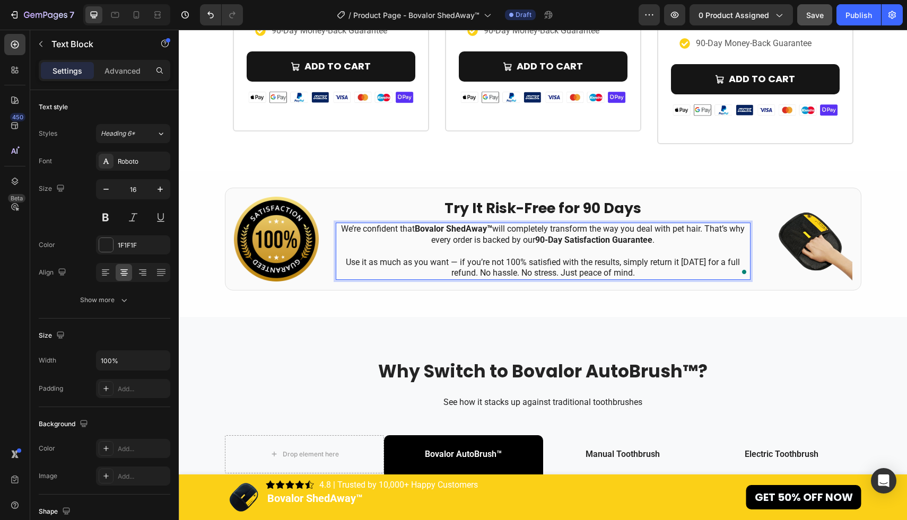
click at [702, 262] on p "Use it as much as you want — if you’re not 100% satisfied with the results, sim…" at bounding box center [543, 268] width 413 height 22
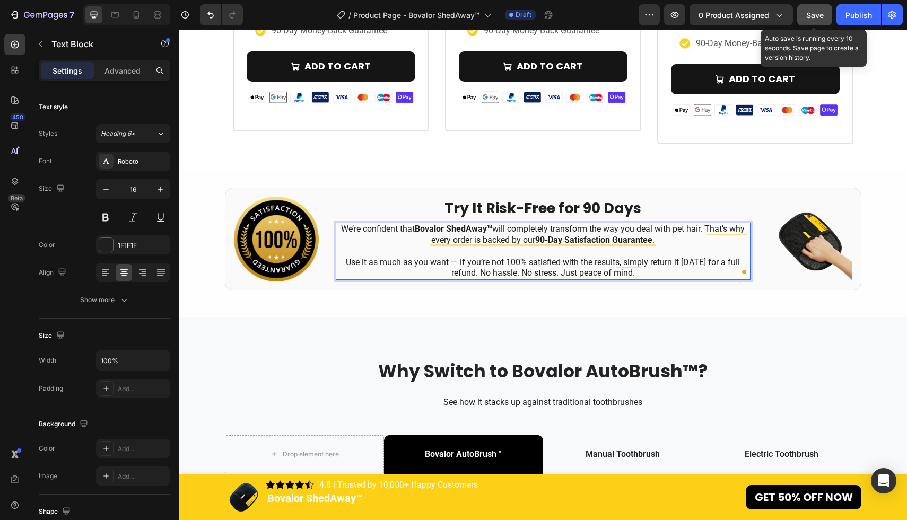
click at [816, 13] on span "Save" at bounding box center [815, 15] width 18 height 9
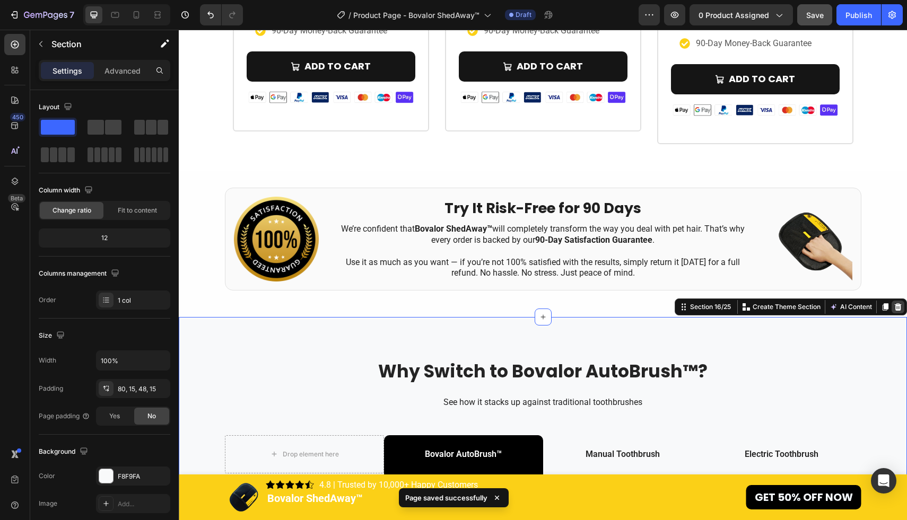
click at [897, 305] on icon at bounding box center [898, 306] width 7 height 7
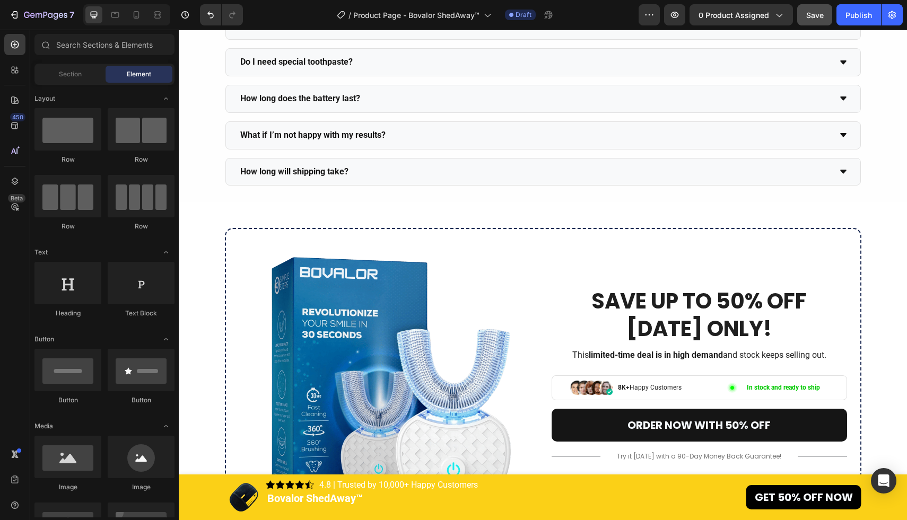
scroll to position [4169, 0]
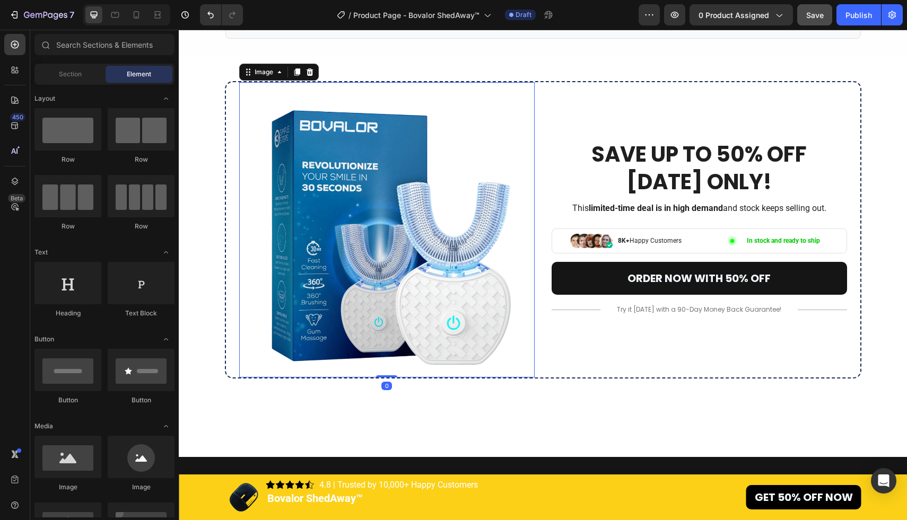
click at [435, 243] on img at bounding box center [386, 229] width 295 height 295
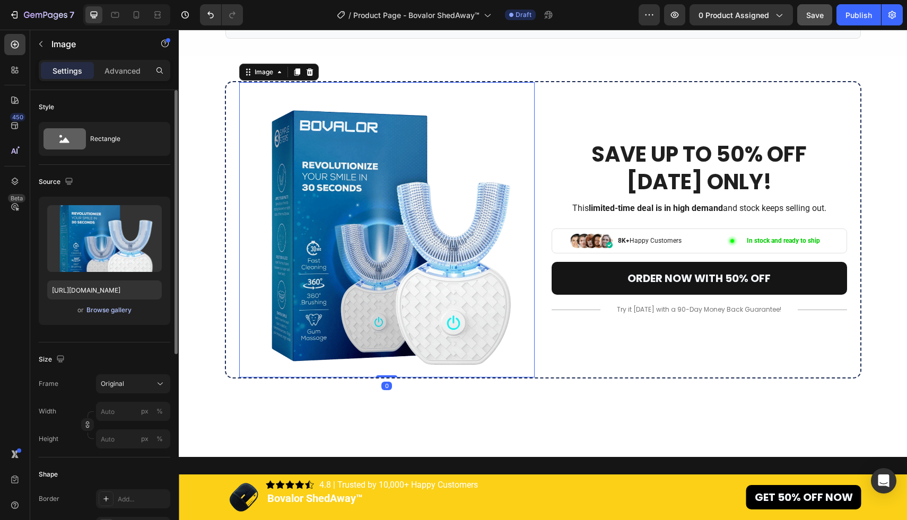
click at [115, 305] on div "Browse gallery" at bounding box center [108, 310] width 45 height 10
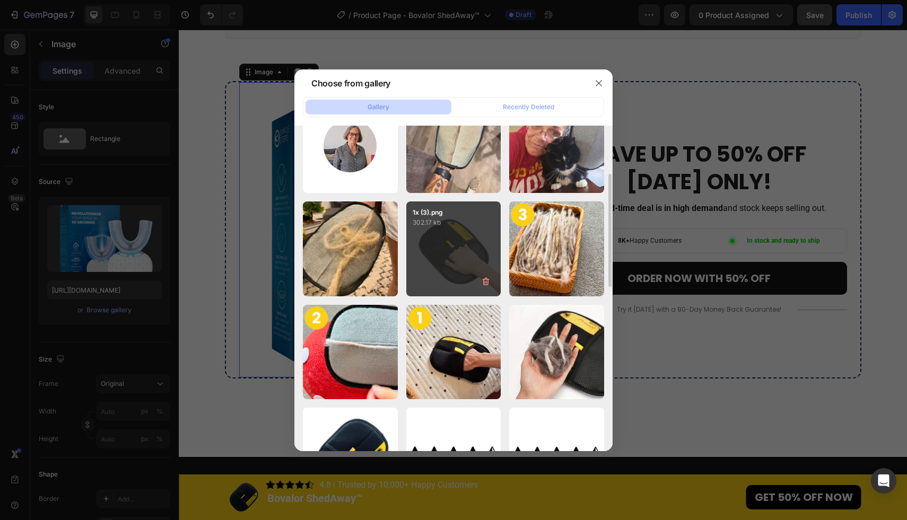
scroll to position [0, 0]
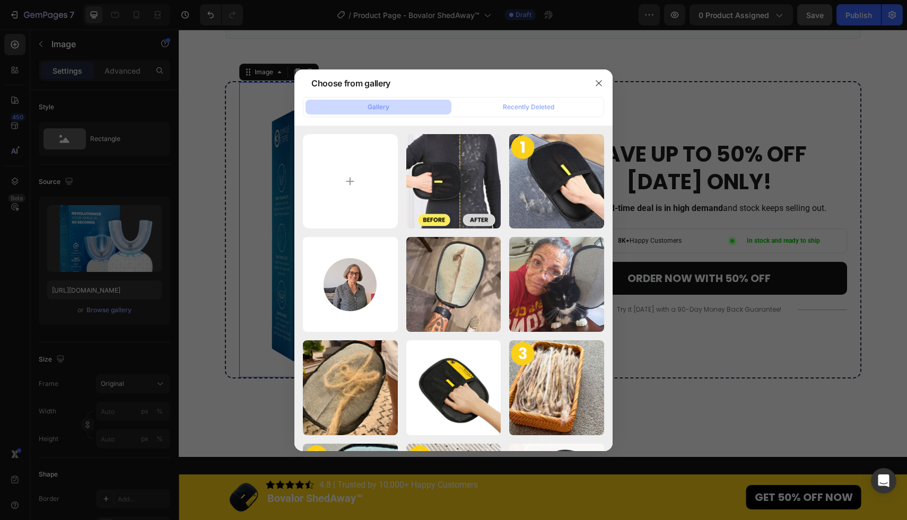
type input "C:\fakepath\1x (7).jpg"
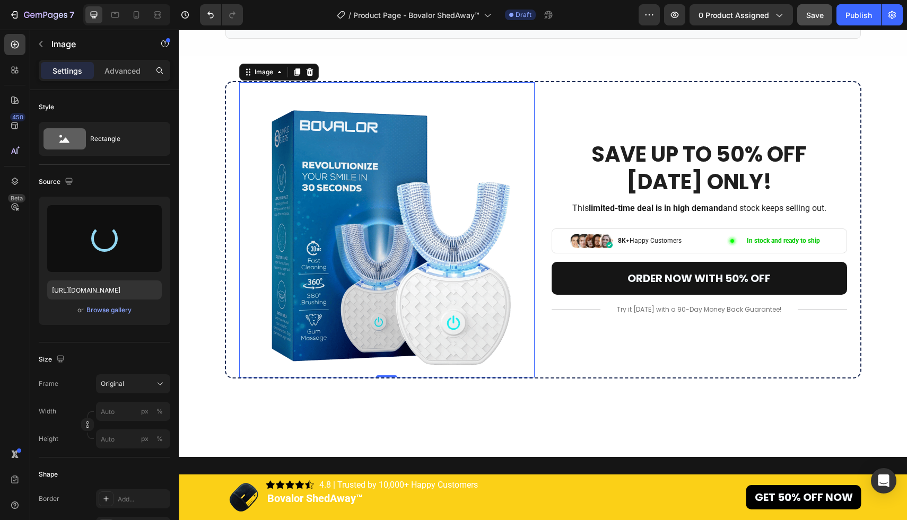
type input "https://cdn.shopify.com/s/files/1/0611/6625/6191/files/gempages_570746079641863…"
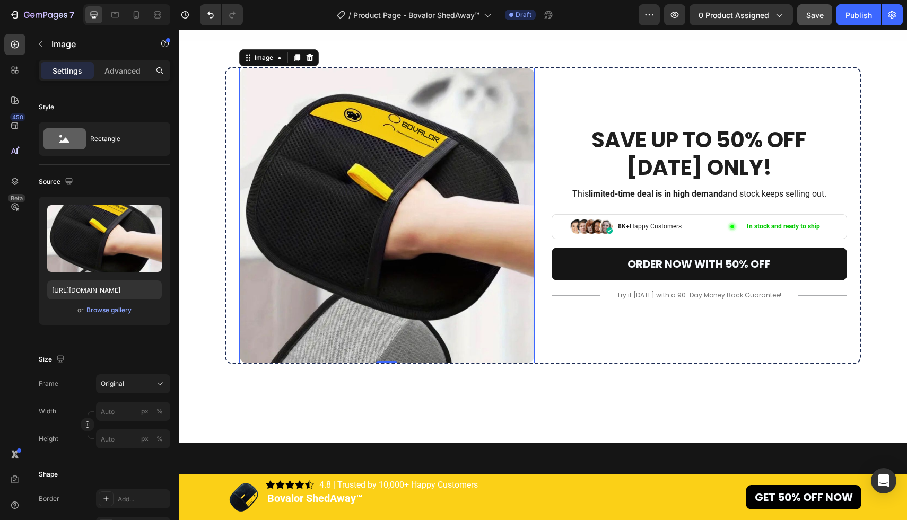
scroll to position [4212, 0]
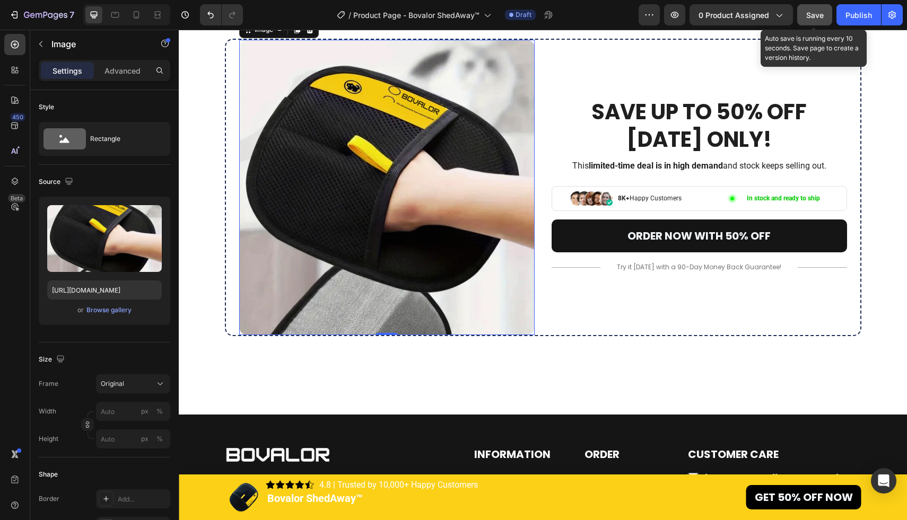
click at [818, 17] on span "Save" at bounding box center [815, 15] width 18 height 9
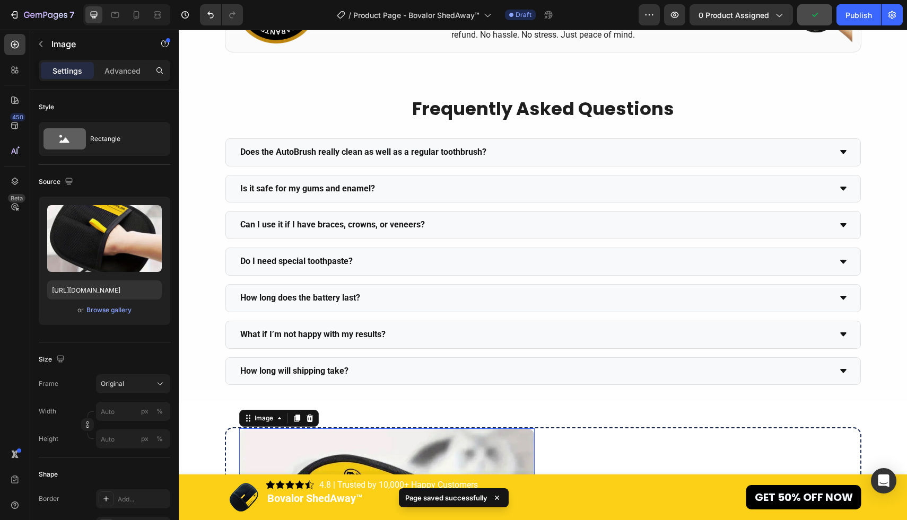
scroll to position [3820, 0]
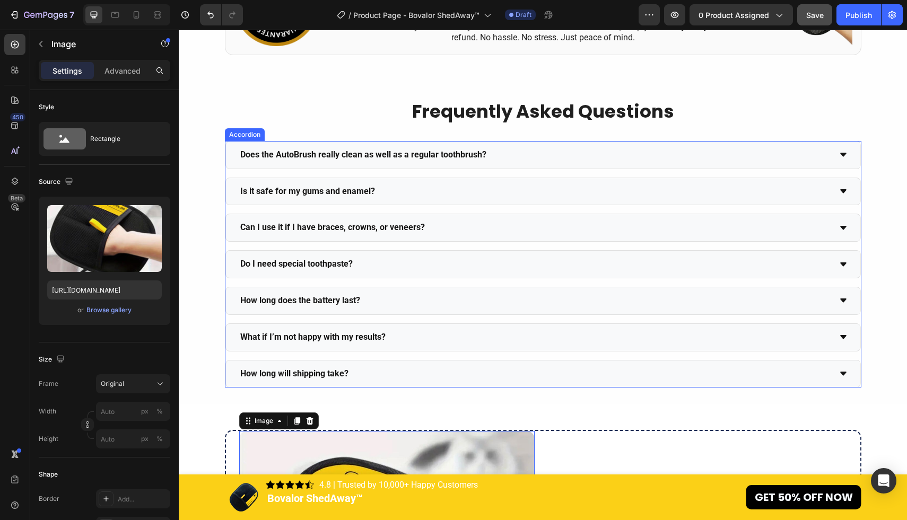
click at [450, 160] on p "Does the AutoBrush really clean as well as a regular toothbrush?" at bounding box center [363, 154] width 246 height 15
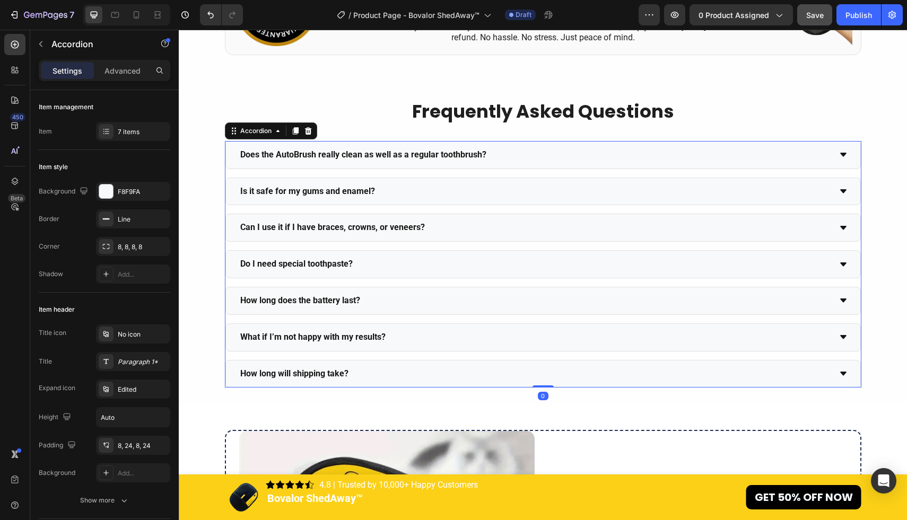
click at [301, 160] on p "Does the AutoBrush really clean as well as a regular toothbrush?" at bounding box center [363, 154] width 246 height 15
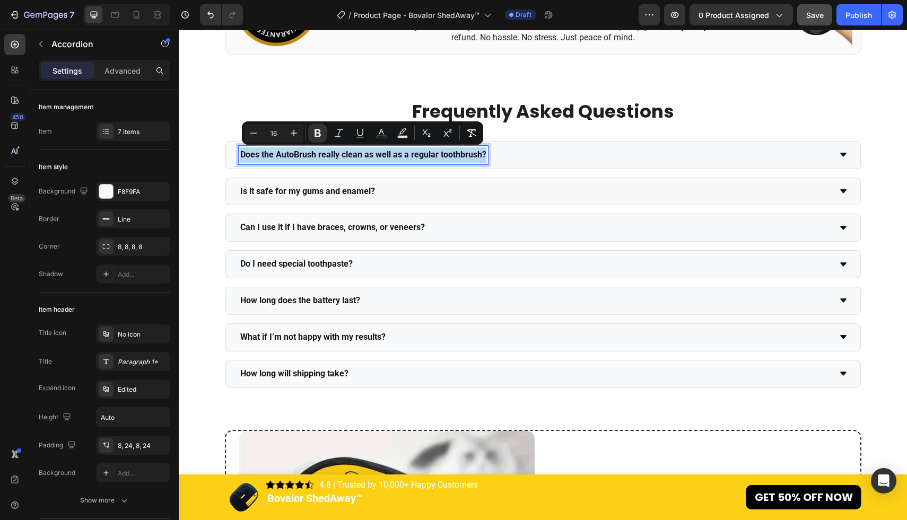
drag, startPoint x: 240, startPoint y: 154, endPoint x: 484, endPoint y: 154, distance: 244.0
click at [484, 154] on strong "Does the AutoBrush really clean as well as a regular toothbrush?" at bounding box center [363, 155] width 246 height 10
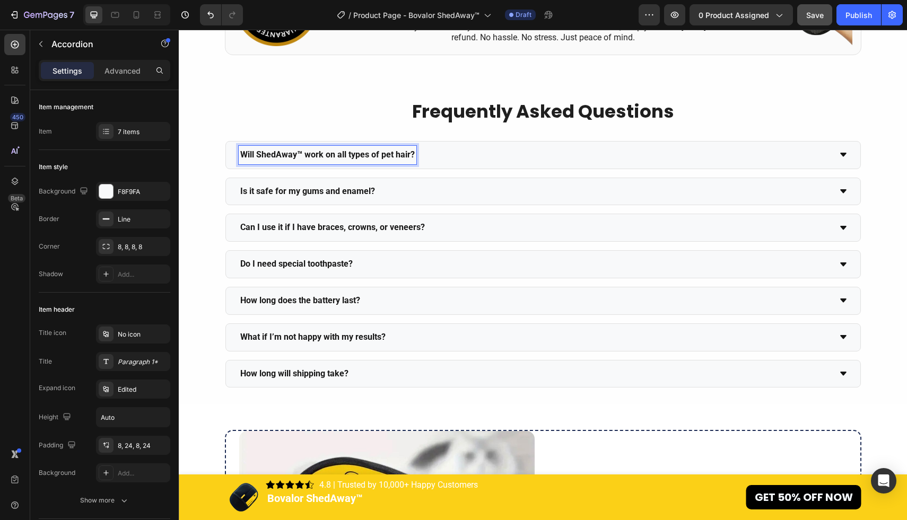
click at [514, 156] on div "Will ShedAway™ work on all types of pet hair?" at bounding box center [535, 155] width 592 height 19
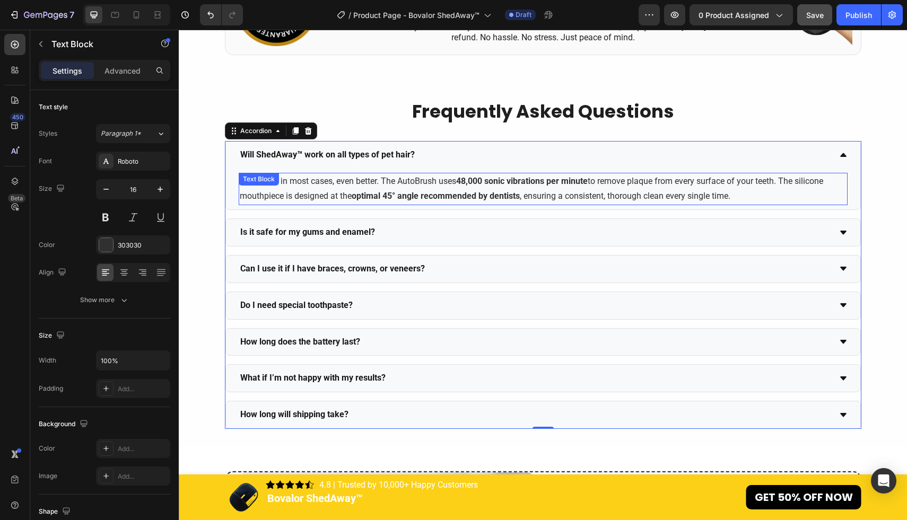
click at [477, 204] on p "Yes — and in most cases, even better. The AutoBrush uses 48,000 sonic vibration…" at bounding box center [543, 189] width 607 height 31
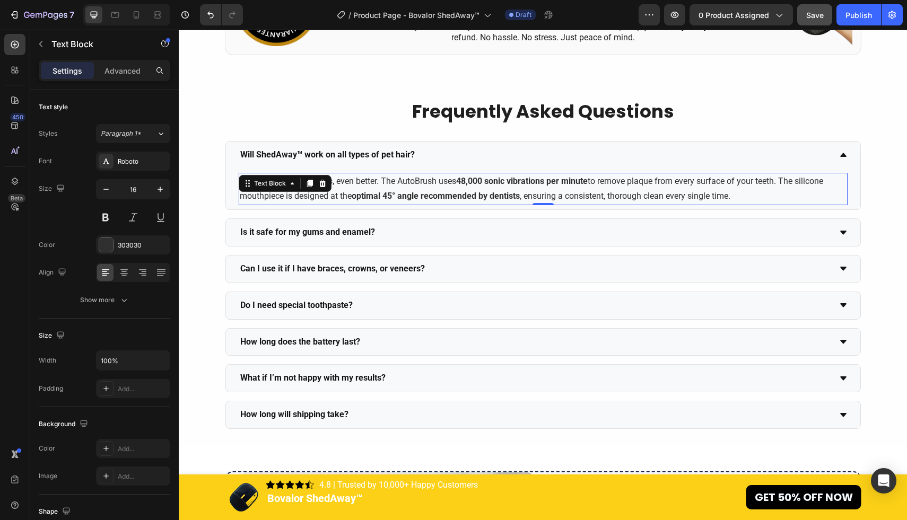
click at [752, 198] on p "Yes — and in most cases, even better. The AutoBrush uses 48,000 sonic vibration…" at bounding box center [543, 189] width 607 height 31
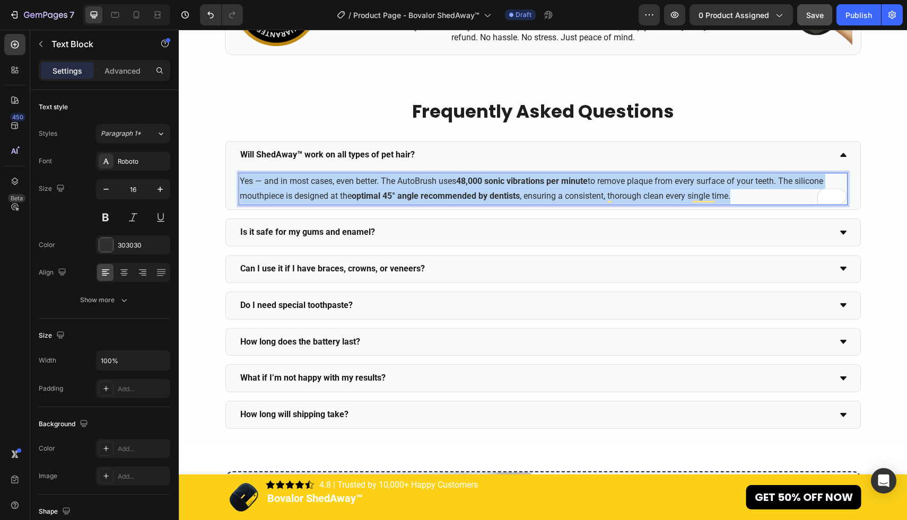
drag, startPoint x: 761, startPoint y: 195, endPoint x: 241, endPoint y: 180, distance: 519.4
click at [241, 180] on p "Yes — and in most cases, even better. The AutoBrush uses 48,000 sonic vibration…" at bounding box center [543, 189] width 607 height 31
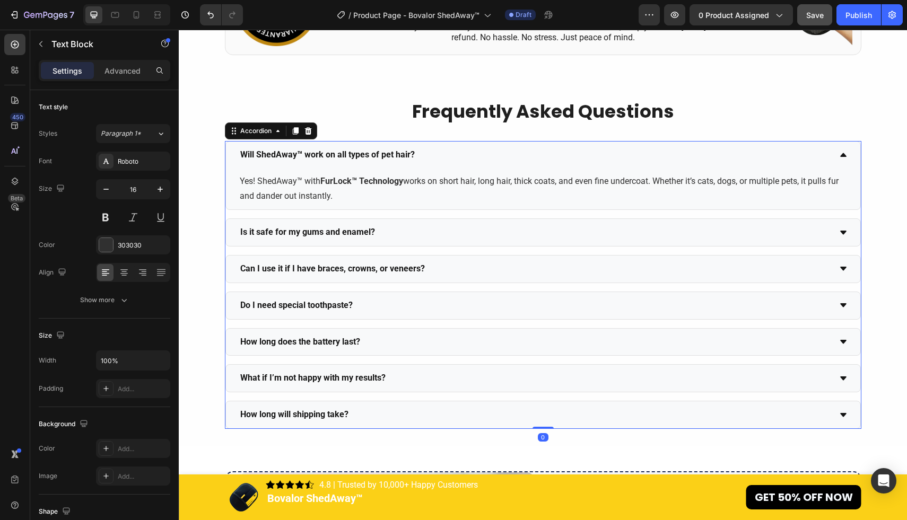
click at [365, 228] on strong "Is it safe for my gums and enamel?" at bounding box center [307, 232] width 135 height 10
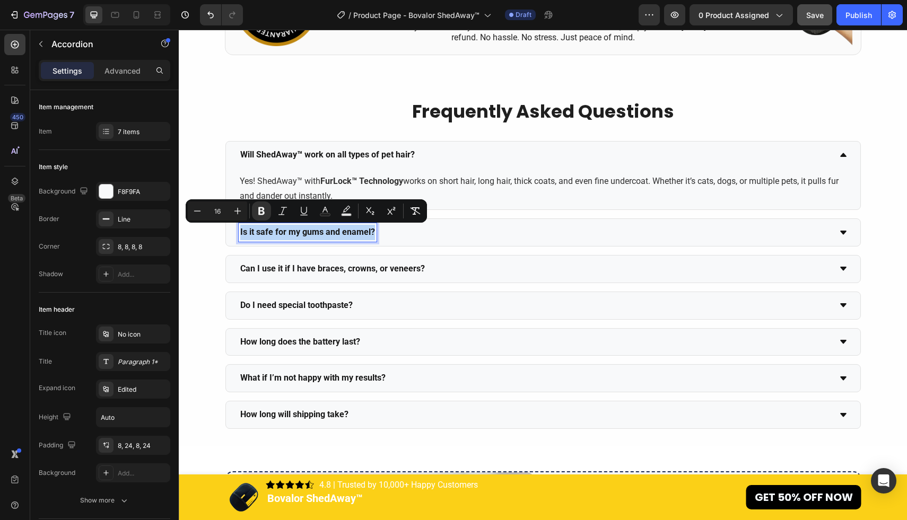
drag, startPoint x: 240, startPoint y: 232, endPoint x: 375, endPoint y: 235, distance: 135.8
click at [375, 235] on div "Is it safe for my gums and enamel?" at bounding box center [535, 232] width 592 height 19
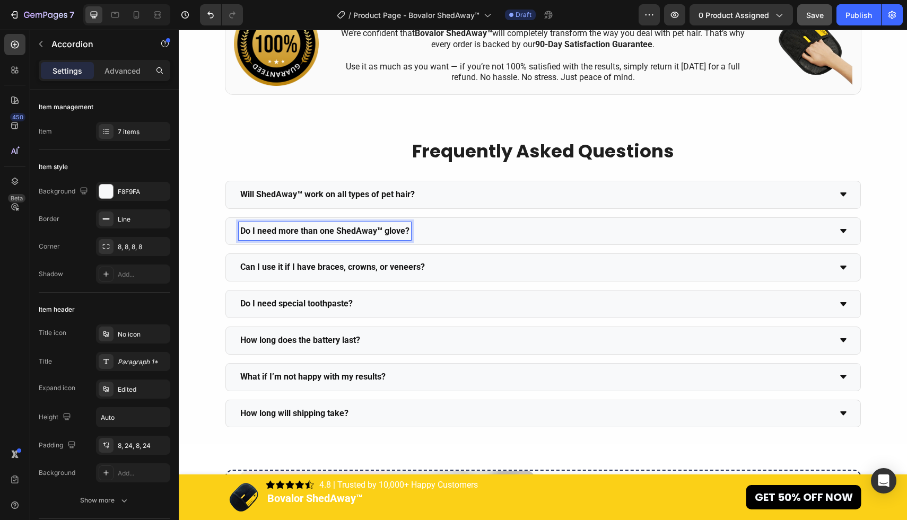
scroll to position [3779, 0]
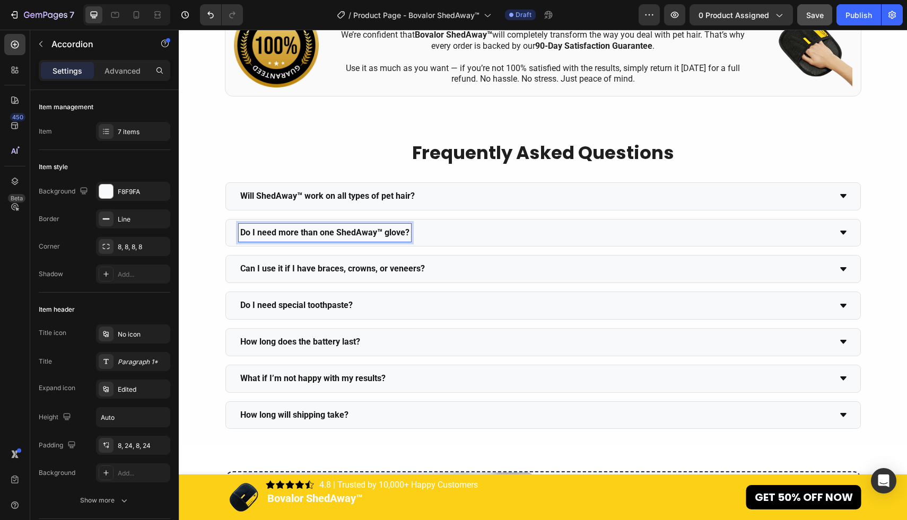
click at [453, 240] on div "Do I need more than one ShedAway™ glove?" at bounding box center [535, 233] width 592 height 19
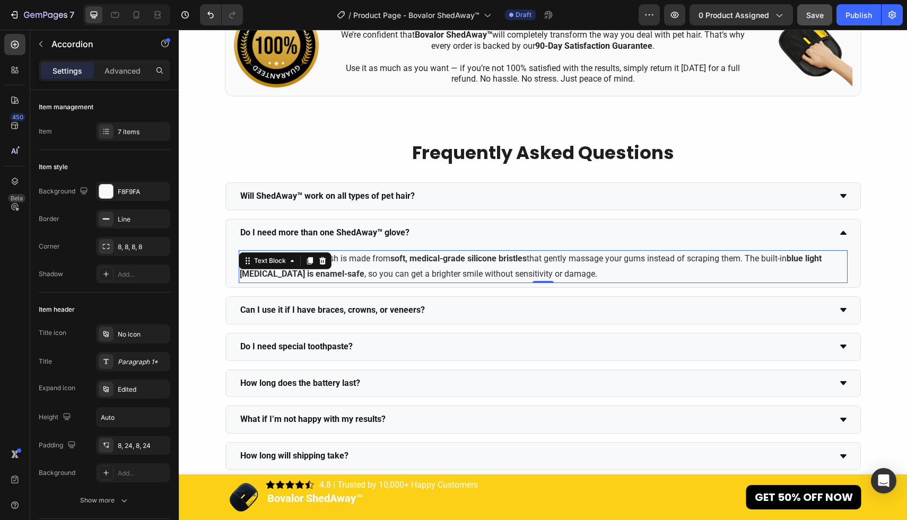
click at [432, 266] on p "Absolutely. The AutoBrush is made from soft, medical-grade silicone bristles th…" at bounding box center [543, 266] width 607 height 31
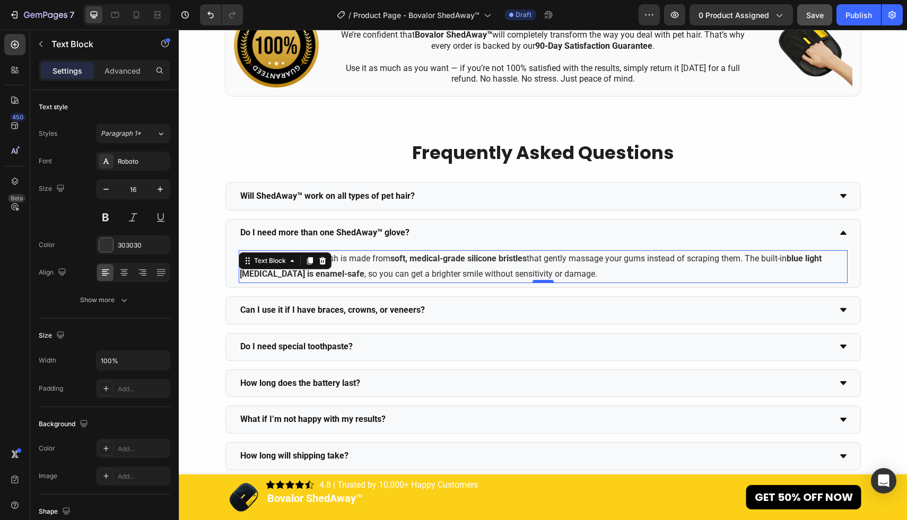
click at [549, 281] on div at bounding box center [542, 281] width 21 height 3
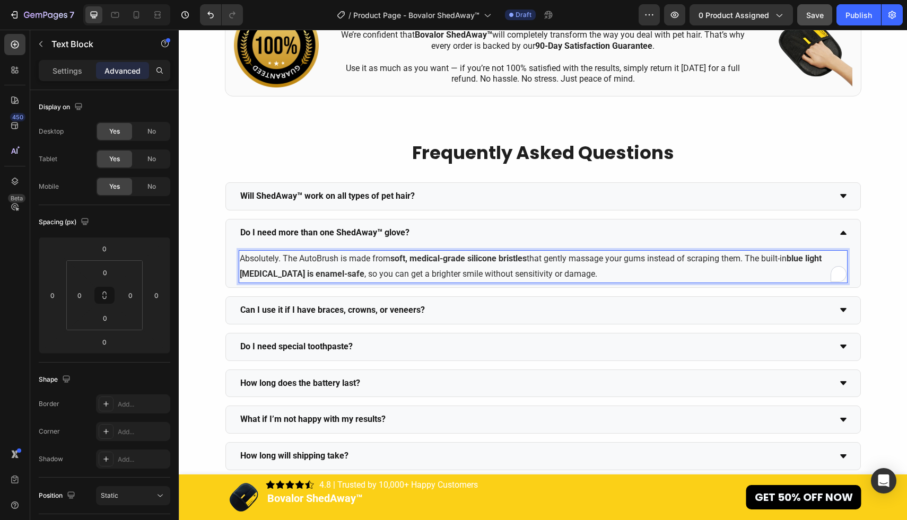
click at [570, 273] on p "Absolutely. The AutoBrush is made from soft, medical-grade silicone bristles th…" at bounding box center [543, 266] width 607 height 31
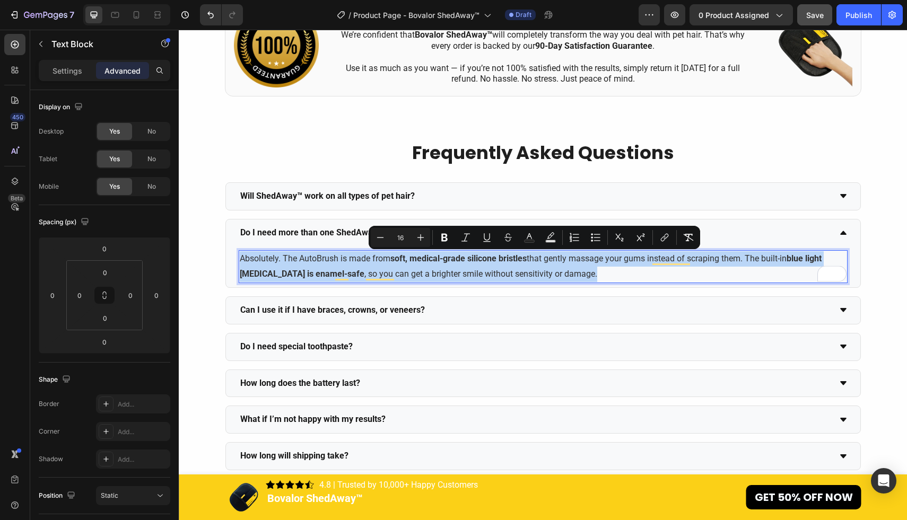
drag, startPoint x: 584, startPoint y: 273, endPoint x: 241, endPoint y: 260, distance: 342.8
click at [241, 260] on p "Absolutely. The AutoBrush is made from soft, medical-grade silicone bristles th…" at bounding box center [543, 266] width 607 height 31
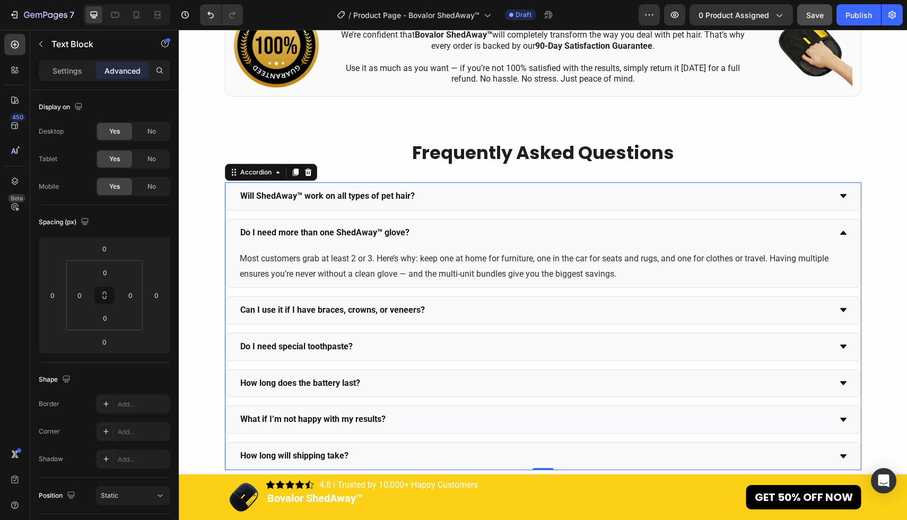
click at [454, 236] on div "Do I need more than one ShedAway™ glove?" at bounding box center [535, 233] width 592 height 19
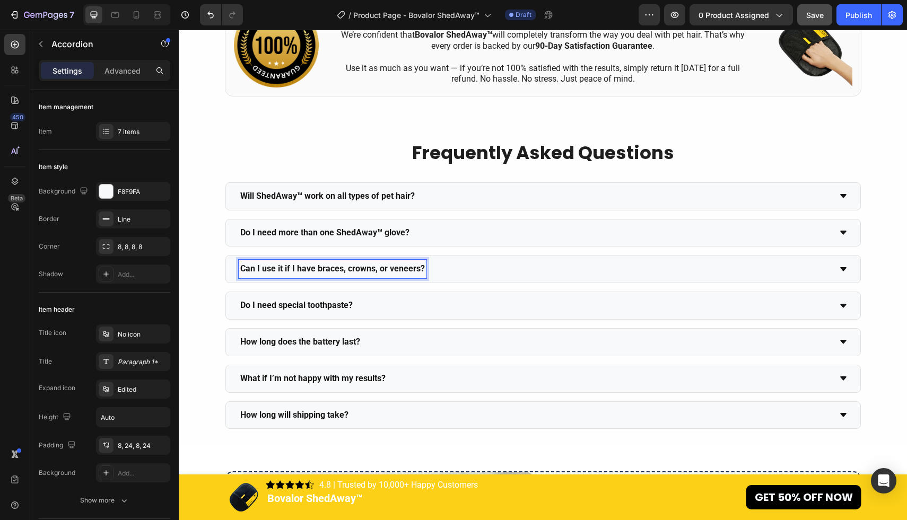
click at [328, 268] on strong "Can I use it if I have braces, crowns, or veneers?" at bounding box center [332, 269] width 185 height 10
click at [479, 267] on div "Is it safe on delicate fabrics?" at bounding box center [535, 269] width 592 height 19
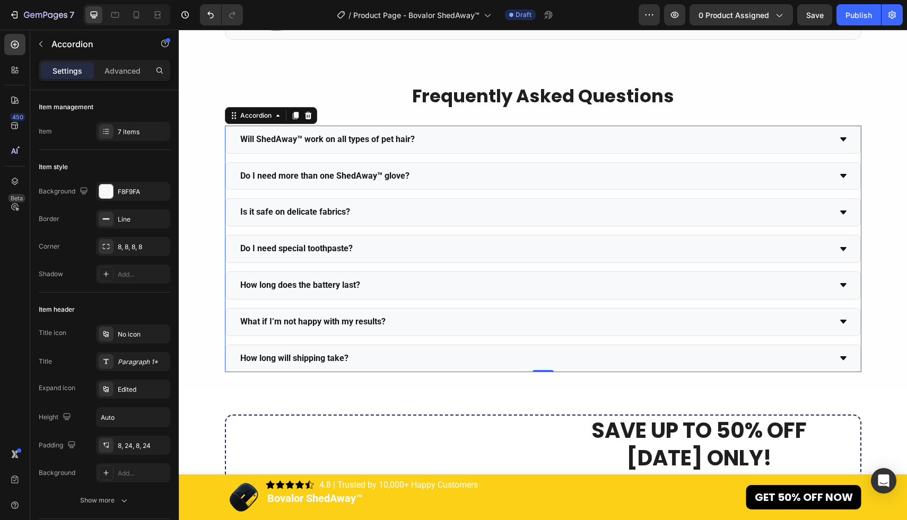
scroll to position [3836, 0]
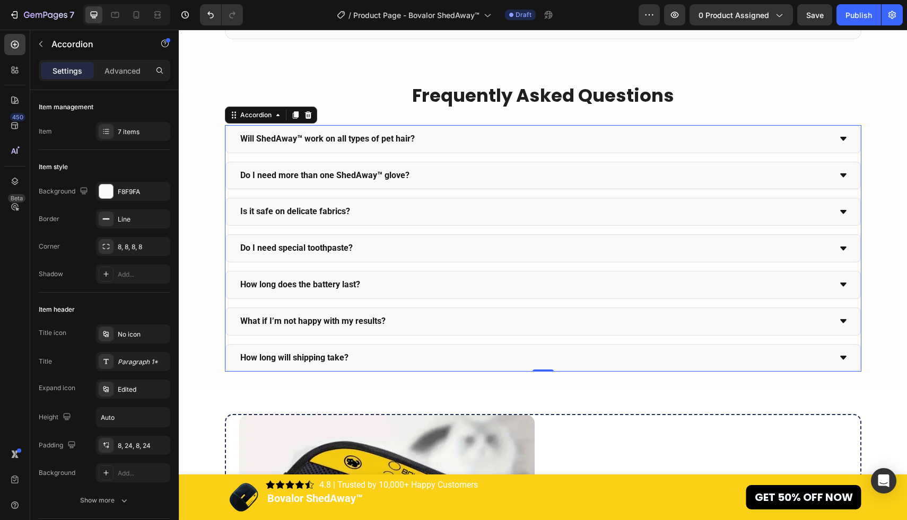
click at [457, 212] on div "Is it safe on delicate fabrics?" at bounding box center [535, 212] width 592 height 19
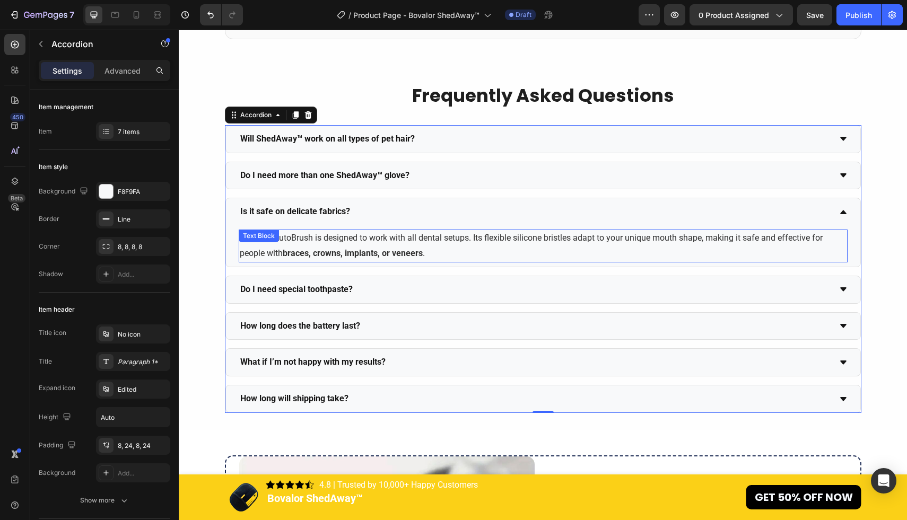
click at [407, 246] on p "Yes! The AutoBrush is designed to work with all dental setups. Its flexible sil…" at bounding box center [543, 246] width 607 height 31
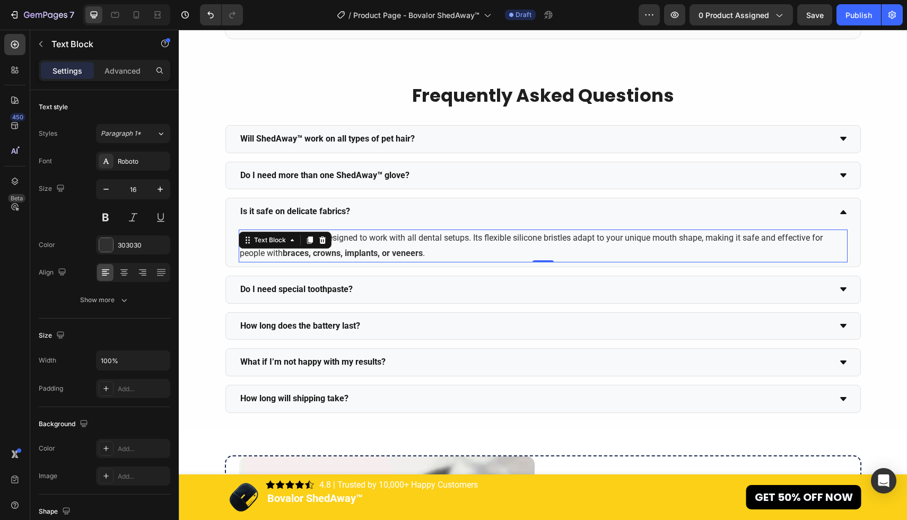
click at [440, 254] on p "Yes! The AutoBrush is designed to work with all dental setups. Its flexible sil…" at bounding box center [543, 246] width 607 height 31
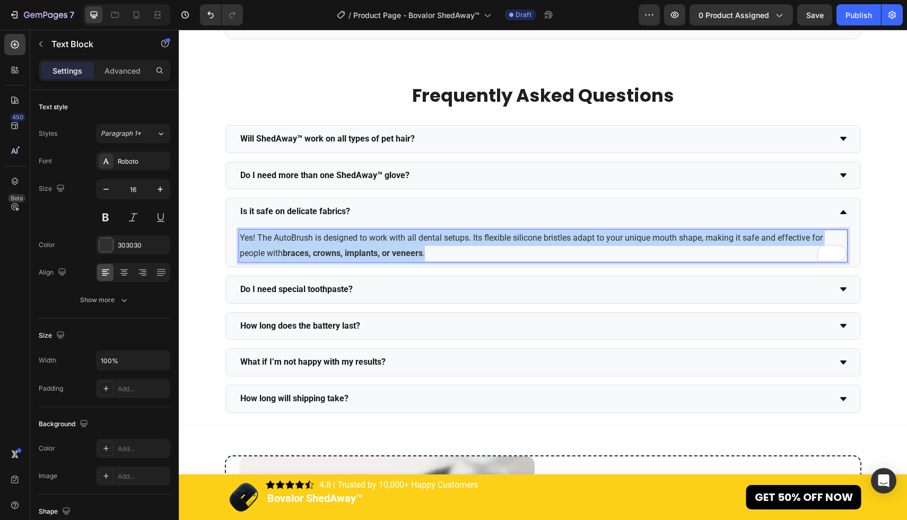
drag, startPoint x: 440, startPoint y: 254, endPoint x: 241, endPoint y: 237, distance: 199.6
click at [241, 237] on p "Yes! The AutoBrush is designed to work with all dental setups. Its flexible sil…" at bounding box center [543, 246] width 607 height 31
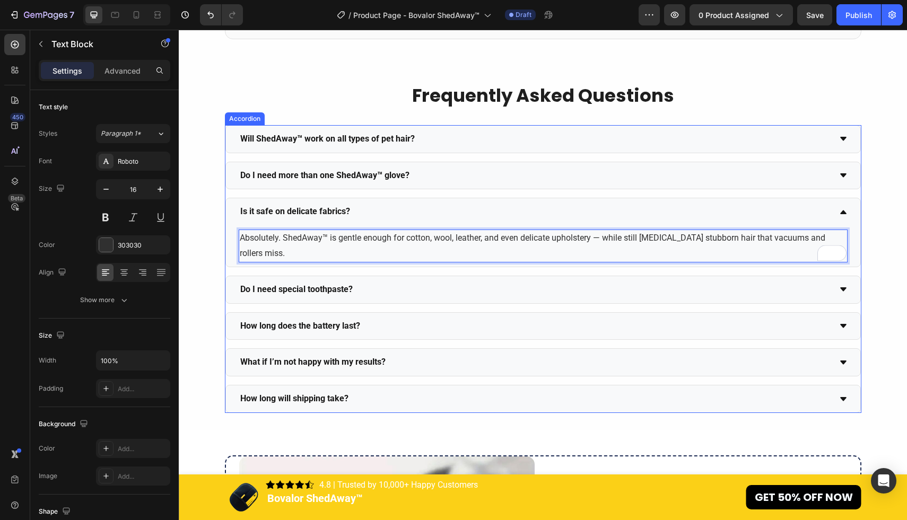
click at [373, 208] on div "Is it safe on delicate fabrics?" at bounding box center [535, 212] width 592 height 19
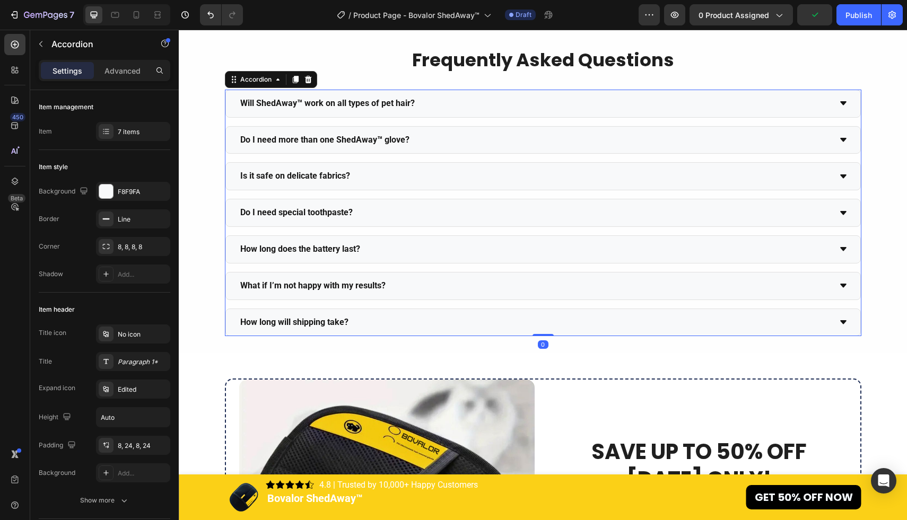
scroll to position [3876, 0]
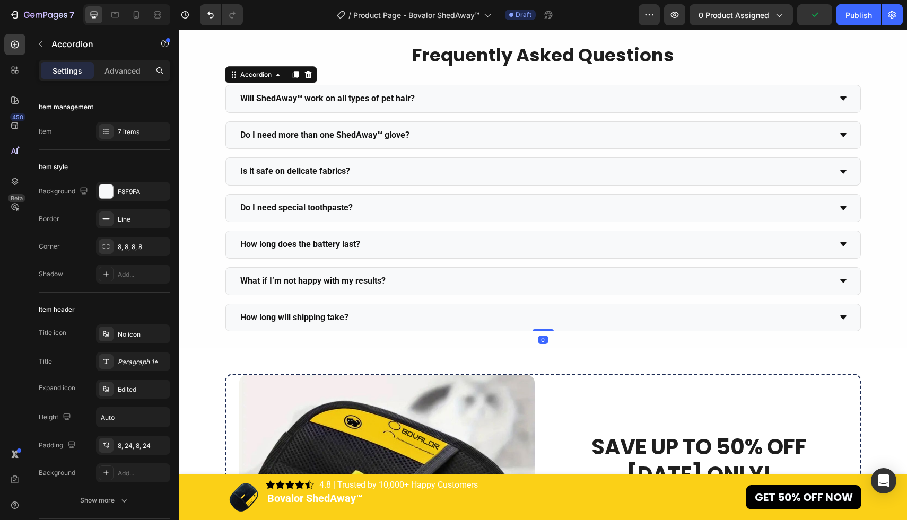
click at [373, 213] on div "Do I need special toothpaste?" at bounding box center [535, 208] width 592 height 19
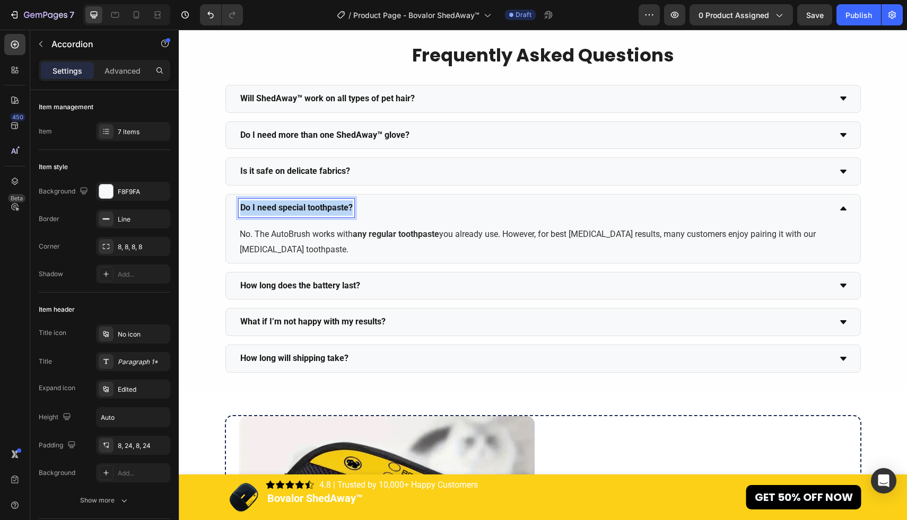
drag, startPoint x: 240, startPoint y: 208, endPoint x: 355, endPoint y: 208, distance: 115.1
click at [355, 208] on div "Do I need special toothpaste?" at bounding box center [535, 208] width 592 height 19
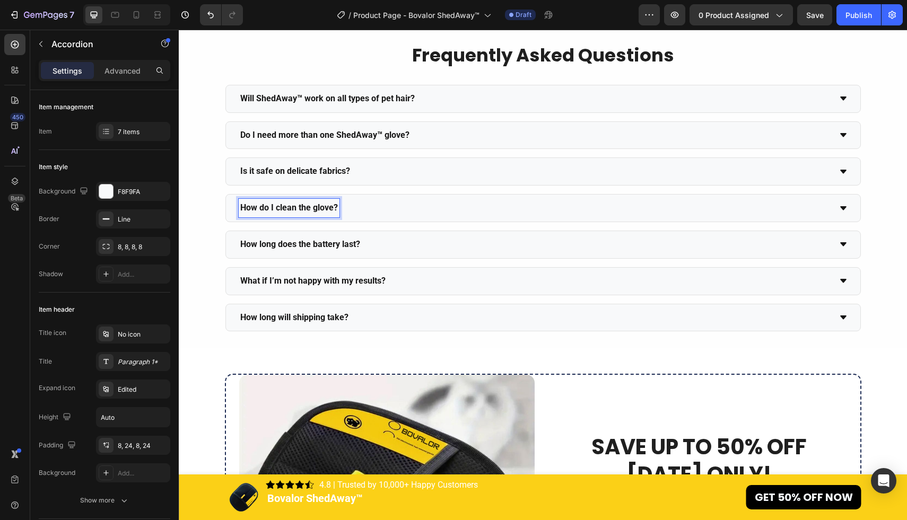
click at [381, 207] on div "How do I clean the glove?" at bounding box center [535, 208] width 592 height 19
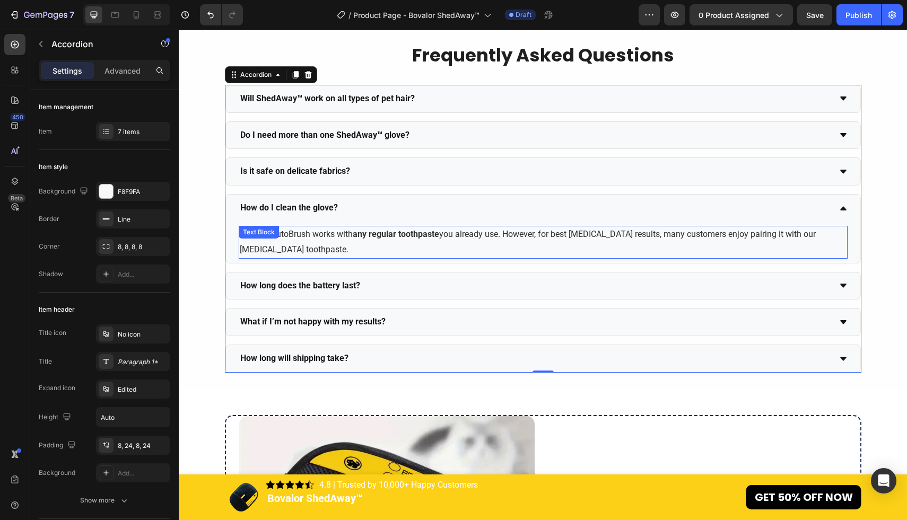
click at [308, 242] on div "No. The AutoBrush works with any regular toothpaste you already use. However, f…" at bounding box center [543, 242] width 609 height 33
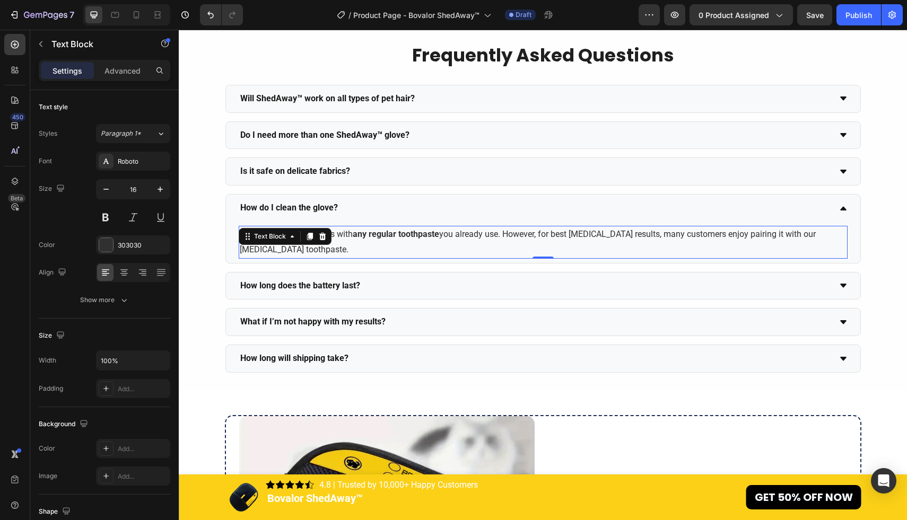
click at [308, 242] on div "Text Block" at bounding box center [285, 236] width 93 height 17
click at [307, 250] on p "No. The AutoBrush works with any regular toothpaste you already use. However, f…" at bounding box center [543, 242] width 607 height 31
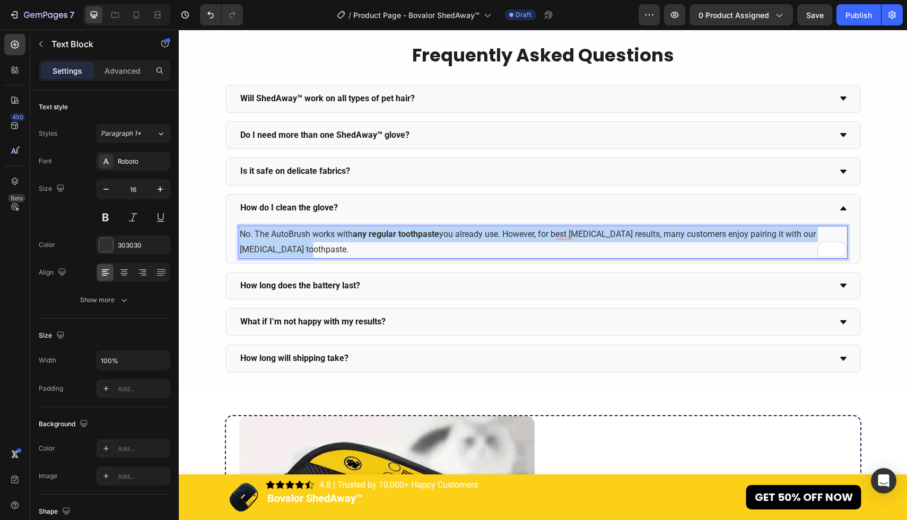
drag, startPoint x: 307, startPoint y: 250, endPoint x: 240, endPoint y: 232, distance: 68.7
click at [240, 232] on p "No. The AutoBrush works with any regular toothpaste you already use. However, f…" at bounding box center [543, 242] width 607 height 31
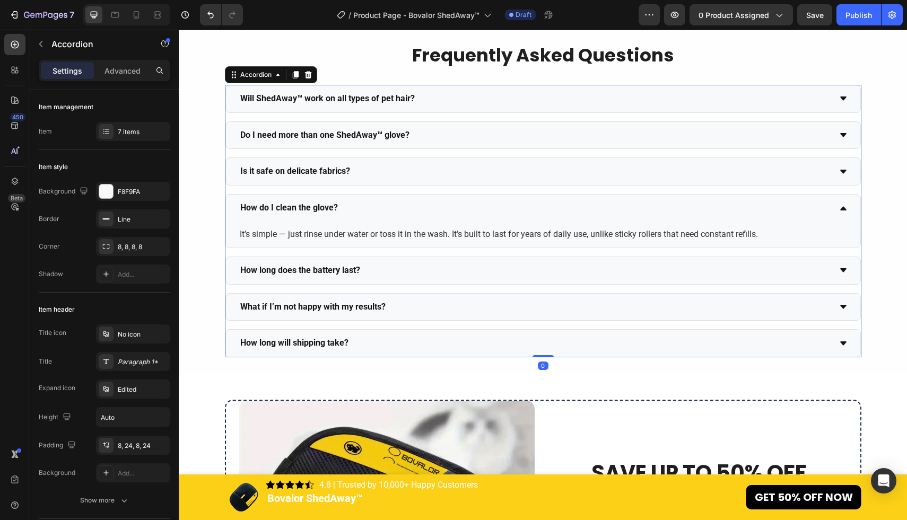
click at [390, 206] on div "How do I clean the glove?" at bounding box center [535, 208] width 592 height 19
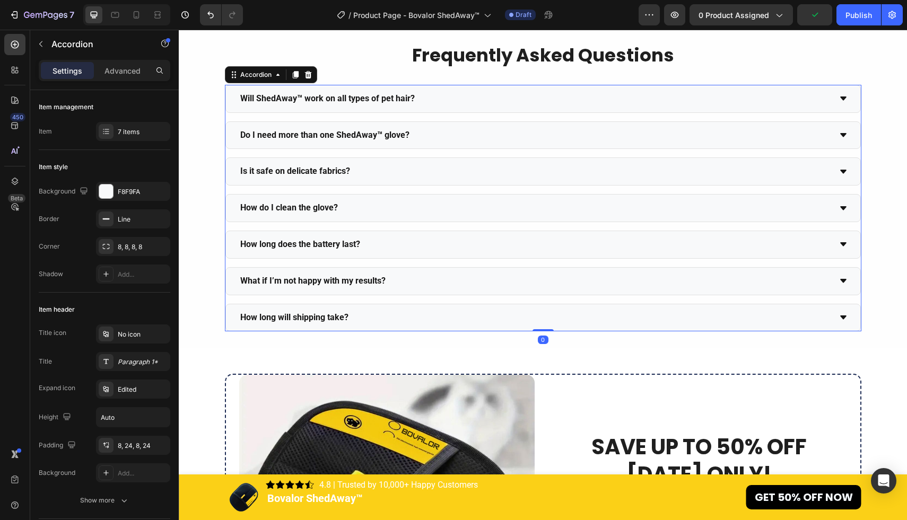
click at [375, 240] on div "How long does the battery last?" at bounding box center [535, 244] width 592 height 19
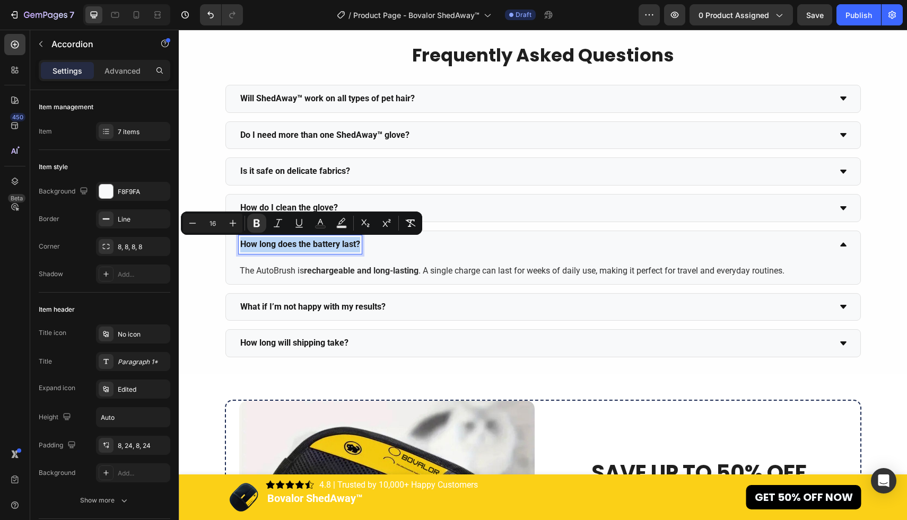
drag, startPoint x: 241, startPoint y: 242, endPoint x: 366, endPoint y: 243, distance: 125.7
click at [366, 243] on div "How long does the battery last?" at bounding box center [535, 244] width 592 height 19
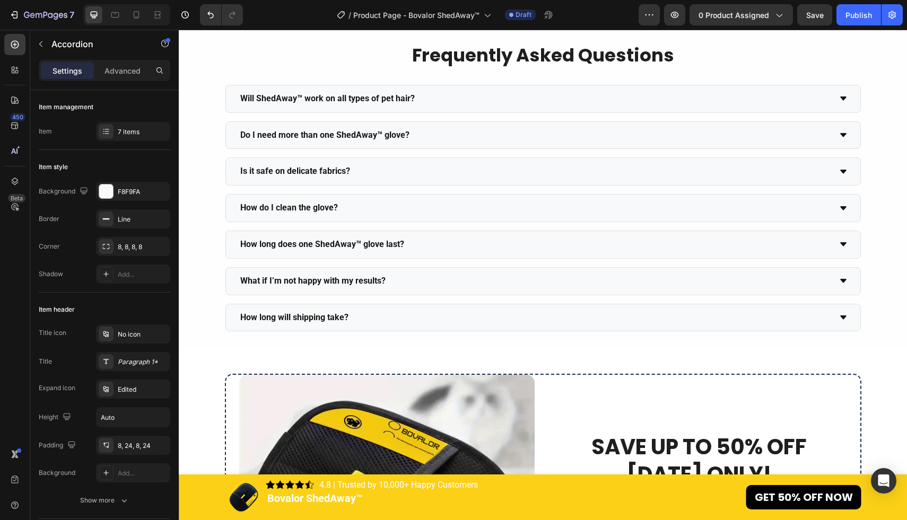
click at [454, 239] on div "How long does one ShedAway™ glove last?" at bounding box center [535, 244] width 592 height 19
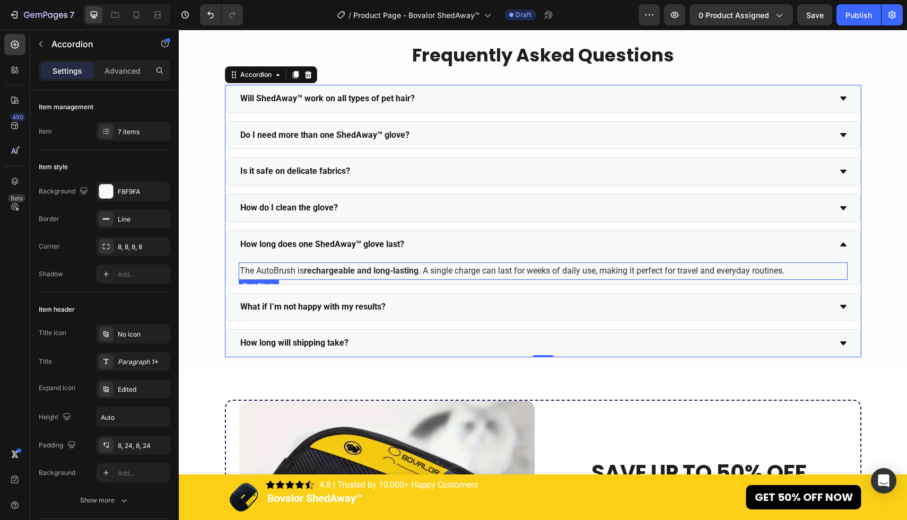
click at [381, 273] on strong "rechargeable and long-lasting" at bounding box center [361, 271] width 115 height 10
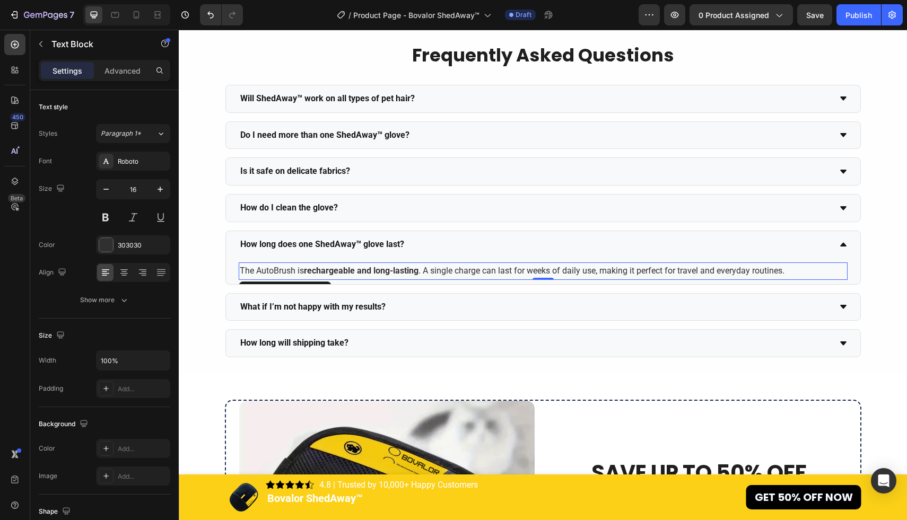
click at [307, 265] on p "The AutoBrush is rechargeable and long-lasting . A single charge can last for w…" at bounding box center [543, 271] width 607 height 15
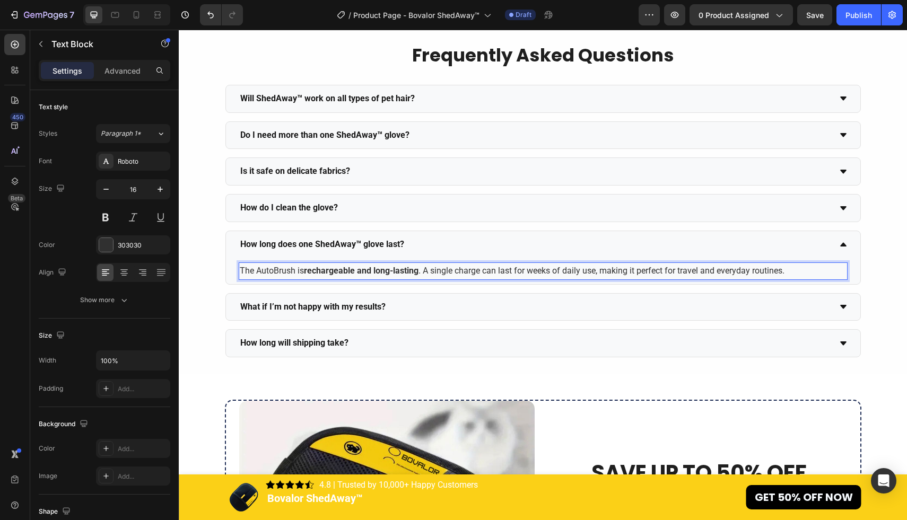
click at [254, 273] on p "The AutoBrush is rechargeable and long-lasting . A single charge can last for w…" at bounding box center [543, 271] width 607 height 15
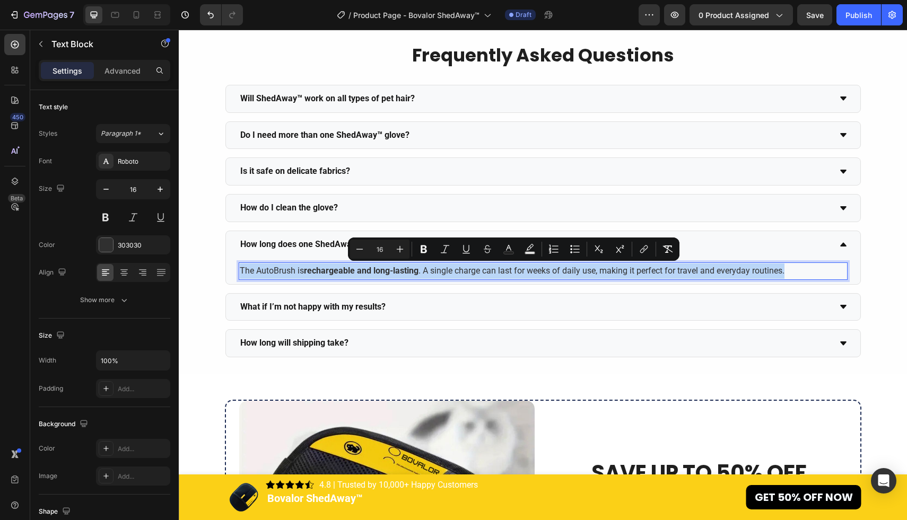
drag, startPoint x: 240, startPoint y: 271, endPoint x: 819, endPoint y: 275, distance: 578.6
click at [819, 275] on p "The AutoBrush is rechargeable and long-lasting . A single charge can last for w…" at bounding box center [543, 271] width 607 height 15
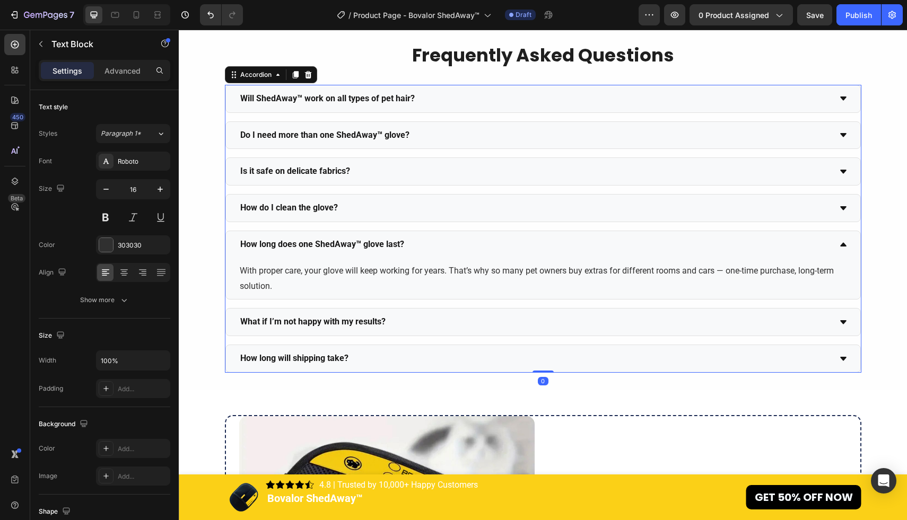
click at [833, 247] on div "How long does one ShedAway™ glove last?" at bounding box center [543, 244] width 634 height 27
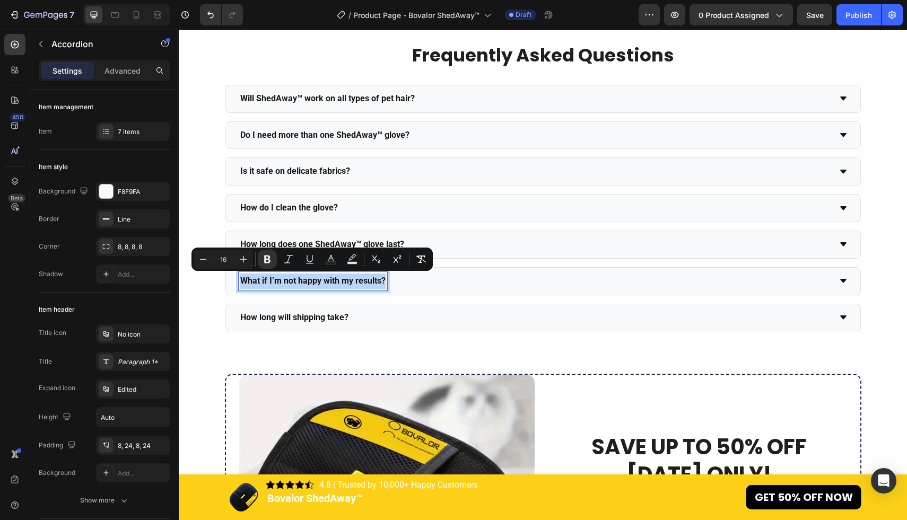
drag, startPoint x: 240, startPoint y: 278, endPoint x: 385, endPoint y: 281, distance: 145.3
click at [385, 281] on div "What if I’m not happy with my results?" at bounding box center [313, 281] width 149 height 19
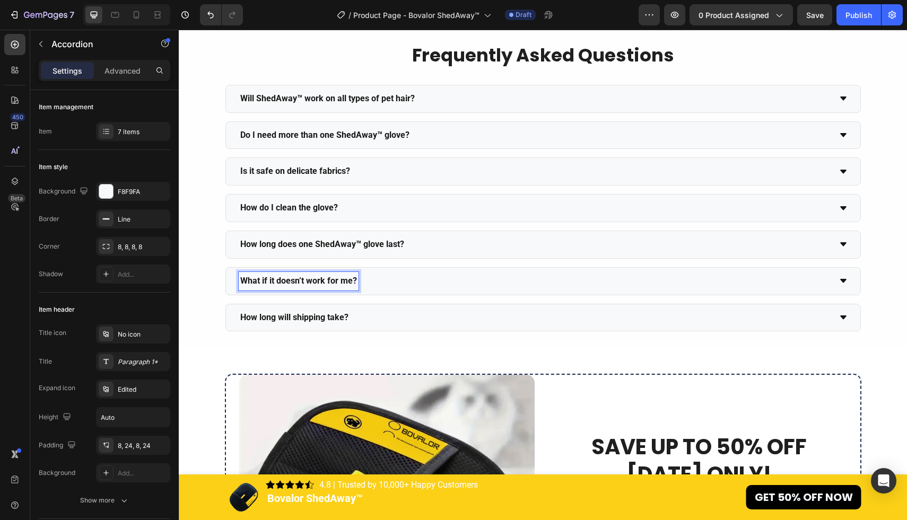
click at [414, 285] on div "What if it doesn’t work for me?" at bounding box center [535, 281] width 592 height 19
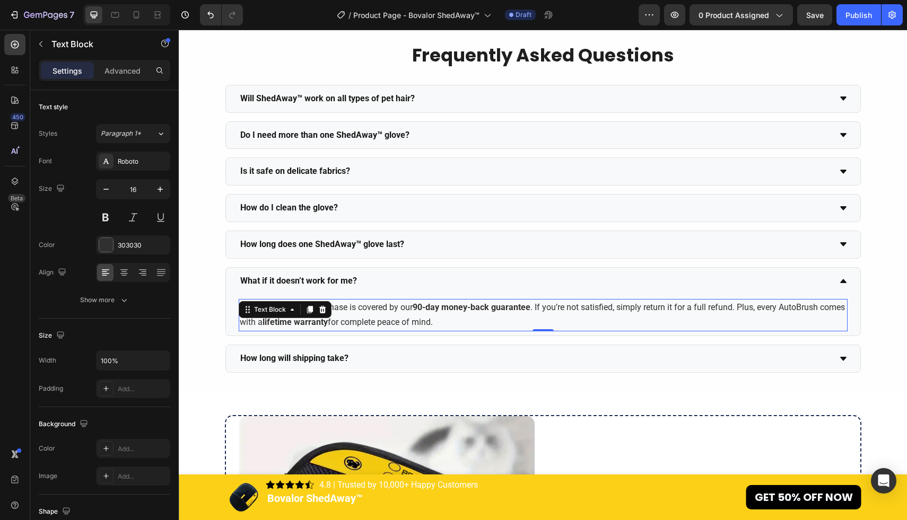
click at [312, 307] on div "No problem — your purchase is covered by our 90-day money-back guarantee . If y…" at bounding box center [543, 315] width 609 height 33
click at [492, 320] on p "No problem — your purchase is covered by our 90-day money-back guarantee . If y…" at bounding box center [543, 315] width 607 height 31
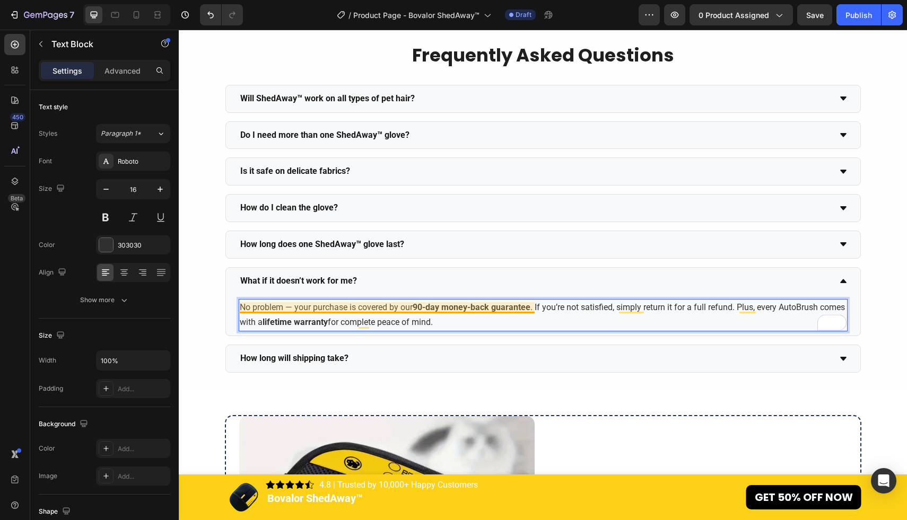
drag, startPoint x: 500, startPoint y: 320, endPoint x: 241, endPoint y: 304, distance: 259.3
click at [241, 304] on p "No problem — your purchase is covered by our 90-day money-back guarantee . If y…" at bounding box center [543, 315] width 607 height 31
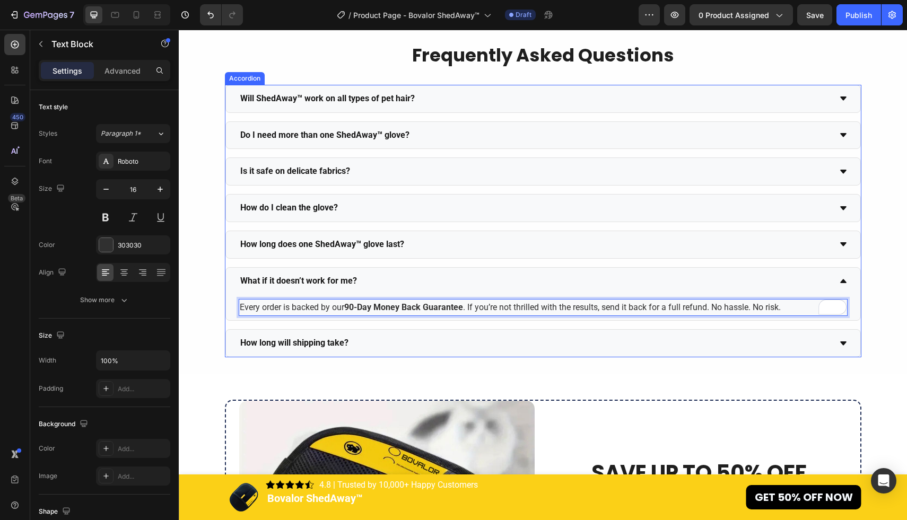
click at [491, 344] on div "How long will shipping take?" at bounding box center [535, 343] width 592 height 19
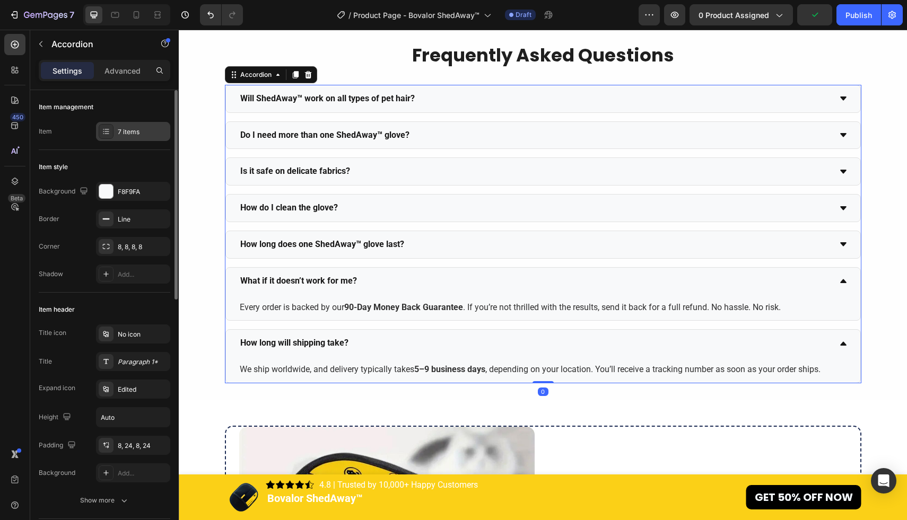
click at [121, 129] on div "7 items" at bounding box center [143, 132] width 50 height 10
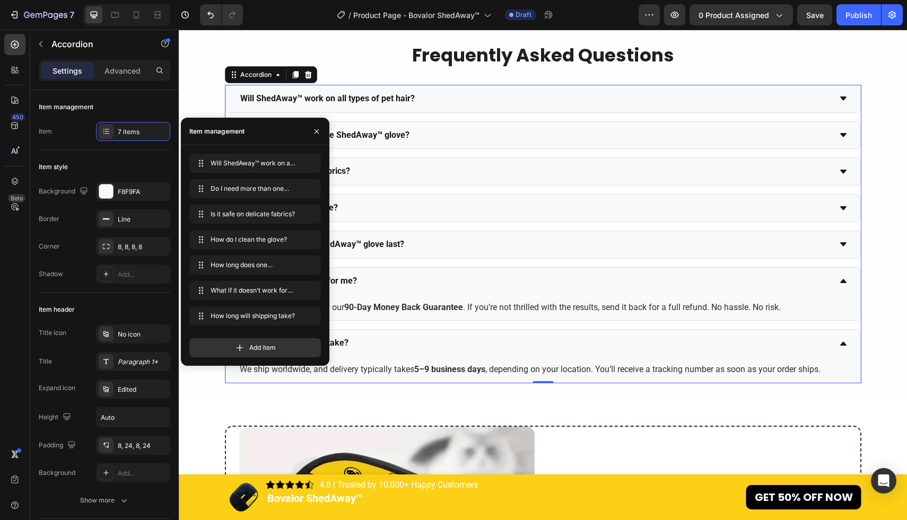
click at [545, 346] on div "How long will shipping take?" at bounding box center [535, 343] width 592 height 19
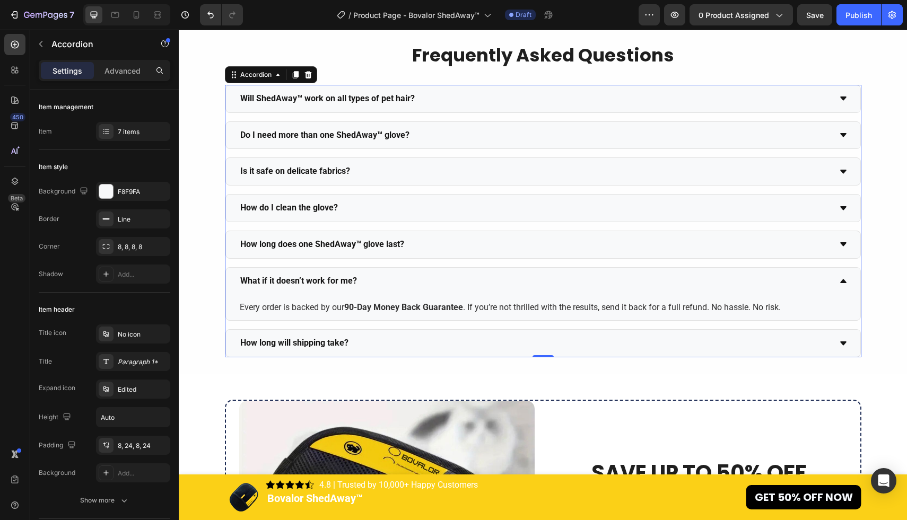
click at [545, 346] on div "How long will shipping take?" at bounding box center [535, 343] width 592 height 19
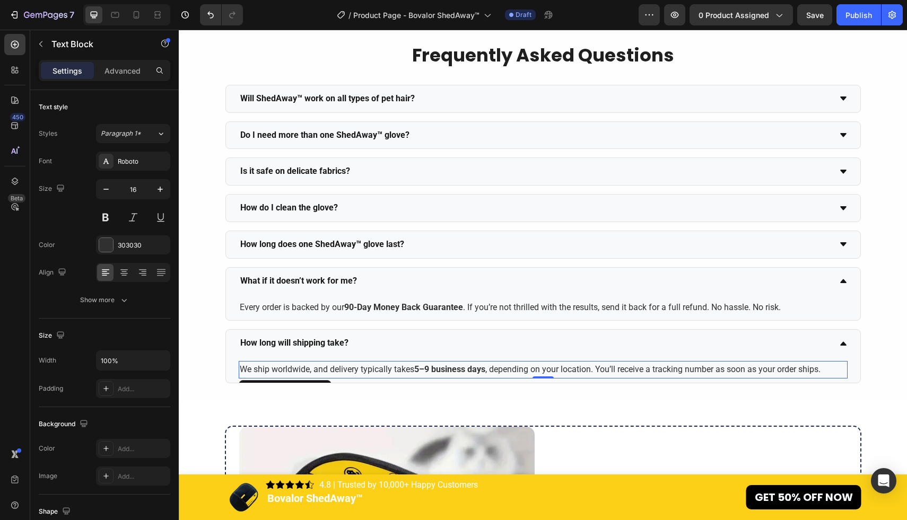
click at [427, 366] on strong "5–9 business days" at bounding box center [449, 369] width 71 height 10
click at [428, 368] on strong "5–9 business days" at bounding box center [449, 369] width 71 height 10
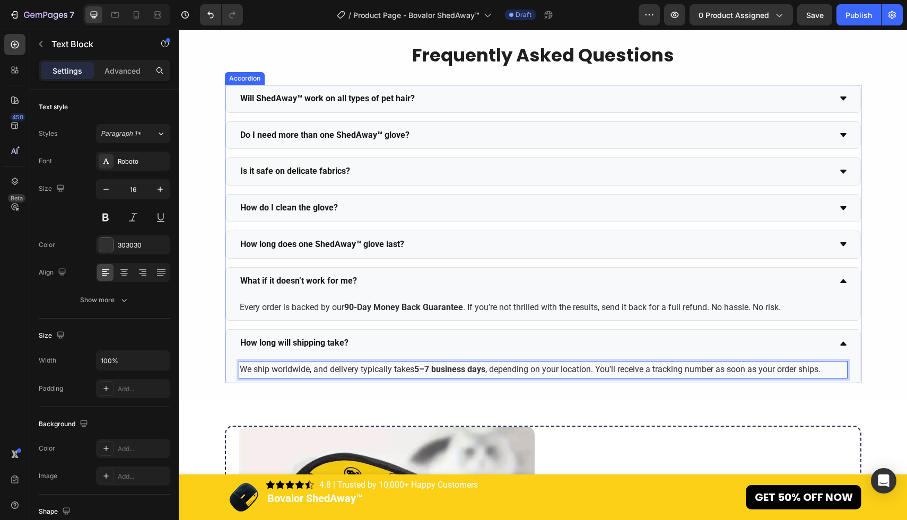
click at [426, 338] on div "How long will shipping take?" at bounding box center [535, 343] width 592 height 19
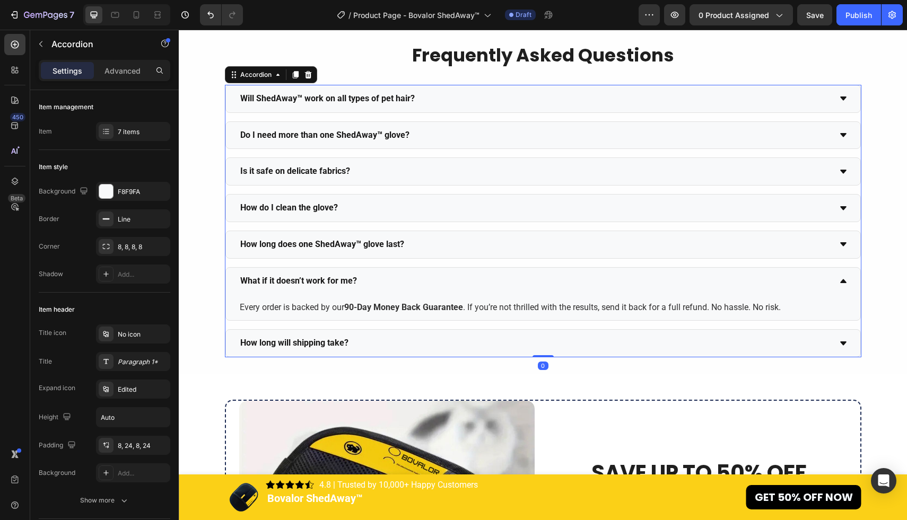
click at [426, 338] on div "How long will shipping take?" at bounding box center [535, 343] width 592 height 19
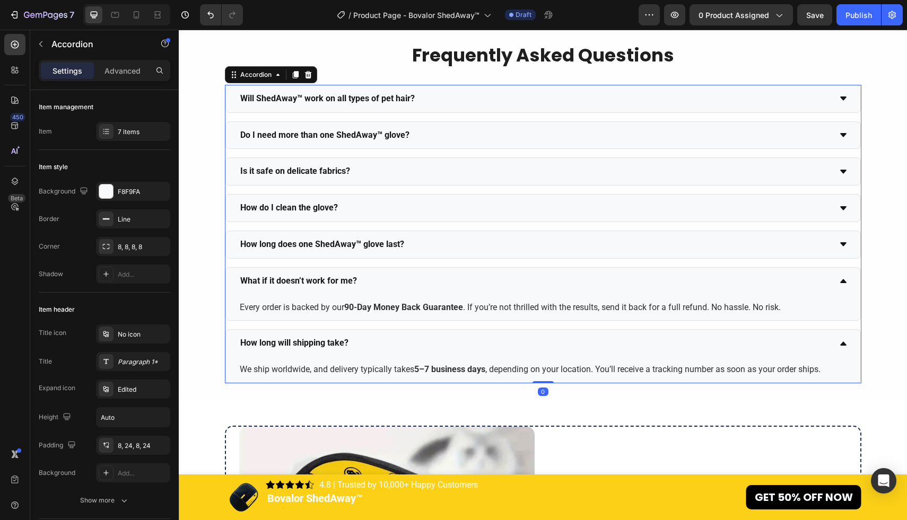
click at [426, 338] on div "How long will shipping take?" at bounding box center [535, 343] width 592 height 19
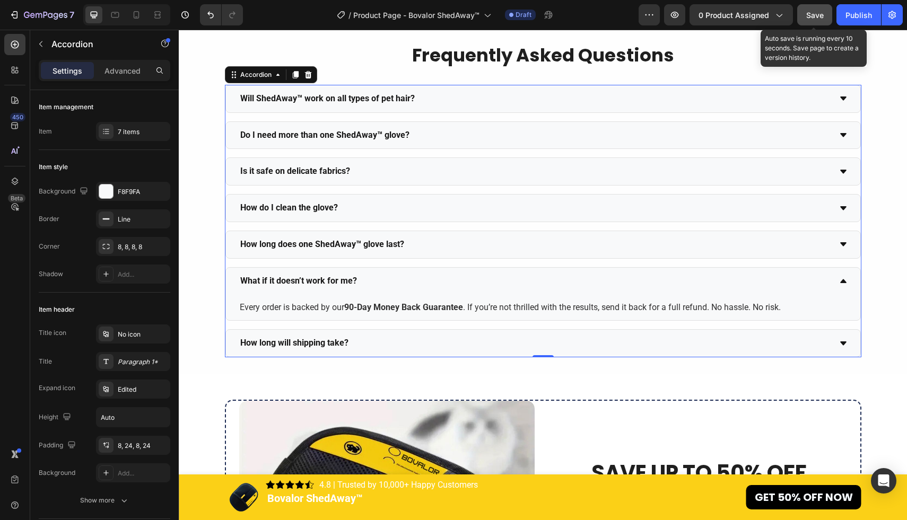
click at [810, 12] on span "Save" at bounding box center [815, 15] width 18 height 9
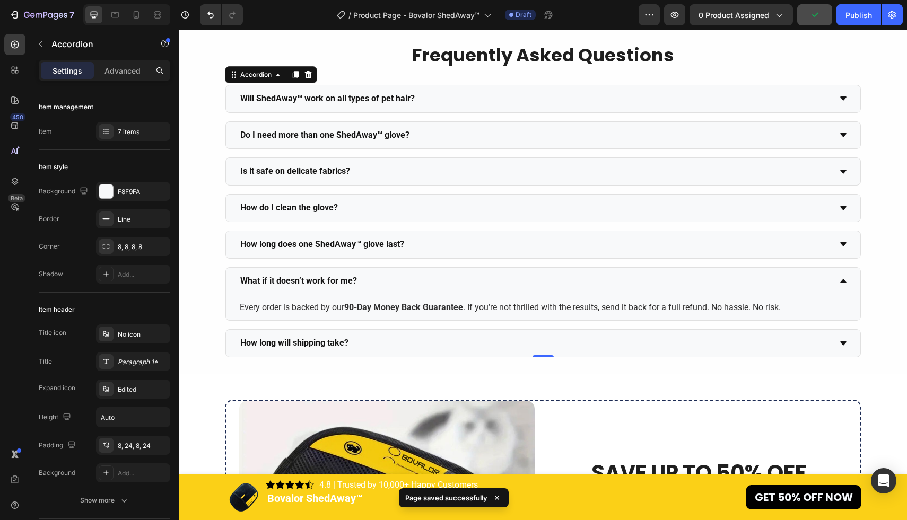
click at [658, 287] on div "What if it doesn’t work for me?" at bounding box center [535, 281] width 592 height 19
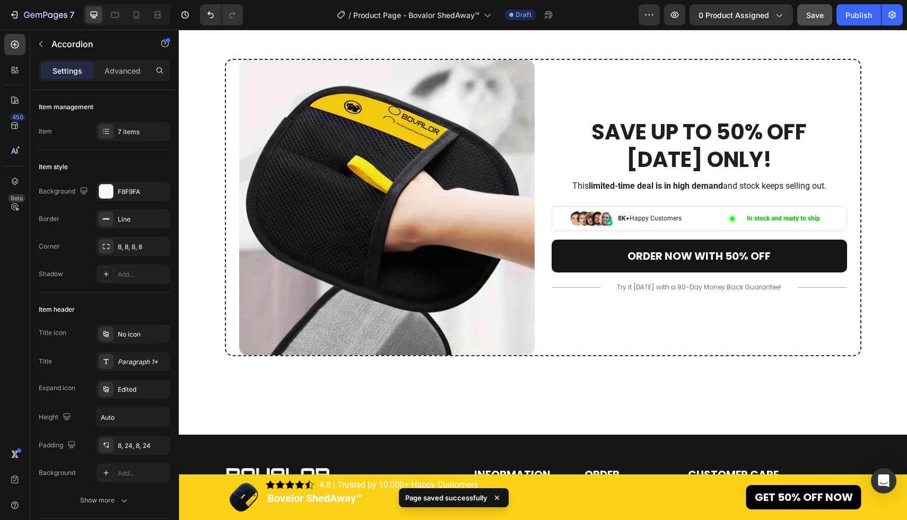
scroll to position [4218, 0]
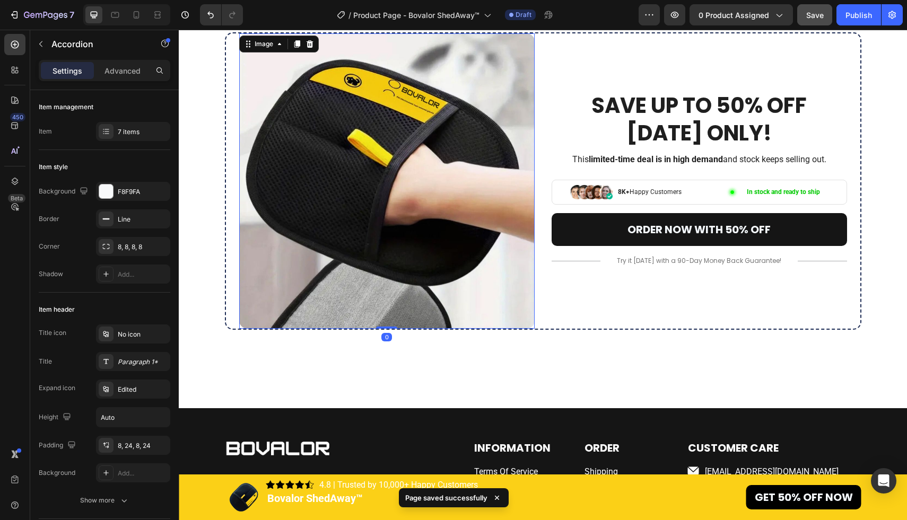
click at [419, 215] on img at bounding box center [386, 180] width 295 height 295
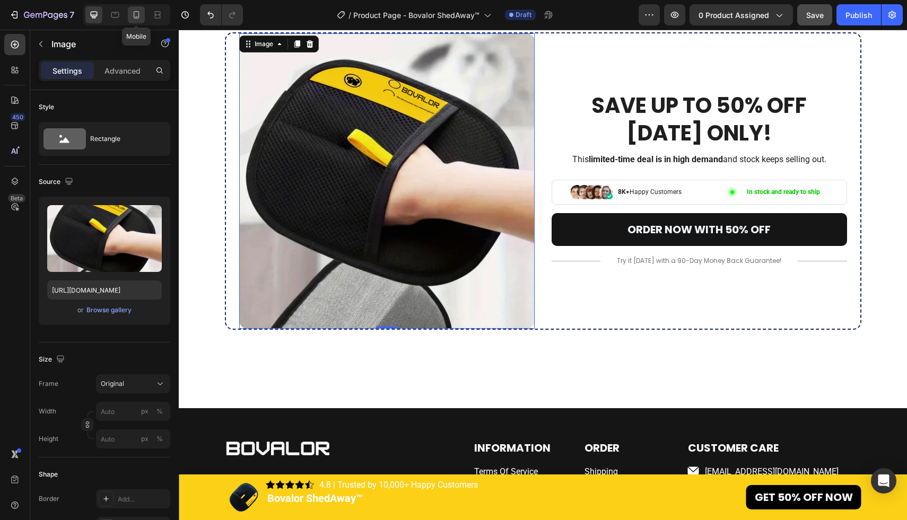
click at [137, 12] on icon at bounding box center [136, 15] width 11 height 11
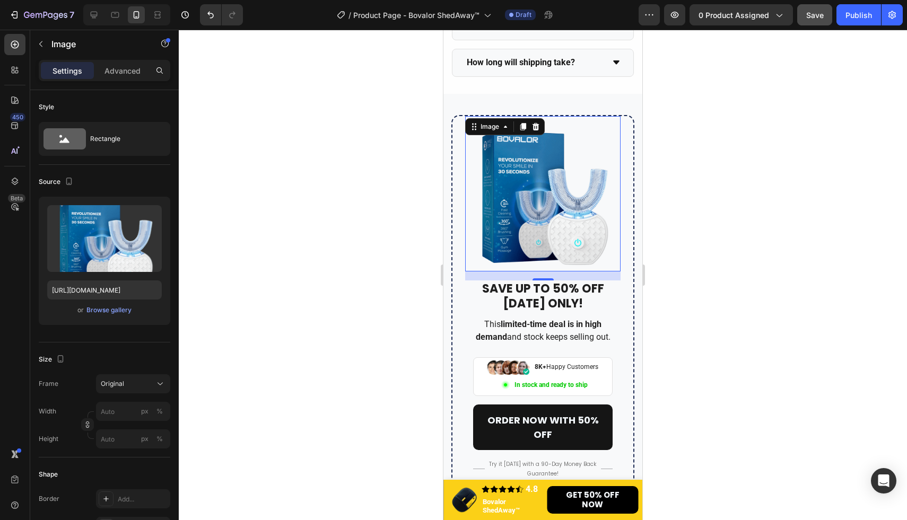
scroll to position [3865, 0]
click at [113, 311] on div "Browse gallery" at bounding box center [108, 310] width 45 height 10
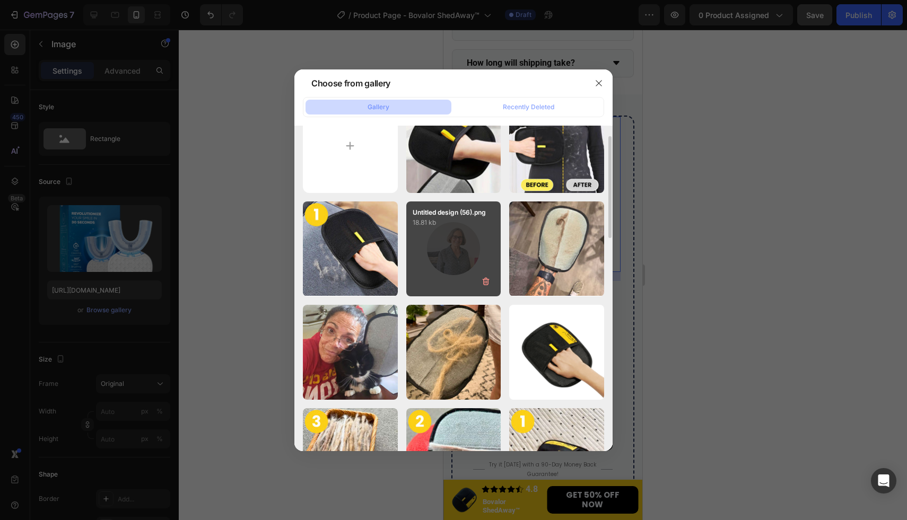
scroll to position [101, 0]
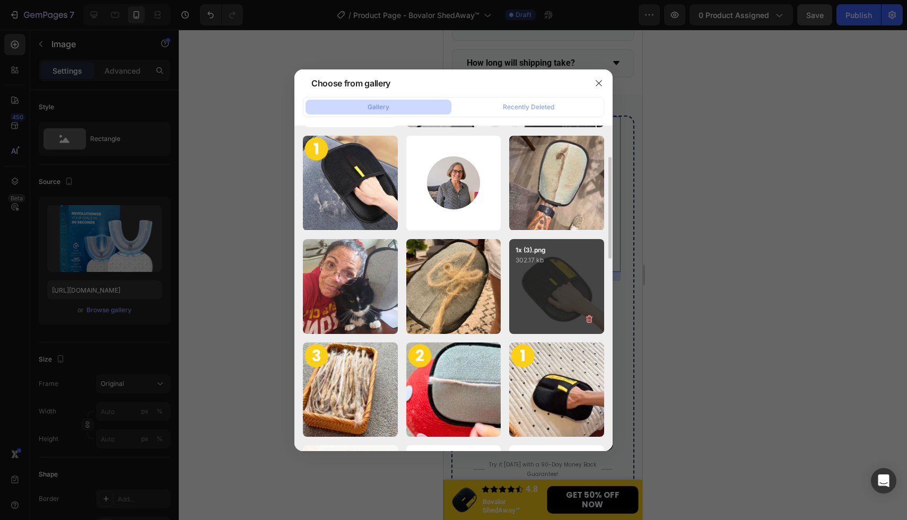
click at [540, 291] on div "1x (3).png 302.17 kb" at bounding box center [556, 286] width 95 height 95
type input "[URL][DOMAIN_NAME]"
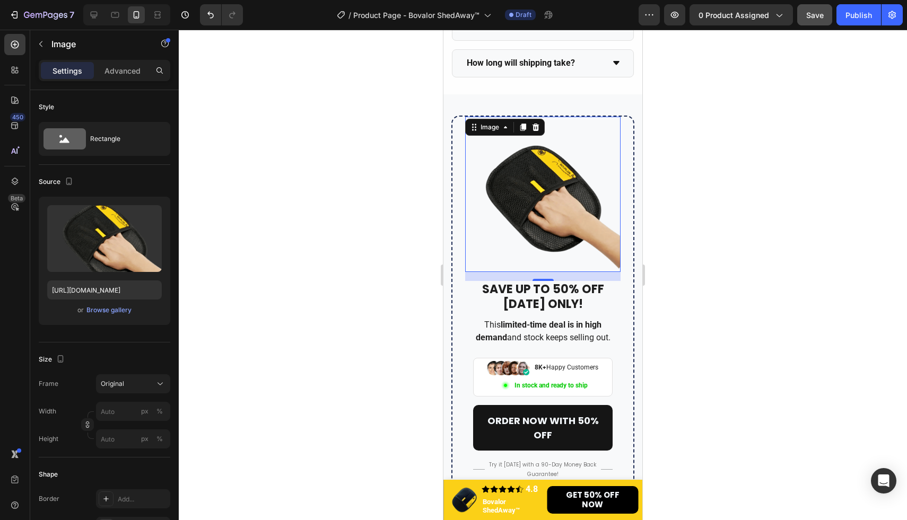
click at [764, 288] on div at bounding box center [543, 275] width 728 height 491
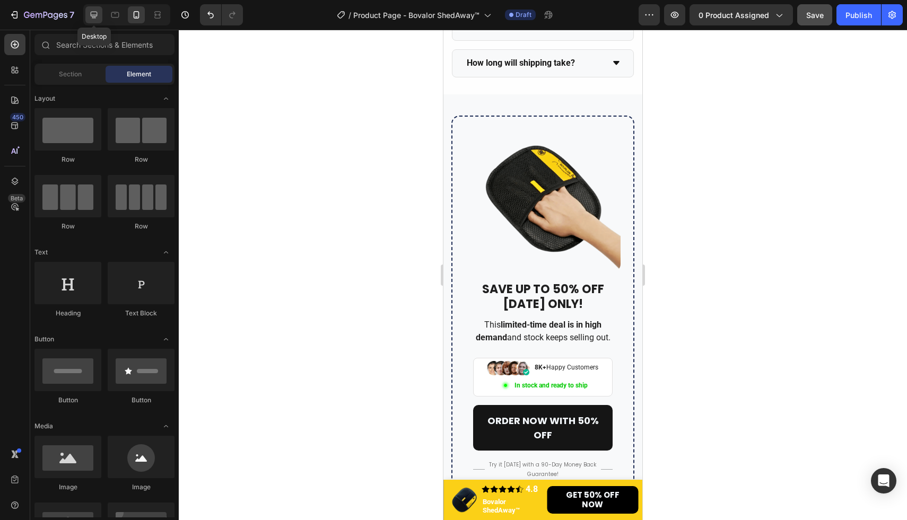
click at [92, 12] on icon at bounding box center [94, 15] width 11 height 11
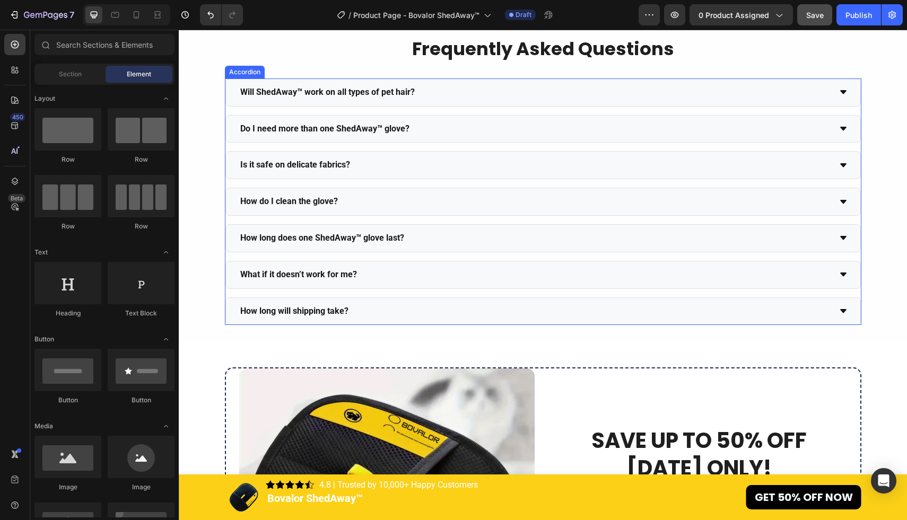
scroll to position [4102, 0]
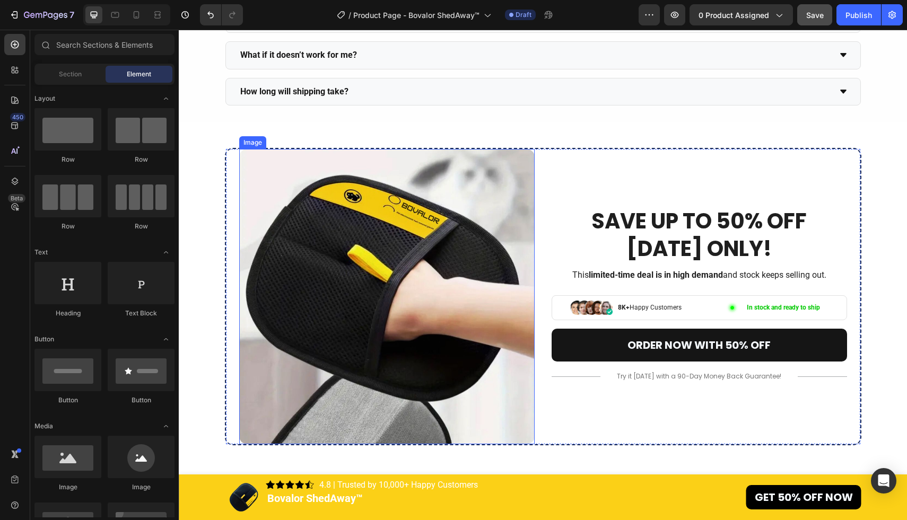
click at [420, 286] on img at bounding box center [386, 296] width 295 height 295
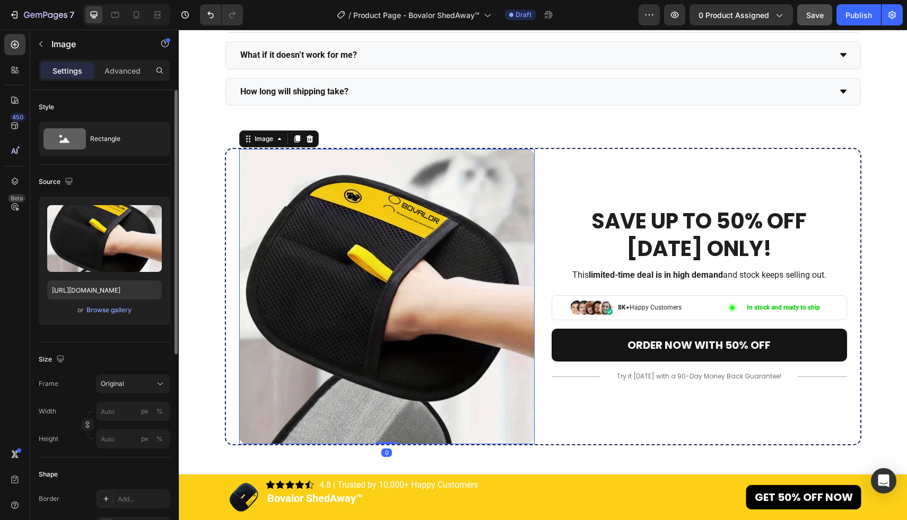
click at [124, 316] on div "or Browse gallery" at bounding box center [104, 310] width 115 height 13
click at [116, 311] on div "Browse gallery" at bounding box center [108, 310] width 45 height 10
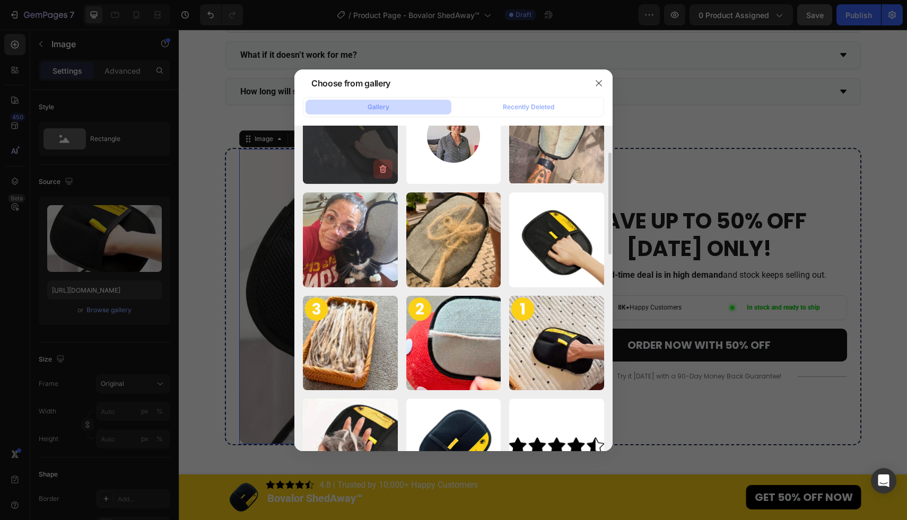
scroll to position [162, 0]
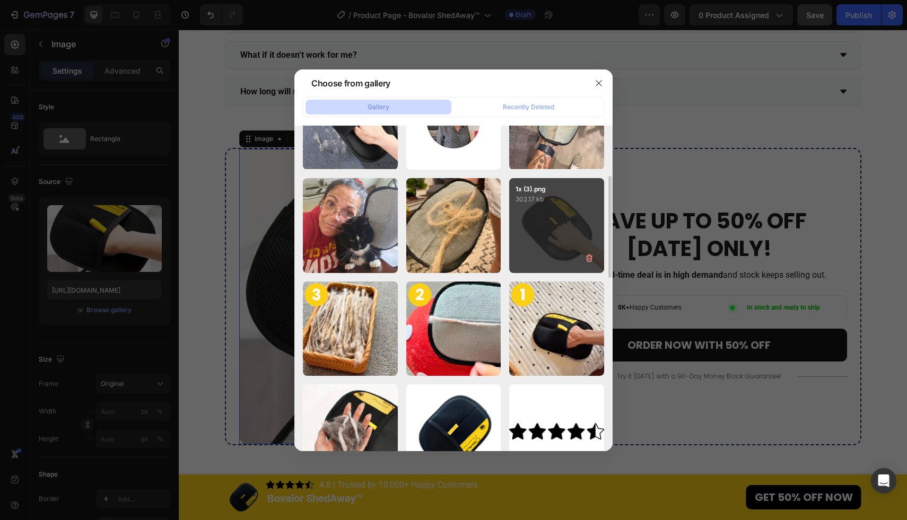
click at [539, 224] on div "1x (3).png 302.17 kb" at bounding box center [556, 225] width 95 height 95
type input "[URL][DOMAIN_NAME]"
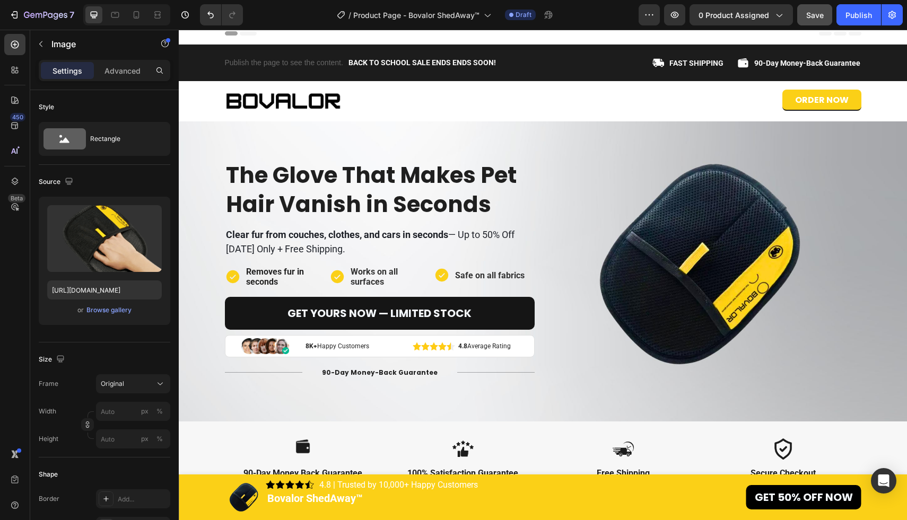
scroll to position [0, 0]
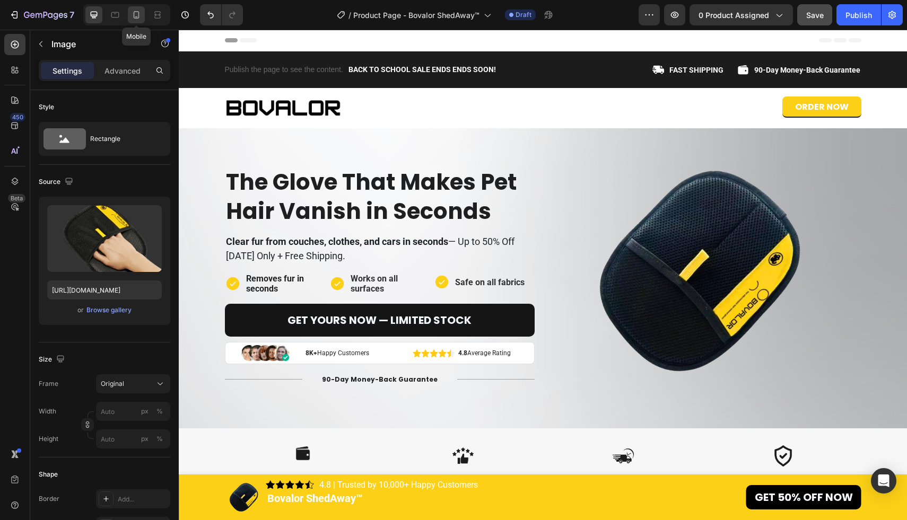
click at [138, 11] on icon at bounding box center [136, 15] width 11 height 11
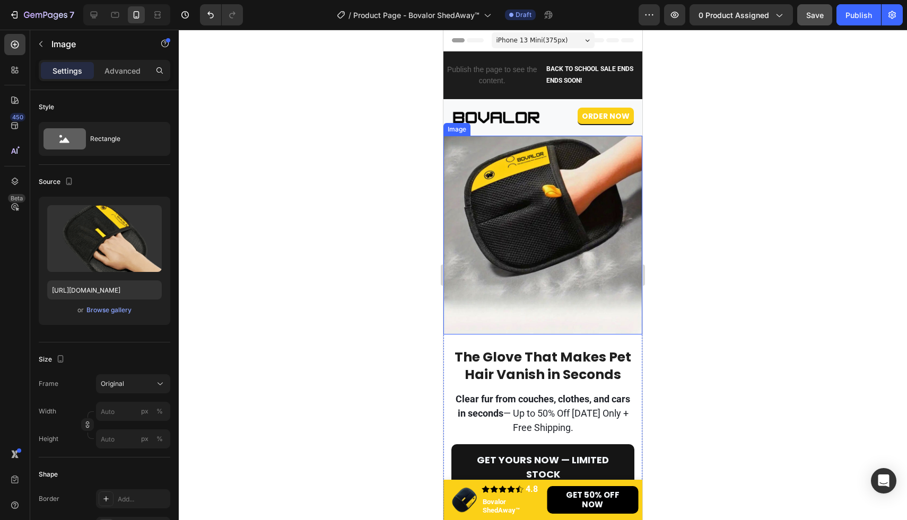
click at [598, 221] on img at bounding box center [542, 235] width 199 height 199
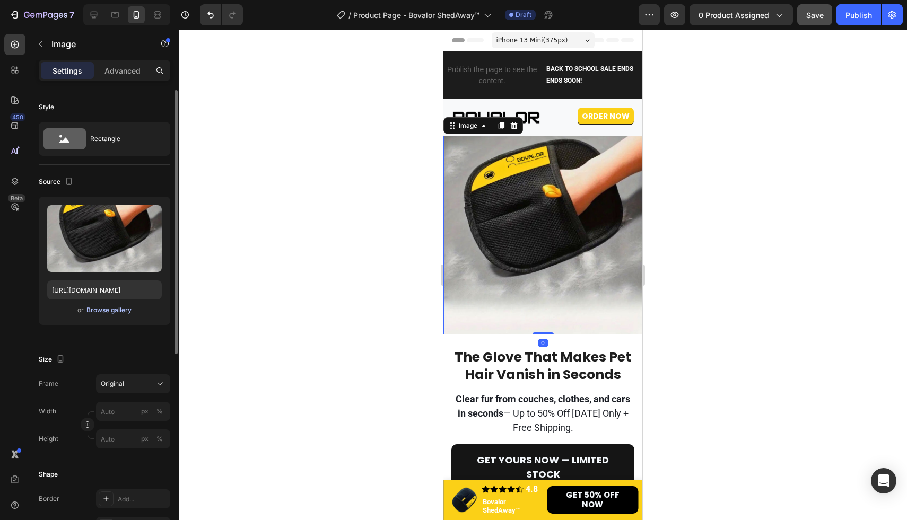
click at [116, 311] on div "Browse gallery" at bounding box center [108, 310] width 45 height 10
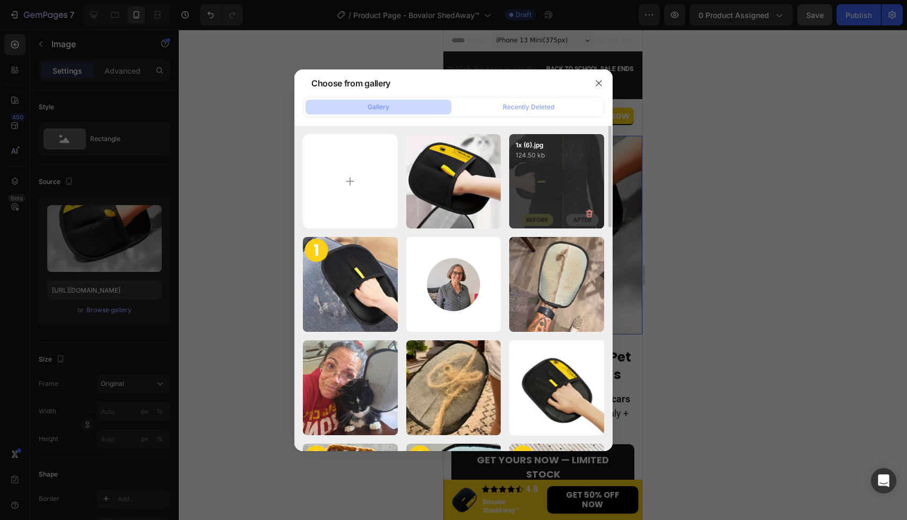
click at [577, 173] on div "1x (6).jpg 124.50 kb" at bounding box center [556, 181] width 95 height 95
type input "[URL][DOMAIN_NAME]"
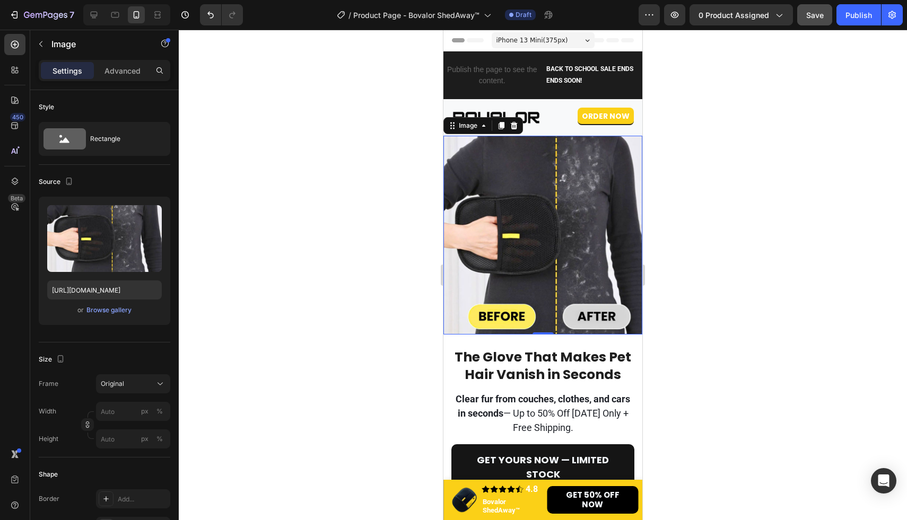
click at [749, 179] on div at bounding box center [543, 275] width 728 height 491
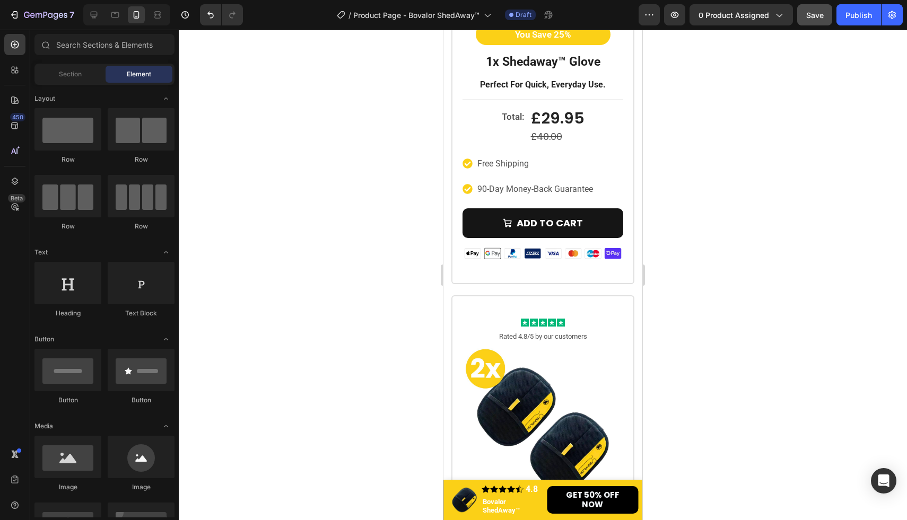
scroll to position [5070, 0]
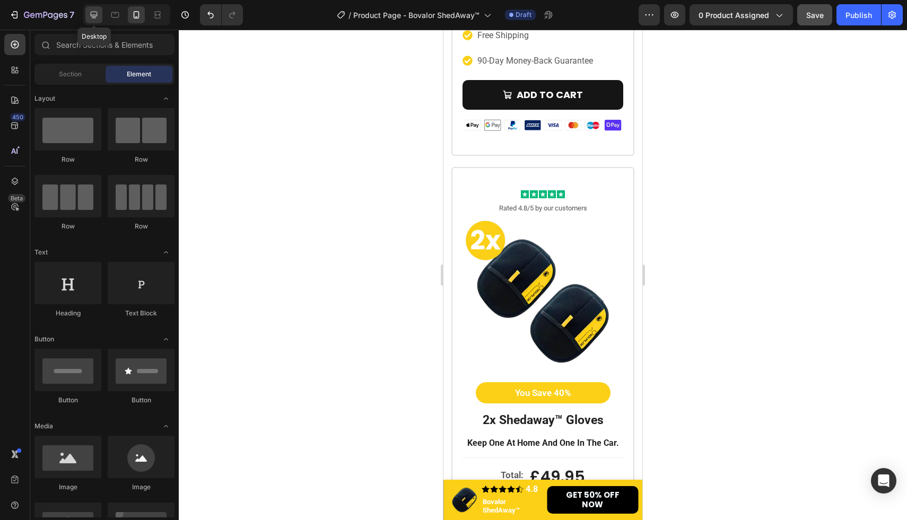
click at [92, 15] on icon at bounding box center [94, 15] width 7 height 7
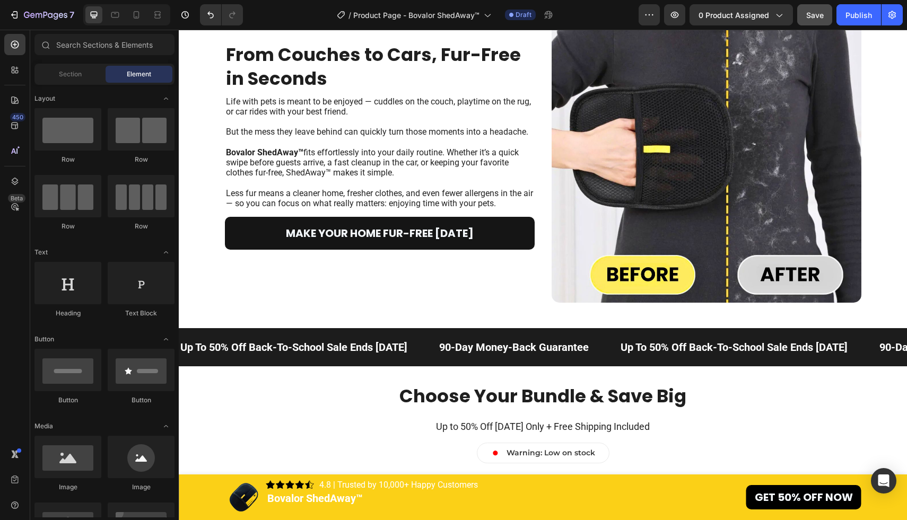
scroll to position [3711, 0]
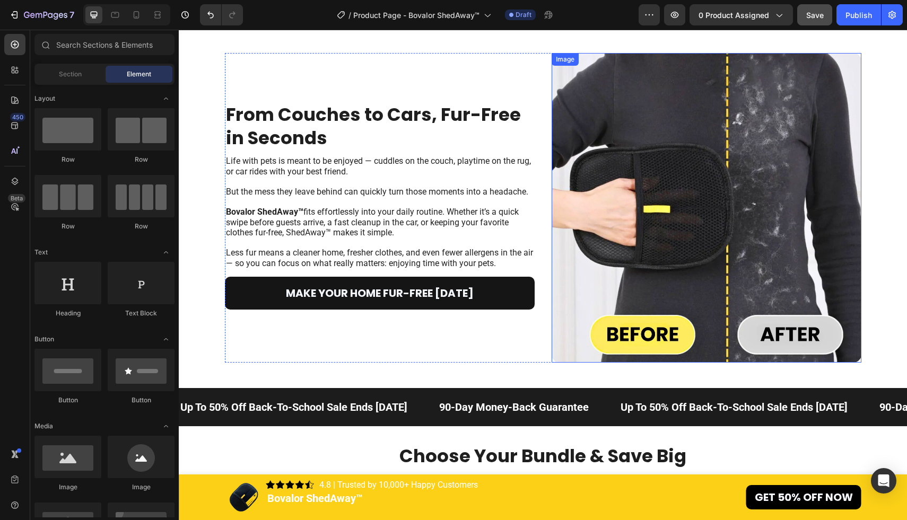
click at [678, 260] on img at bounding box center [707, 208] width 310 height 310
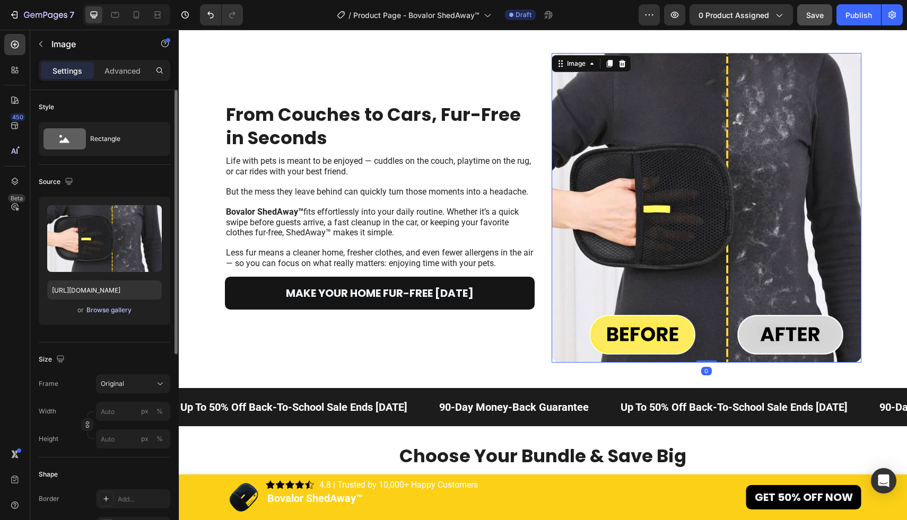
click at [125, 308] on div "Browse gallery" at bounding box center [108, 310] width 45 height 10
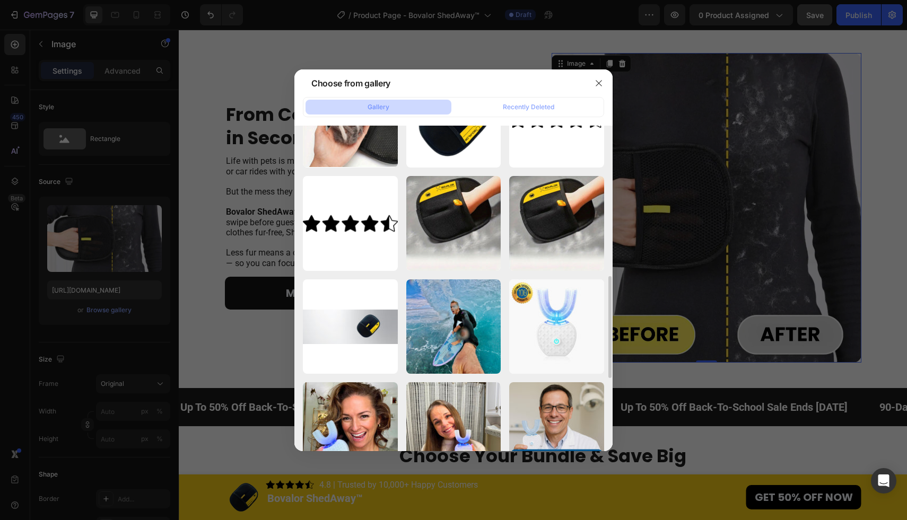
scroll to position [480, 0]
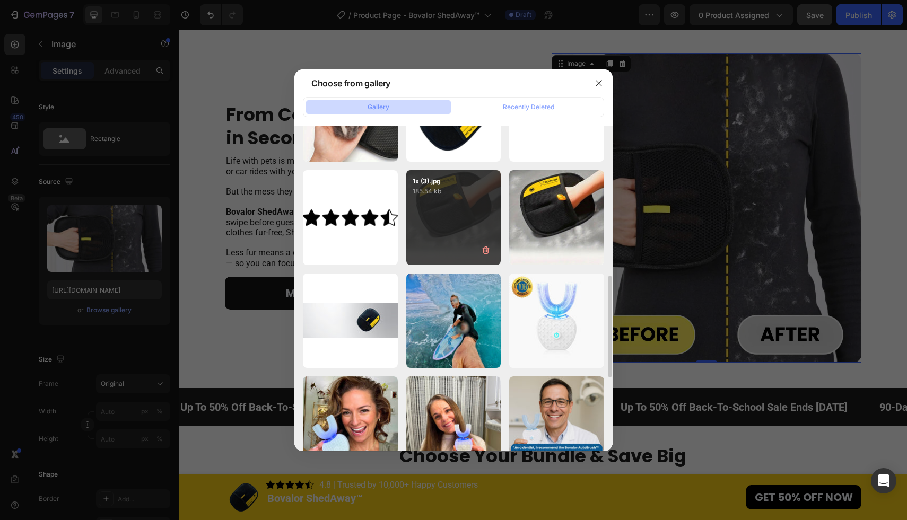
click at [471, 206] on div "1x (3).jpg 185.54 kb" at bounding box center [453, 217] width 95 height 95
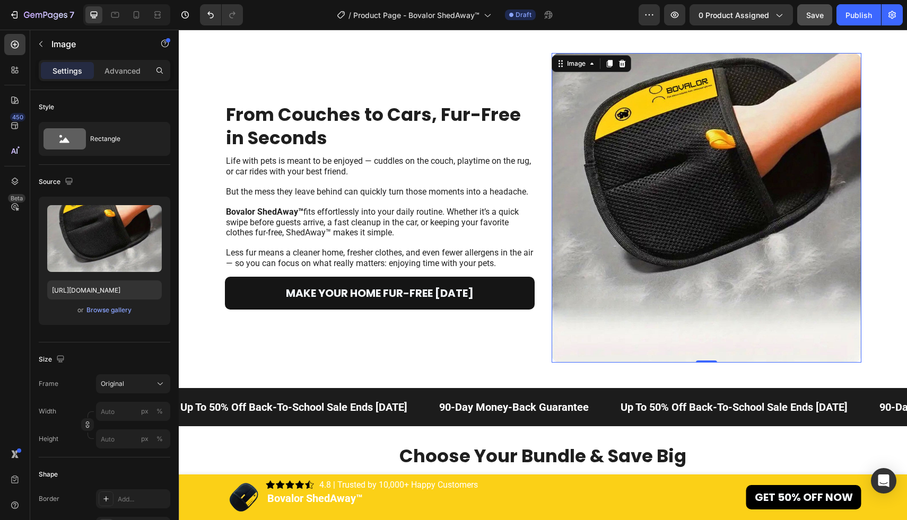
scroll to position [3597, 0]
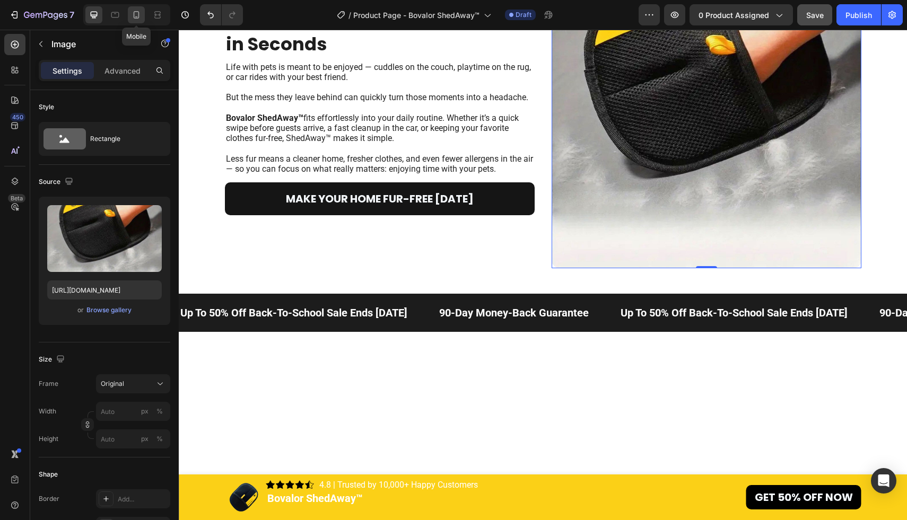
click at [131, 18] on icon at bounding box center [136, 15] width 11 height 11
type input "[URL][DOMAIN_NAME]"
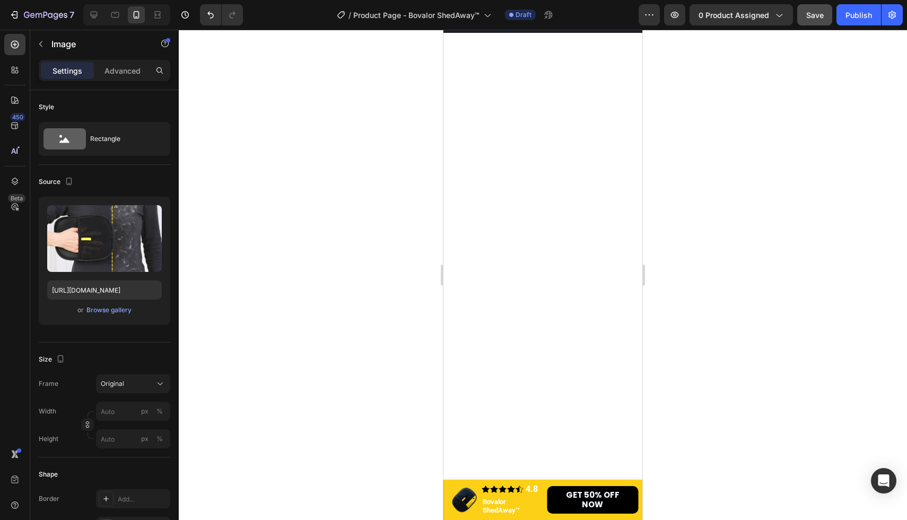
scroll to position [4012, 0]
click at [377, 214] on div at bounding box center [543, 275] width 728 height 491
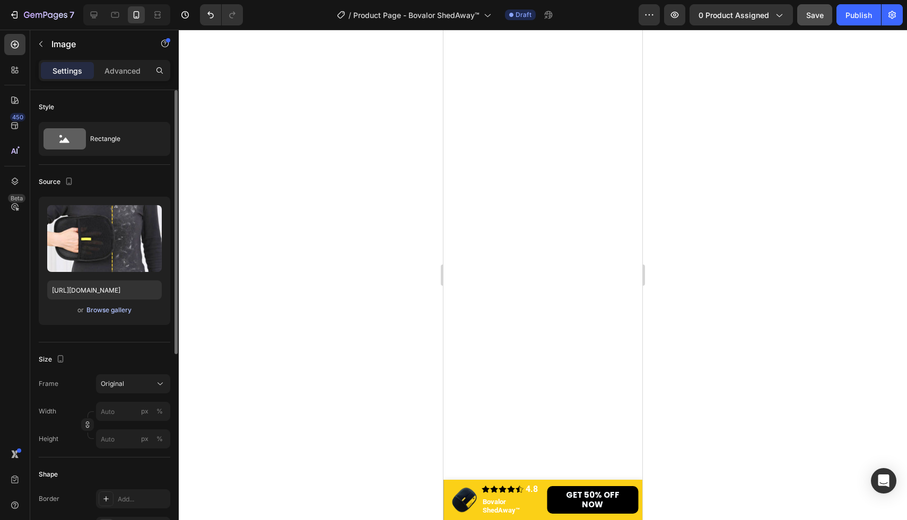
click at [104, 308] on div "Browse gallery" at bounding box center [108, 310] width 45 height 10
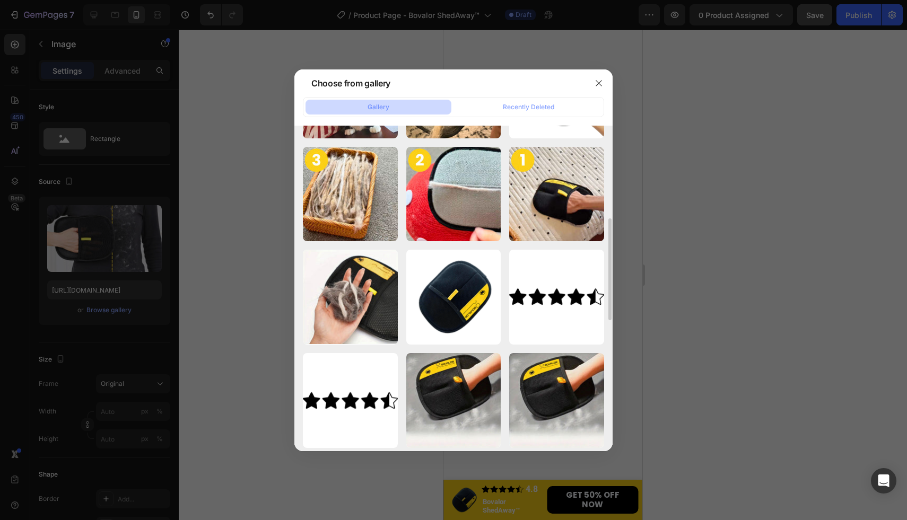
scroll to position [328, 0]
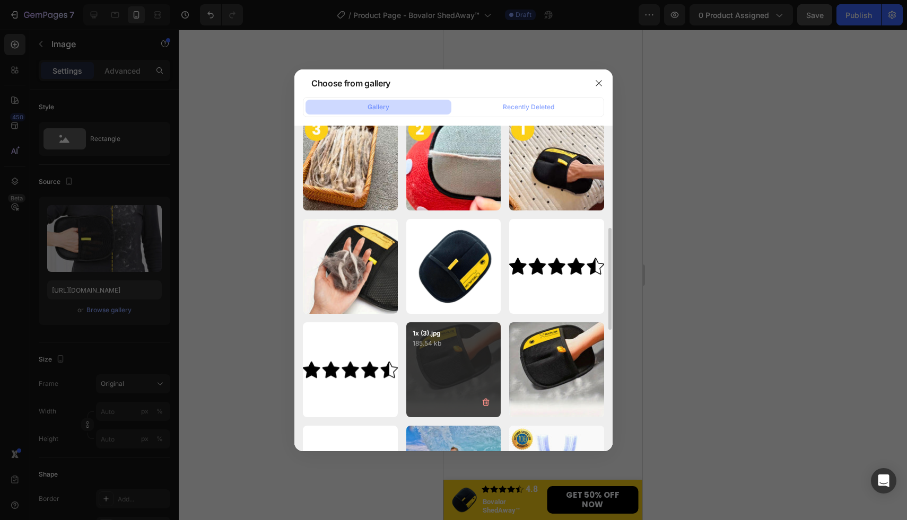
click at [455, 374] on div "1x (3).jpg 185.54 kb" at bounding box center [453, 369] width 95 height 95
type input "[URL][DOMAIN_NAME]"
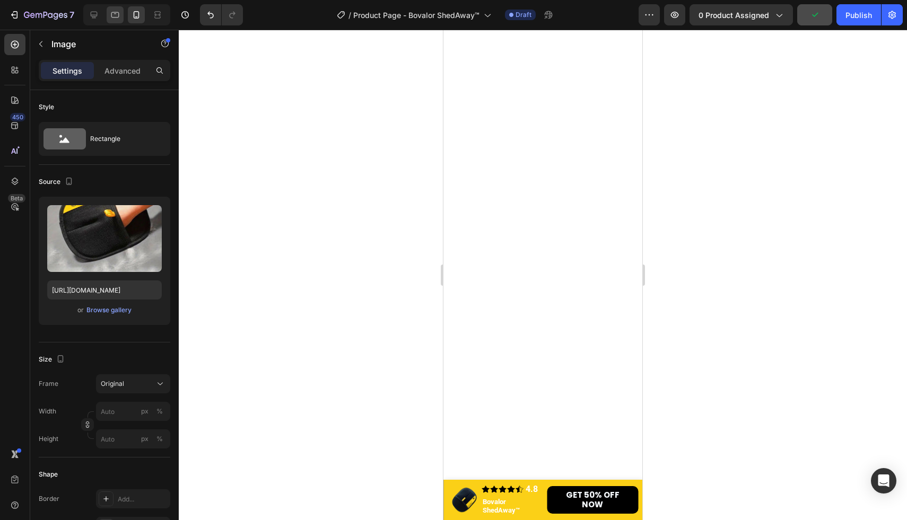
click at [116, 17] on icon at bounding box center [115, 15] width 8 height 6
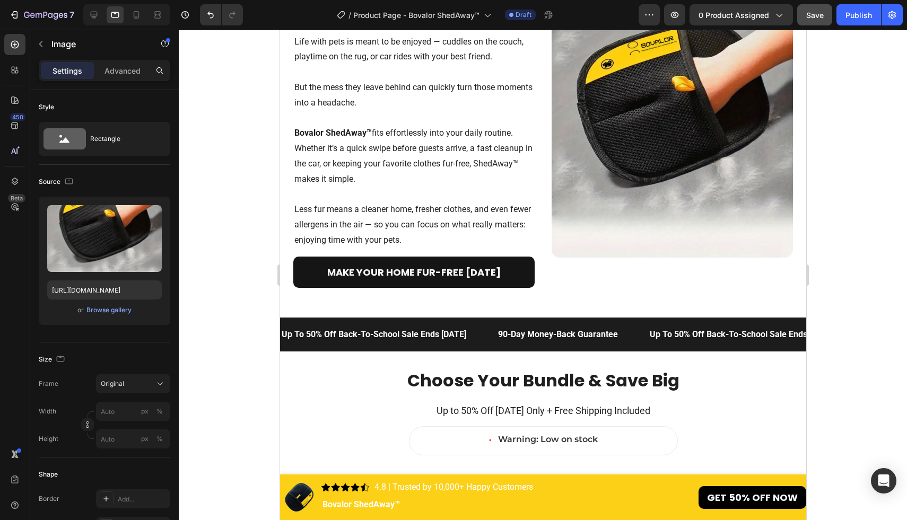
scroll to position [3698, 0]
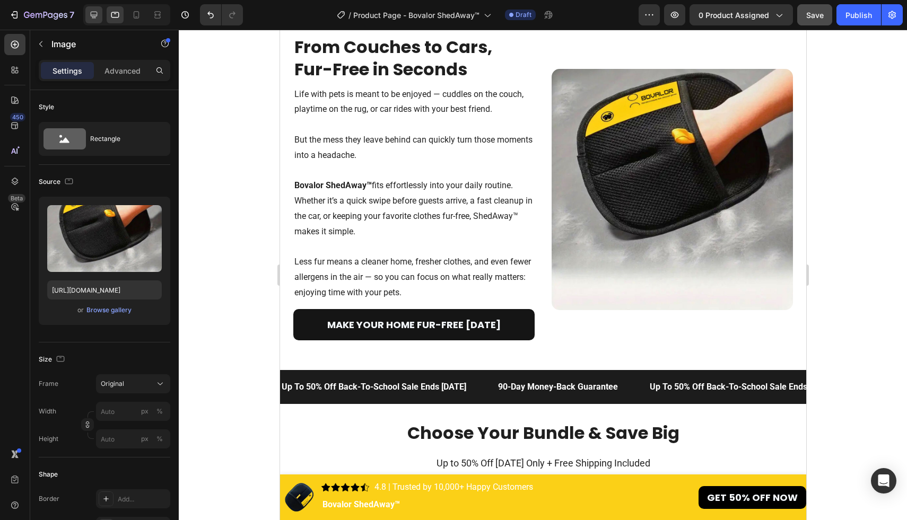
click at [91, 17] on icon at bounding box center [94, 15] width 11 height 11
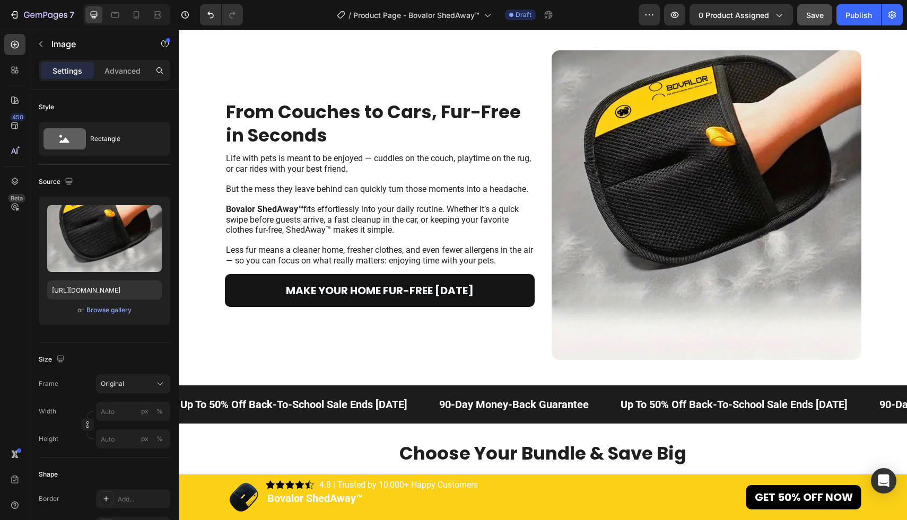
scroll to position [3666, 0]
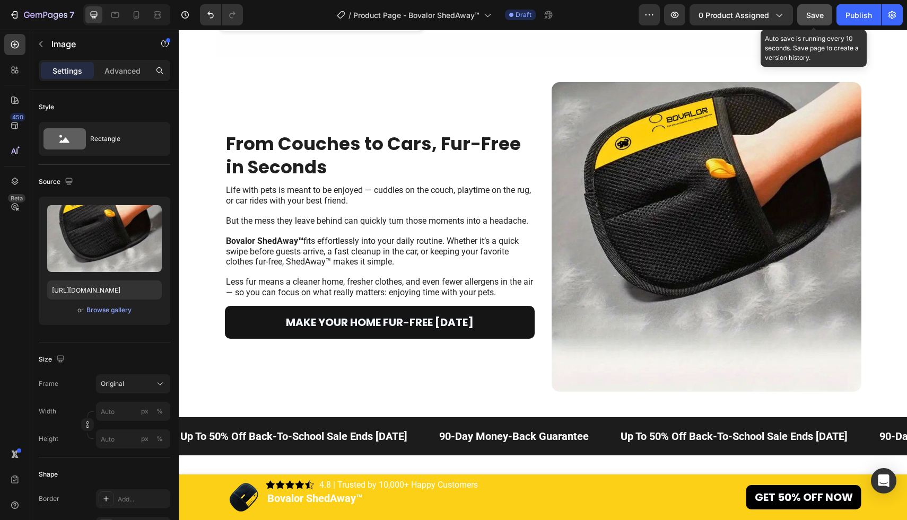
click at [809, 15] on span "Save" at bounding box center [815, 15] width 18 height 9
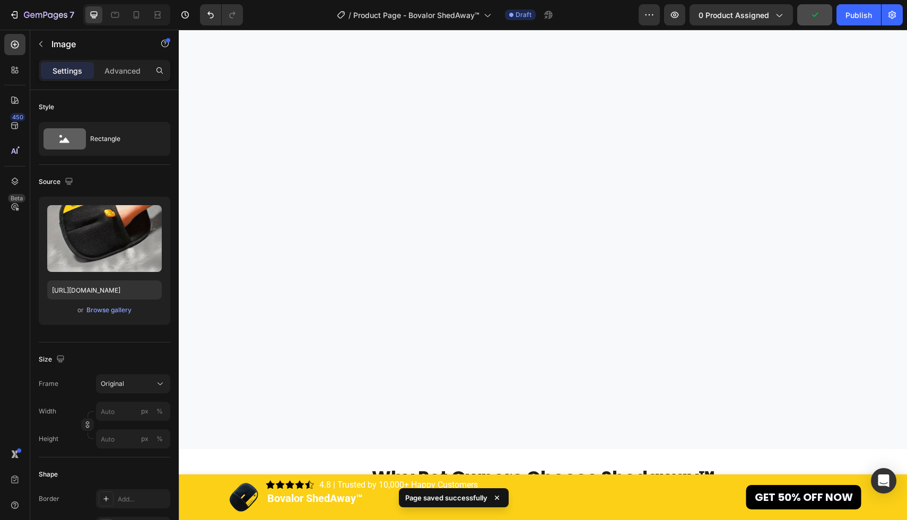
scroll to position [2004, 0]
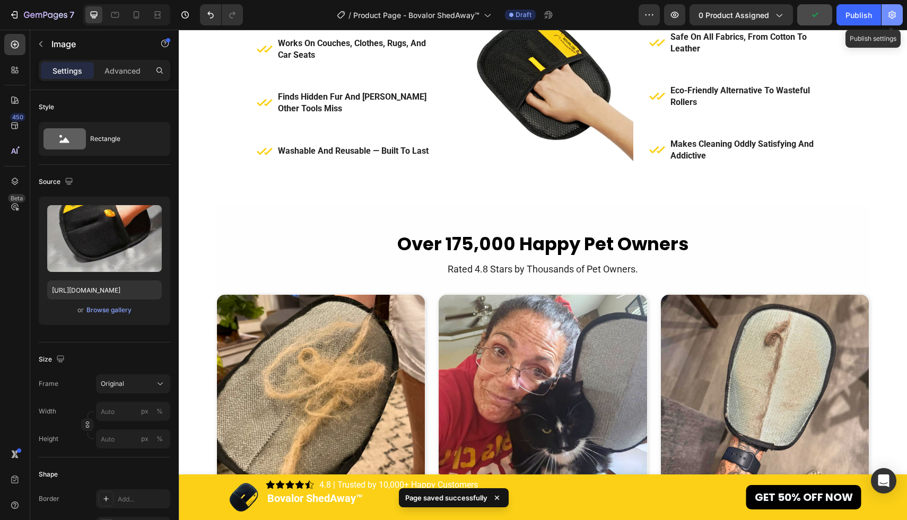
click at [899, 16] on button "button" at bounding box center [891, 14] width 21 height 21
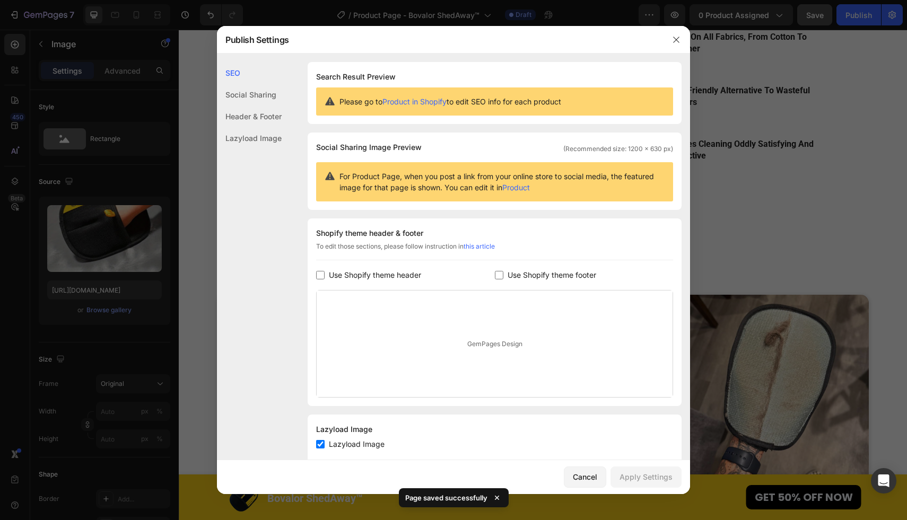
click at [384, 276] on span "Use Shopify theme header" at bounding box center [375, 275] width 92 height 13
checkbox input "true"
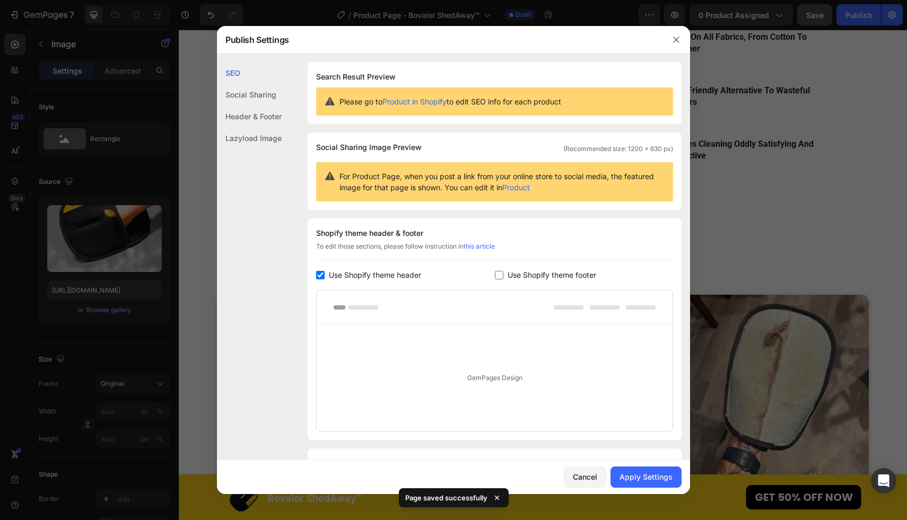
click at [502, 272] on input "checkbox" at bounding box center [499, 275] width 8 height 8
checkbox input "true"
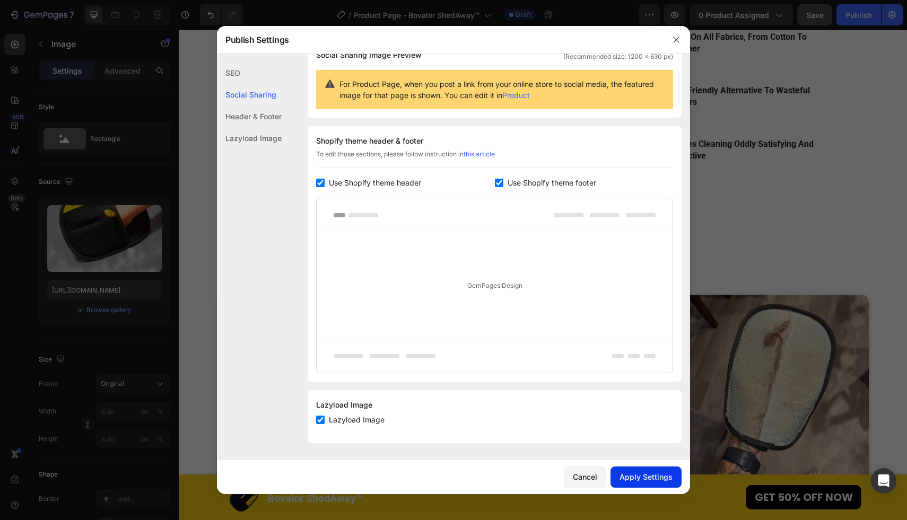
click at [649, 472] on div "Apply Settings" at bounding box center [645, 476] width 53 height 11
click at [321, 181] on input "checkbox" at bounding box center [320, 183] width 8 height 8
checkbox input "false"
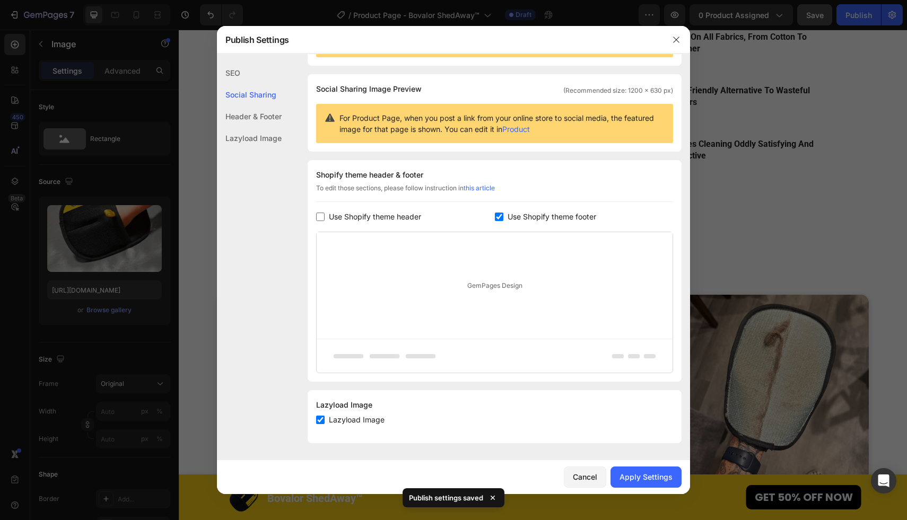
click at [506, 215] on label "Use Shopify theme footer" at bounding box center [549, 217] width 93 height 13
checkbox input "false"
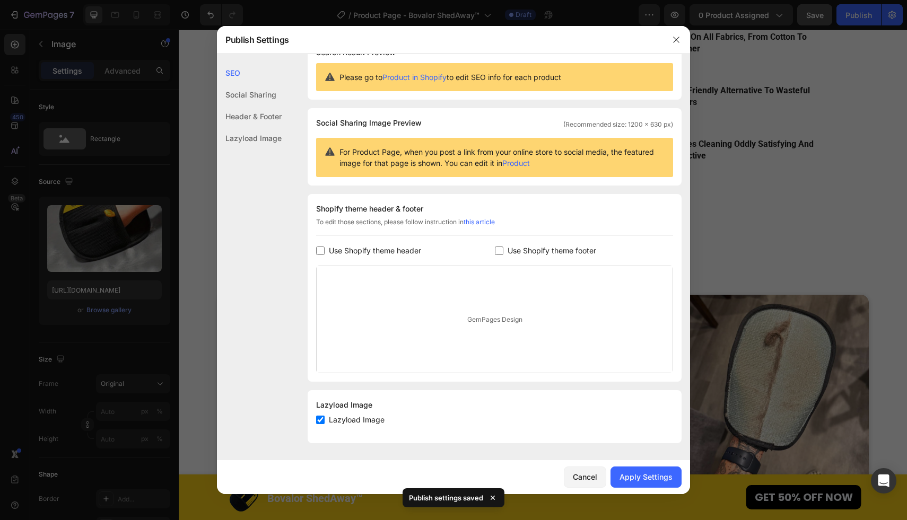
scroll to position [24, 0]
click at [658, 471] on div "Apply Settings" at bounding box center [645, 476] width 53 height 11
click at [675, 38] on icon "button" at bounding box center [676, 40] width 6 height 6
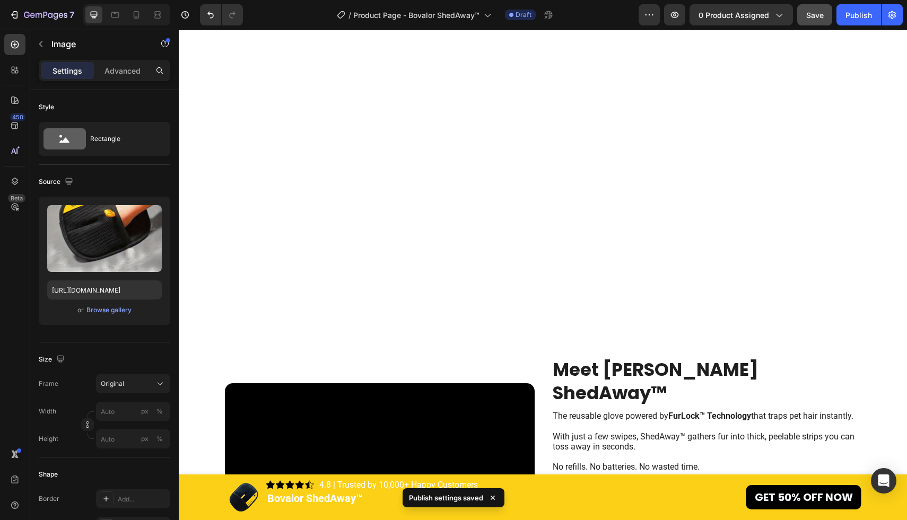
scroll to position [511, 0]
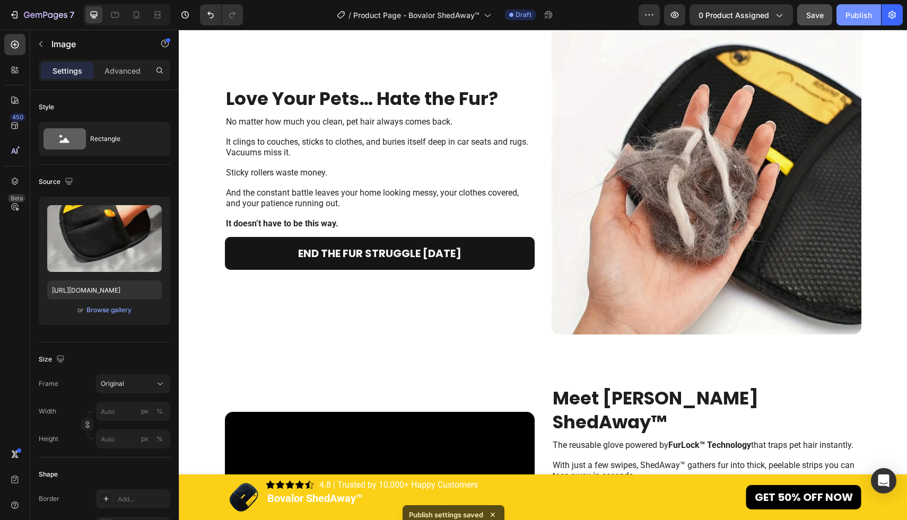
click at [859, 10] on div "Publish" at bounding box center [858, 15] width 27 height 11
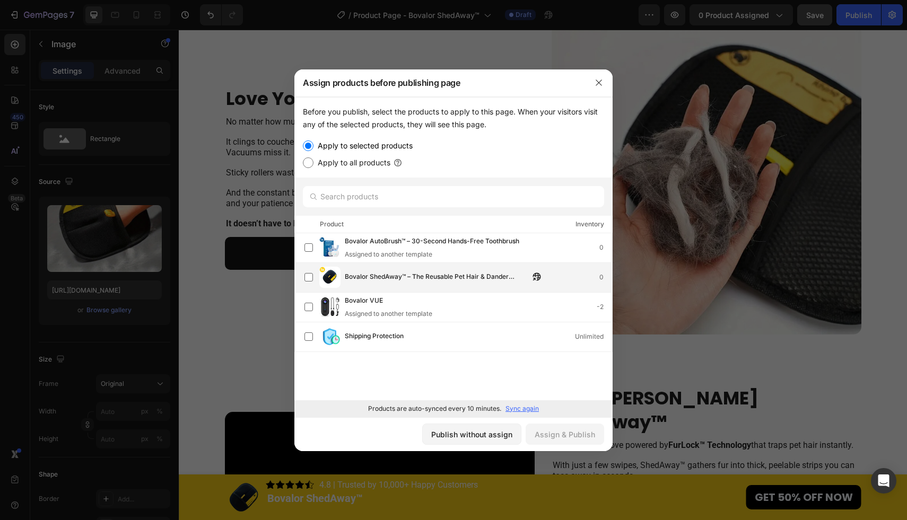
click at [462, 276] on span "Bovalor ShedAway™ – The Reusable Pet Hair & Dander Remover Glove" at bounding box center [437, 278] width 185 height 12
click at [576, 444] on button "Assign & Publish" at bounding box center [565, 434] width 78 height 21
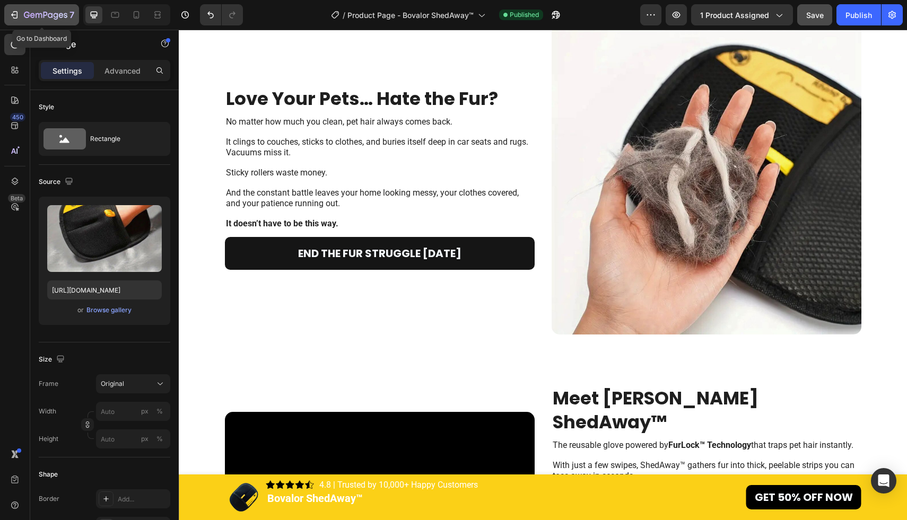
click at [16, 18] on icon "button" at bounding box center [15, 14] width 5 height 7
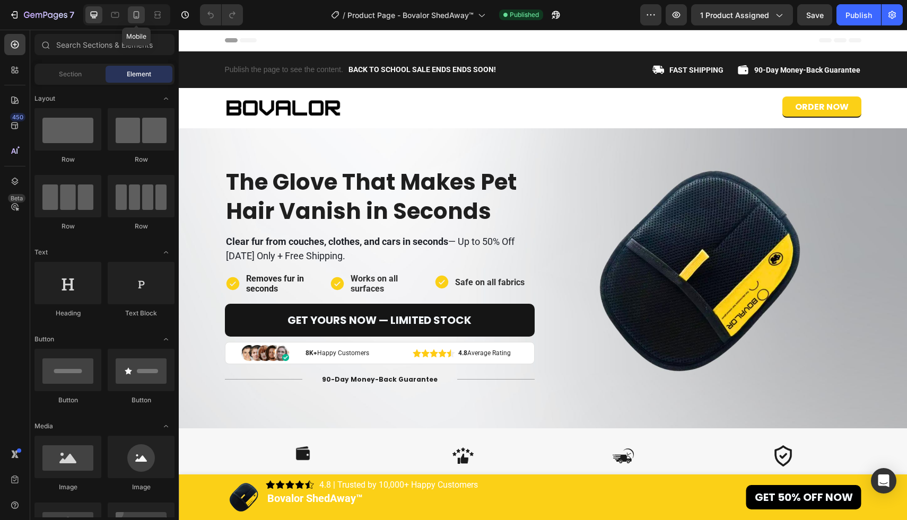
click at [141, 17] on icon at bounding box center [136, 15] width 11 height 11
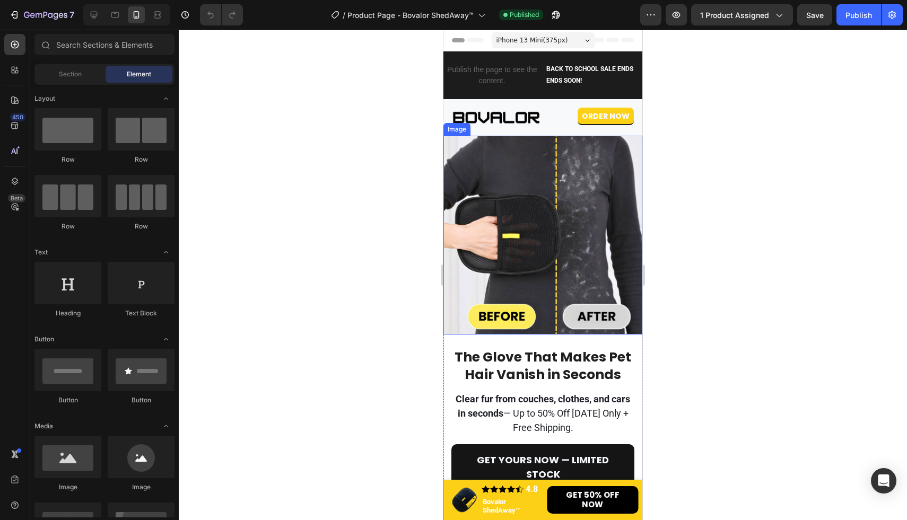
click at [508, 213] on img at bounding box center [542, 235] width 199 height 199
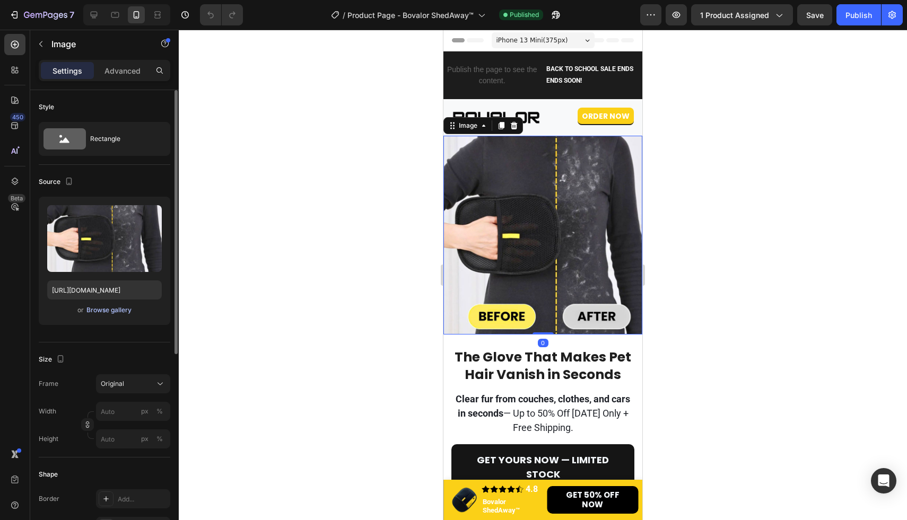
click at [115, 312] on div "Browse gallery" at bounding box center [108, 310] width 45 height 10
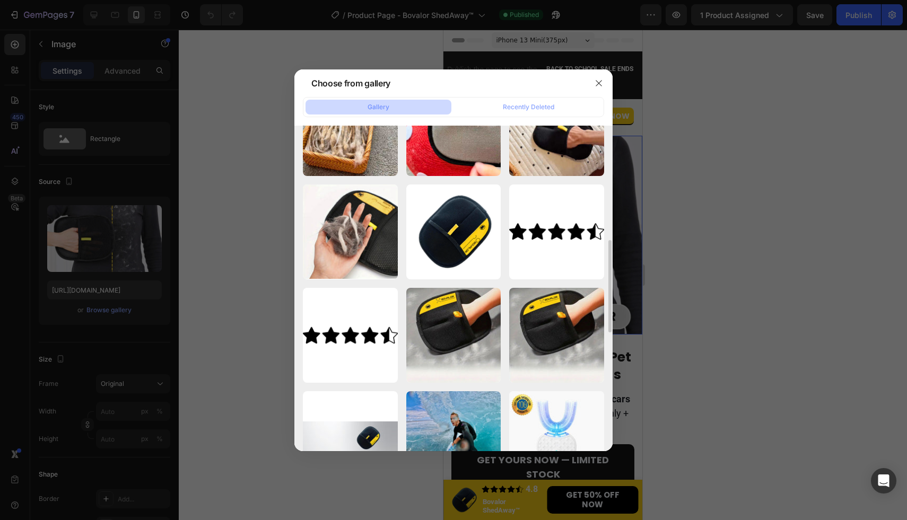
scroll to position [371, 0]
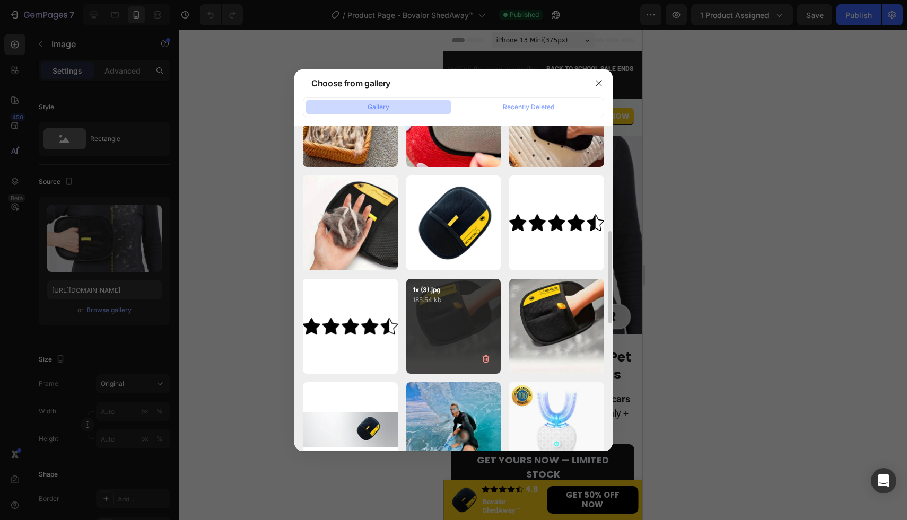
click at [474, 335] on div "1x (3).jpg 185.54 kb" at bounding box center [453, 326] width 95 height 95
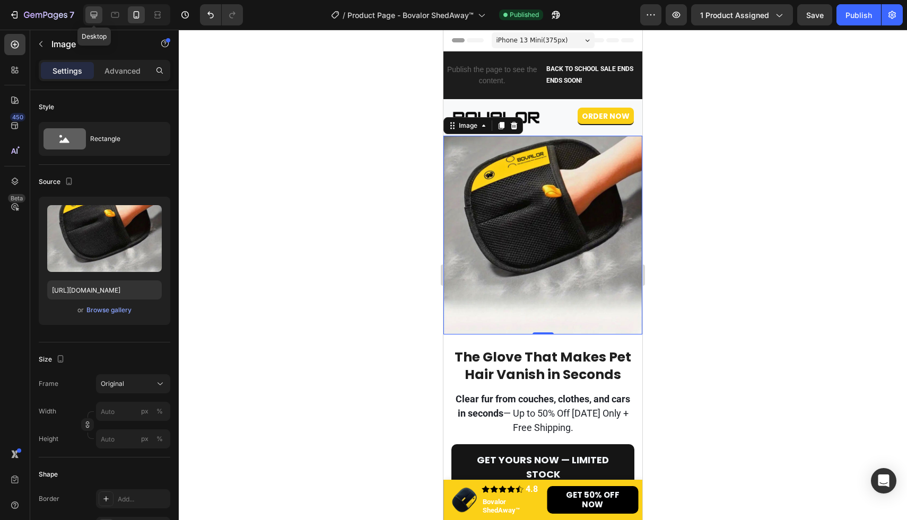
click at [97, 14] on icon at bounding box center [94, 15] width 7 height 7
type input "[URL][DOMAIN_NAME]"
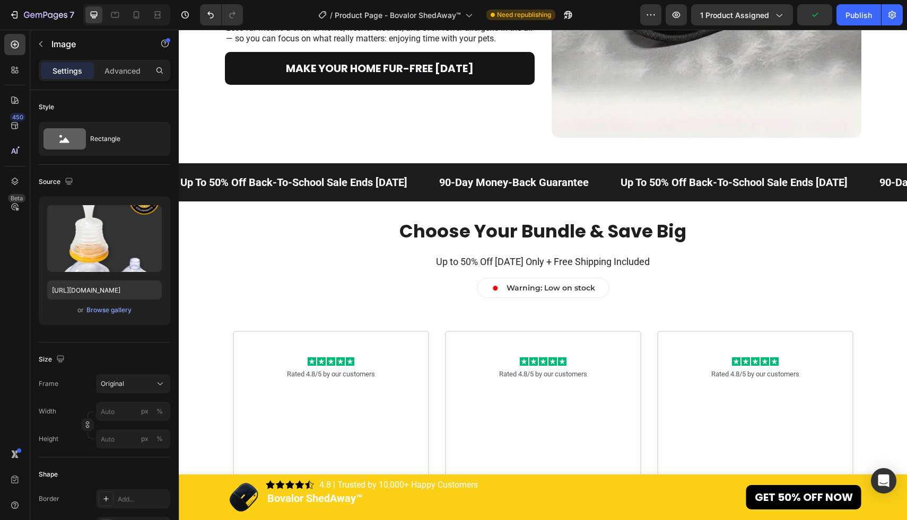
scroll to position [2519, 0]
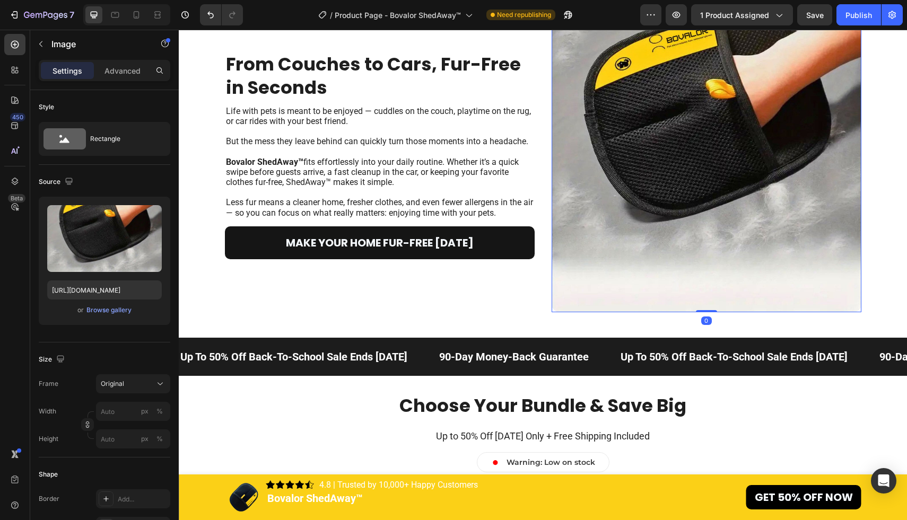
click at [685, 206] on img at bounding box center [707, 158] width 310 height 310
click at [118, 305] on div "Browse gallery" at bounding box center [108, 310] width 45 height 10
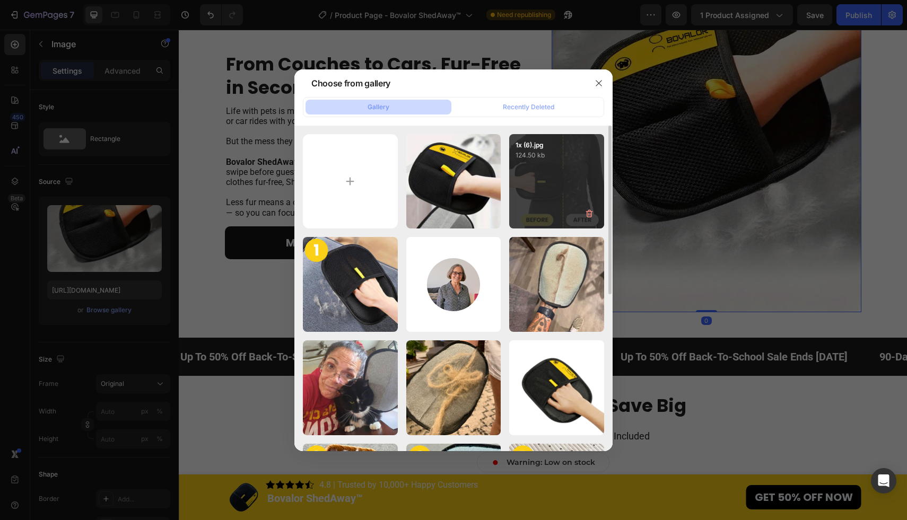
click at [555, 189] on div "1x (6).jpg 124.50 kb" at bounding box center [556, 181] width 95 height 95
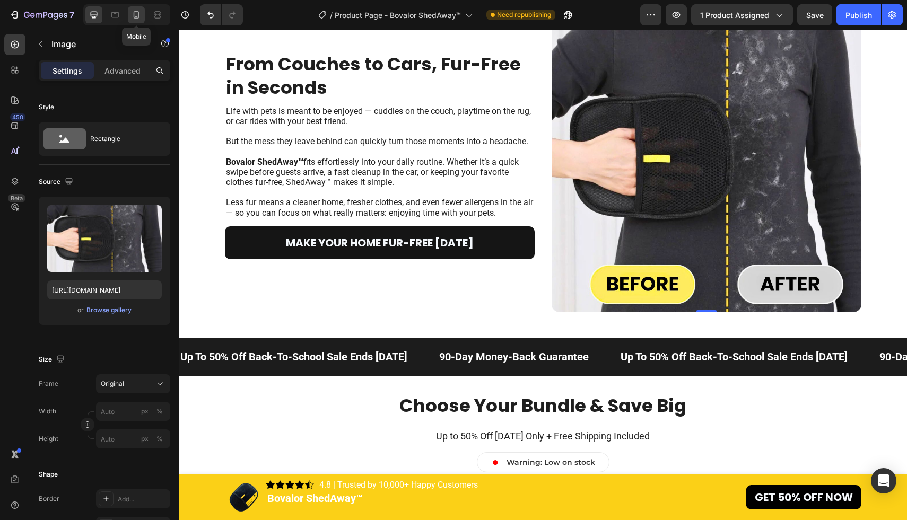
click at [137, 15] on icon at bounding box center [136, 15] width 11 height 11
type input "[URL][DOMAIN_NAME]"
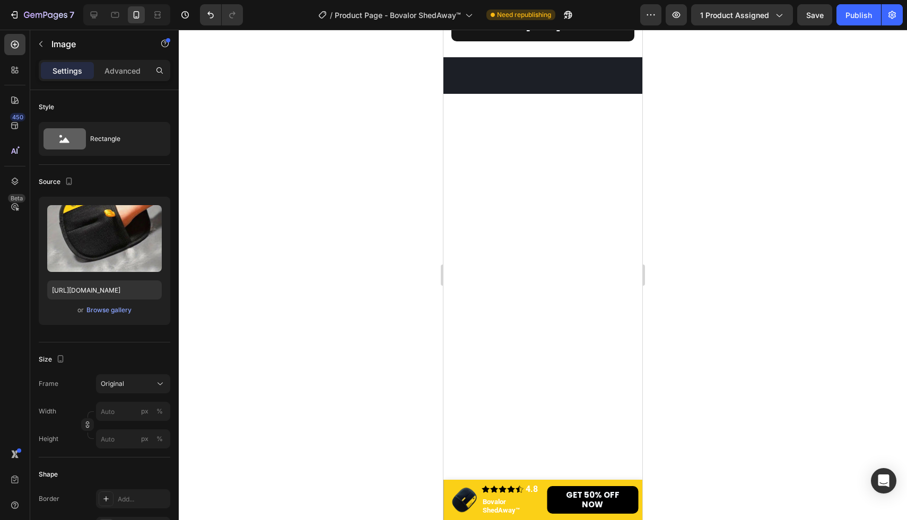
scroll to position [2754, 0]
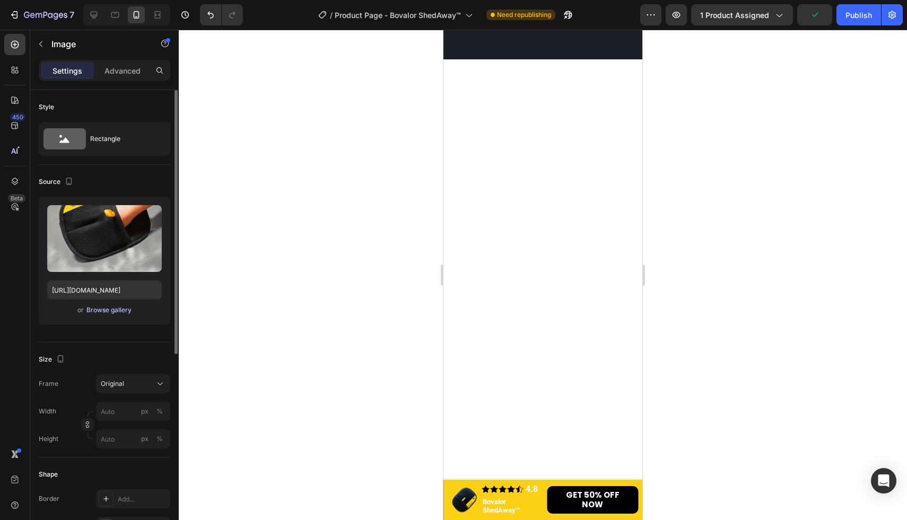
click at [94, 310] on div "Browse gallery" at bounding box center [108, 310] width 45 height 10
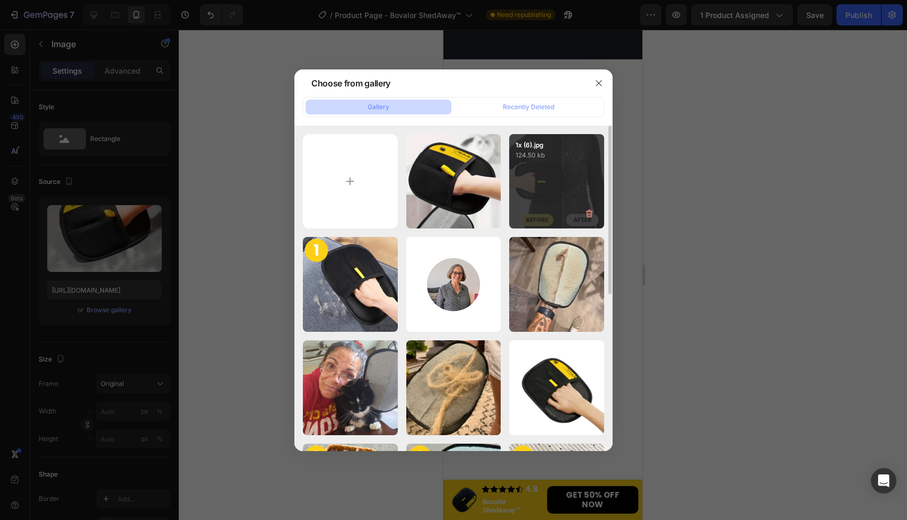
click at [542, 206] on div "1x (6).jpg 124.50 kb" at bounding box center [556, 181] width 95 height 95
type input "[URL][DOMAIN_NAME]"
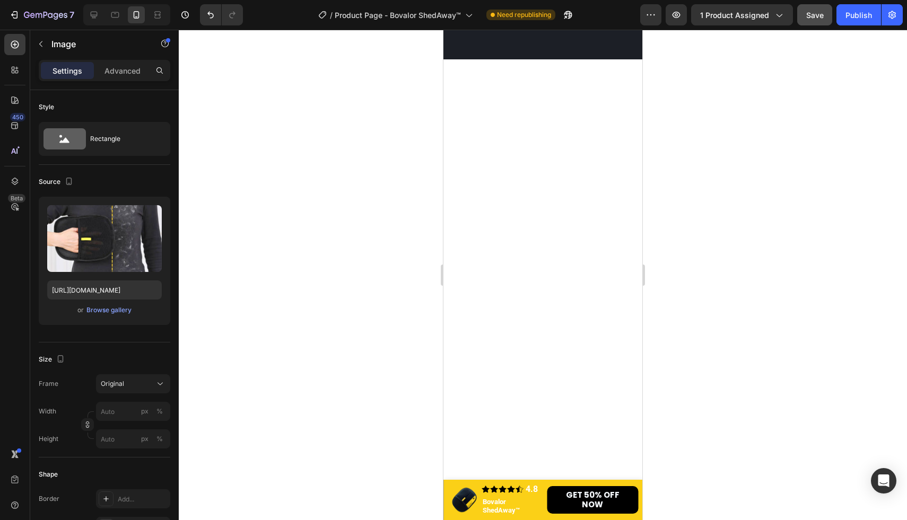
click at [817, 6] on button "Save" at bounding box center [814, 14] width 35 height 21
click at [121, 15] on div at bounding box center [115, 14] width 17 height 17
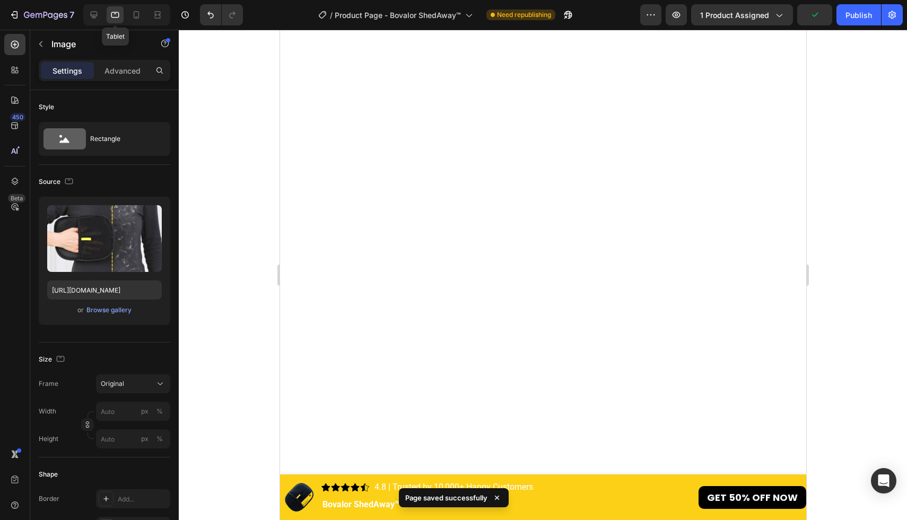
scroll to position [3238, 0]
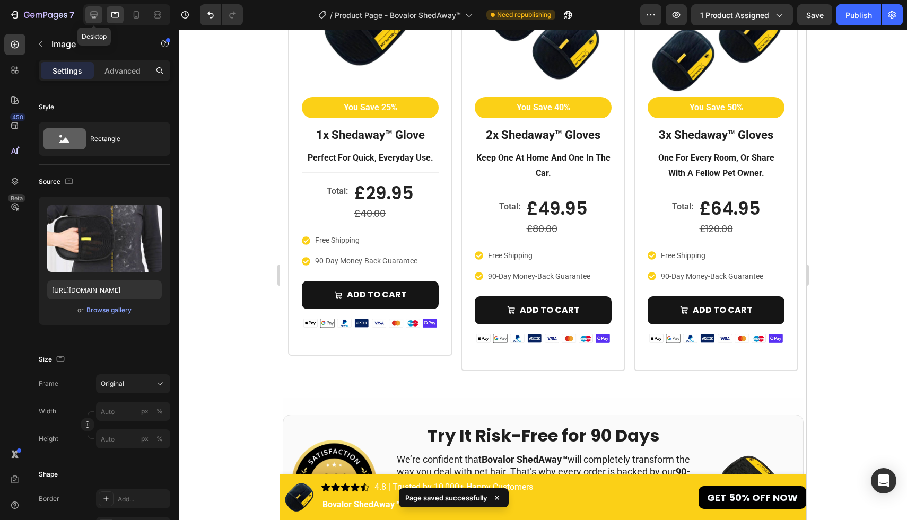
click at [90, 16] on icon at bounding box center [94, 15] width 11 height 11
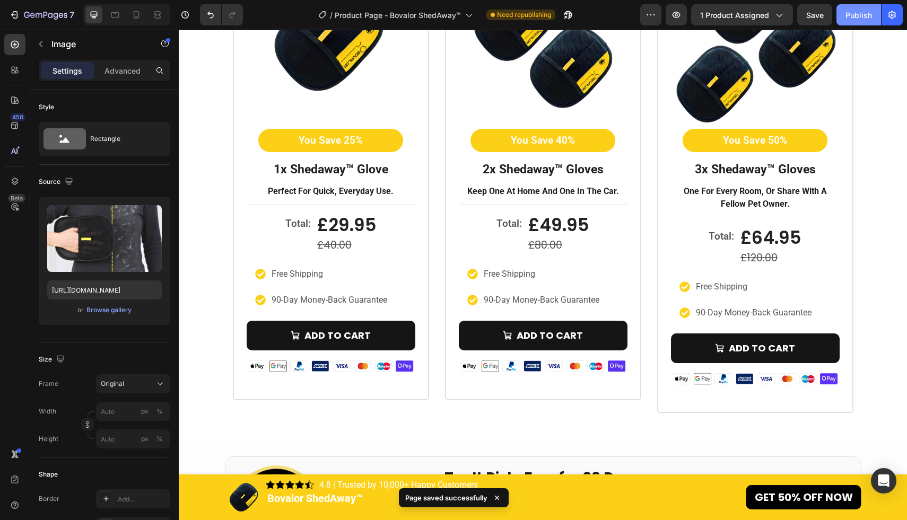
click at [862, 13] on div "Publish" at bounding box center [858, 15] width 27 height 11
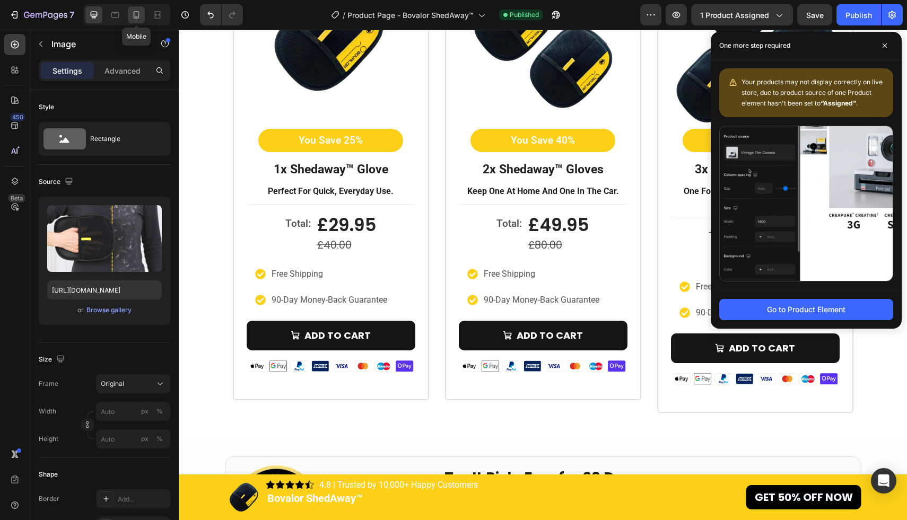
click at [132, 12] on icon at bounding box center [136, 15] width 11 height 11
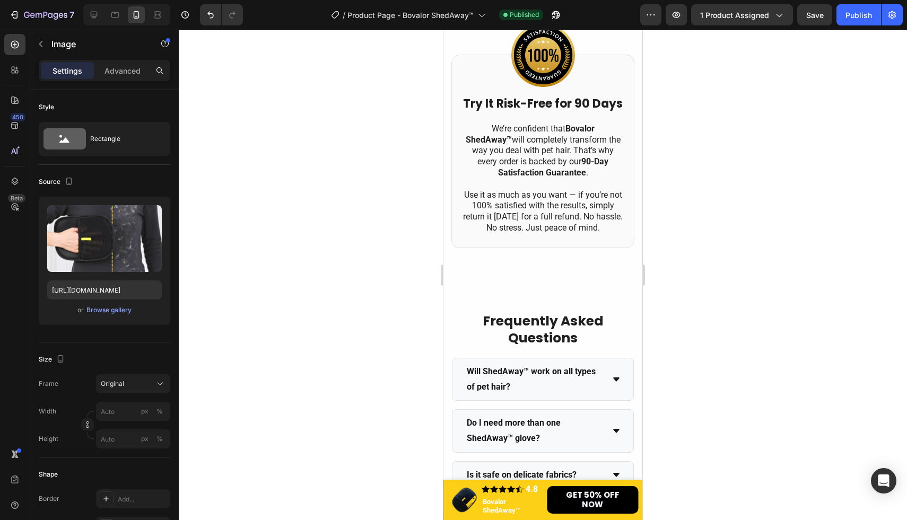
scroll to position [4184, 0]
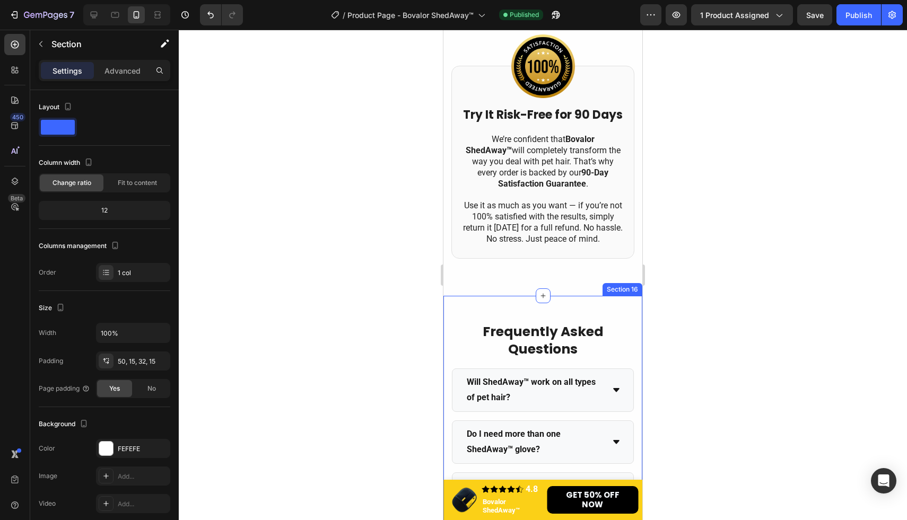
click at [570, 342] on div "Frequently Asked Questions Heading Will ShedAway™ work on all types of pet hair…" at bounding box center [542, 487] width 199 height 382
click at [126, 75] on p "Advanced" at bounding box center [122, 70] width 36 height 11
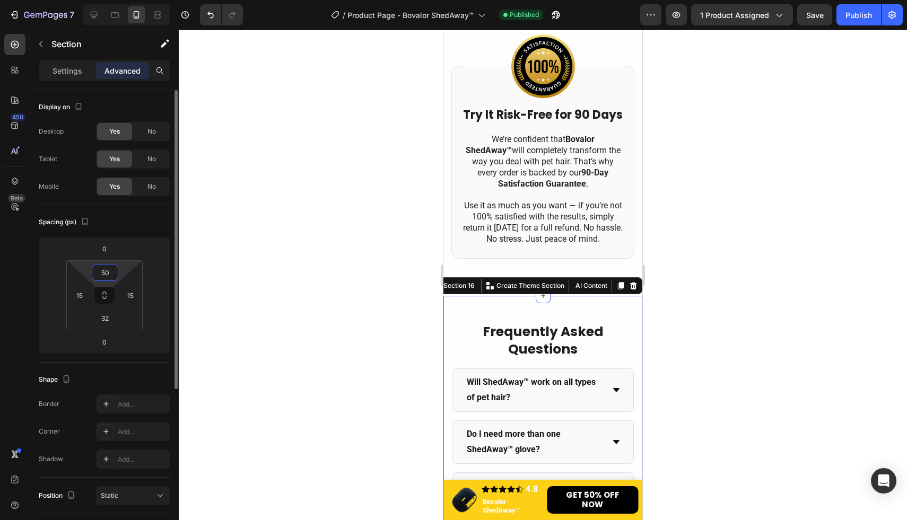
click at [113, 270] on input "50" at bounding box center [104, 273] width 21 height 16
type input "0"
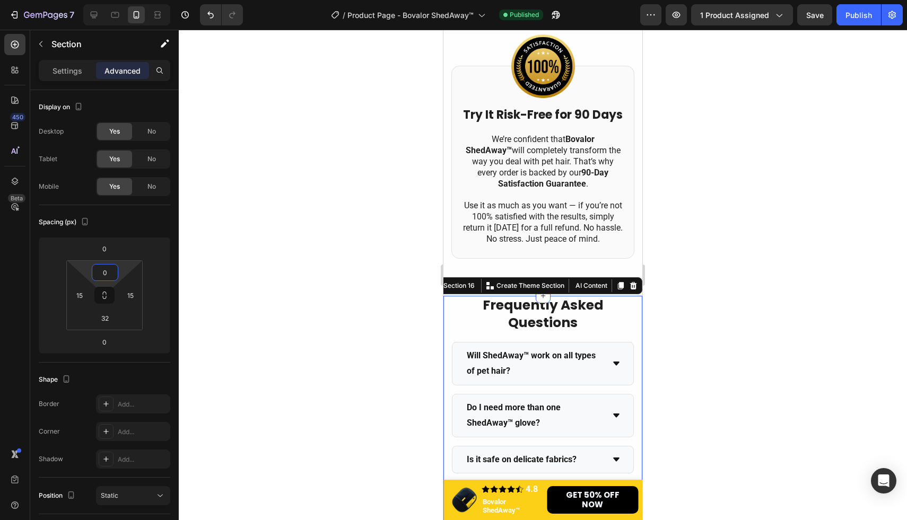
click at [740, 195] on div at bounding box center [543, 275] width 728 height 491
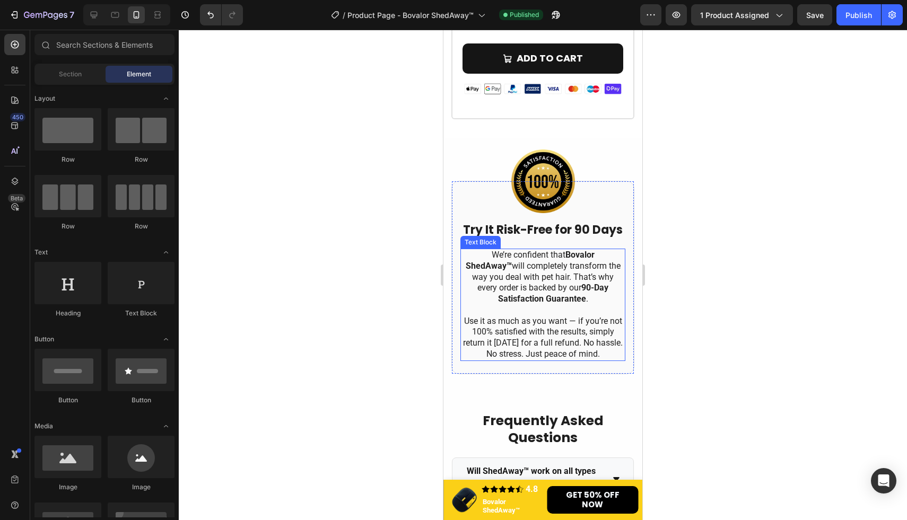
scroll to position [4112, 0]
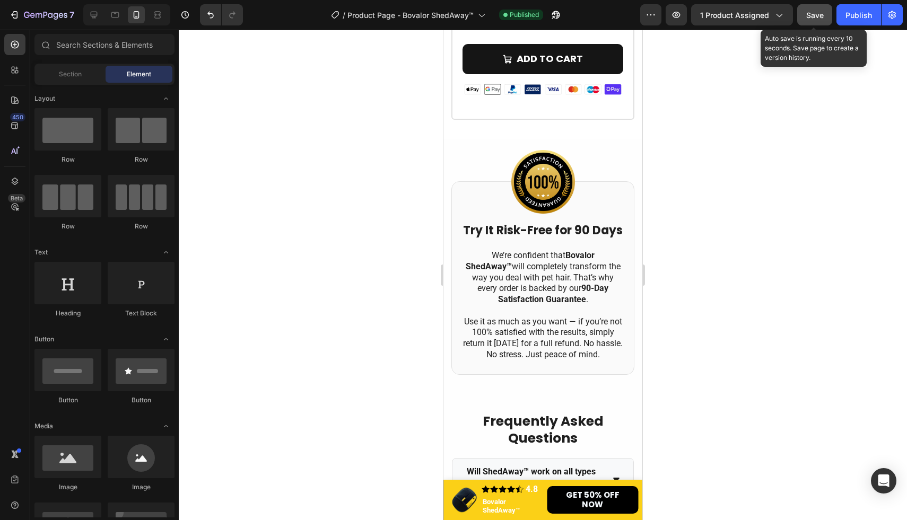
click at [817, 21] on button "Save" at bounding box center [814, 14] width 35 height 21
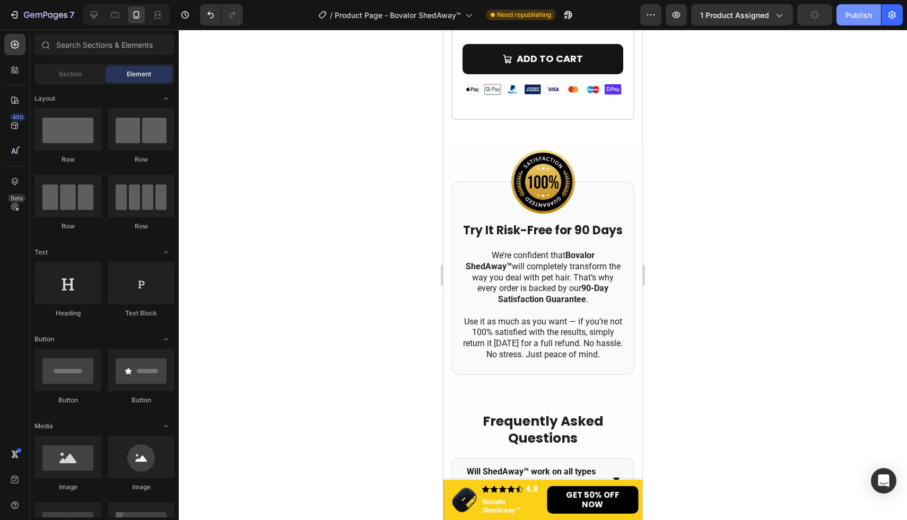
click at [849, 17] on div "Publish" at bounding box center [858, 15] width 27 height 11
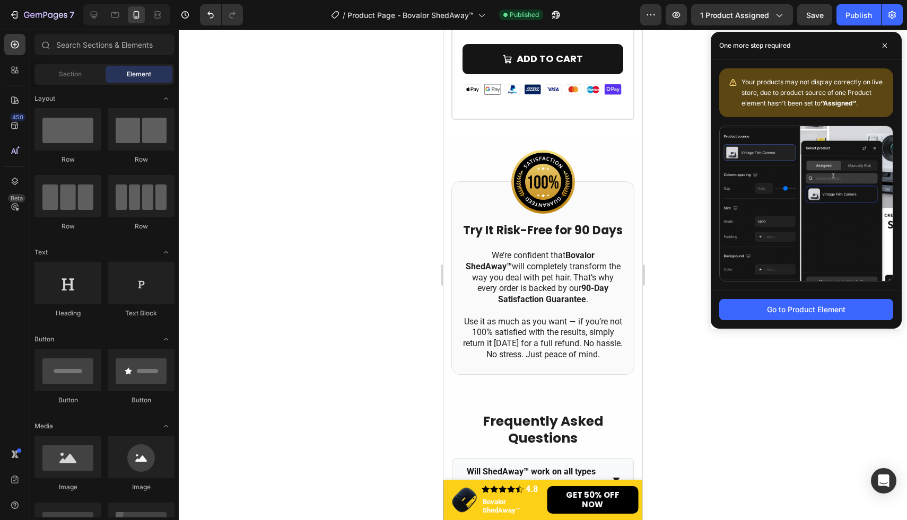
click at [373, 163] on div at bounding box center [543, 275] width 728 height 491
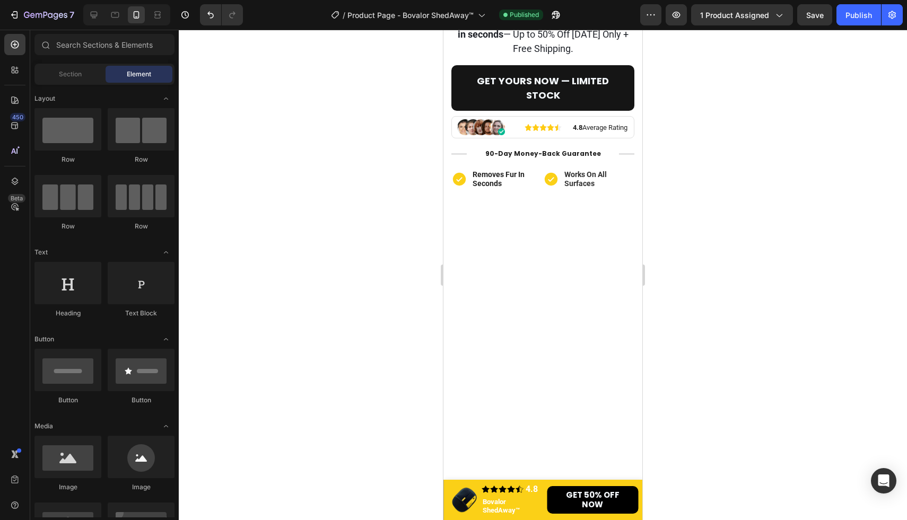
scroll to position [0, 0]
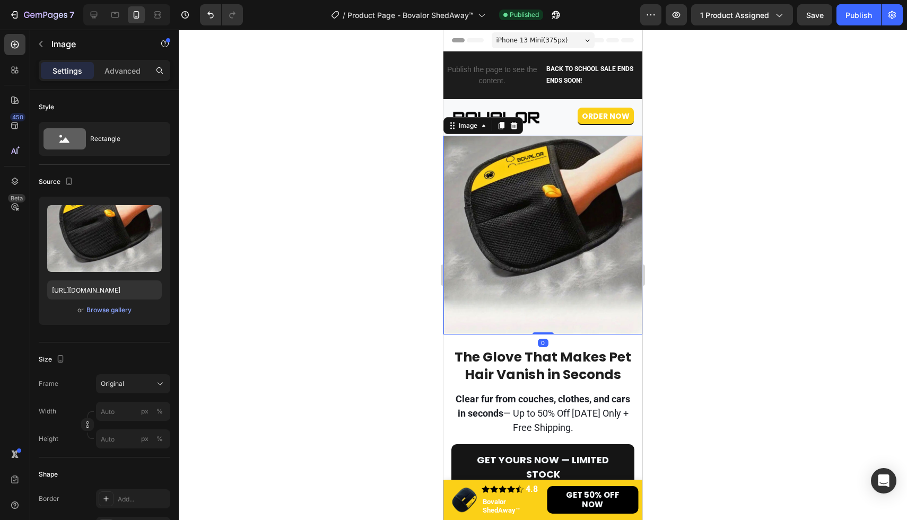
click at [535, 216] on img at bounding box center [542, 235] width 199 height 199
click at [112, 311] on div "Browse gallery" at bounding box center [108, 310] width 45 height 10
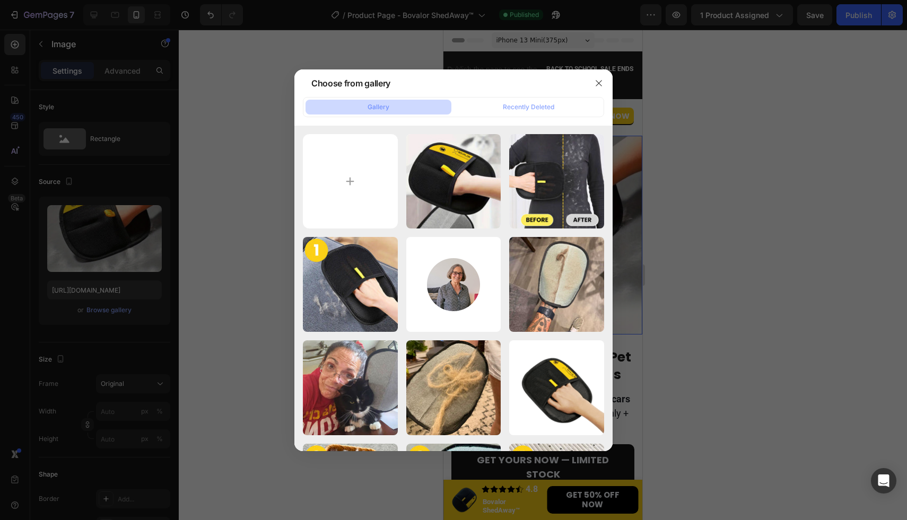
type input "C:\fakepath\1x (3).jpg"
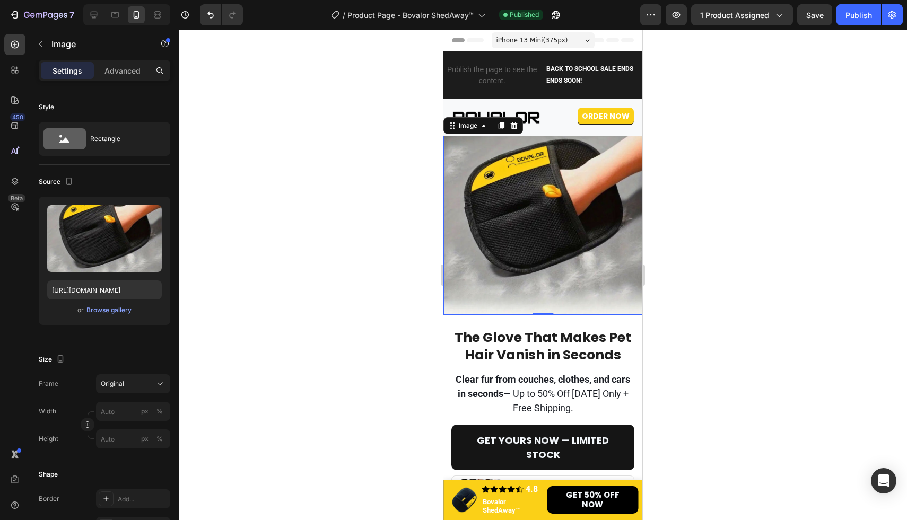
type input "[URL][DOMAIN_NAME]"
click at [852, 16] on div "Publish" at bounding box center [858, 15] width 27 height 11
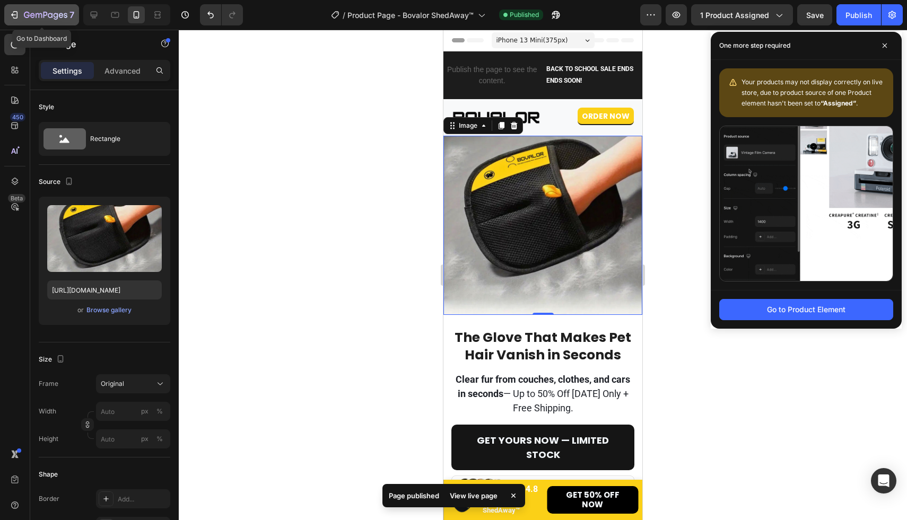
click at [42, 16] on icon "button" at bounding box center [45, 15] width 43 height 9
